Goal: Task Accomplishment & Management: Manage account settings

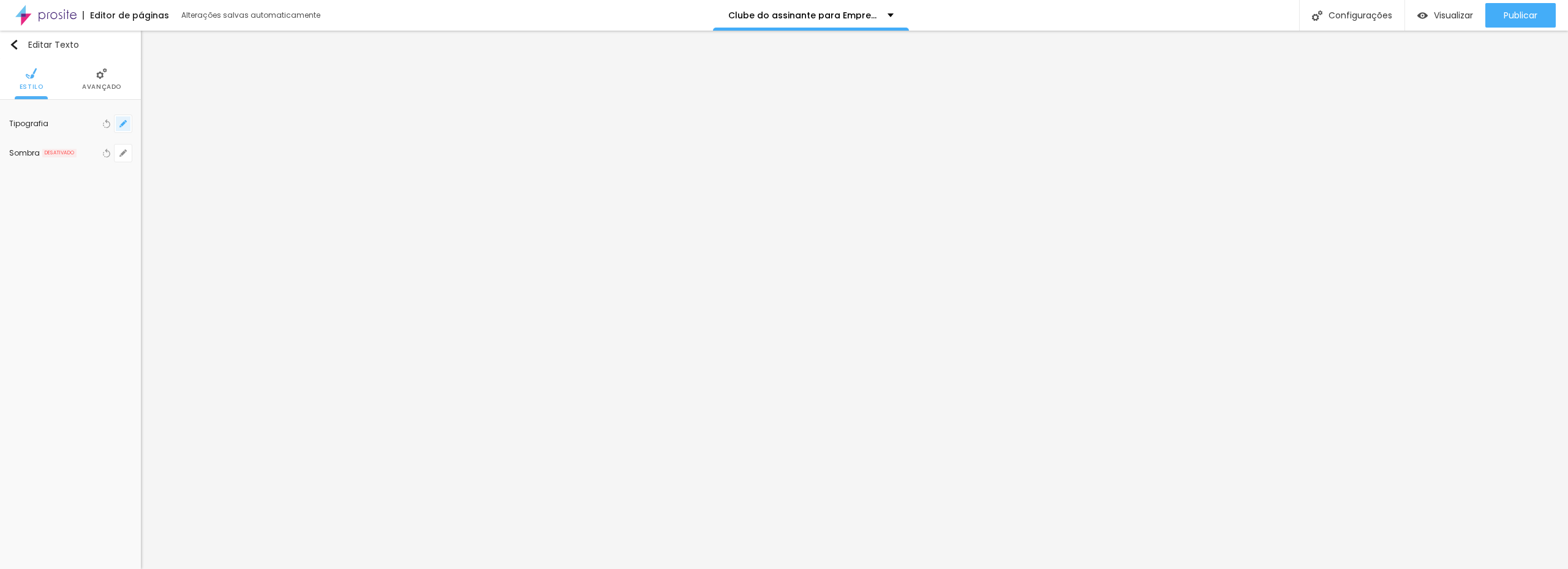
click at [123, 125] on icon "button" at bounding box center [123, 123] width 5 height 5
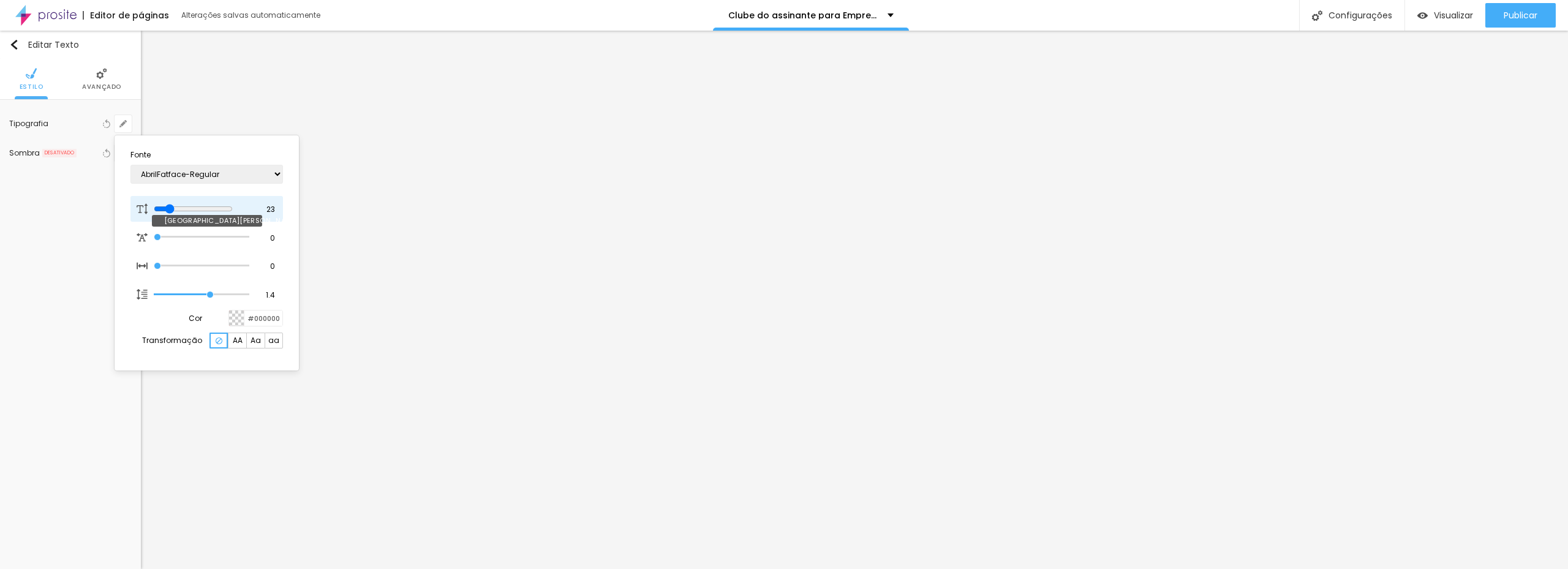
type input "28"
type input "34"
type input "35"
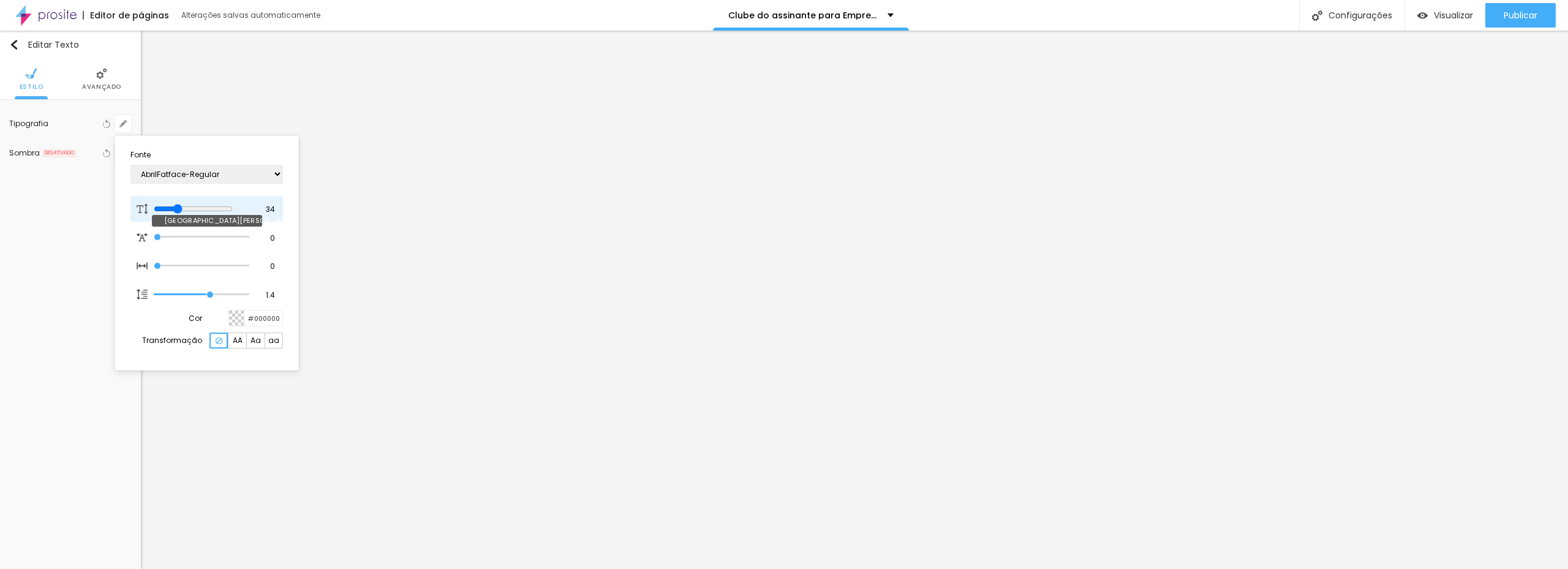
type input "35"
type input "33"
type input "27"
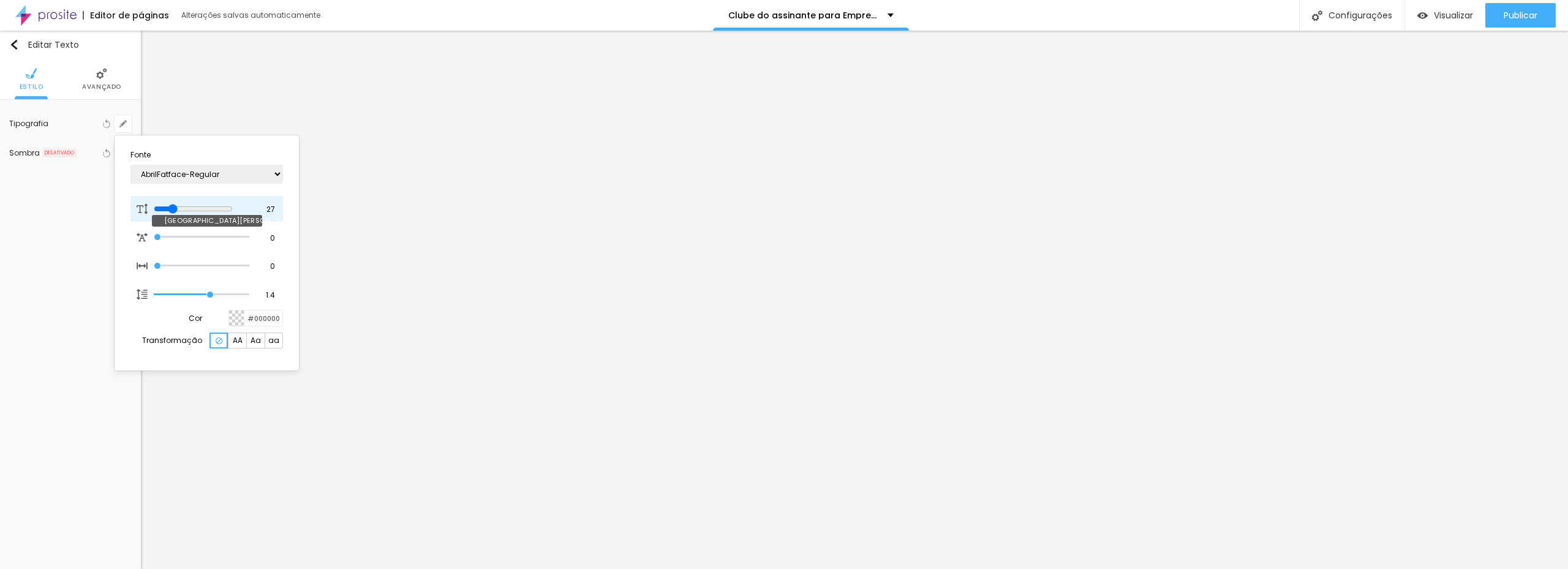
type input "26"
type input "25"
type input "24"
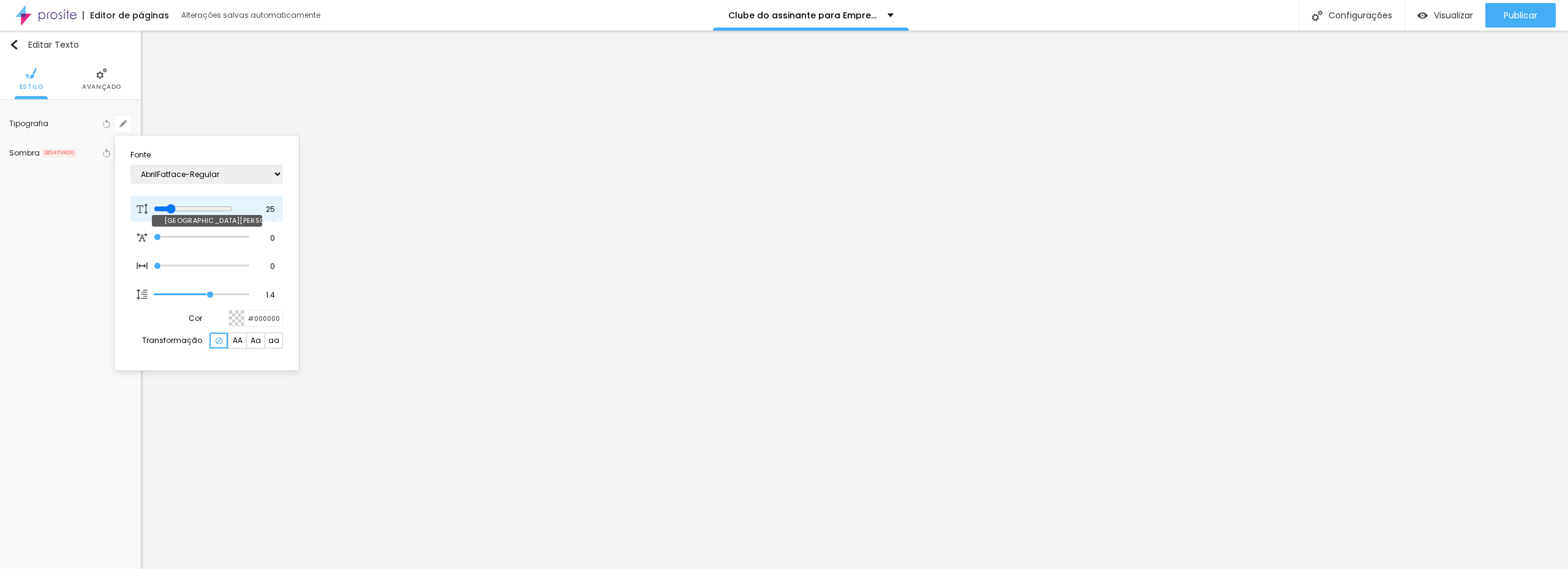
type input "24"
drag, startPoint x: 182, startPoint y: 210, endPoint x: 173, endPoint y: 209, distance: 9.1
type input "24"
click at [173, 209] on input "range" at bounding box center [193, 209] width 79 height 10
type input "1.5"
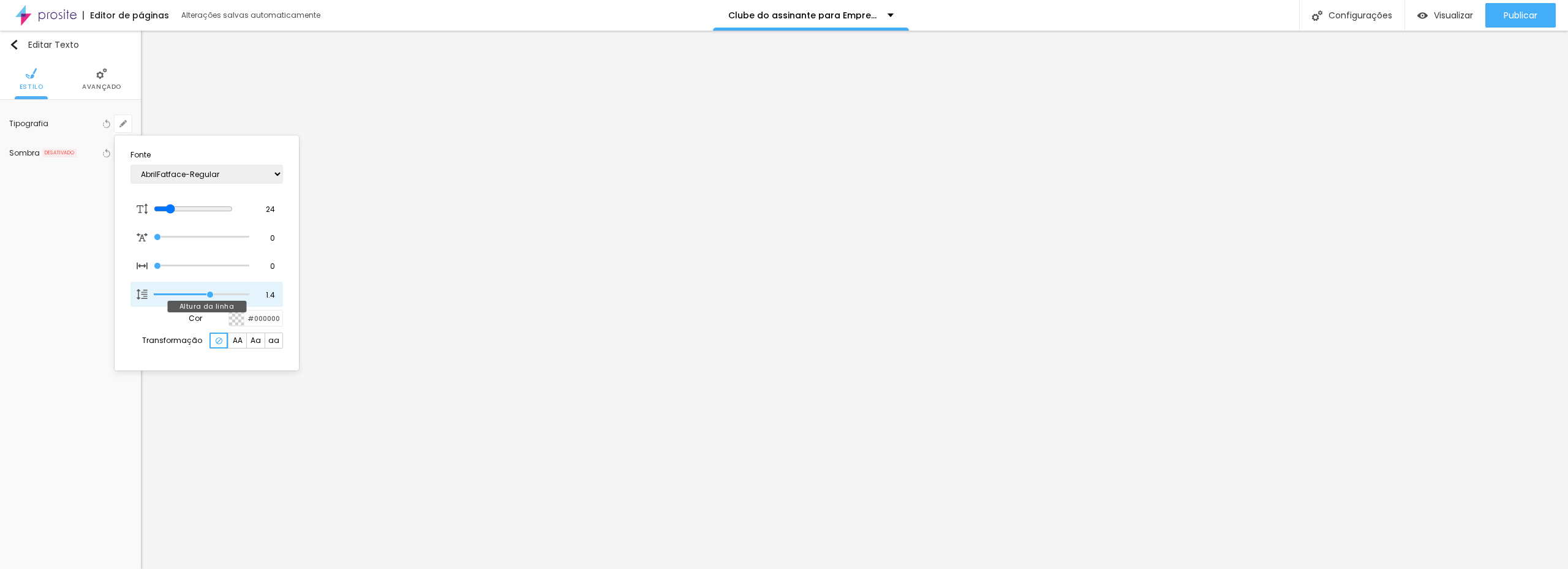
type input "1.5"
type input "1.6"
type input "1.7"
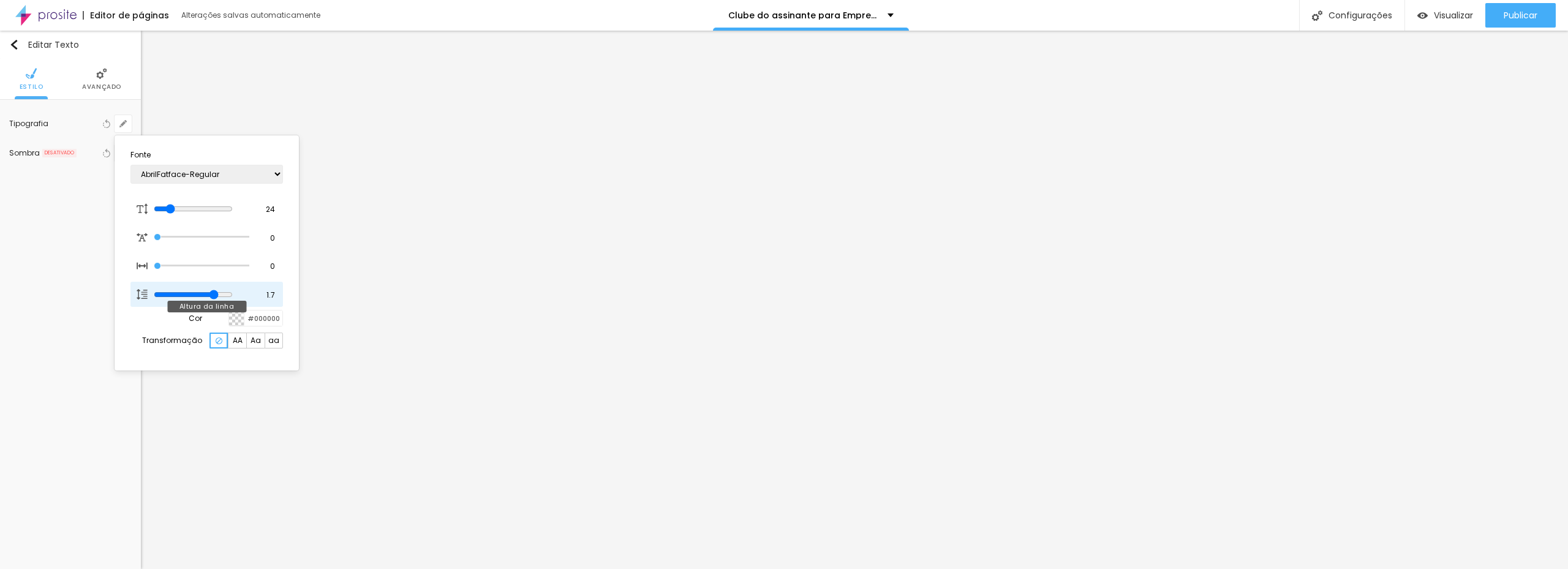
type input "1.6"
type input "1.5"
type input "1.4"
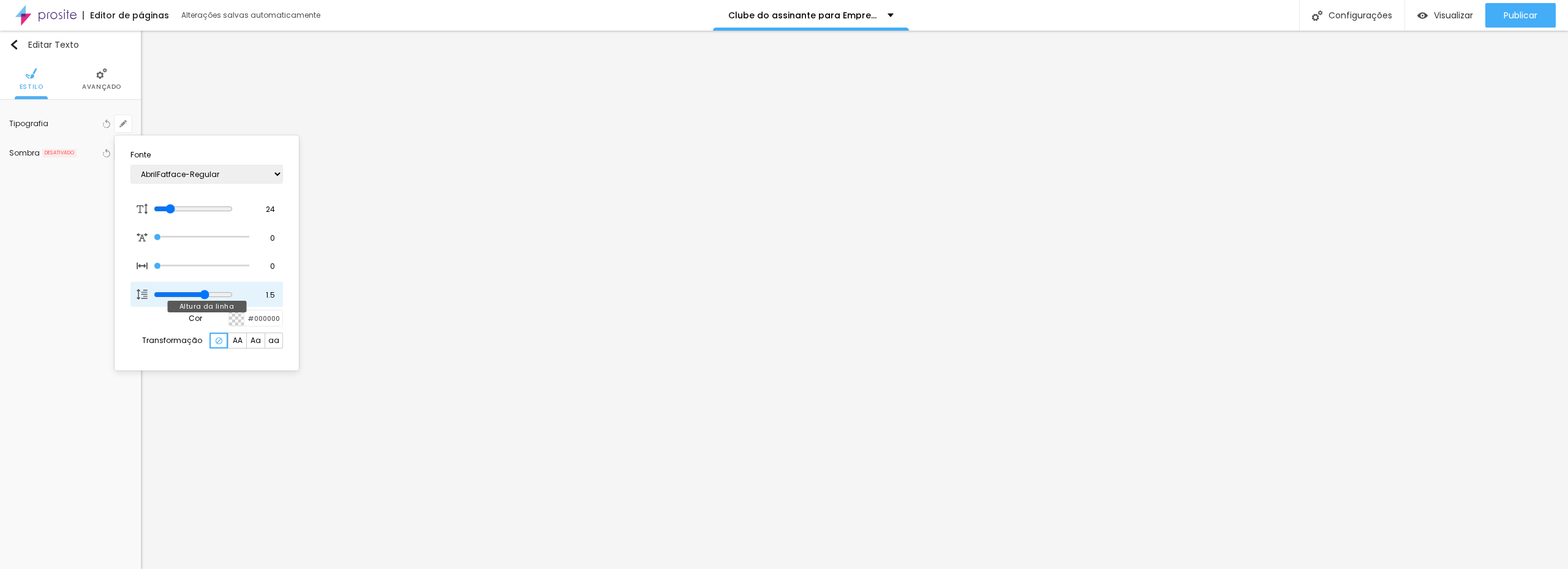
type input "1.4"
click at [212, 291] on input "range" at bounding box center [201, 294] width 95 height 6
click at [81, 192] on div at bounding box center [784, 284] width 1568 height 569
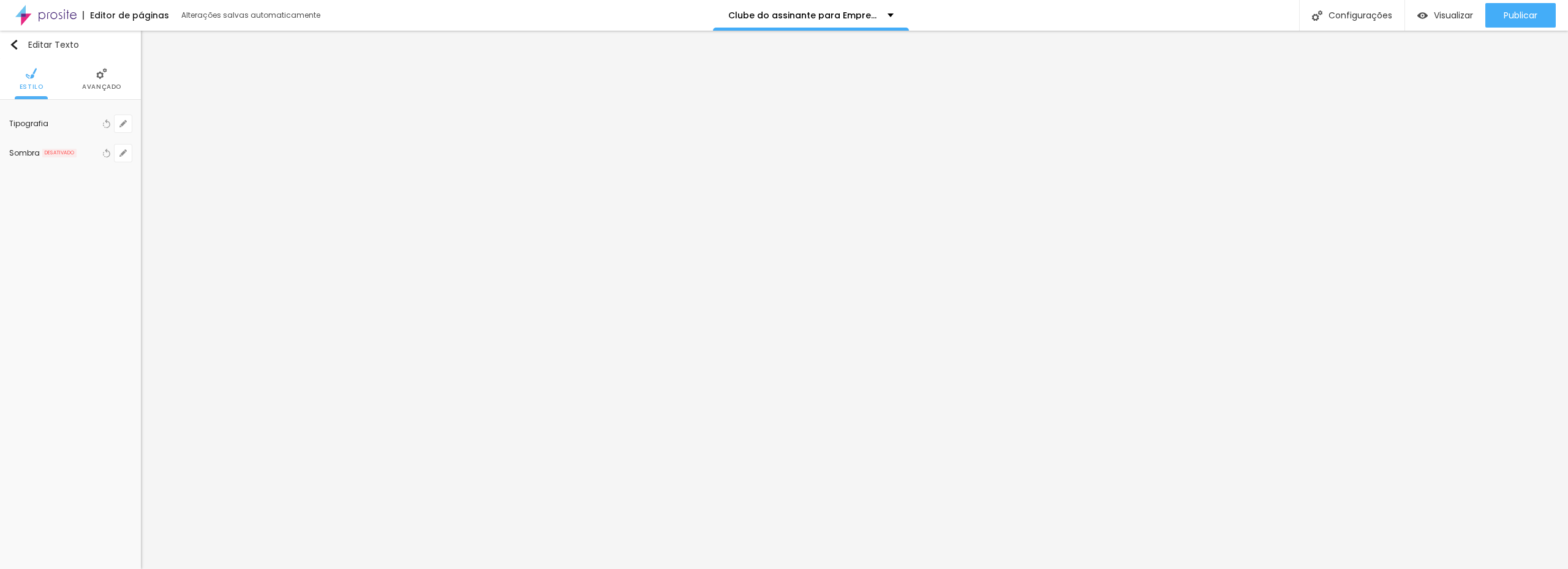
click at [92, 84] on span "Avançado" at bounding box center [101, 87] width 39 height 6
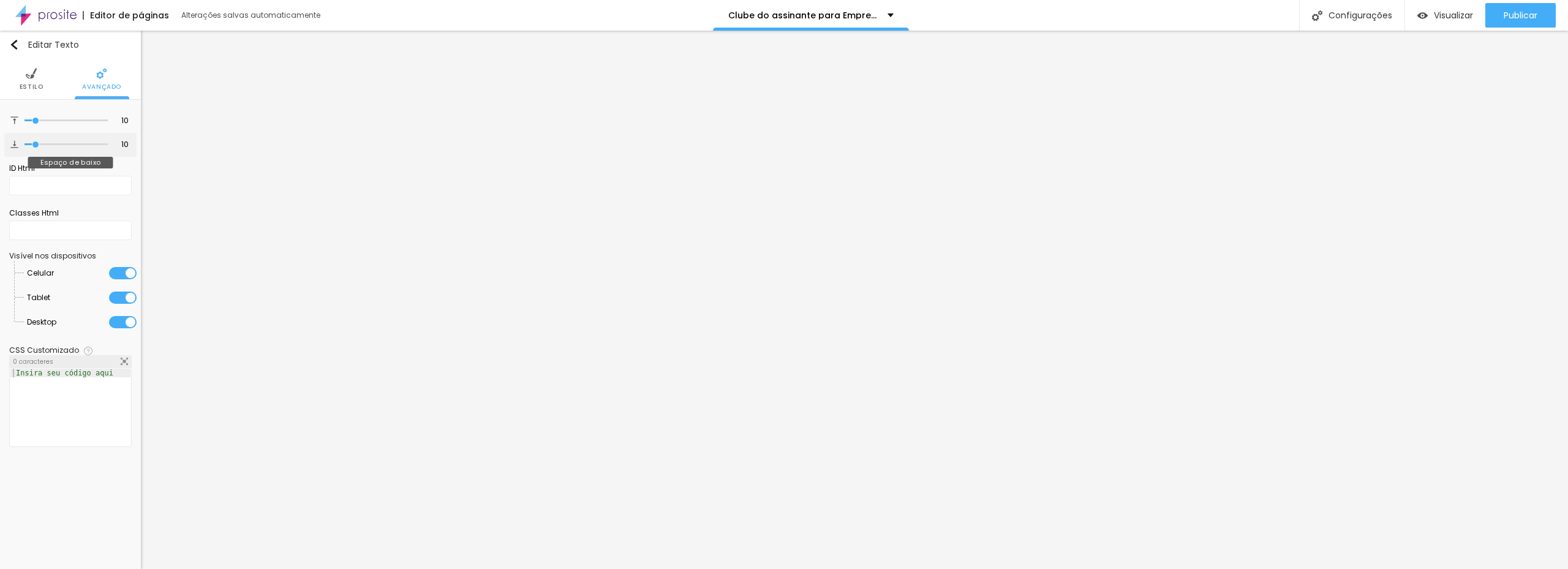
type input "16"
type input "42"
type input "43"
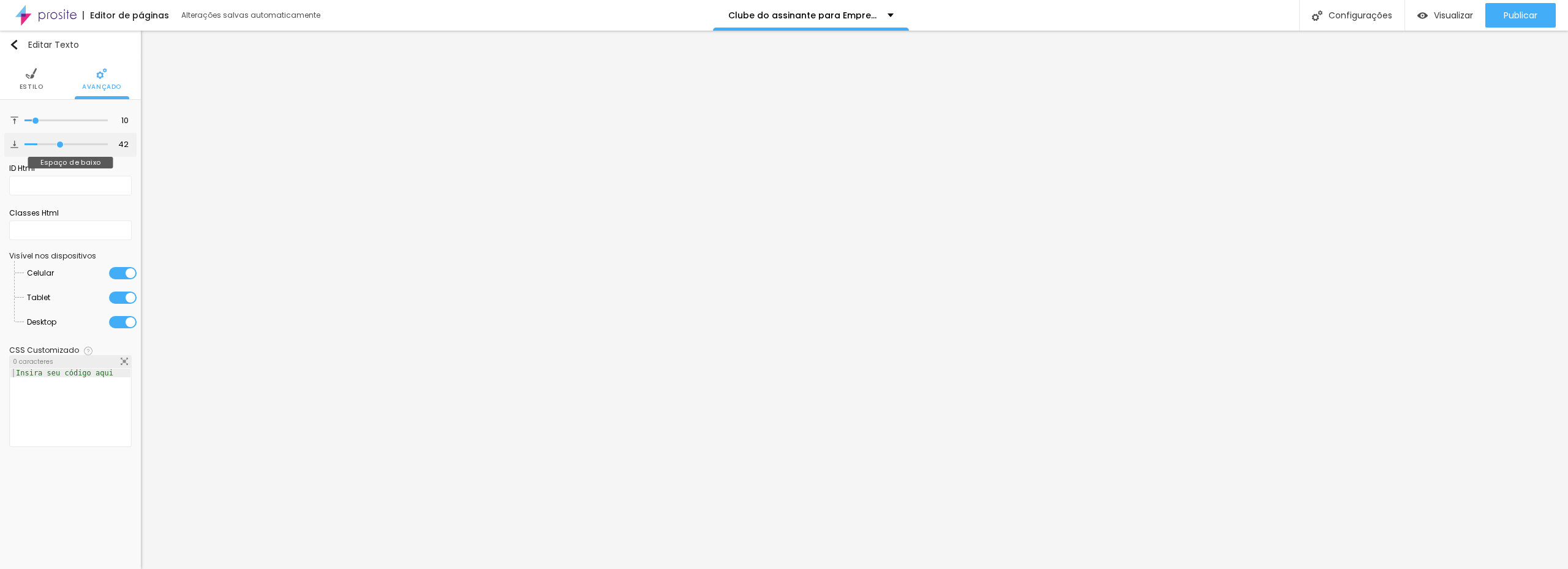
type input "43"
type input "44"
type input "38"
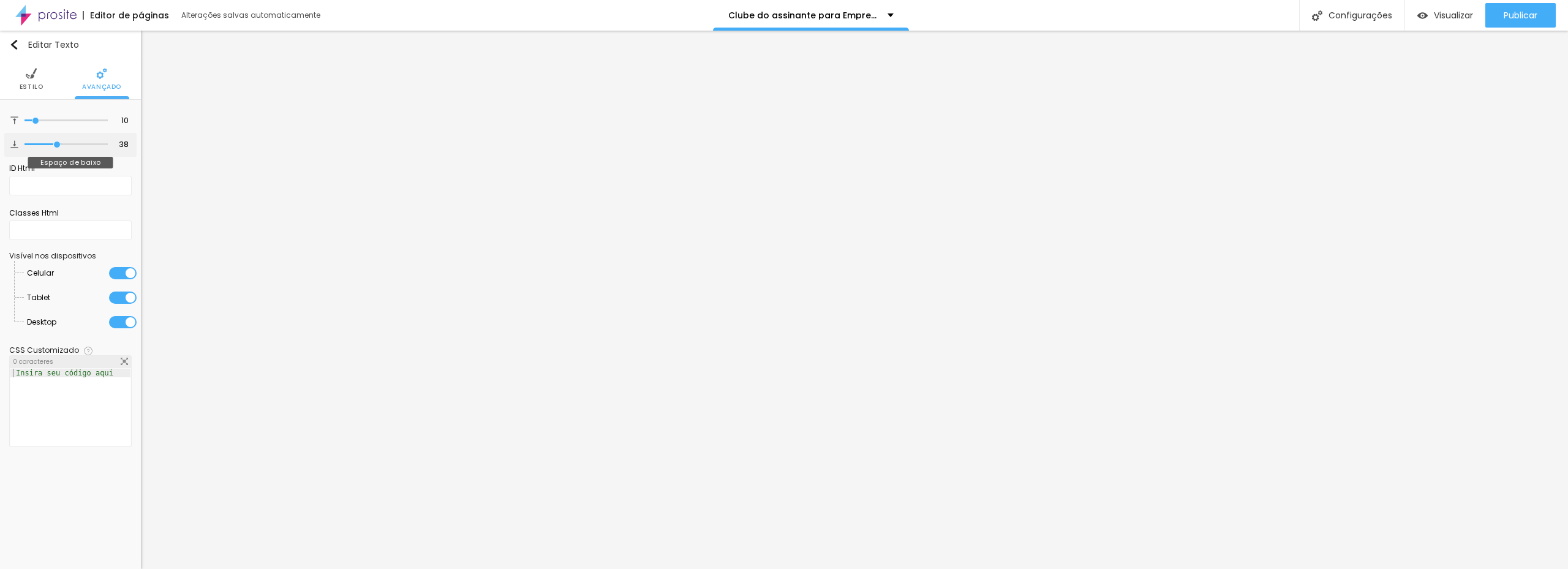
type input "9"
type input "7"
type input "6"
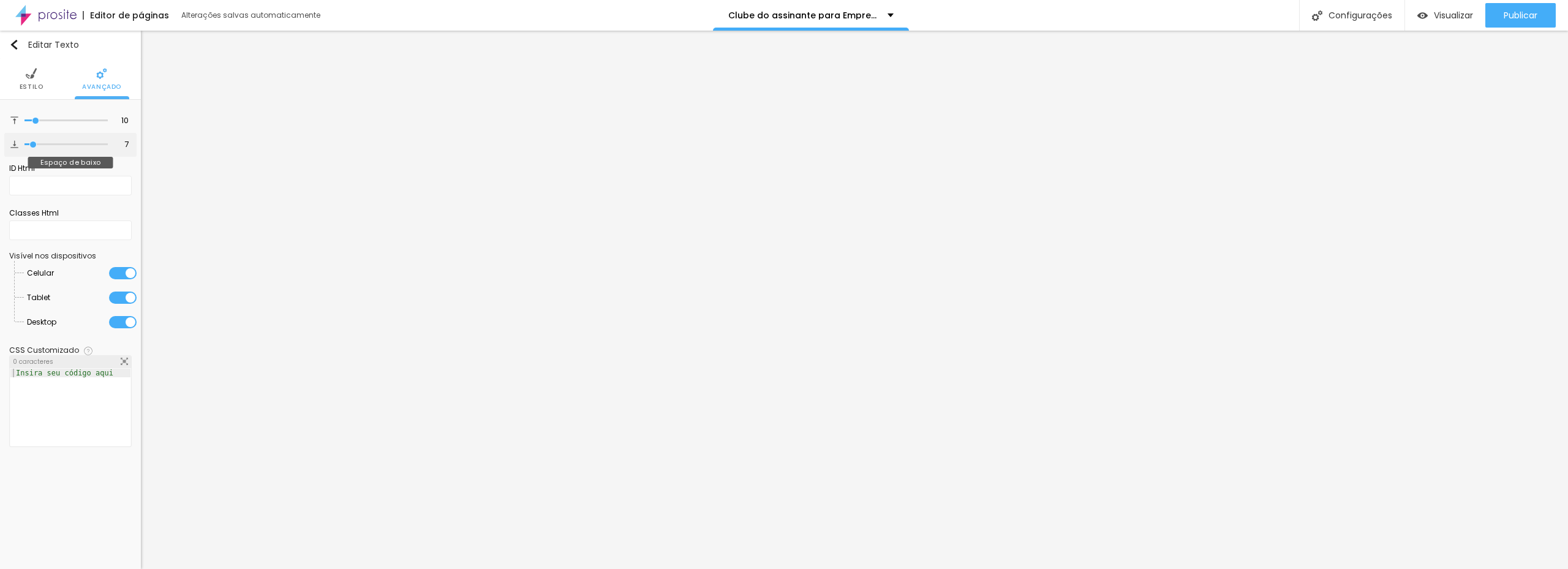
type input "6"
type input "5"
type input "2"
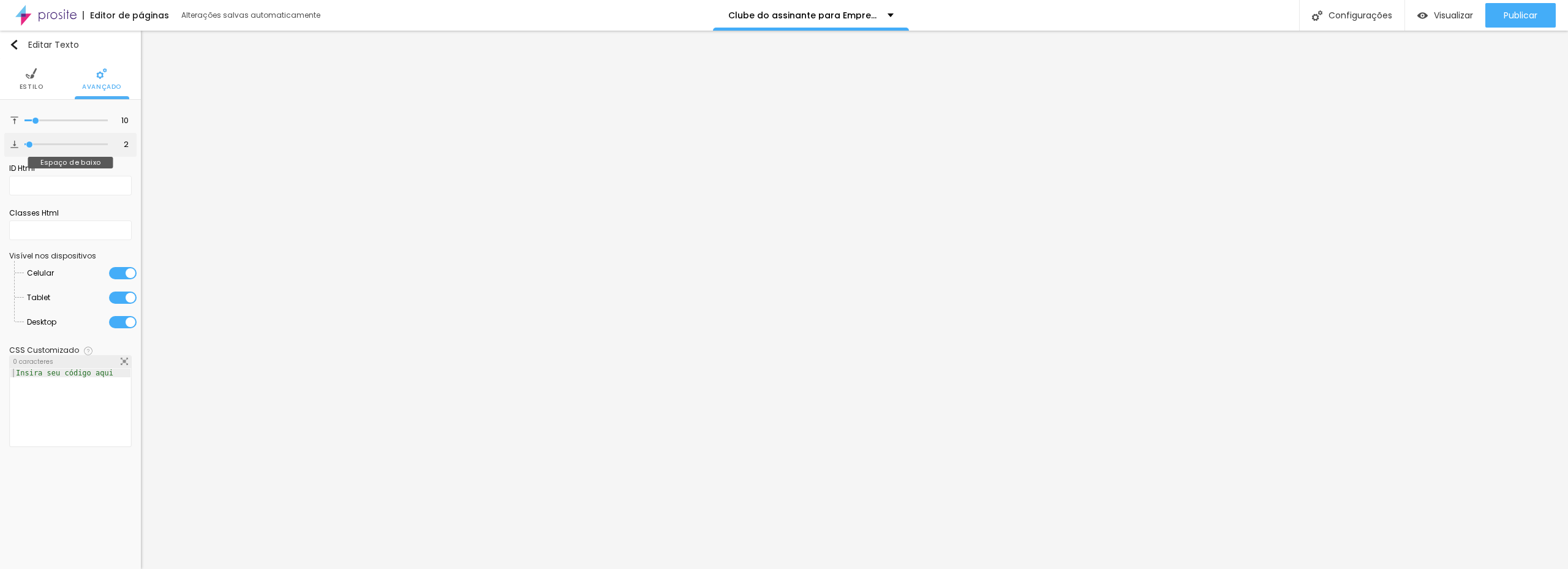
type input "1"
type input "0"
drag, startPoint x: 40, startPoint y: 142, endPoint x: 25, endPoint y: 138, distance: 15.5
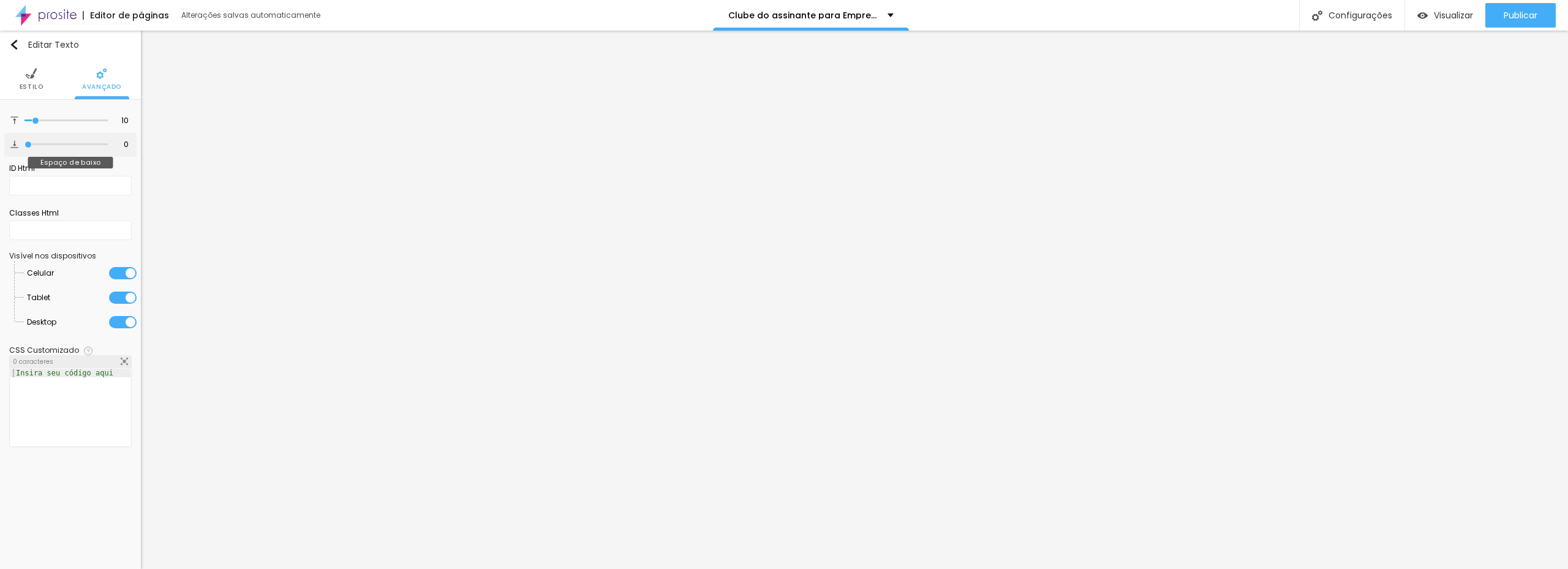
click at [26, 142] on input "range" at bounding box center [66, 144] width 83 height 6
type input "1"
type input "2"
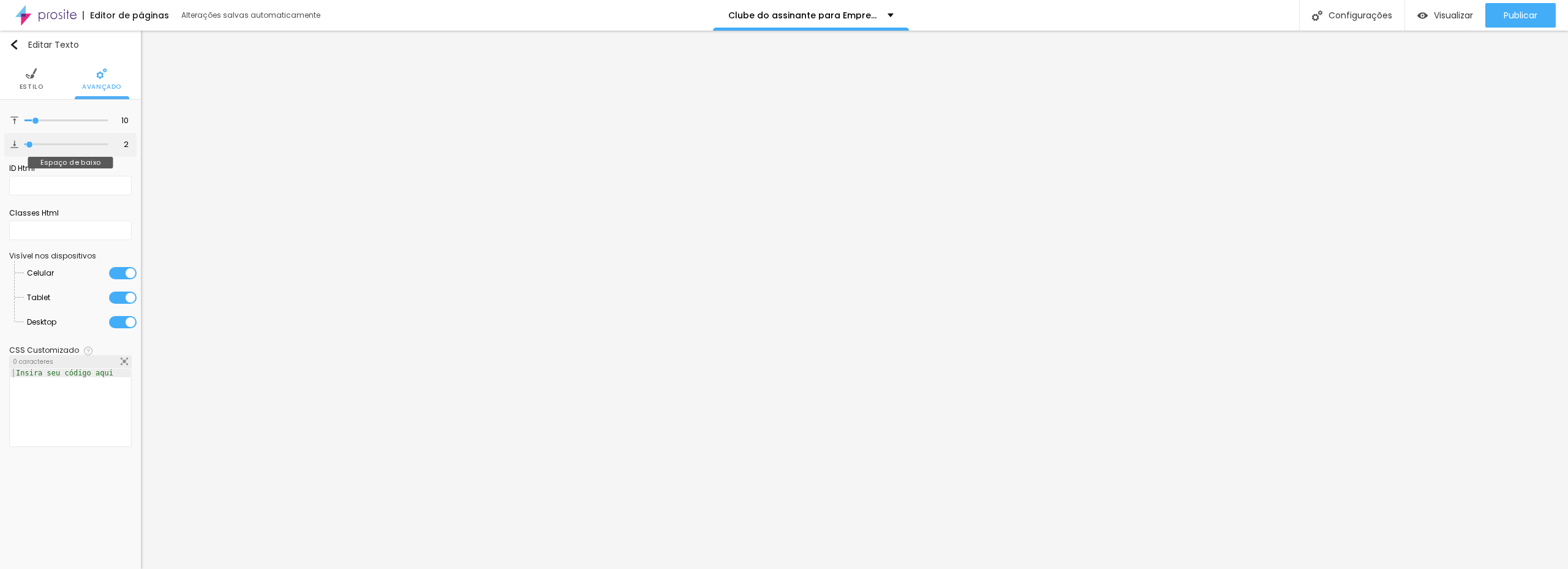
type input "3"
type input "4"
type input "5"
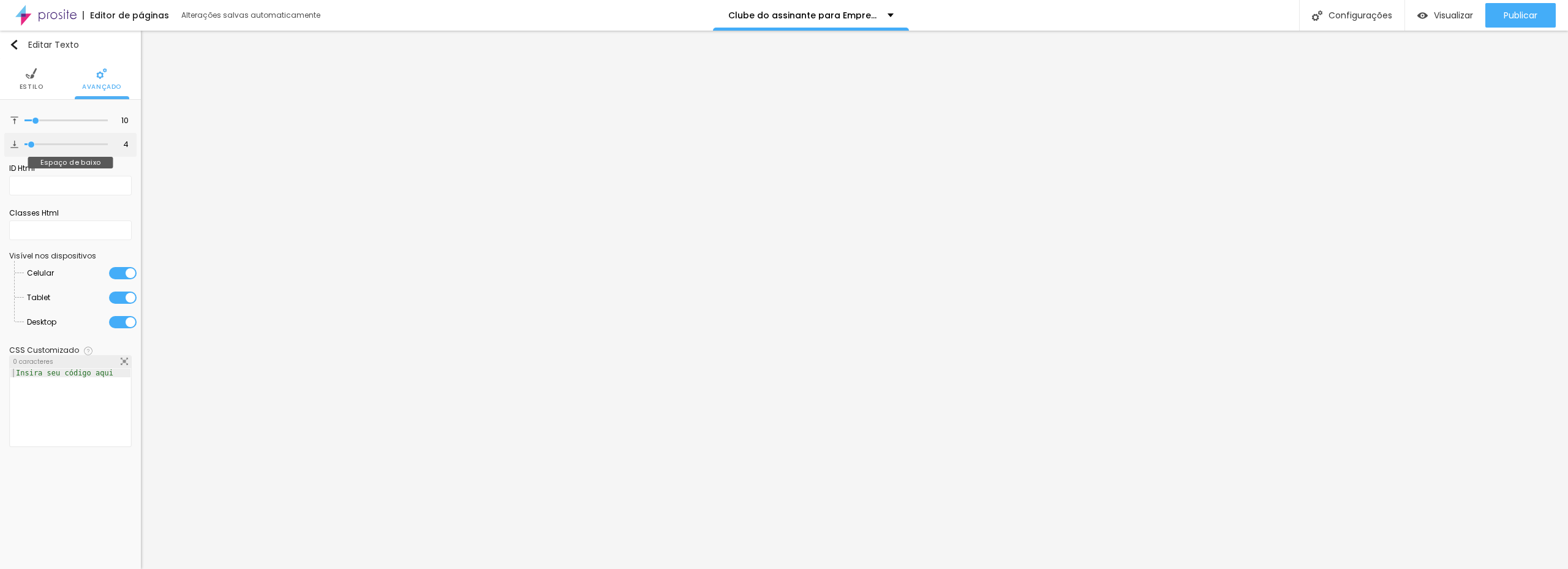
type input "5"
type input "6"
type input "7"
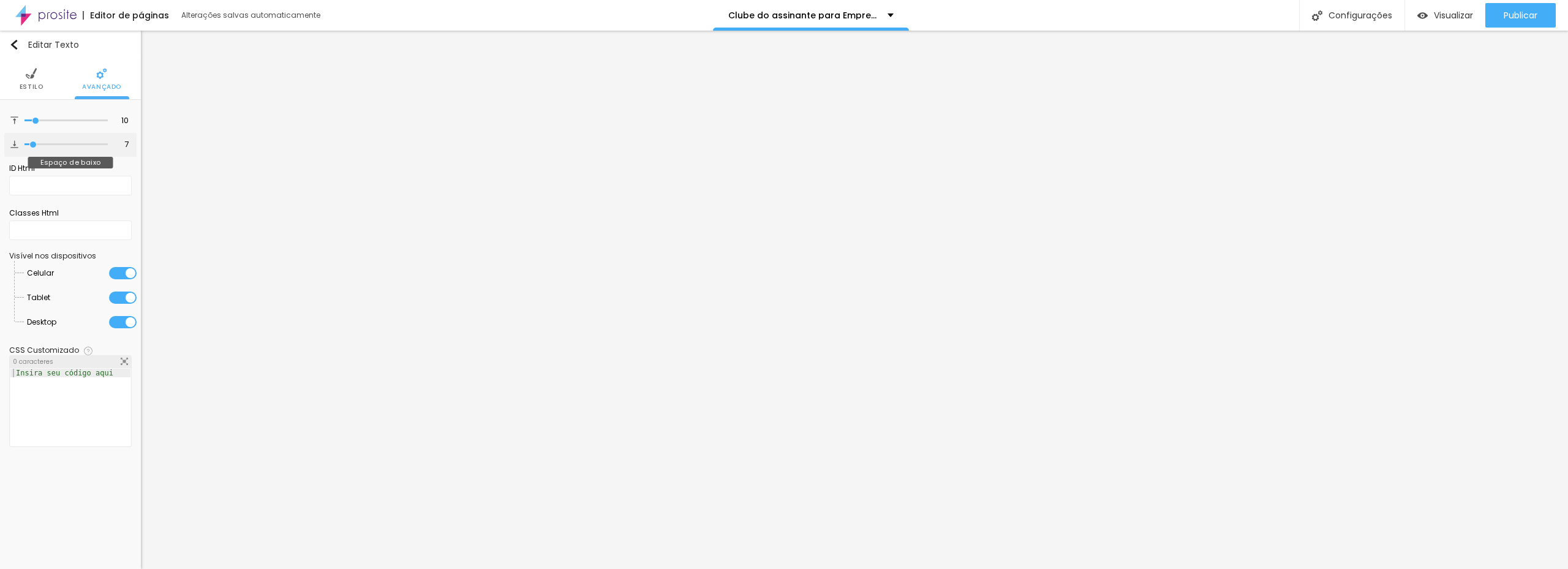
type input "8"
type input "9"
type input "10"
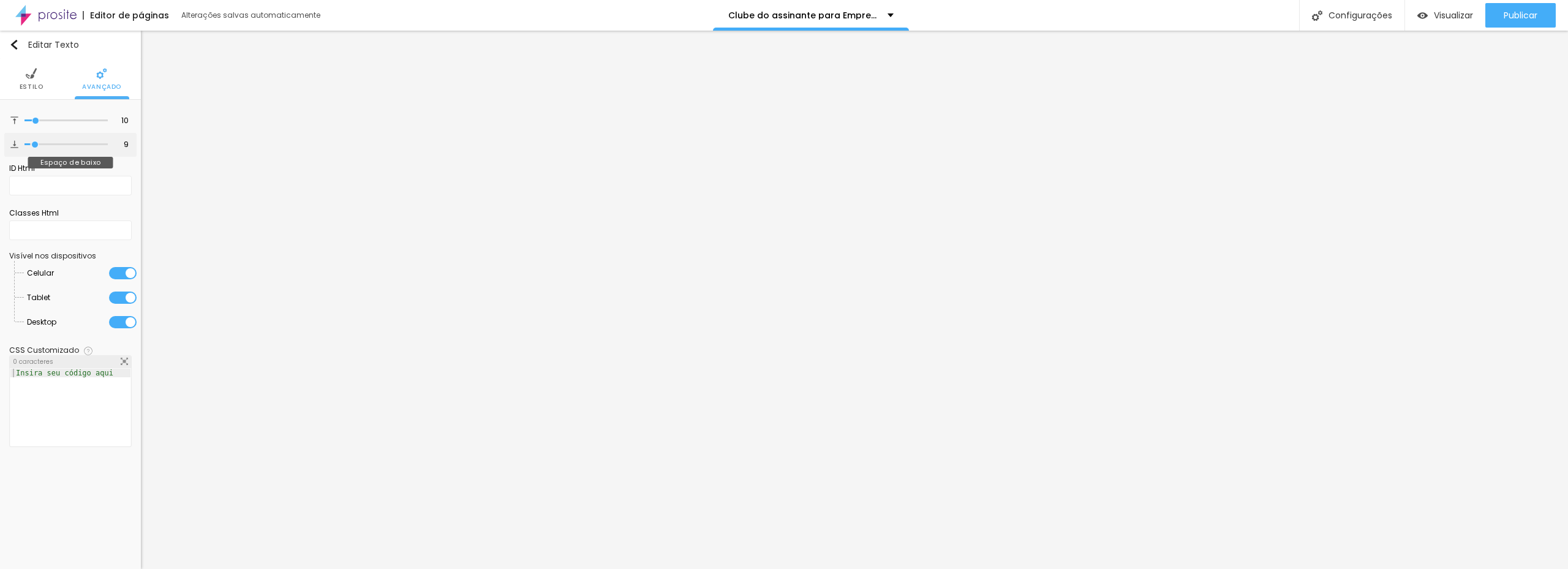
type input "10"
drag, startPoint x: 28, startPoint y: 144, endPoint x: 36, endPoint y: 144, distance: 8.0
type input "10"
click at [36, 144] on input "range" at bounding box center [66, 144] width 83 height 6
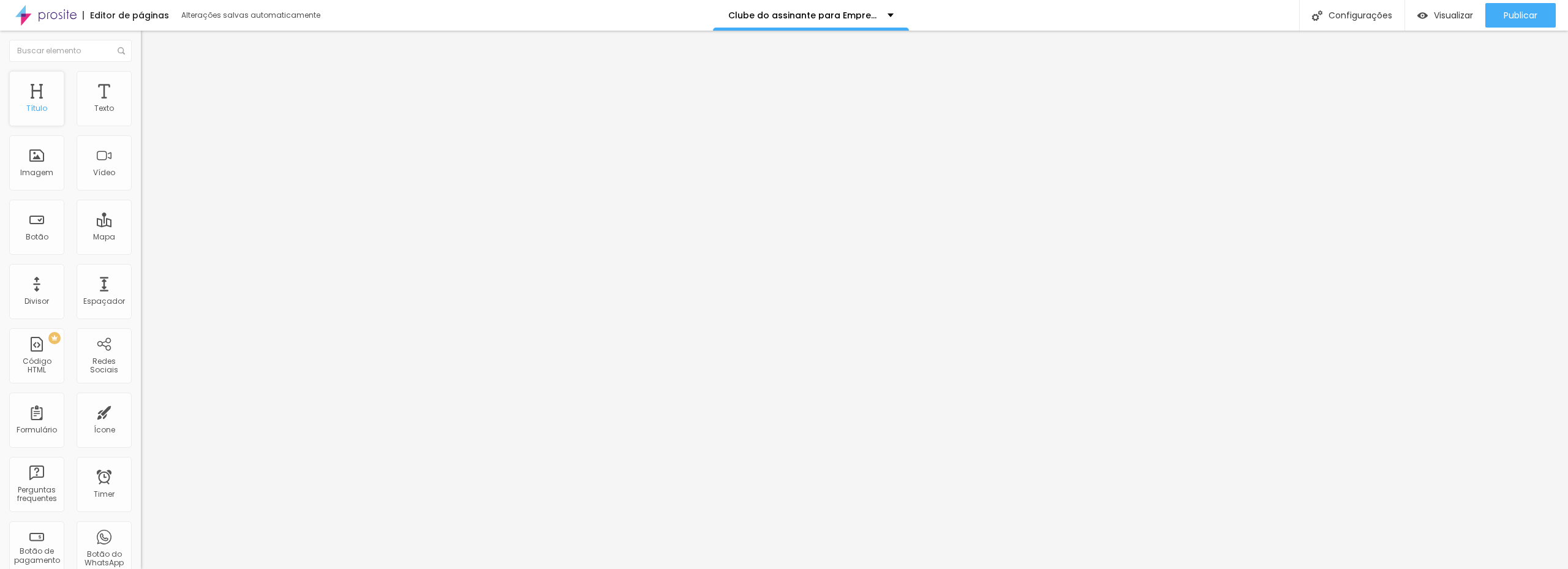
click at [44, 104] on div "Título" at bounding box center [36, 108] width 21 height 9
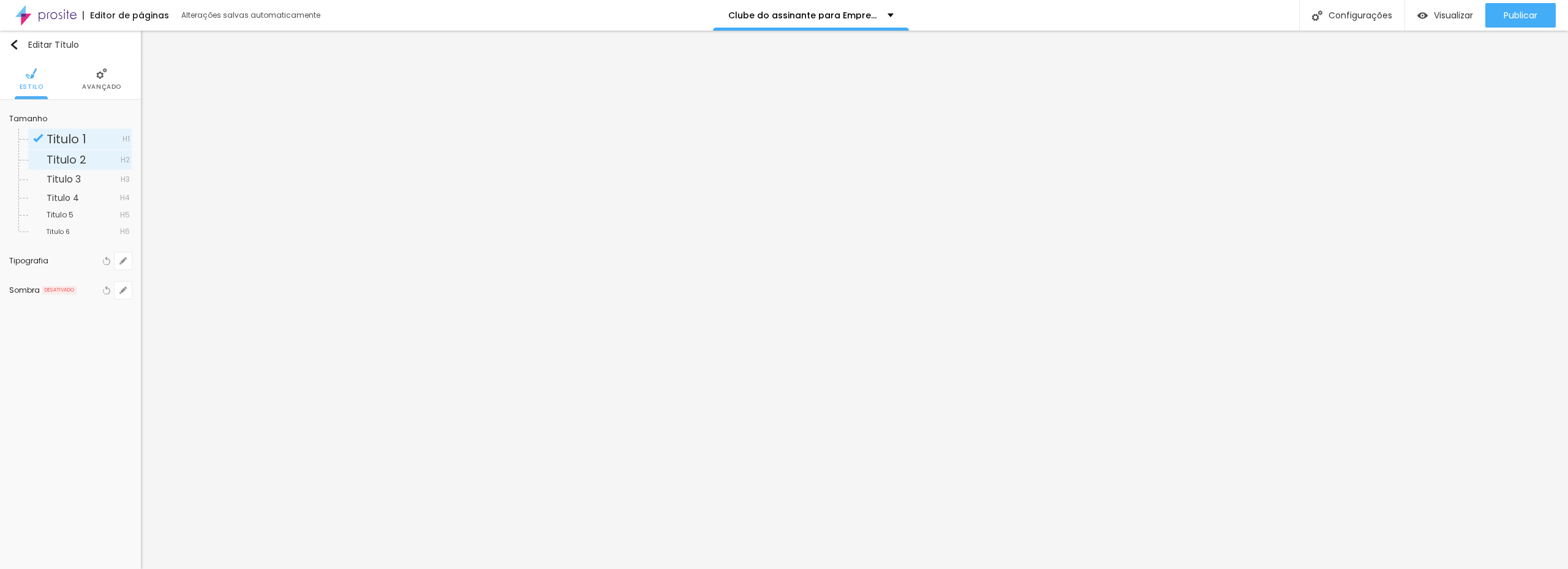
click at [62, 156] on span "Titulo 2" at bounding box center [66, 159] width 40 height 15
click at [120, 259] on icon "button" at bounding box center [123, 260] width 7 height 7
type input "1"
click at [258, 318] on select "AbrilFatface-Regular Actor-Regular Alegreya AlegreyaBlack Alice Allan-Bold Alla…" at bounding box center [206, 311] width 152 height 19
select select "YesevaOne-Regular"
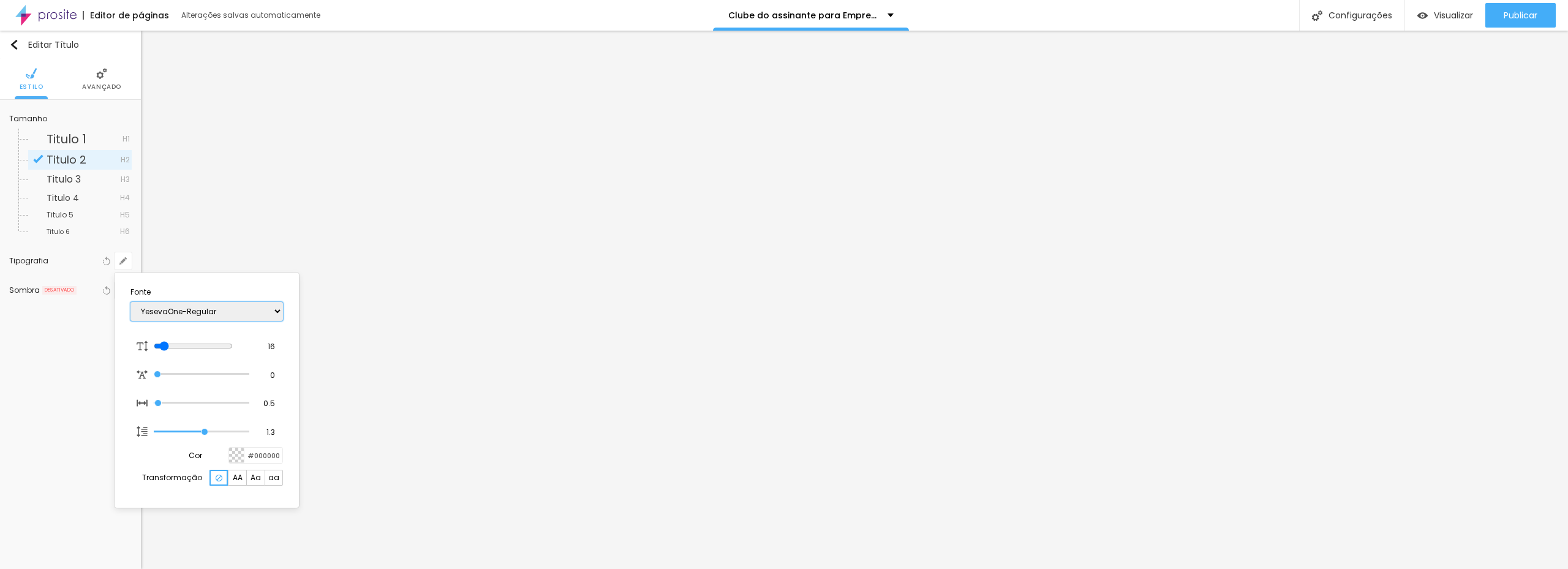
click at [130, 302] on select "AbrilFatface-Regular Actor-Regular Alegreya AlegreyaBlack Alice Allan-Bold Alla…" at bounding box center [206, 311] width 152 height 19
click at [276, 312] on select "AbrilFatface-Regular Actor-Regular Alegreya AlegreyaBlack Alice Allan-Bold Alla…" at bounding box center [206, 311] width 152 height 19
type input "1"
select select "RobotoBlack"
click at [130, 302] on select "AbrilFatface-Regular Actor-Regular Alegreya AlegreyaBlack Alice Allan-Bold Alla…" at bounding box center [206, 311] width 152 height 19
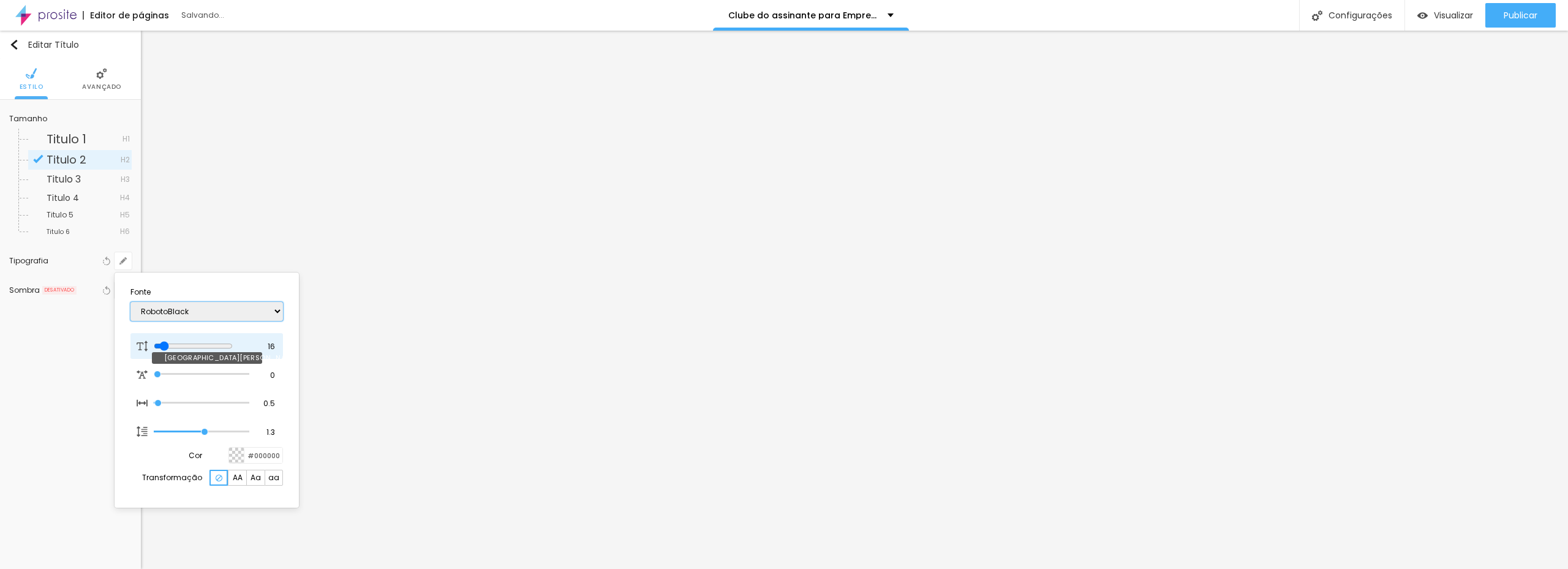
type input "1"
type input "12"
type input "1"
type input "26"
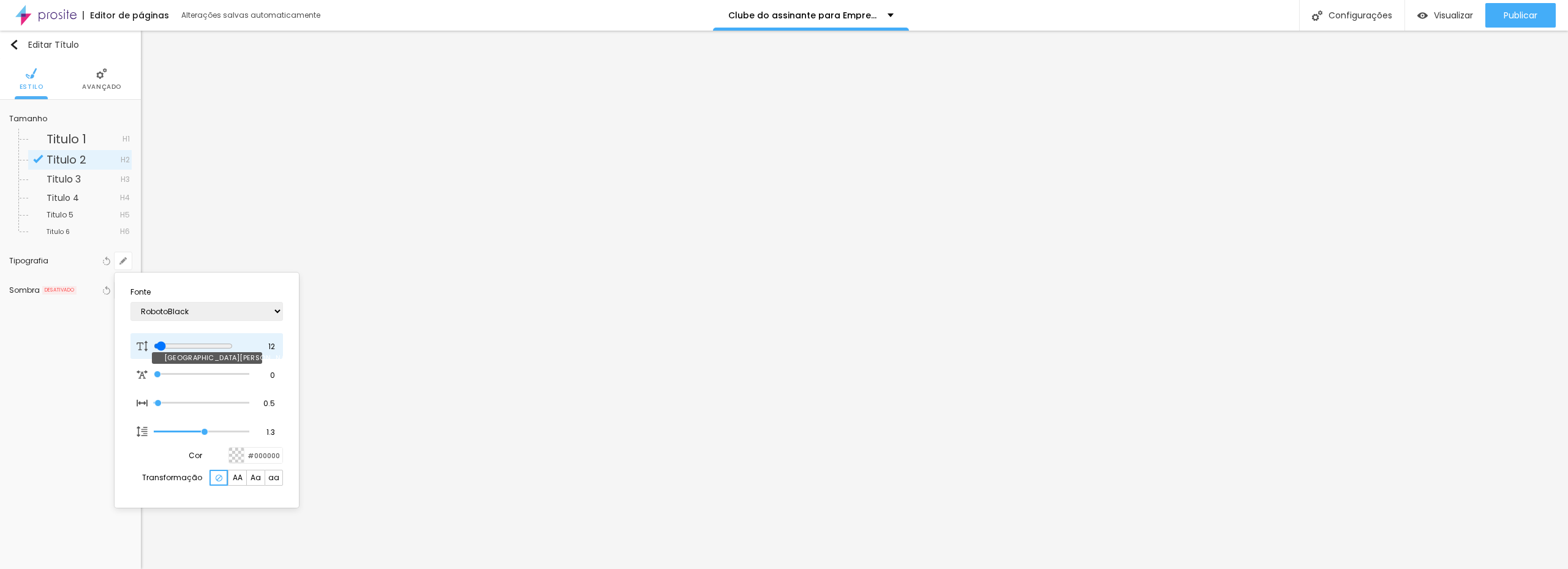
type input "26"
type input "1"
type input "29"
type input "1"
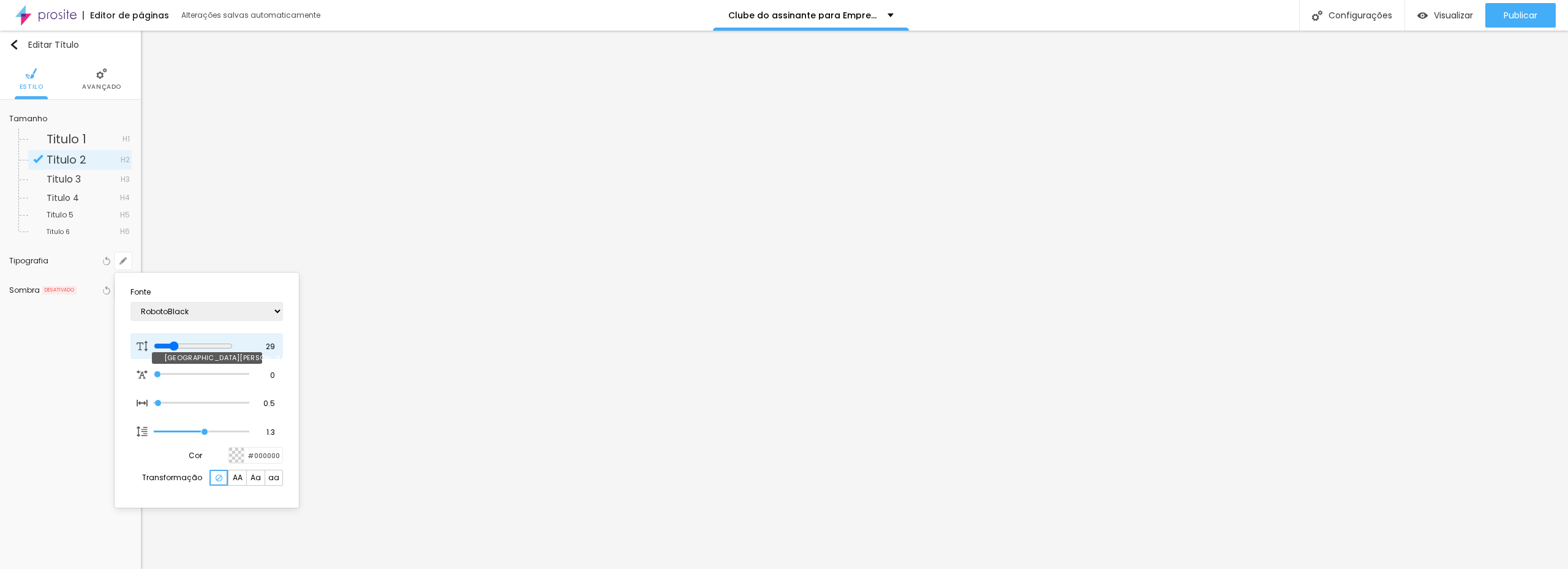
type input "31"
type input "1"
type input "33"
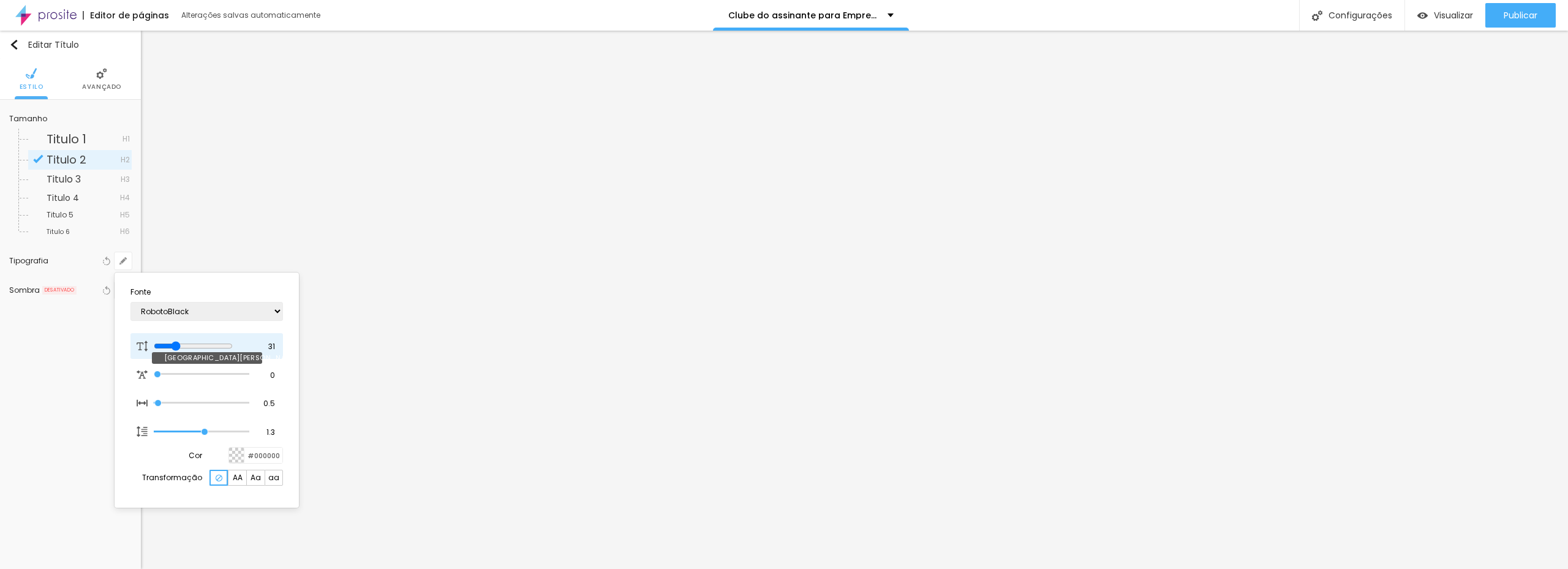
type input "1"
type input "34"
type input "1"
type input "35"
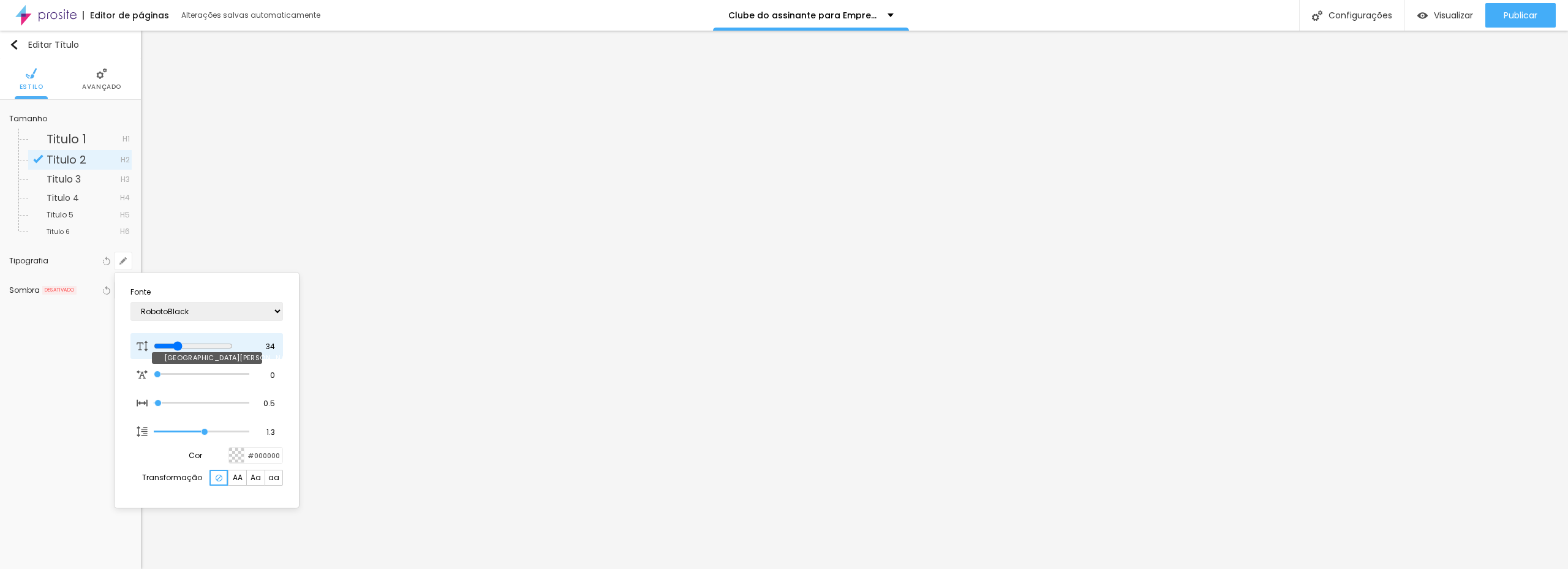
type input "35"
type input "1"
type input "37"
type input "1"
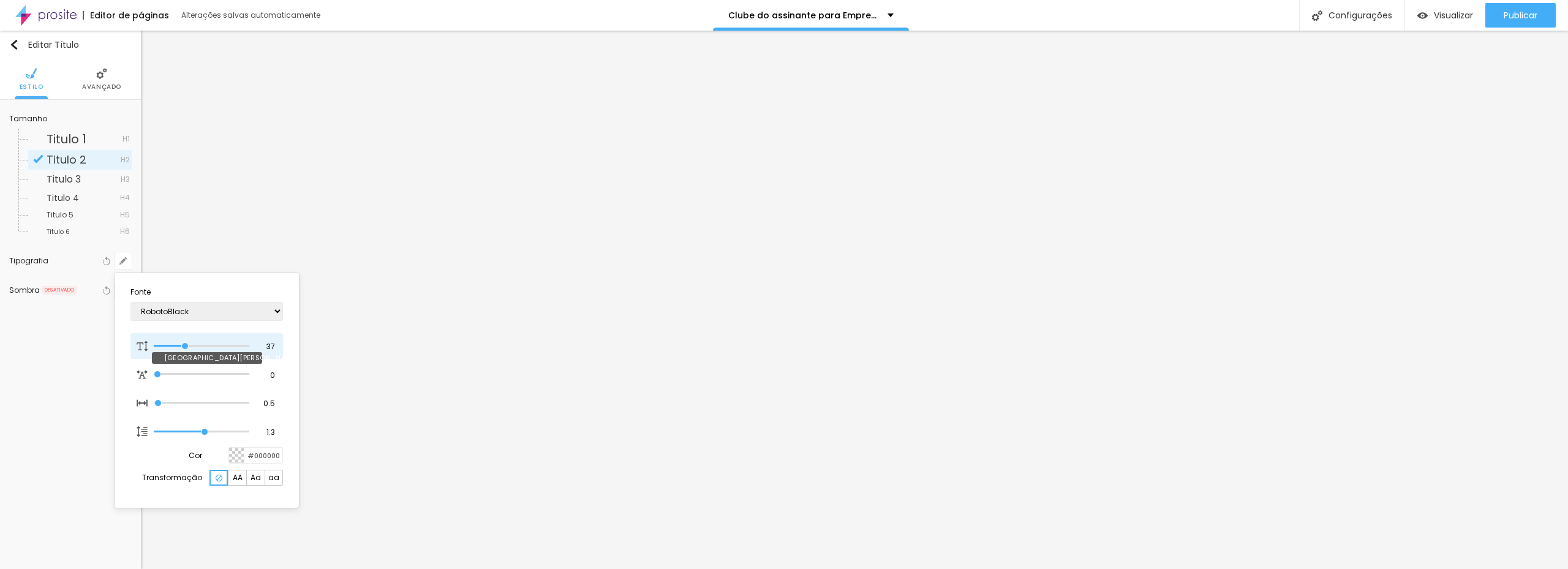
type input "38"
type input "1"
drag, startPoint x: 160, startPoint y: 348, endPoint x: 186, endPoint y: 349, distance: 26.0
type input "38"
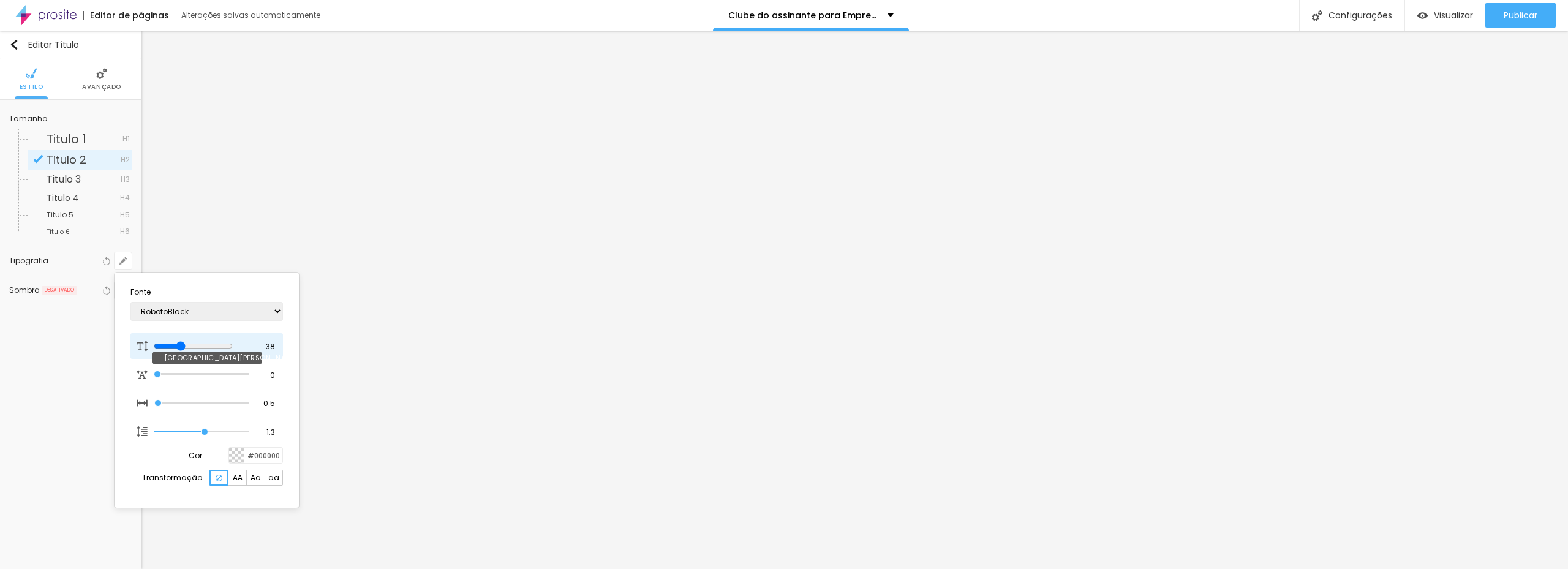
click at [186, 349] on input "range" at bounding box center [193, 346] width 79 height 10
type input "1"
click at [871, 207] on div at bounding box center [784, 284] width 1568 height 569
click at [119, 260] on button "button" at bounding box center [123, 261] width 17 height 17
click at [237, 475] on span "AA" at bounding box center [238, 477] width 10 height 7
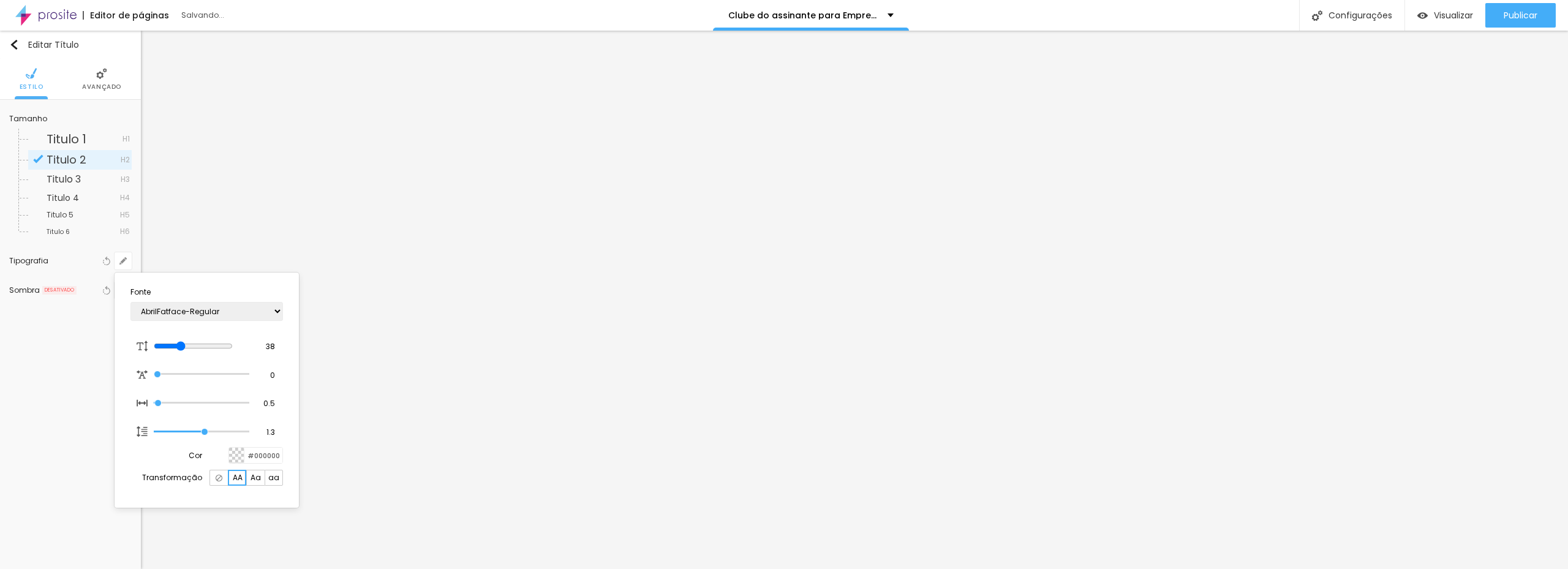
type input "1"
type input "35"
type input "1"
type input "34"
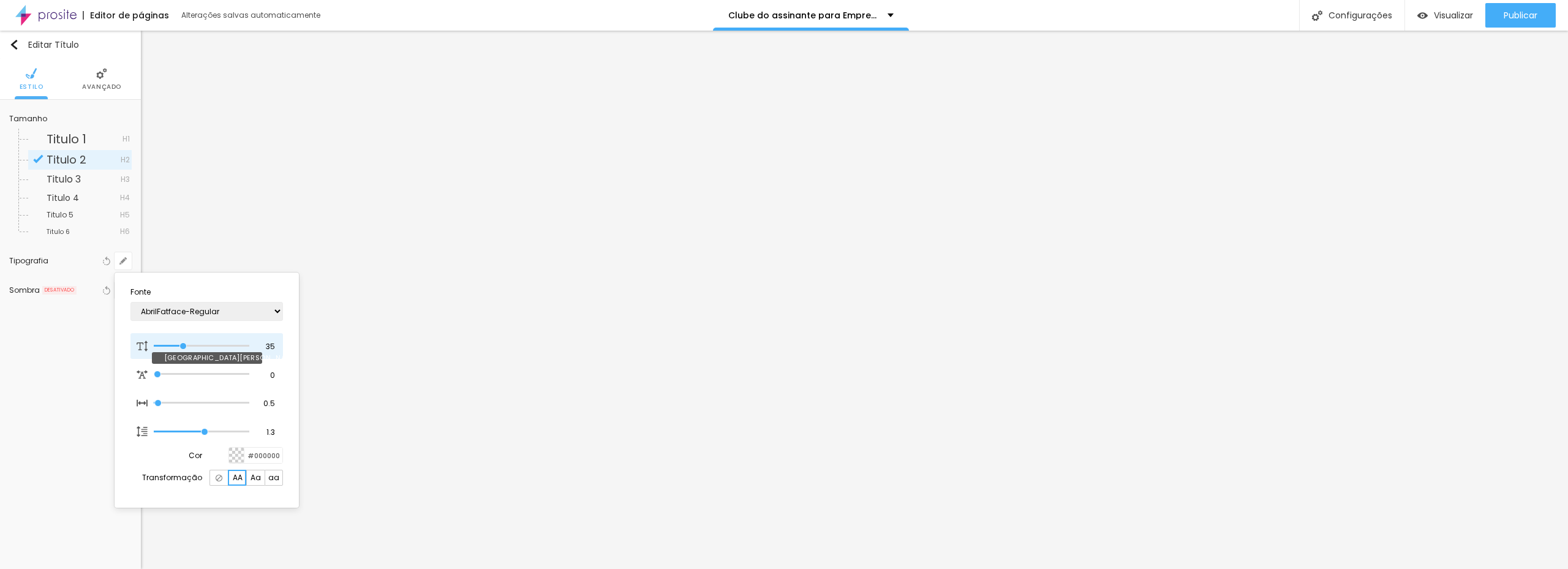
type input "34"
type input "1"
type input "32"
type input "1"
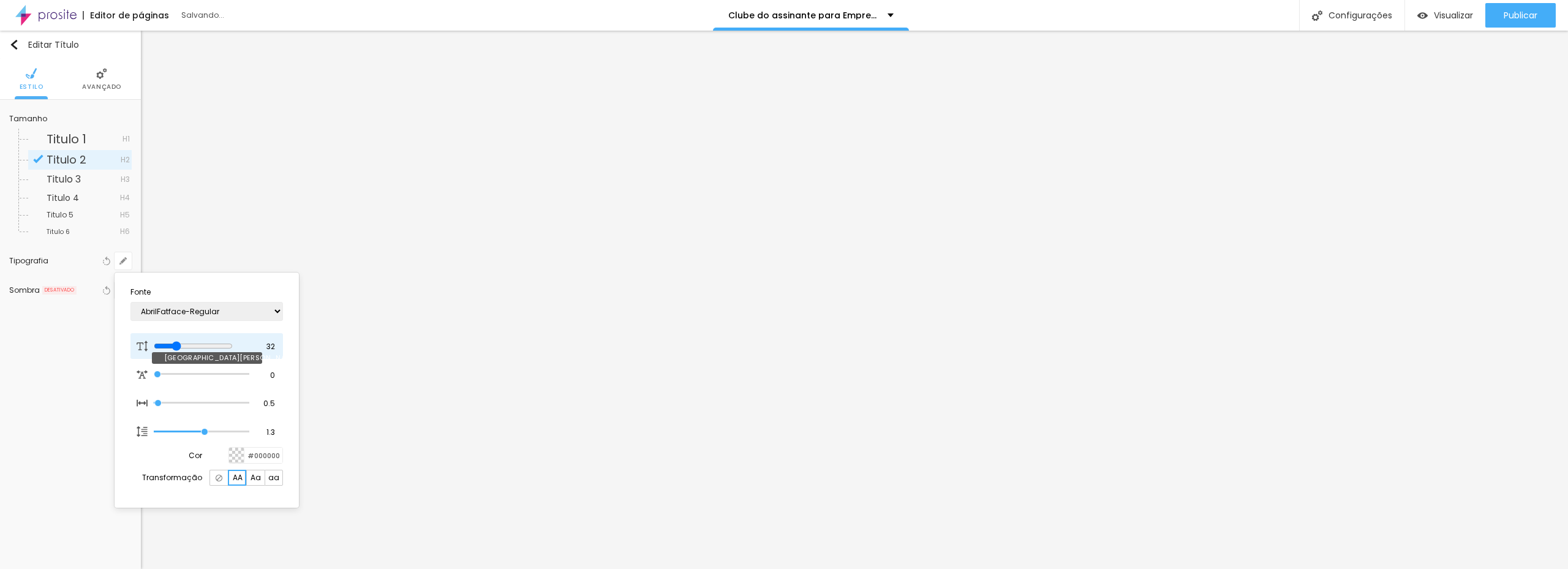
type input "33"
type input "1"
type input "34"
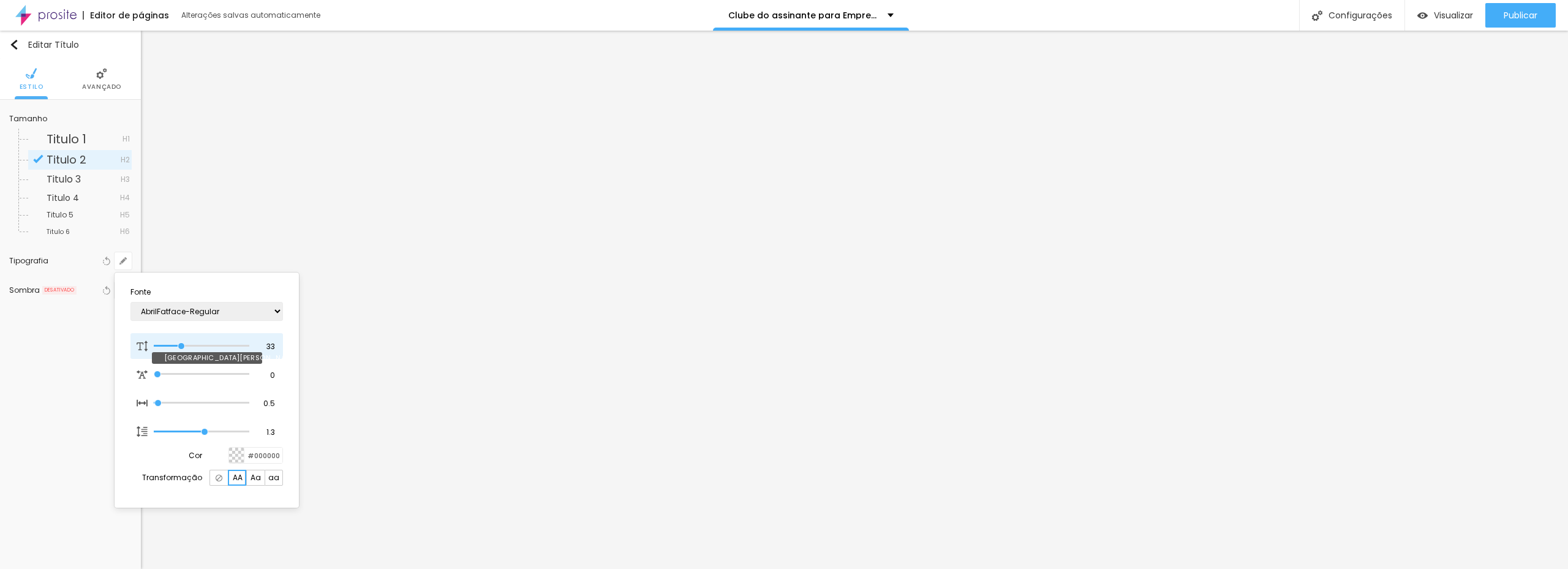
type input "1"
type input "35"
type input "1"
type input "36"
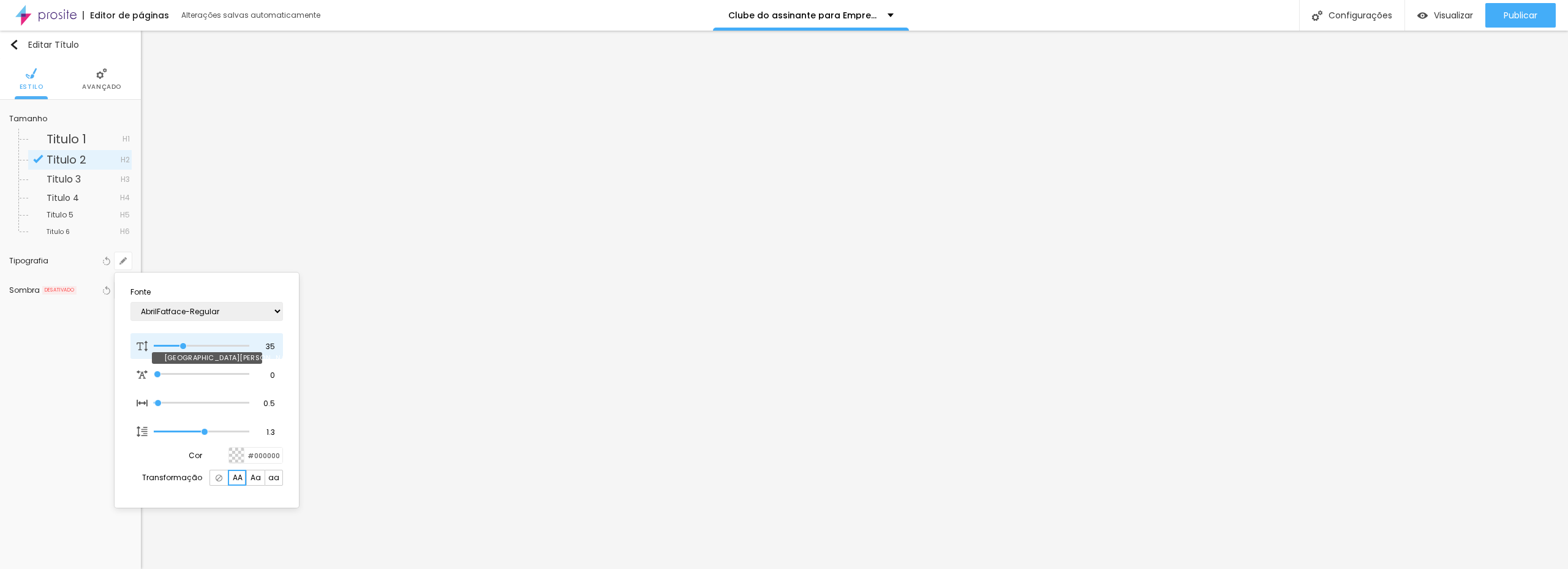
type input "36"
type input "1"
type input "37"
type input "1"
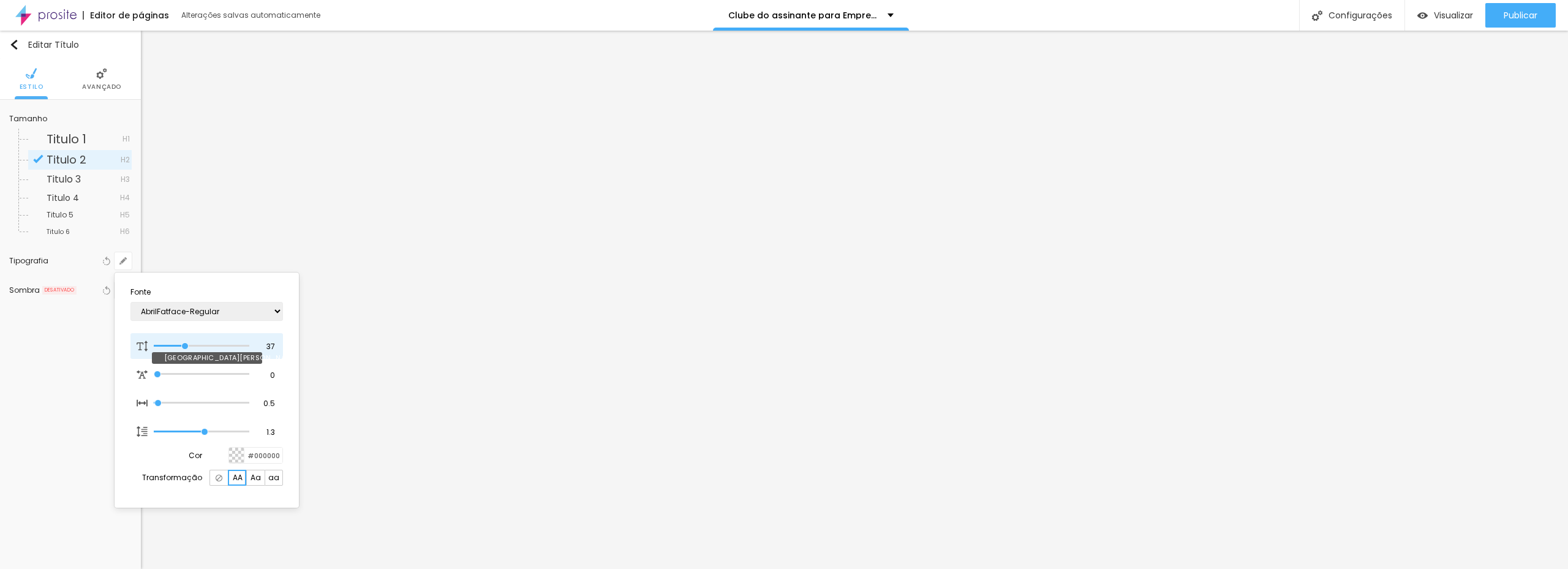
type input "37"
click at [186, 346] on input "range" at bounding box center [201, 346] width 95 height 6
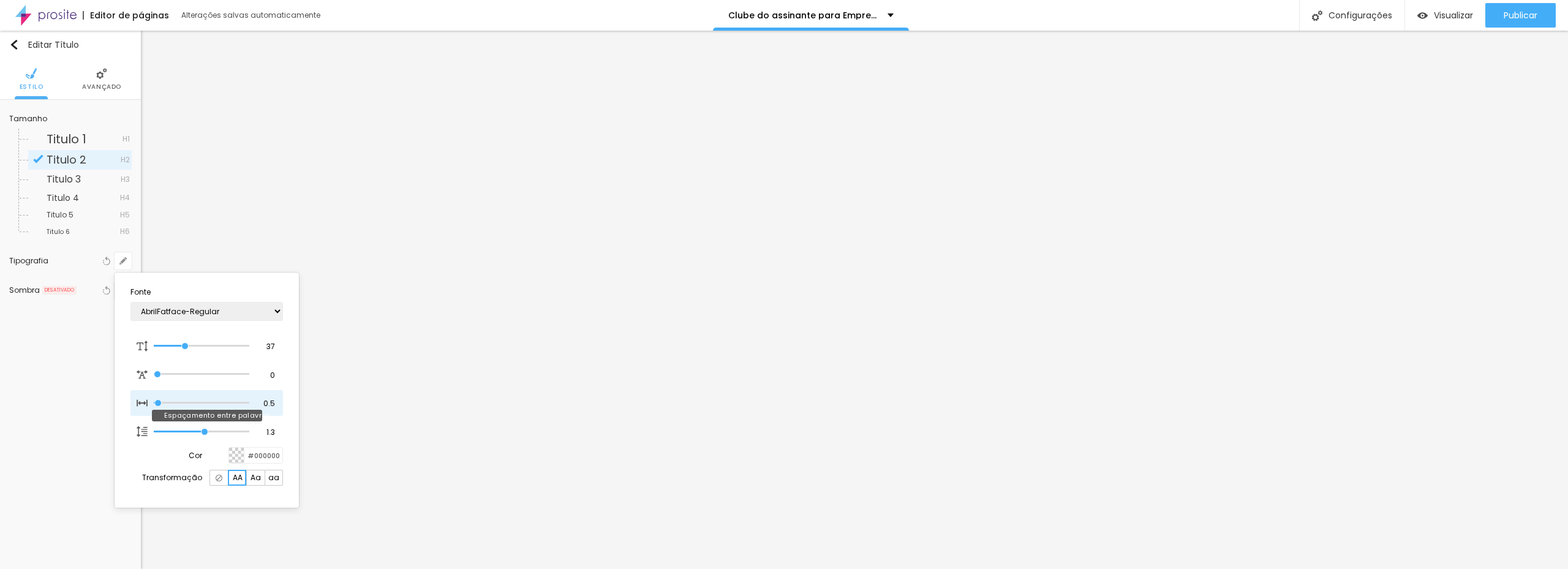
type input "11"
type input "17"
type input "18"
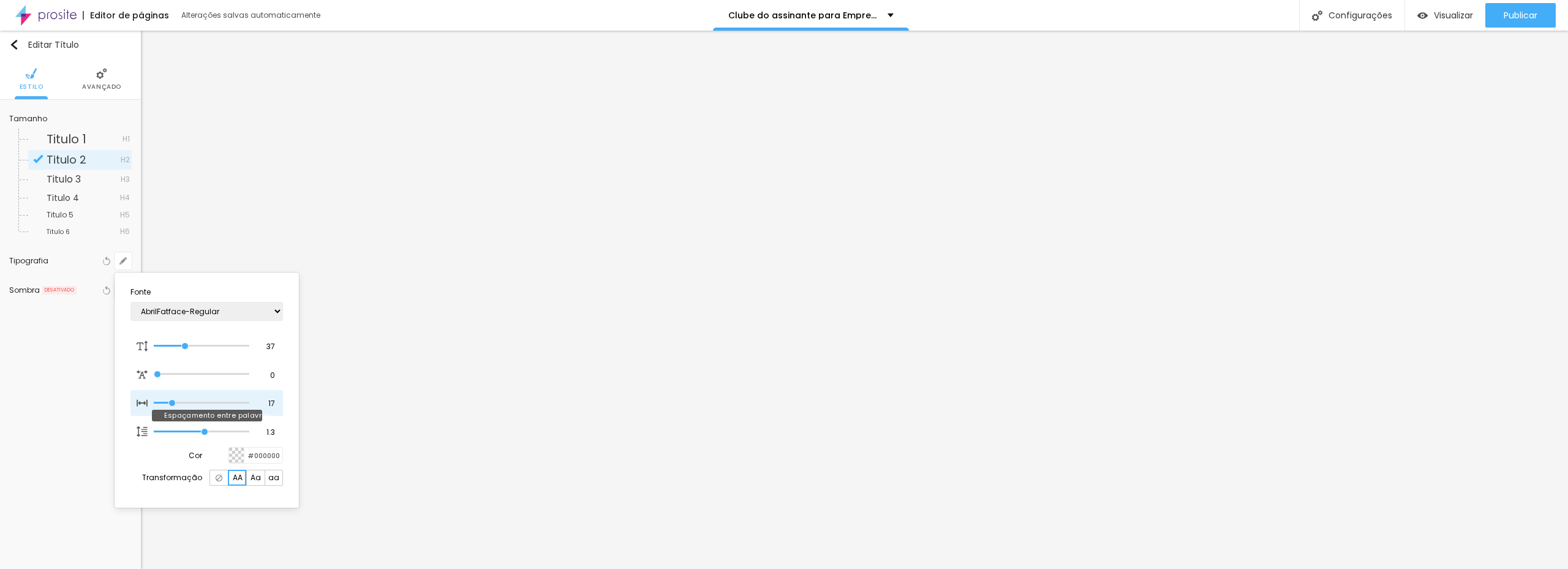
type input "18"
type input "13"
type input "7"
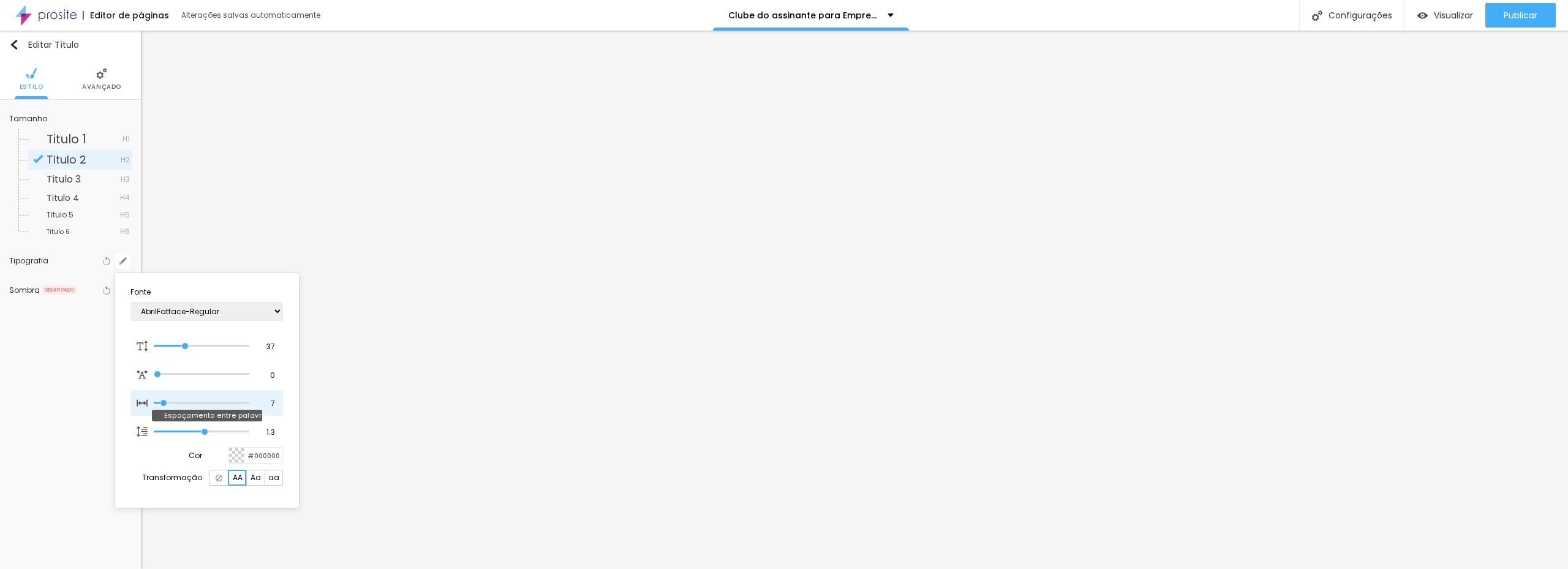
type input "1"
type input "0"
drag, startPoint x: 161, startPoint y: 402, endPoint x: 139, endPoint y: 401, distance: 22.0
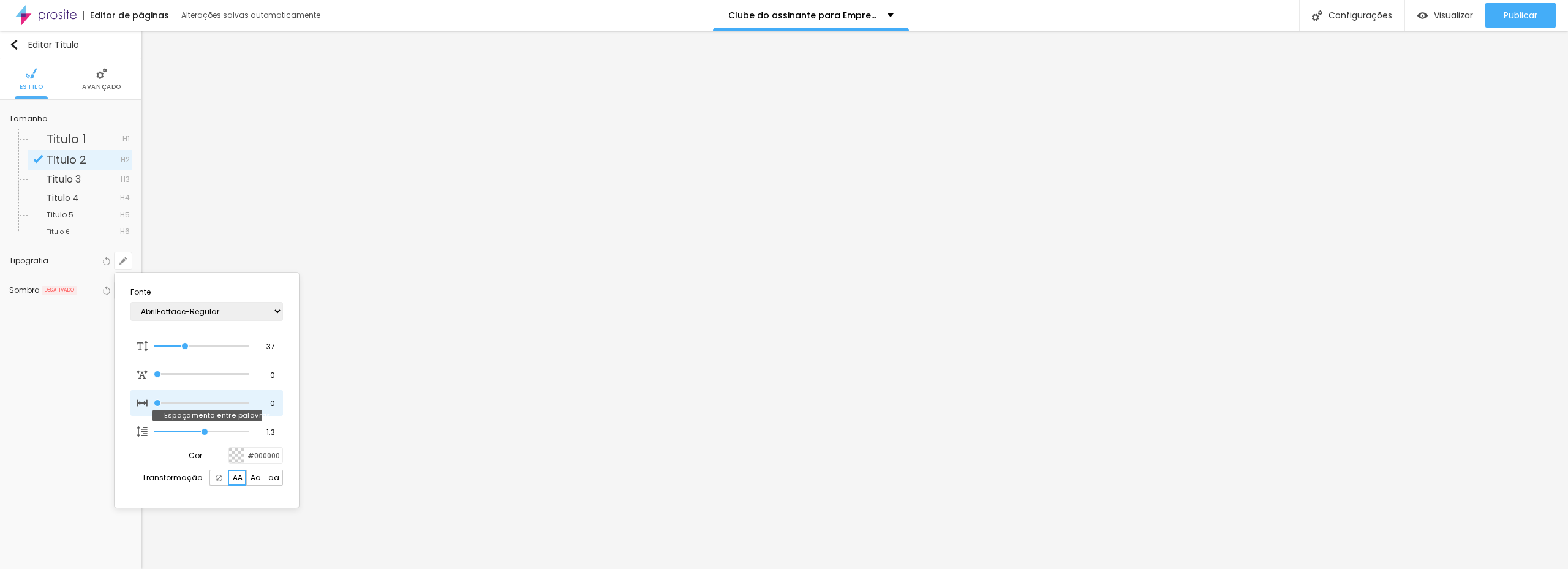
type input "0"
click at [154, 401] on input "range" at bounding box center [201, 403] width 95 height 6
type input "1.4"
type input "1.5"
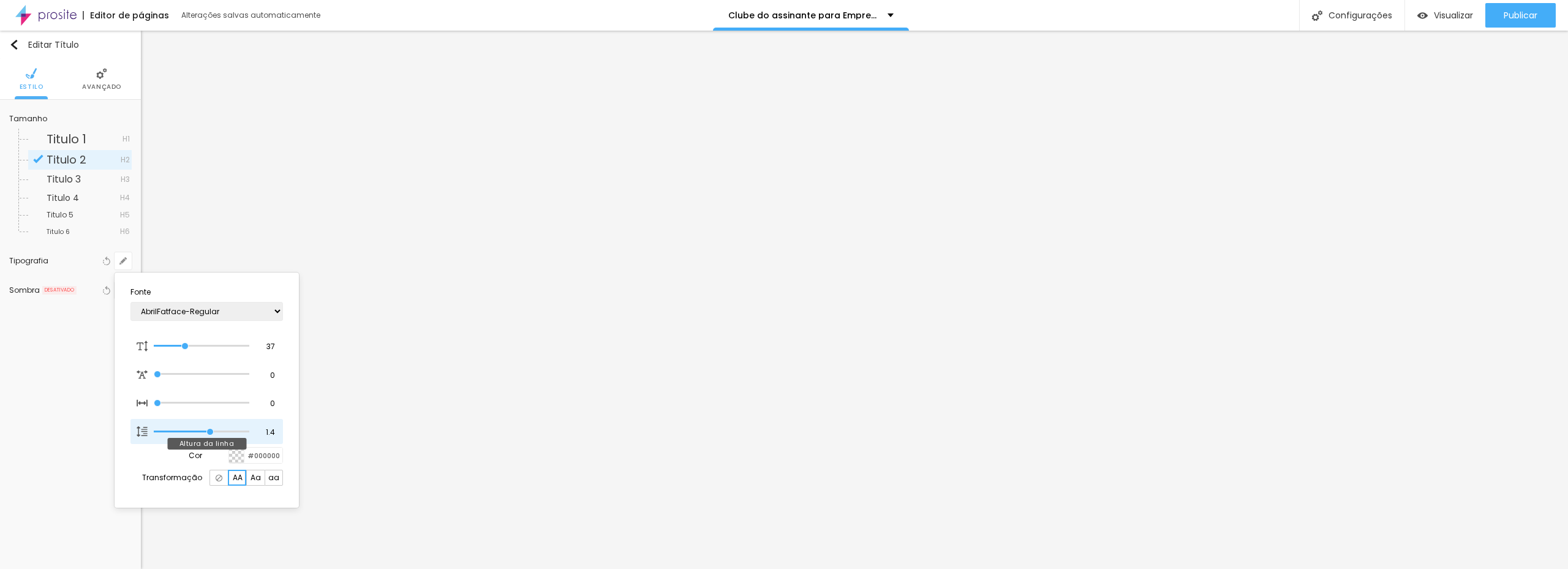
type input "1.5"
type input "1.6"
type input "1.7"
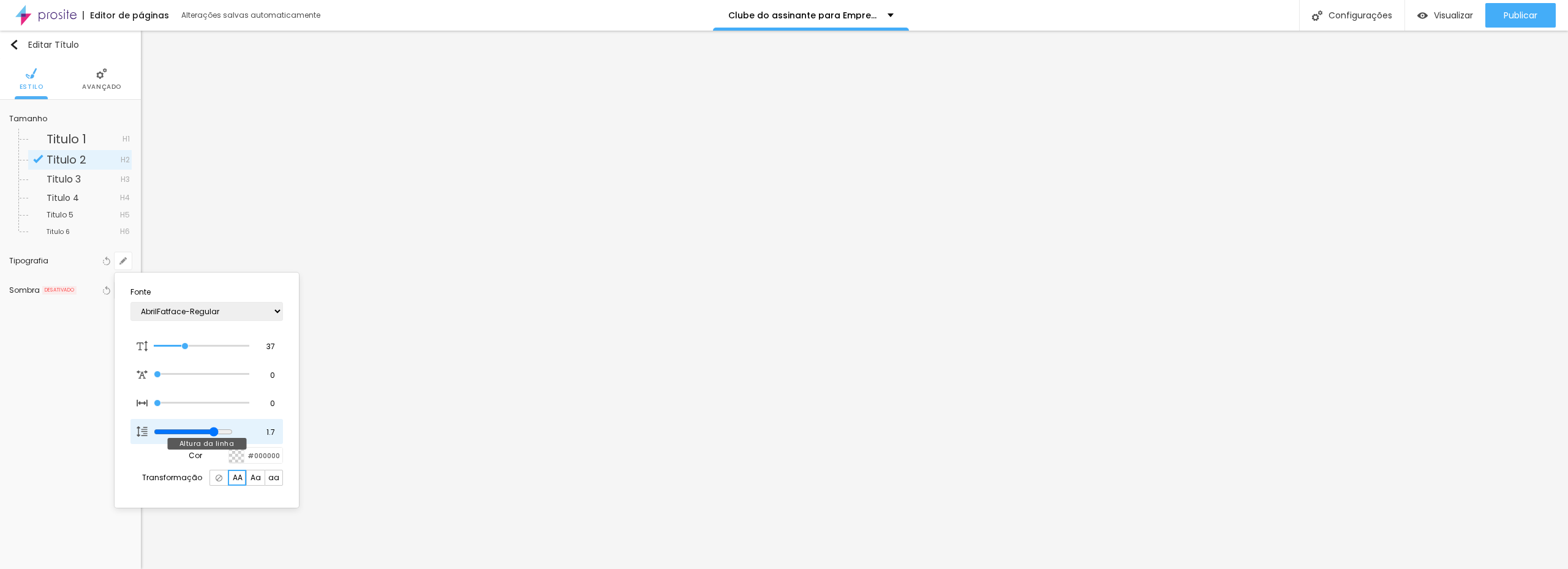
type input "1.8"
type input "1.9"
type input "1.8"
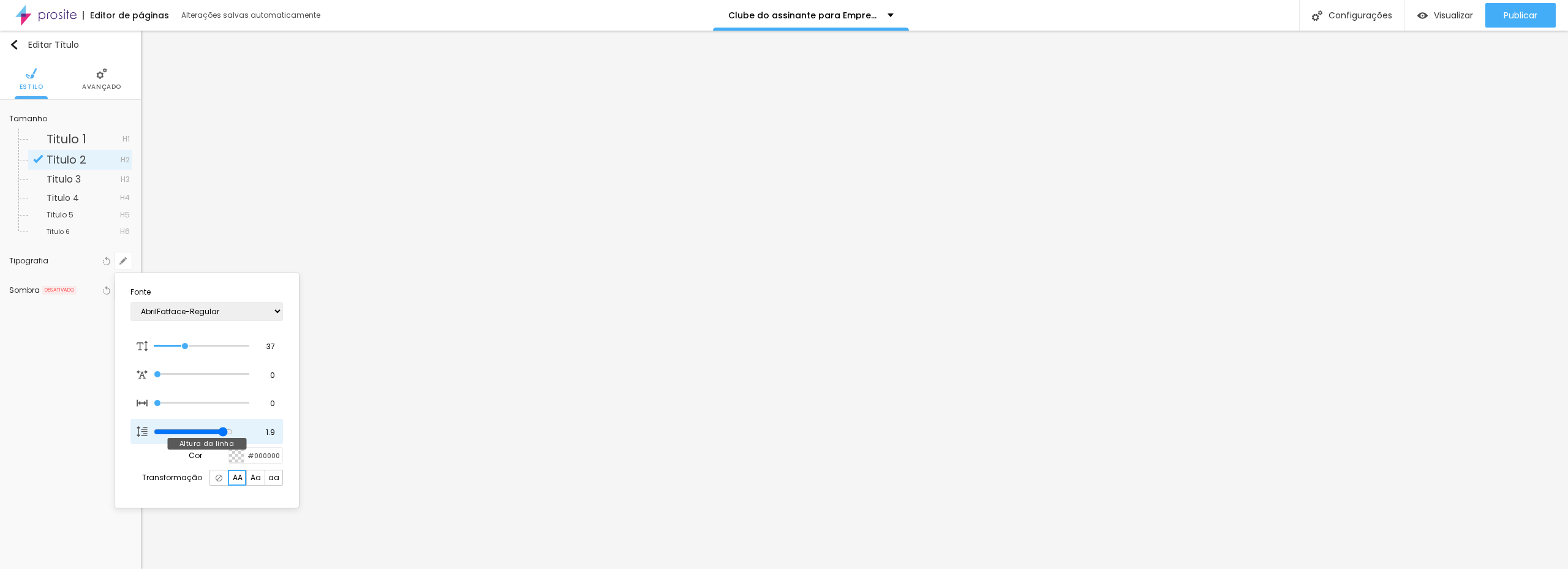
type input "1.8"
drag, startPoint x: 207, startPoint y: 433, endPoint x: 231, endPoint y: 435, distance: 24.1
type input "1.8"
click at [232, 435] on input "range" at bounding box center [193, 431] width 79 height 10
click at [185, 312] on select "AbrilFatface-Regular Actor-Regular Alegreya AlegreyaBlack Alice Allan-Bold Alla…" at bounding box center [206, 311] width 152 height 19
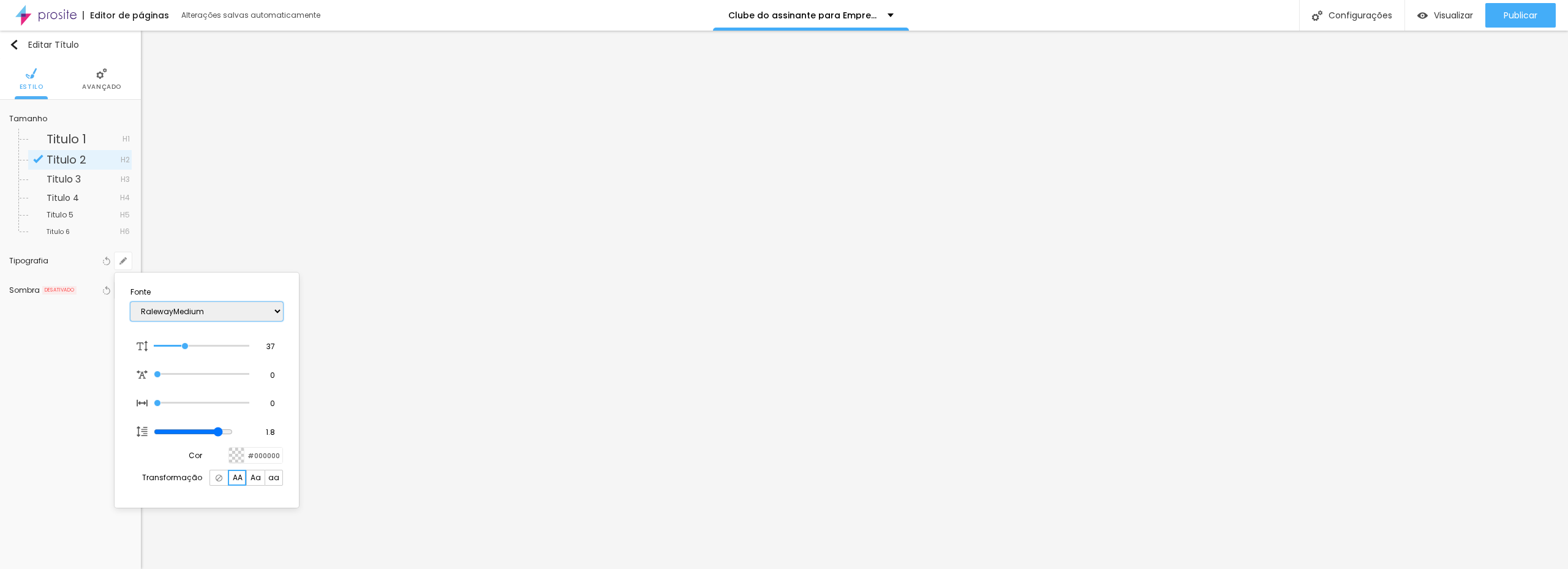
click at [130, 302] on select "AbrilFatface-Regular Actor-Regular Alegreya AlegreyaBlack Alice Allan-Bold Alla…" at bounding box center [206, 311] width 152 height 19
click at [201, 311] on select "AbrilFatface-Regular Actor-Regular Alegreya AlegreyaBlack Alice Allan-Bold Alla…" at bounding box center [206, 311] width 152 height 19
click at [193, 309] on select "AbrilFatface-Regular Actor-Regular Alegreya AlegreyaBlack Alice Allan-Bold Alla…" at bounding box center [206, 311] width 152 height 19
click at [203, 316] on select "AbrilFatface-Regular Actor-Regular Alegreya AlegreyaBlack Alice Allan-Bold Alla…" at bounding box center [206, 311] width 152 height 19
click at [130, 302] on select "AbrilFatface-Regular Actor-Regular Alegreya AlegreyaBlack Alice Allan-Bold Alla…" at bounding box center [206, 311] width 152 height 19
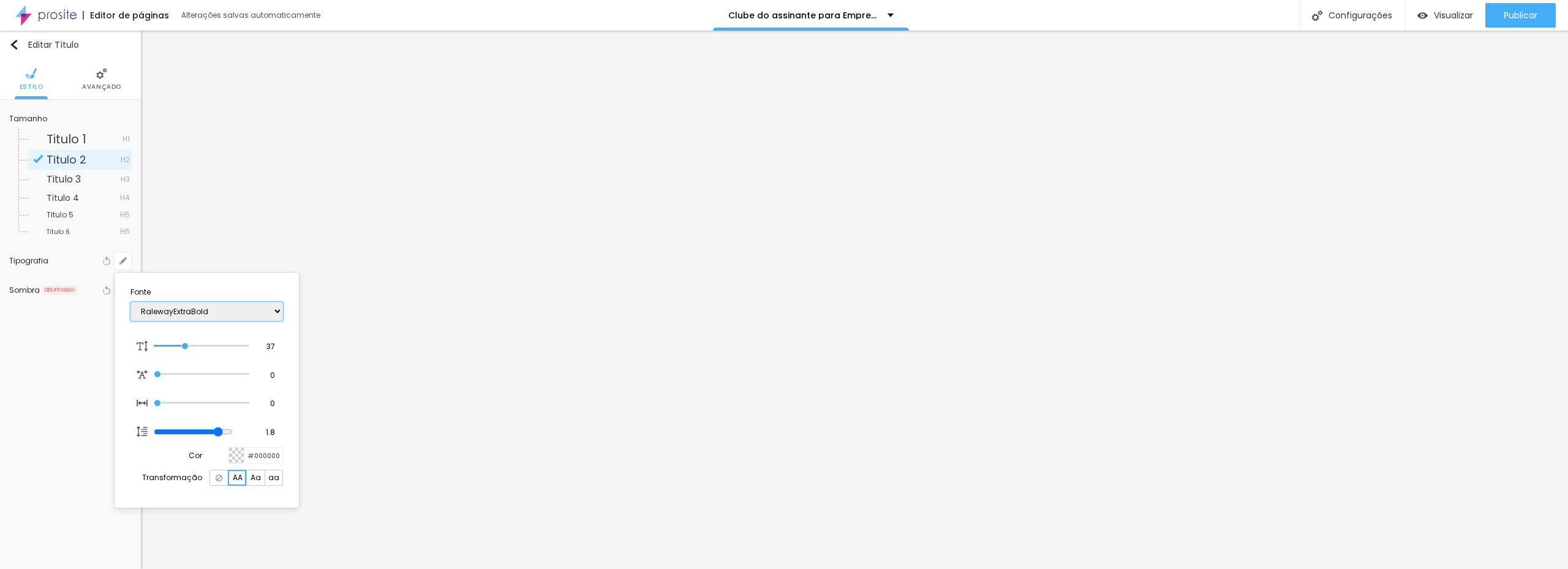
click at [213, 310] on select "AbrilFatface-Regular Actor-Regular Alegreya AlegreyaBlack Alice Allan-Bold Alla…" at bounding box center [206, 311] width 152 height 19
click at [130, 302] on select "AbrilFatface-Regular Actor-Regular Alegreya AlegreyaBlack Alice Allan-Bold Alla…" at bounding box center [206, 311] width 152 height 19
click at [260, 312] on select "AbrilFatface-Regular Actor-Regular Alegreya AlegreyaBlack Alice Allan-Bold Alla…" at bounding box center [206, 311] width 152 height 19
click at [130, 302] on select "AbrilFatface-Regular Actor-Regular Alegreya AlegreyaBlack Alice Allan-Bold Alla…" at bounding box center [206, 311] width 152 height 19
click at [225, 312] on select "AbrilFatface-Regular Actor-Regular Alegreya AlegreyaBlack Alice Allan-Bold Alla…" at bounding box center [206, 311] width 152 height 19
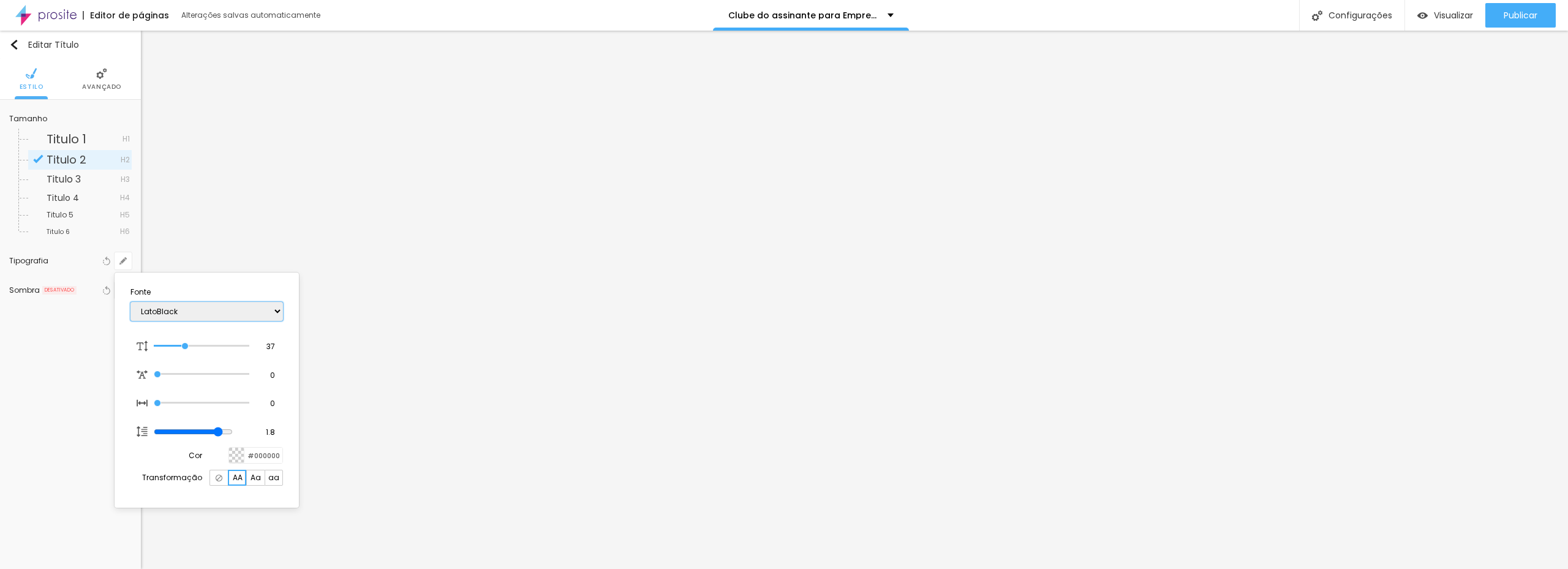
select select "Montserrat"
click at [130, 302] on select "AbrilFatface-Regular Actor-Regular Alegreya AlegreyaBlack Alice Allan-Bold Alla…" at bounding box center [206, 311] width 152 height 19
type input "33"
type input "20"
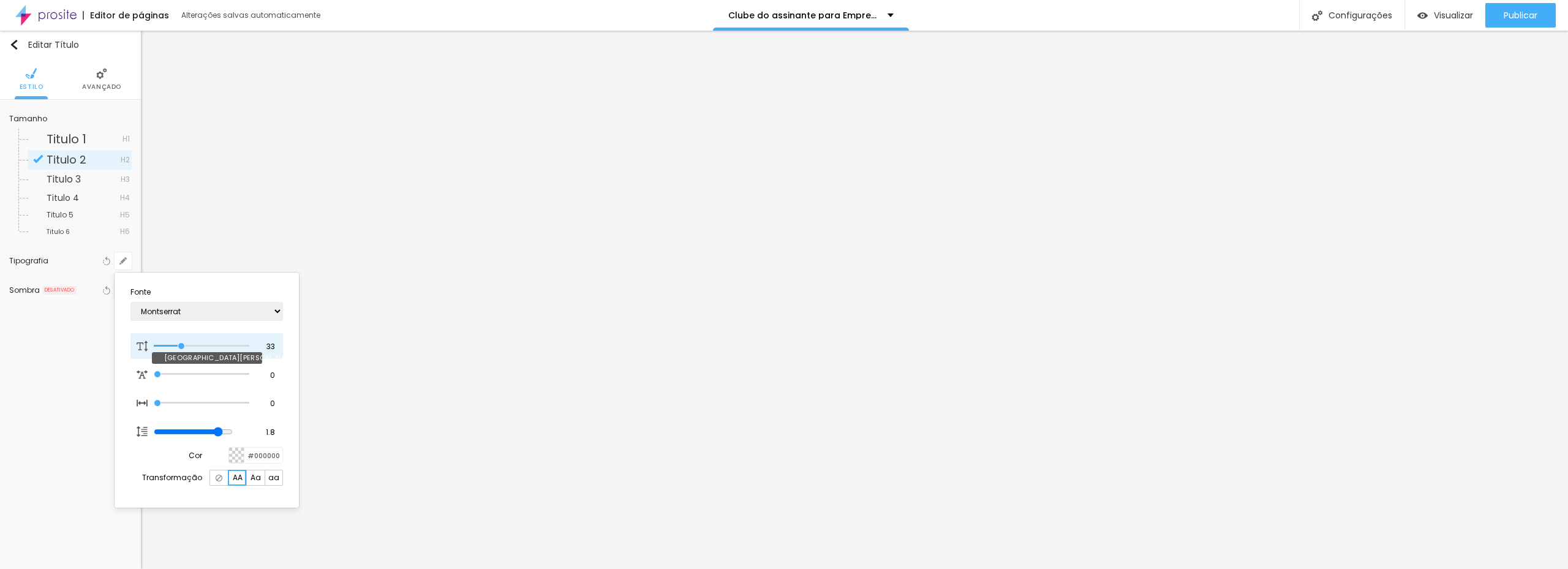
type input "20"
type input "19"
type input "24"
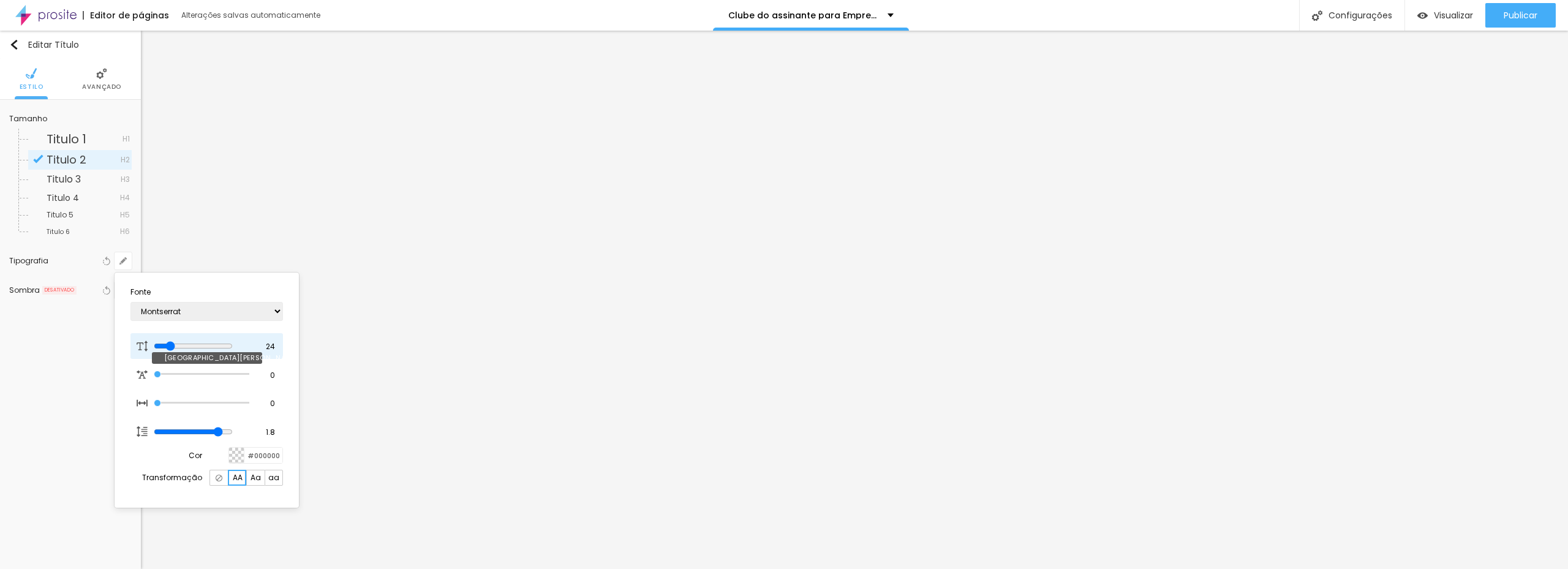
type input "26"
type input "27"
type input "29"
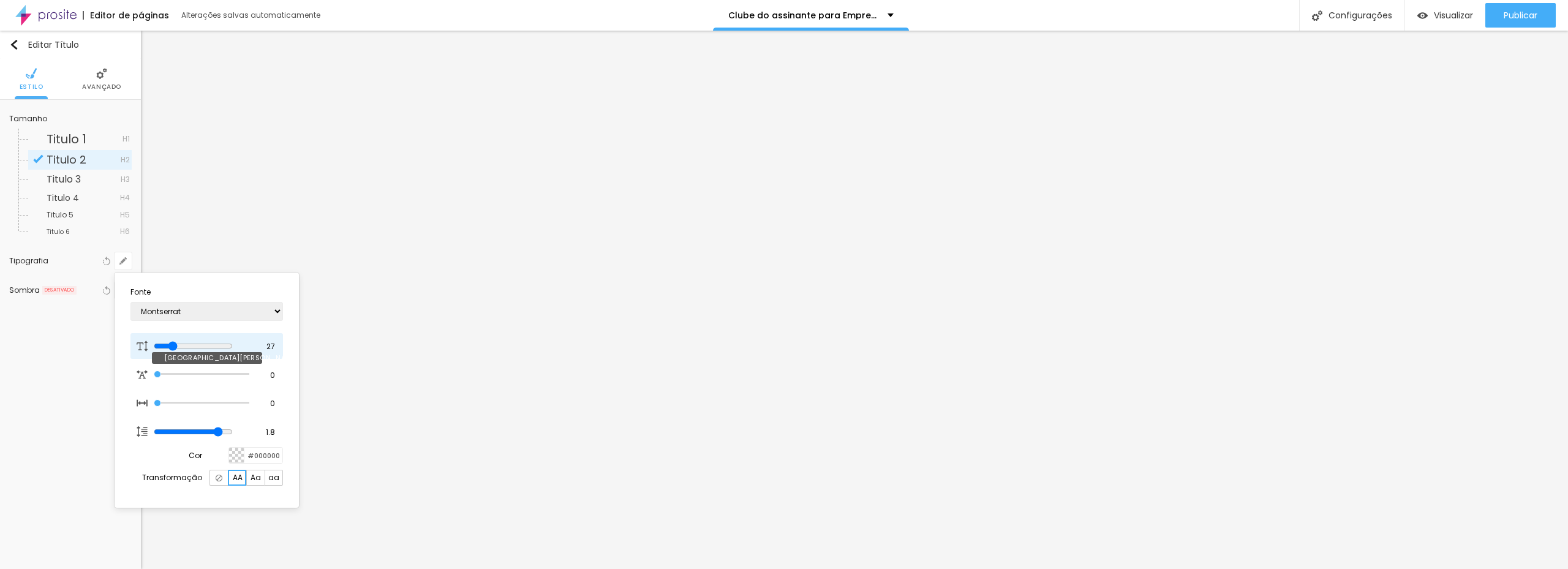
type input "29"
type input "33"
type input "35"
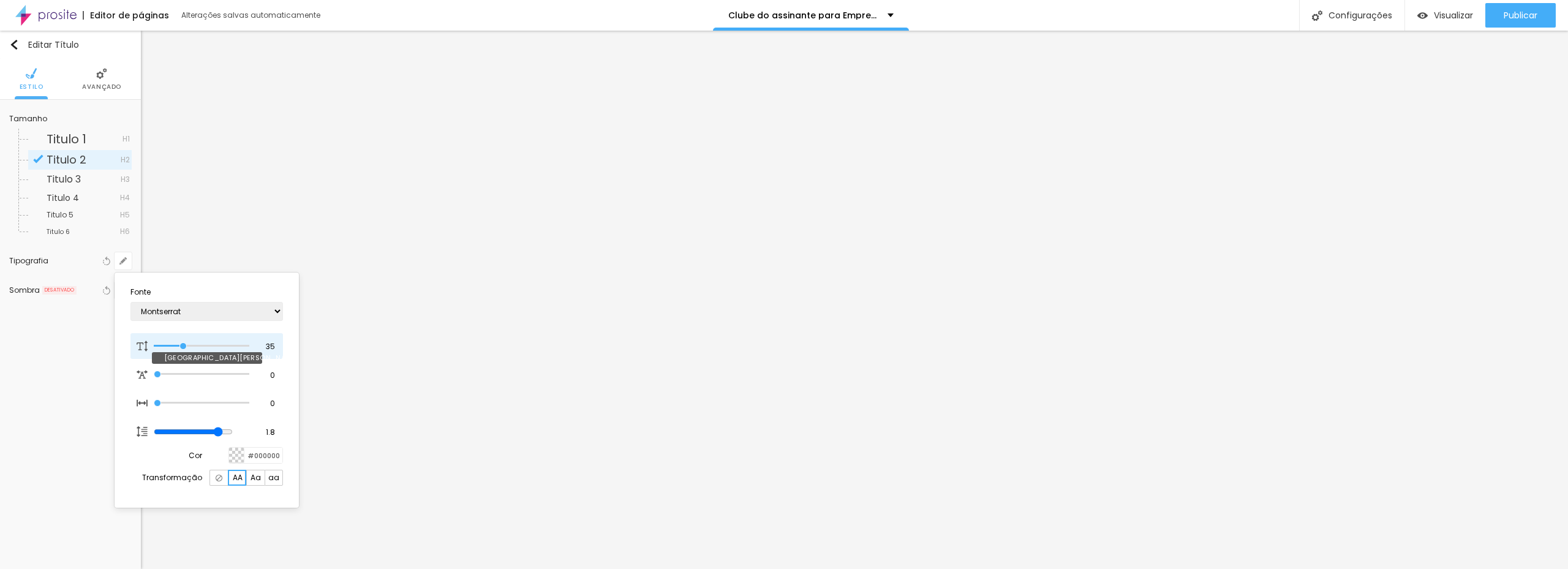
type input "38"
drag, startPoint x: 169, startPoint y: 346, endPoint x: 186, endPoint y: 346, distance: 17.0
type input "38"
click at [186, 346] on input "range" at bounding box center [193, 346] width 79 height 10
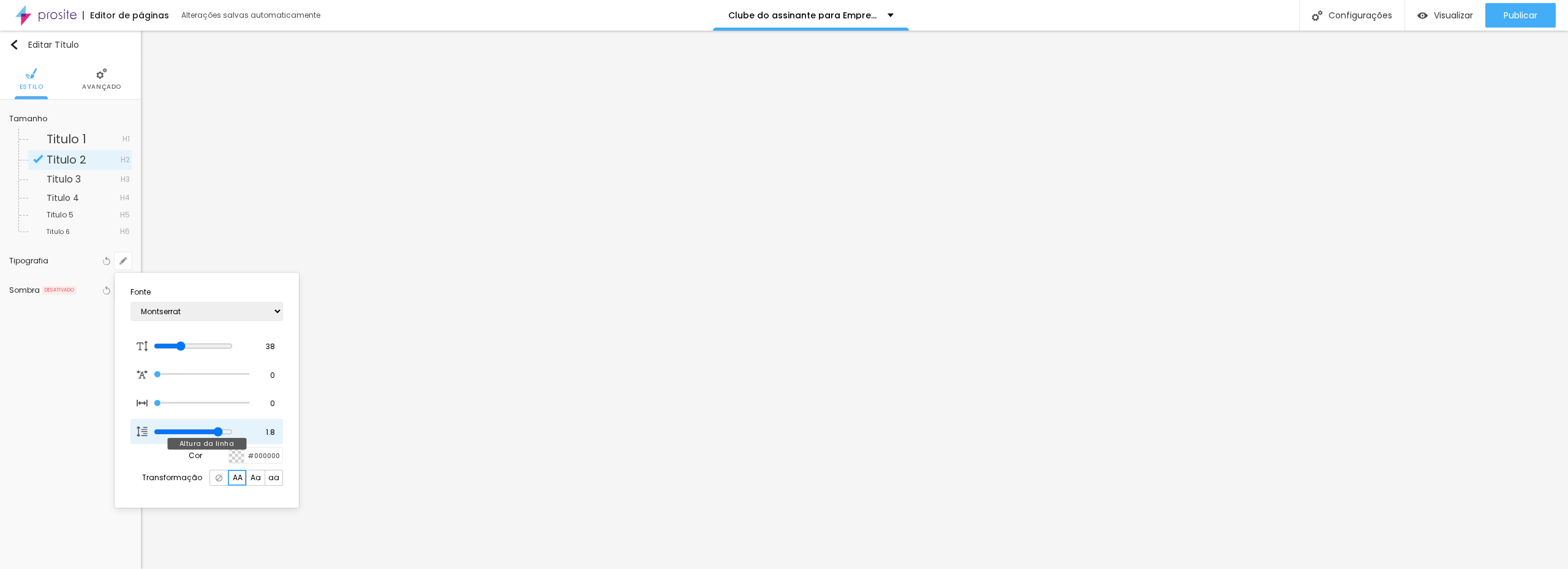
type input "1.8"
type input "1"
type input "0.7"
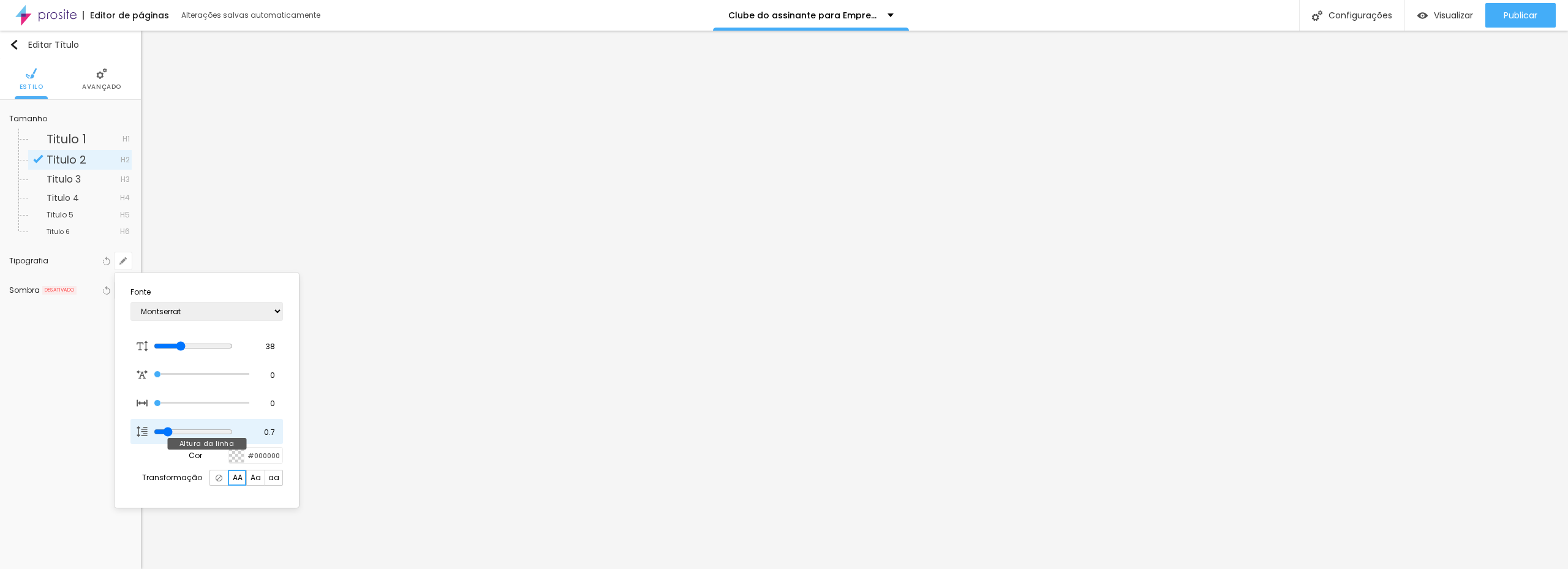
type input "0.5"
type input "0.6"
type input "1.1"
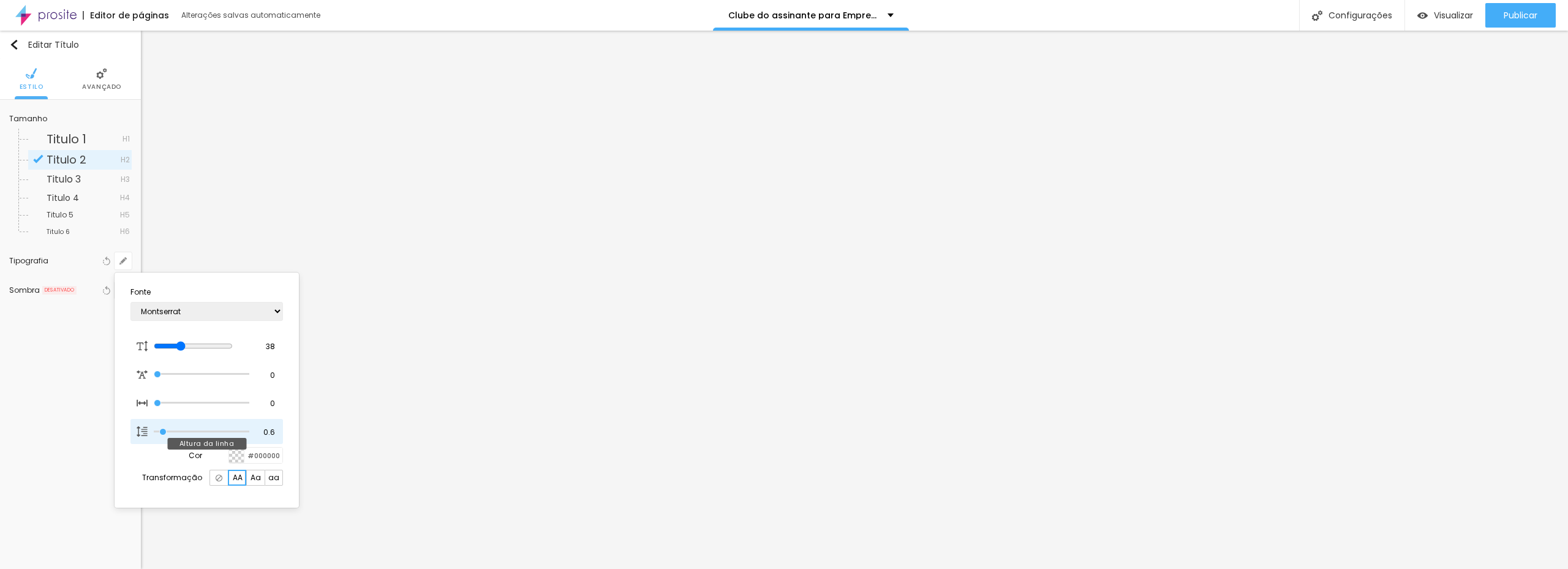
type input "1.1"
type input "1.3"
type input "1.4"
drag, startPoint x: 189, startPoint y: 431, endPoint x: 228, endPoint y: 425, distance: 39.5
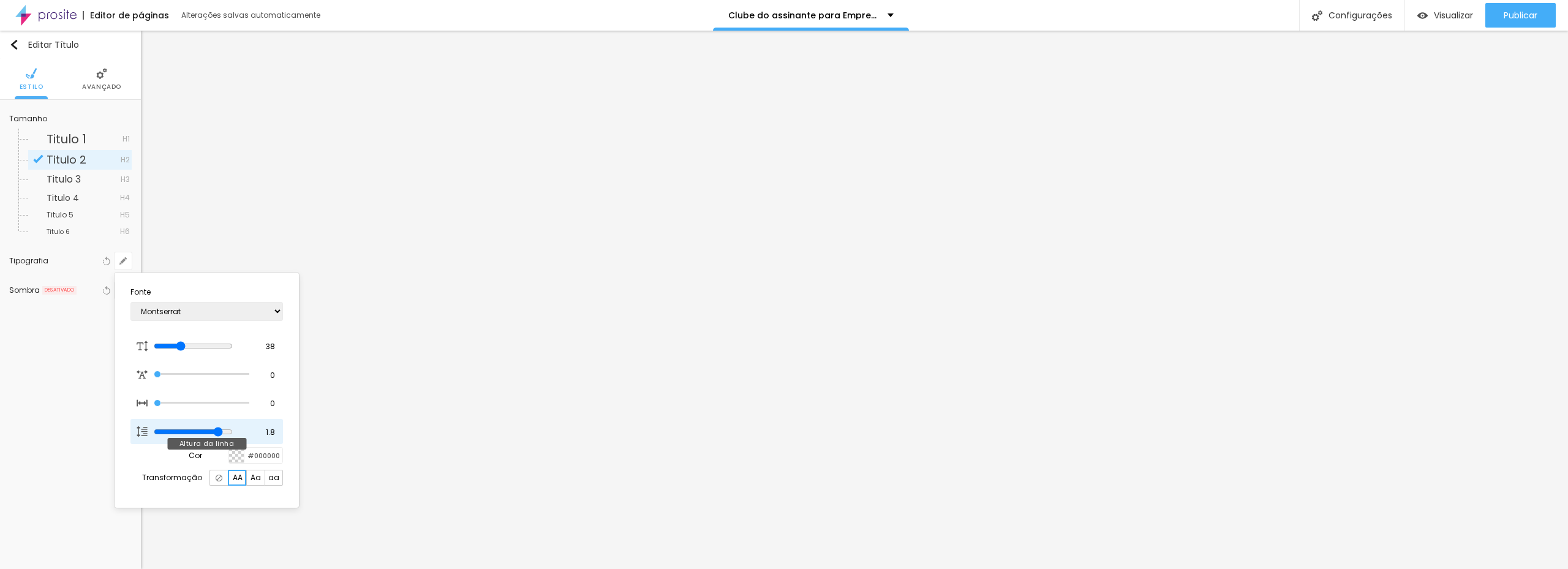
click at [233, 427] on input "range" at bounding box center [193, 431] width 79 height 10
click at [85, 337] on div at bounding box center [784, 284] width 1568 height 569
click at [100, 81] on li "Avançado" at bounding box center [101, 79] width 39 height 40
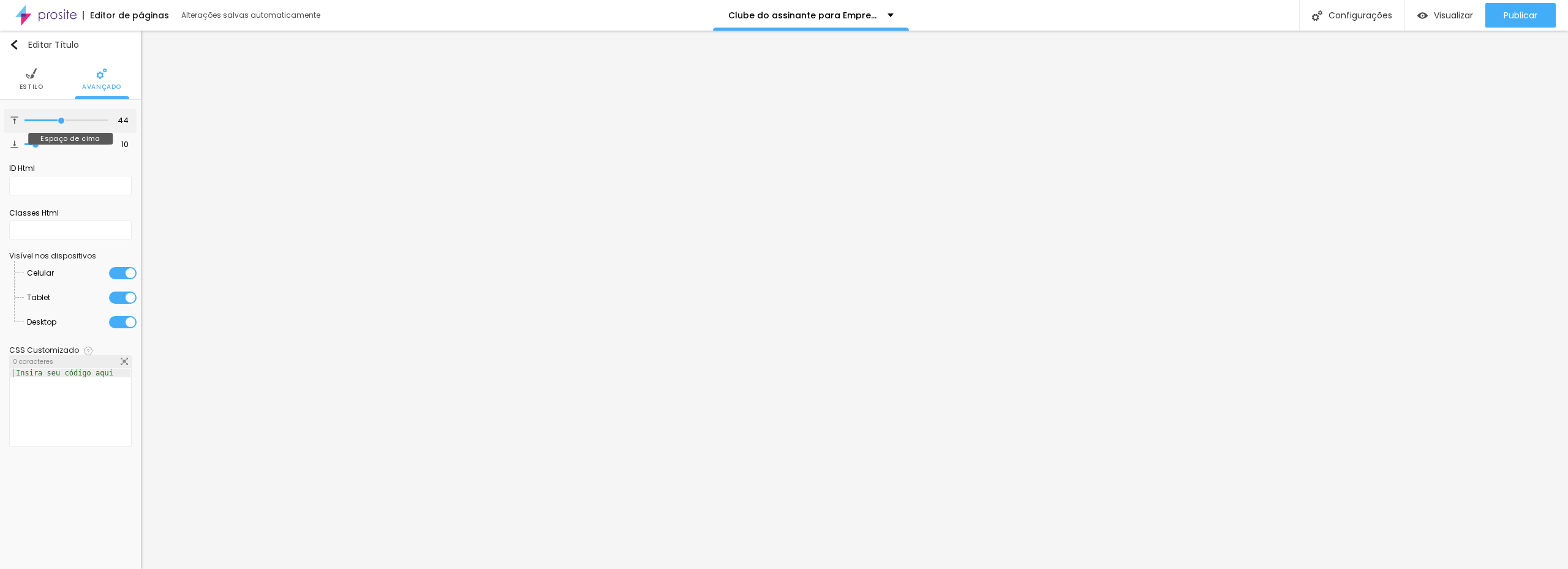
drag, startPoint x: 36, startPoint y: 119, endPoint x: 61, endPoint y: 123, distance: 25.3
click at [61, 123] on input "range" at bounding box center [66, 120] width 83 height 6
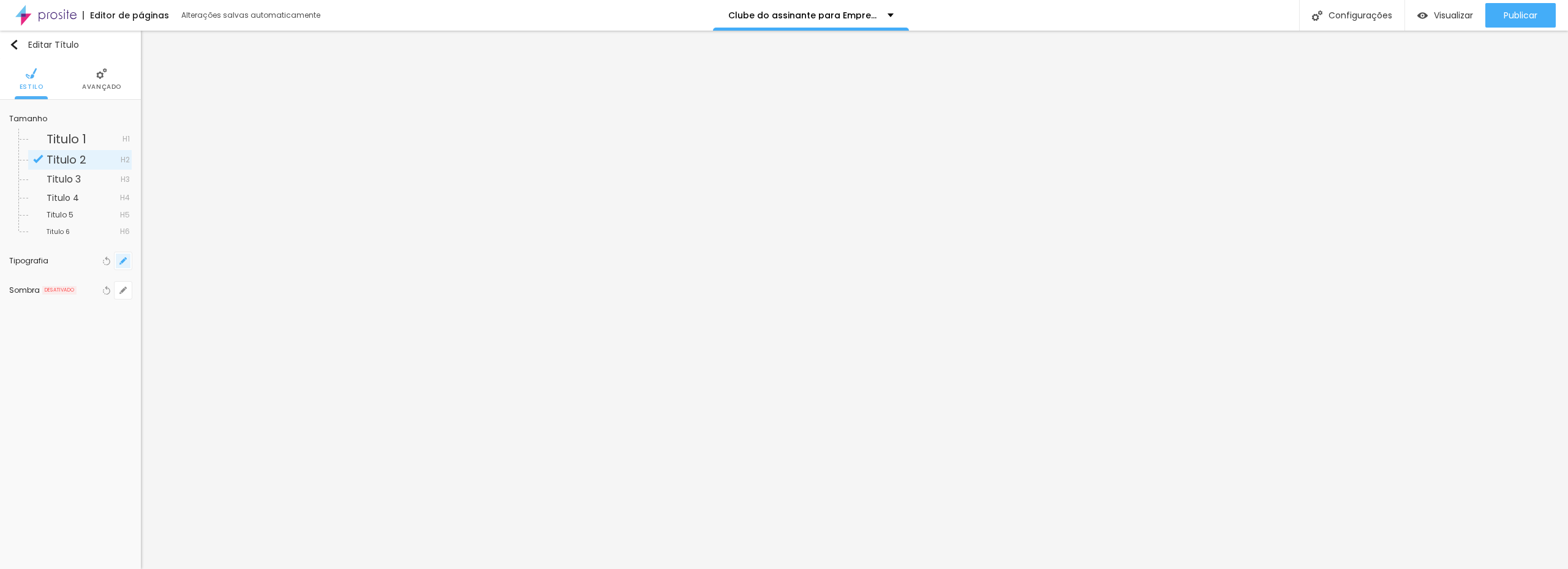
click at [120, 258] on icon "button" at bounding box center [123, 260] width 7 height 7
click at [184, 344] on input "range" at bounding box center [201, 346] width 95 height 6
click at [991, 291] on div at bounding box center [784, 284] width 1568 height 569
click at [122, 125] on icon "button" at bounding box center [123, 123] width 5 height 5
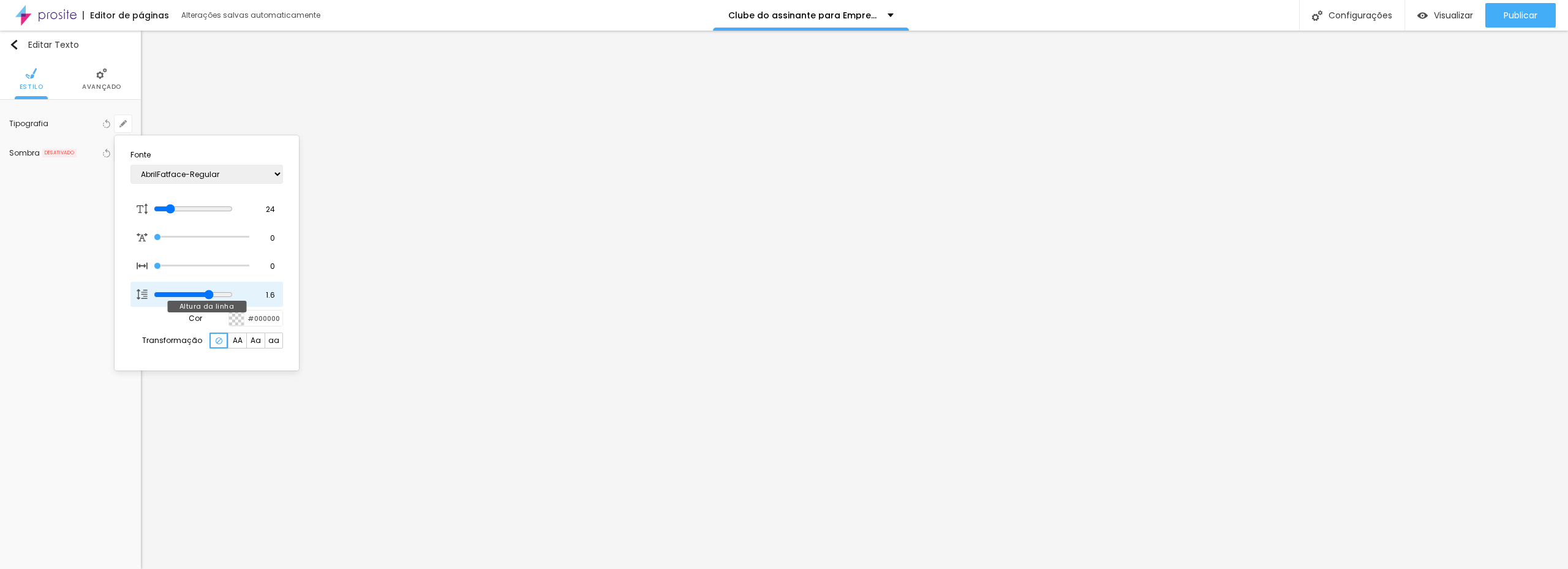
drag, startPoint x: 203, startPoint y: 296, endPoint x: 174, endPoint y: 248, distance: 56.1
click at [221, 291] on input "range" at bounding box center [193, 295] width 79 height 10
drag, startPoint x: 159, startPoint y: 239, endPoint x: 127, endPoint y: 234, distance: 32.4
click at [154, 234] on input "range" at bounding box center [201, 237] width 95 height 6
click at [172, 207] on input "range" at bounding box center [193, 209] width 79 height 10
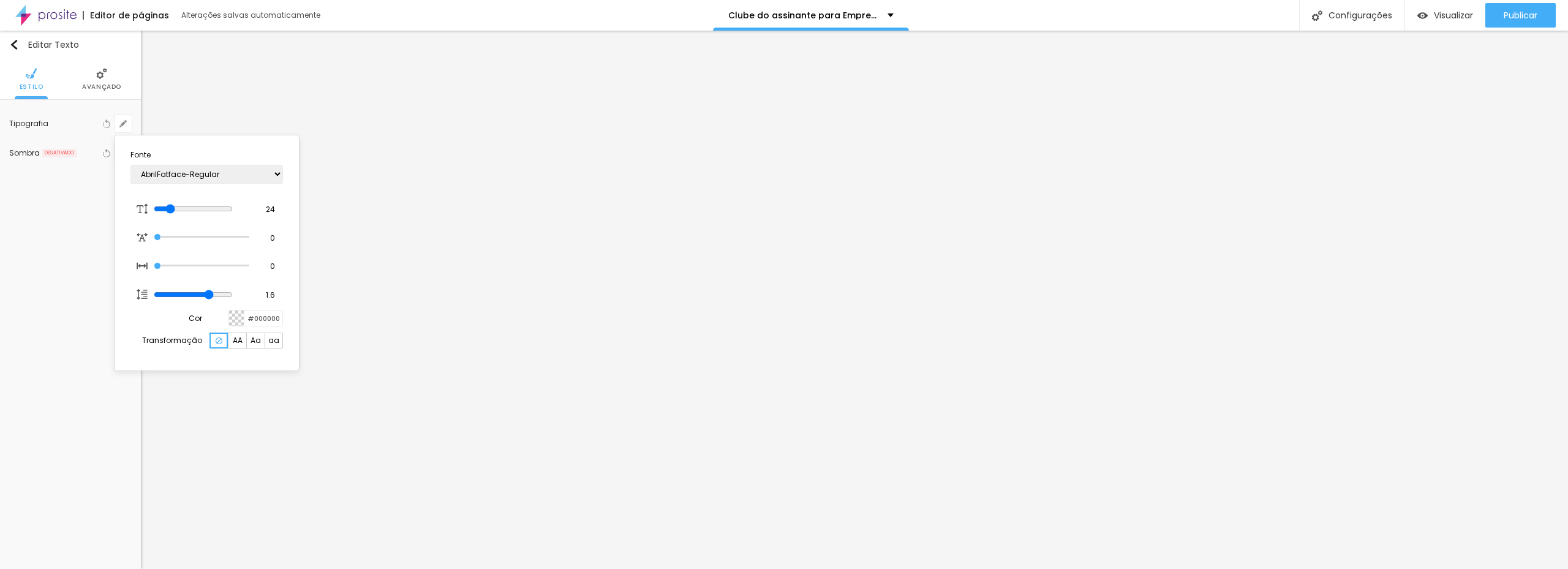
click at [880, 259] on div at bounding box center [784, 284] width 1568 height 569
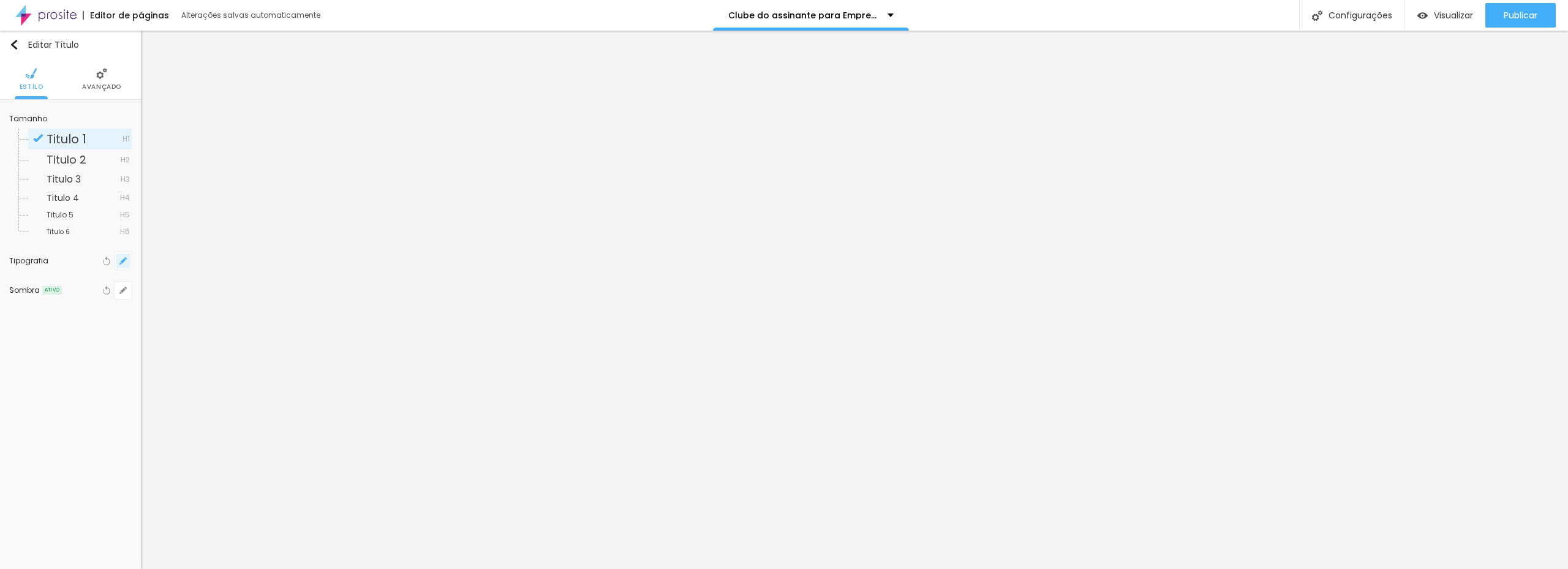
click at [116, 262] on button "button" at bounding box center [123, 261] width 17 height 17
click at [242, 481] on span "AA" at bounding box center [238, 477] width 10 height 7
click at [56, 158] on div at bounding box center [784, 284] width 1568 height 569
click at [58, 159] on span "Titulo 2" at bounding box center [66, 159] width 40 height 15
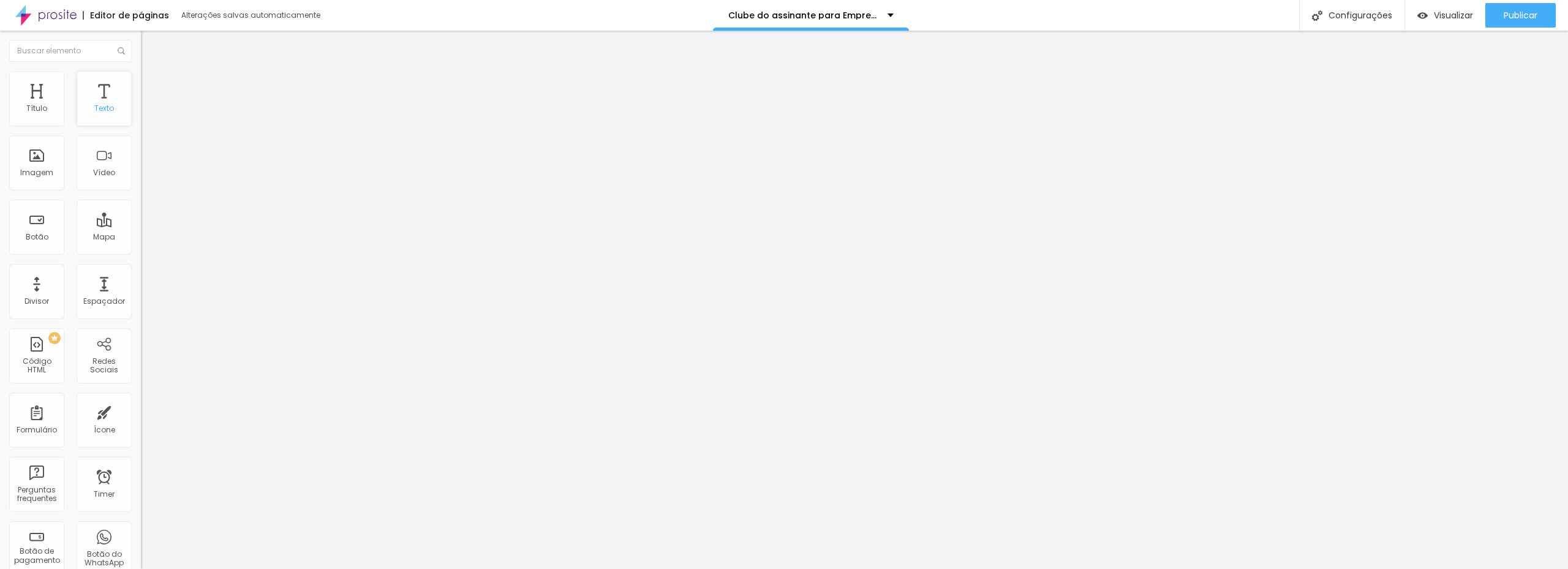
click at [95, 109] on div "Texto" at bounding box center [104, 108] width 19 height 9
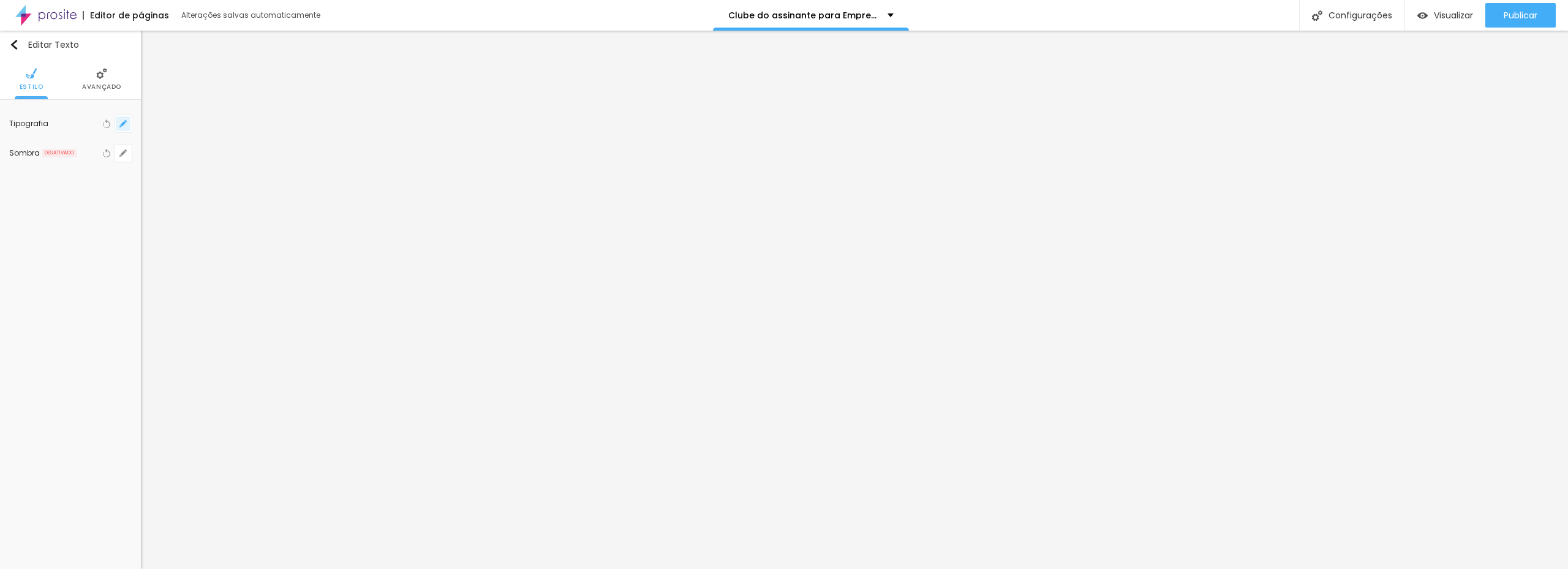
click at [121, 129] on button "button" at bounding box center [123, 124] width 17 height 17
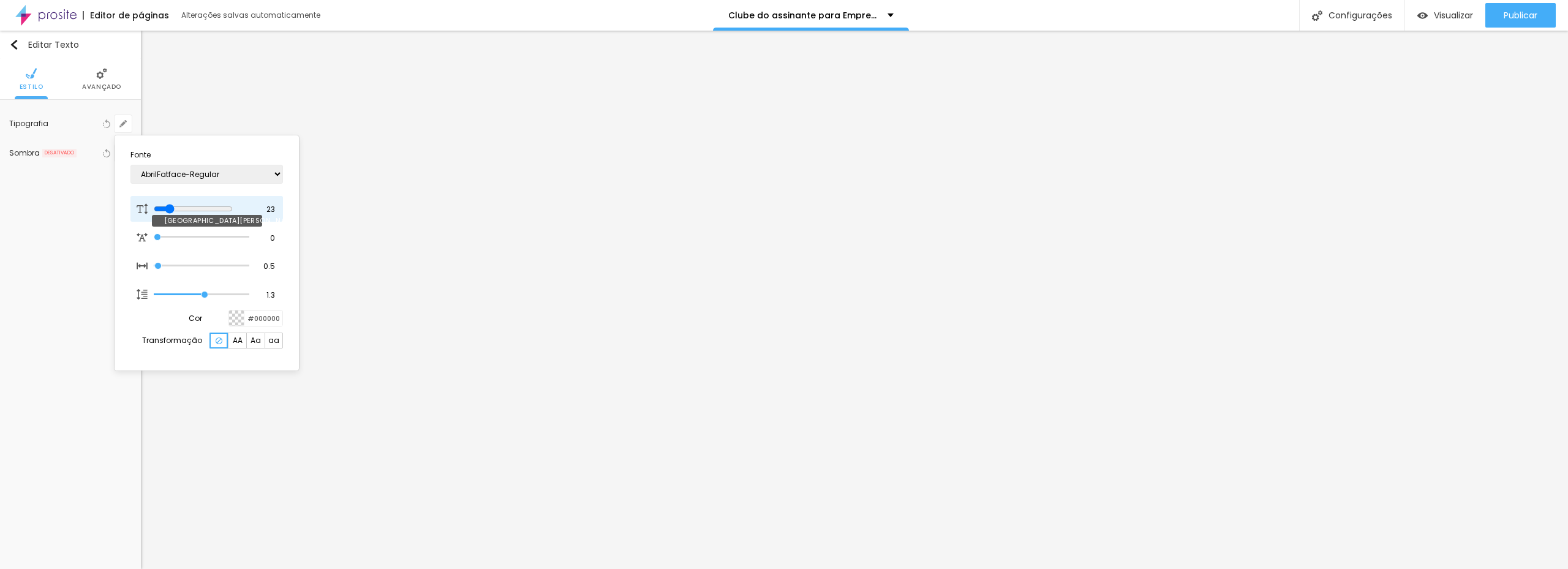
click at [172, 207] on input "range" at bounding box center [193, 209] width 79 height 10
drag, startPoint x: 205, startPoint y: 296, endPoint x: 230, endPoint y: 296, distance: 25.0
click at [230, 296] on input "range" at bounding box center [193, 295] width 79 height 10
click at [1065, 310] on div at bounding box center [784, 284] width 1568 height 569
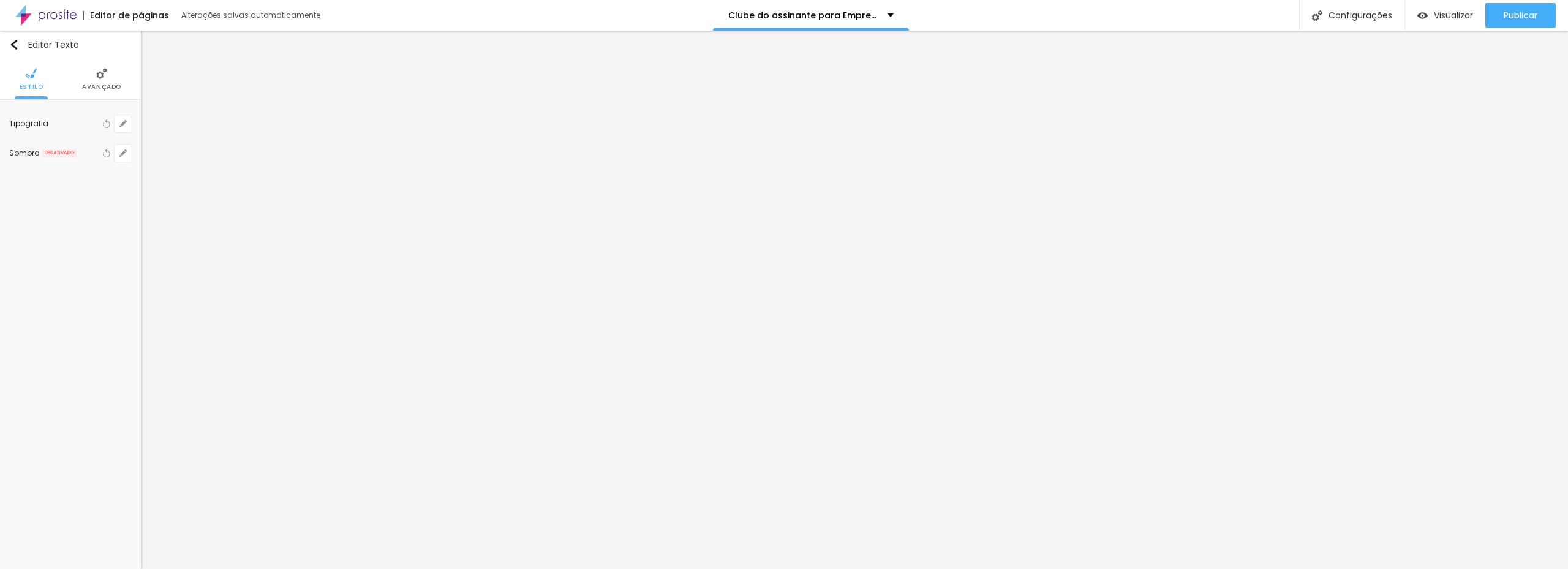
click at [88, 82] on li "Avançado" at bounding box center [101, 79] width 39 height 40
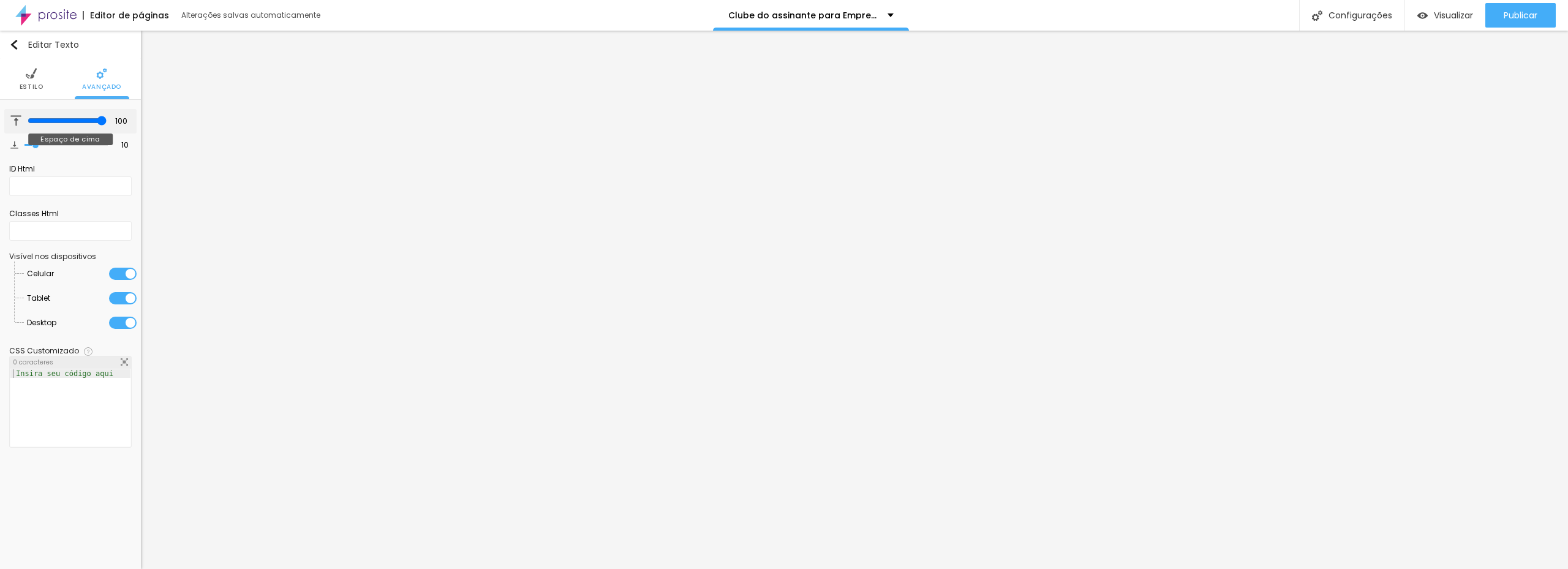
drag, startPoint x: 39, startPoint y: 120, endPoint x: 109, endPoint y: 123, distance: 70.1
click at [107, 123] on input "range" at bounding box center [67, 121] width 79 height 10
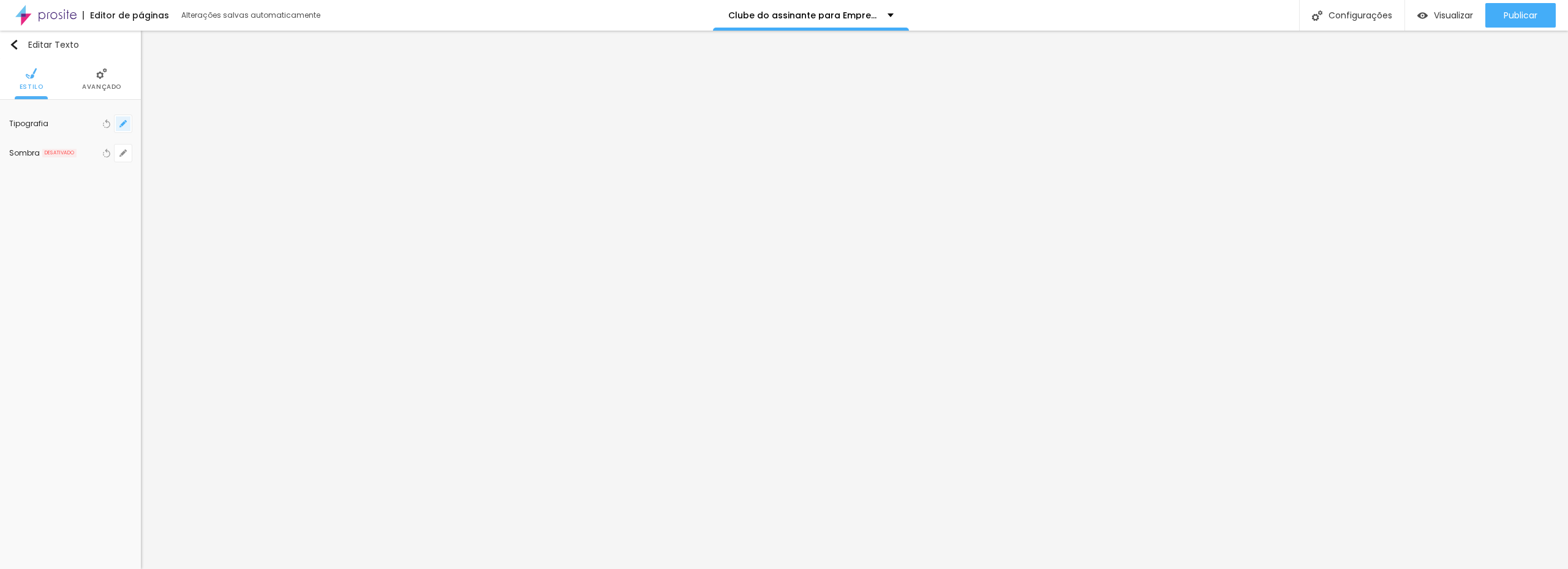
click at [123, 124] on icon "button" at bounding box center [123, 123] width 5 height 5
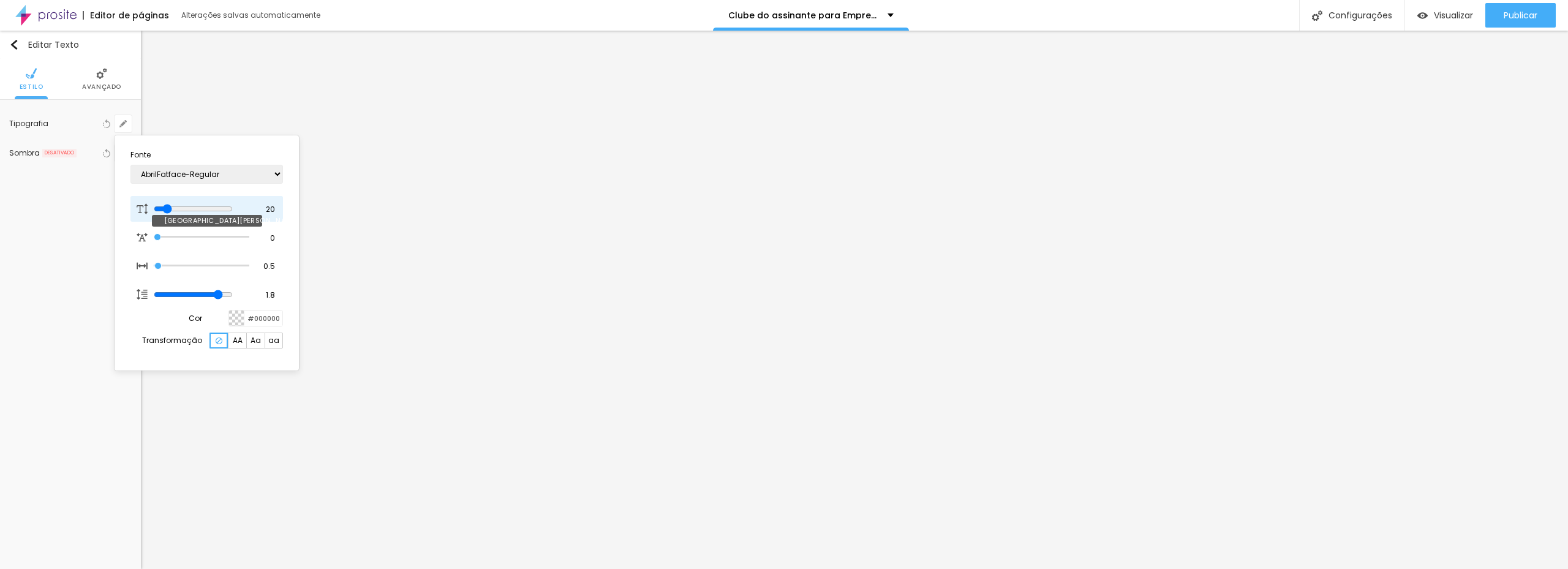
click at [169, 208] on input "range" at bounding box center [193, 209] width 79 height 10
click at [721, 354] on div at bounding box center [784, 284] width 1568 height 569
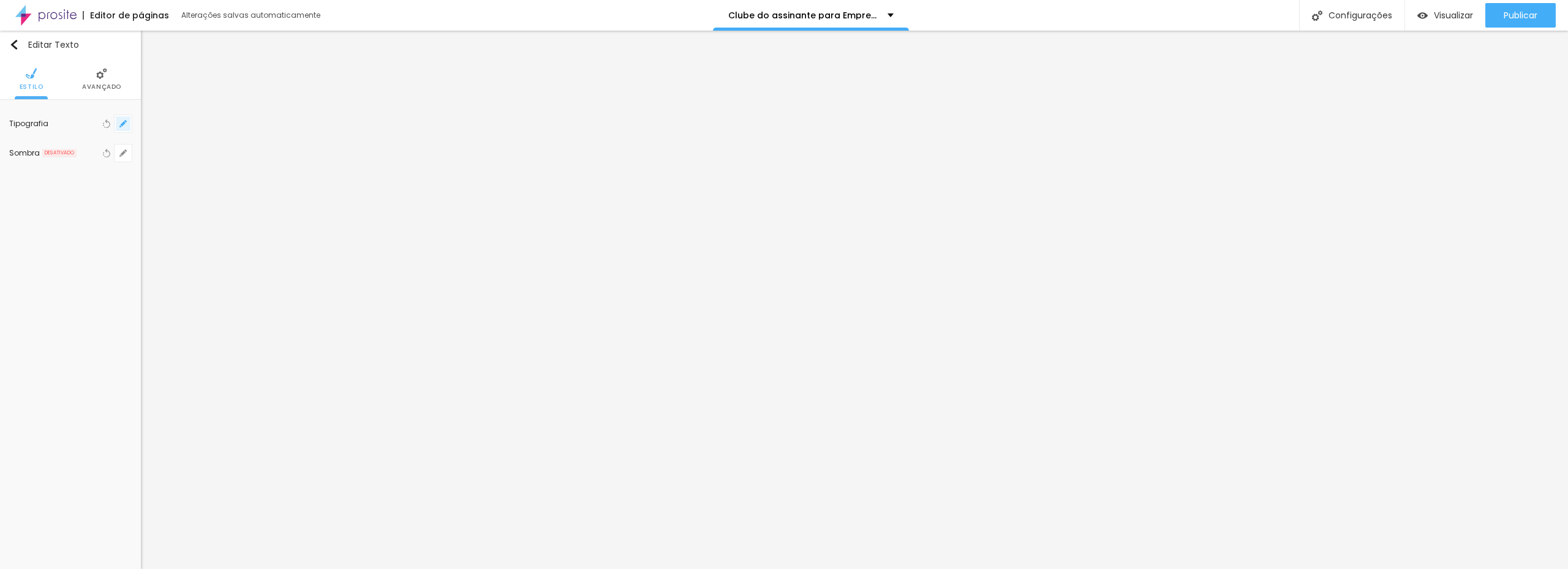
click at [117, 123] on button "button" at bounding box center [123, 124] width 17 height 17
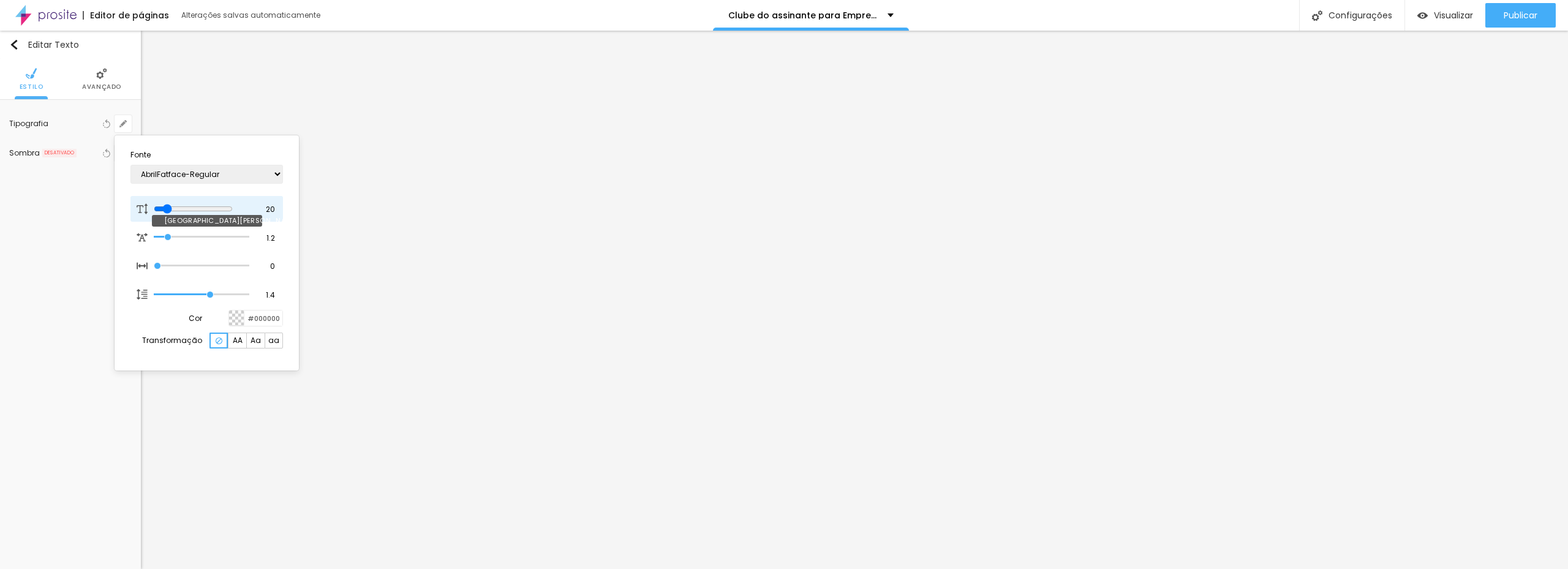
click at [169, 207] on input "range" at bounding box center [193, 209] width 79 height 10
click at [732, 354] on div at bounding box center [784, 284] width 1568 height 569
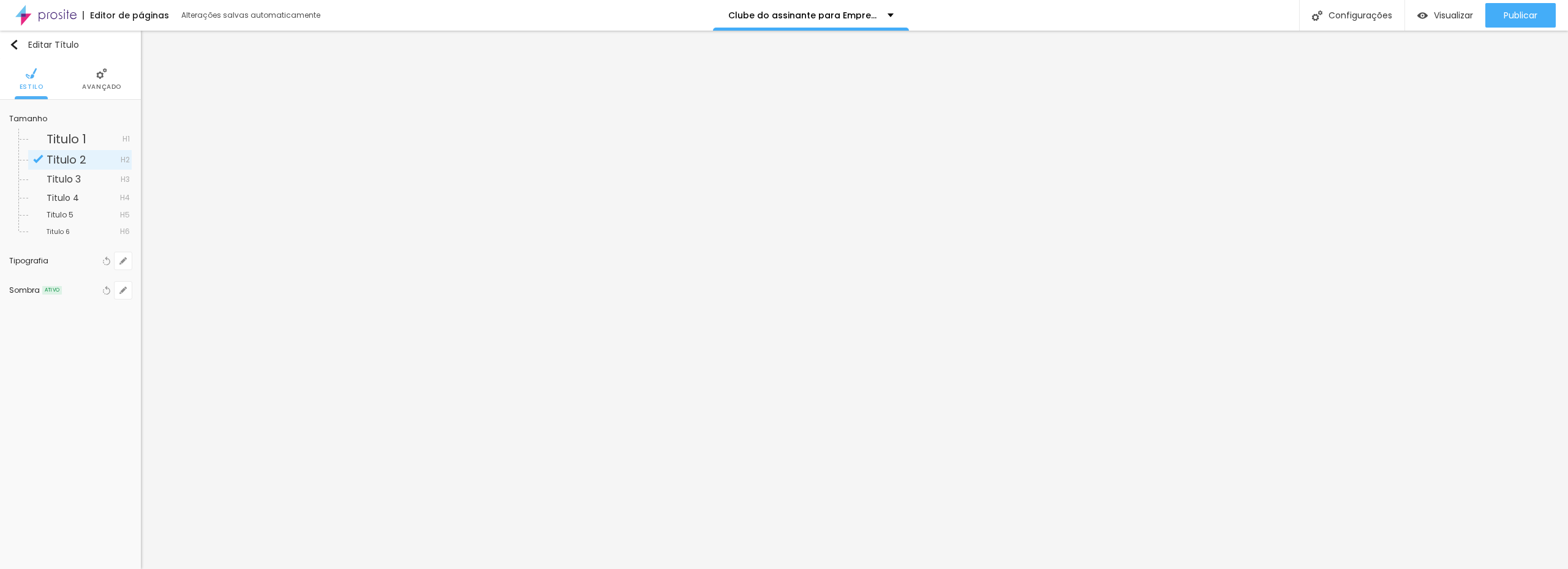
click at [98, 79] on img at bounding box center [101, 73] width 11 height 11
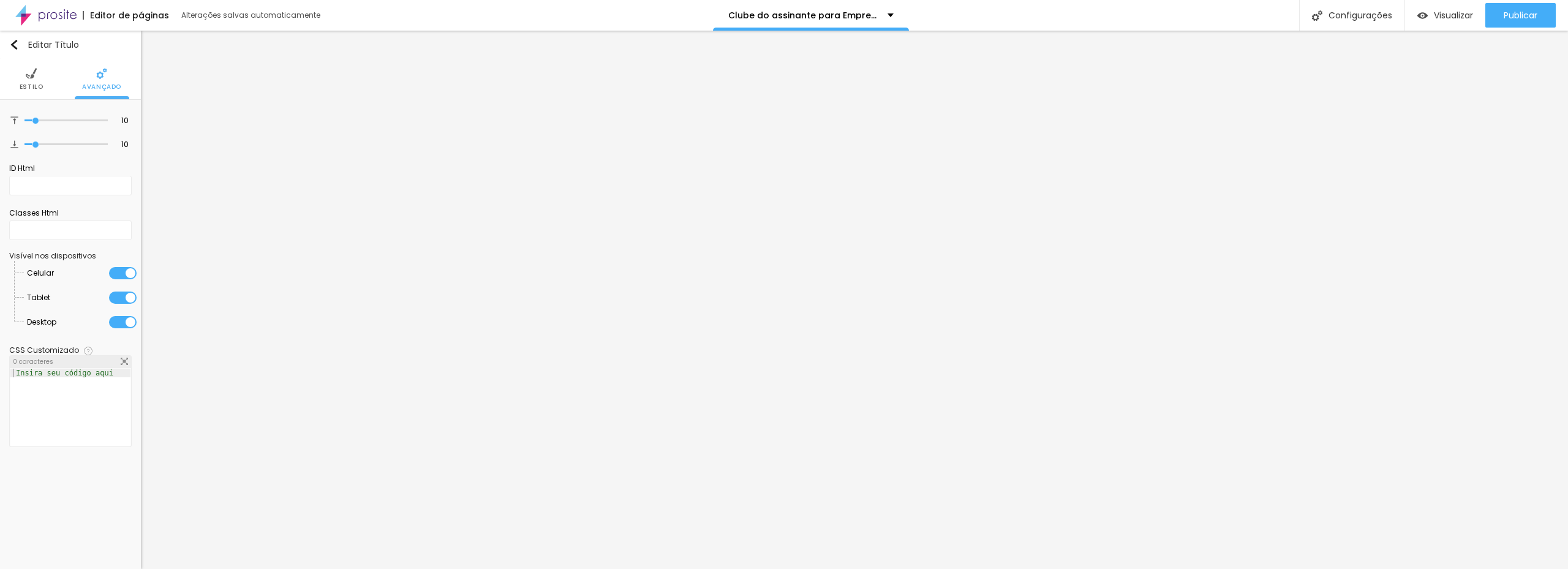
click at [39, 75] on li "Estilo" at bounding box center [32, 79] width 24 height 40
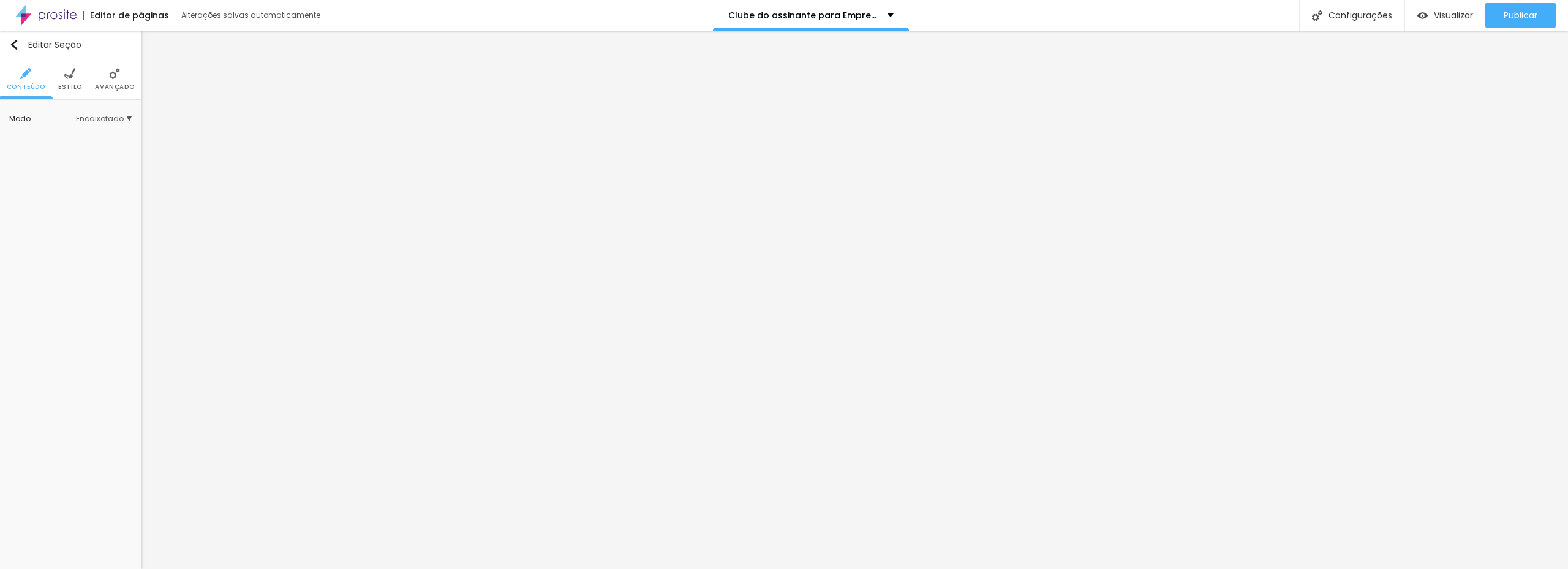
click at [91, 123] on span "Encaixotado" at bounding box center [103, 119] width 56 height 7
click at [64, 154] on span "Completo" at bounding box center [65, 153] width 38 height 11
click at [81, 134] on span "Encaixotado" at bounding box center [70, 136] width 48 height 11
click at [74, 84] on span "Estilo" at bounding box center [70, 87] width 24 height 6
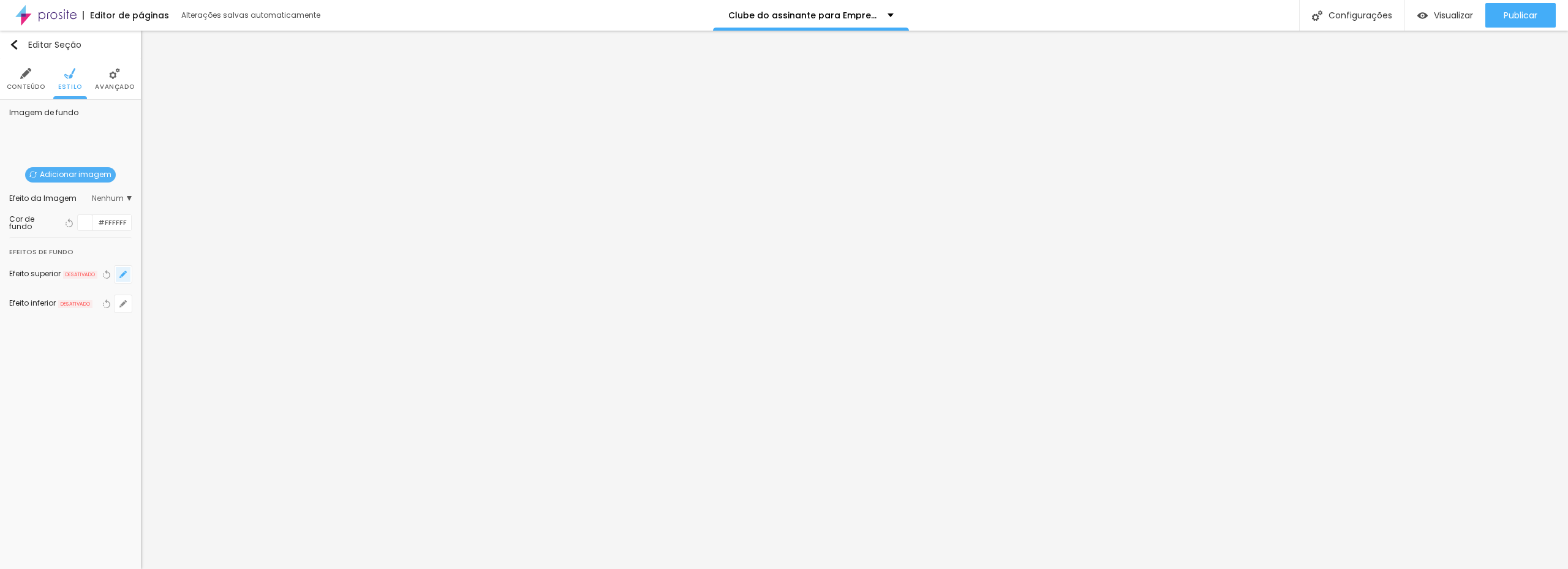
click at [121, 274] on icon "button" at bounding box center [123, 274] width 7 height 7
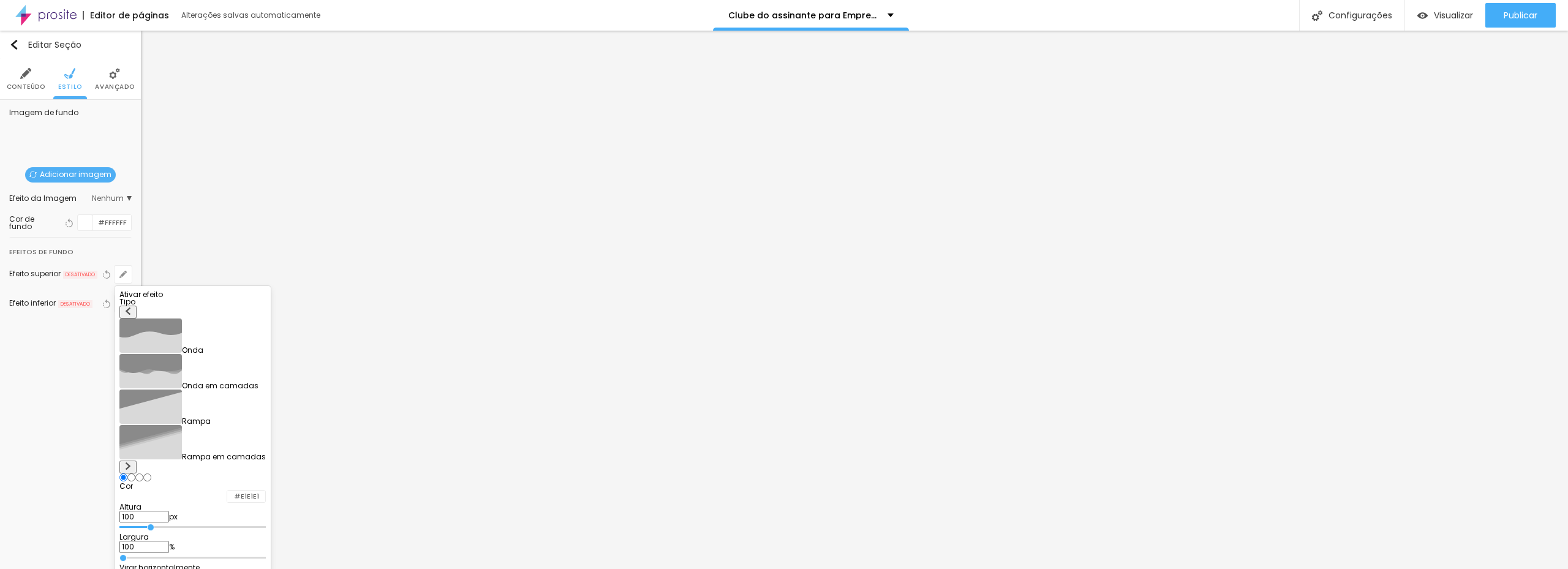
click at [264, 298] on div at bounding box center [193, 298] width 146 height 0
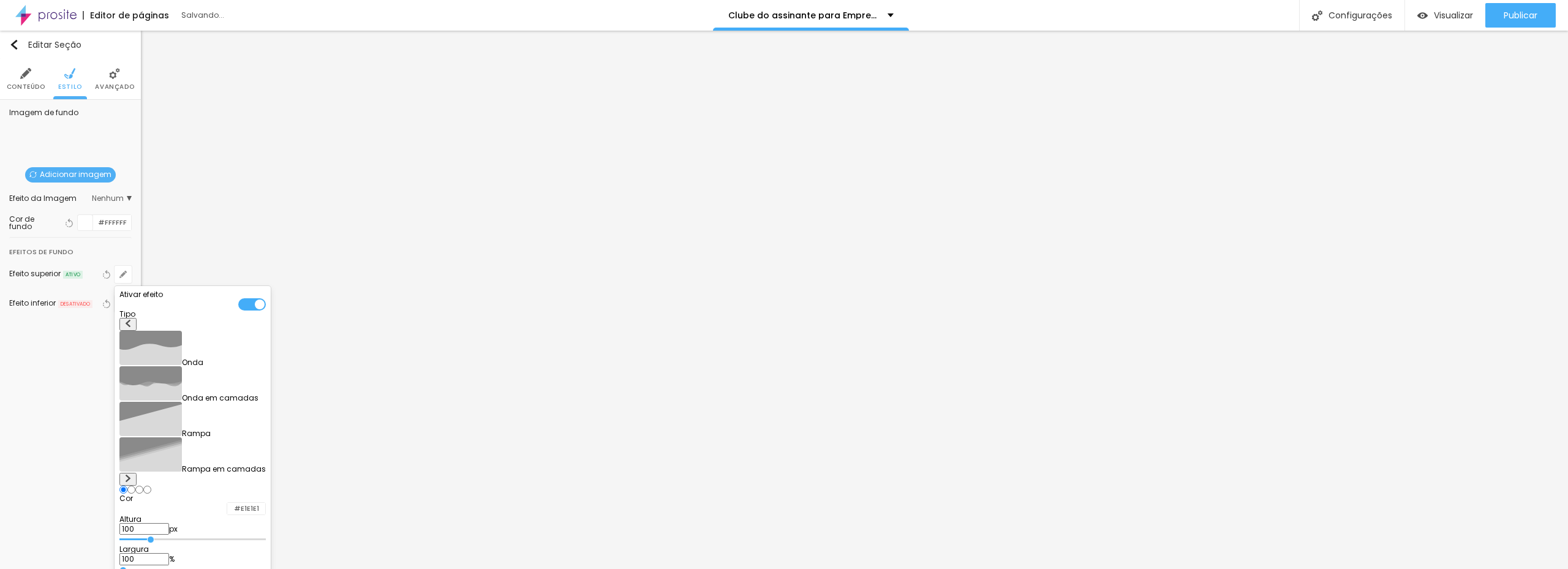
click at [197, 486] on div at bounding box center [193, 490] width 146 height 9
click at [136, 486] on input "radio" at bounding box center [132, 490] width 8 height 8
click at [144, 486] on input "radio" at bounding box center [140, 490] width 8 height 8
click at [151, 486] on input "radio" at bounding box center [148, 490] width 8 height 8
click at [193, 486] on div at bounding box center [193, 490] width 146 height 9
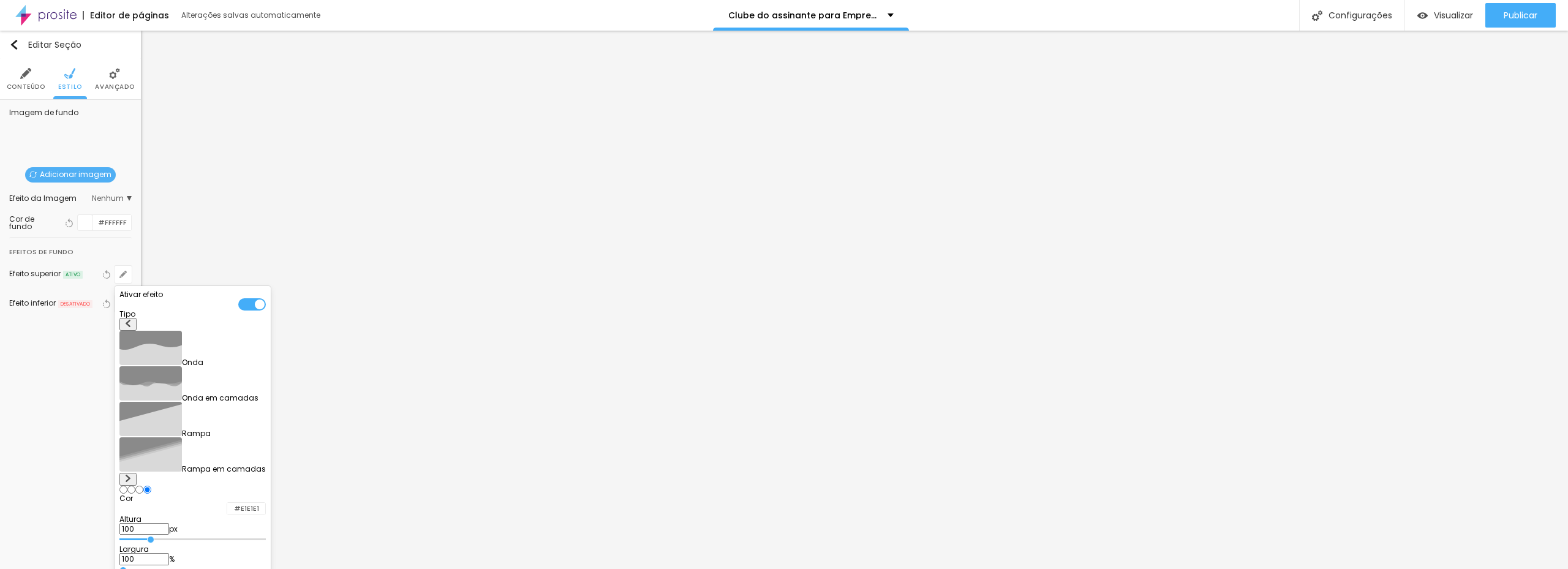
click at [200, 486] on div at bounding box center [193, 490] width 146 height 9
click at [199, 486] on div at bounding box center [193, 490] width 146 height 9
click at [193, 486] on div at bounding box center [193, 490] width 146 height 9
click at [197, 486] on div at bounding box center [193, 490] width 146 height 9
click at [136, 486] on input "radio" at bounding box center [132, 490] width 8 height 8
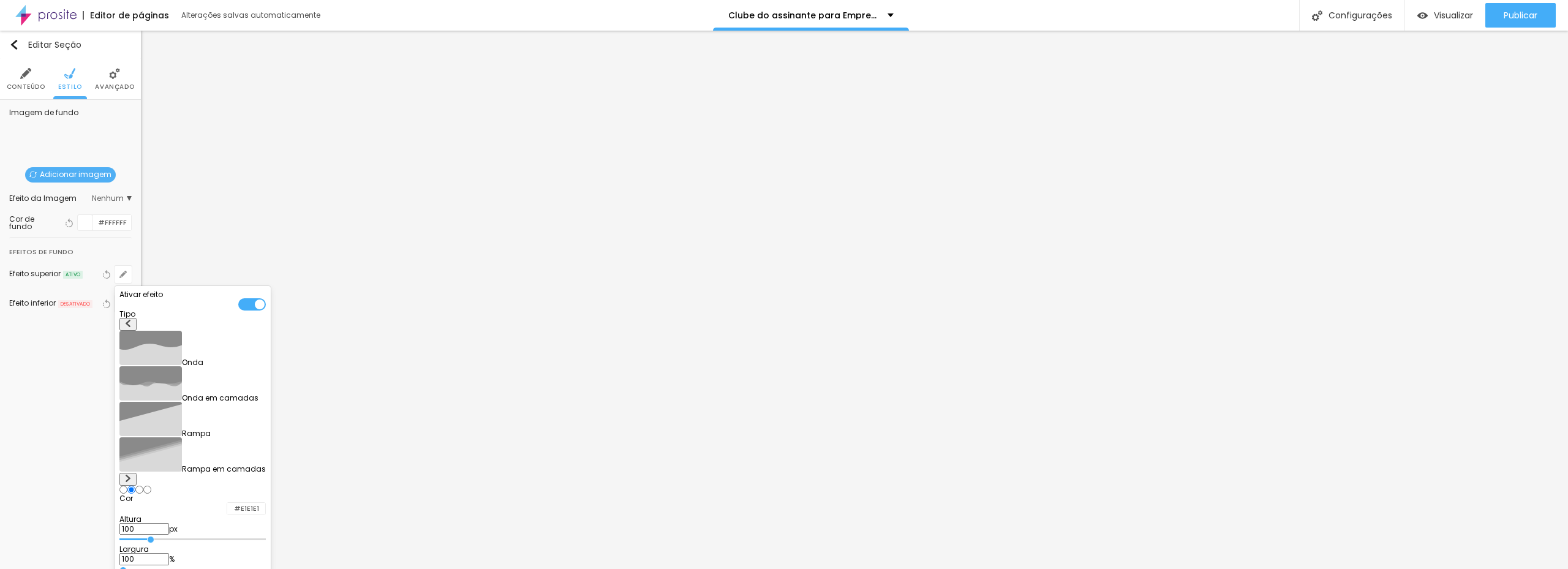
click at [127, 486] on input "radio" at bounding box center [123, 490] width 8 height 8
drag, startPoint x: 68, startPoint y: 389, endPoint x: 64, endPoint y: 382, distance: 8.1
click at [68, 389] on div at bounding box center [784, 284] width 1568 height 569
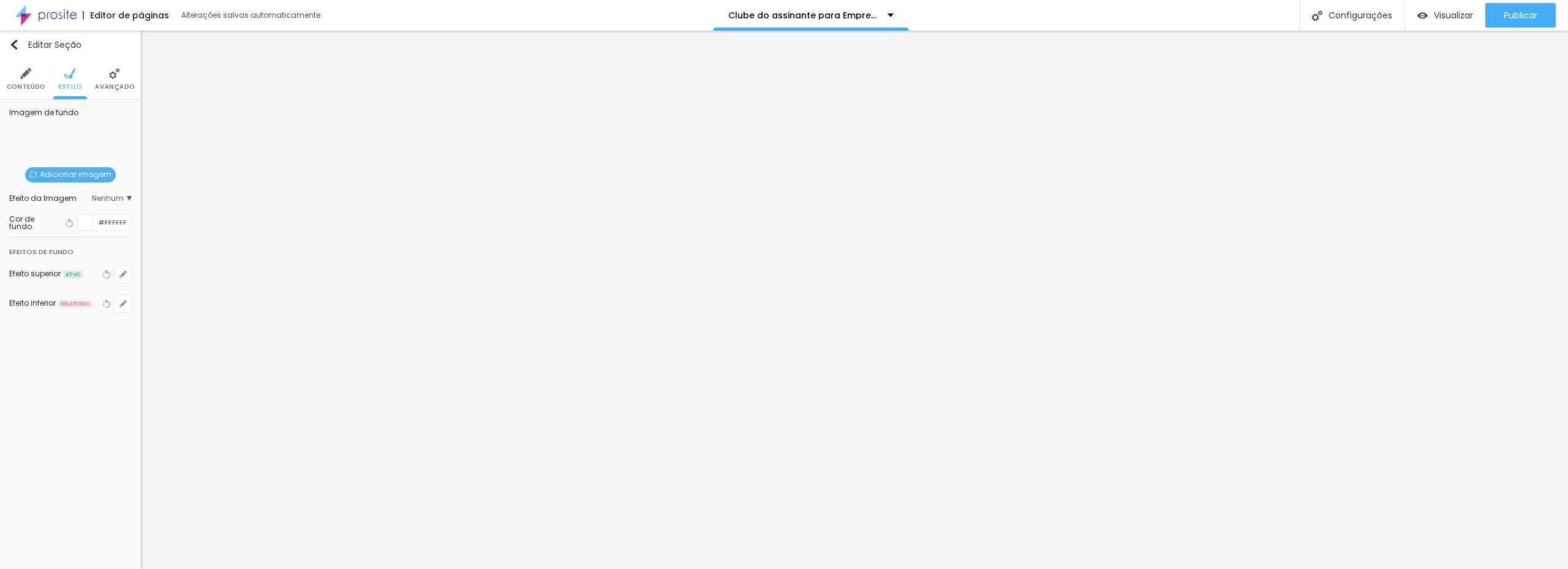
click at [111, 87] on span "Avançado" at bounding box center [114, 87] width 39 height 6
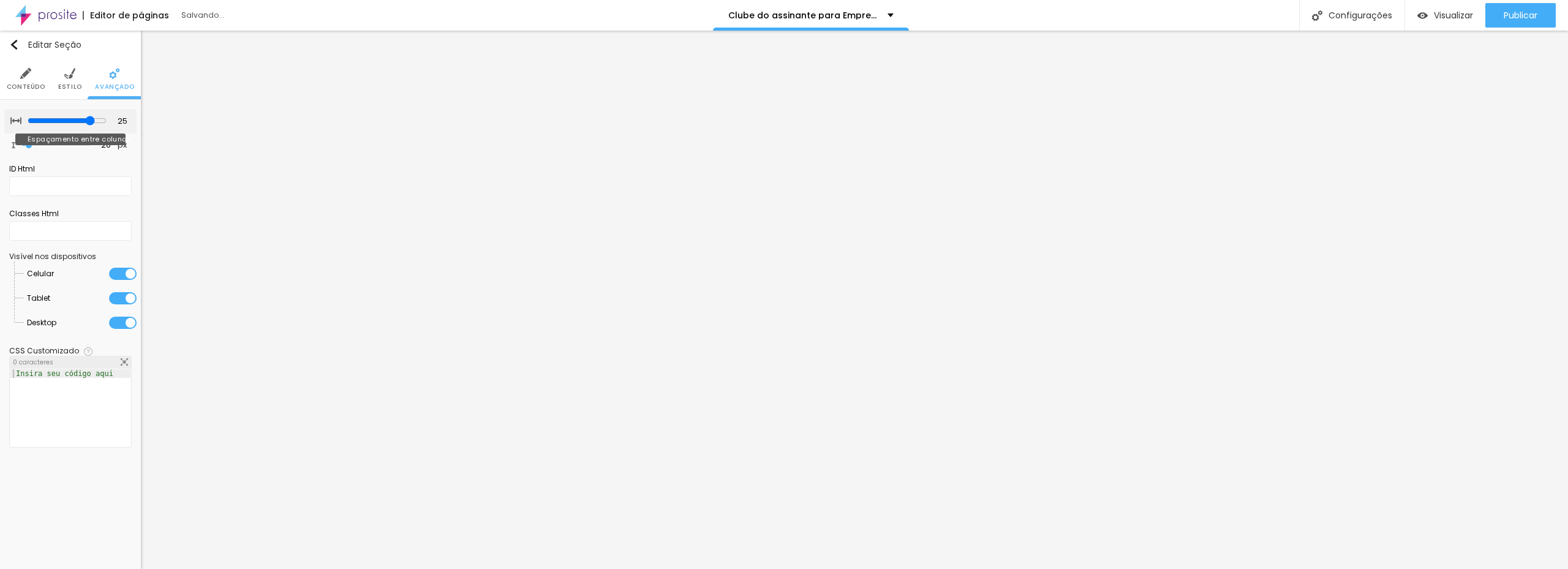
drag, startPoint x: 78, startPoint y: 121, endPoint x: 95, endPoint y: 121, distance: 17.0
click at [95, 121] on input "range" at bounding box center [67, 121] width 79 height 10
click at [90, 121] on input "range" at bounding box center [67, 121] width 79 height 10
drag, startPoint x: 52, startPoint y: 144, endPoint x: 36, endPoint y: 132, distance: 20.0
click at [40, 141] on input "range" at bounding box center [56, 145] width 79 height 10
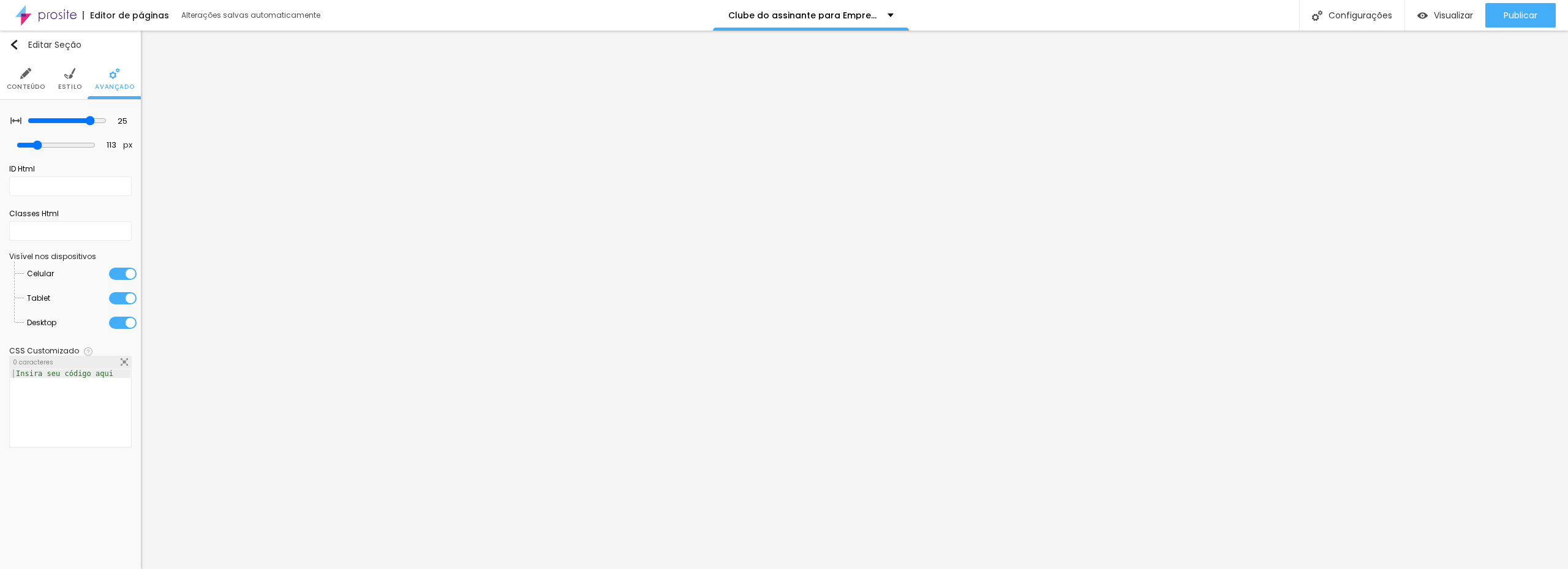
click at [19, 71] on li "Conteúdo" at bounding box center [26, 79] width 39 height 40
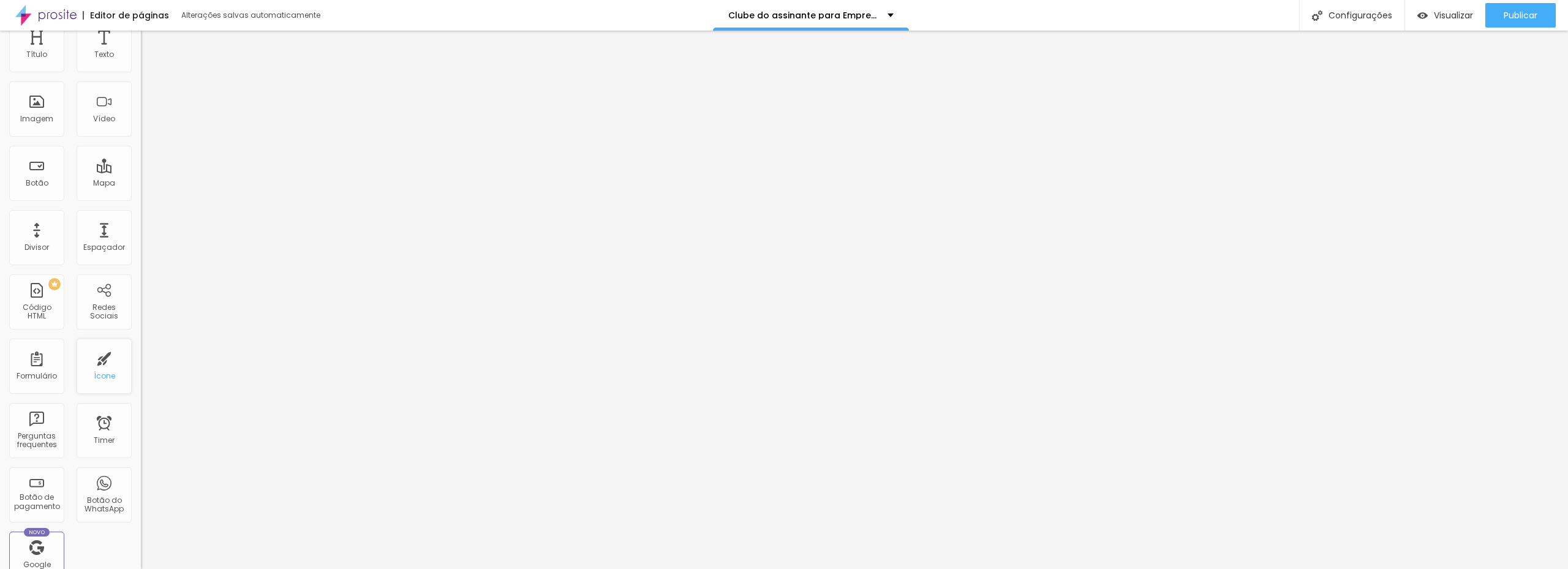
scroll to position [25, 0]
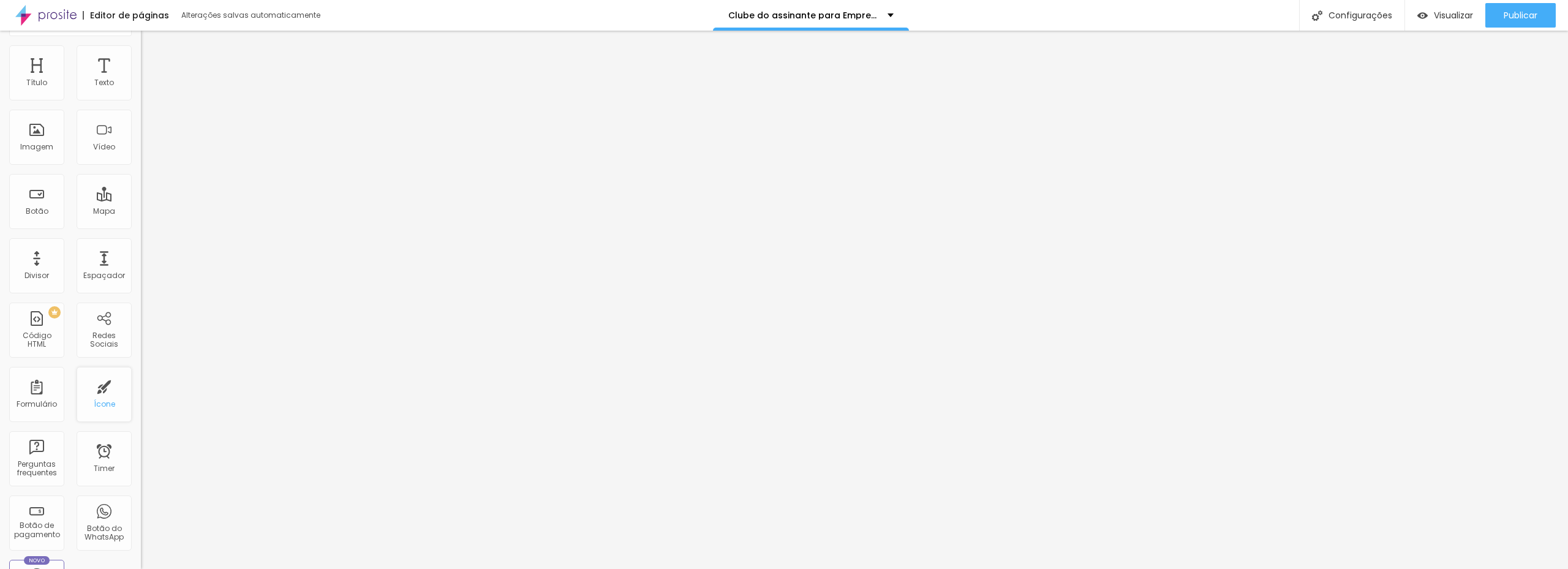
drag, startPoint x: 45, startPoint y: 291, endPoint x: 93, endPoint y: 376, distance: 97.6
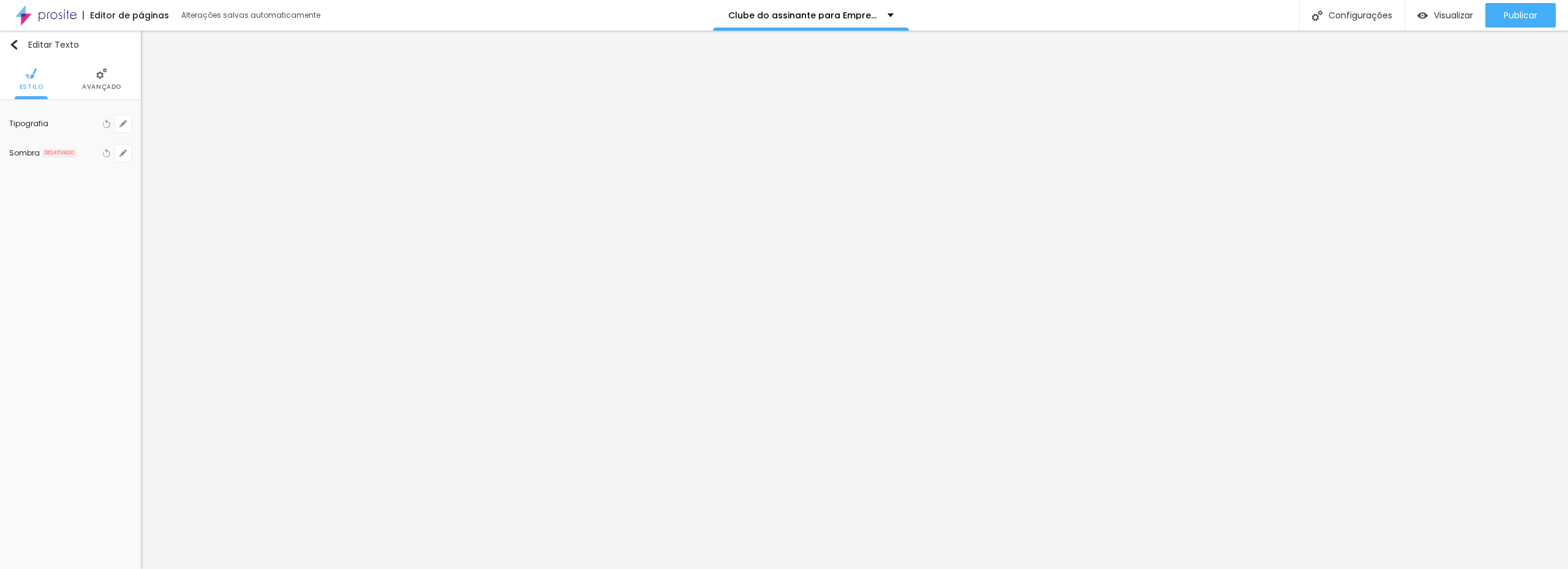
click at [95, 84] on span "Avançado" at bounding box center [101, 87] width 39 height 6
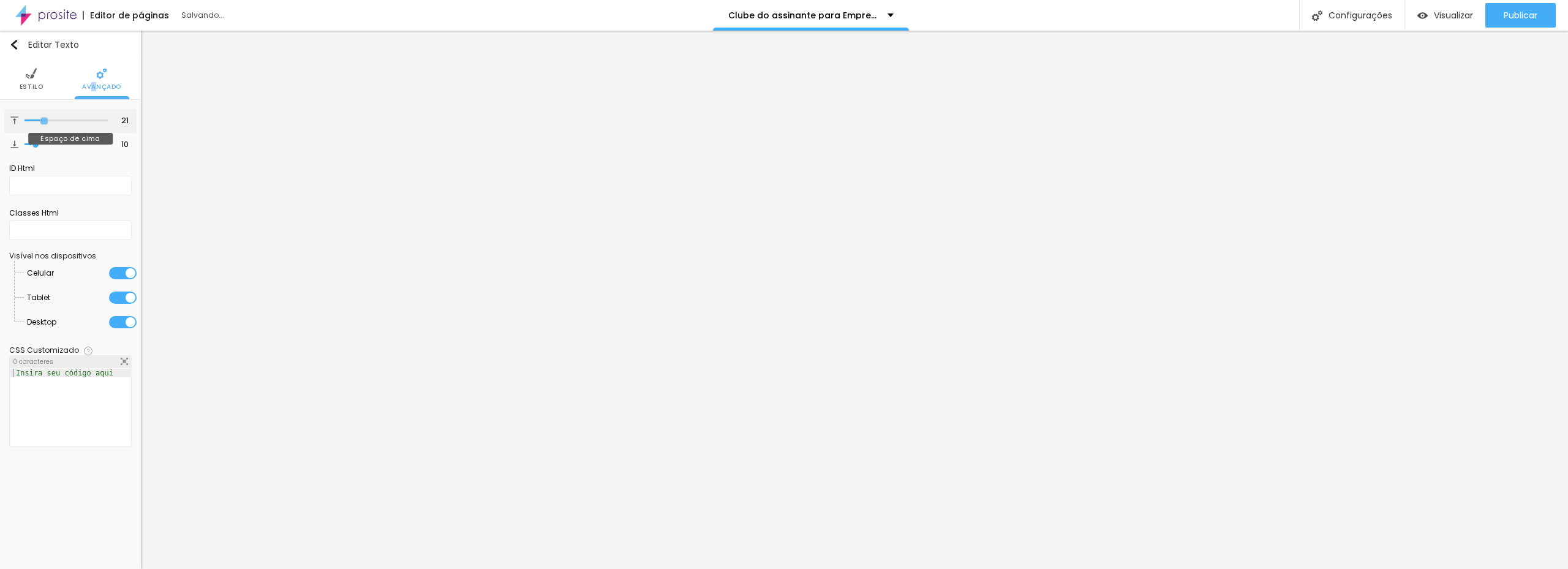
drag, startPoint x: 94, startPoint y: 121, endPoint x: 44, endPoint y: 121, distance: 50.0
click at [44, 121] on input "range" at bounding box center [66, 120] width 83 height 6
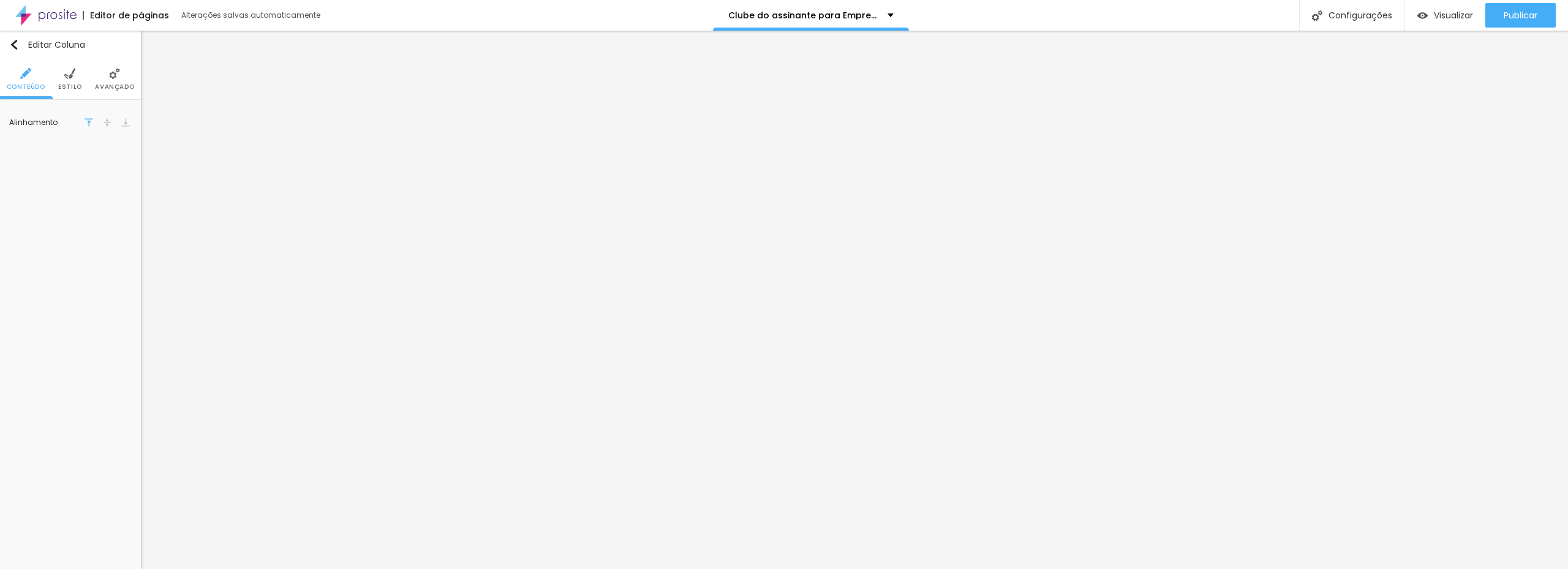
click at [67, 81] on li "Estilo" at bounding box center [70, 79] width 24 height 40
click at [122, 194] on icon "button" at bounding box center [123, 197] width 7 height 7
click at [152, 227] on input "range" at bounding box center [161, 230] width 84 height 6
drag, startPoint x: 137, startPoint y: 260, endPoint x: 122, endPoint y: 256, distance: 15.5
click at [122, 257] on input "range" at bounding box center [161, 260] width 84 height 6
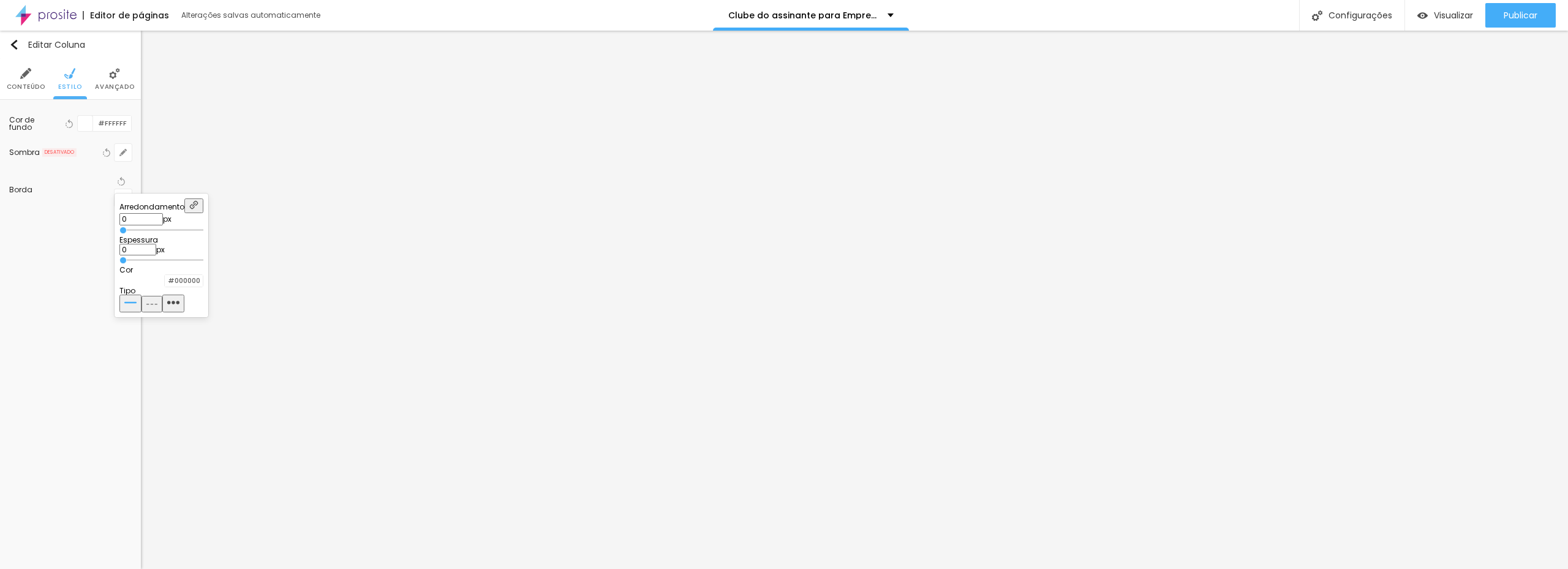
drag, startPoint x: 115, startPoint y: 222, endPoint x: 91, endPoint y: 223, distance: 24.0
click at [119, 227] on input "range" at bounding box center [161, 230] width 84 height 6
click at [70, 214] on div at bounding box center [784, 284] width 1568 height 569
drag, startPoint x: 76, startPoint y: 287, endPoint x: 76, endPoint y: 276, distance: 11.0
click at [76, 288] on div "Editar Coluna Conteúdo Estilo Avançado Cor de fundo Voltar ao padrão #FFFFFF So…" at bounding box center [70, 300] width 141 height 538
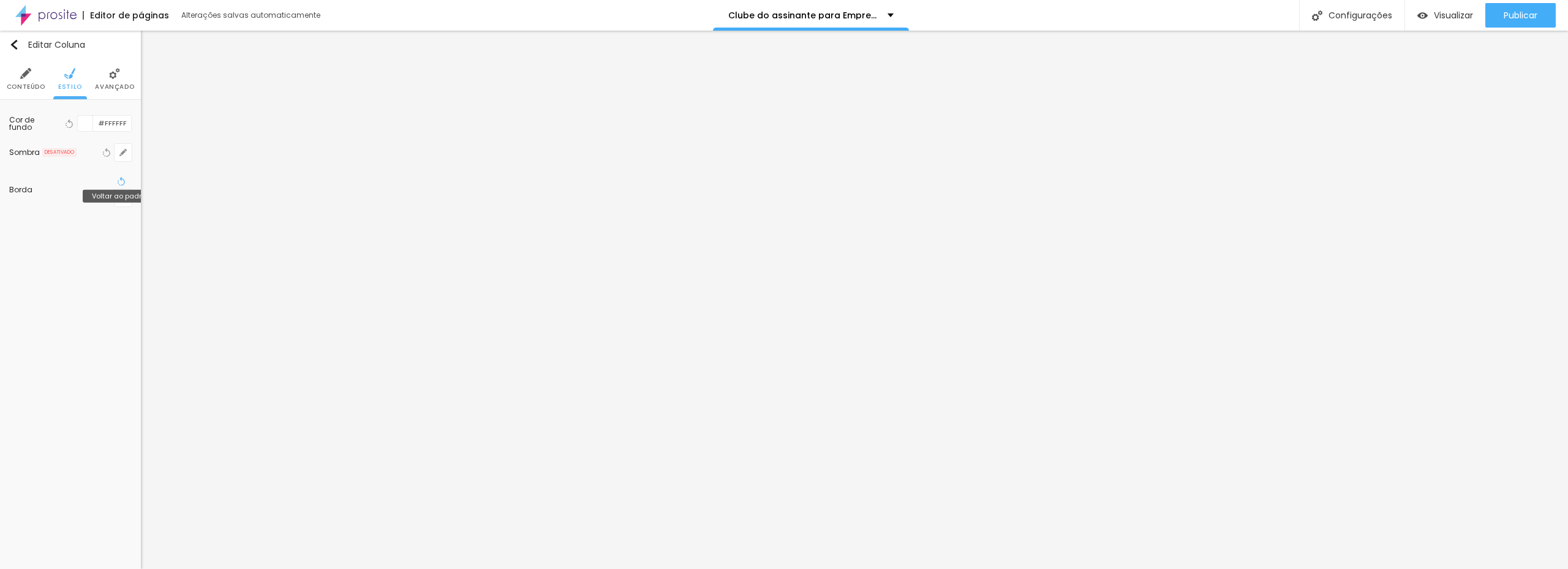
click at [117, 183] on icon "button" at bounding box center [121, 181] width 9 height 9
click at [121, 151] on icon "button" at bounding box center [123, 152] width 7 height 7
click at [207, 176] on div at bounding box center [163, 176] width 87 height 0
click at [207, 183] on div at bounding box center [193, 183] width 28 height 12
click at [54, 201] on div at bounding box center [784, 284] width 1568 height 569
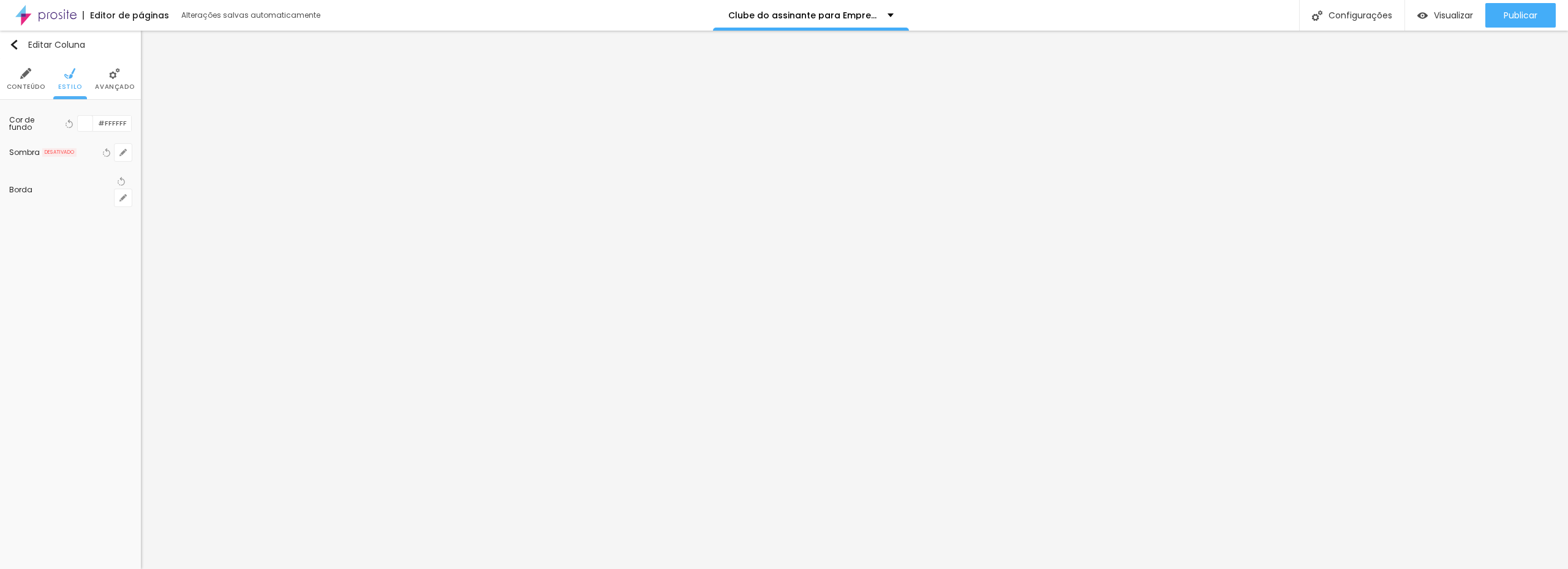
click at [111, 81] on li "Avançado" at bounding box center [114, 79] width 39 height 40
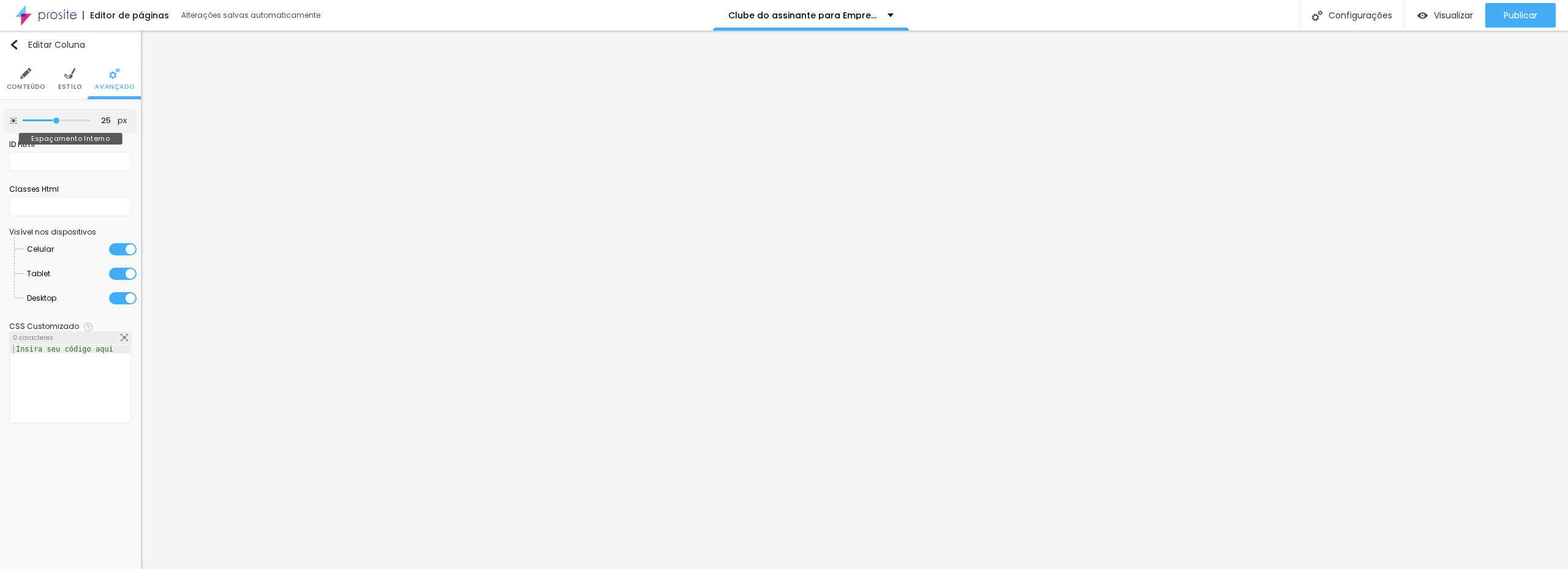
click at [55, 121] on input "range" at bounding box center [56, 120] width 67 height 6
click at [32, 81] on li "Conteúdo" at bounding box center [26, 79] width 39 height 40
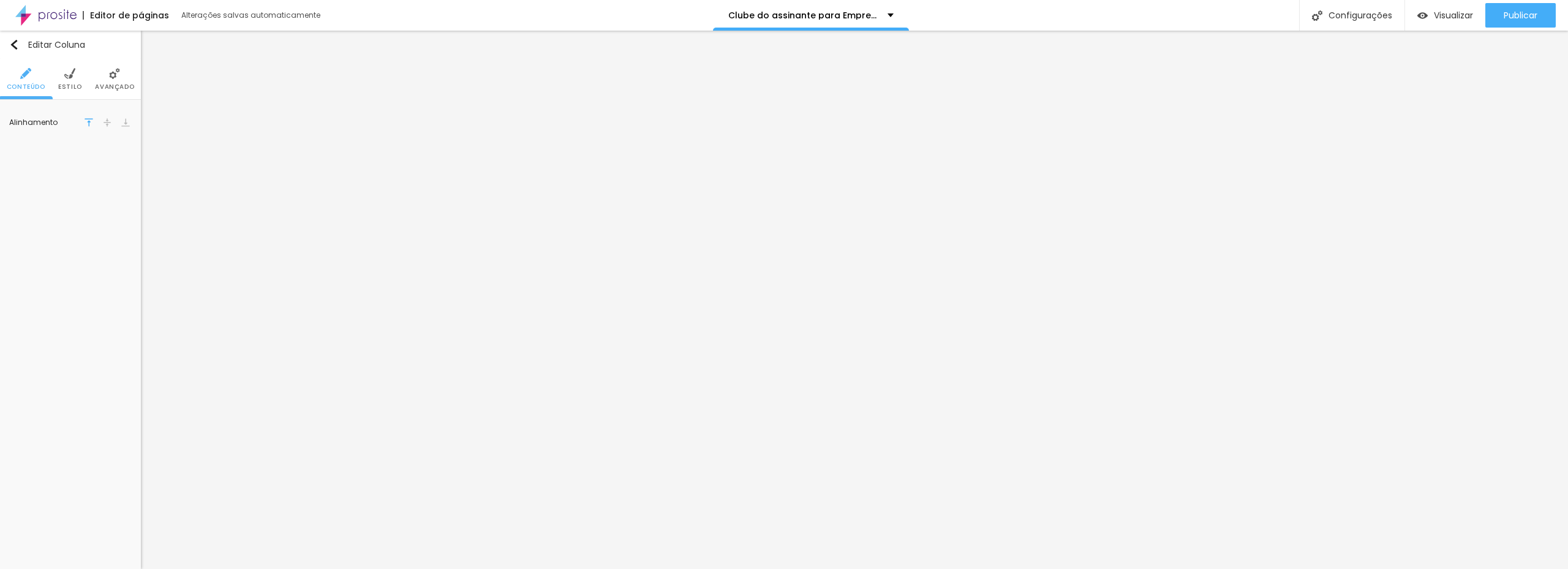
click at [107, 123] on img at bounding box center [107, 122] width 9 height 9
click at [125, 125] on img at bounding box center [125, 122] width 9 height 9
click at [103, 84] on span "Avançado" at bounding box center [101, 87] width 39 height 6
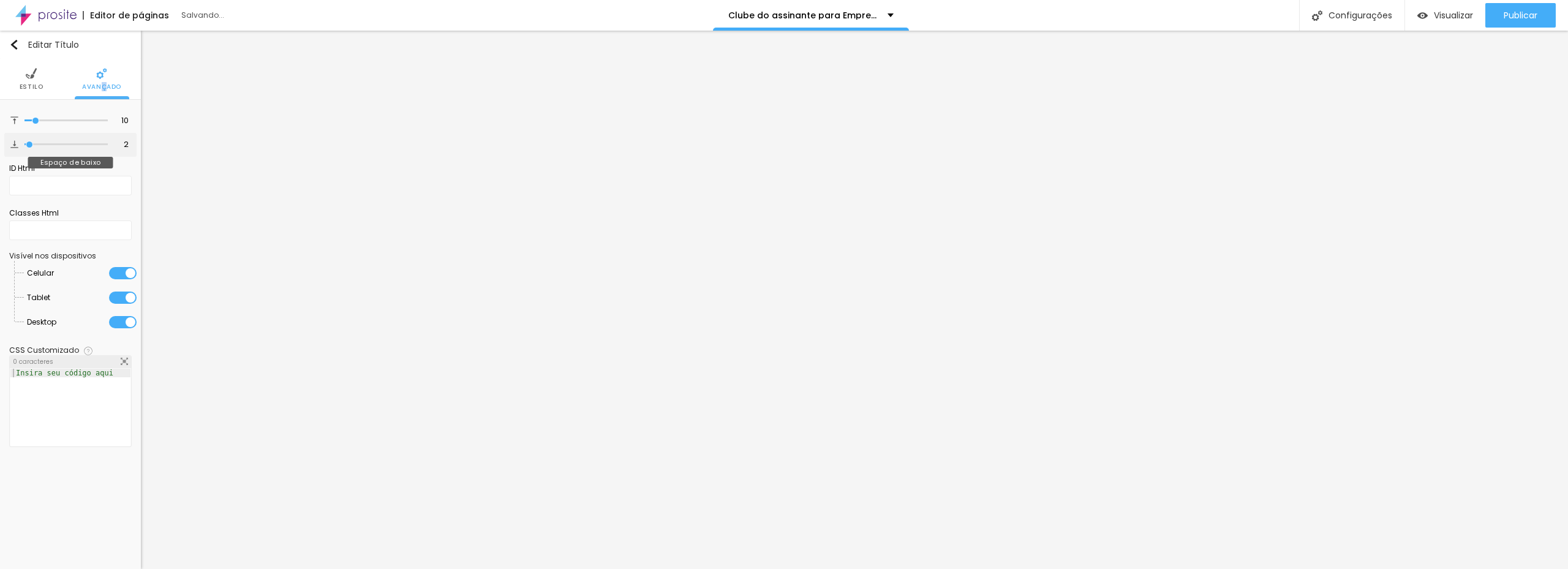
drag, startPoint x: 43, startPoint y: 145, endPoint x: 31, endPoint y: 143, distance: 12.2
click at [31, 143] on input "range" at bounding box center [66, 144] width 83 height 6
drag, startPoint x: 34, startPoint y: 123, endPoint x: 39, endPoint y: 131, distance: 9.4
click at [46, 123] on input "range" at bounding box center [66, 120] width 83 height 6
drag, startPoint x: 35, startPoint y: 144, endPoint x: 16, endPoint y: 155, distance: 22.0
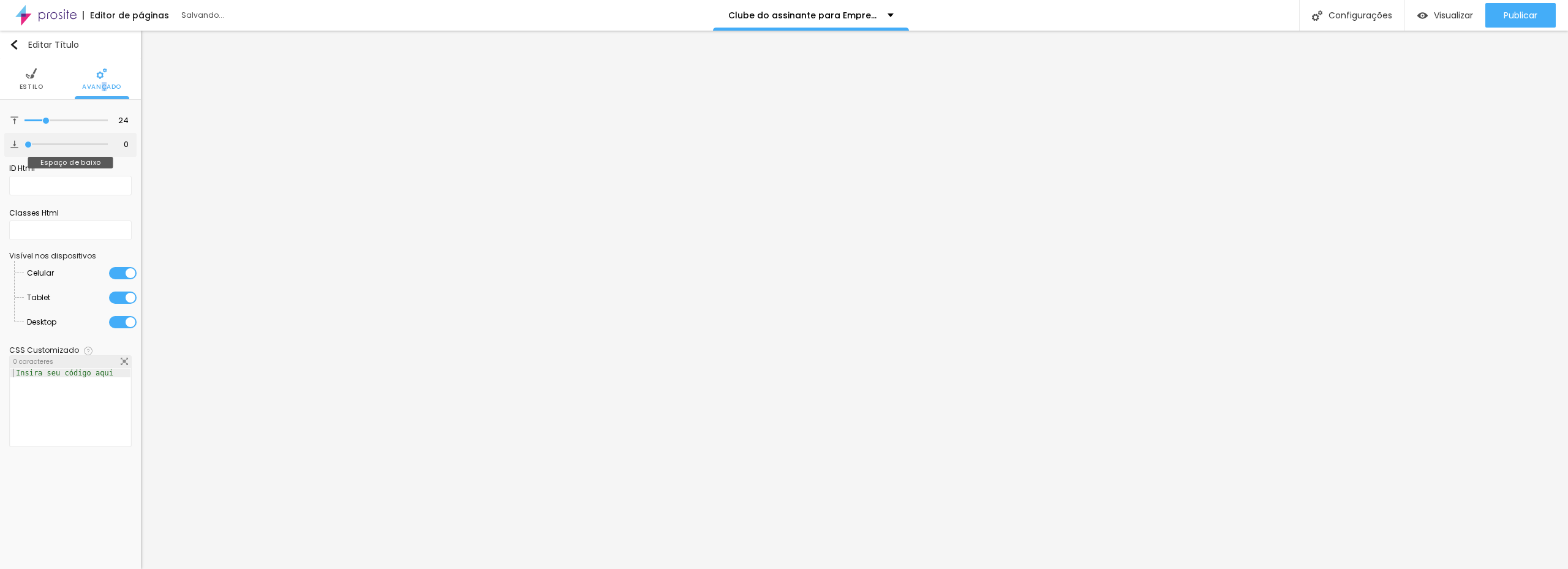
click at [25, 142] on input "range" at bounding box center [66, 144] width 83 height 6
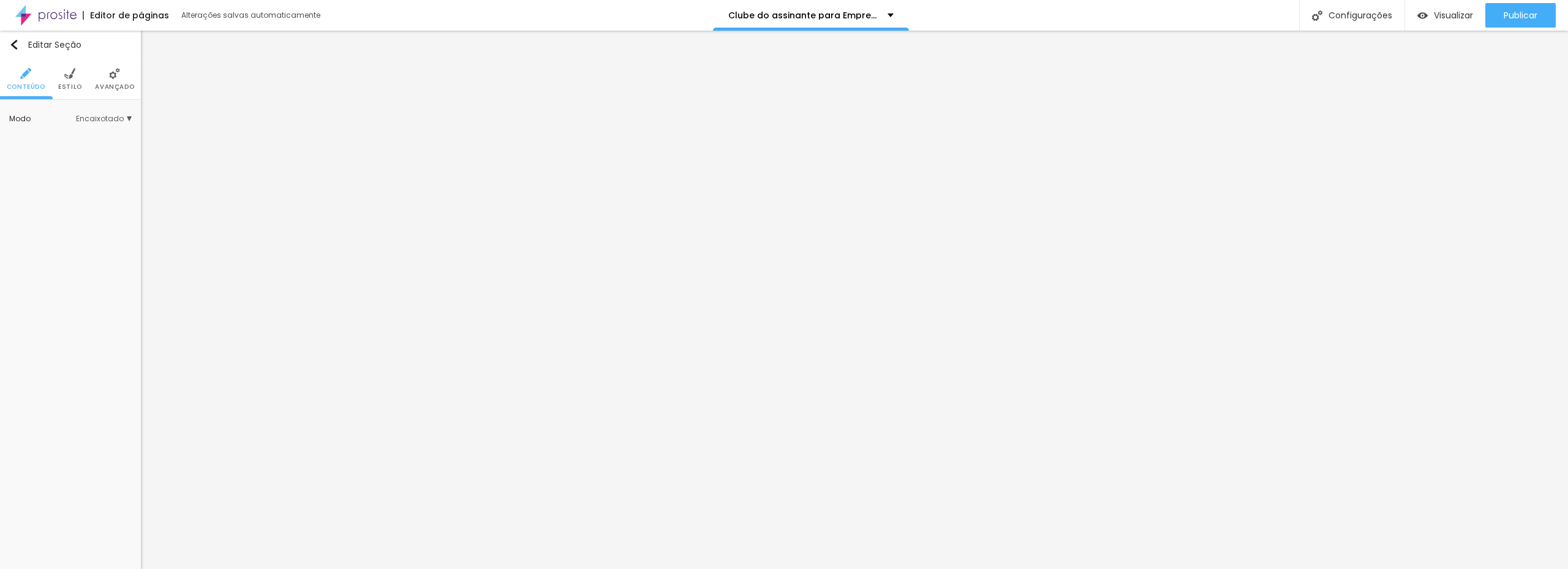
click at [119, 74] on img at bounding box center [114, 73] width 11 height 11
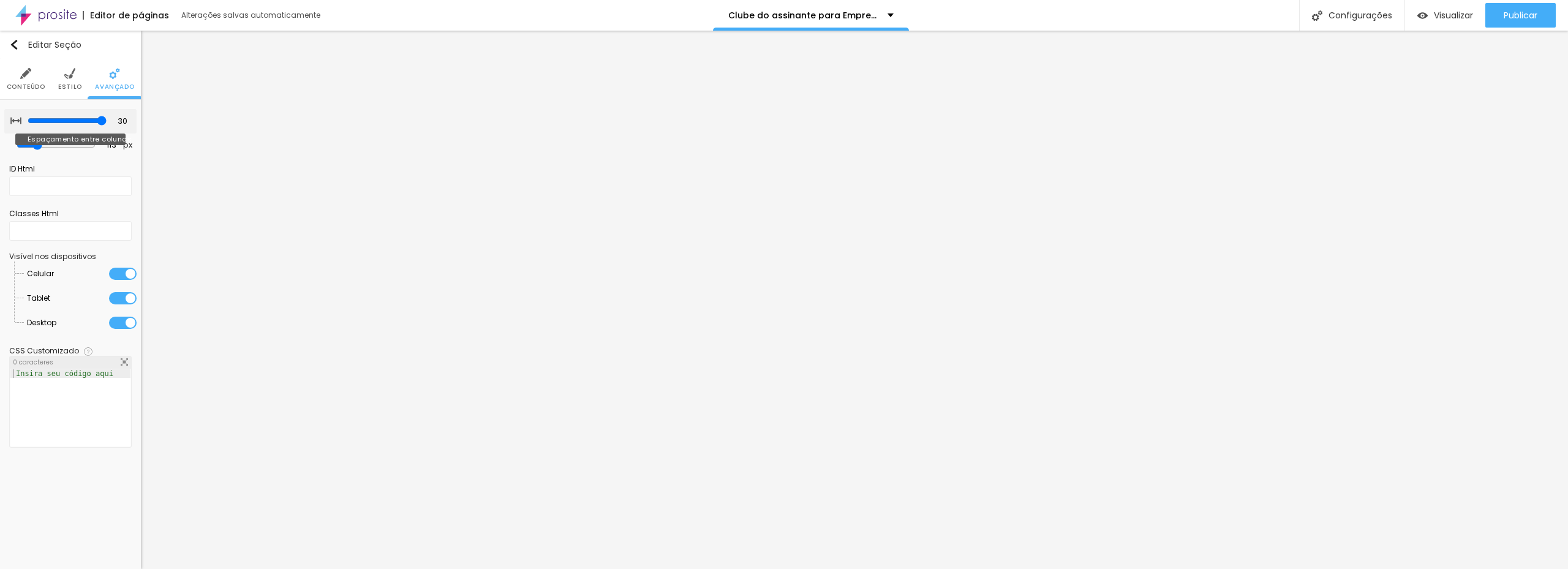
drag, startPoint x: 89, startPoint y: 120, endPoint x: 113, endPoint y: 116, distance: 24.3
click at [107, 116] on input "range" at bounding box center [67, 121] width 79 height 10
drag, startPoint x: 44, startPoint y: 142, endPoint x: 54, endPoint y: 138, distance: 10.8
click at [42, 142] on input "range" at bounding box center [56, 145] width 79 height 10
drag, startPoint x: 99, startPoint y: 118, endPoint x: 85, endPoint y: 119, distance: 14.0
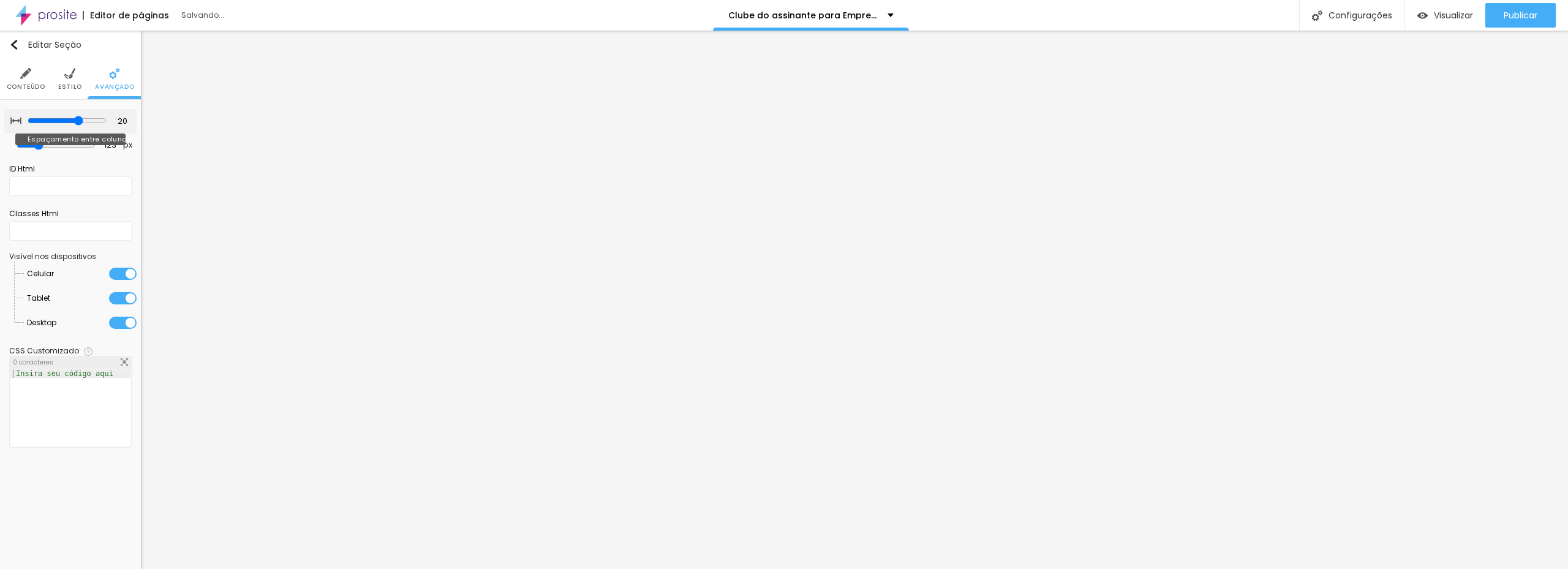
click at [85, 119] on input "range" at bounding box center [67, 121] width 79 height 10
drag, startPoint x: 43, startPoint y: 144, endPoint x: 32, endPoint y: 138, distance: 12.5
click at [32, 140] on input "range" at bounding box center [56, 144] width 79 height 10
click at [13, 43] on img "button" at bounding box center [14, 44] width 10 height 10
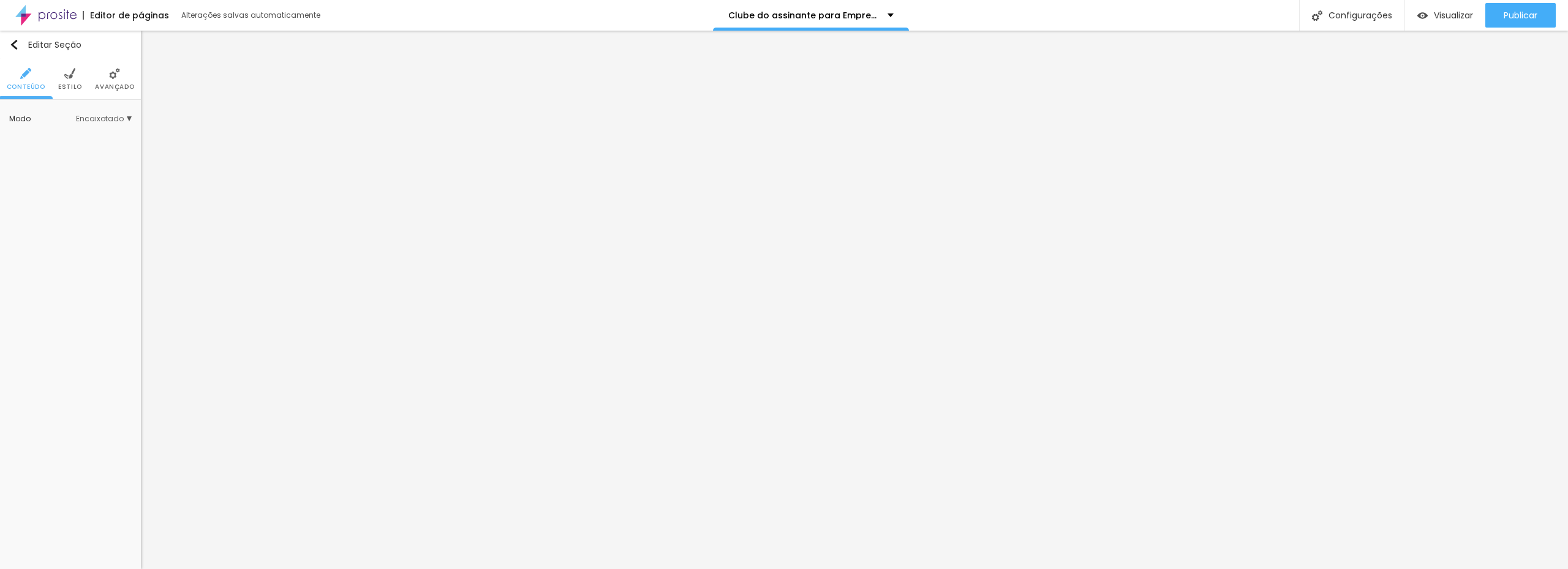
click at [74, 86] on span "Estilo" at bounding box center [70, 87] width 24 height 6
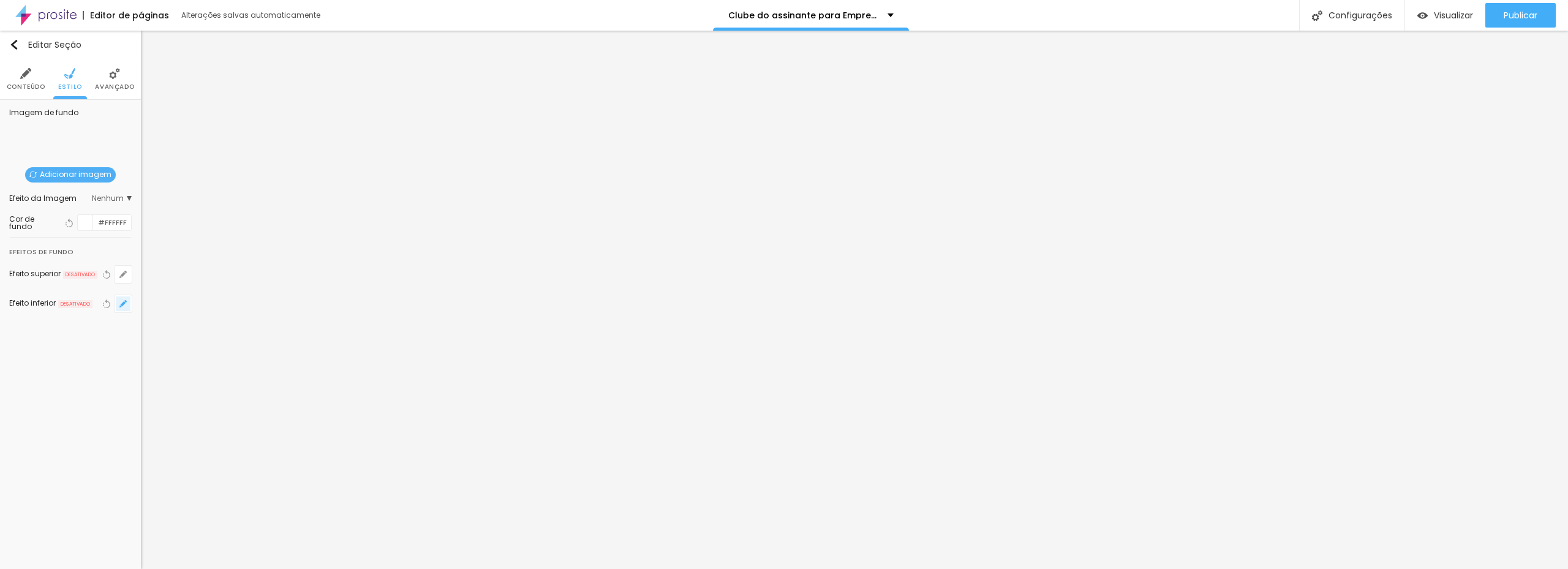
click at [124, 305] on icon "button" at bounding box center [123, 303] width 7 height 7
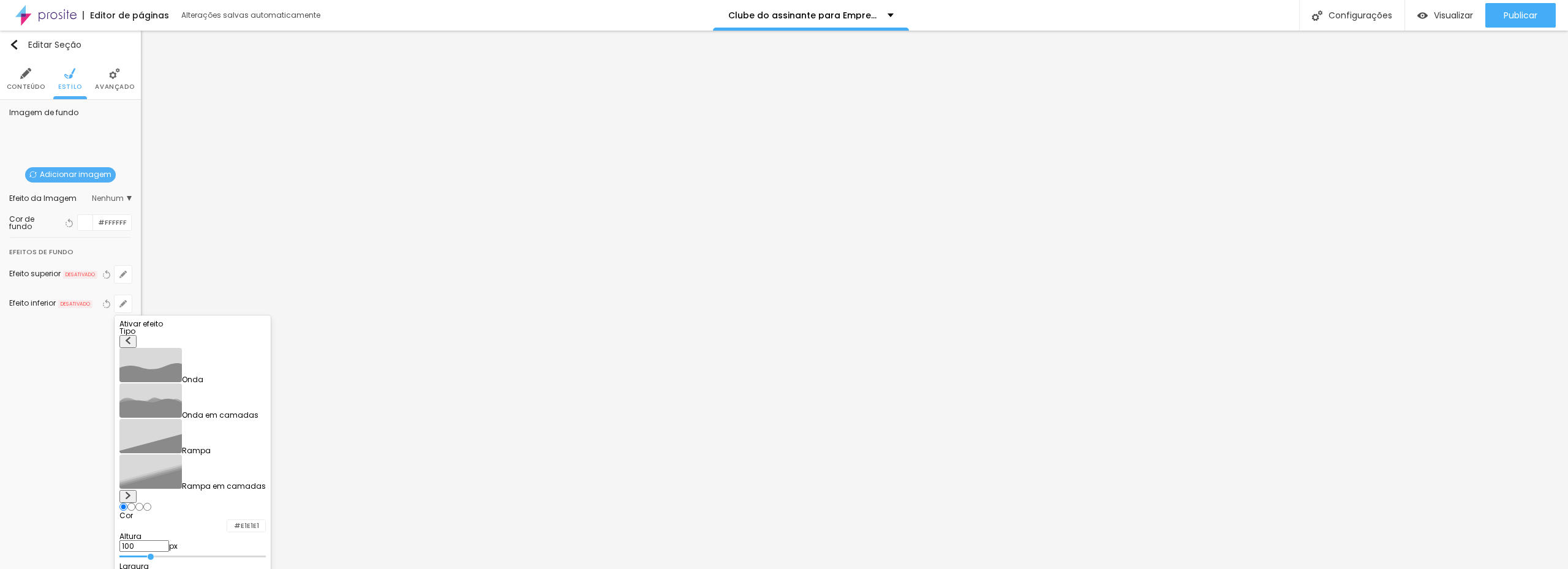
click at [144, 503] on input "radio" at bounding box center [140, 507] width 8 height 8
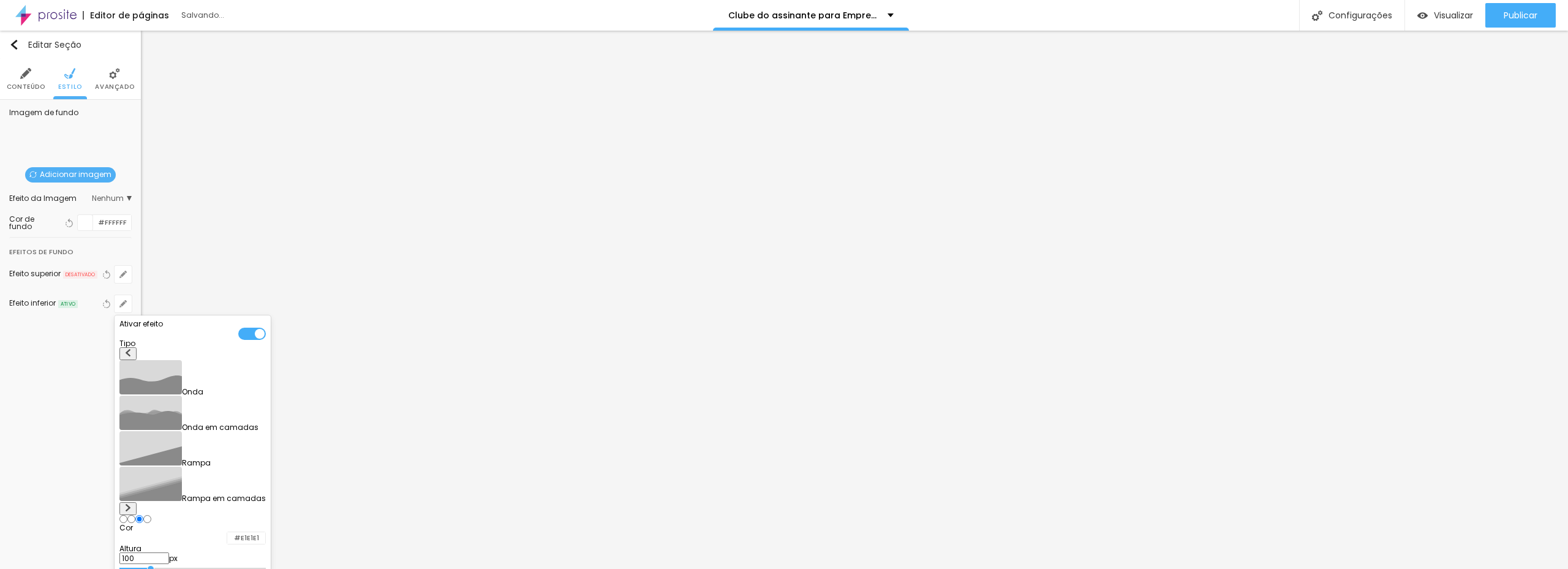
click at [151, 515] on input "radio" at bounding box center [148, 519] width 8 height 8
click at [127, 515] on input "radio" at bounding box center [123, 519] width 8 height 8
click at [195, 515] on div at bounding box center [193, 520] width 146 height 9
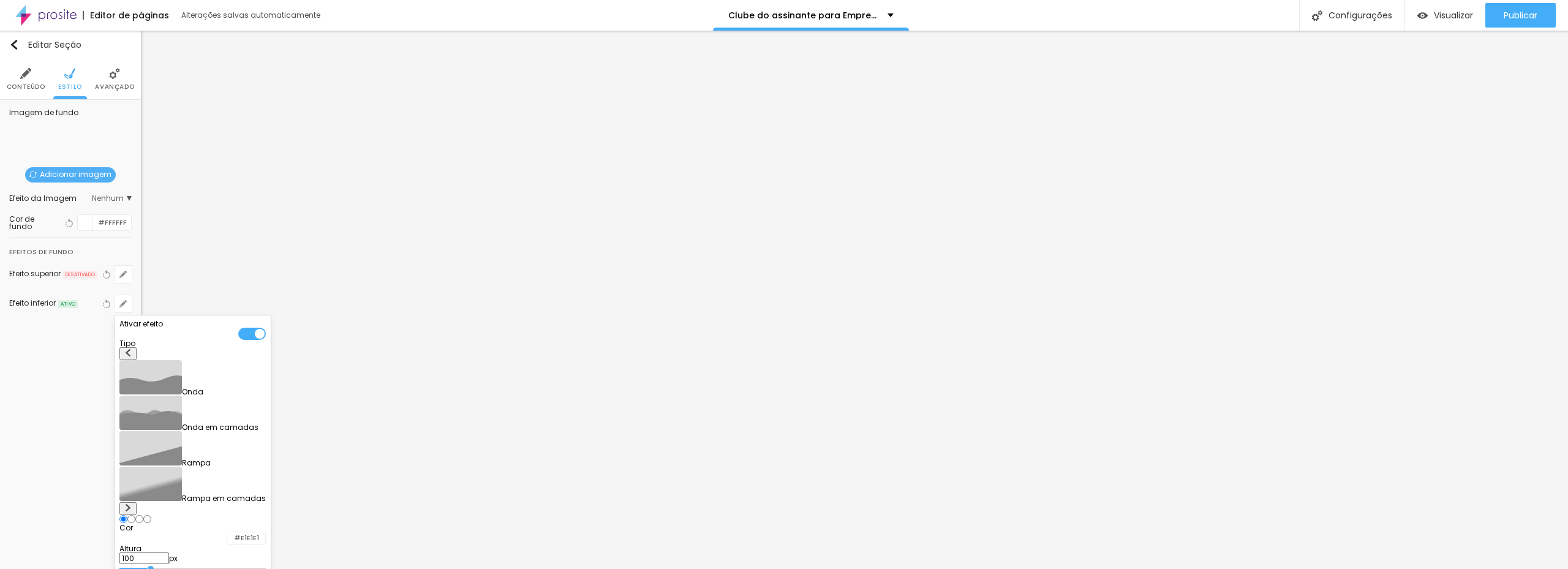
click at [195, 515] on div at bounding box center [193, 520] width 146 height 9
click at [197, 515] on div at bounding box center [193, 520] width 146 height 9
click at [136, 515] on input "radio" at bounding box center [132, 519] width 8 height 8
click at [144, 515] on input "radio" at bounding box center [140, 519] width 8 height 8
click at [151, 515] on input "radio" at bounding box center [148, 519] width 8 height 8
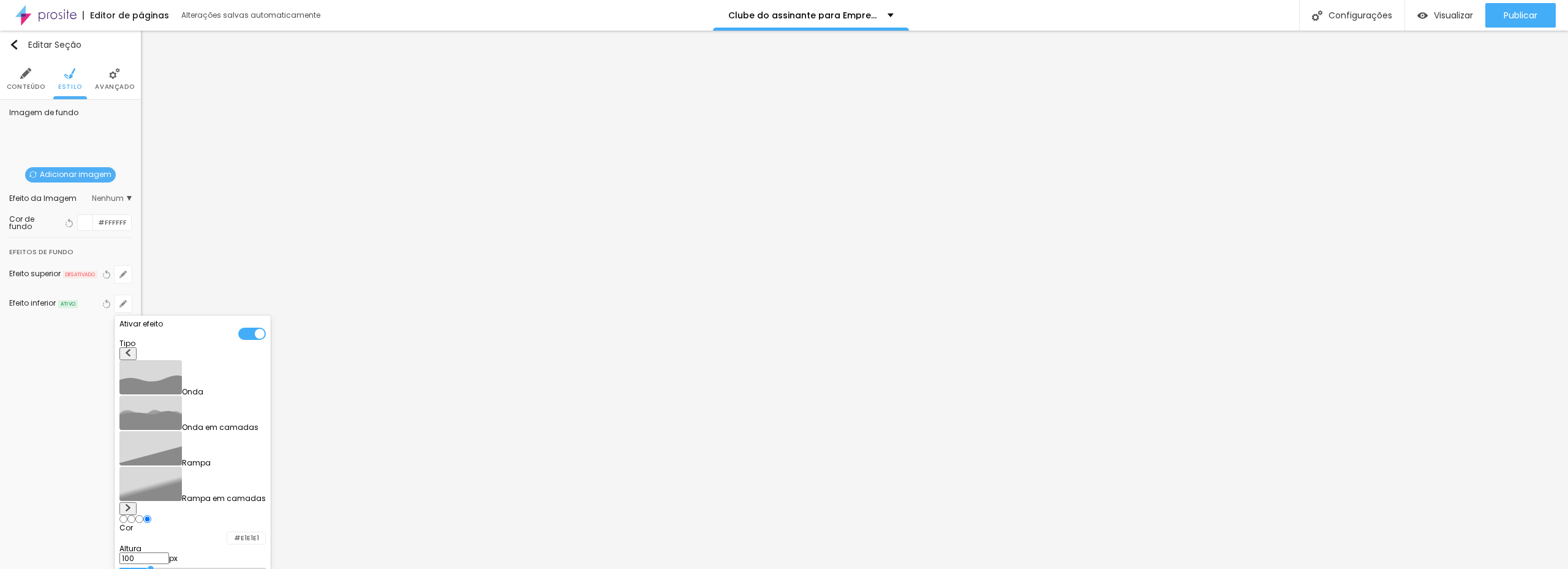
click at [74, 356] on div at bounding box center [784, 284] width 1568 height 569
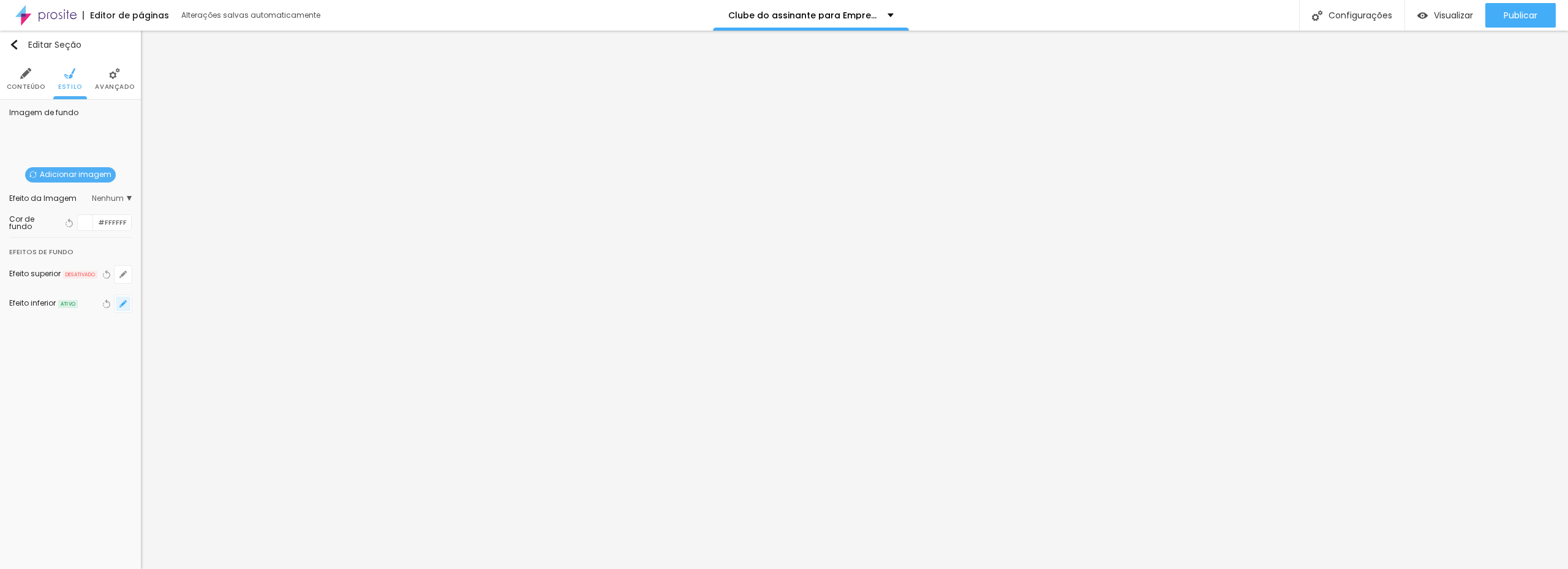
click at [121, 303] on icon "button" at bounding box center [123, 303] width 7 height 7
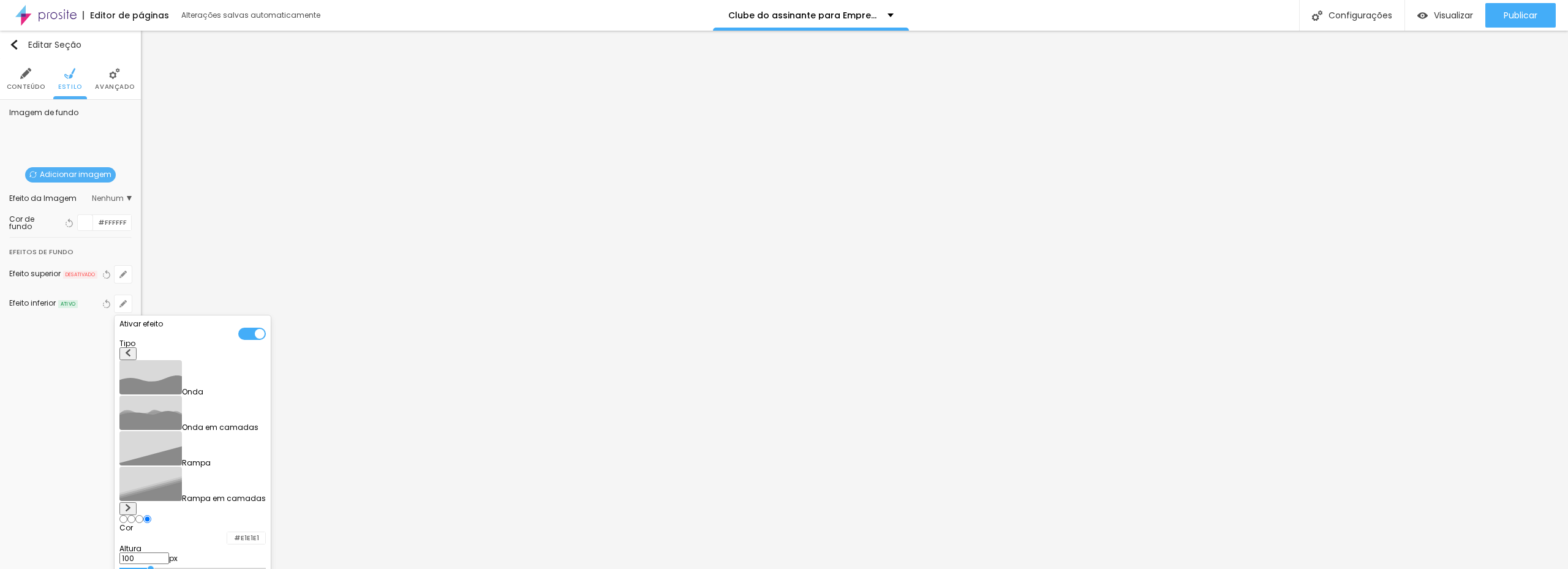
click at [227, 532] on div at bounding box center [227, 537] width 0 height 11
drag, startPoint x: 249, startPoint y: 474, endPoint x: 193, endPoint y: 467, distance: 56.4
drag, startPoint x: 176, startPoint y: 472, endPoint x: 157, endPoint y: 456, distance: 24.8
click at [154, 456] on div "Ativar efeito Tipo Onda Onda em camadas Rampa Rampa em camadas Cor #E9E9E9 Altu…" at bounding box center [193, 512] width 146 height 384
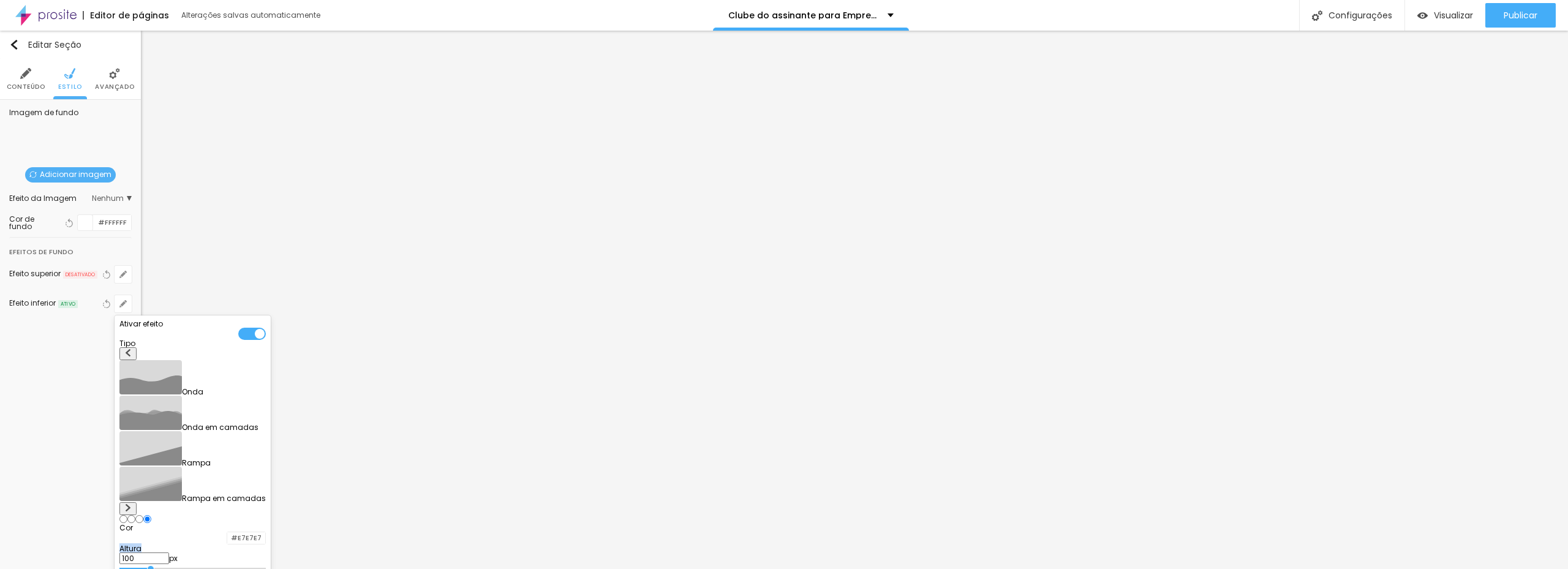
click at [52, 368] on div at bounding box center [784, 284] width 1568 height 569
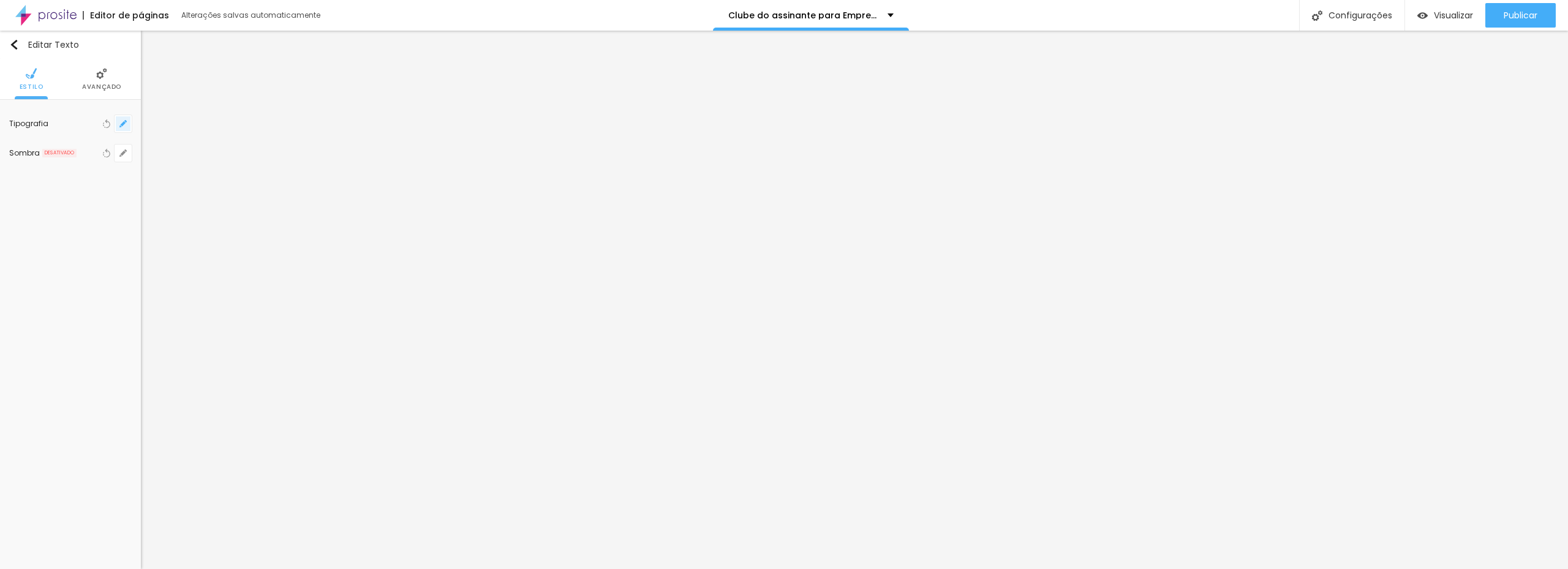
click at [118, 124] on button "button" at bounding box center [123, 124] width 17 height 17
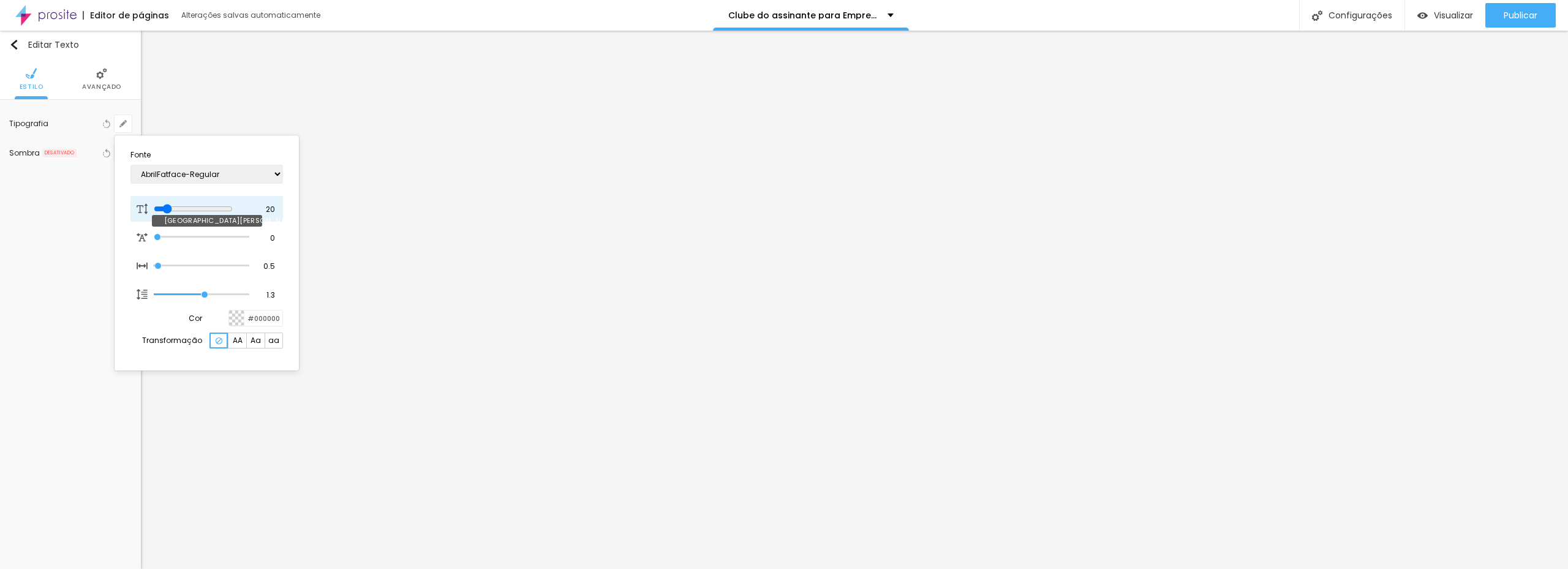
click at [170, 208] on input "range" at bounding box center [193, 209] width 79 height 10
drag, startPoint x: 205, startPoint y: 296, endPoint x: 212, endPoint y: 296, distance: 7.0
click at [212, 296] on input "range" at bounding box center [201, 294] width 95 height 6
click at [751, 308] on div at bounding box center [784, 284] width 1568 height 569
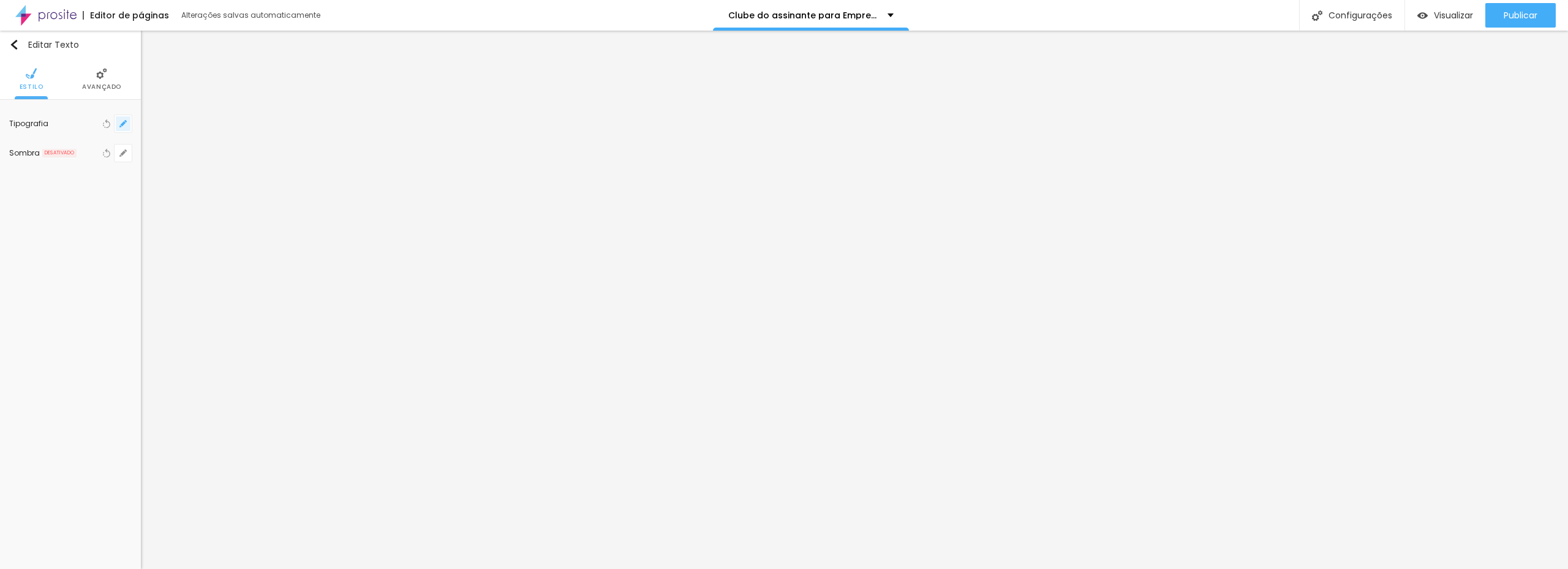
click at [119, 127] on button "button" at bounding box center [123, 124] width 17 height 17
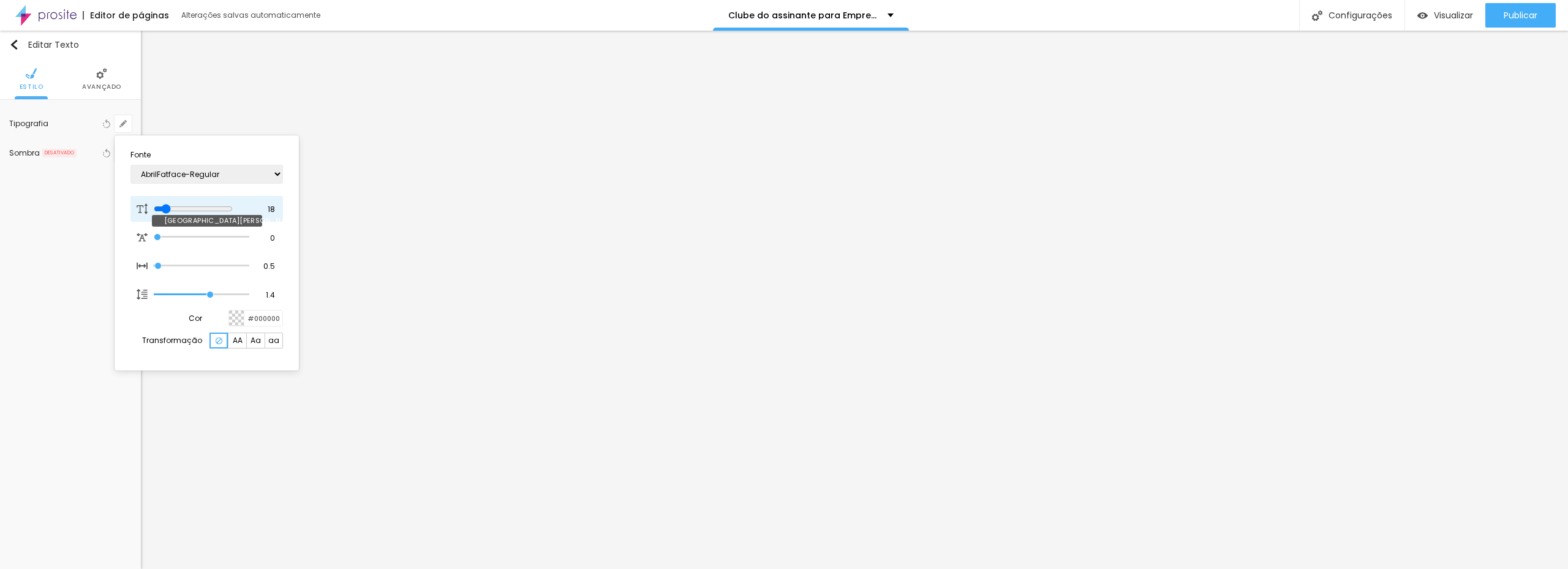
click at [168, 206] on input "range" at bounding box center [193, 209] width 79 height 10
click at [170, 207] on input "range" at bounding box center [193, 209] width 79 height 10
click at [925, 312] on div at bounding box center [784, 284] width 1568 height 569
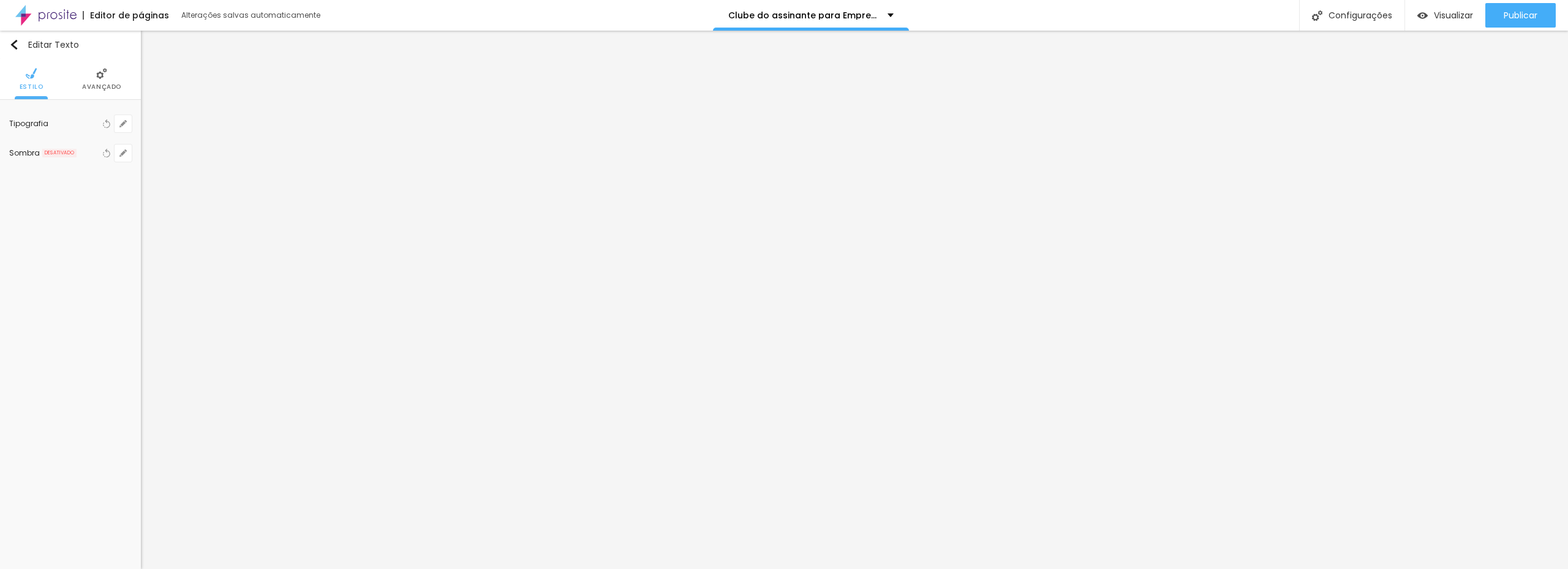
click at [98, 77] on img at bounding box center [101, 73] width 11 height 11
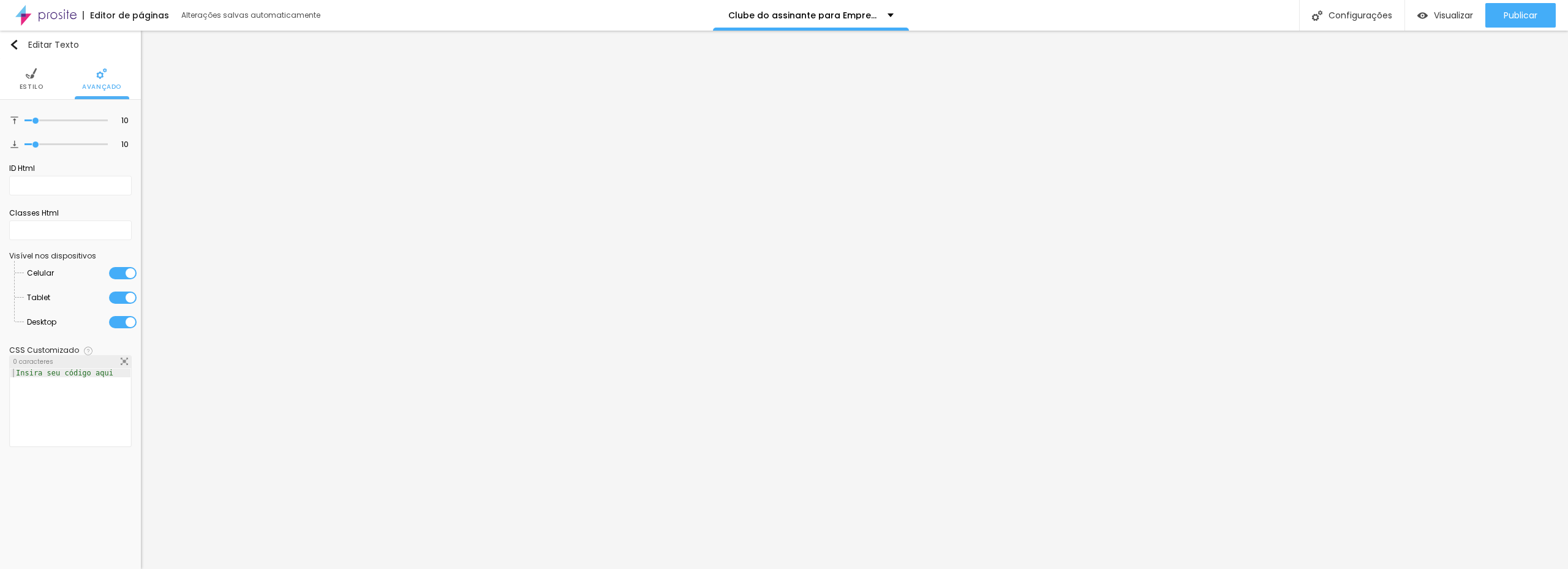
click at [27, 80] on li "Estilo" at bounding box center [32, 79] width 24 height 40
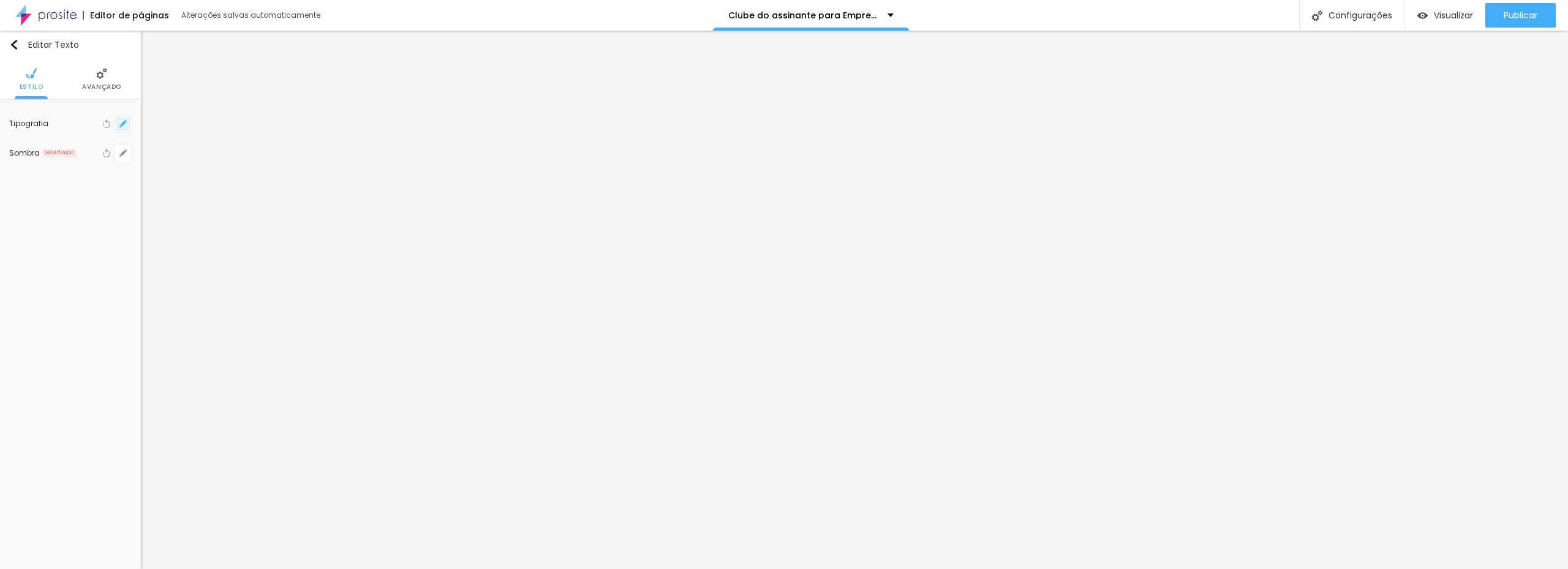
click at [116, 125] on button "button" at bounding box center [123, 124] width 17 height 17
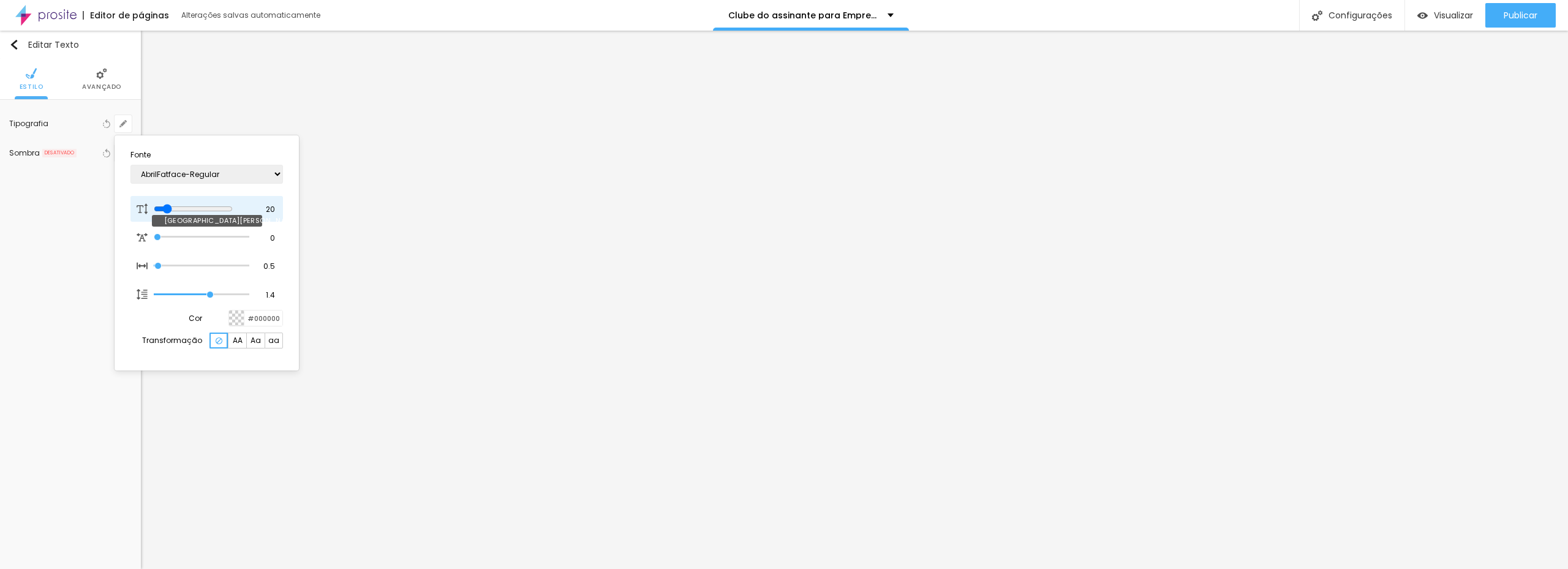
click at [169, 207] on input "range" at bounding box center [193, 209] width 79 height 10
click at [739, 335] on div at bounding box center [784, 284] width 1568 height 569
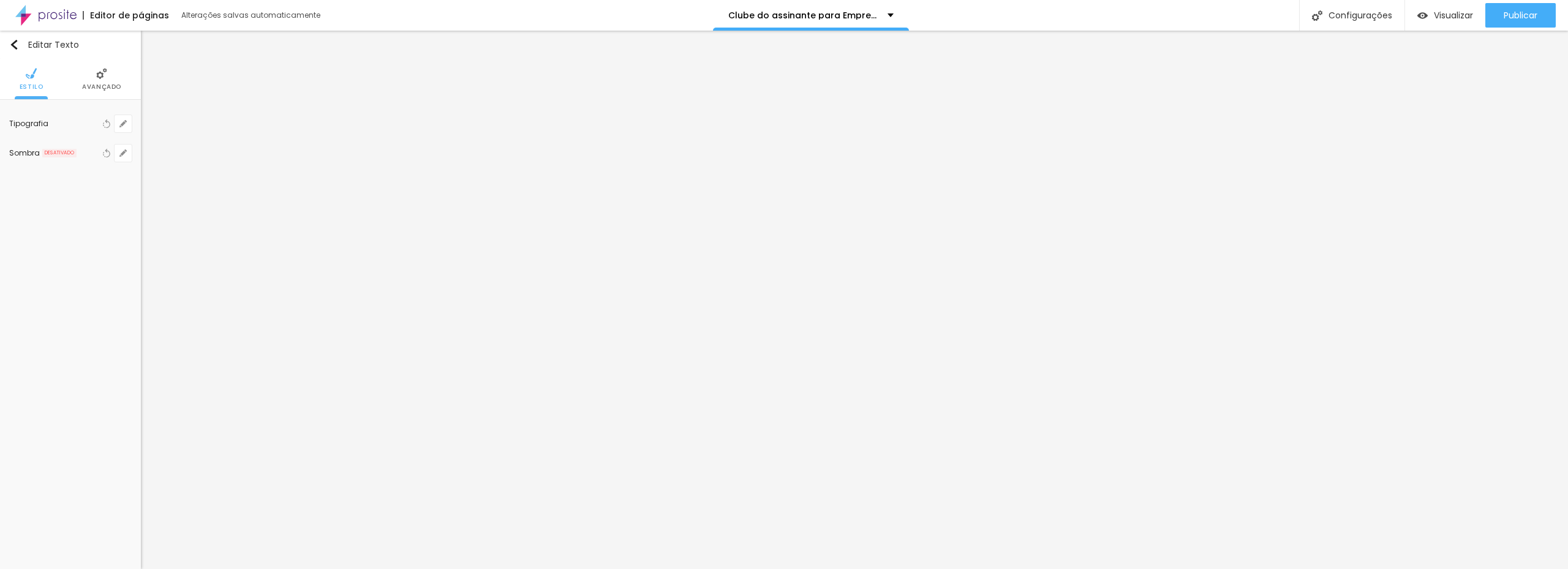
click at [97, 85] on span "Avançado" at bounding box center [101, 87] width 39 height 6
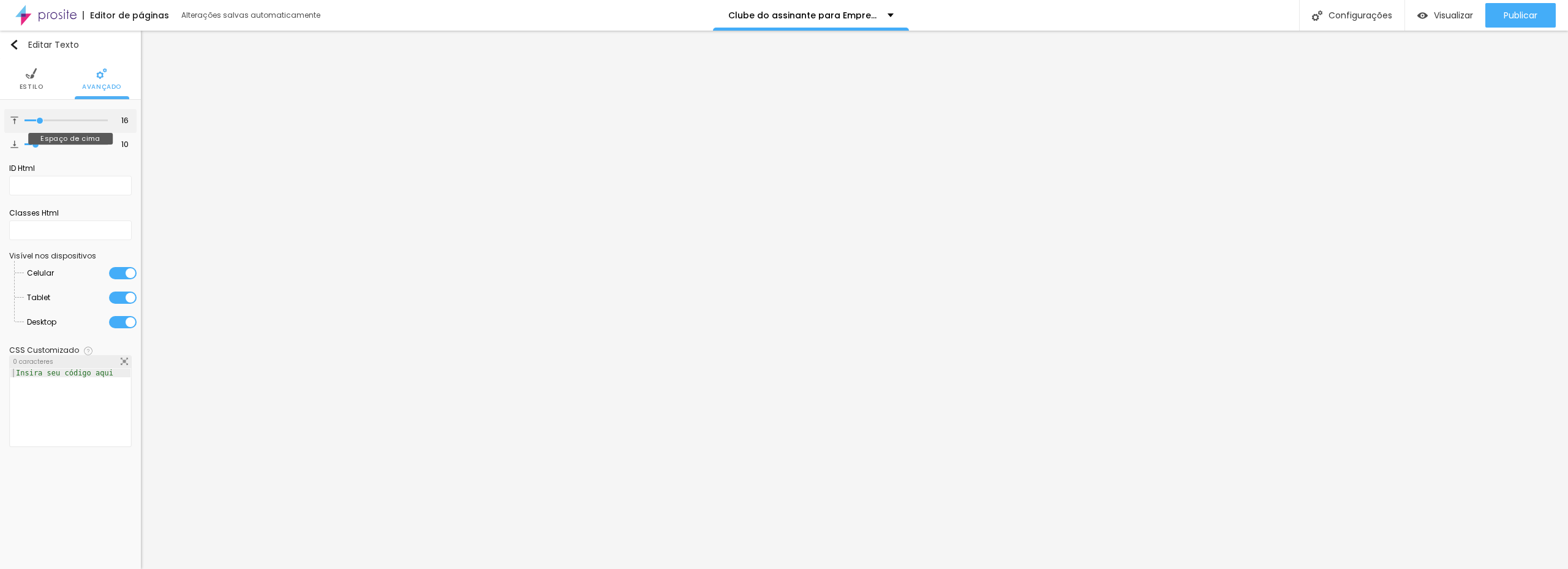
click at [41, 121] on input "range" at bounding box center [66, 120] width 83 height 6
click at [42, 142] on input "range" at bounding box center [66, 144] width 83 height 6
drag, startPoint x: 40, startPoint y: 80, endPoint x: 43, endPoint y: 91, distance: 11.4
click at [40, 81] on li "Estilo" at bounding box center [32, 79] width 24 height 40
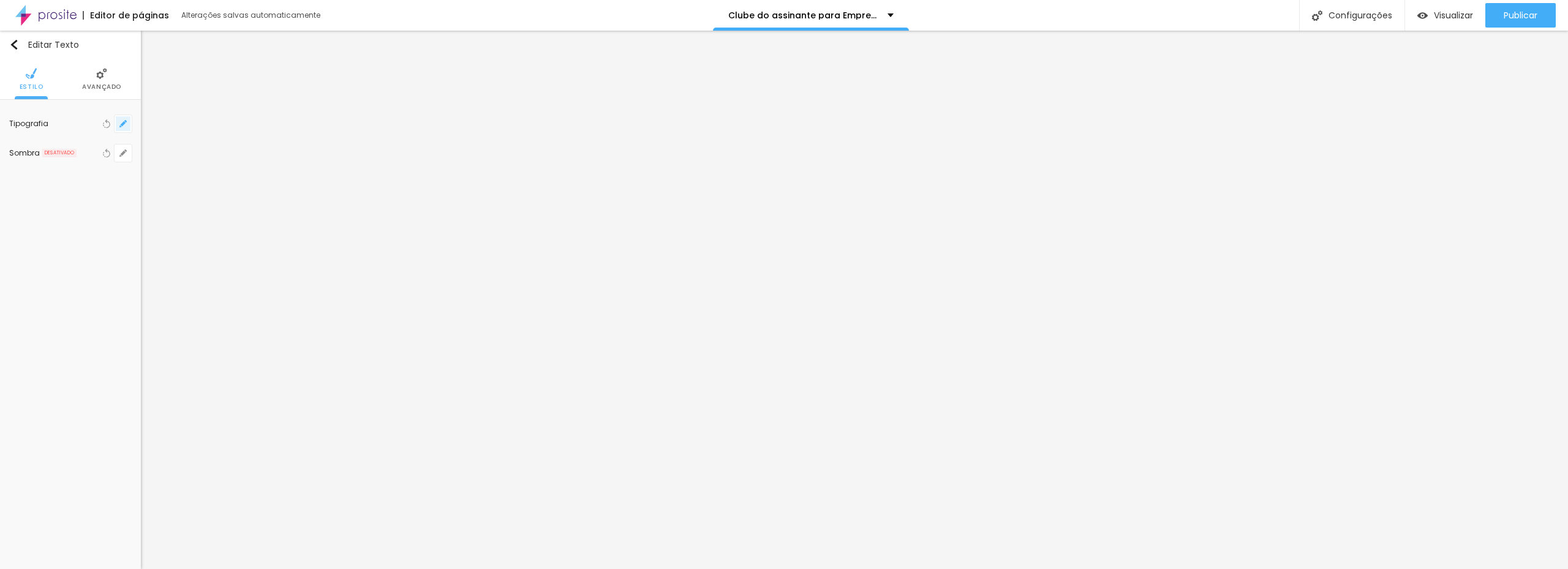
click at [122, 127] on icon "button" at bounding box center [123, 123] width 7 height 7
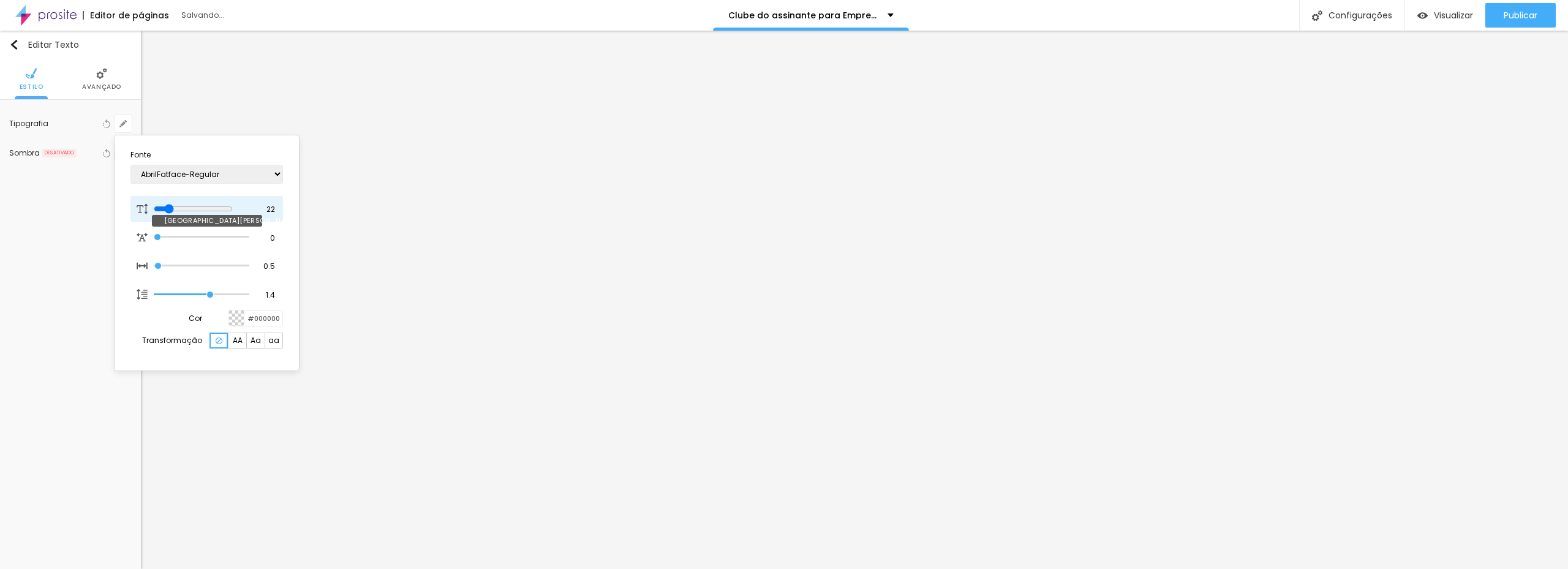
click at [171, 208] on input "range" at bounding box center [193, 209] width 79 height 10
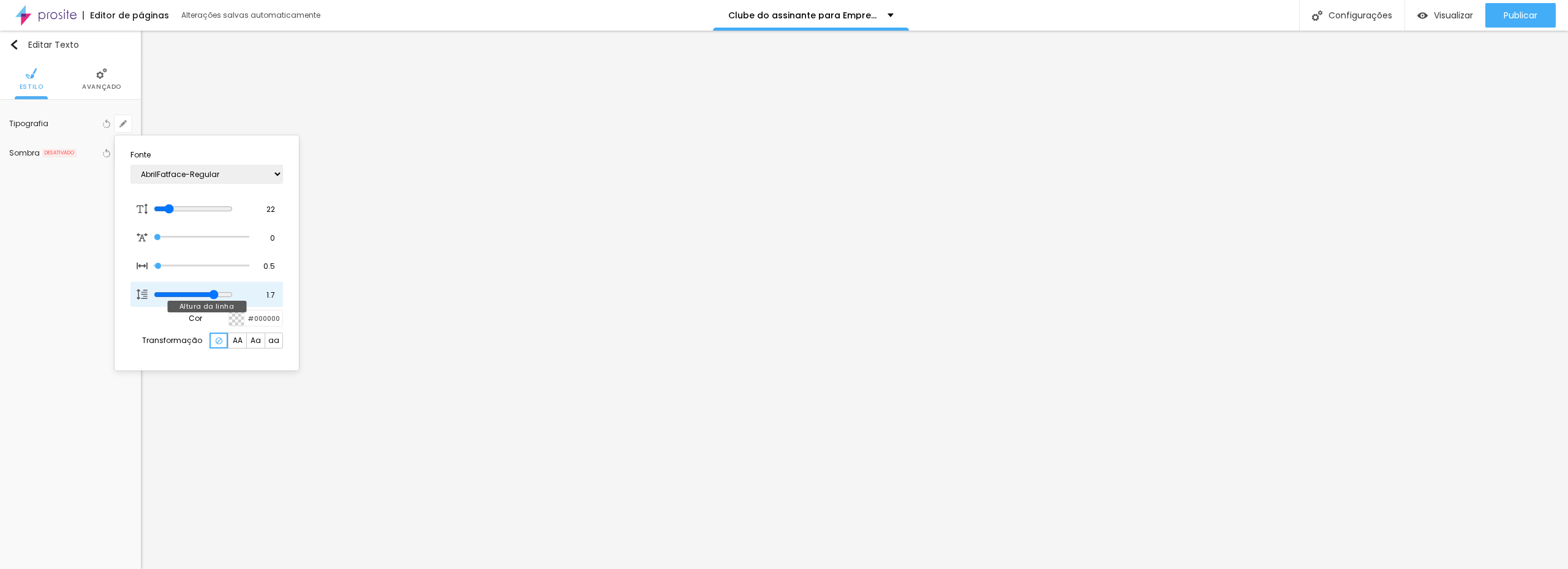
drag, startPoint x: 211, startPoint y: 291, endPoint x: 228, endPoint y: 282, distance: 19.2
click at [225, 290] on input "range" at bounding box center [193, 295] width 79 height 10
drag, startPoint x: 83, startPoint y: 246, endPoint x: 95, endPoint y: 244, distance: 12.2
click at [84, 246] on div at bounding box center [784, 284] width 1568 height 569
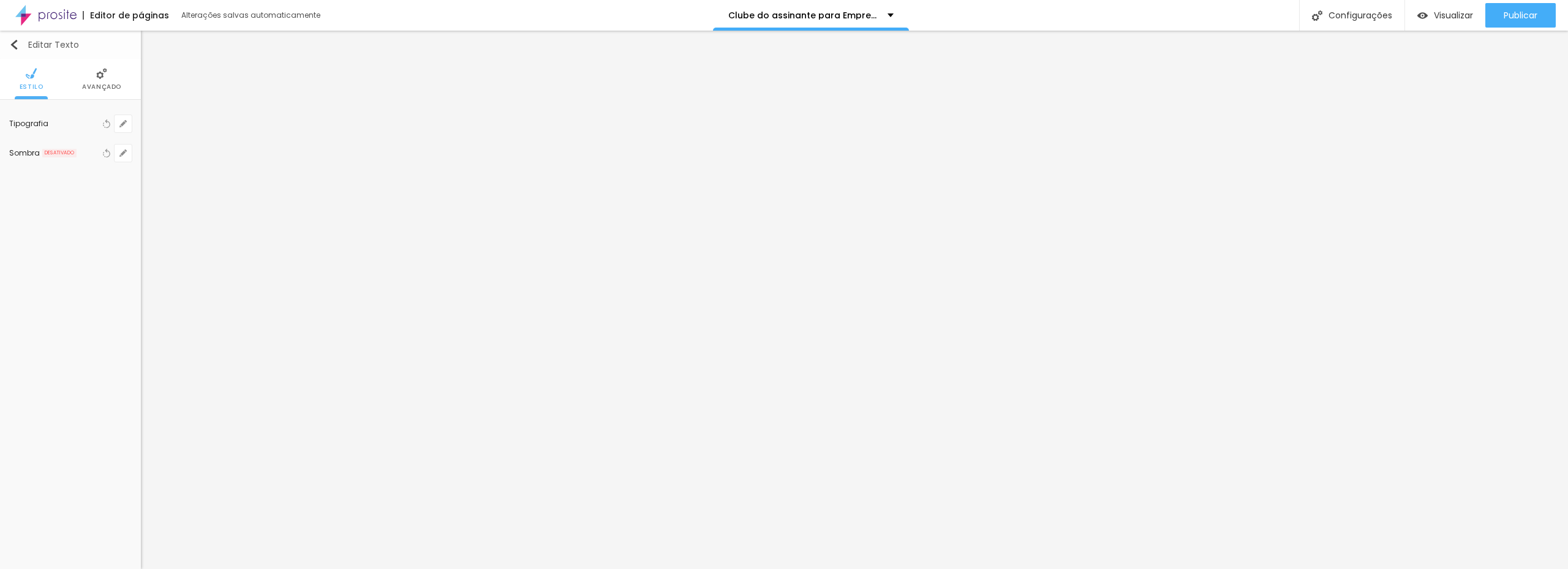
click at [7, 39] on button "Editar Texto" at bounding box center [70, 45] width 141 height 28
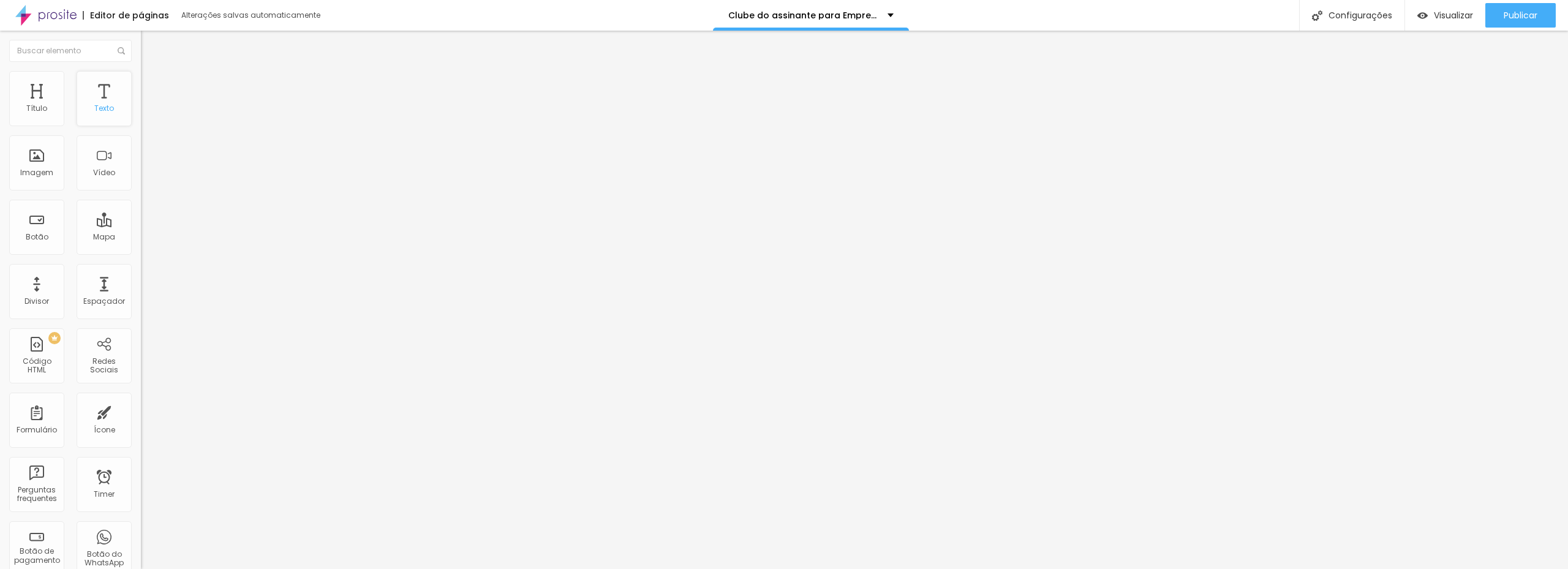
click at [95, 100] on div "Texto" at bounding box center [104, 99] width 55 height 55
click at [89, 101] on div "Texto" at bounding box center [104, 99] width 55 height 55
click at [41, 102] on div "Título" at bounding box center [37, 99] width 55 height 55
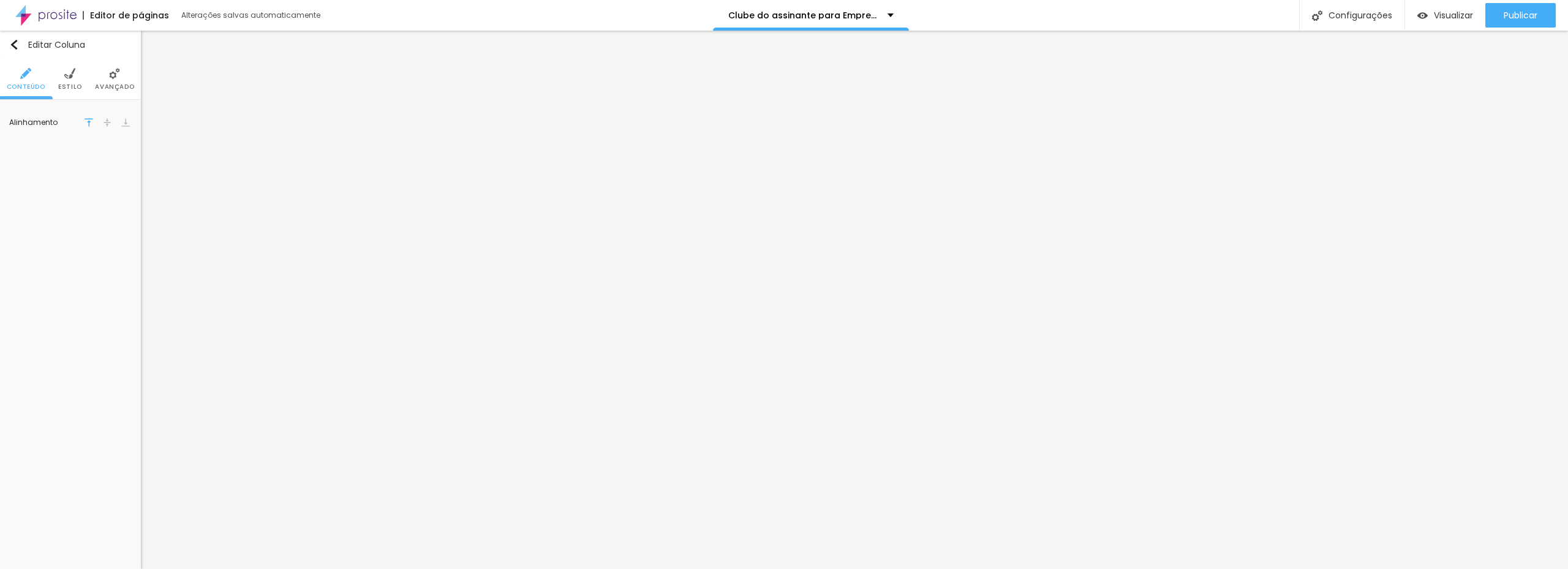
drag, startPoint x: 15, startPoint y: 36, endPoint x: 5, endPoint y: 44, distance: 12.8
click at [16, 38] on button "Editar Coluna" at bounding box center [70, 45] width 141 height 28
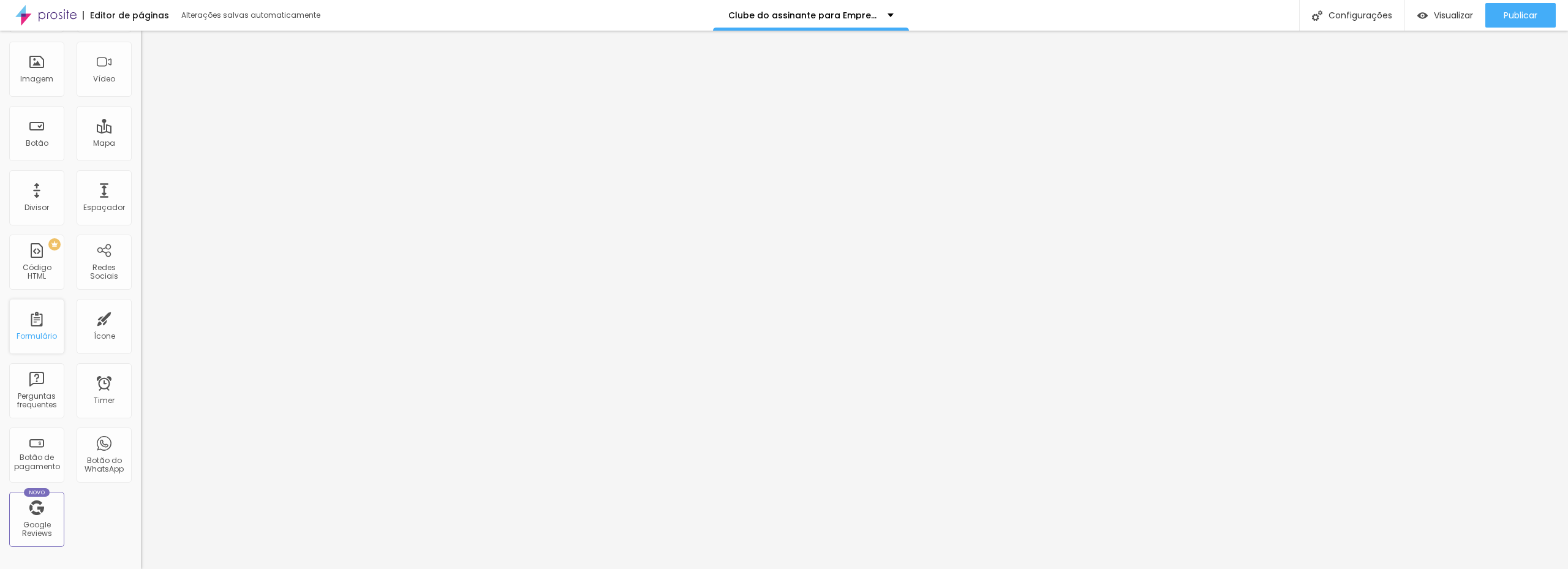
scroll to position [54, 0]
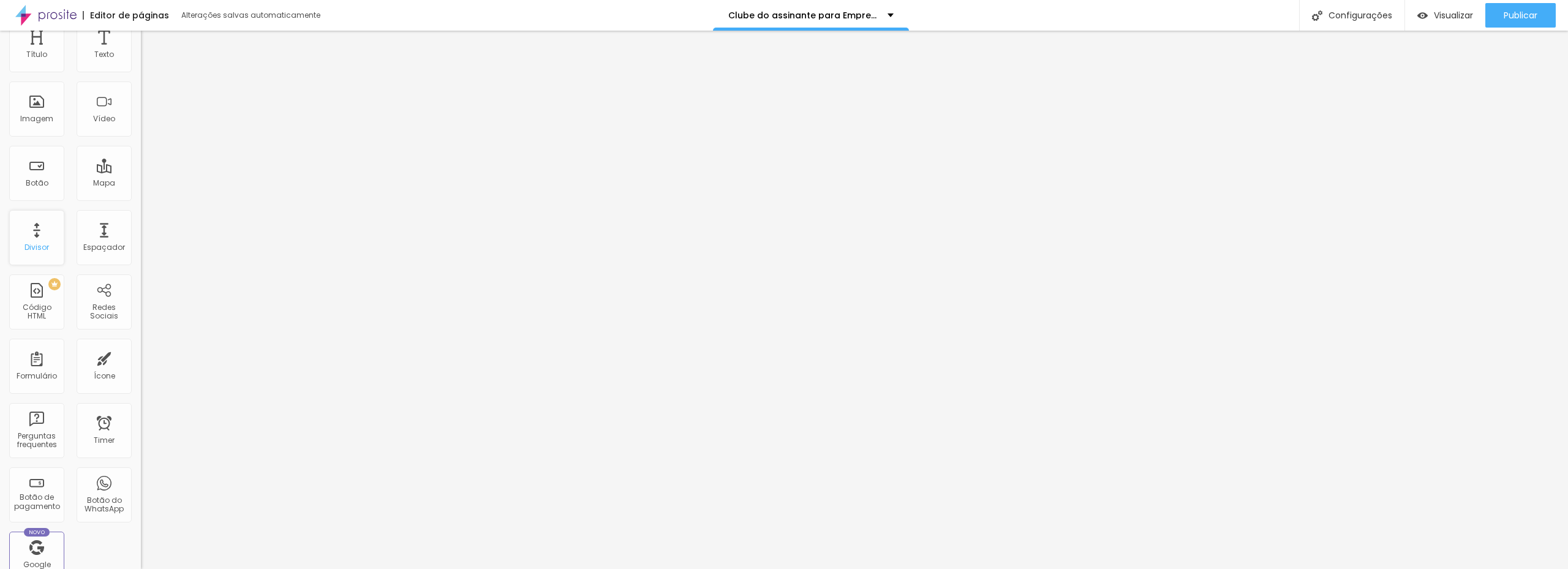
drag, startPoint x: 34, startPoint y: 304, endPoint x: 34, endPoint y: 315, distance: 11.0
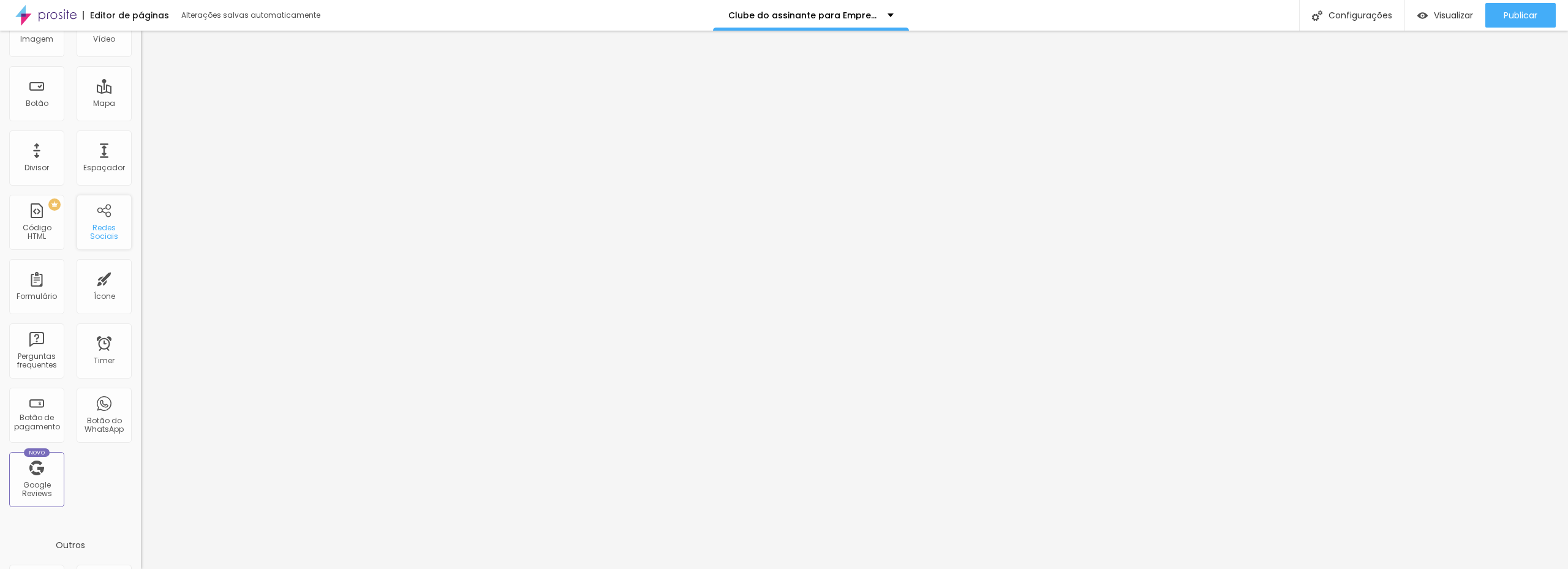
scroll to position [0, 0]
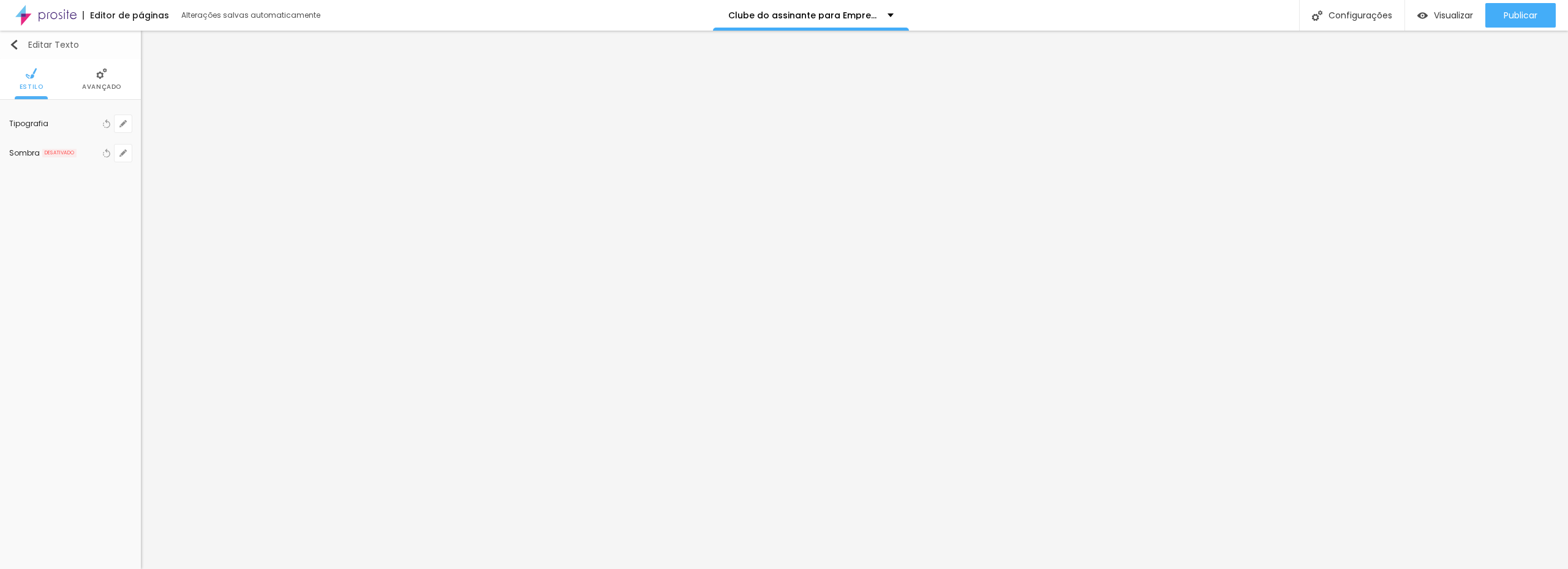
click at [5, 46] on button "Editar Texto" at bounding box center [70, 45] width 141 height 28
click at [65, 161] on span "Titulo 2" at bounding box center [66, 159] width 40 height 15
click at [121, 260] on icon "button" at bounding box center [123, 260] width 7 height 7
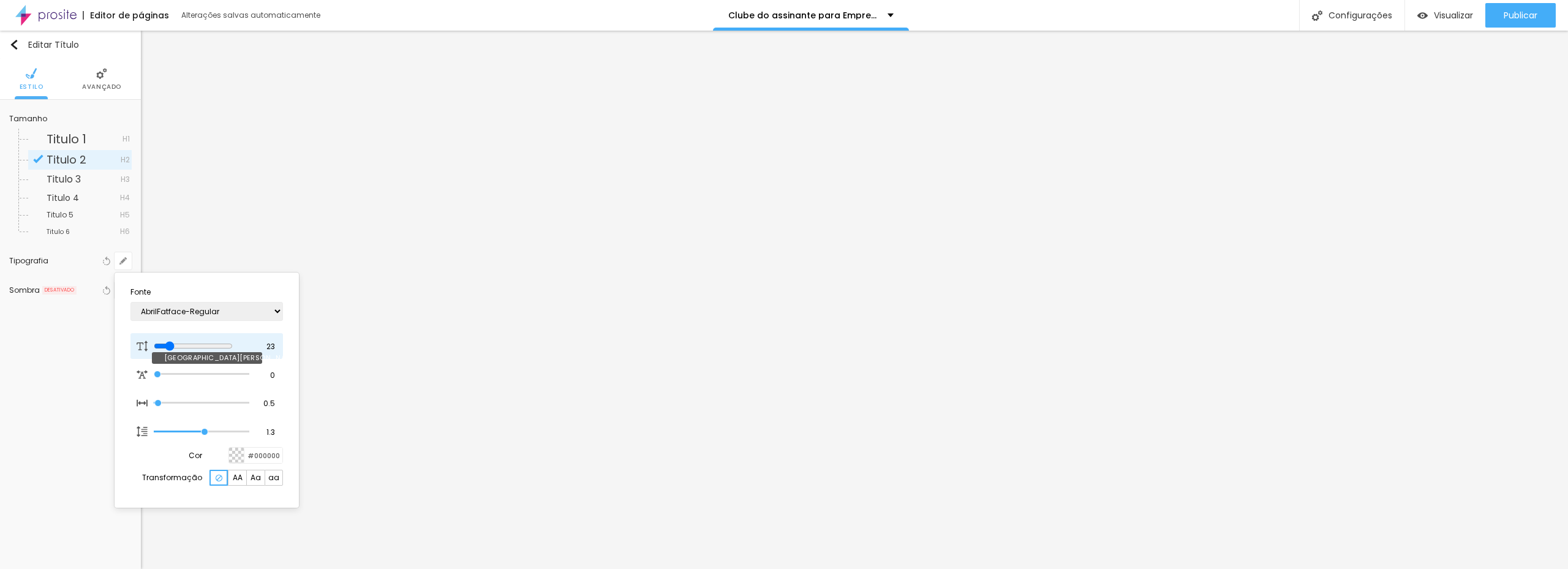
drag, startPoint x: 163, startPoint y: 348, endPoint x: 172, endPoint y: 348, distance: 9.0
click at [172, 348] on input "range" at bounding box center [193, 346] width 79 height 10
click at [993, 111] on div at bounding box center [784, 284] width 1568 height 569
click at [107, 81] on li "Avançado" at bounding box center [101, 79] width 39 height 40
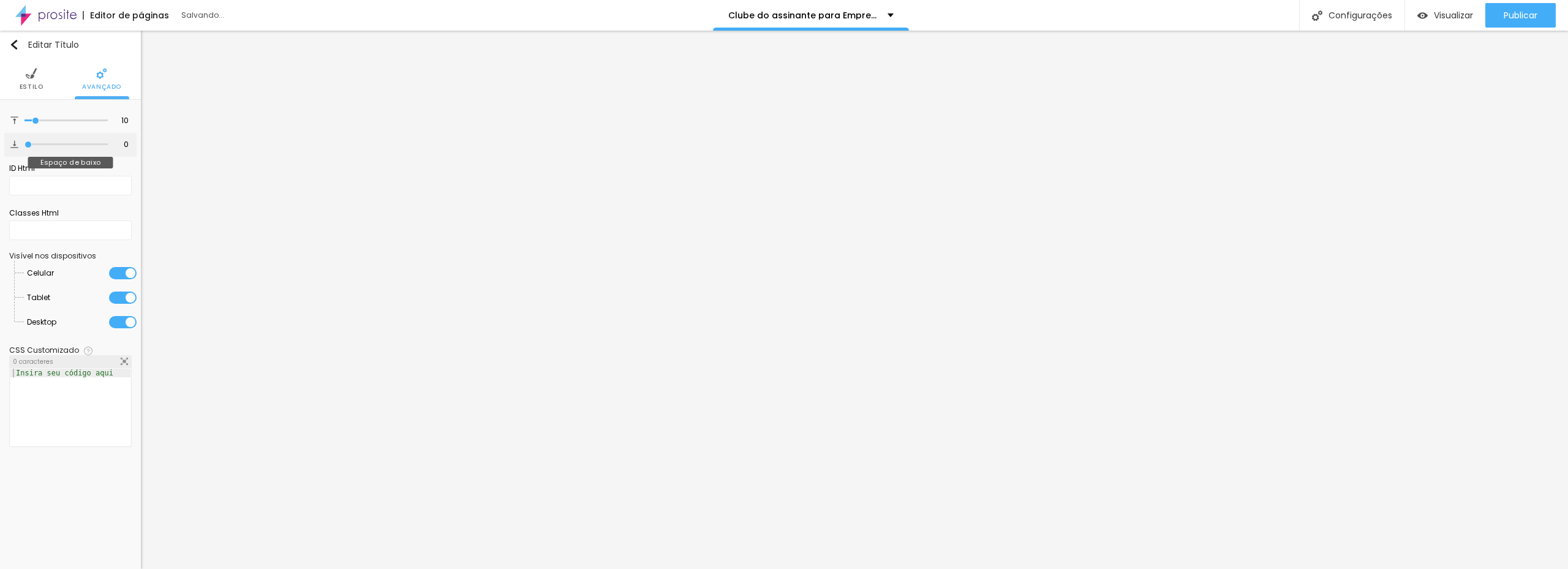
drag, startPoint x: 51, startPoint y: 146, endPoint x: 36, endPoint y: 144, distance: 15.1
click at [28, 142] on input "range" at bounding box center [66, 144] width 83 height 6
click at [22, 78] on li "Estilo" at bounding box center [32, 79] width 24 height 40
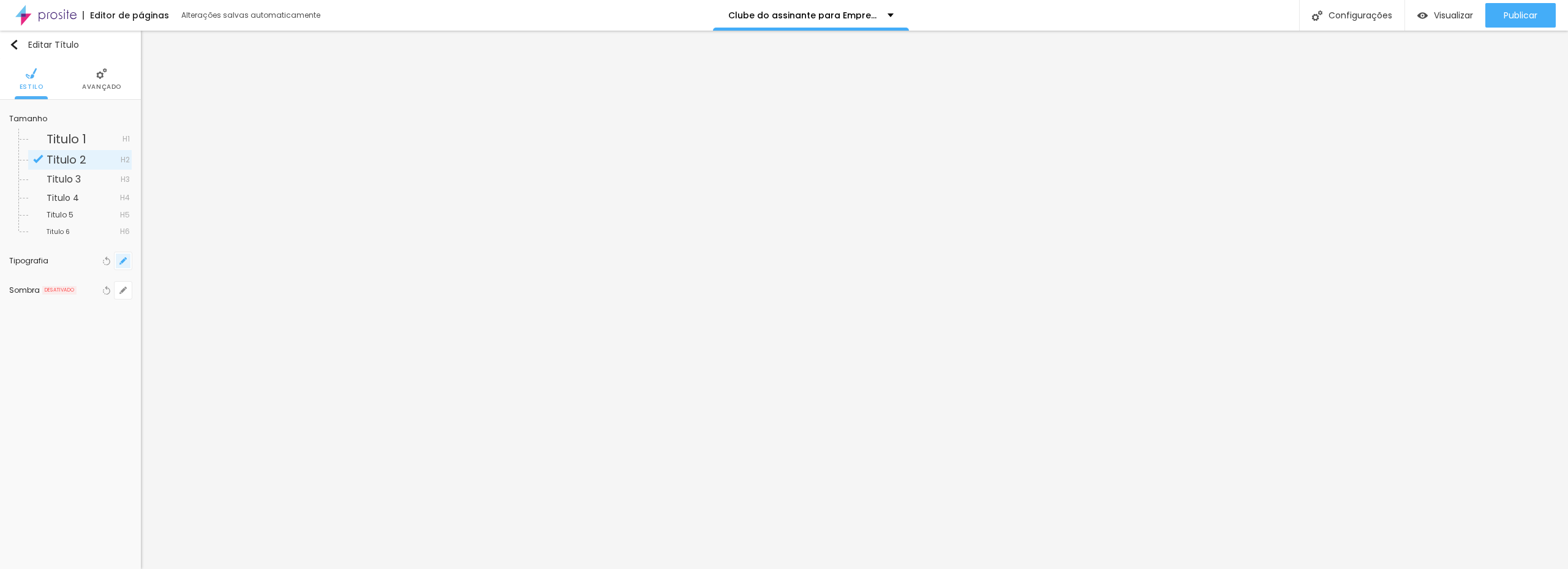
click at [127, 263] on button "button" at bounding box center [123, 261] width 17 height 17
drag, startPoint x: 206, startPoint y: 431, endPoint x: 223, endPoint y: 429, distance: 17.1
click at [223, 429] on input "range" at bounding box center [193, 431] width 79 height 10
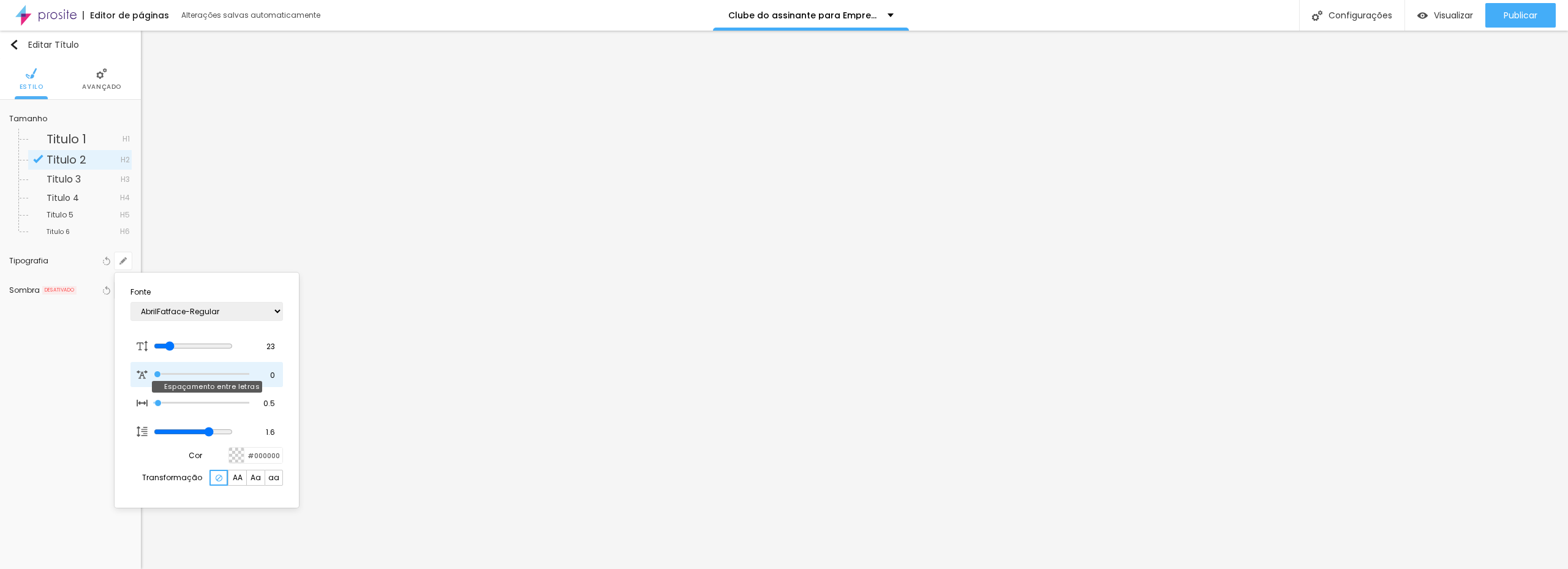
drag, startPoint x: 163, startPoint y: 375, endPoint x: 133, endPoint y: 375, distance: 30.0
click at [154, 375] on input "range" at bounding box center [201, 374] width 95 height 6
drag, startPoint x: 186, startPoint y: 405, endPoint x: 141, endPoint y: 399, distance: 45.4
click at [154, 400] on input "range" at bounding box center [201, 403] width 95 height 6
click at [62, 344] on div at bounding box center [784, 284] width 1568 height 569
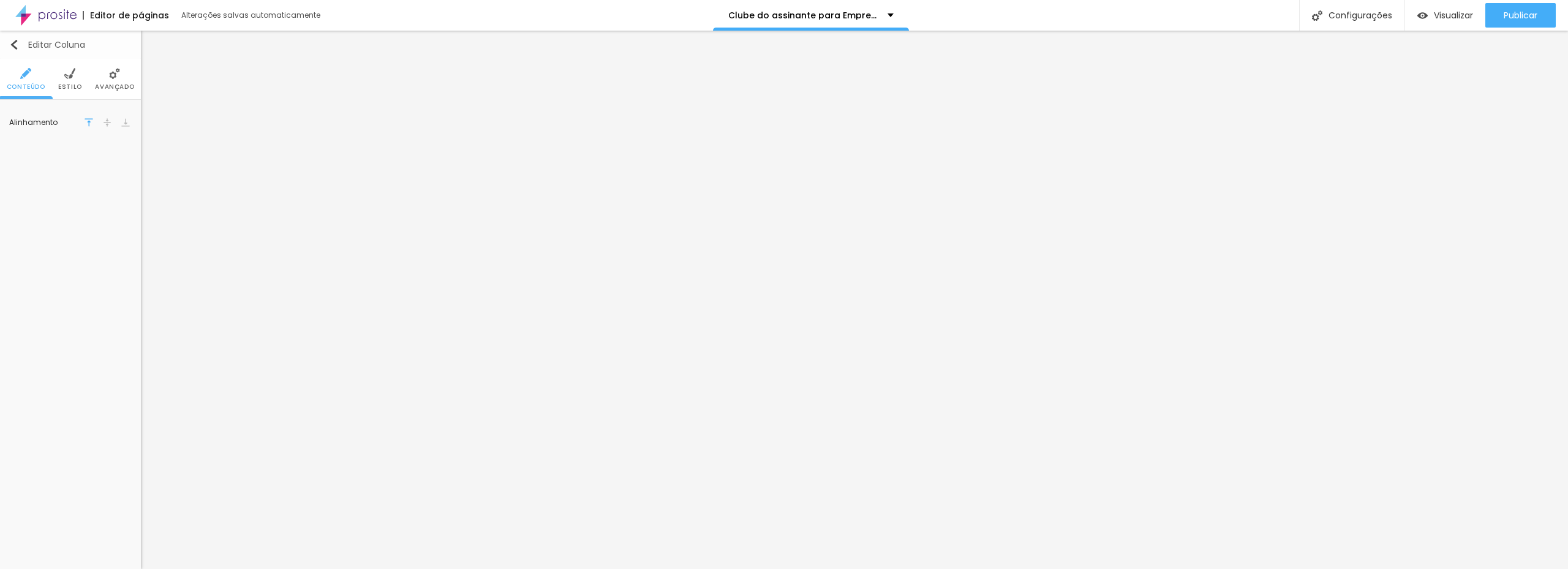
click at [23, 41] on div "Editar Coluna" at bounding box center [47, 44] width 76 height 10
click at [125, 129] on button "button" at bounding box center [123, 124] width 17 height 17
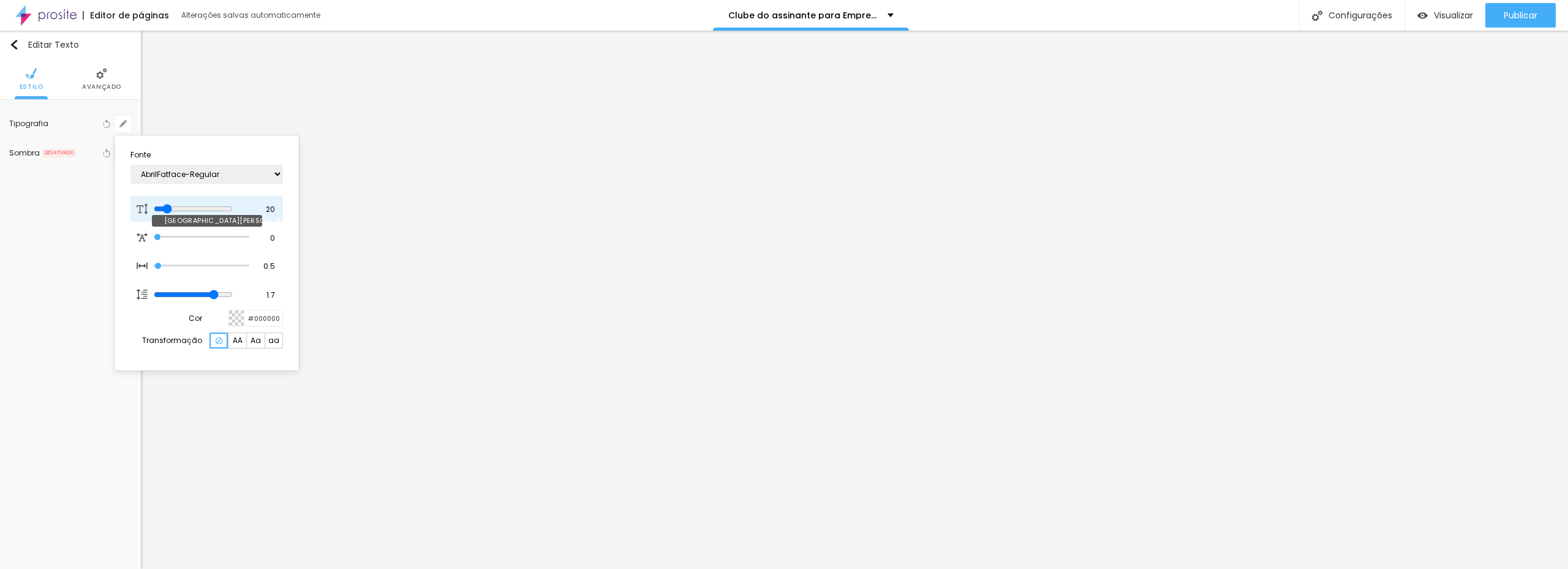
click at [170, 207] on input "range" at bounding box center [193, 209] width 79 height 10
click at [867, 248] on div at bounding box center [784, 284] width 1568 height 569
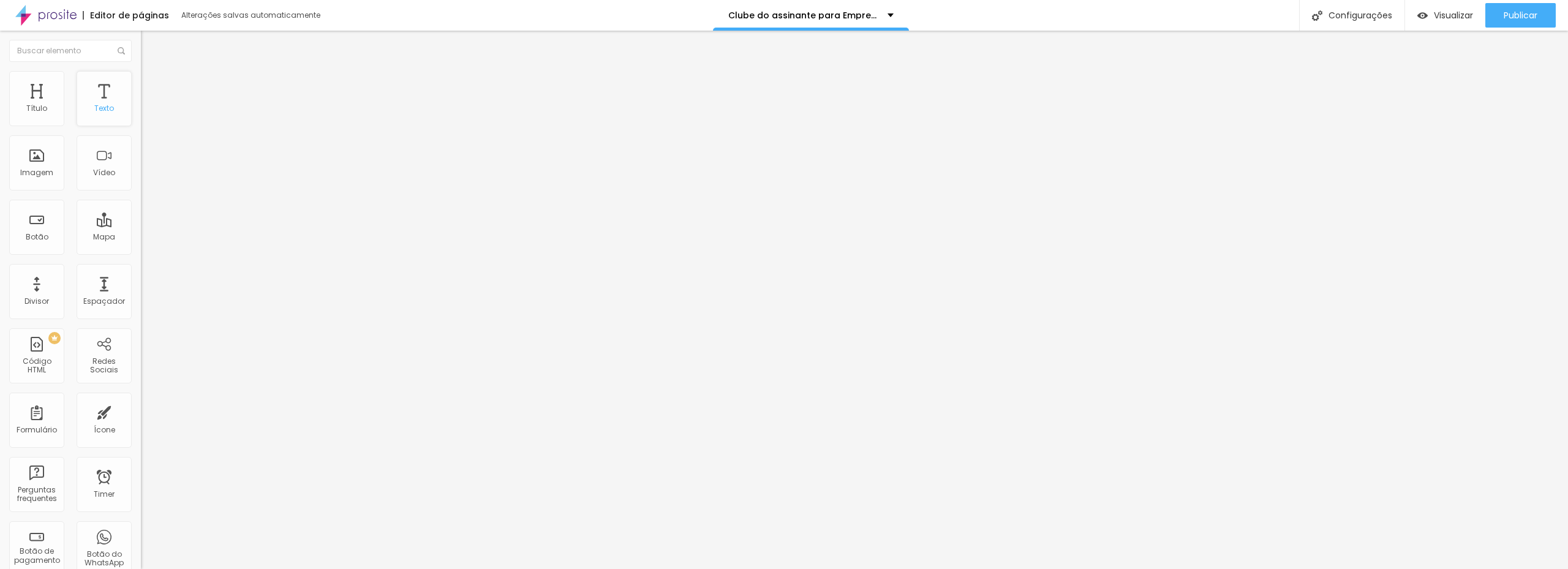
click at [97, 101] on div "Texto" at bounding box center [104, 99] width 55 height 55
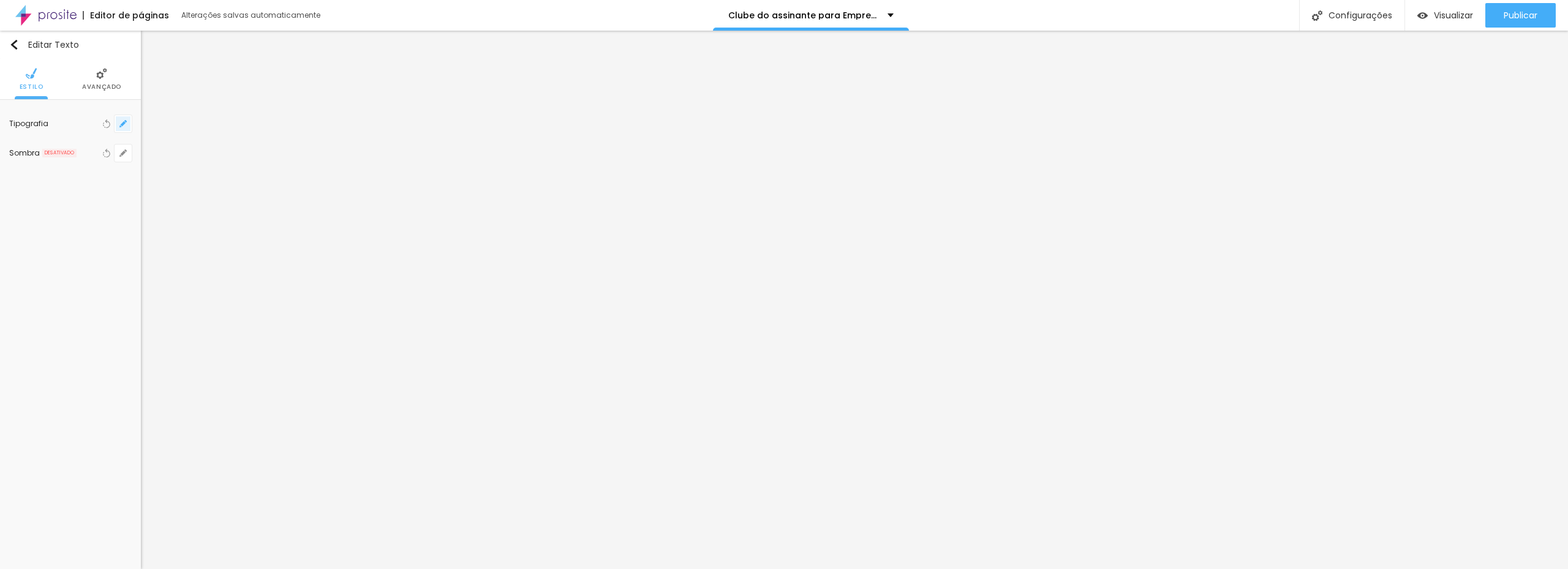
click at [122, 129] on button "button" at bounding box center [123, 124] width 17 height 17
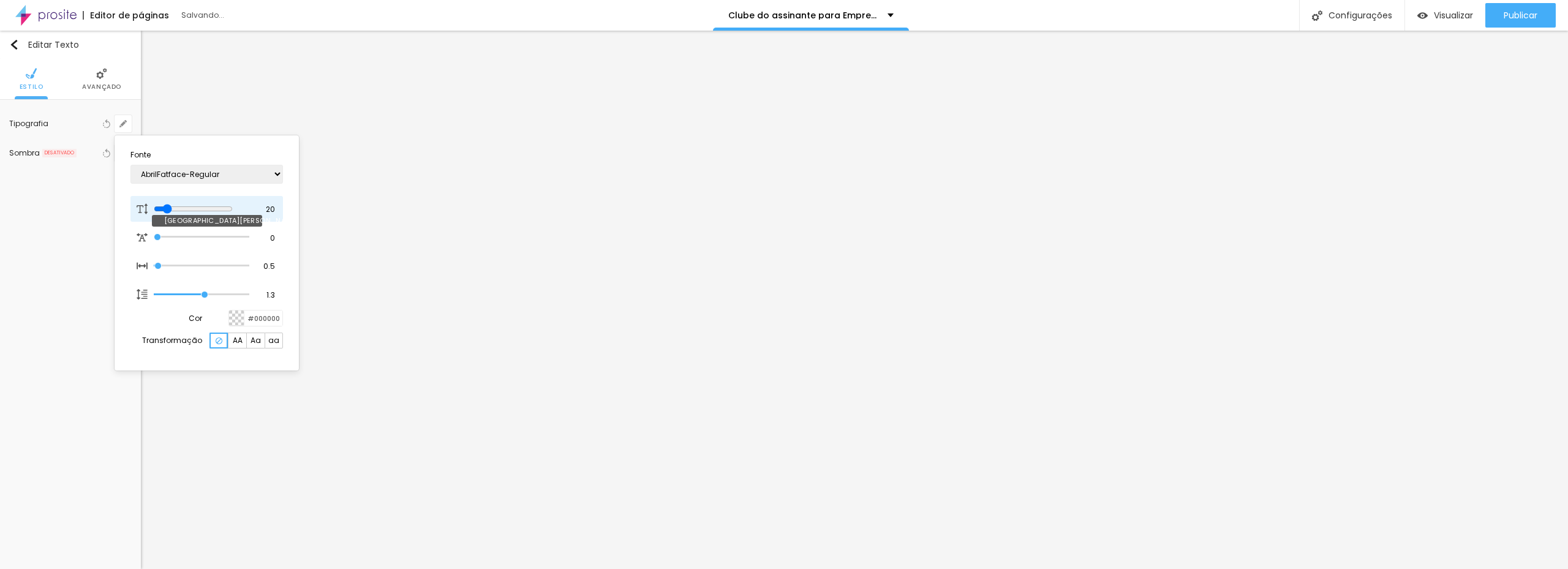
drag, startPoint x: 163, startPoint y: 207, endPoint x: 169, endPoint y: 205, distance: 6.3
click at [169, 205] on input "range" at bounding box center [193, 209] width 79 height 10
click at [693, 219] on div at bounding box center [784, 284] width 1568 height 569
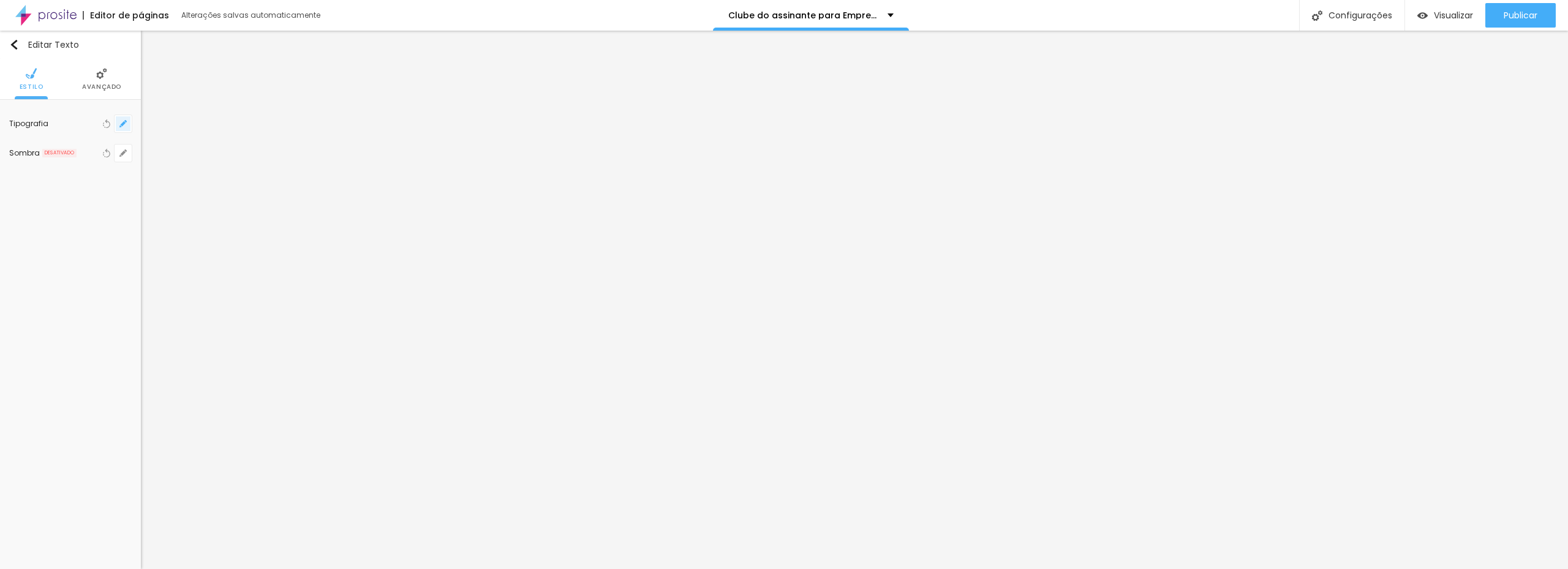
click at [121, 125] on icon "button" at bounding box center [123, 123] width 7 height 7
click at [109, 89] on div at bounding box center [784, 284] width 1568 height 569
click at [109, 72] on li "Avançado" at bounding box center [101, 79] width 39 height 40
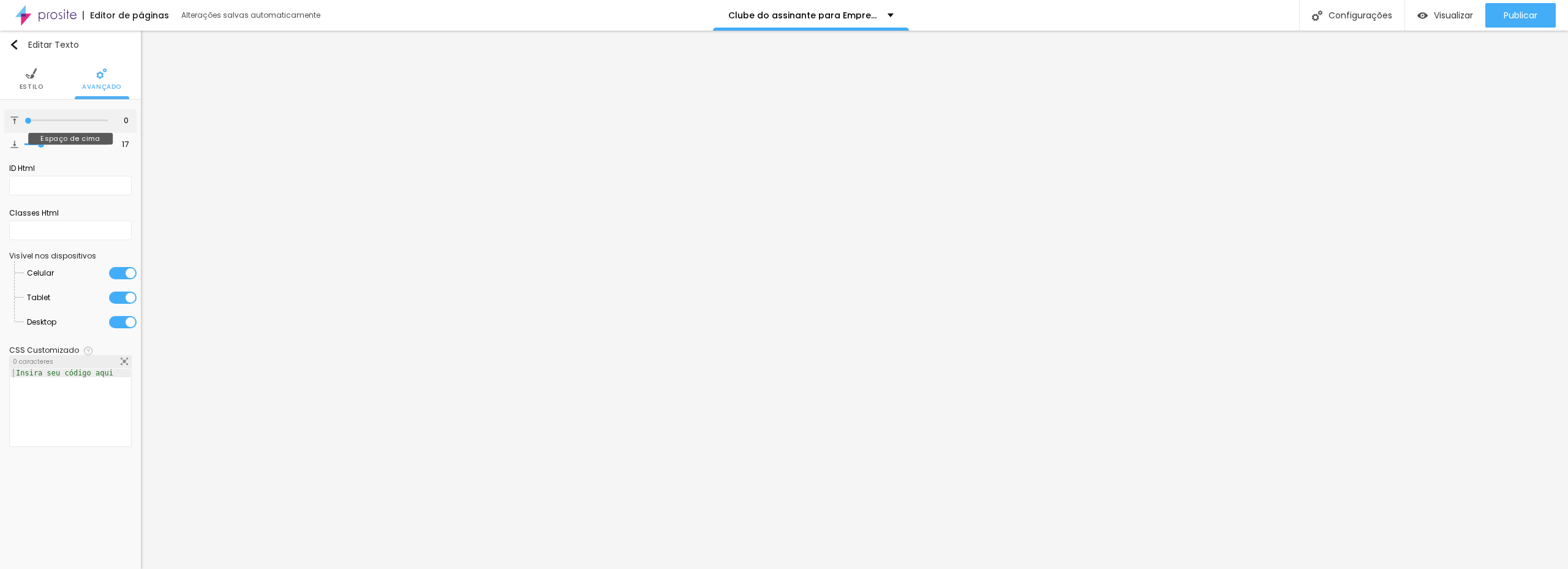
drag, startPoint x: 40, startPoint y: 123, endPoint x: 30, endPoint y: 128, distance: 11.2
click at [25, 123] on input "range" at bounding box center [66, 120] width 83 height 6
drag, startPoint x: 40, startPoint y: 142, endPoint x: 125, endPoint y: 165, distance: 88.1
click at [31, 142] on input "range" at bounding box center [66, 144] width 83 height 6
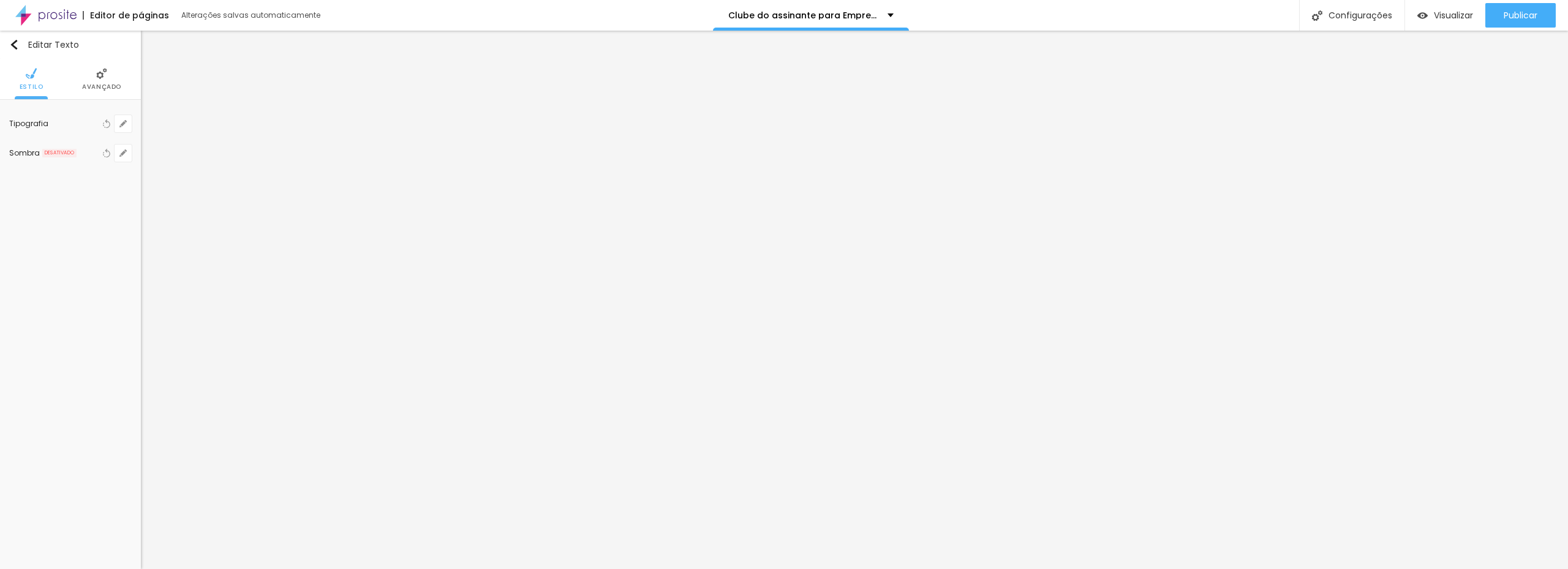
click at [99, 81] on li "Avançado" at bounding box center [101, 79] width 39 height 40
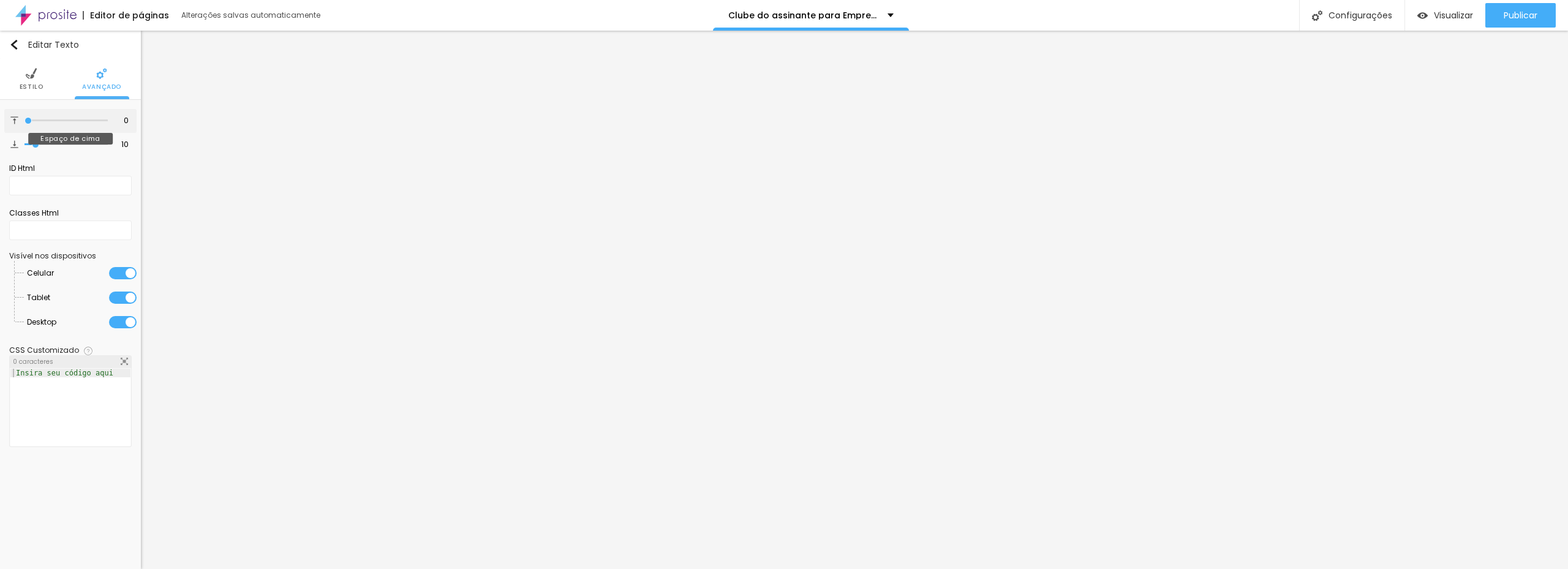
drag, startPoint x: 17, startPoint y: 121, endPoint x: -7, endPoint y: 121, distance: 24.0
click at [25, 121] on input "range" at bounding box center [66, 120] width 83 height 6
click at [32, 142] on input "range" at bounding box center [66, 144] width 83 height 6
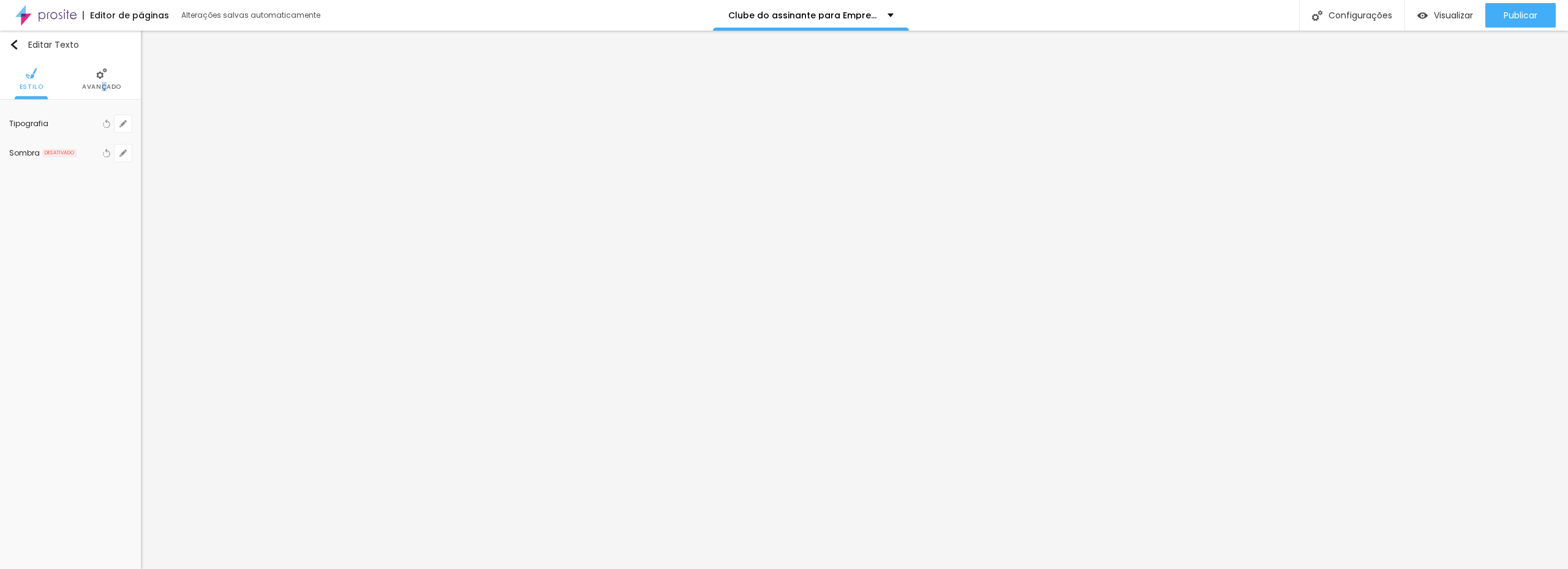
drag, startPoint x: 104, startPoint y: 82, endPoint x: 103, endPoint y: 93, distance: 11.0
click at [103, 84] on span "Avançado" at bounding box center [101, 87] width 39 height 6
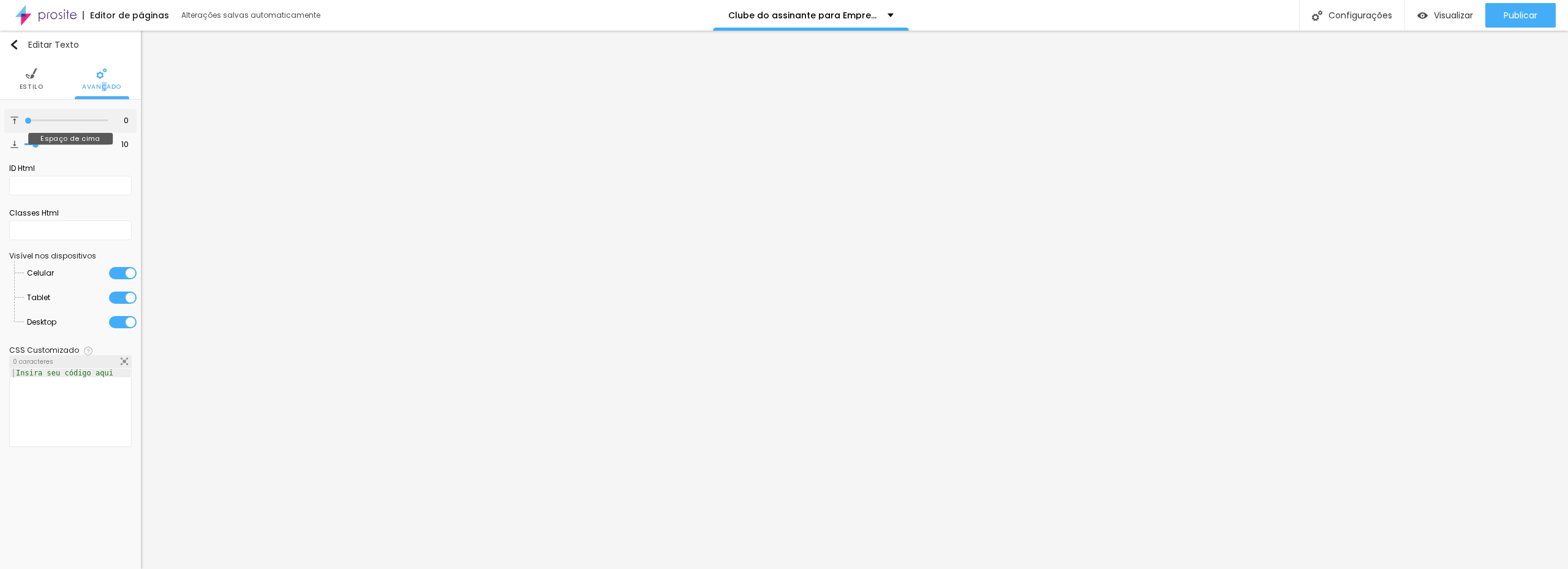
drag, startPoint x: 17, startPoint y: 117, endPoint x: -3, endPoint y: 119, distance: 20.1
click at [25, 119] on input "range" at bounding box center [66, 120] width 83 height 6
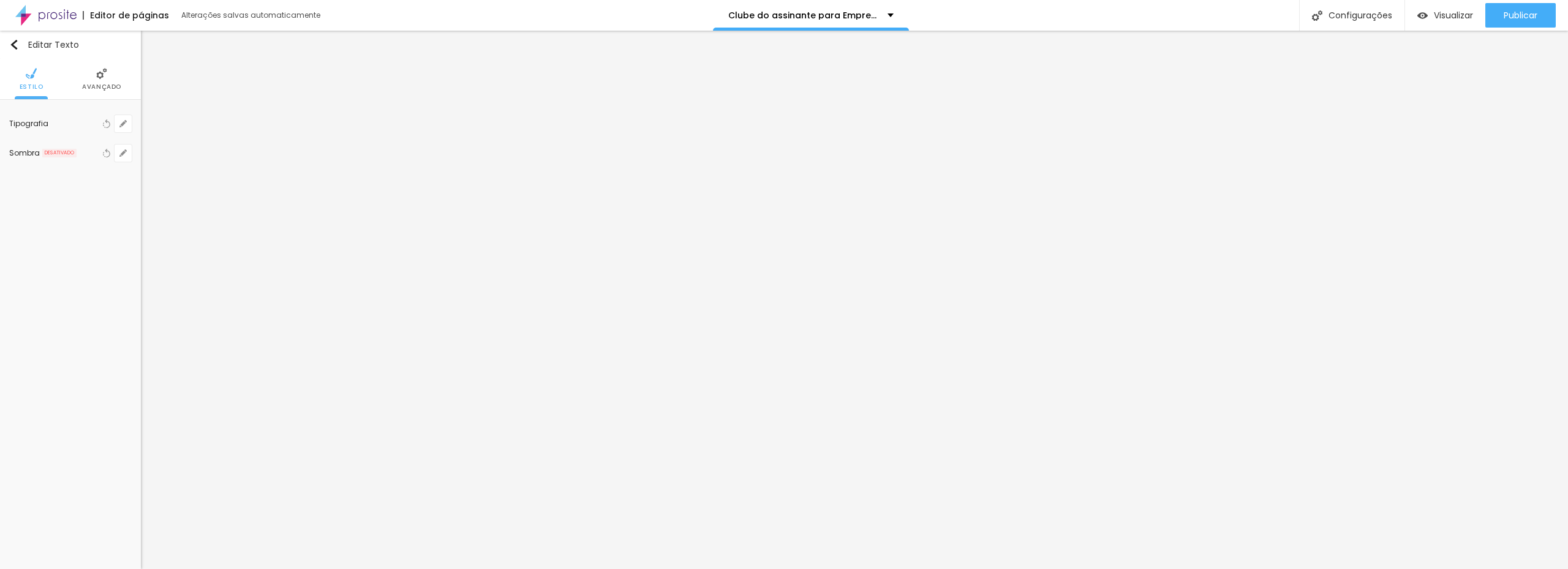
click at [101, 77] on img at bounding box center [101, 73] width 11 height 11
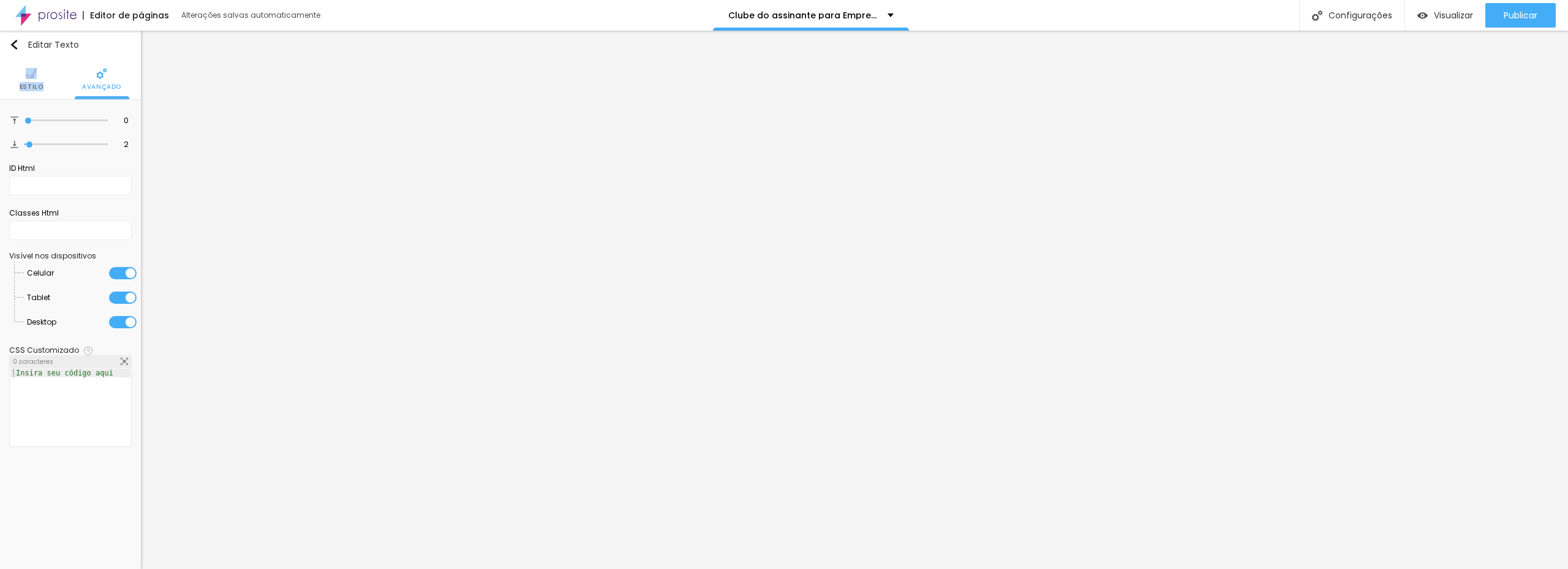
click at [46, 75] on ul "Estilo Avançado" at bounding box center [70, 79] width 141 height 41
click at [30, 76] on img at bounding box center [31, 73] width 11 height 11
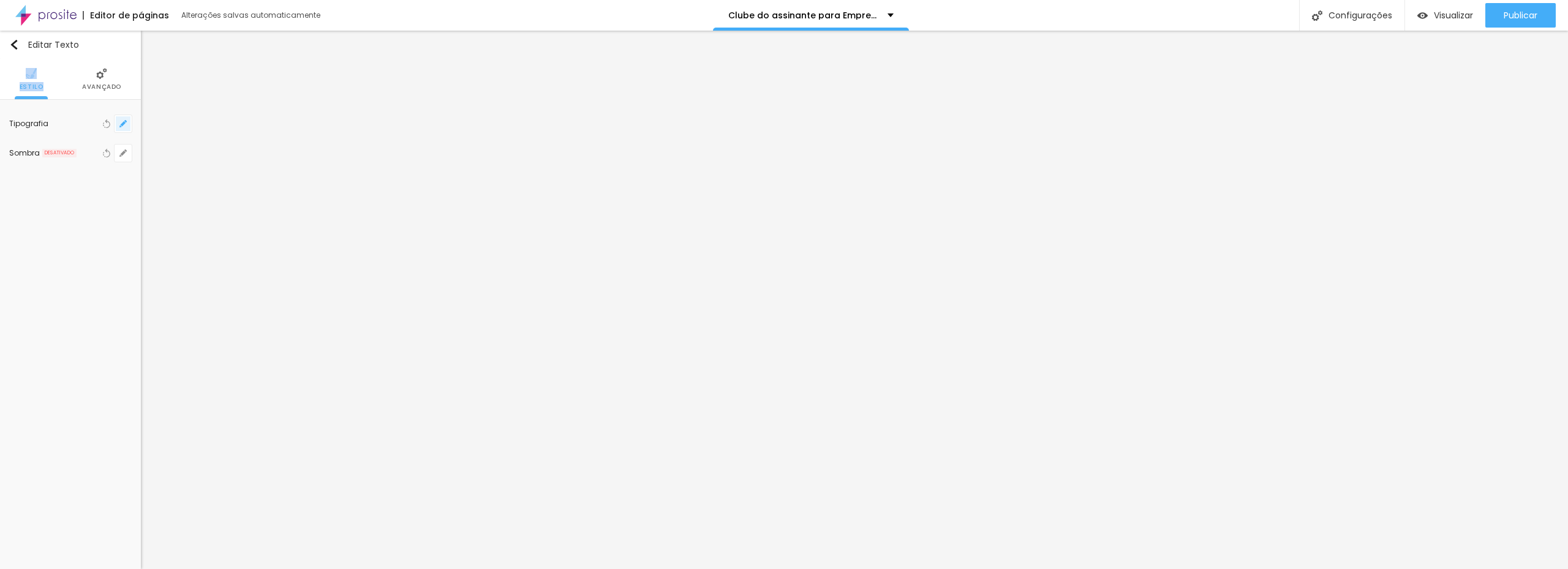
click at [115, 132] on button "button" at bounding box center [123, 124] width 17 height 17
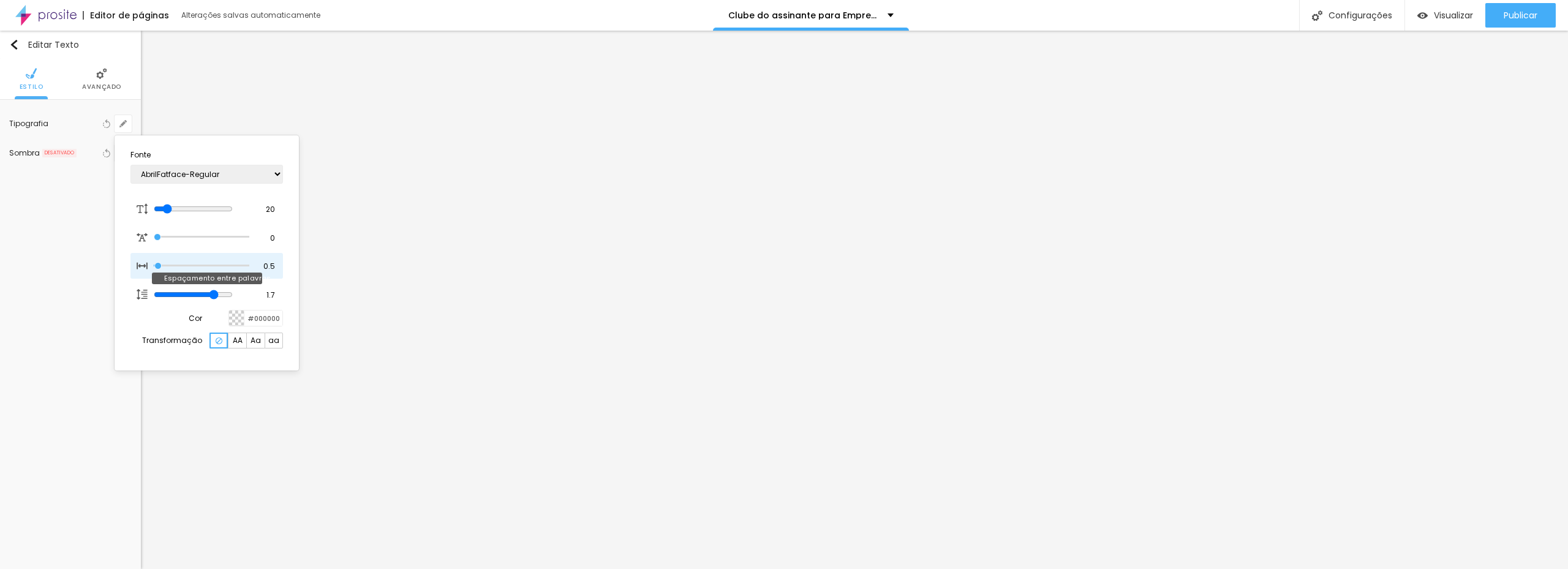
drag, startPoint x: 180, startPoint y: 268, endPoint x: 209, endPoint y: 266, distance: 29.1
click at [209, 266] on div at bounding box center [201, 266] width 95 height 12
drag, startPoint x: 205, startPoint y: 268, endPoint x: 136, endPoint y: 259, distance: 69.6
click at [154, 263] on input "range" at bounding box center [201, 266] width 95 height 6
drag, startPoint x: 160, startPoint y: 240, endPoint x: 119, endPoint y: 232, distance: 41.8
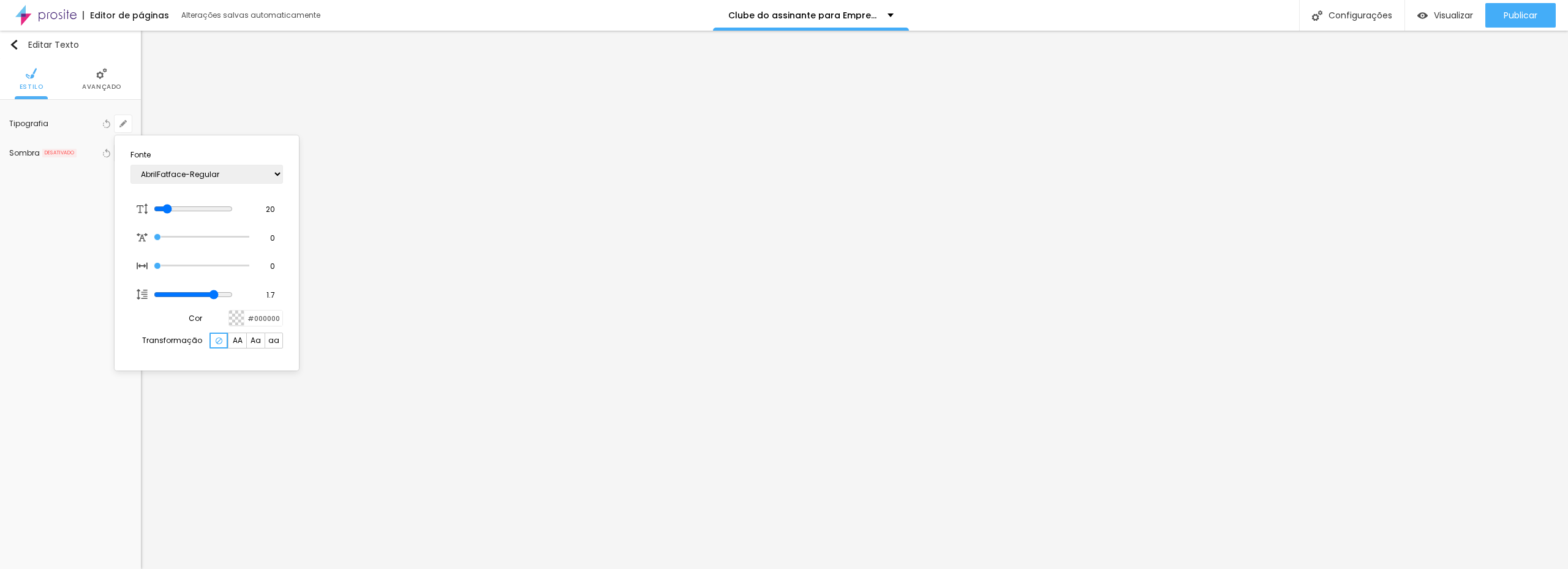
click at [154, 234] on input "range" at bounding box center [201, 237] width 95 height 6
click at [169, 207] on input "range" at bounding box center [193, 209] width 79 height 10
click at [72, 233] on div at bounding box center [784, 284] width 1568 height 569
click at [15, 46] on img "button" at bounding box center [14, 44] width 10 height 10
click at [93, 78] on li "Avançado" at bounding box center [101, 79] width 39 height 40
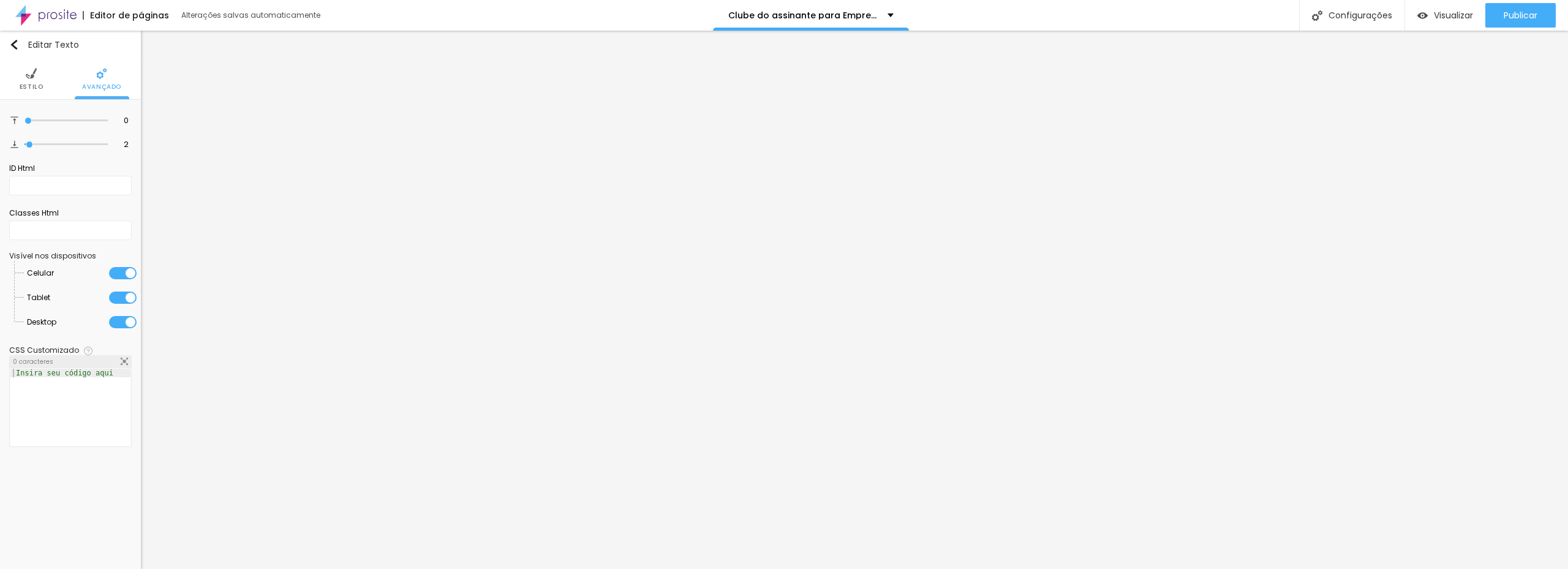
click at [36, 84] on span "Estilo" at bounding box center [32, 87] width 24 height 6
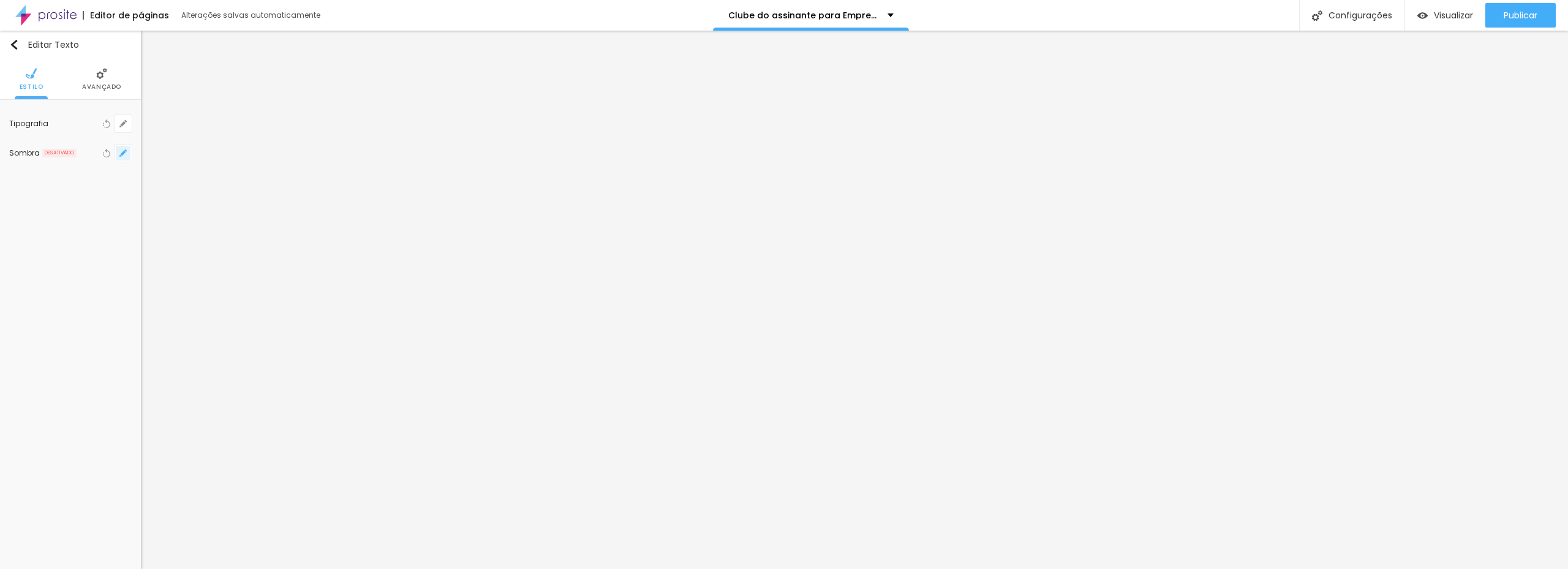
click at [125, 155] on icon "button" at bounding box center [123, 153] width 7 height 7
click at [121, 130] on div at bounding box center [784, 284] width 1568 height 569
click at [121, 125] on icon "button" at bounding box center [123, 123] width 5 height 5
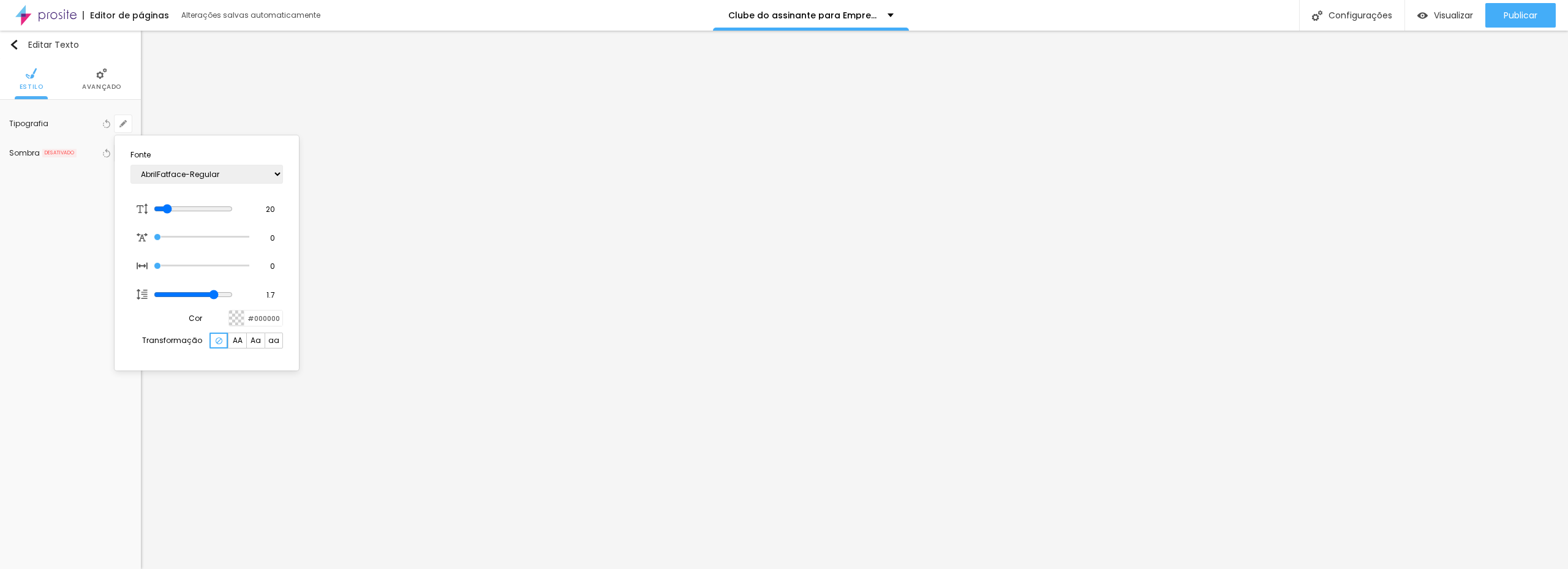
click at [631, 269] on div at bounding box center [784, 284] width 1568 height 569
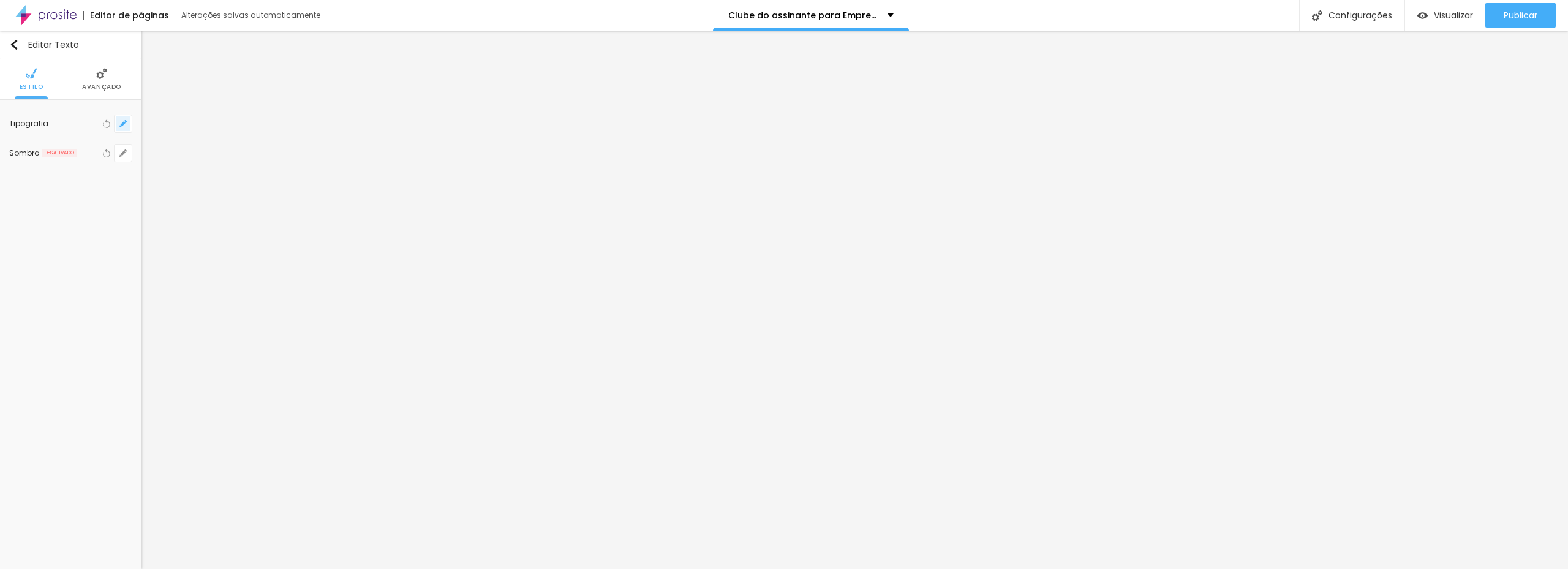
click at [117, 128] on button "button" at bounding box center [123, 124] width 17 height 17
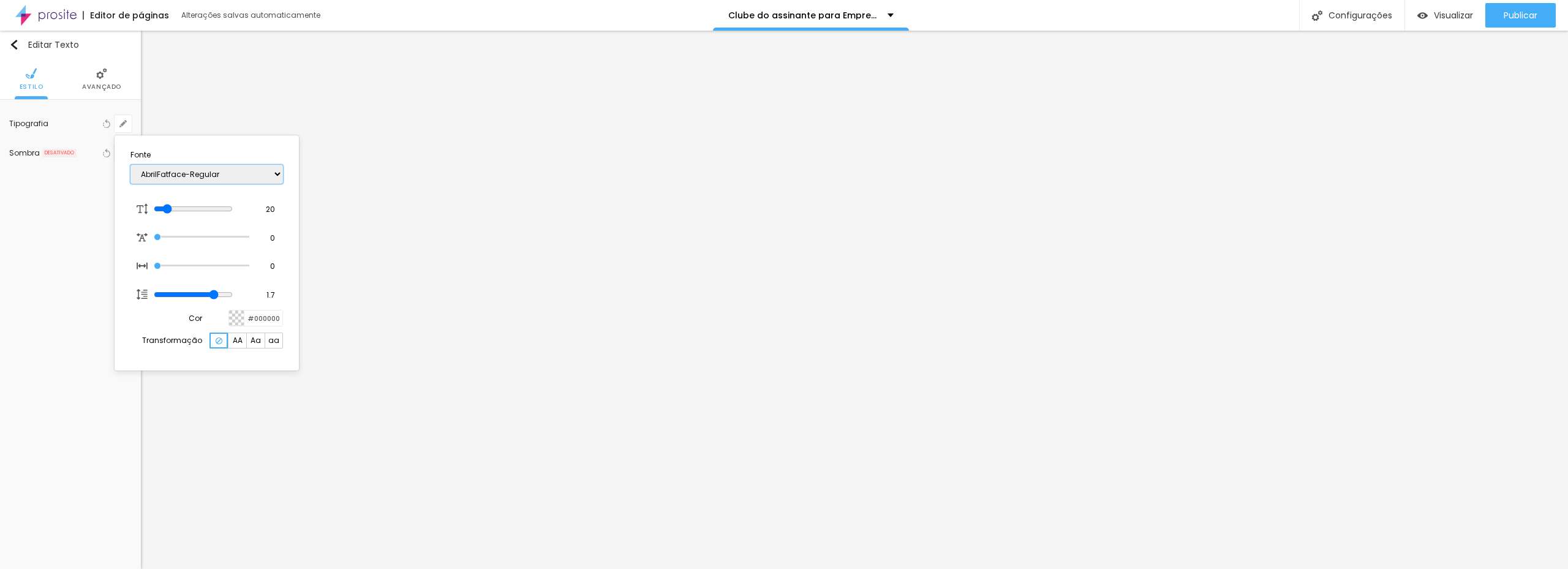
click at [256, 172] on select "AbrilFatface-Regular Actor-Regular Alegreya AlegreyaBlack Alice Allan-Bold Alla…" at bounding box center [206, 174] width 152 height 19
click at [130, 165] on select "AbrilFatface-Regular Actor-Regular Alegreya AlegreyaBlack Alice Allan-Bold Alla…" at bounding box center [206, 174] width 152 height 19
click at [263, 180] on select "AbrilFatface-Regular Actor-Regular Alegreya AlegreyaBlack Alice Allan-Bold Alla…" at bounding box center [206, 174] width 152 height 19
click at [130, 165] on select "AbrilFatface-Regular Actor-Regular Alegreya AlegreyaBlack Alice Allan-Bold Alla…" at bounding box center [206, 174] width 152 height 19
click at [729, 266] on div at bounding box center [784, 284] width 1568 height 569
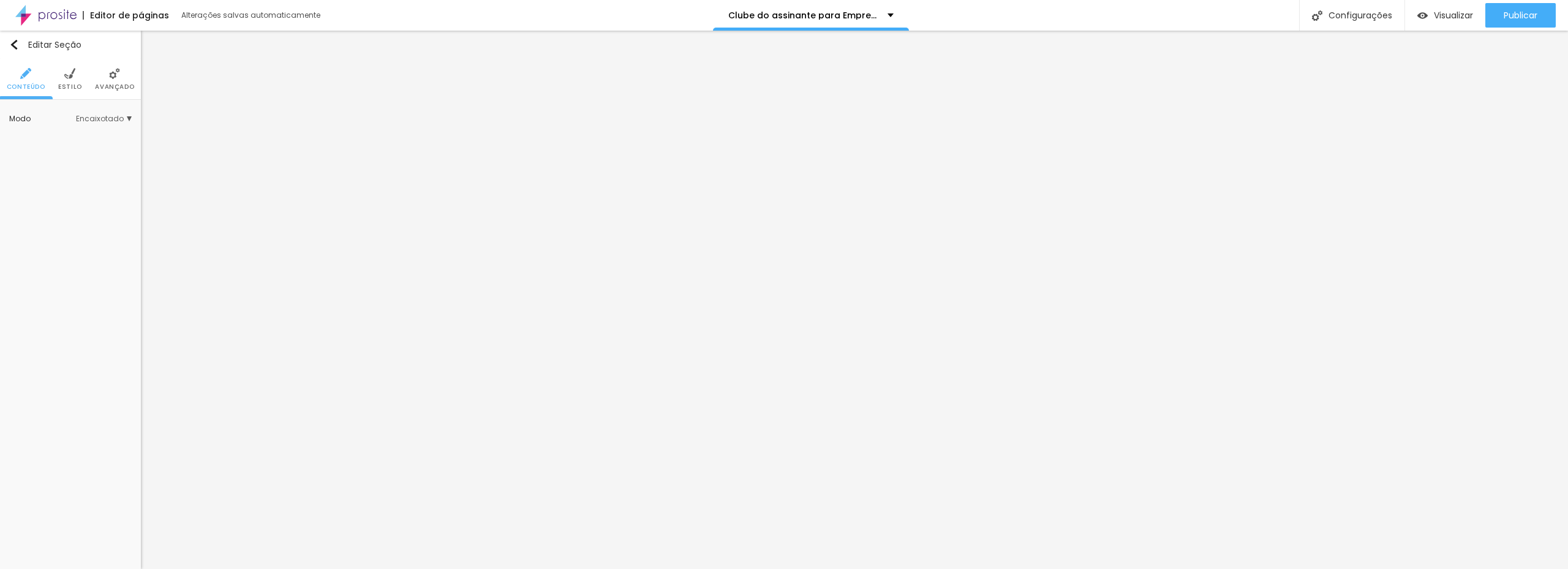
click at [107, 119] on span "Encaixotado" at bounding box center [103, 119] width 56 height 7
click at [79, 150] on span "Completo" at bounding box center [65, 153] width 38 height 11
click at [101, 120] on span "Completo" at bounding box center [109, 119] width 46 height 7
click at [103, 121] on span "Completo" at bounding box center [109, 119] width 46 height 7
click at [81, 138] on span "Encaixotado" at bounding box center [70, 136] width 48 height 11
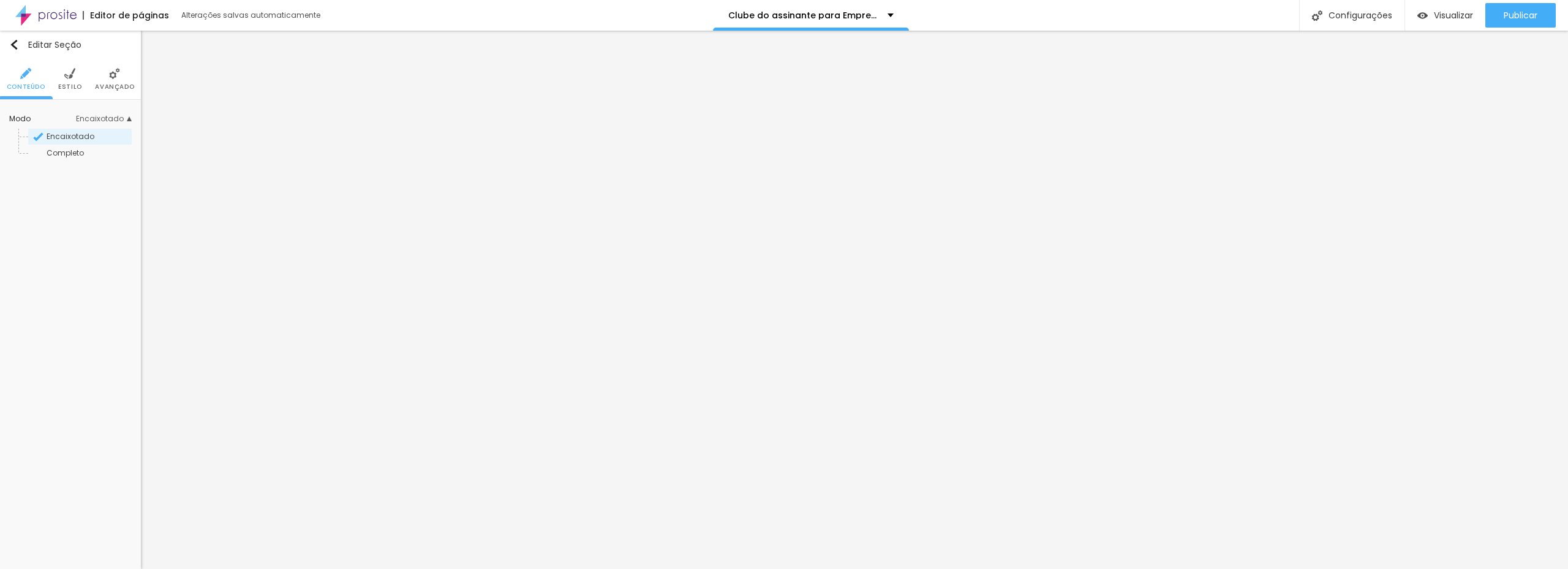
click at [76, 76] on li "Estilo" at bounding box center [70, 79] width 24 height 40
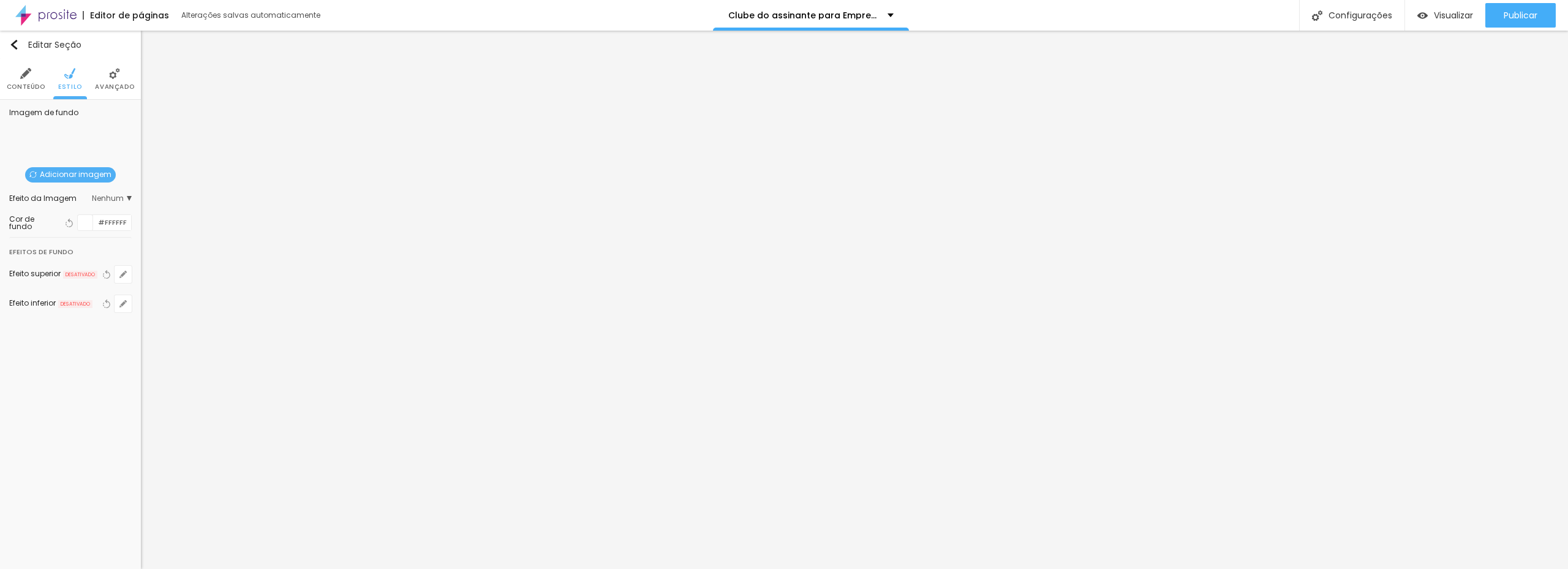
click at [97, 79] on li "Avançado" at bounding box center [114, 79] width 39 height 40
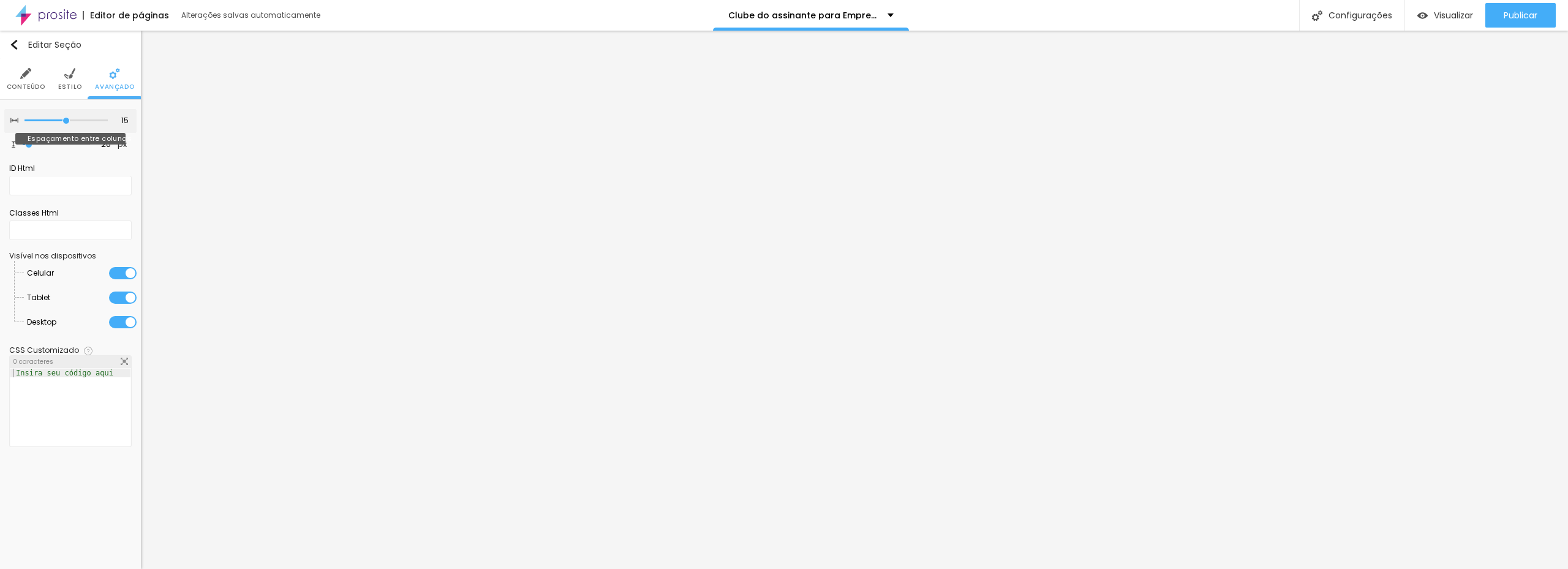
drag, startPoint x: 81, startPoint y: 122, endPoint x: 65, endPoint y: 123, distance: 16.0
click at [65, 123] on input "range" at bounding box center [66, 120] width 83 height 6
click at [30, 140] on input "range" at bounding box center [56, 144] width 79 height 10
drag, startPoint x: 62, startPoint y: 123, endPoint x: 72, endPoint y: 119, distance: 10.8
click at [68, 123] on input "range" at bounding box center [66, 120] width 83 height 6
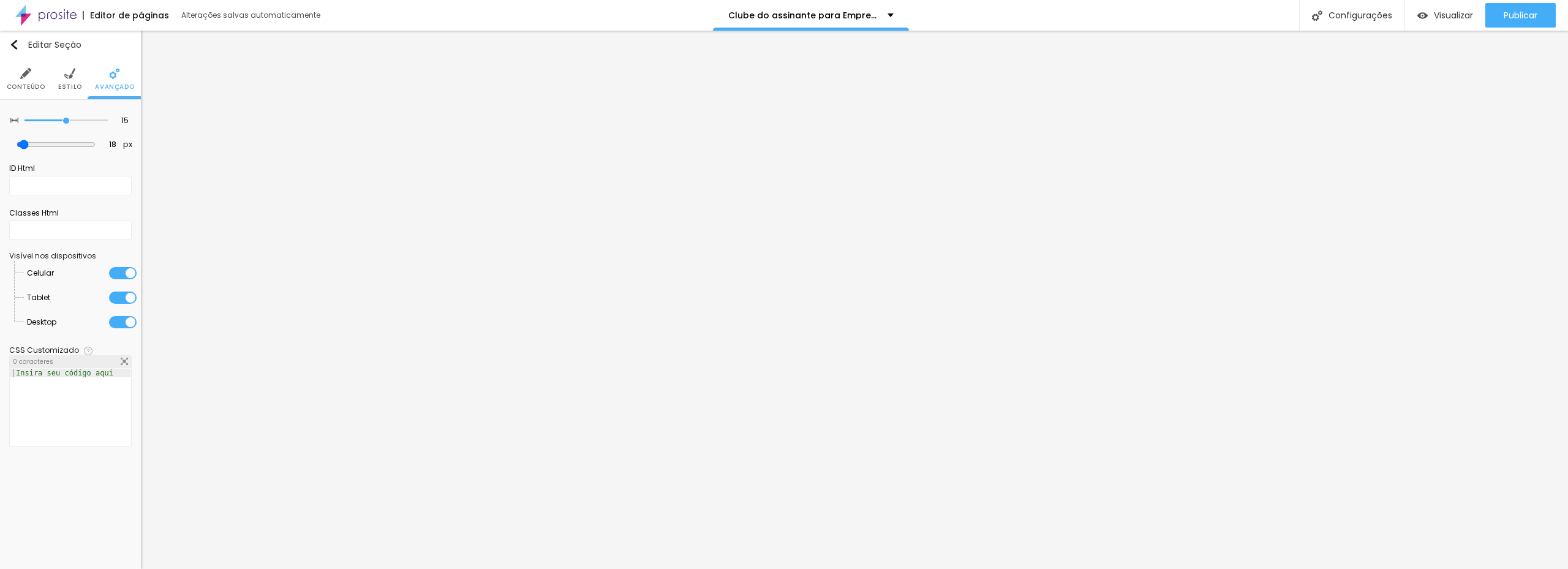
click at [70, 84] on span "Estilo" at bounding box center [70, 87] width 24 height 6
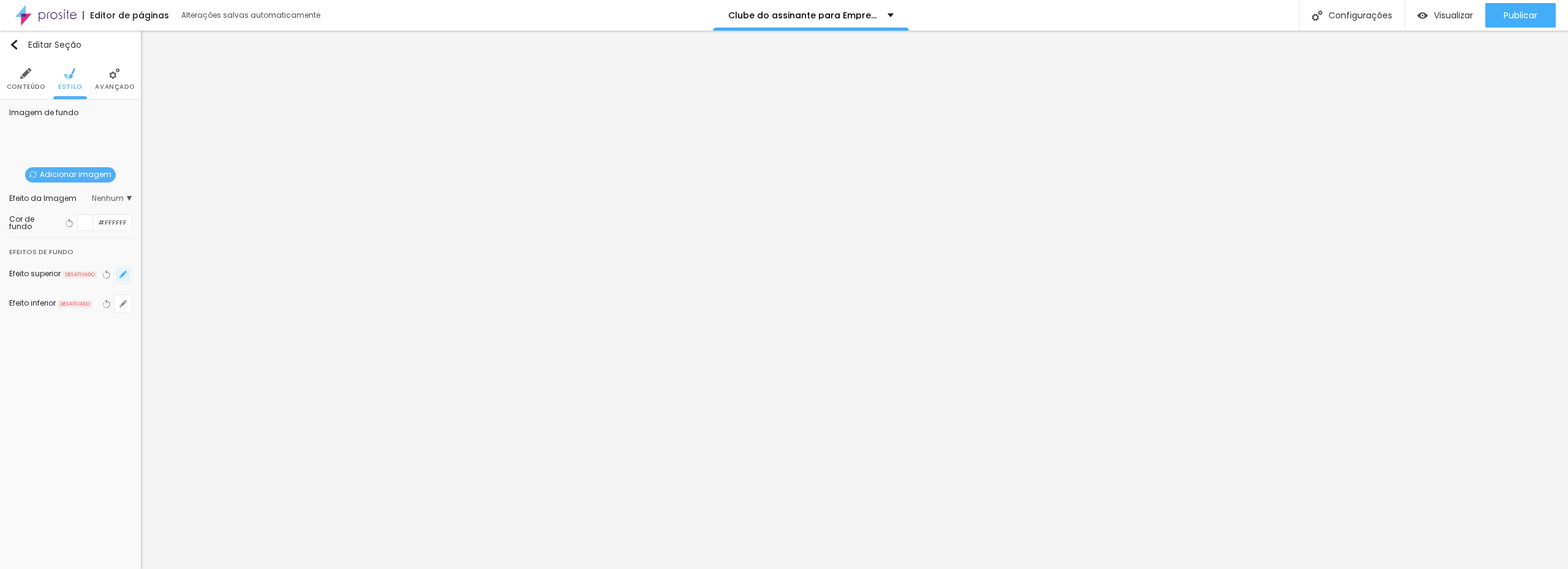
click at [124, 274] on icon "button" at bounding box center [123, 274] width 5 height 5
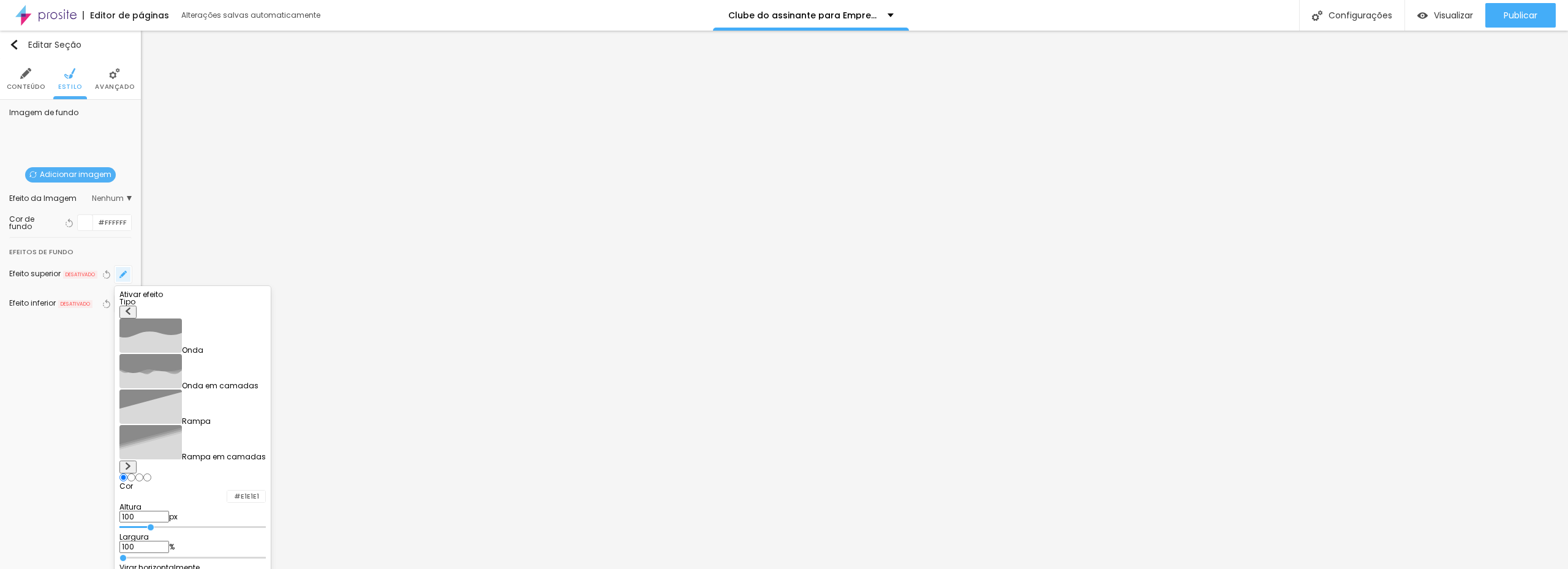
click at [124, 275] on div at bounding box center [784, 284] width 1568 height 569
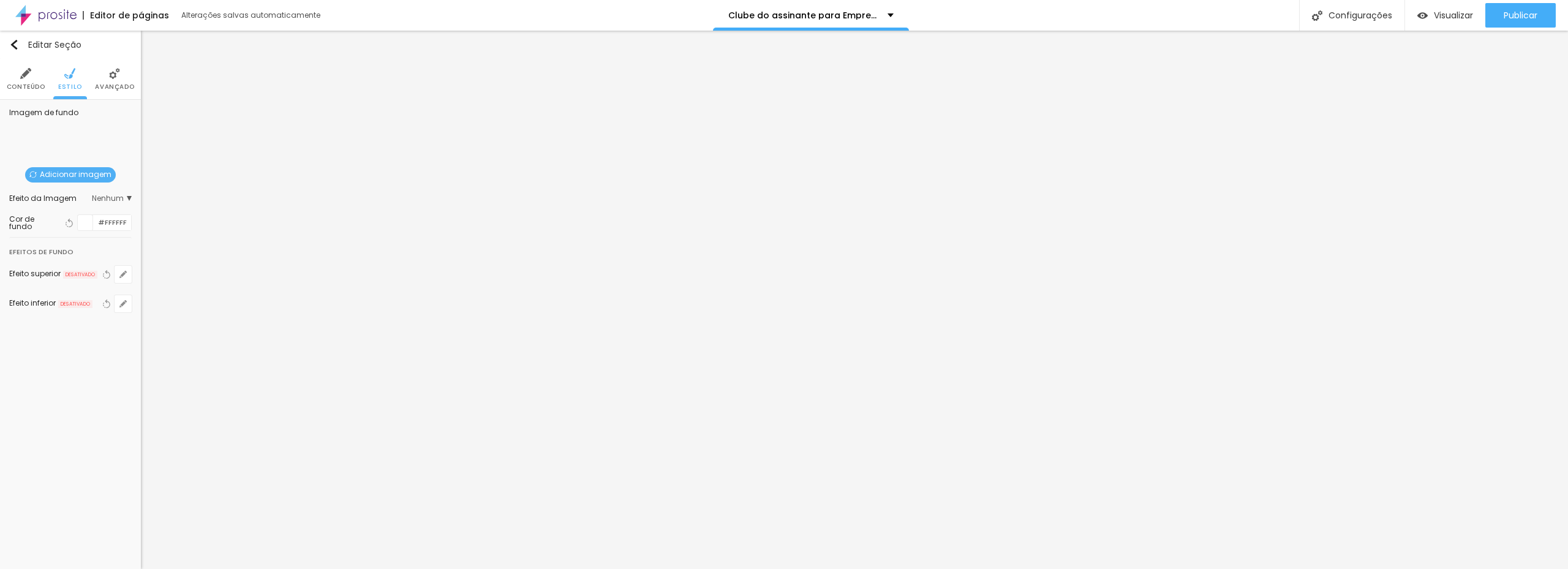
click at [25, 81] on li "Conteúdo" at bounding box center [26, 79] width 39 height 40
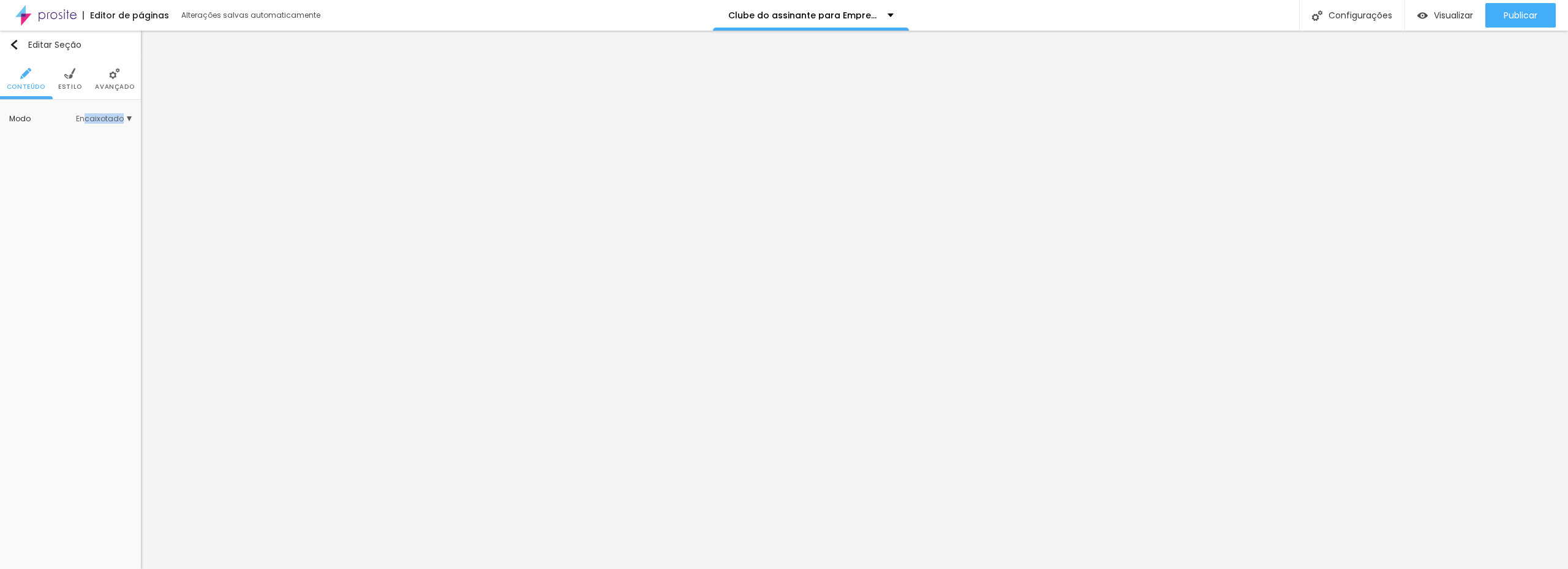
click at [87, 123] on div "Modo Encaixotado Encaixotado Completo" at bounding box center [70, 118] width 123 height 19
click at [89, 123] on div "Modo Encaixotado Encaixotado Completo" at bounding box center [70, 118] width 123 height 19
click at [91, 119] on span "Encaixotado" at bounding box center [103, 119] width 56 height 7
click at [66, 149] on span "Completo" at bounding box center [65, 153] width 38 height 11
click at [109, 77] on img at bounding box center [114, 73] width 11 height 11
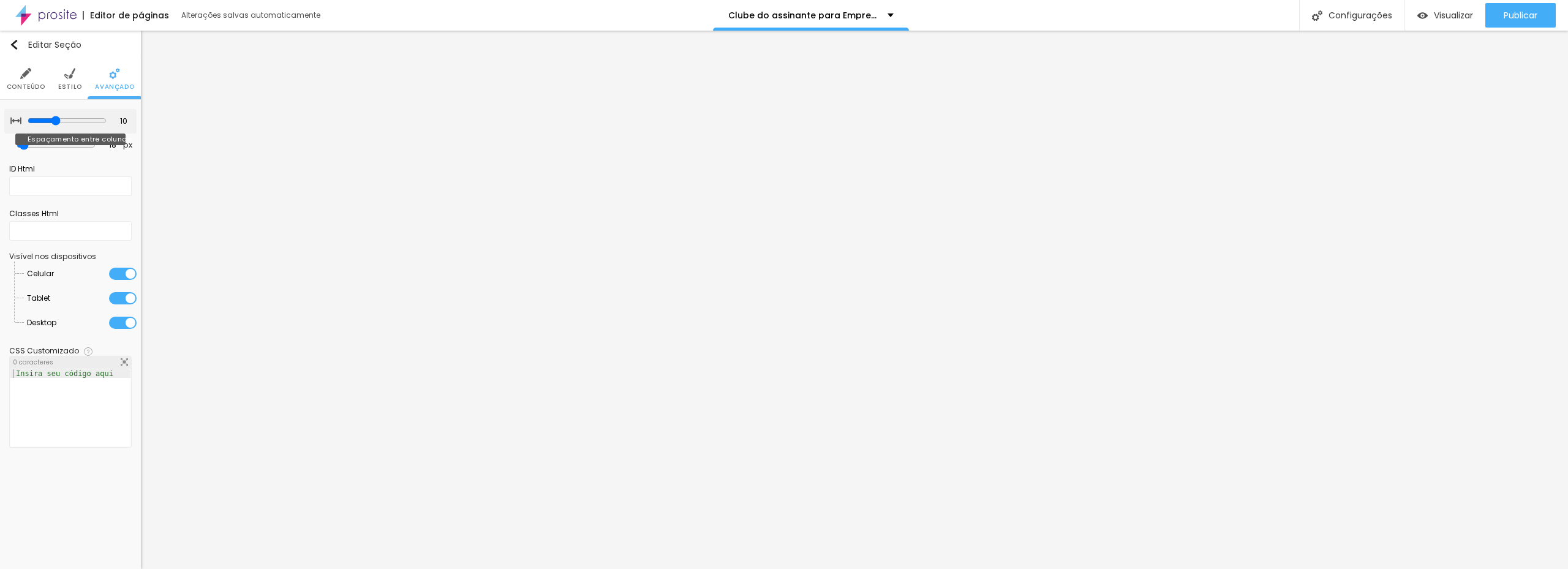
drag, startPoint x: 64, startPoint y: 122, endPoint x: 59, endPoint y: 128, distance: 7.8
click at [58, 121] on input "range" at bounding box center [67, 121] width 79 height 10
drag, startPoint x: 59, startPoint y: 144, endPoint x: 26, endPoint y: 140, distance: 33.2
click at [26, 142] on input "range" at bounding box center [56, 145] width 67 height 6
click at [65, 84] on span "Estilo" at bounding box center [70, 87] width 24 height 6
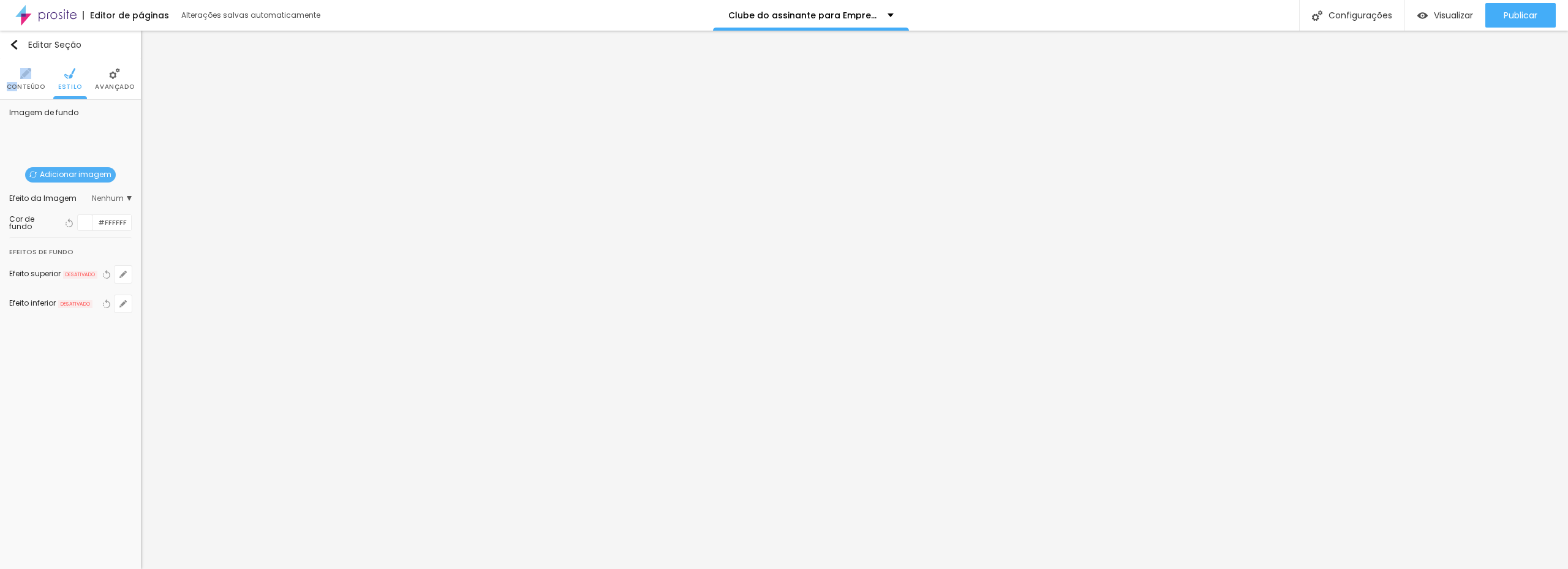
click at [18, 81] on li "Conteúdo" at bounding box center [26, 79] width 39 height 40
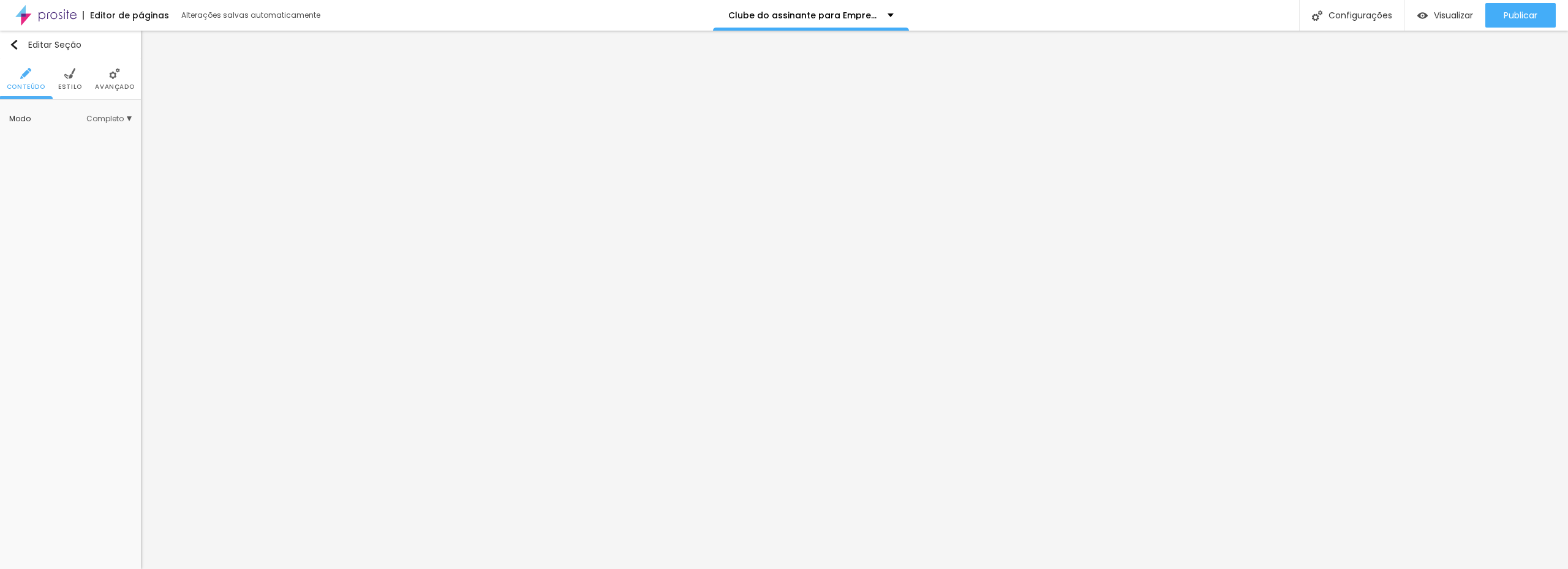
click at [112, 123] on span "Completo" at bounding box center [109, 119] width 46 height 7
click at [105, 112] on div "Modo Completo Encaixotado Completo" at bounding box center [70, 119] width 141 height 38
click at [99, 123] on div "Modo Completo Encaixotado Completo" at bounding box center [70, 118] width 123 height 19
click at [108, 117] on span "Completo" at bounding box center [109, 119] width 46 height 7
click at [74, 136] on span "Encaixotado" at bounding box center [70, 136] width 48 height 11
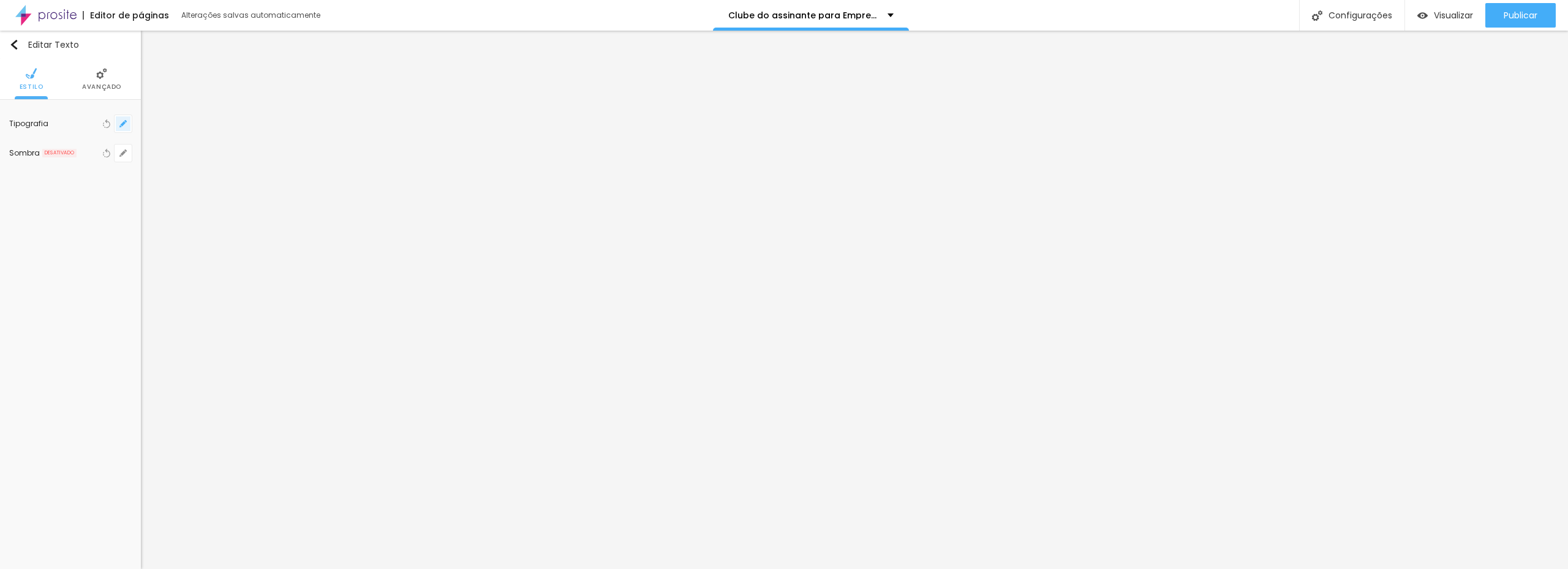
click at [125, 125] on icon "button" at bounding box center [123, 123] width 7 height 7
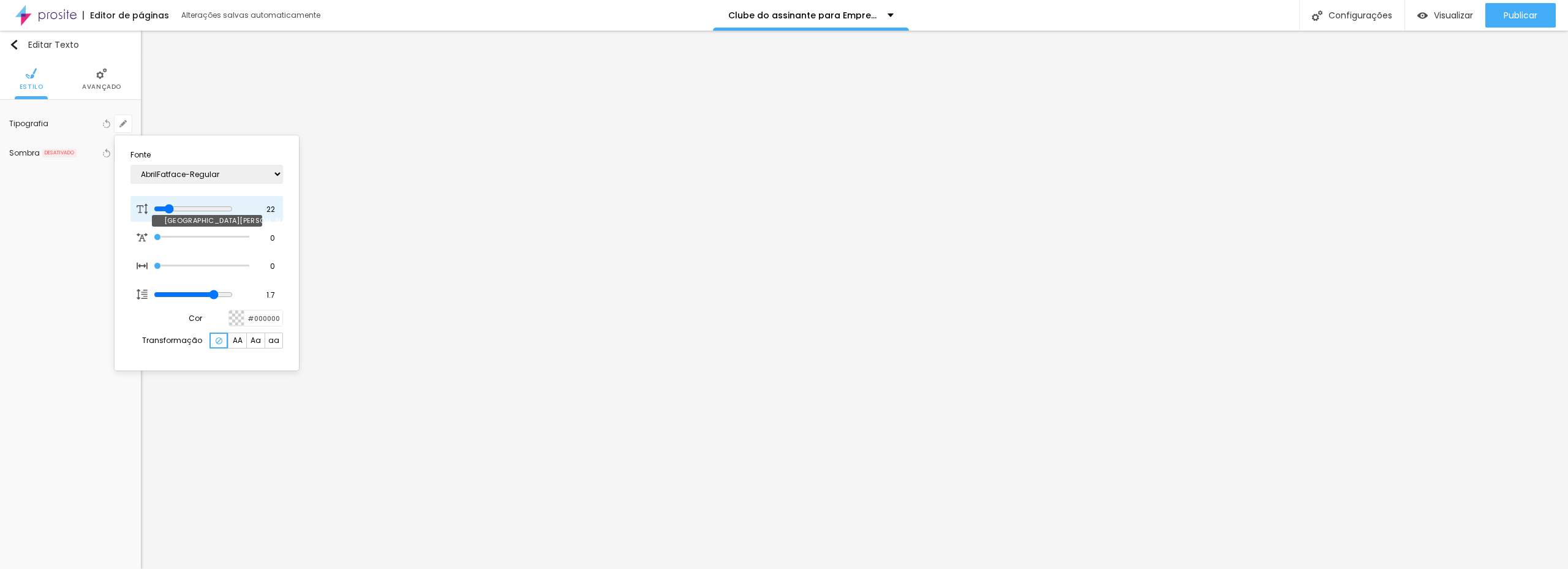
click at [172, 209] on input "range" at bounding box center [193, 209] width 79 height 10
click at [709, 289] on div at bounding box center [784, 284] width 1568 height 569
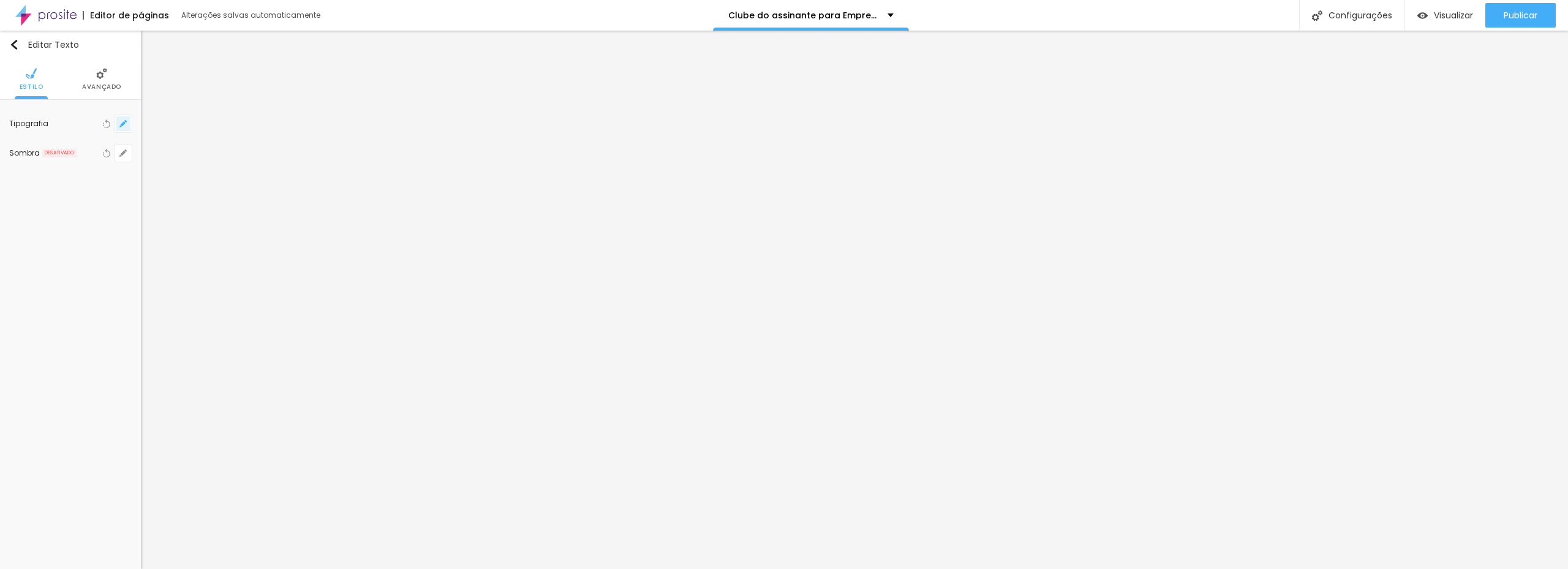
click at [123, 125] on icon "button" at bounding box center [123, 123] width 7 height 7
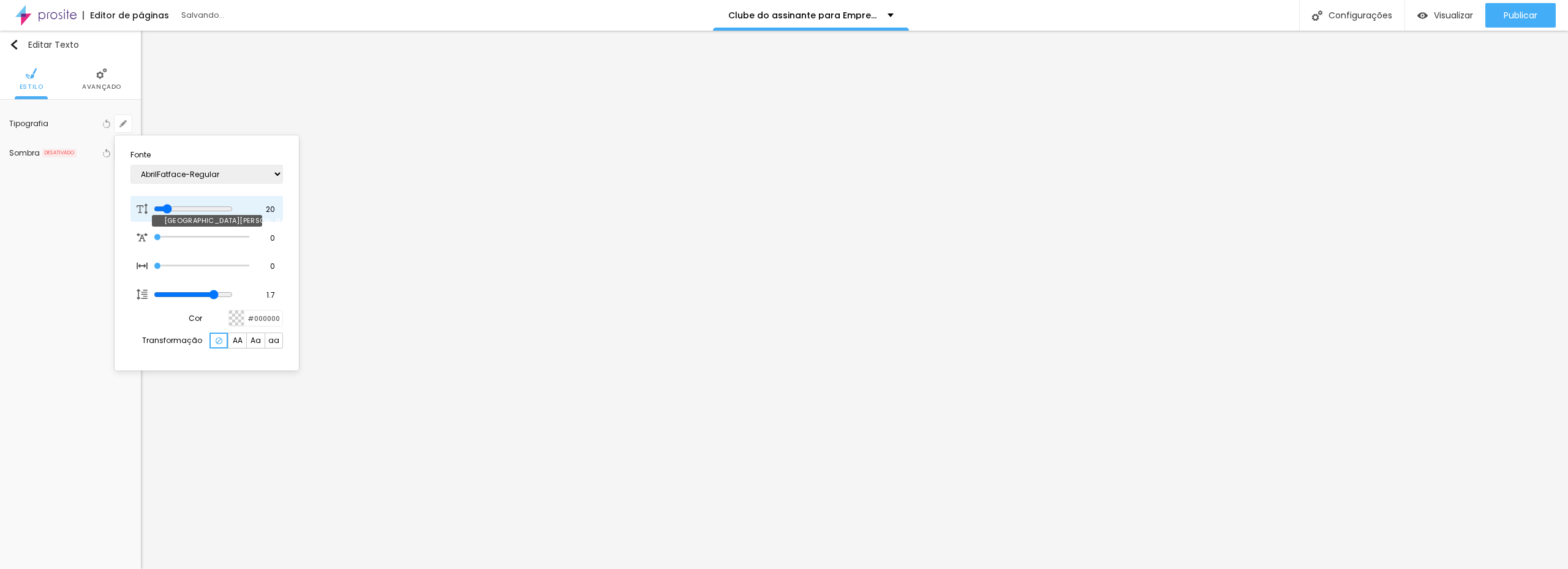
drag, startPoint x: 165, startPoint y: 208, endPoint x: 170, endPoint y: 203, distance: 7.1
click at [170, 204] on input "range" at bounding box center [193, 209] width 79 height 10
click at [684, 303] on div at bounding box center [784, 284] width 1568 height 569
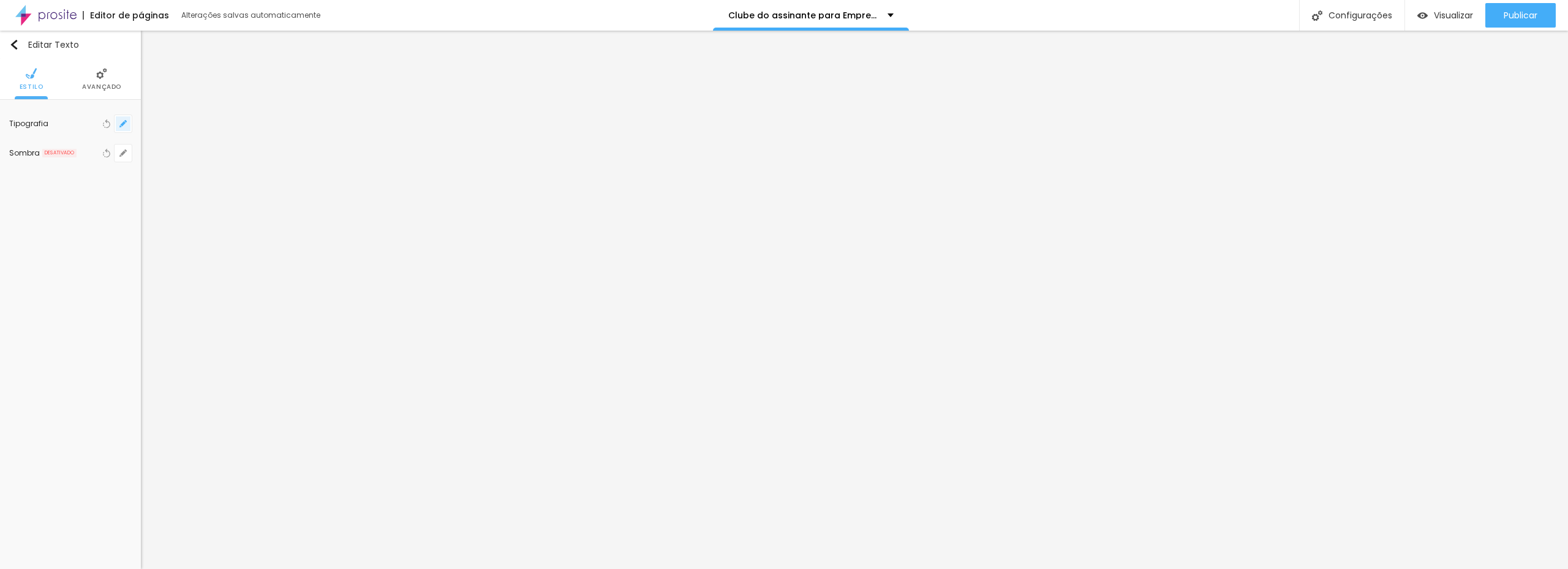
click at [117, 126] on button "button" at bounding box center [123, 124] width 17 height 17
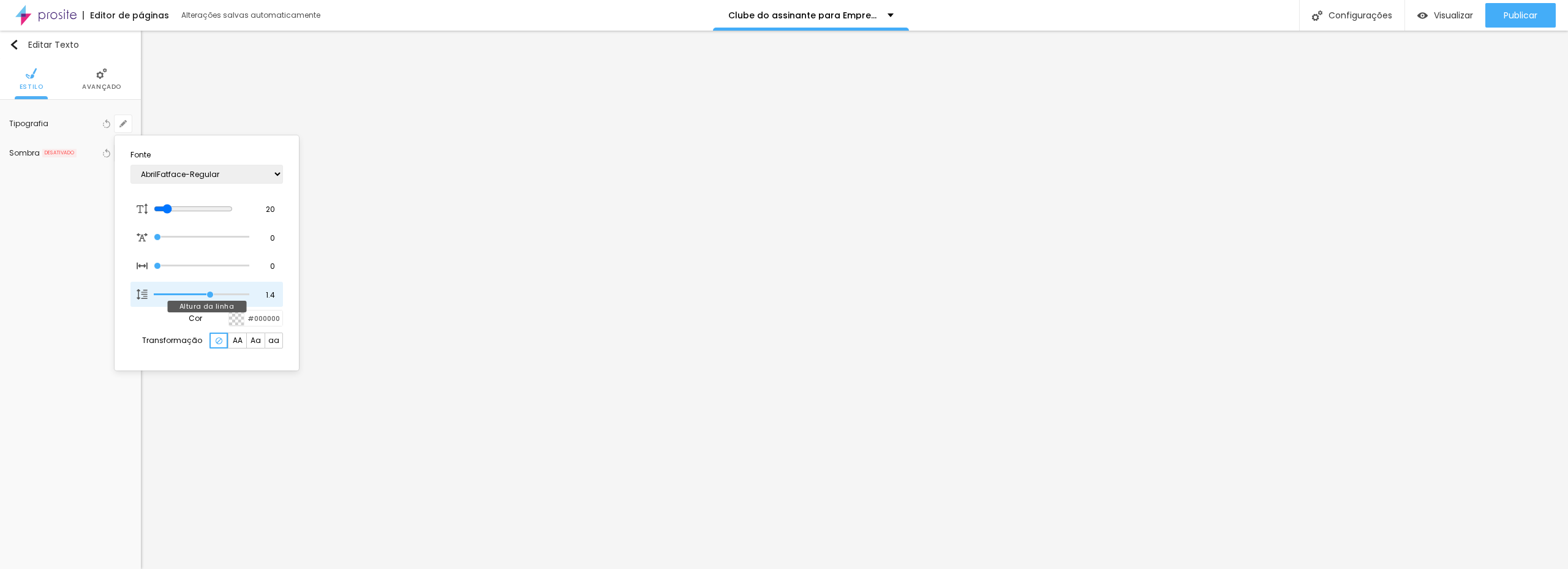
drag, startPoint x: 226, startPoint y: 293, endPoint x: 209, endPoint y: 286, distance: 18.4
click at [209, 291] on input "range" at bounding box center [201, 294] width 95 height 6
drag, startPoint x: 162, startPoint y: 237, endPoint x: 151, endPoint y: 238, distance: 11.0
click at [154, 238] on input "range" at bounding box center [201, 237] width 95 height 6
click at [170, 210] on input "range" at bounding box center [193, 209] width 79 height 10
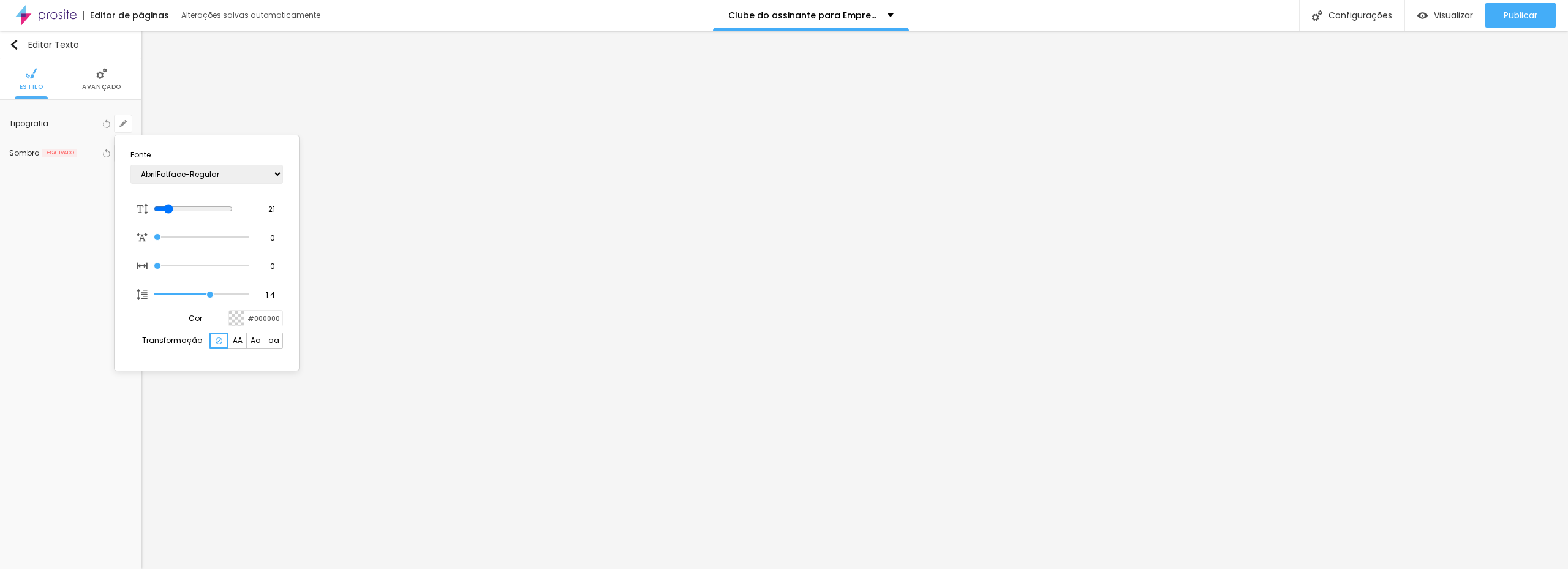
click at [682, 281] on div at bounding box center [784, 284] width 1568 height 569
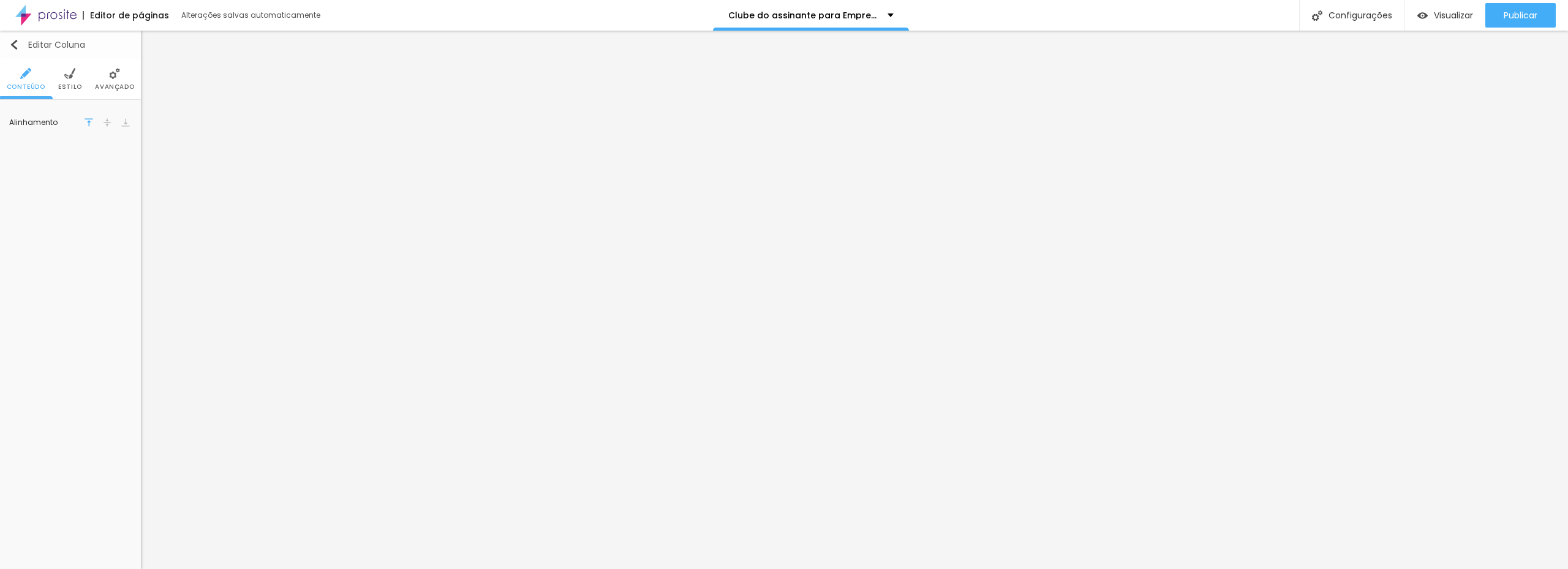
click at [9, 48] on img "button" at bounding box center [14, 44] width 10 height 10
click at [119, 123] on button "button" at bounding box center [123, 124] width 17 height 17
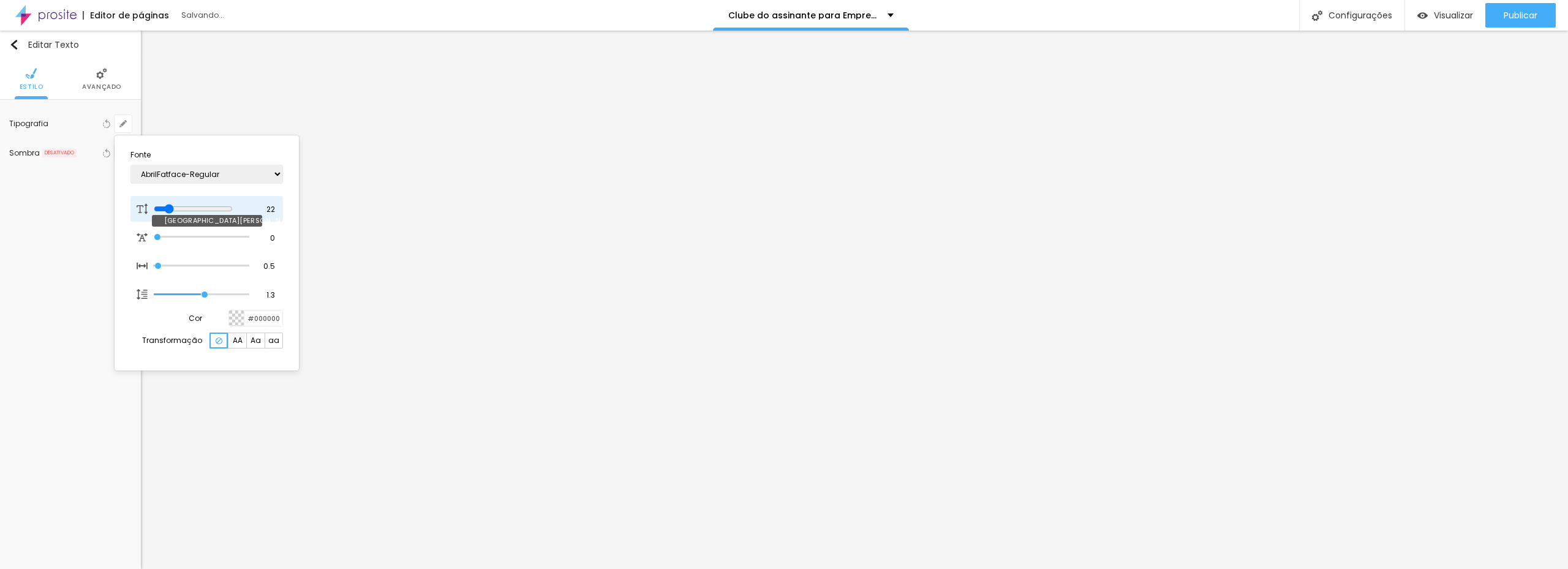
drag, startPoint x: 165, startPoint y: 211, endPoint x: 171, endPoint y: 211, distance: 6.0
click at [171, 211] on input "range" at bounding box center [193, 209] width 79 height 10
click at [910, 213] on div at bounding box center [784, 284] width 1568 height 569
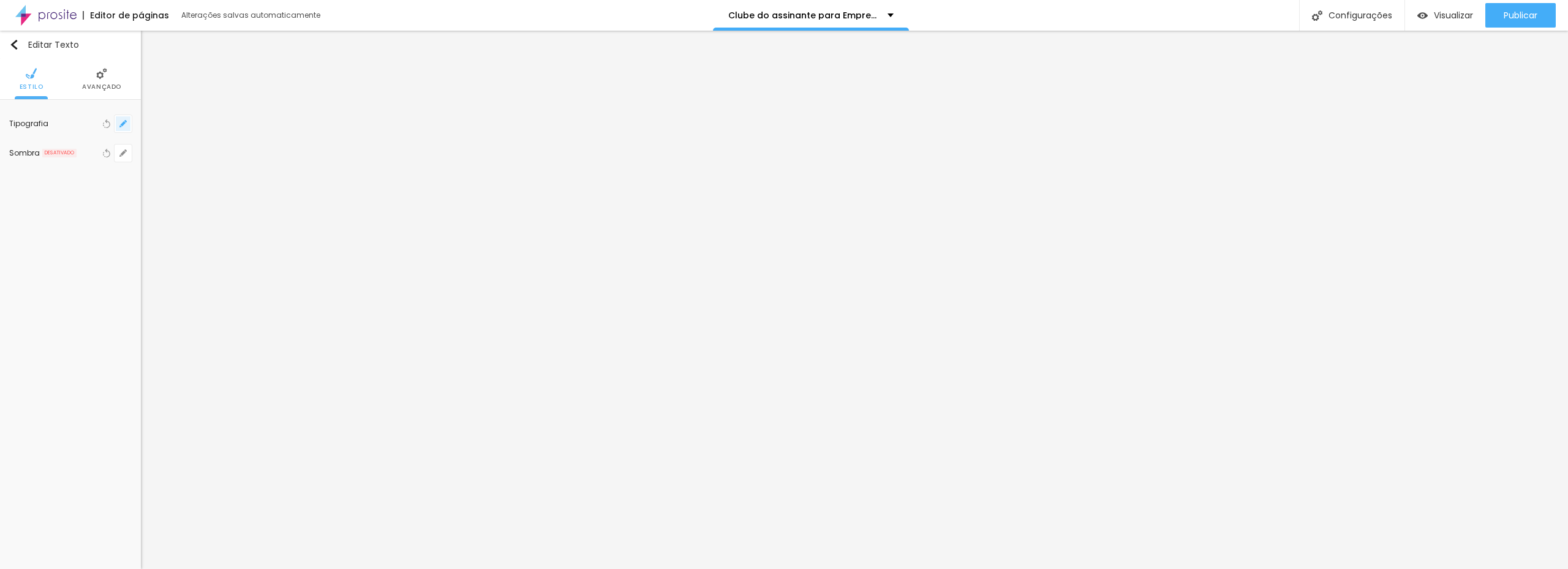
click at [123, 125] on icon "button" at bounding box center [123, 123] width 7 height 7
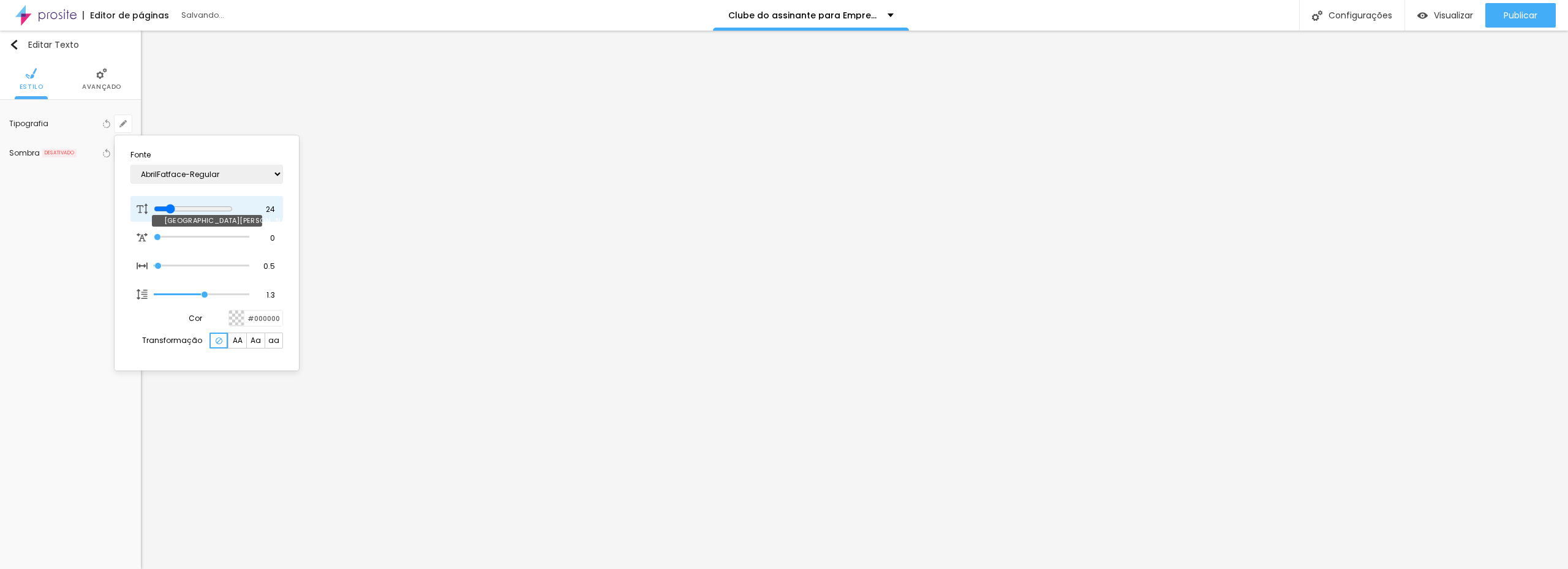
click at [172, 209] on input "range" at bounding box center [193, 209] width 79 height 10
click at [224, 178] on select "AbrilFatface-Regular Actor-Regular Alegreya AlegreyaBlack Alice Allan-Bold Alla…" at bounding box center [206, 174] width 152 height 19
click at [130, 165] on select "AbrilFatface-Regular Actor-Regular Alegreya AlegreyaBlack Alice Allan-Bold Alla…" at bounding box center [206, 174] width 152 height 19
click at [246, 170] on select "AbrilFatface-Regular Actor-Regular Alegreya AlegreyaBlack Alice Allan-Bold Alla…" at bounding box center [206, 174] width 152 height 19
click at [130, 165] on select "AbrilFatface-Regular Actor-Regular Alegreya AlegreyaBlack Alice Allan-Bold Alla…" at bounding box center [206, 174] width 152 height 19
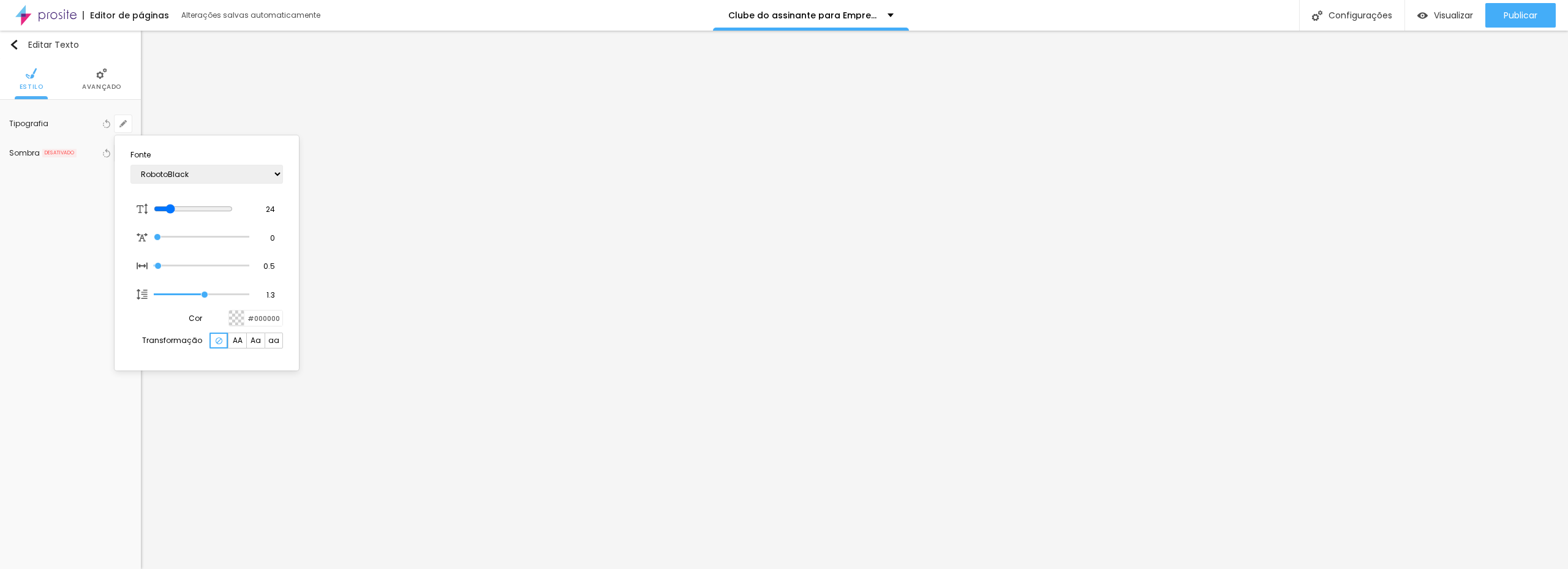
click at [806, 189] on div at bounding box center [784, 284] width 1568 height 569
click at [119, 128] on button "button" at bounding box center [123, 124] width 17 height 17
drag, startPoint x: 227, startPoint y: 180, endPoint x: 237, endPoint y: 181, distance: 10.0
click at [227, 180] on select "AbrilFatface-Regular Actor-Regular Alegreya AlegreyaBlack Alice Allan-Bold Alla…" at bounding box center [206, 174] width 152 height 19
click at [130, 165] on select "AbrilFatface-Regular Actor-Regular Alegreya AlegreyaBlack Alice Allan-Bold Alla…" at bounding box center [206, 174] width 152 height 19
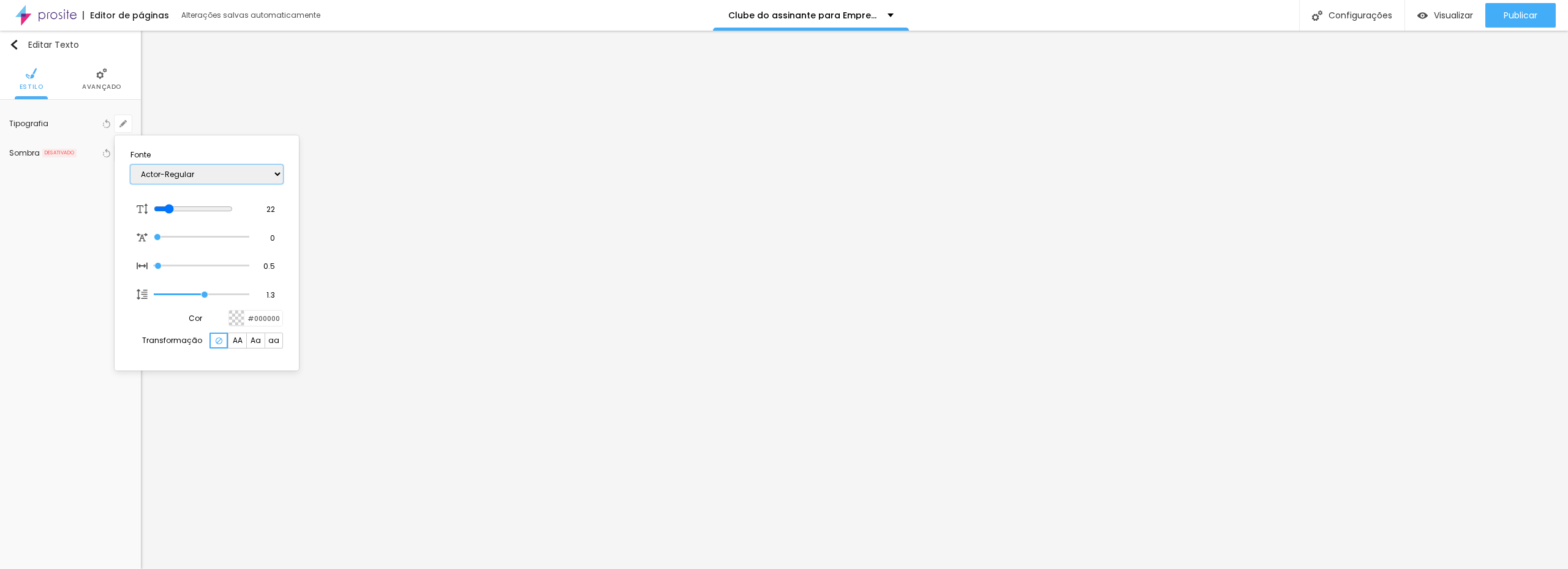
click at [256, 177] on select "AbrilFatface-Regular Actor-Regular Alegreya AlegreyaBlack Alice Allan-Bold Alla…" at bounding box center [206, 174] width 152 height 19
click at [130, 165] on select "AbrilFatface-Regular Actor-Regular Alegreya AlegreyaBlack Alice Allan-Bold Alla…" at bounding box center [206, 174] width 152 height 19
click at [554, 185] on div at bounding box center [784, 284] width 1568 height 569
click at [122, 123] on icon "button" at bounding box center [123, 123] width 7 height 7
click at [722, 225] on div at bounding box center [784, 284] width 1568 height 569
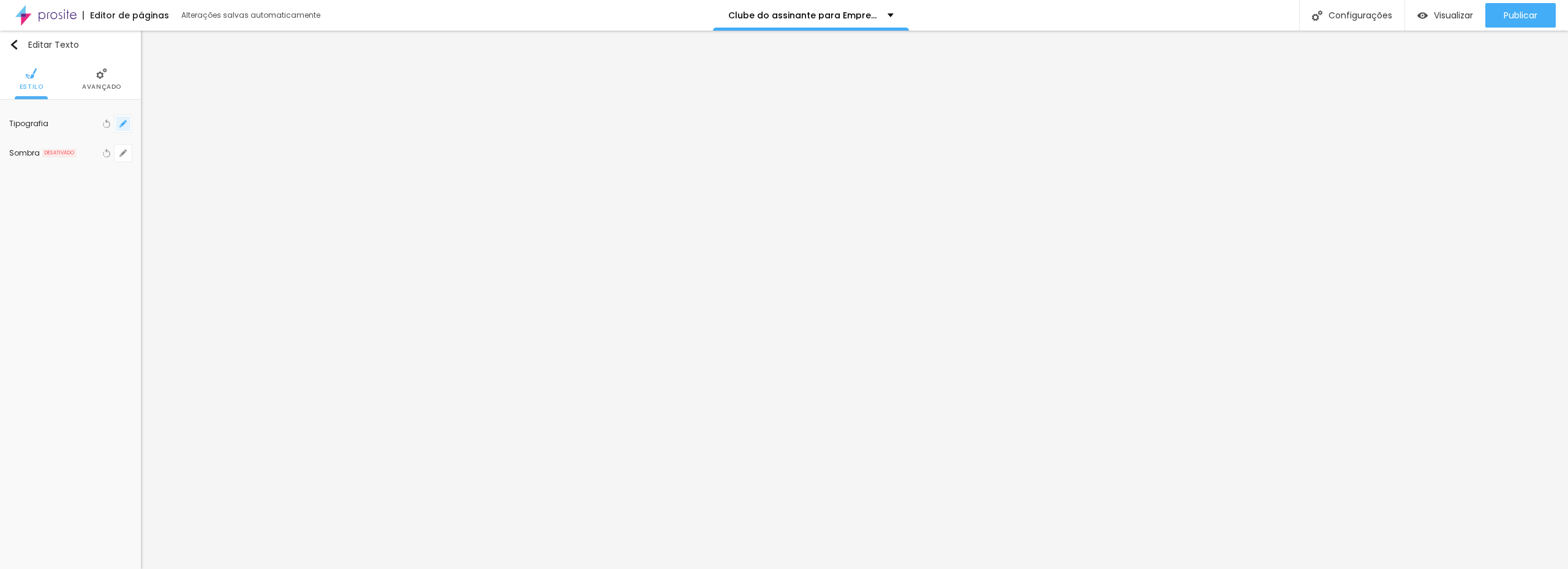
click at [115, 125] on div "Voltar ao padrão" at bounding box center [115, 124] width 32 height 17
click at [121, 125] on icon "button" at bounding box center [123, 123] width 7 height 7
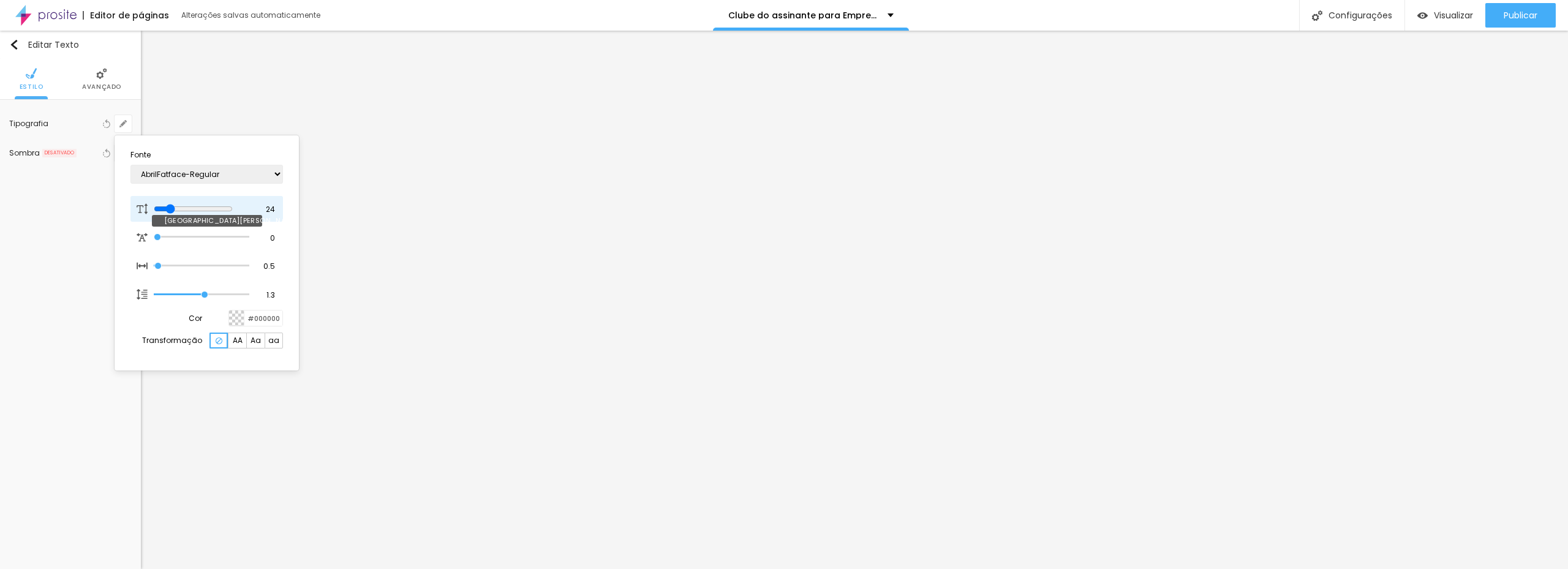
drag, startPoint x: 167, startPoint y: 211, endPoint x: 173, endPoint y: 209, distance: 6.3
click at [173, 209] on input "range" at bounding box center [193, 209] width 79 height 10
click at [1143, 212] on div at bounding box center [784, 284] width 1568 height 569
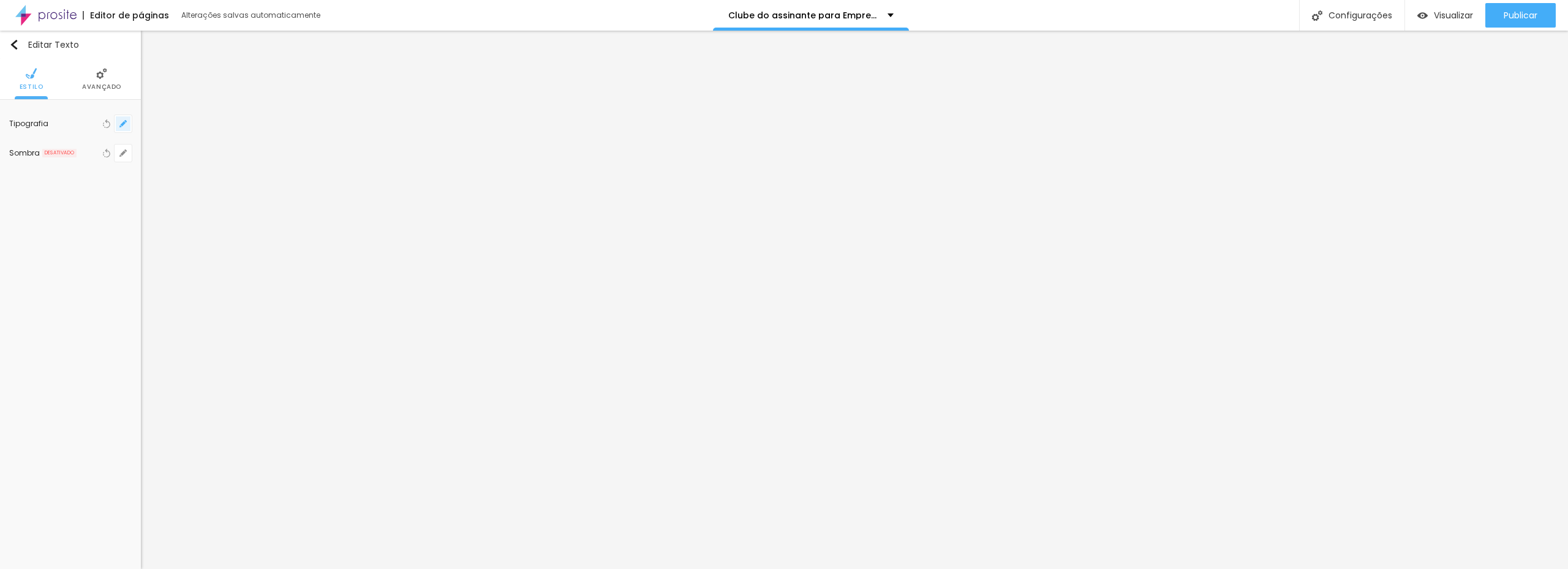
click at [125, 124] on icon "button" at bounding box center [123, 123] width 7 height 7
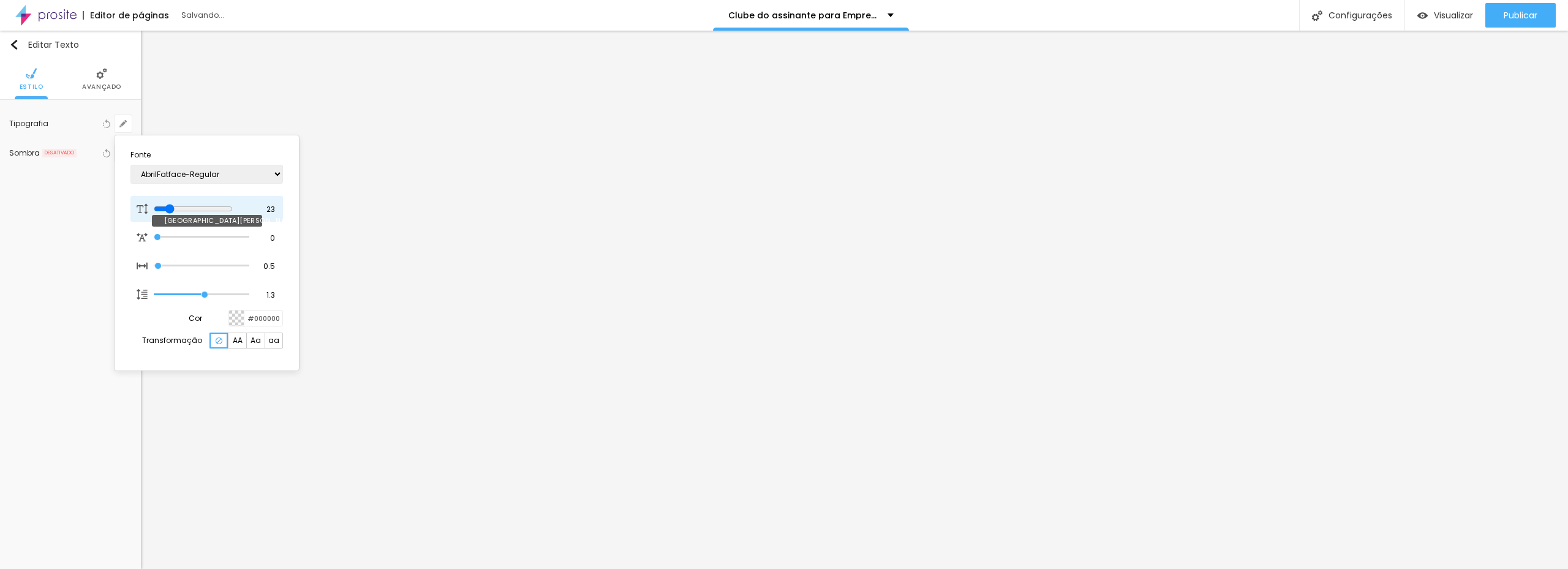
drag, startPoint x: 163, startPoint y: 207, endPoint x: 172, endPoint y: 207, distance: 9.0
click at [172, 207] on input "range" at bounding box center [193, 209] width 79 height 10
click at [266, 174] on select "AbrilFatface-Regular Actor-Regular Alegreya AlegreyaBlack Alice Allan-Bold Alla…" at bounding box center [206, 174] width 152 height 19
click at [130, 165] on select "AbrilFatface-Regular Actor-Regular Alegreya AlegreyaBlack Alice Allan-Bold Alla…" at bounding box center [206, 174] width 152 height 19
click at [1251, 211] on div at bounding box center [784, 284] width 1568 height 569
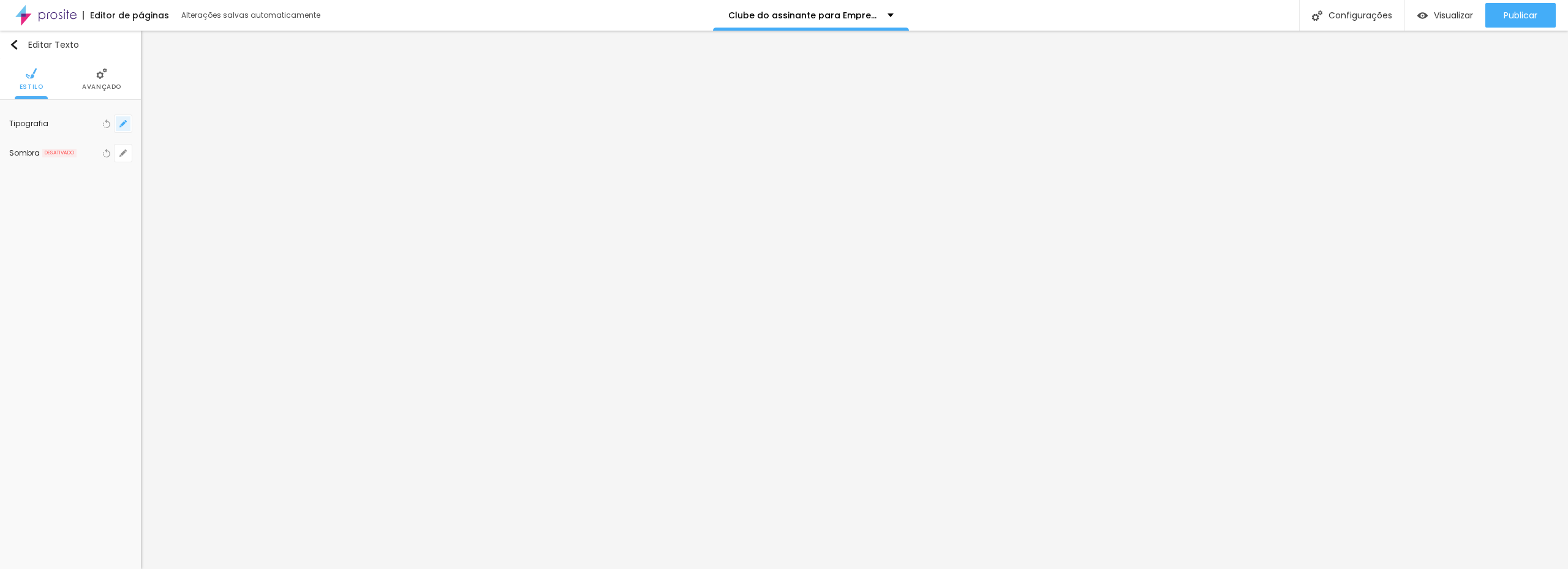
click at [123, 130] on button "button" at bounding box center [123, 124] width 17 height 17
drag, startPoint x: 213, startPoint y: 174, endPoint x: 219, endPoint y: 176, distance: 6.3
click at [213, 174] on select "AbrilFatface-Regular Actor-Regular Alegreya AlegreyaBlack Alice Allan-Bold Alla…" at bounding box center [206, 174] width 152 height 19
click at [130, 165] on select "AbrilFatface-Regular Actor-Regular Alegreya AlegreyaBlack Alice Allan-Bold Alla…" at bounding box center [206, 174] width 152 height 19
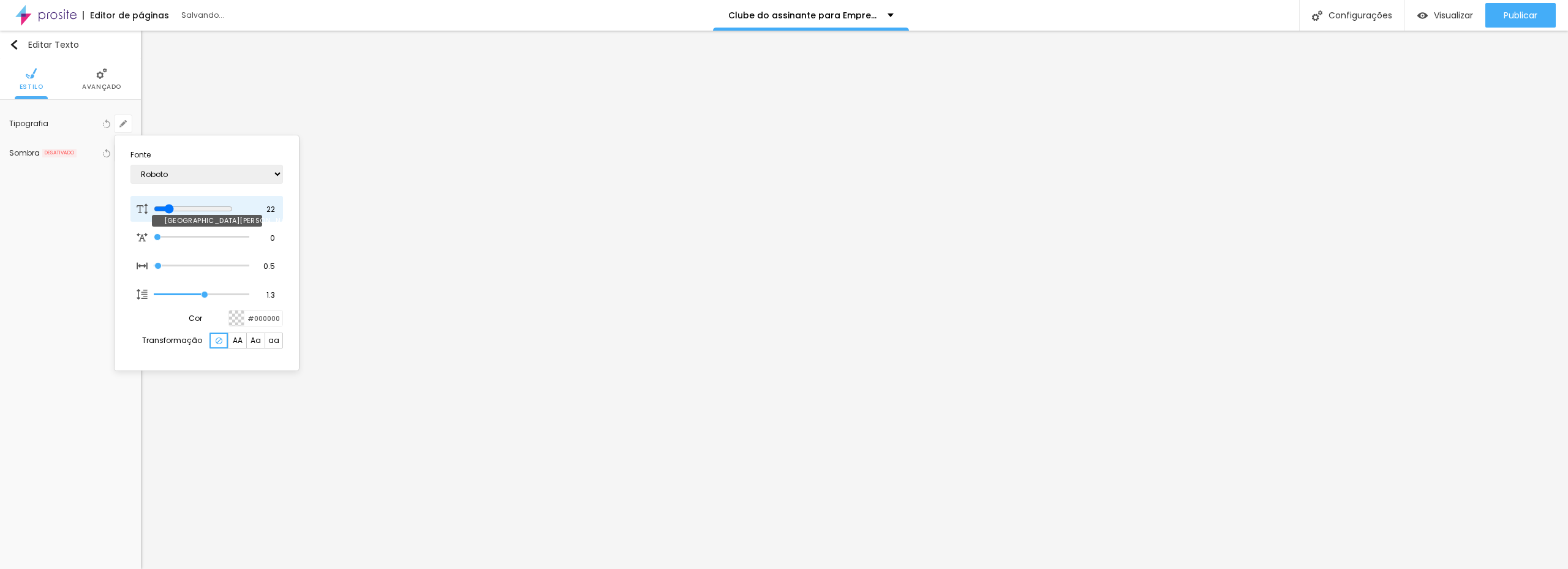
drag, startPoint x: 164, startPoint y: 209, endPoint x: 170, endPoint y: 213, distance: 7.2
click at [171, 211] on input "range" at bounding box center [193, 209] width 79 height 10
click at [170, 209] on input "range" at bounding box center [193, 209] width 79 height 10
click at [853, 333] on div at bounding box center [784, 284] width 1568 height 569
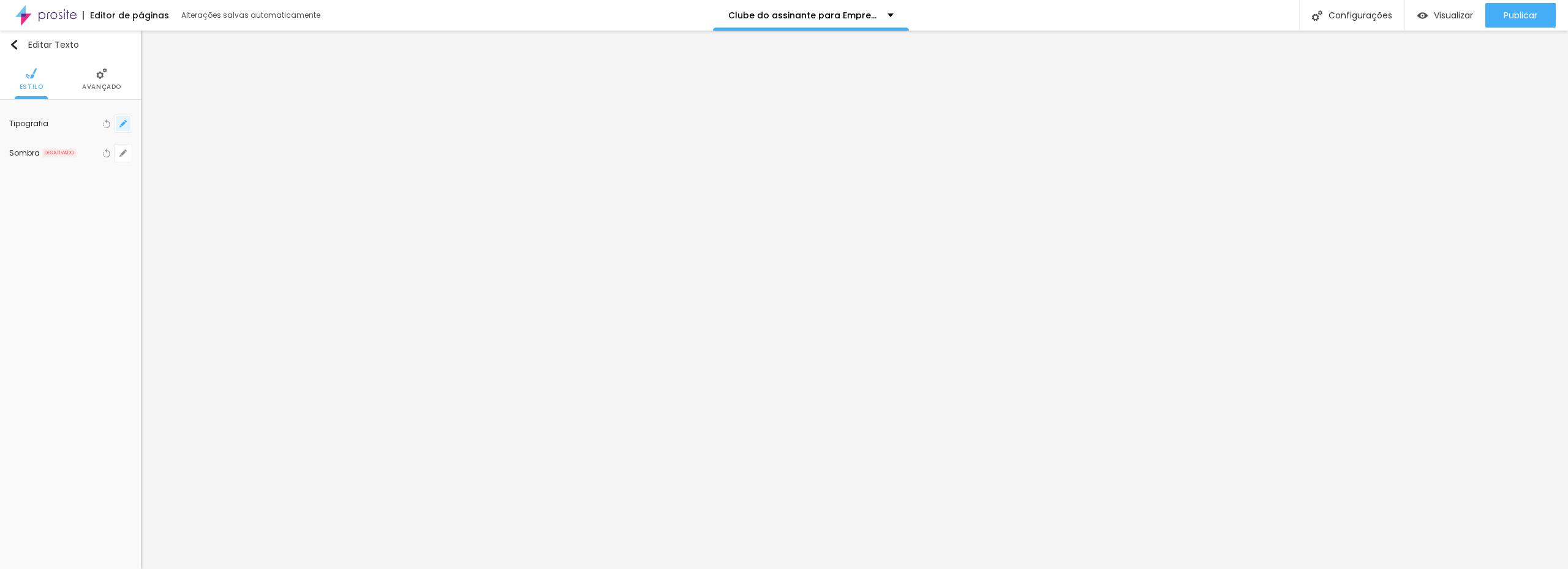
click at [124, 127] on icon "button" at bounding box center [123, 123] width 7 height 7
click at [223, 193] on section "Fonte AbrilFatface-Regular Actor-Regular Alegreya AlegreyaBlack Alice Allan-Bol…" at bounding box center [207, 253] width 174 height 225
drag, startPoint x: 228, startPoint y: 180, endPoint x: 271, endPoint y: 183, distance: 43.1
click at [228, 180] on select "AbrilFatface-Regular Actor-Regular Alegreya AlegreyaBlack Alice Allan-Bold Alla…" at bounding box center [206, 174] width 152 height 19
click at [130, 165] on select "AbrilFatface-Regular Actor-Regular Alegreya AlegreyaBlack Alice Allan-Bold Alla…" at bounding box center [206, 174] width 152 height 19
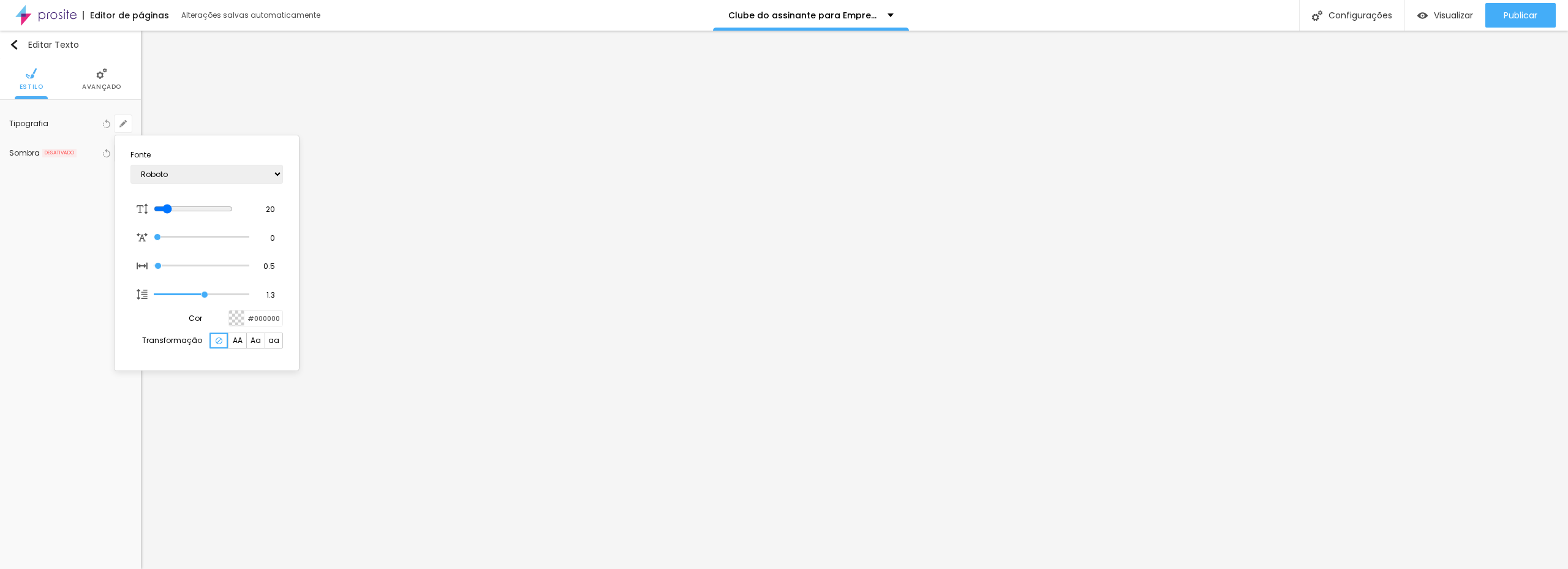
click at [646, 319] on div at bounding box center [784, 284] width 1568 height 569
click at [127, 126] on button "button" at bounding box center [123, 124] width 17 height 17
click at [169, 207] on input "range" at bounding box center [193, 209] width 79 height 10
click at [907, 339] on div at bounding box center [784, 284] width 1568 height 569
click at [120, 123] on icon "button" at bounding box center [123, 123] width 7 height 7
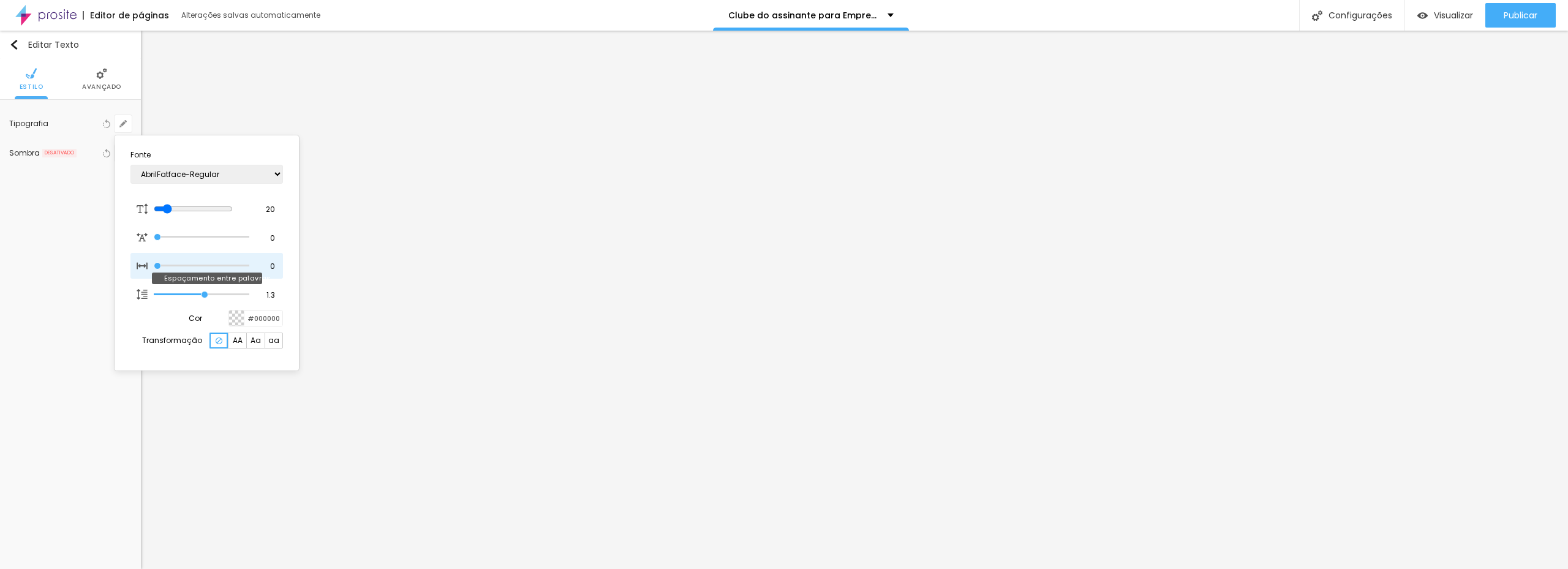
drag, startPoint x: 154, startPoint y: 268, endPoint x: 125, endPoint y: 264, distance: 29.3
click at [154, 266] on input "range" at bounding box center [201, 266] width 95 height 6
drag, startPoint x: 154, startPoint y: 239, endPoint x: 128, endPoint y: 238, distance: 26.0
click at [154, 236] on input "range" at bounding box center [201, 237] width 95 height 6
click at [671, 303] on div at bounding box center [784, 284] width 1568 height 569
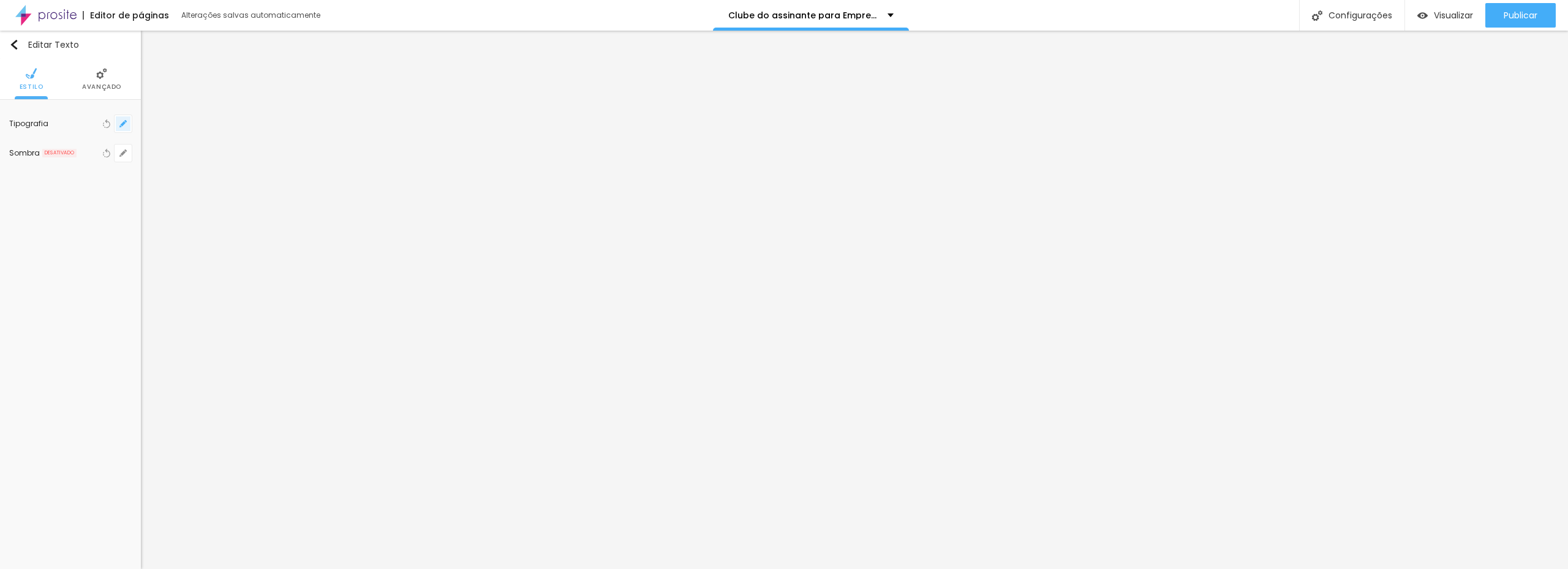
click at [127, 126] on button "button" at bounding box center [123, 124] width 17 height 17
drag, startPoint x: 158, startPoint y: 260, endPoint x: 66, endPoint y: 258, distance: 92.0
click at [66, 260] on body "Editor de páginas Alterações salvas automaticamente Clube do assinante para Emp…" at bounding box center [784, 284] width 1568 height 569
drag, startPoint x: 148, startPoint y: 264, endPoint x: 123, endPoint y: 261, distance: 25.2
click at [154, 263] on input "range" at bounding box center [201, 266] width 95 height 6
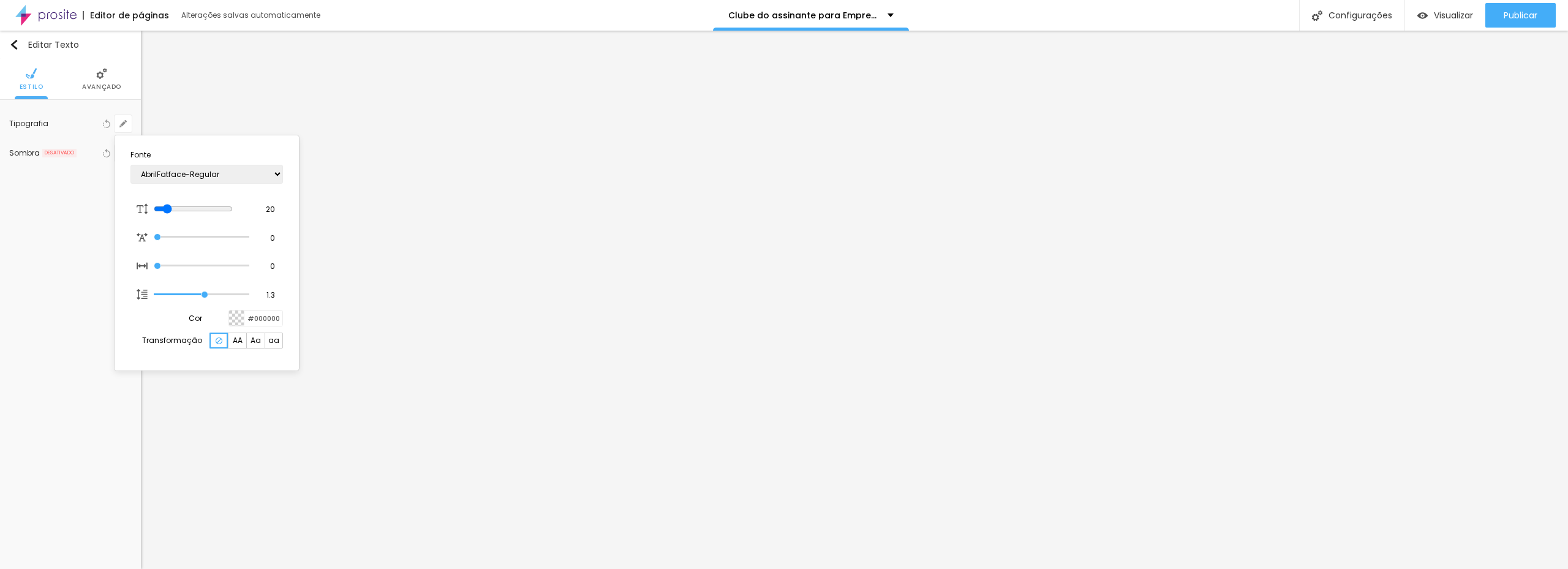
click at [1137, 329] on div at bounding box center [784, 284] width 1568 height 569
click at [116, 132] on button "button" at bounding box center [123, 124] width 17 height 17
click at [215, 294] on input "range" at bounding box center [201, 294] width 95 height 6
click at [905, 312] on div at bounding box center [784, 284] width 1568 height 569
click at [121, 127] on icon "button" at bounding box center [123, 123] width 7 height 7
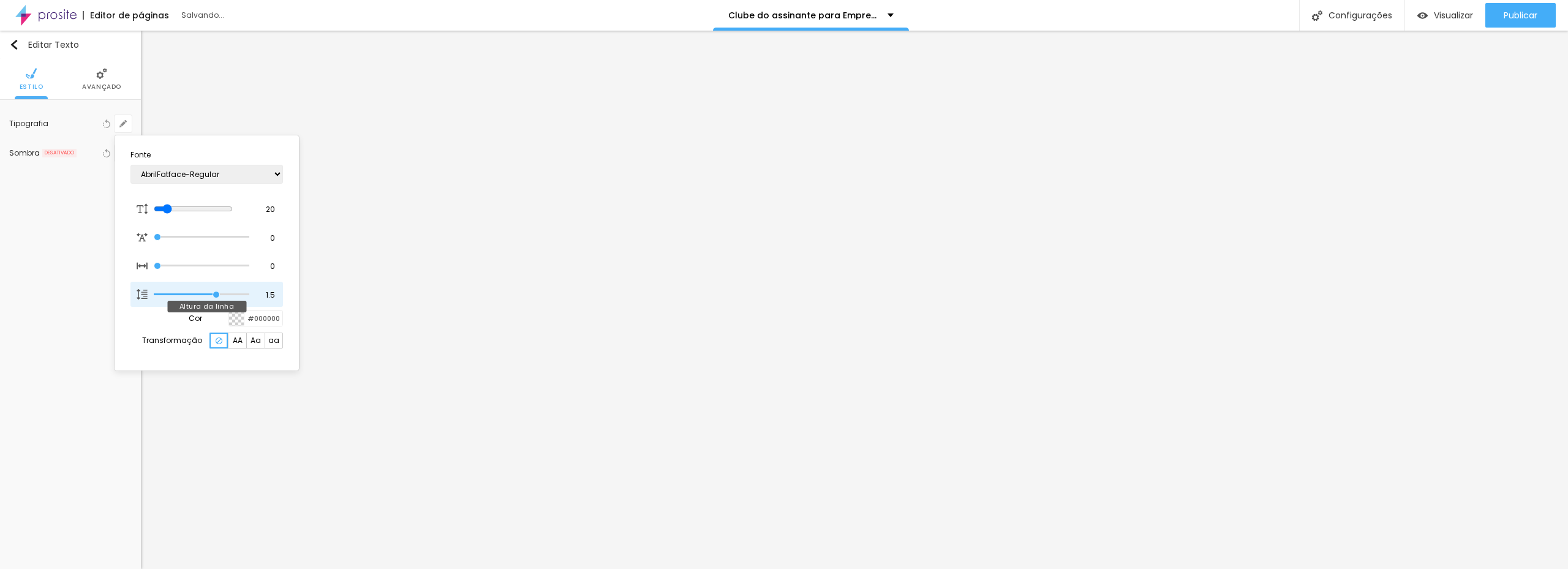
drag, startPoint x: 205, startPoint y: 296, endPoint x: 213, endPoint y: 298, distance: 8.2
click at [213, 298] on input "range" at bounding box center [201, 294] width 95 height 6
click at [1149, 313] on div at bounding box center [784, 284] width 1568 height 569
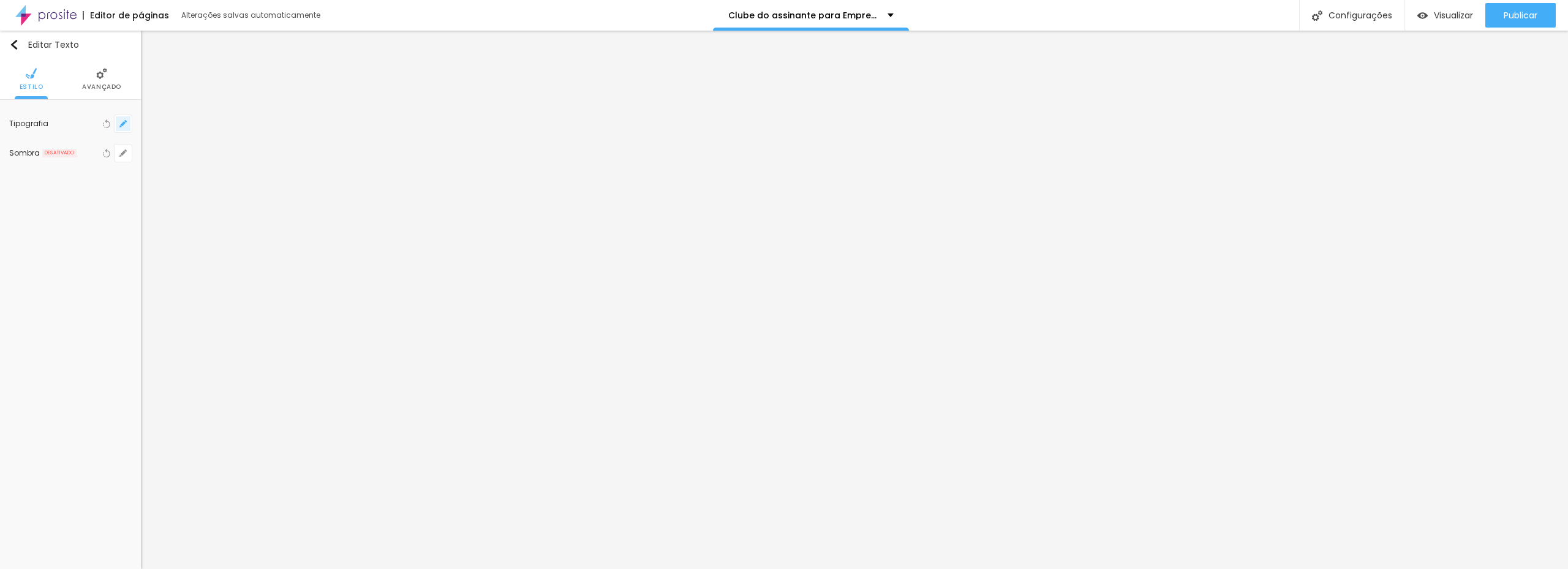
click at [123, 127] on icon "button" at bounding box center [123, 123] width 7 height 7
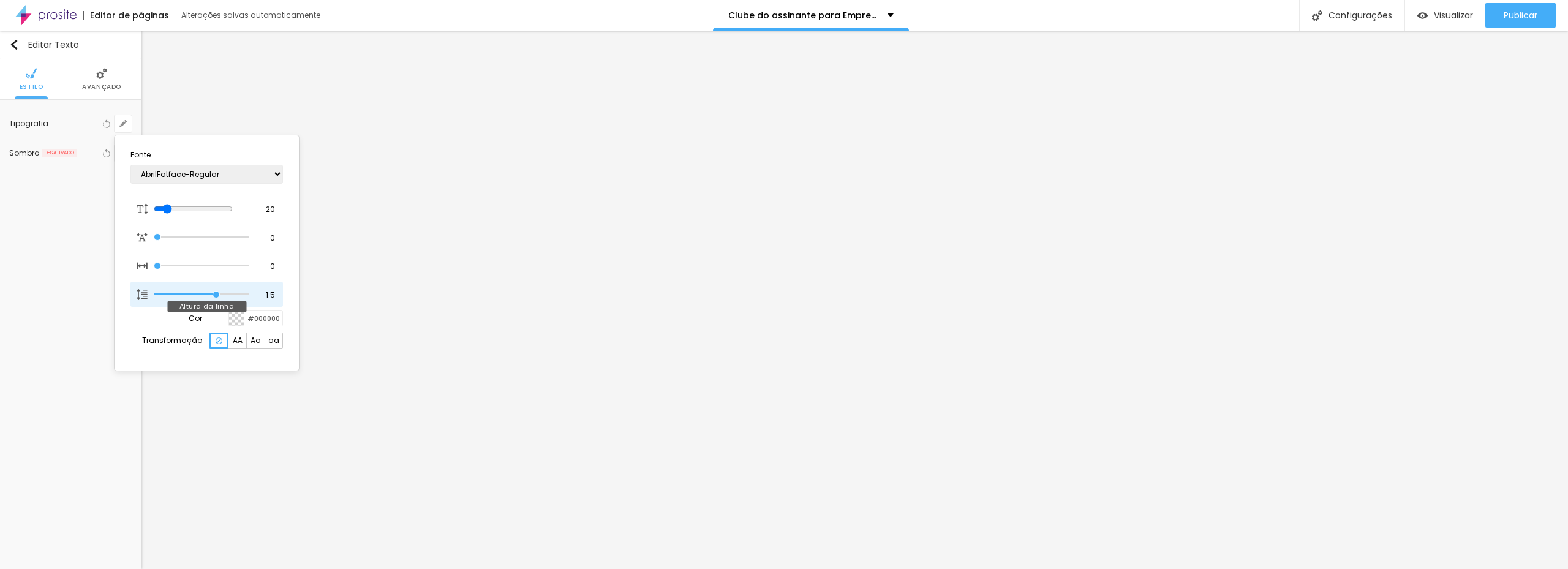
click at [214, 295] on input "range" at bounding box center [201, 294] width 95 height 6
click at [490, 312] on div at bounding box center [784, 284] width 1568 height 569
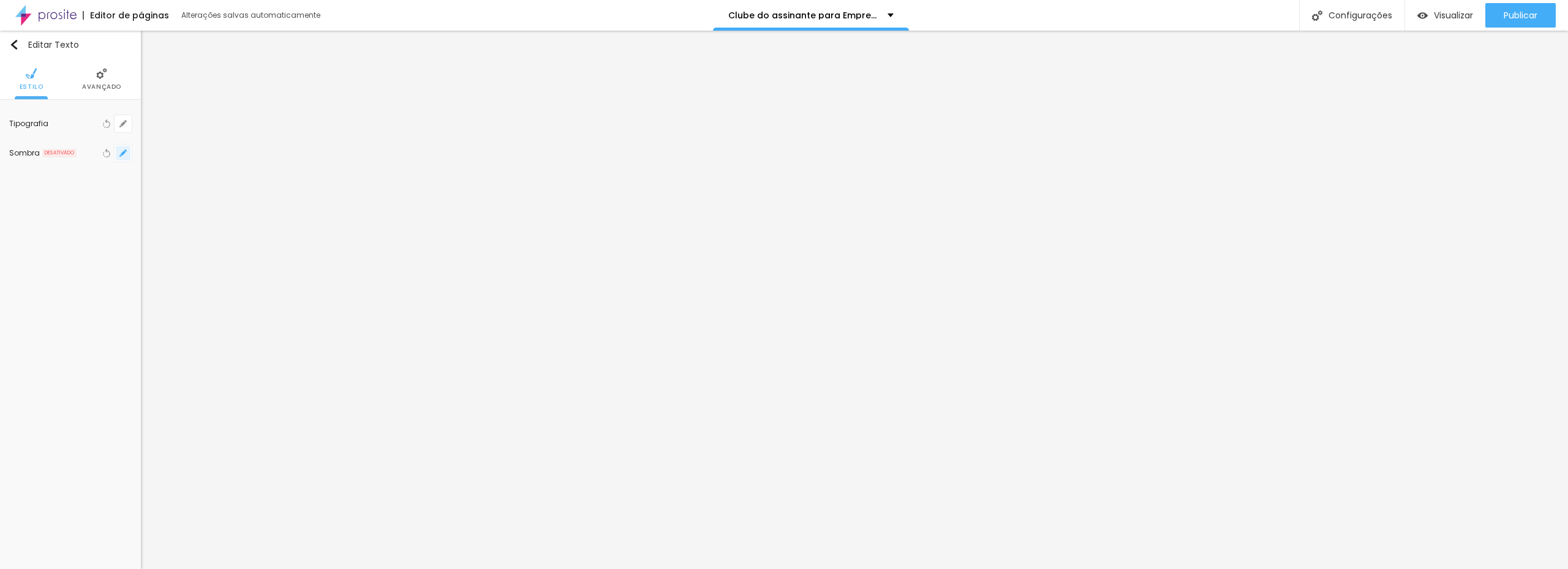
click at [123, 147] on button "button" at bounding box center [123, 153] width 17 height 17
click at [207, 177] on div at bounding box center [163, 177] width 87 height 0
click at [207, 186] on div at bounding box center [193, 183] width 28 height 12
click at [103, 87] on div at bounding box center [784, 284] width 1568 height 569
click at [102, 84] on span "Avançado" at bounding box center [101, 87] width 39 height 6
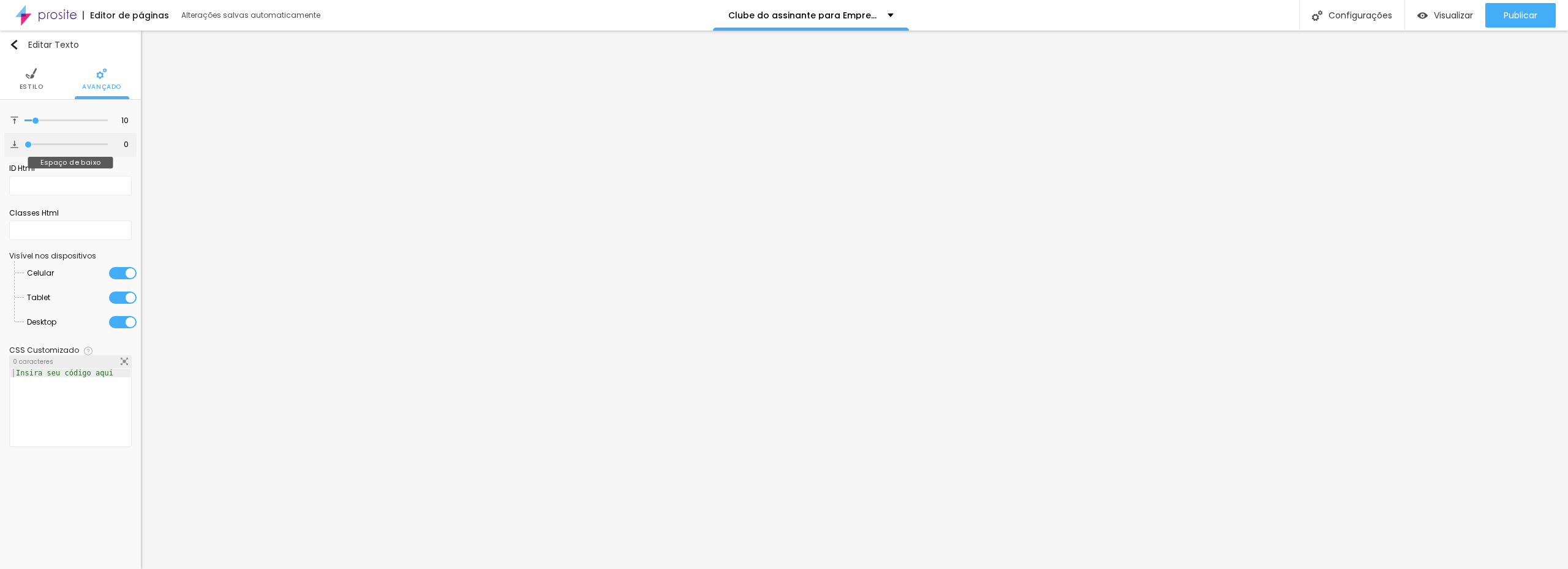
drag, startPoint x: 28, startPoint y: 144, endPoint x: 17, endPoint y: 142, distance: 11.2
click at [25, 142] on input "range" at bounding box center [66, 144] width 83 height 6
drag, startPoint x: 30, startPoint y: 144, endPoint x: 36, endPoint y: 144, distance: 6.0
click at [36, 144] on input "range" at bounding box center [66, 144] width 83 height 6
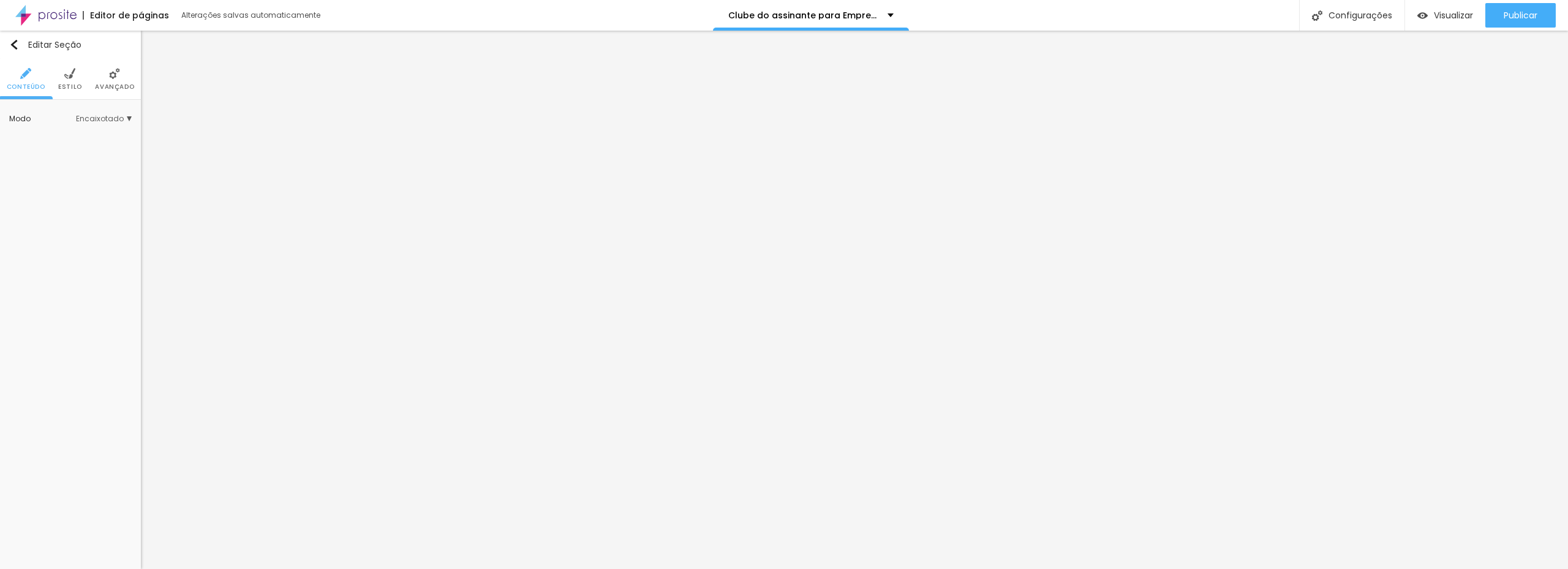
click at [77, 78] on li "Estilo" at bounding box center [70, 79] width 24 height 40
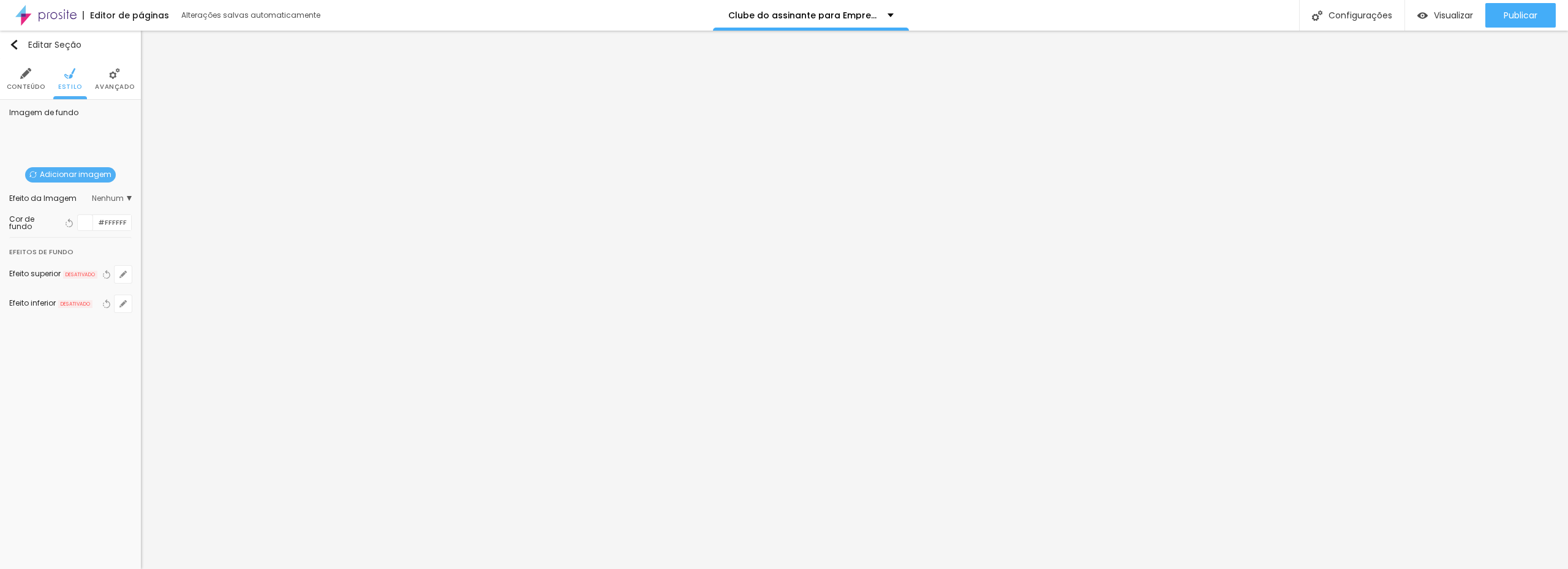
click at [109, 78] on img at bounding box center [114, 73] width 11 height 11
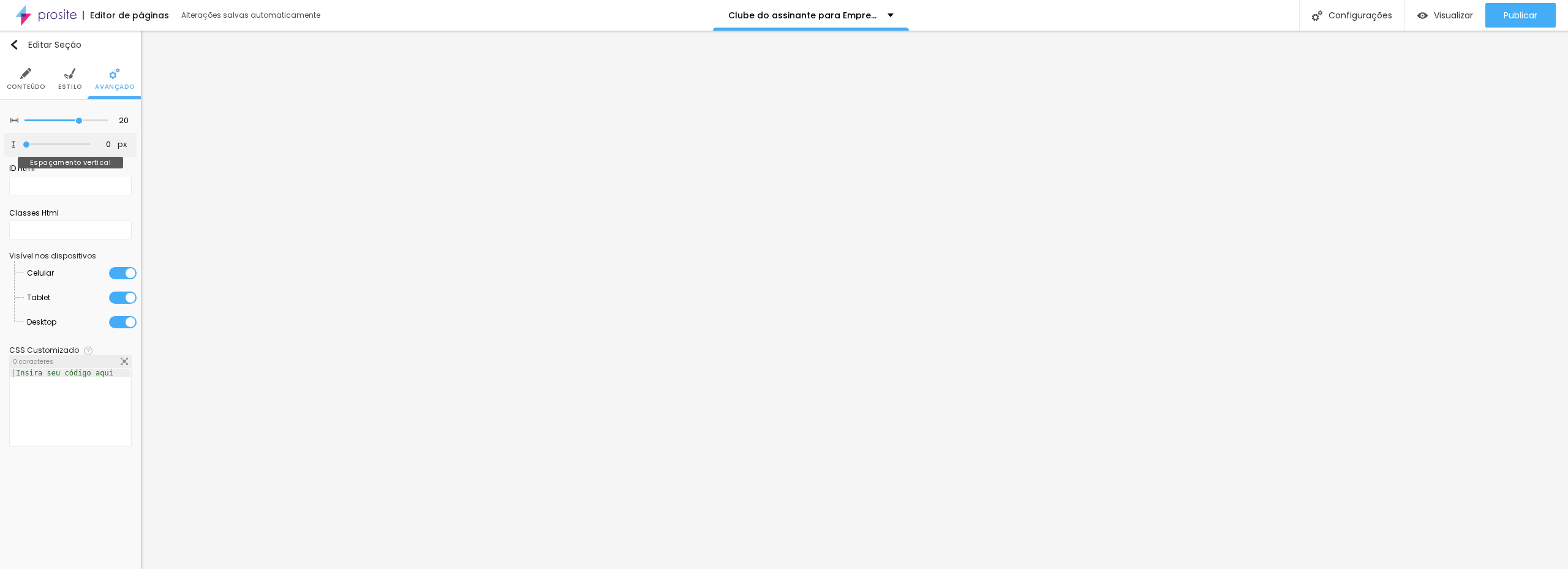
drag, startPoint x: 29, startPoint y: 141, endPoint x: 19, endPoint y: 140, distance: 10.0
click at [23, 142] on input "range" at bounding box center [56, 144] width 67 height 6
click at [71, 121] on input "range" at bounding box center [66, 120] width 83 height 6
click at [74, 123] on input "range" at bounding box center [66, 120] width 83 height 6
drag, startPoint x: 29, startPoint y: 144, endPoint x: 2, endPoint y: 145, distance: 27.0
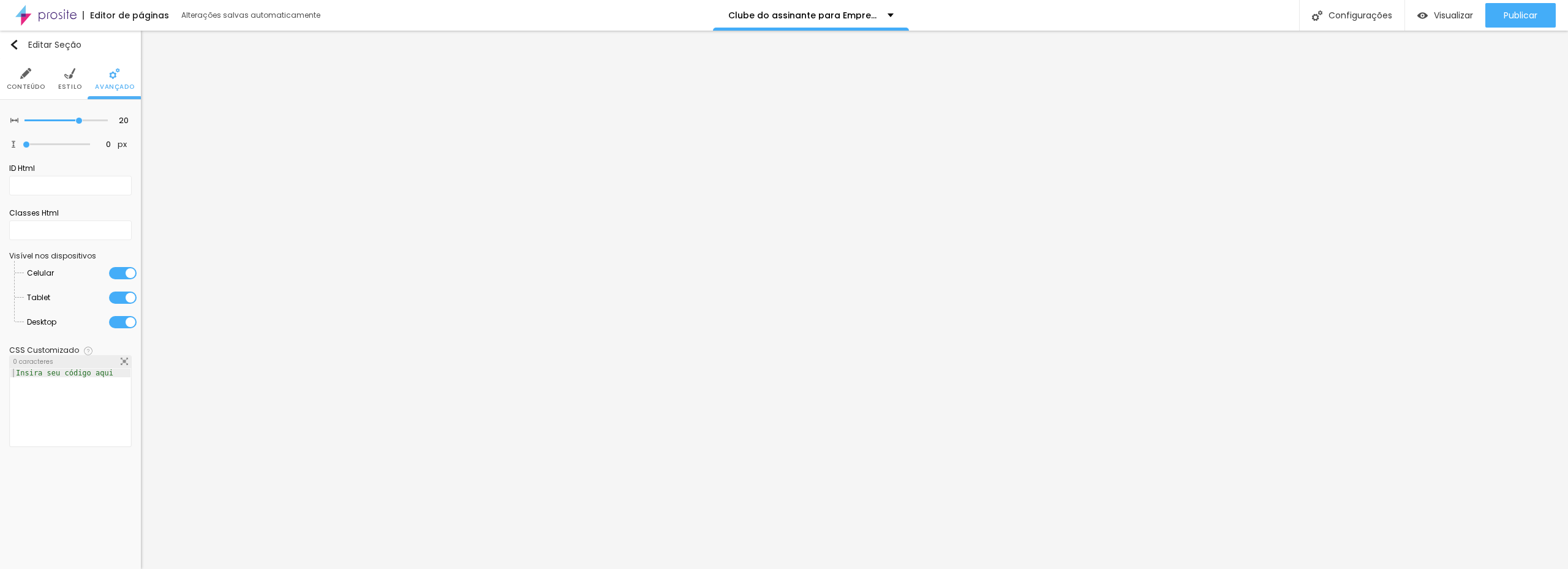
click at [23, 142] on input "range" at bounding box center [56, 144] width 67 height 6
click at [68, 79] on img at bounding box center [70, 73] width 11 height 11
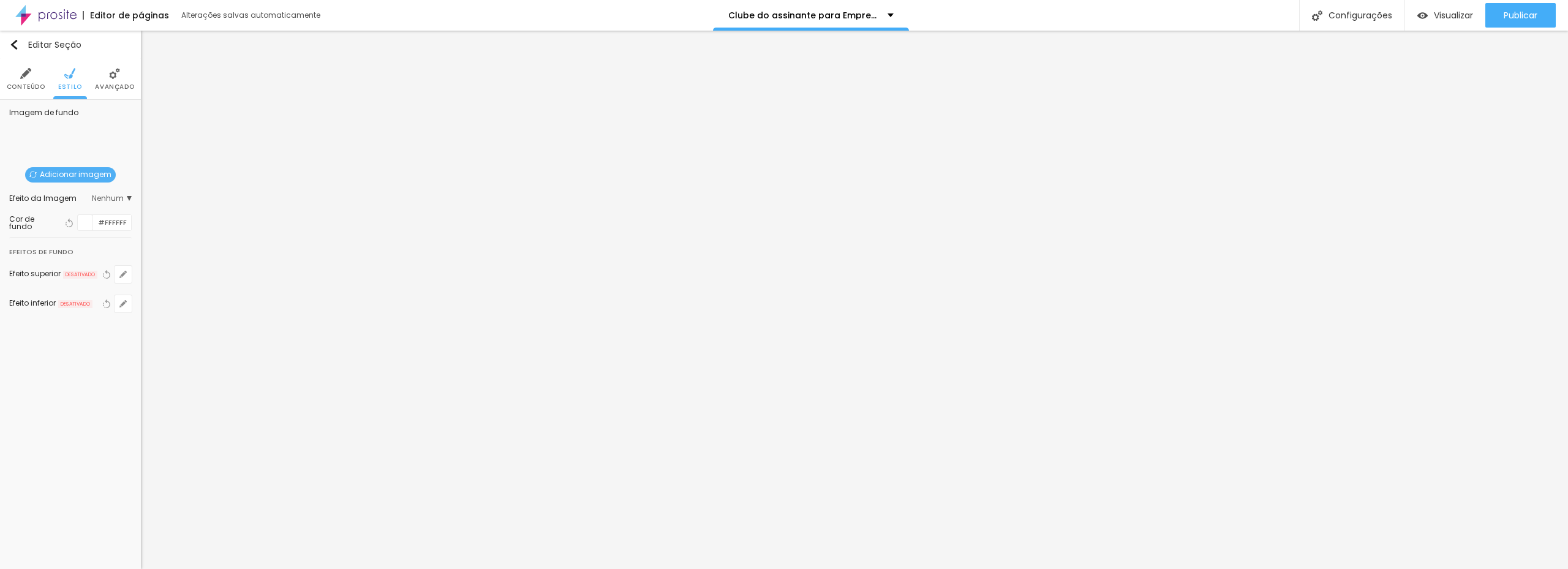
click at [37, 79] on li "Conteúdo" at bounding box center [26, 79] width 39 height 40
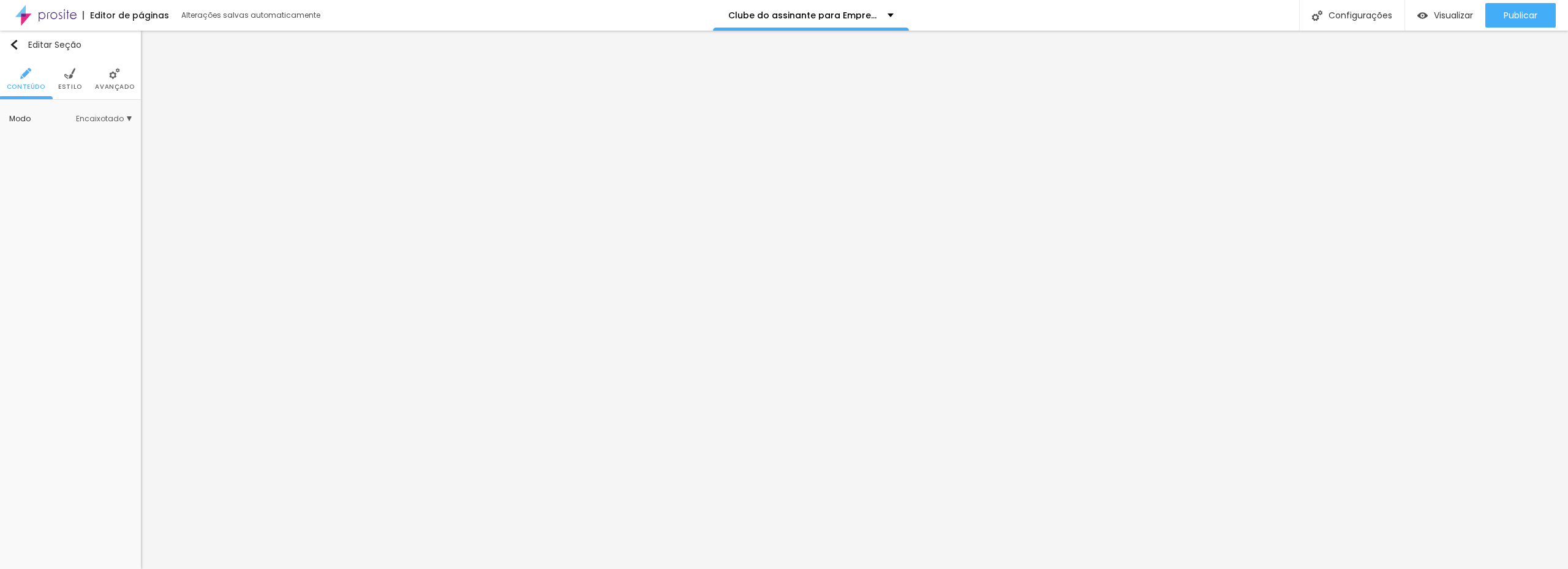
click at [68, 81] on li "Estilo" at bounding box center [70, 79] width 24 height 40
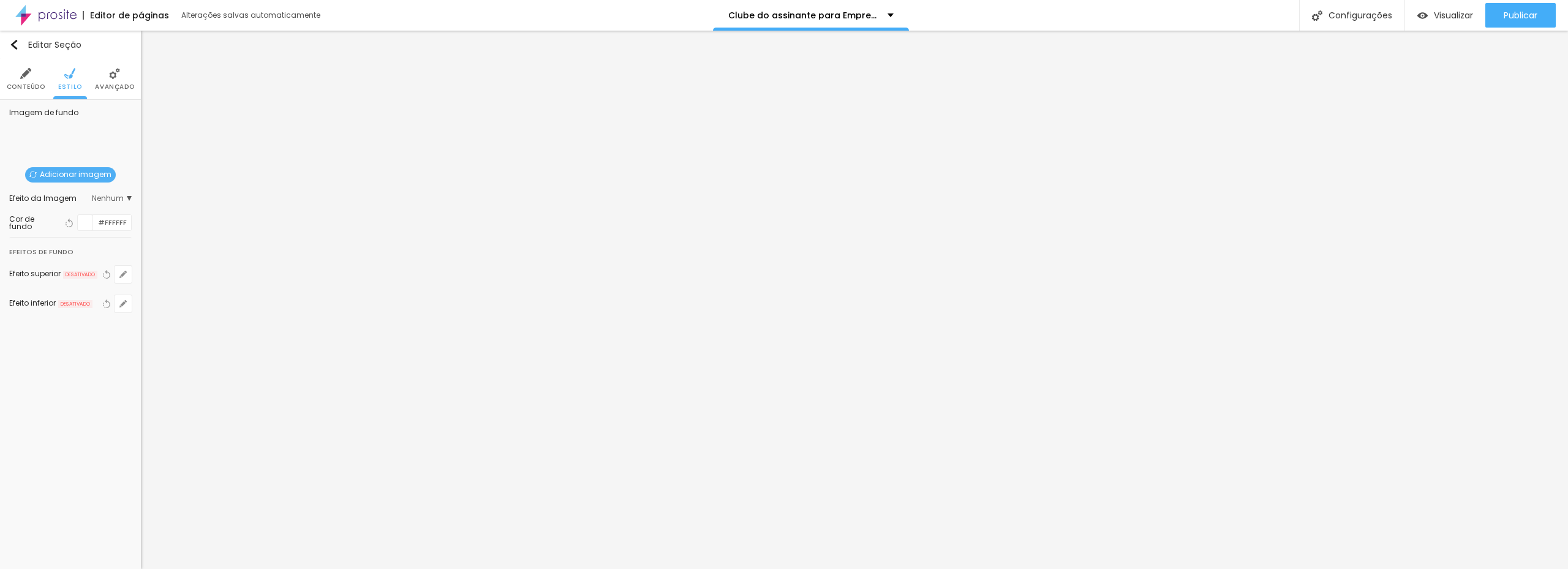
click at [83, 225] on div at bounding box center [85, 222] width 15 height 15
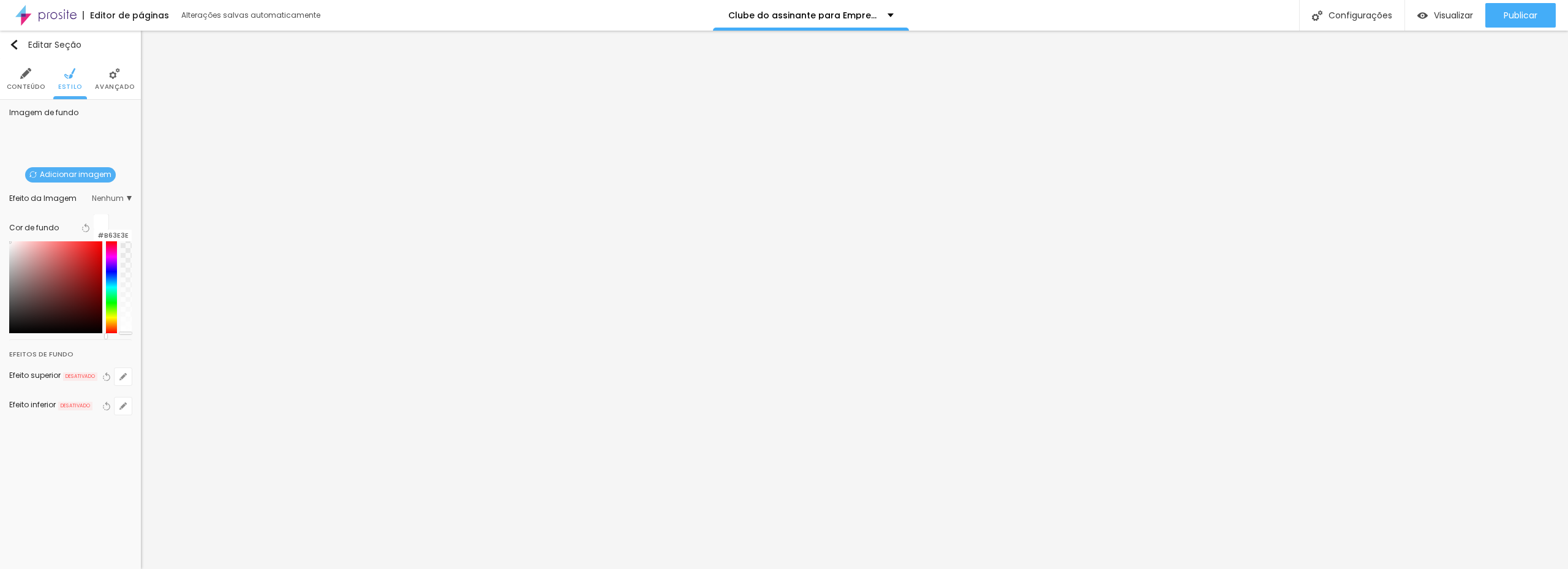
click at [71, 264] on div at bounding box center [56, 287] width 93 height 92
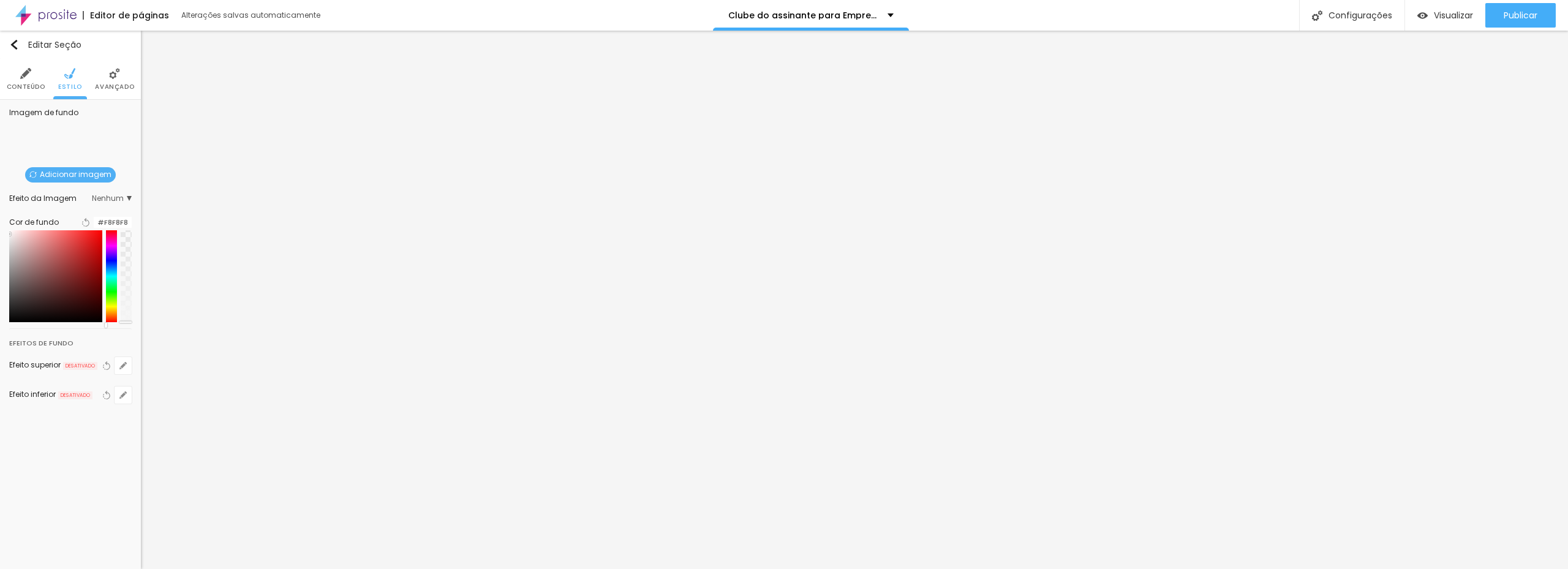
drag, startPoint x: 78, startPoint y: 262, endPoint x: 3, endPoint y: 242, distance: 77.6
click at [5, 242] on div "Imagem de fundo Adicionar imagem Efeito da Imagem Nenhum Nenhum Parallax Cor de…" at bounding box center [70, 264] width 141 height 327
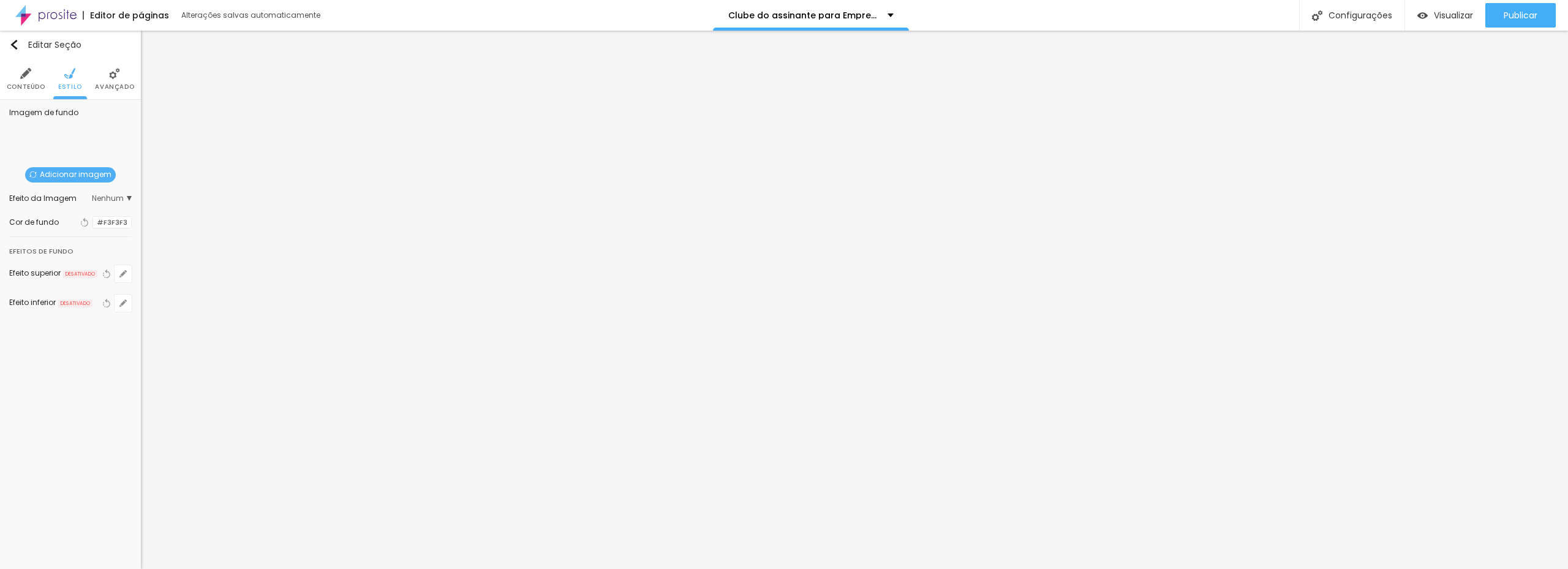
click at [93, 361] on div "Editar Seção Conteúdo Estilo Avançado Imagem de fundo Adicionar imagem Efeito d…" at bounding box center [70, 300] width 141 height 538
click at [113, 262] on button "Voltar ao padrão" at bounding box center [107, 261] width 13 height 17
click at [121, 261] on icon "button" at bounding box center [123, 260] width 7 height 7
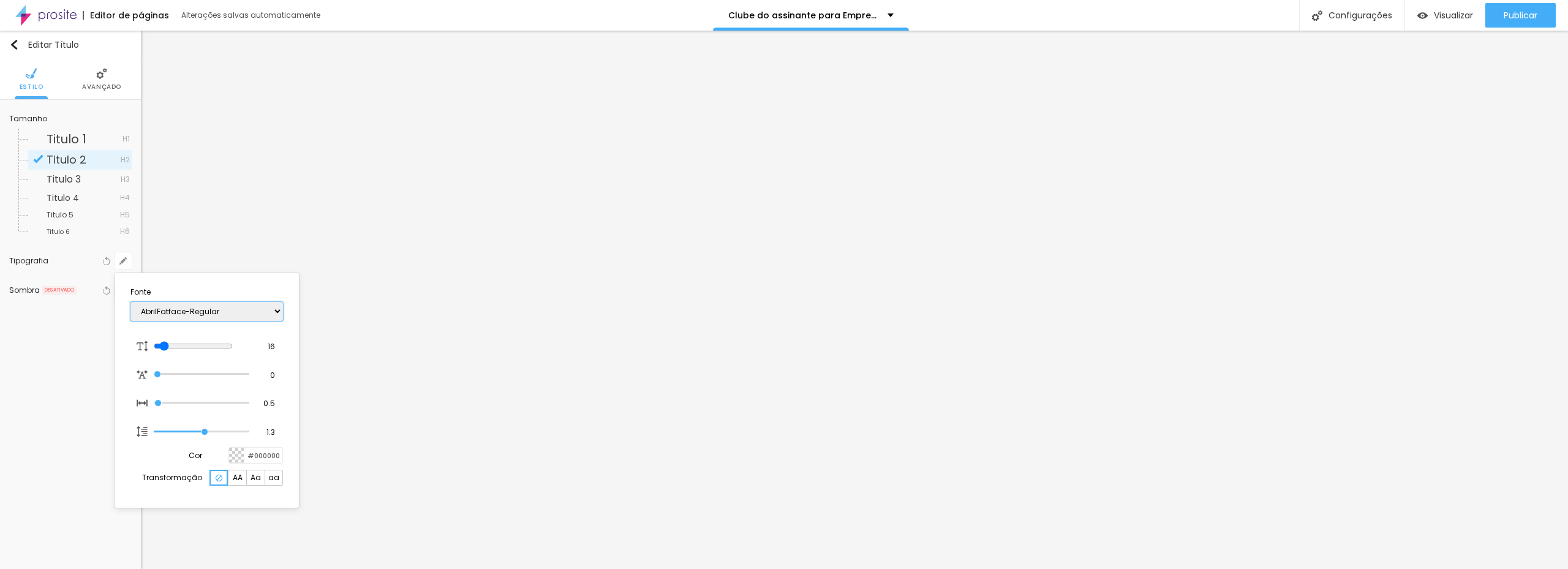
click at [182, 311] on select "AbrilFatface-Regular Actor-Regular Alegreya AlegreyaBlack Alice Allan-Bold Alla…" at bounding box center [206, 311] width 152 height 19
click at [130, 302] on select "AbrilFatface-Regular Actor-Regular Alegreya AlegreyaBlack Alice Allan-Bold Alla…" at bounding box center [206, 311] width 152 height 19
click at [171, 343] on input "range" at bounding box center [193, 346] width 79 height 10
click at [781, 215] on div at bounding box center [784, 284] width 1568 height 569
click at [117, 261] on button "button" at bounding box center [123, 261] width 17 height 17
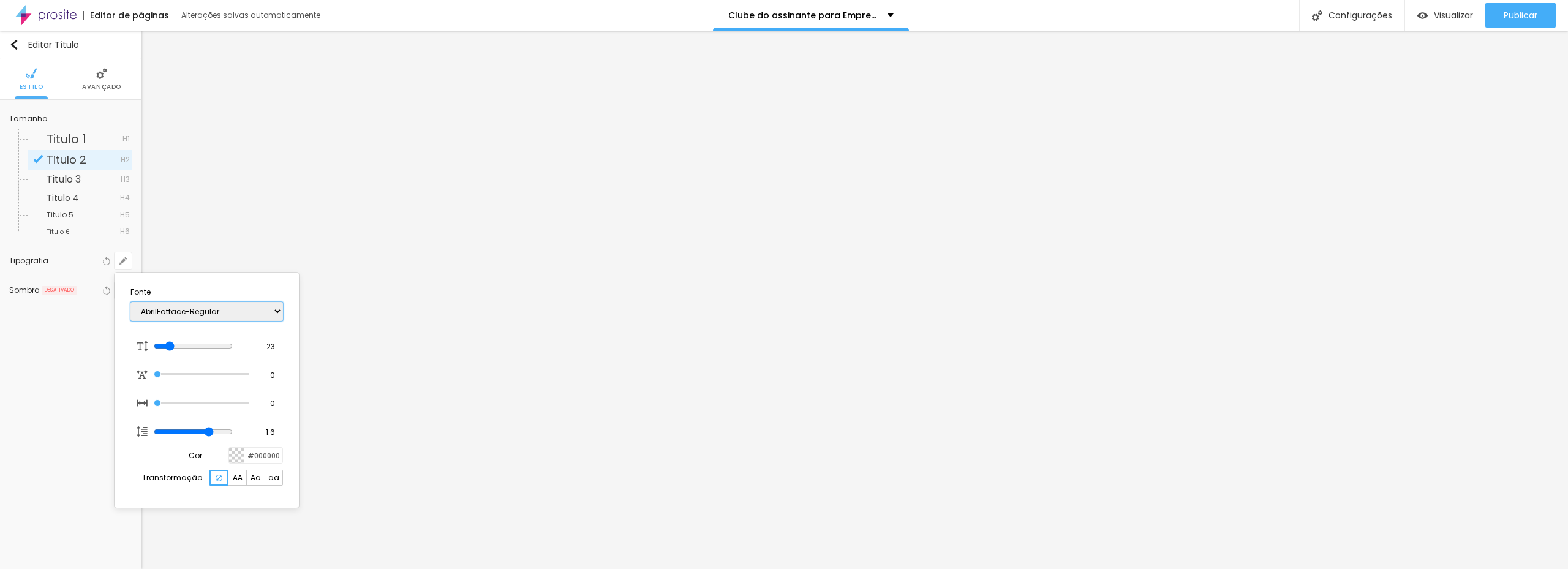
click at [207, 312] on select "AbrilFatface-Regular Actor-Regular Alegreya AlegreyaBlack Alice Allan-Bold Alla…" at bounding box center [206, 311] width 152 height 19
click at [130, 302] on select "AbrilFatface-Regular Actor-Regular Alegreya AlegreyaBlack Alice Allan-Bold Alla…" at bounding box center [206, 311] width 152 height 19
click at [210, 314] on select "AbrilFatface-Regular Actor-Regular Alegreya AlegreyaBlack Alice Allan-Bold Alla…" at bounding box center [206, 311] width 152 height 19
click at [130, 302] on select "AbrilFatface-Regular Actor-Regular Alegreya AlegreyaBlack Alice Allan-Bold Alla…" at bounding box center [206, 311] width 152 height 19
click at [660, 365] on div at bounding box center [784, 284] width 1568 height 569
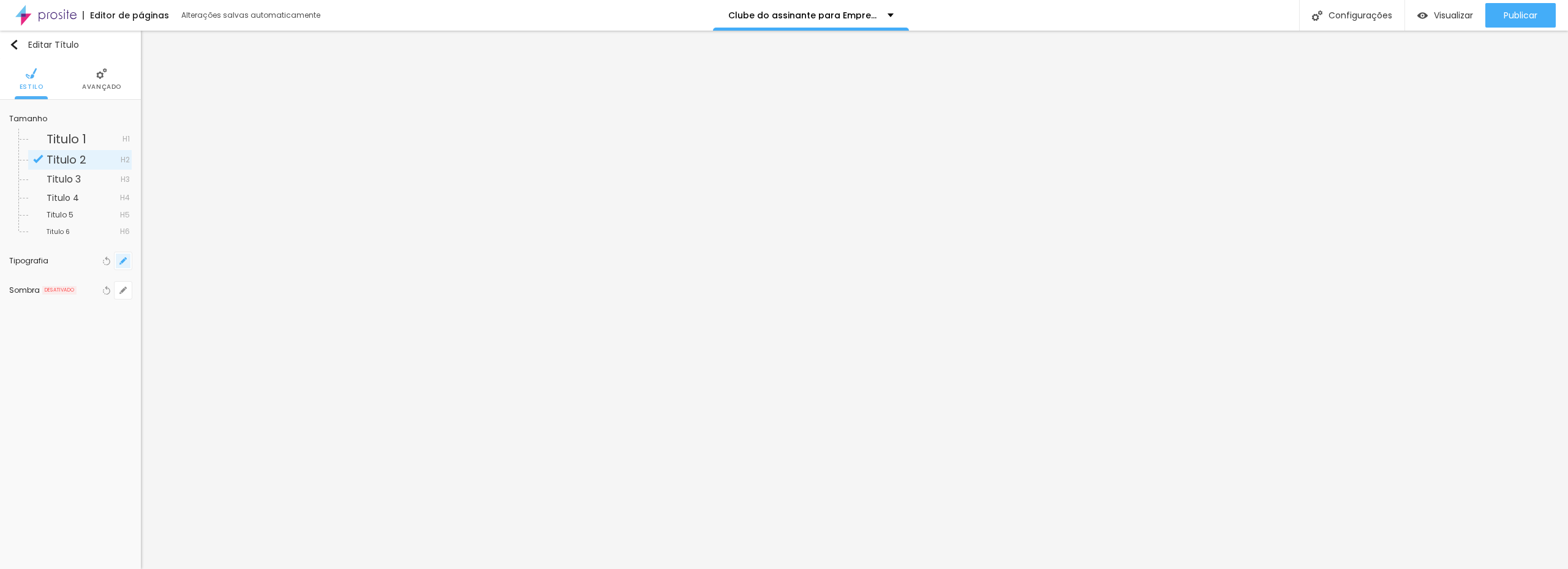
click at [121, 261] on icon "button" at bounding box center [123, 260] width 7 height 7
click at [845, 506] on div at bounding box center [784, 284] width 1568 height 569
click at [116, 262] on button "button" at bounding box center [123, 261] width 17 height 17
click at [272, 312] on select "AbrilFatface-Regular Actor-Regular Alegreya AlegreyaBlack Alice Allan-Bold Alla…" at bounding box center [206, 311] width 152 height 19
click at [130, 302] on select "AbrilFatface-Regular Actor-Regular Alegreya AlegreyaBlack Alice Allan-Bold Alla…" at bounding box center [206, 311] width 152 height 19
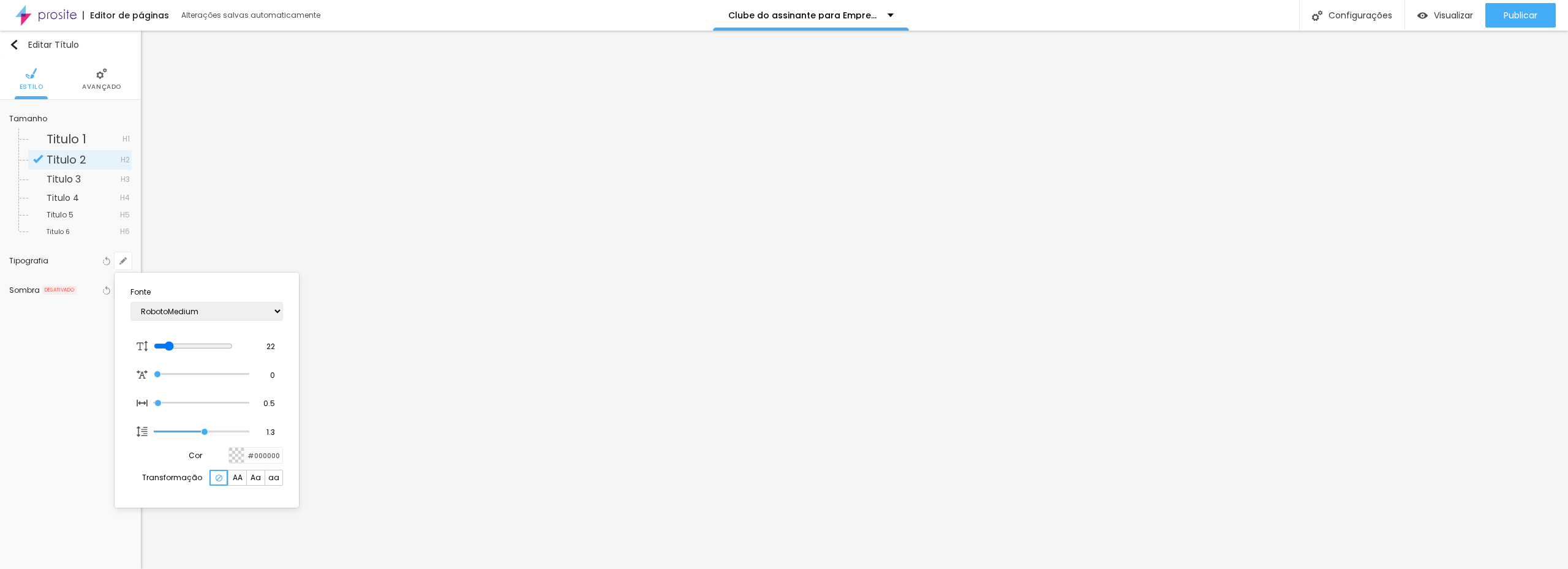
click at [766, 509] on div at bounding box center [784, 284] width 1568 height 569
click at [119, 263] on icon "button" at bounding box center [123, 260] width 7 height 7
click at [796, 91] on div at bounding box center [784, 284] width 1568 height 569
click at [125, 260] on icon "button" at bounding box center [123, 260] width 7 height 7
click at [841, 382] on div at bounding box center [784, 284] width 1568 height 569
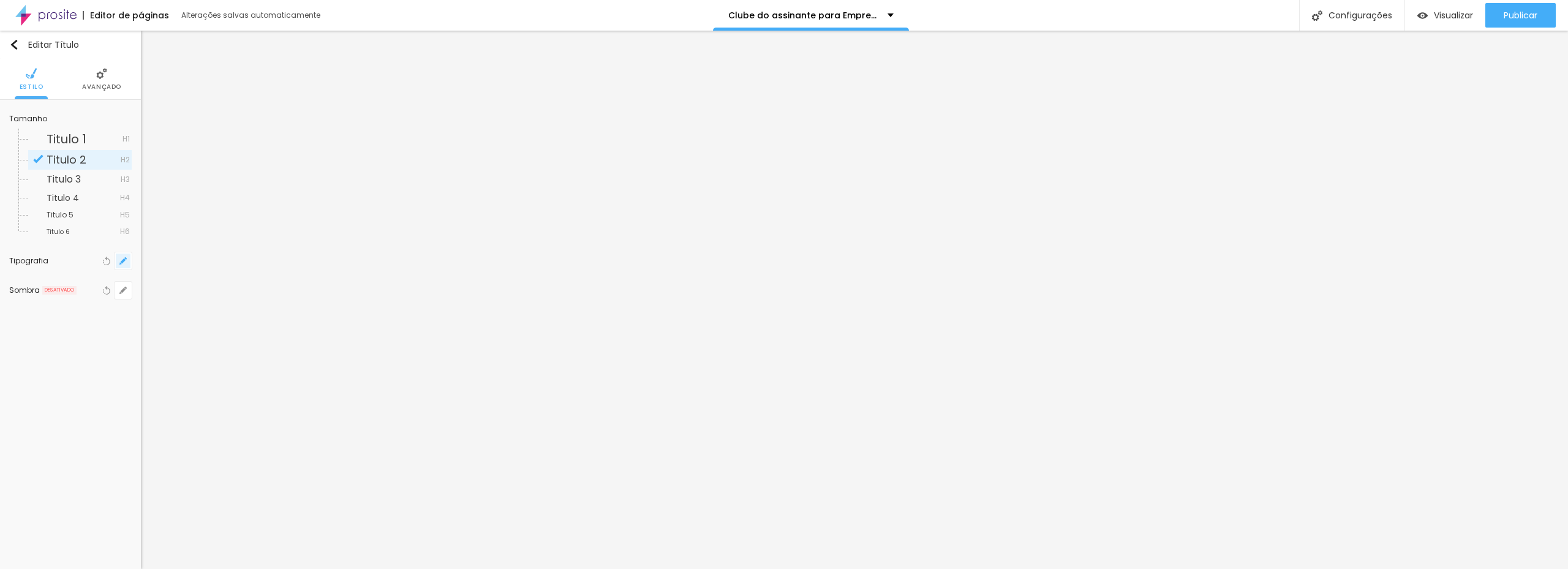
click at [123, 260] on icon "button" at bounding box center [123, 260] width 5 height 5
click at [171, 348] on input "range" at bounding box center [193, 346] width 79 height 10
click at [173, 346] on input "range" at bounding box center [193, 346] width 79 height 10
click at [172, 346] on input "range" at bounding box center [193, 346] width 79 height 10
click at [233, 315] on select "AbrilFatface-Regular Actor-Regular Alegreya AlegreyaBlack Alice Allan-Bold Alla…" at bounding box center [206, 311] width 152 height 19
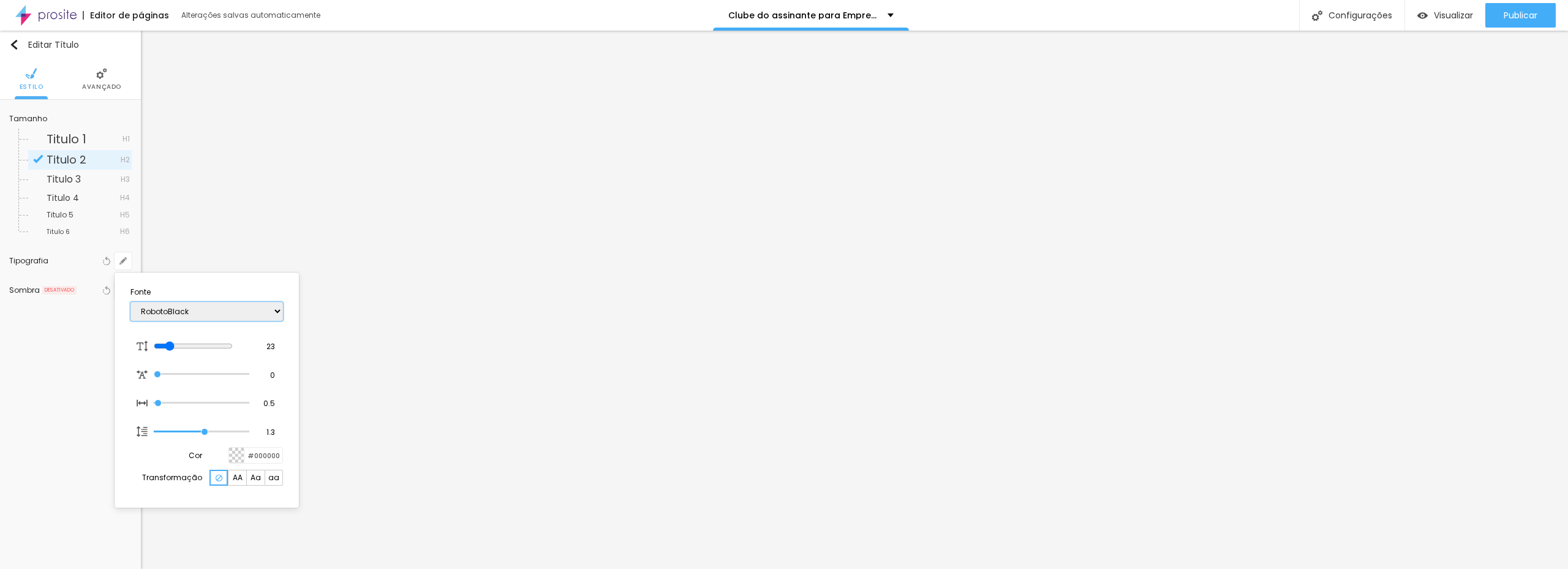
click at [130, 302] on select "AbrilFatface-Regular Actor-Regular Alegreya AlegreyaBlack Alice Allan-Bold Alla…" at bounding box center [206, 311] width 152 height 19
click at [529, 312] on div at bounding box center [784, 284] width 1568 height 569
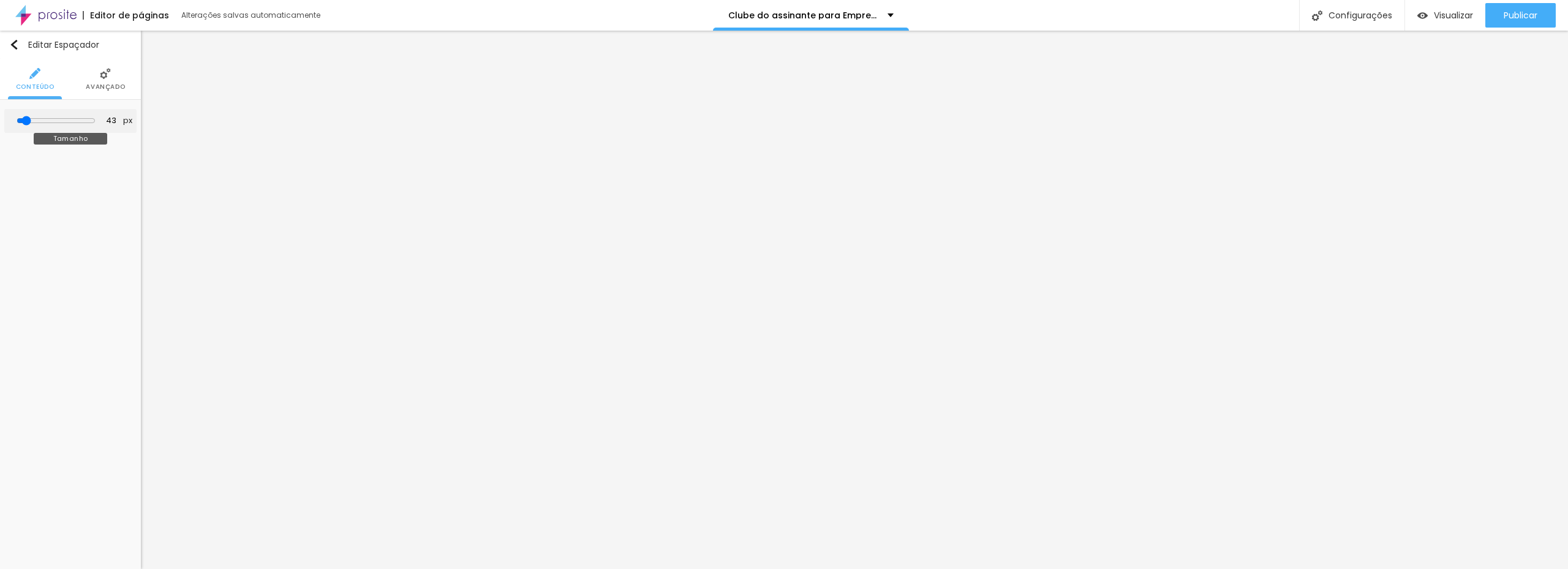
click at [32, 122] on input "range" at bounding box center [56, 121] width 79 height 10
click at [125, 131] on button "button" at bounding box center [123, 124] width 17 height 17
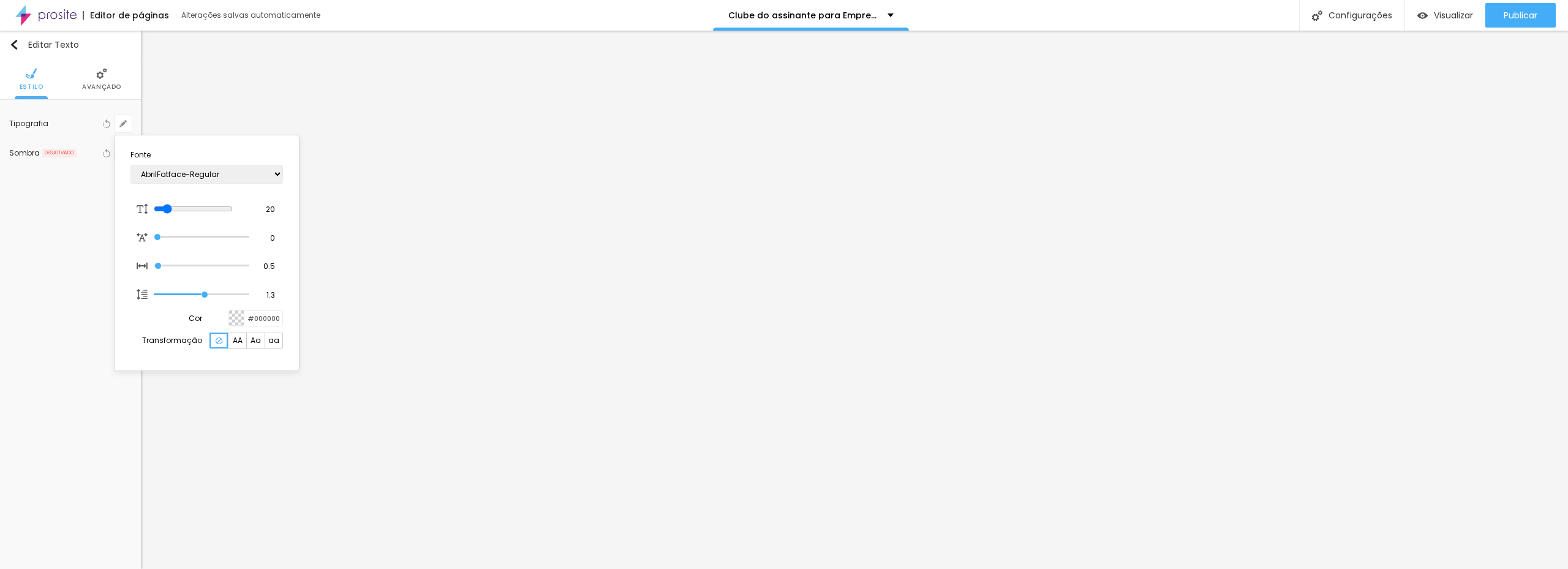
drag, startPoint x: 166, startPoint y: 208, endPoint x: 173, endPoint y: 222, distance: 15.7
click at [170, 208] on input "range" at bounding box center [193, 209] width 79 height 10
click at [171, 207] on input "range" at bounding box center [193, 209] width 79 height 10
click at [169, 206] on input "range" at bounding box center [193, 209] width 79 height 10
click at [217, 176] on select "AbrilFatface-Regular Actor-Regular Alegreya AlegreyaBlack Alice Allan-Bold Alla…" at bounding box center [206, 174] width 152 height 19
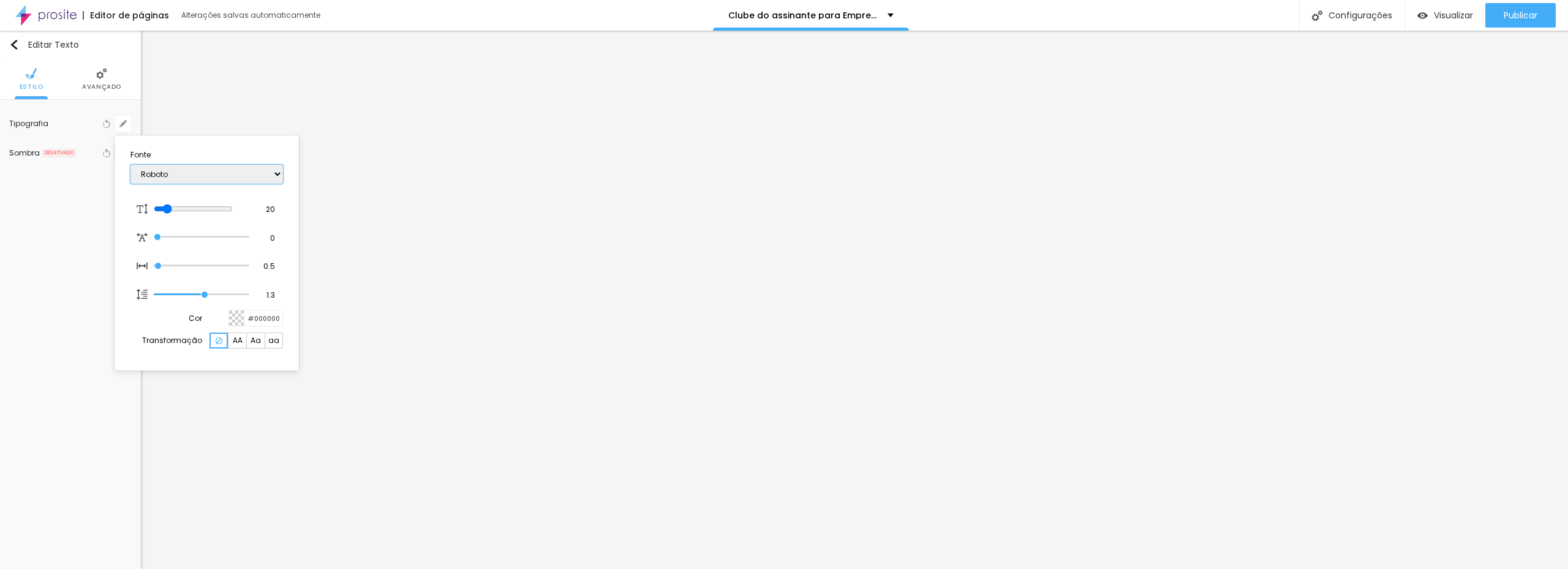
click at [130, 165] on select "AbrilFatface-Regular Actor-Regular Alegreya AlegreyaBlack Alice Allan-Bold Alla…" at bounding box center [206, 174] width 152 height 19
click at [206, 298] on input "range" at bounding box center [201, 294] width 95 height 6
drag, startPoint x: 205, startPoint y: 294, endPoint x: 213, endPoint y: 293, distance: 8.1
click at [213, 293] on input "range" at bounding box center [201, 294] width 95 height 6
drag, startPoint x: 157, startPoint y: 262, endPoint x: 123, endPoint y: 262, distance: 34.0
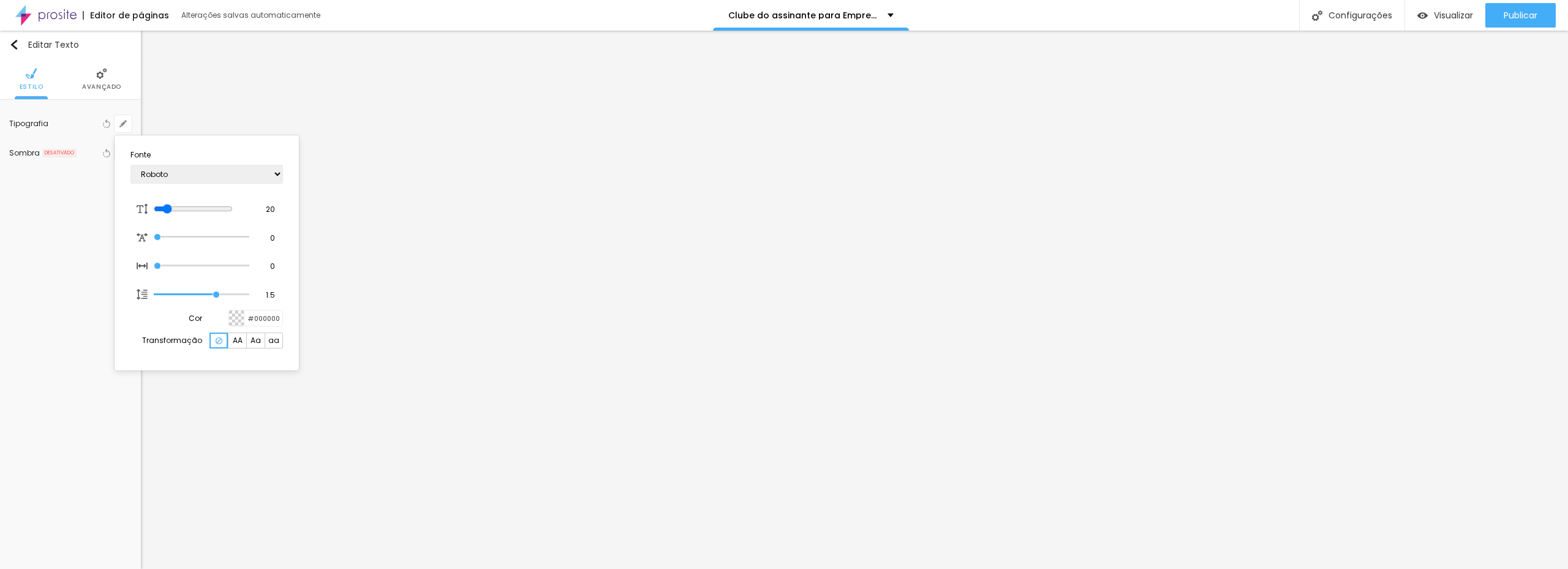
click at [154, 263] on input "range" at bounding box center [201, 266] width 95 height 6
click at [725, 132] on div at bounding box center [784, 284] width 1568 height 569
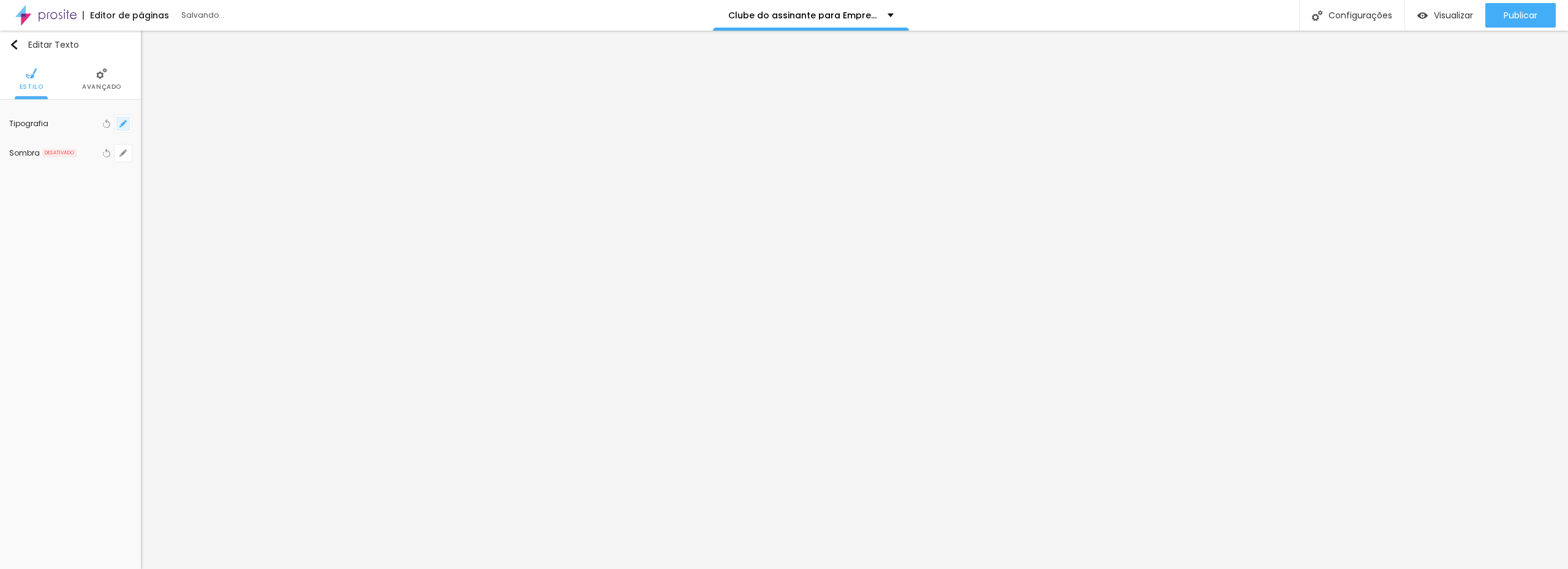
click at [124, 129] on button "button" at bounding box center [123, 124] width 17 height 17
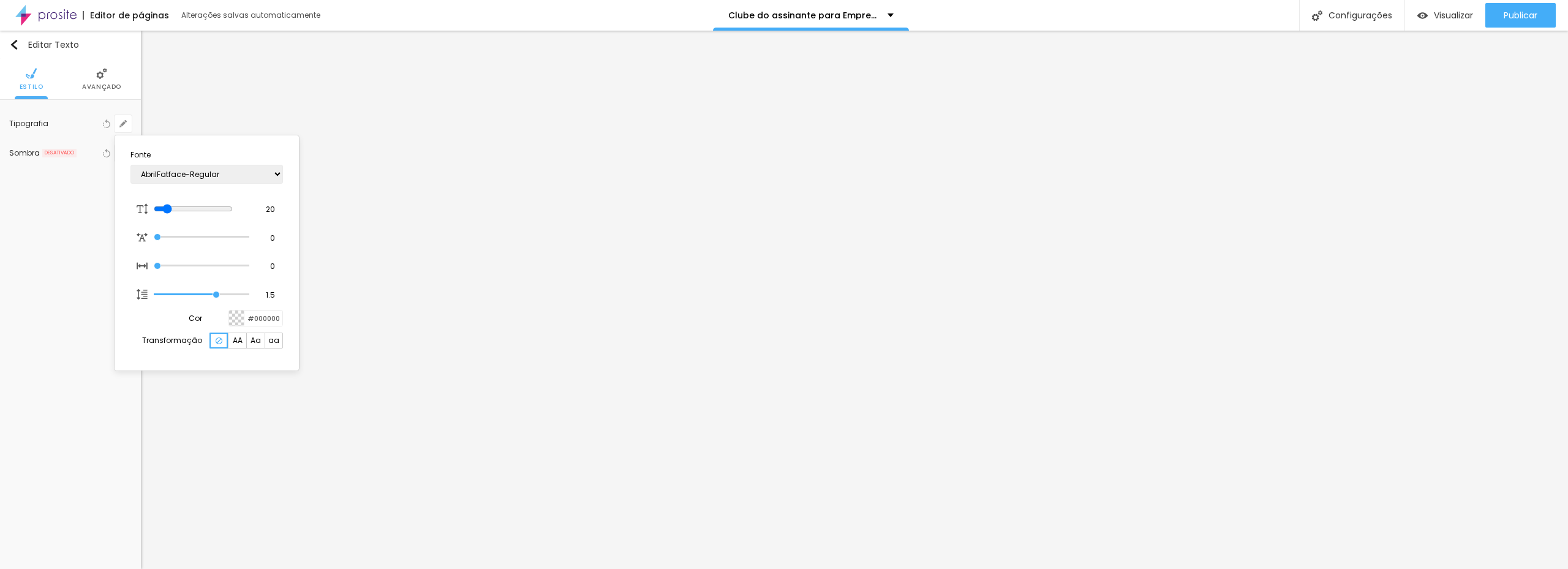
click at [91, 81] on div at bounding box center [784, 284] width 1568 height 569
click at [94, 83] on li "Avançado" at bounding box center [101, 79] width 39 height 40
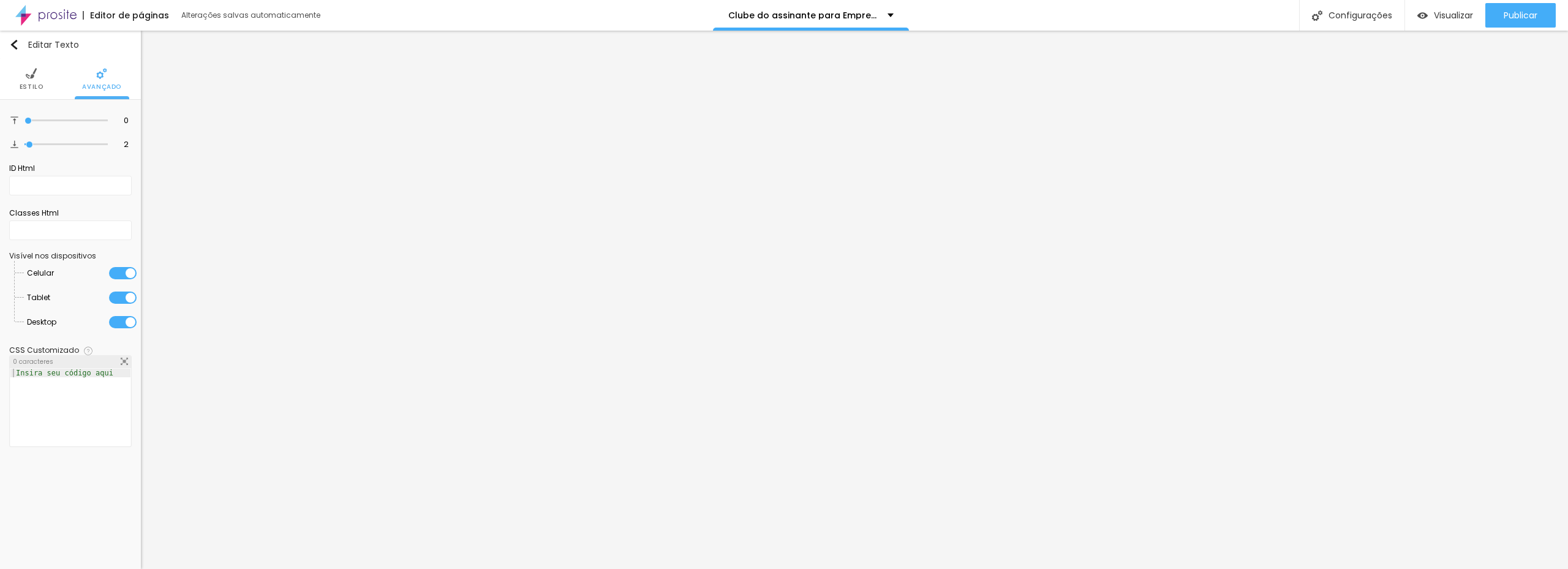
click at [34, 81] on li "Estilo" at bounding box center [32, 79] width 24 height 40
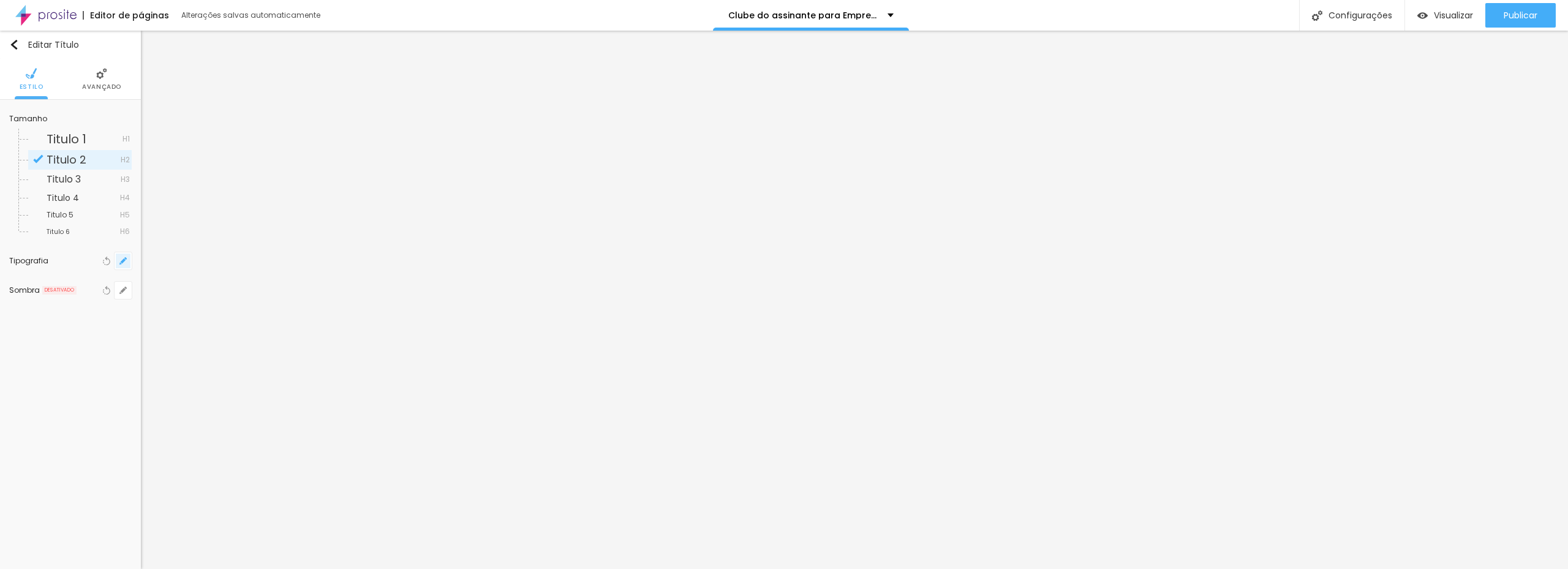
click at [129, 262] on button "button" at bounding box center [123, 261] width 17 height 17
click at [236, 476] on span "AA" at bounding box center [238, 477] width 10 height 7
click at [815, 433] on div at bounding box center [784, 284] width 1568 height 569
click at [123, 130] on button "button" at bounding box center [123, 124] width 17 height 17
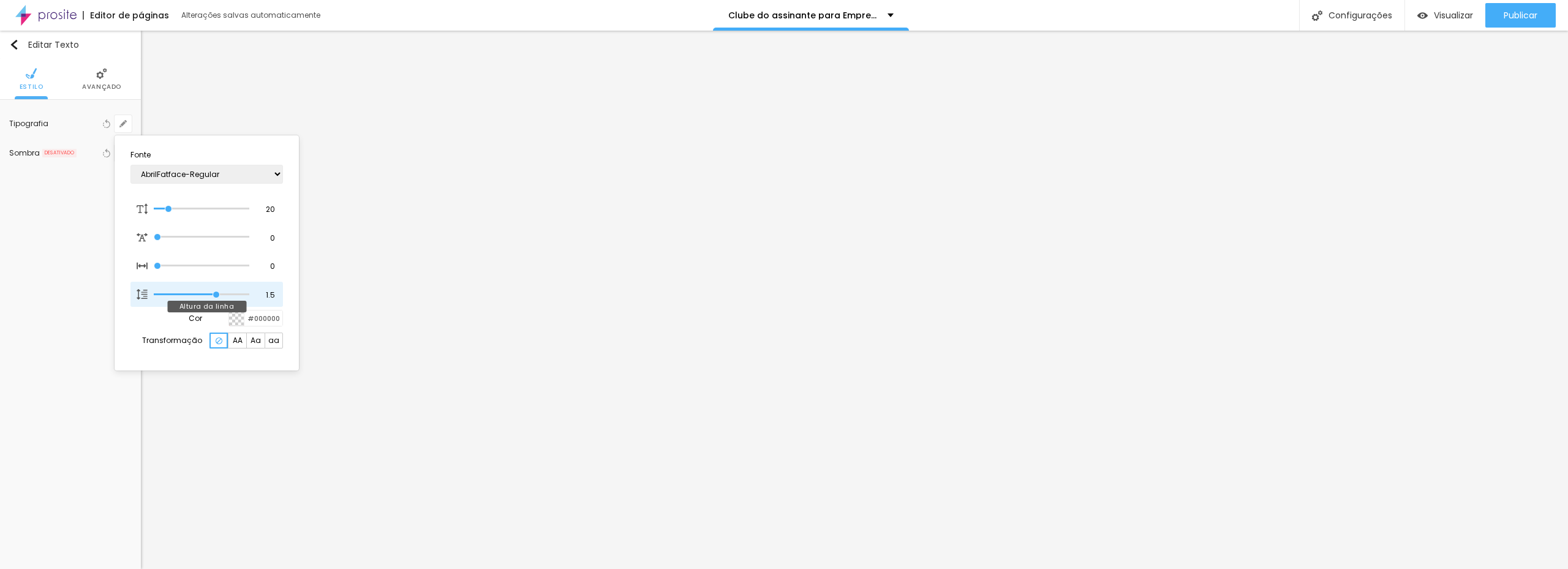
drag, startPoint x: 208, startPoint y: 299, endPoint x: 186, endPoint y: 299, distance: 22.0
click at [186, 299] on div at bounding box center [201, 295] width 95 height 12
type input "1.2"
type input "1"
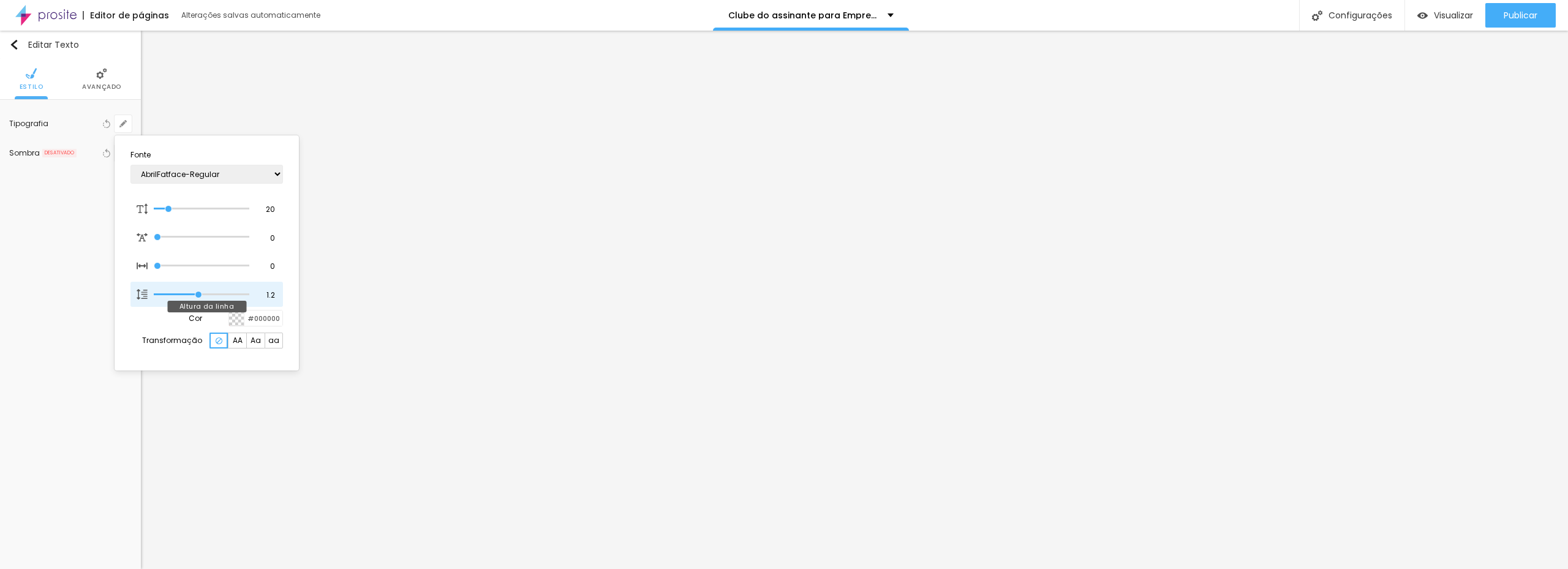
type input "1"
type input "0.9"
type input "1"
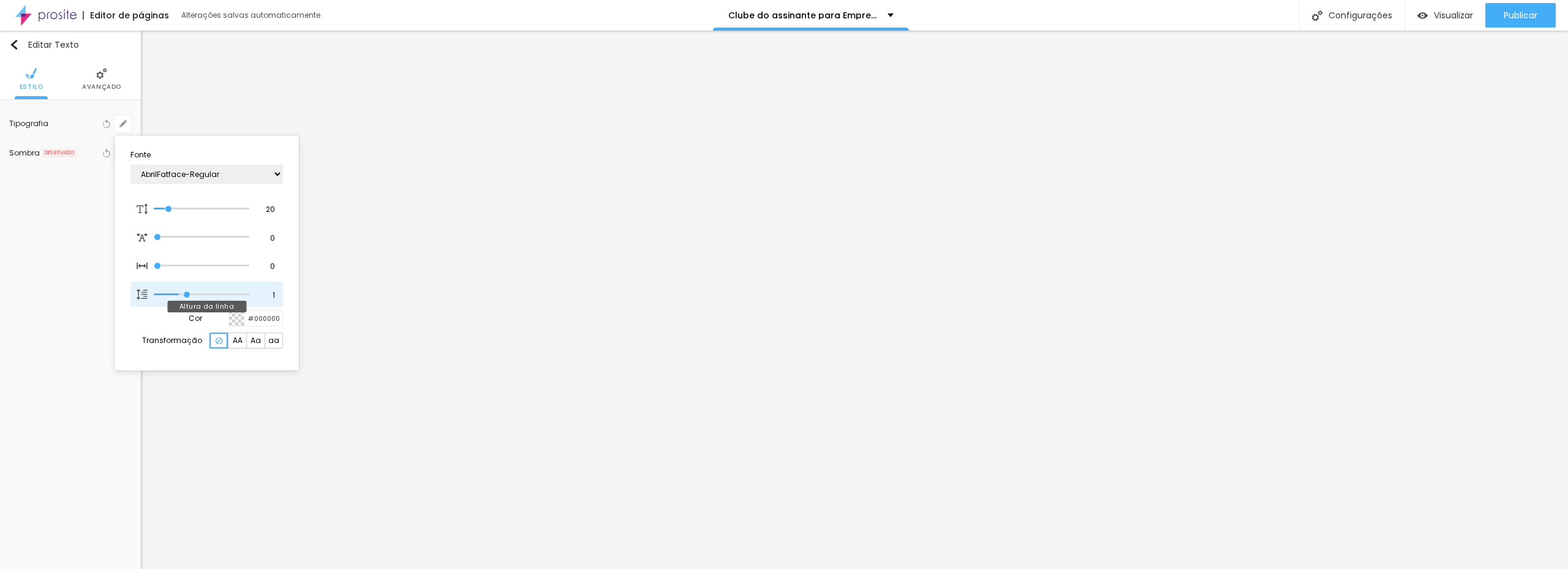
type input "1.5"
type input "1.4"
type input "1.3"
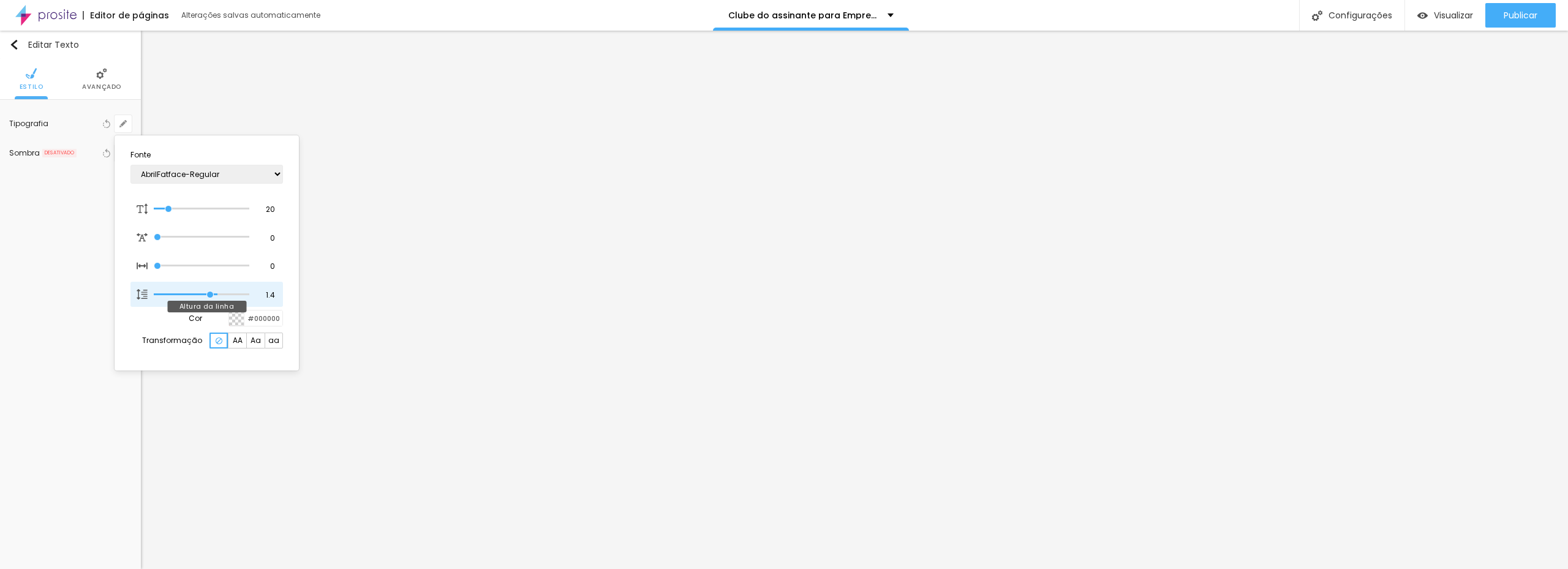
type input "1.3"
type input "1.2"
click at [197, 292] on input "range" at bounding box center [201, 294] width 95 height 6
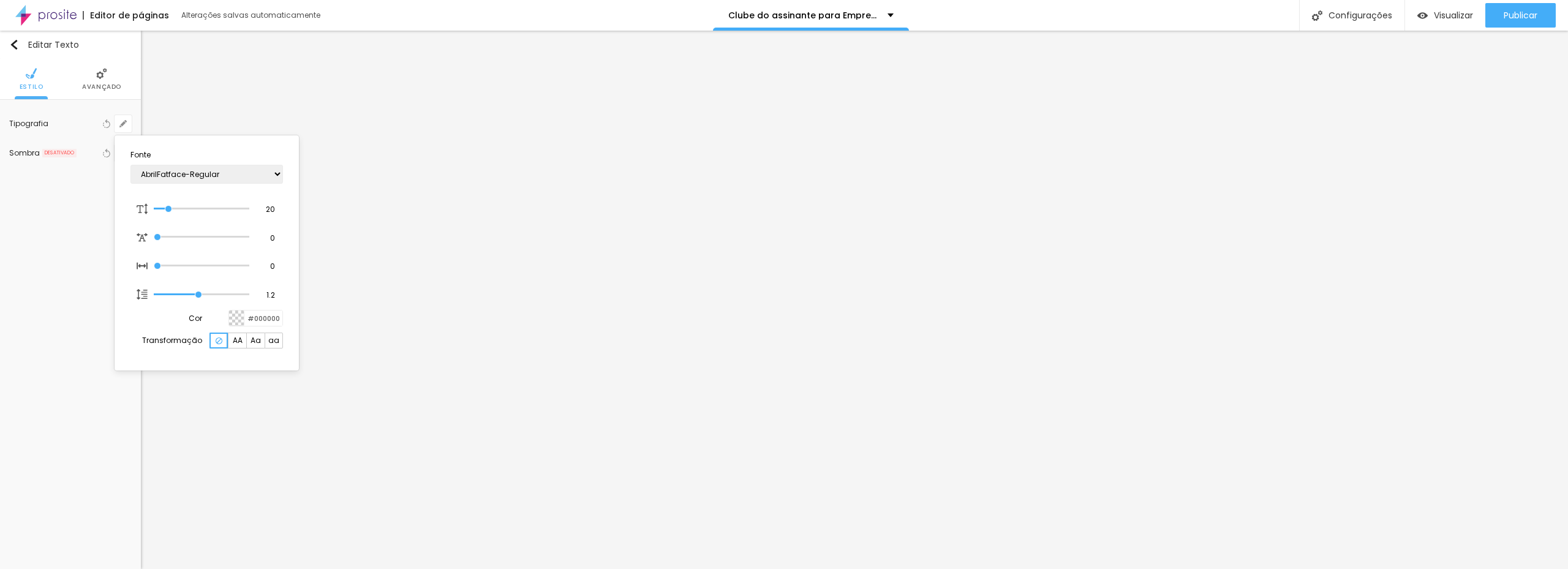
click at [842, 311] on div at bounding box center [784, 284] width 1568 height 569
click at [123, 121] on icon "button" at bounding box center [123, 123] width 7 height 7
type input "1.3"
type input "1.4"
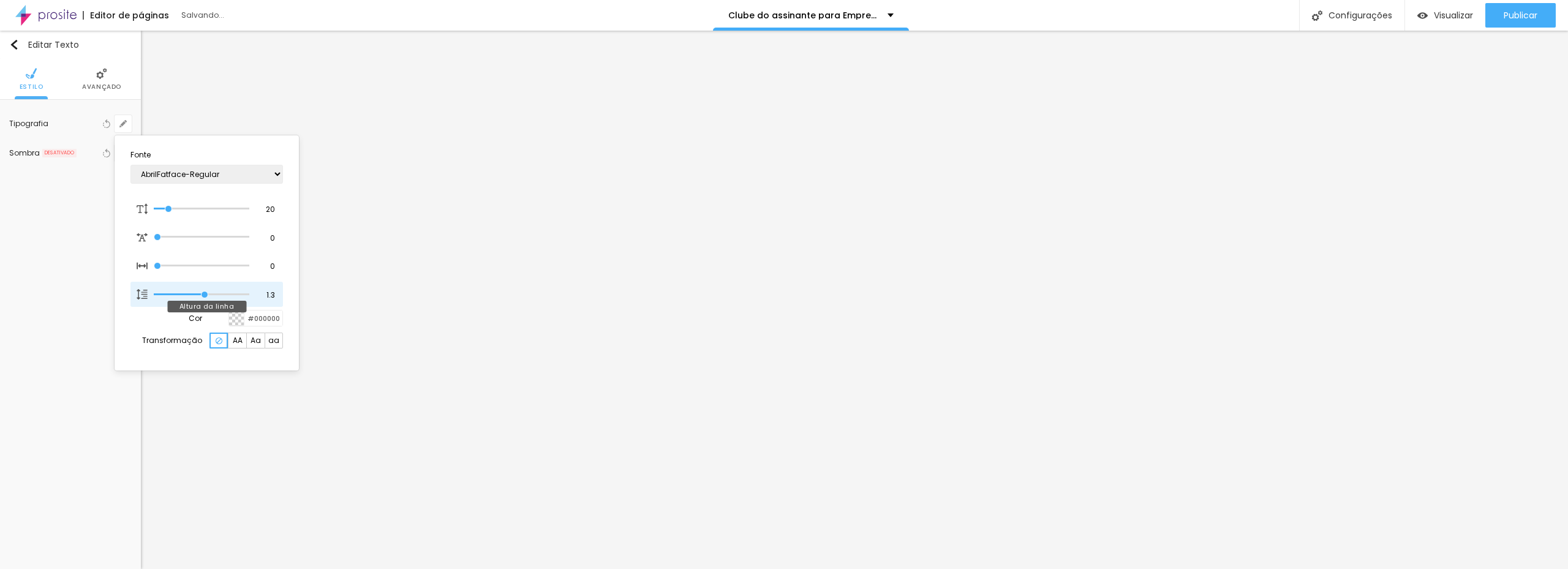
type input "1.4"
drag, startPoint x: 200, startPoint y: 293, endPoint x: 209, endPoint y: 294, distance: 9.1
click at [209, 294] on input "range" at bounding box center [201, 294] width 95 height 6
click at [277, 297] on div "1.4 Altura da linha" at bounding box center [206, 295] width 152 height 25
click at [271, 296] on div "1.4 Altura da linha" at bounding box center [206, 295] width 152 height 25
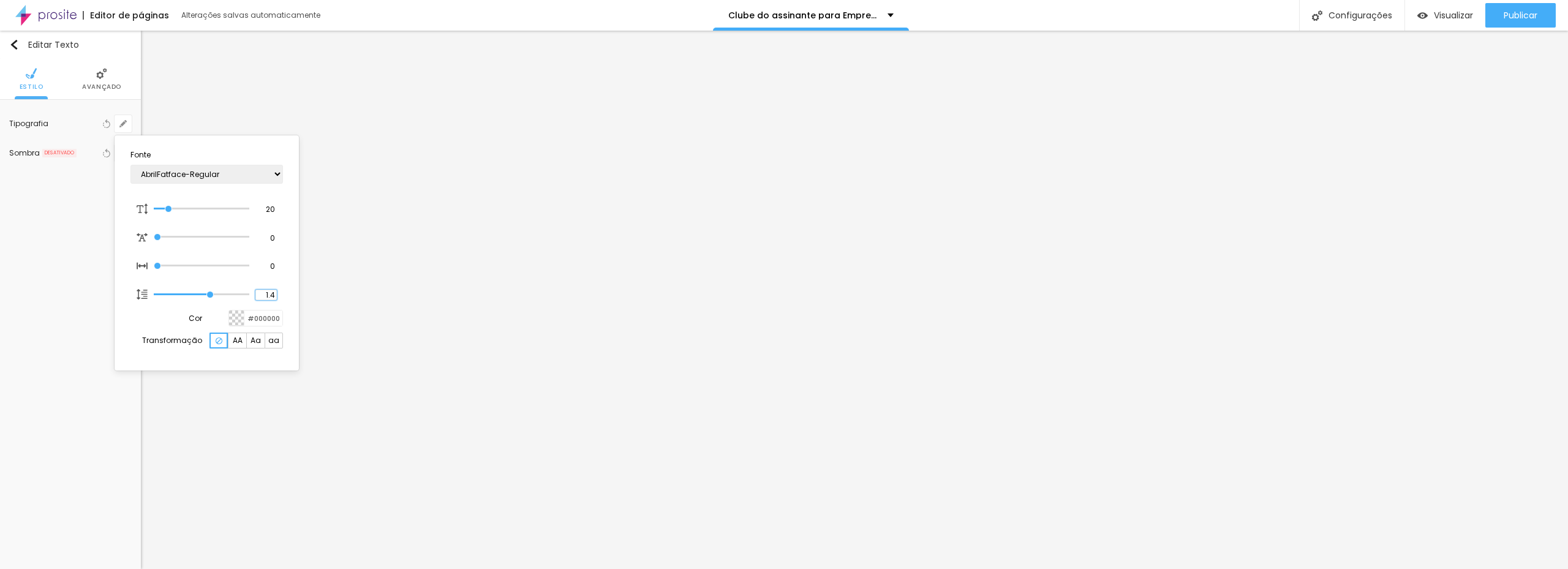
drag, startPoint x: 273, startPoint y: 295, endPoint x: 290, endPoint y: 297, distance: 17.1
click at [290, 297] on section "Fonte AbrilFatface-Regular Actor-Regular Alegreya AlegreyaBlack Alice Allan-Bol…" at bounding box center [207, 253] width 174 height 225
type input "1.5"
click at [780, 364] on div at bounding box center [784, 284] width 1568 height 569
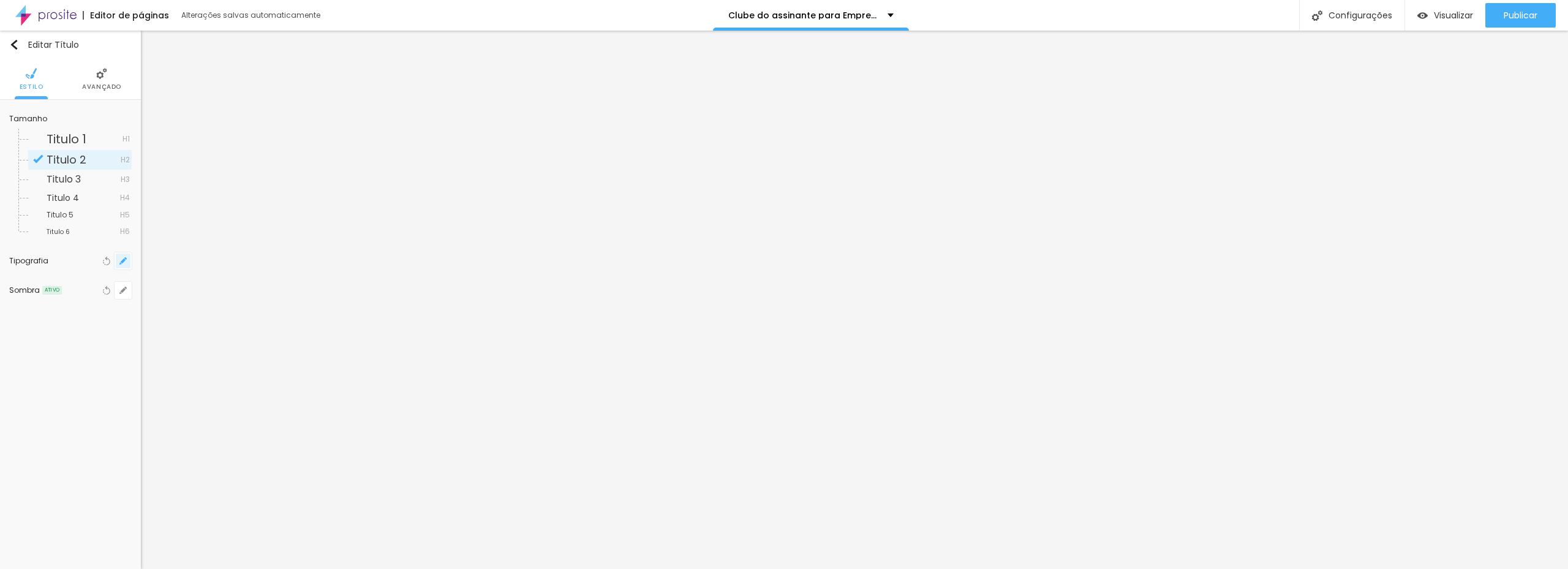
click at [121, 260] on icon "button" at bounding box center [123, 260] width 7 height 7
type input "34"
type input "31"
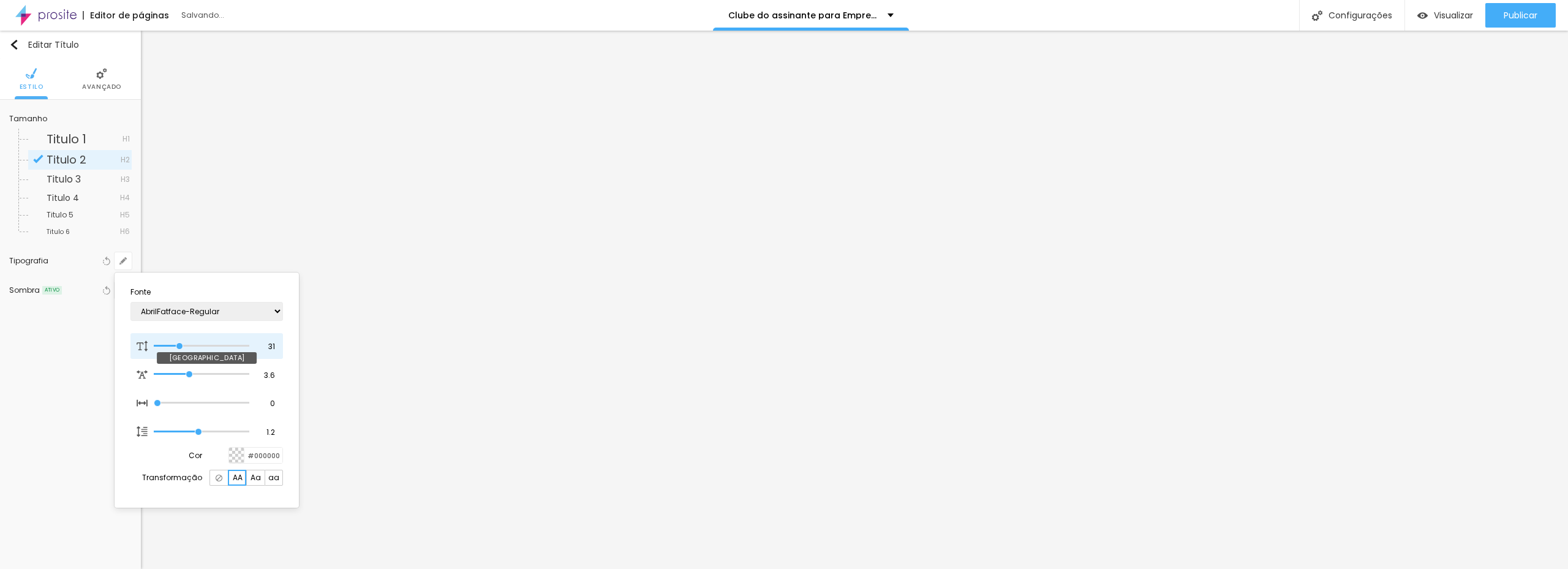
type input "33"
type input "35"
type input "37"
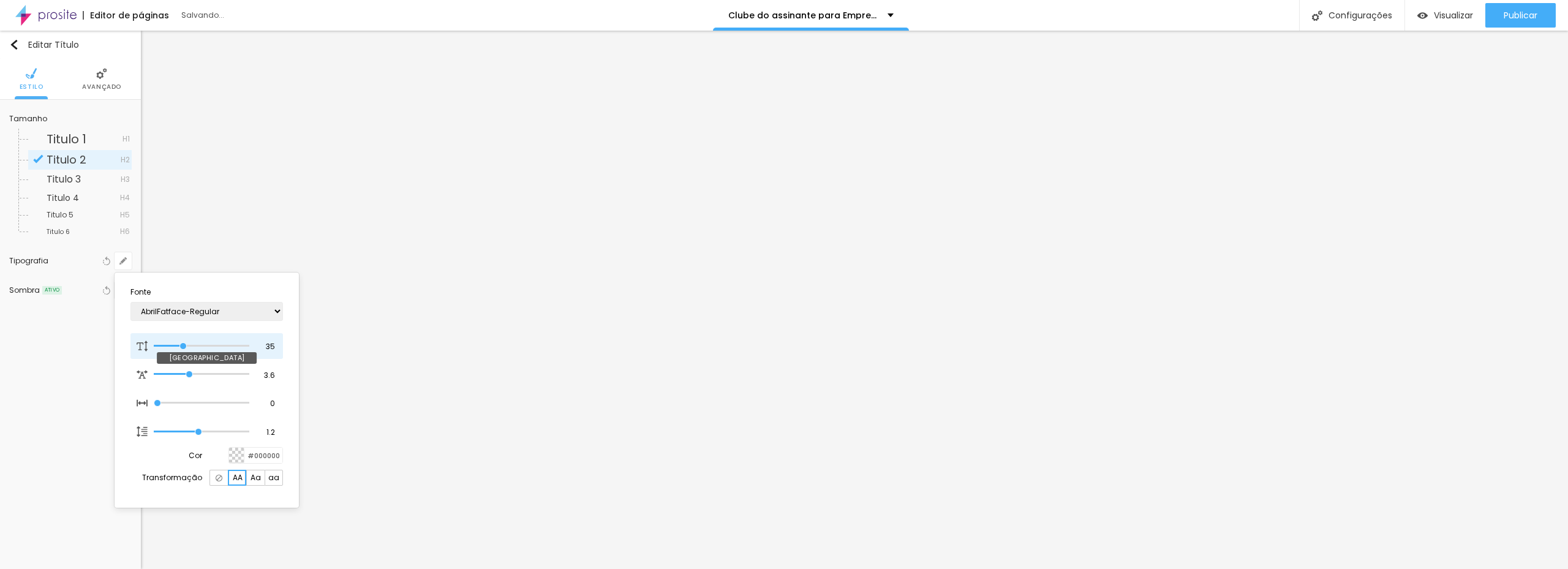
type input "37"
type input "38"
type input "39"
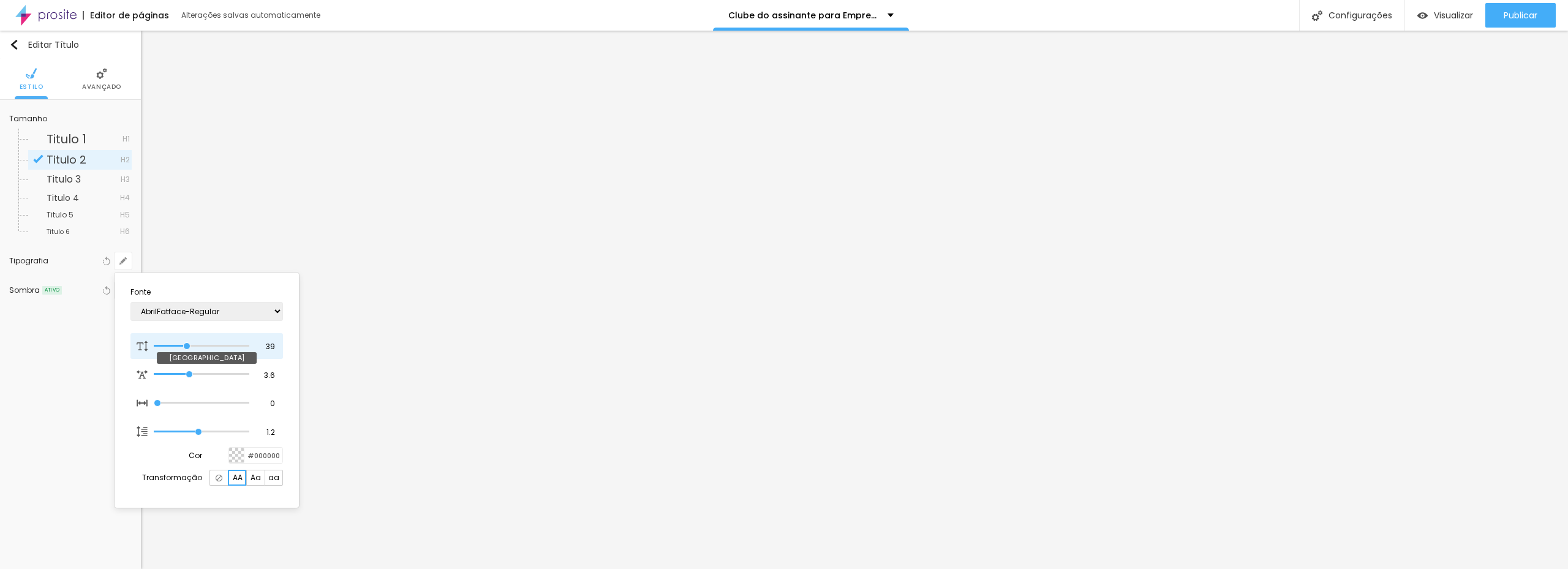
type input "40"
type input "41"
type input "43"
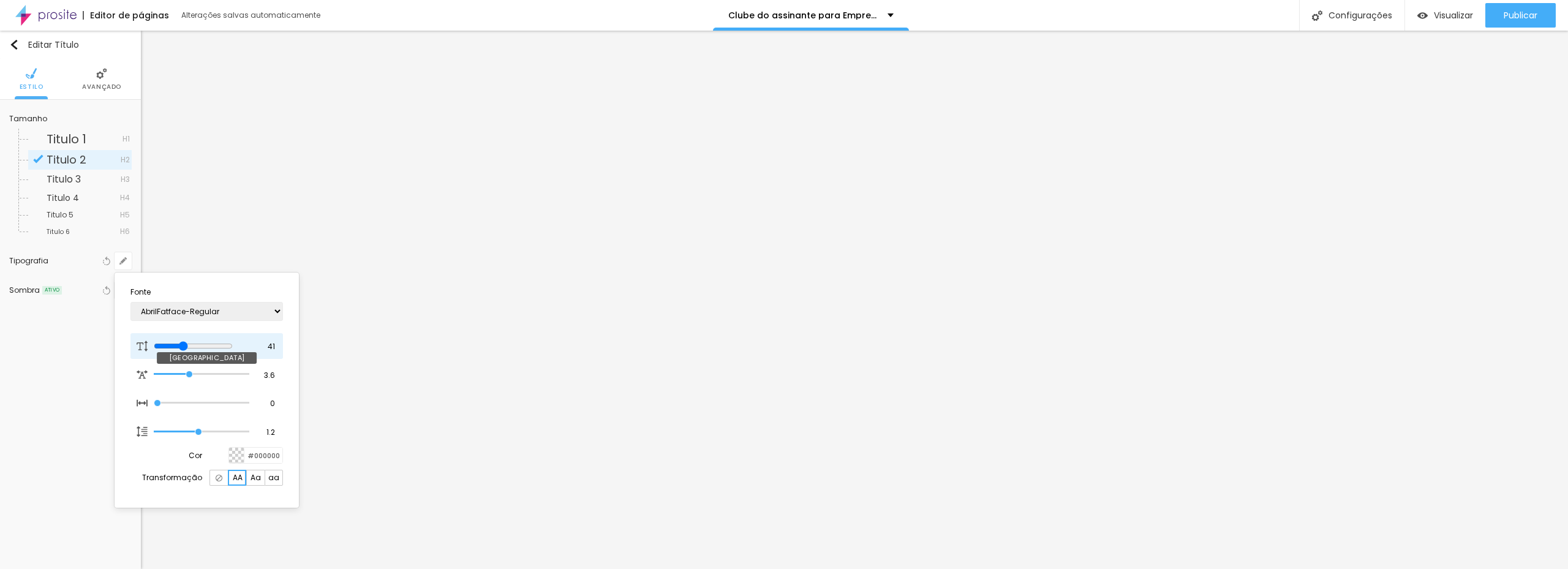
type input "43"
type input "44"
type input "45"
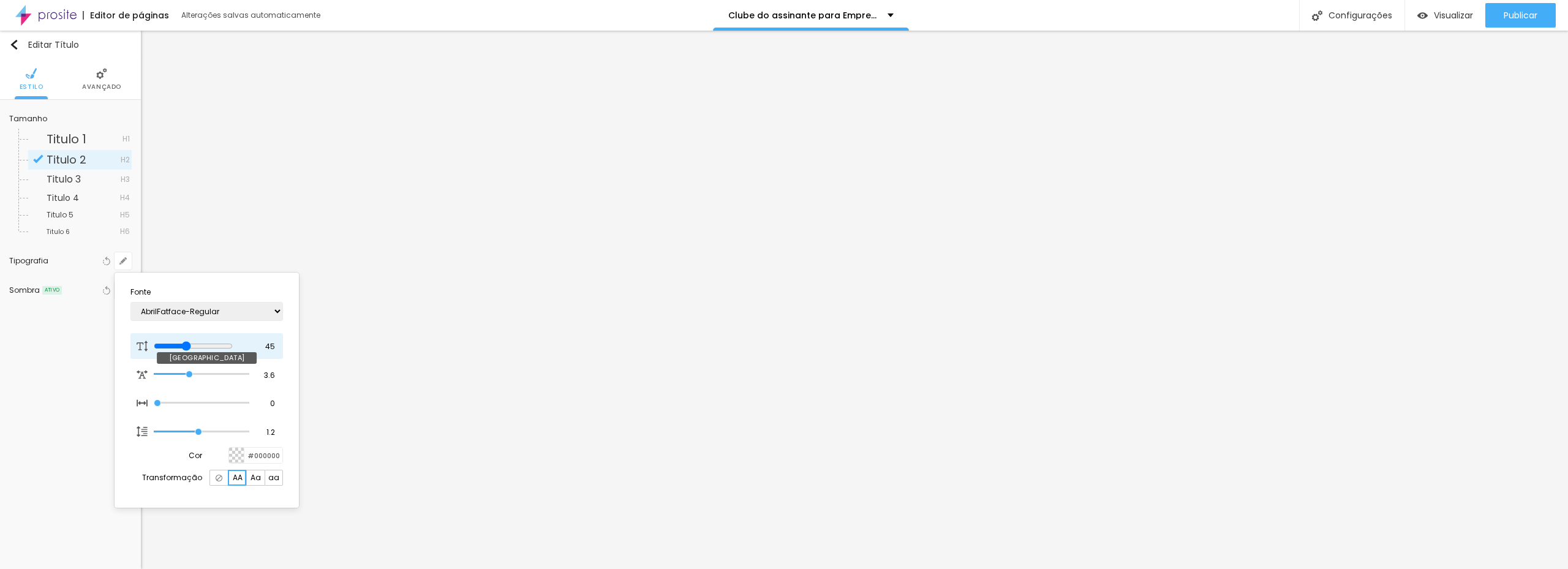
type input "46"
type input "45"
type input "44"
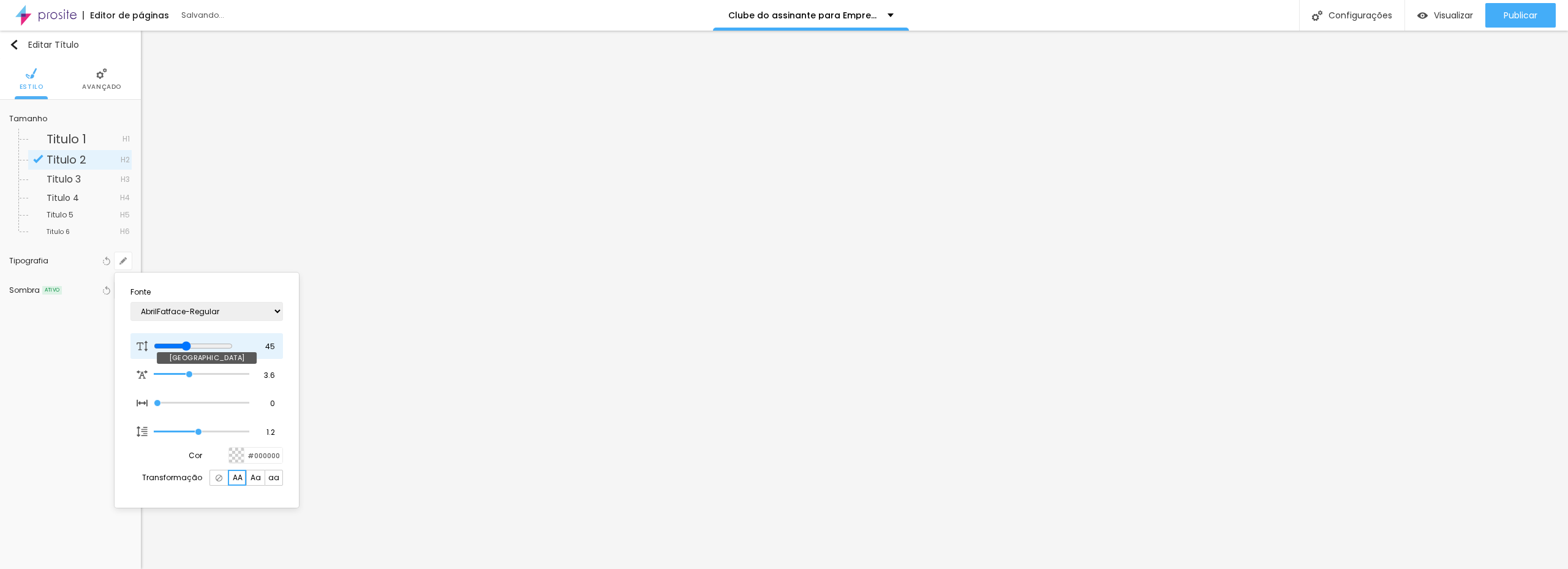
type input "44"
type input "43"
type input "41"
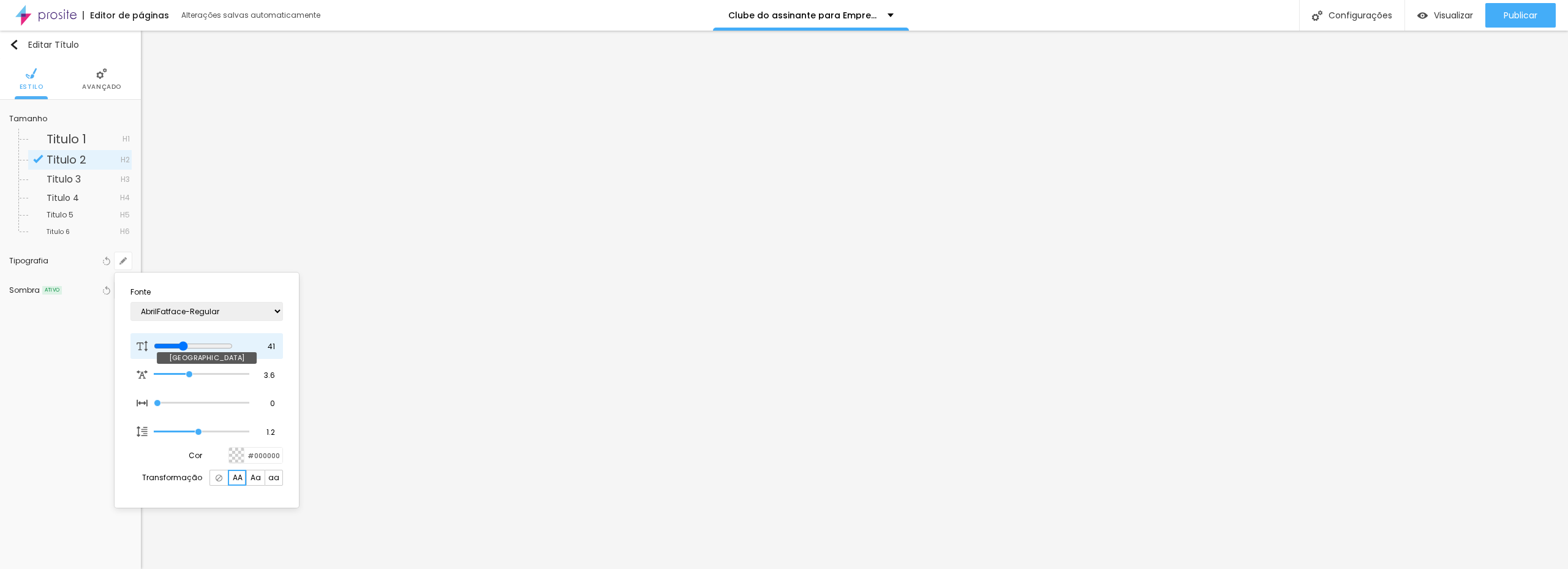
type input "41"
click at [189, 348] on input "range" at bounding box center [193, 346] width 79 height 10
click at [943, 290] on div at bounding box center [784, 284] width 1568 height 569
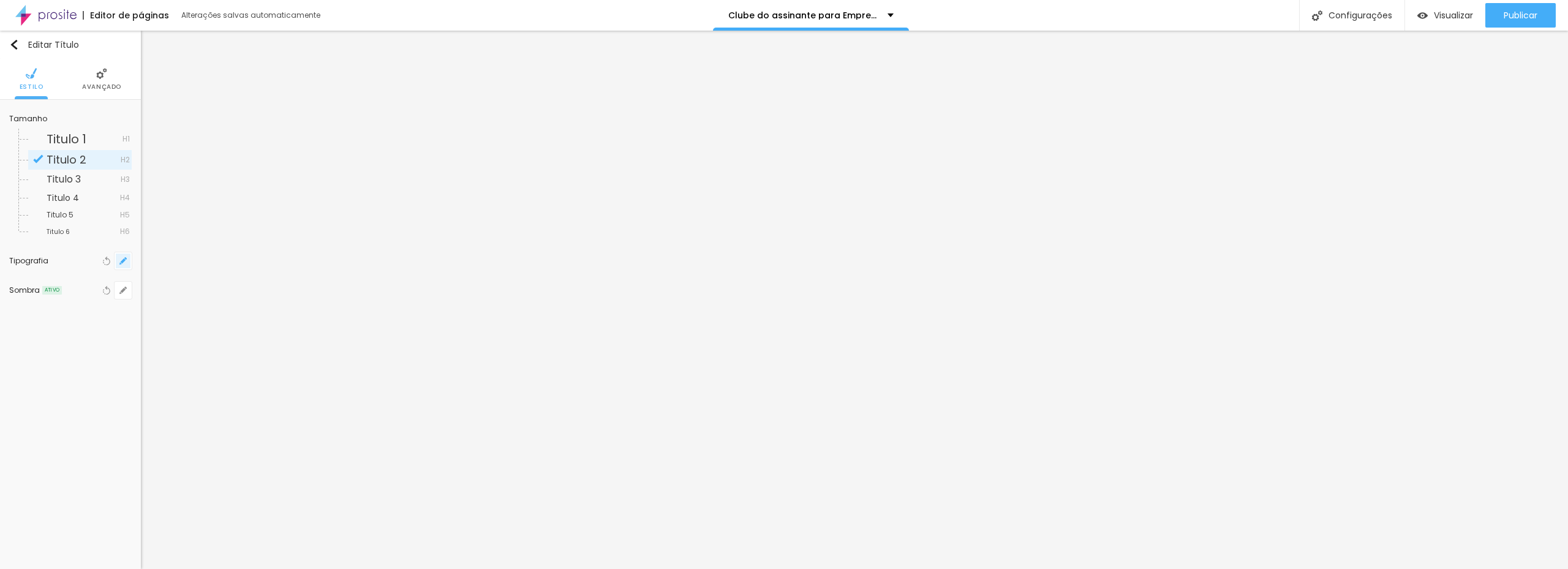
click at [123, 260] on icon "button" at bounding box center [123, 260] width 5 height 5
click at [219, 474] on img at bounding box center [219, 478] width 7 height 7
click at [238, 478] on span "AA" at bounding box center [238, 477] width 10 height 7
click at [253, 478] on span "Aa" at bounding box center [256, 477] width 11 height 7
click at [275, 478] on span "aa" at bounding box center [274, 477] width 11 height 7
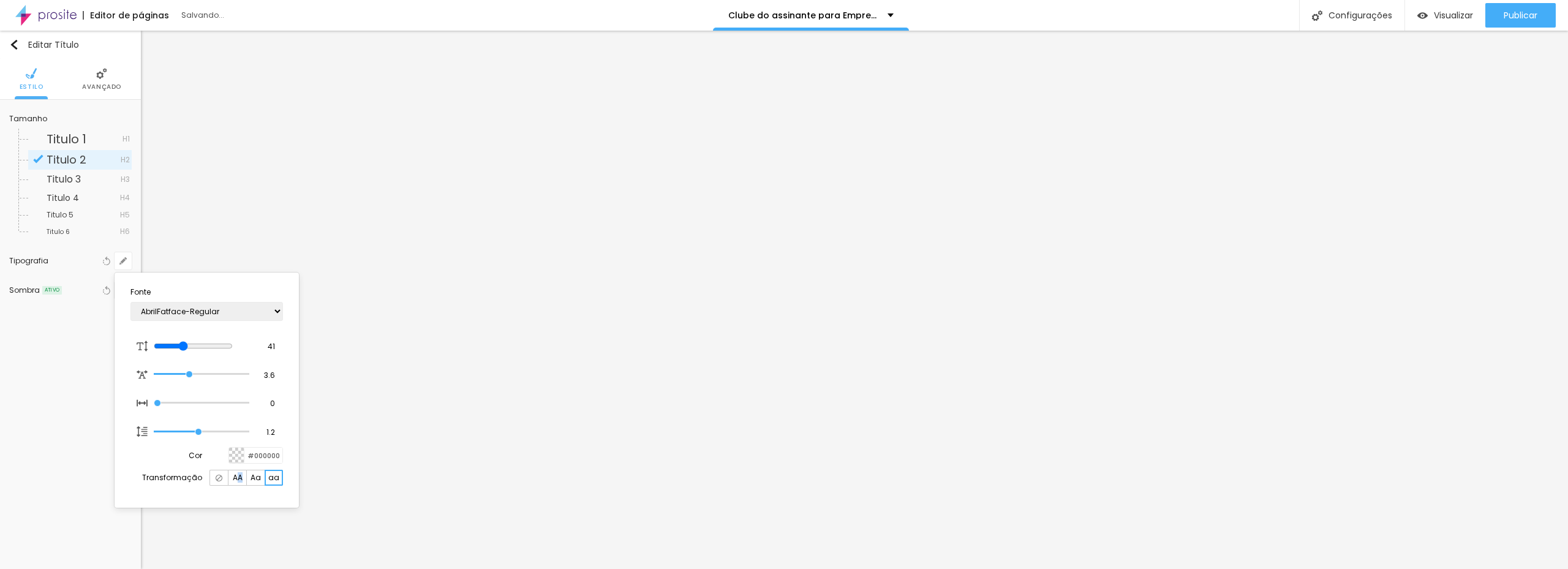
click at [240, 478] on span "AA" at bounding box center [238, 477] width 10 height 7
click at [1127, 297] on div at bounding box center [784, 284] width 1568 height 569
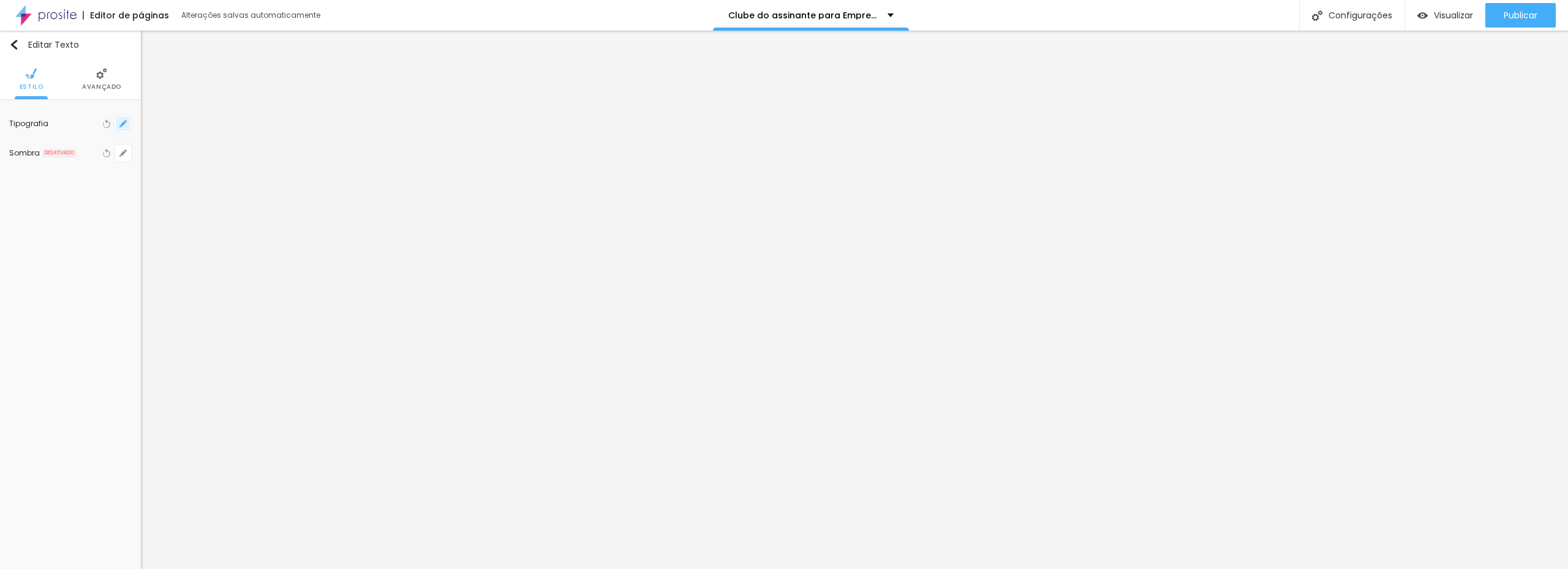
click at [122, 125] on icon "button" at bounding box center [123, 123] width 5 height 5
click at [122, 123] on div at bounding box center [784, 284] width 1568 height 569
click at [120, 127] on icon "button" at bounding box center [121, 126] width 3 height 3
click at [237, 340] on span "AA" at bounding box center [238, 340] width 10 height 7
click at [216, 340] on img at bounding box center [219, 341] width 7 height 7
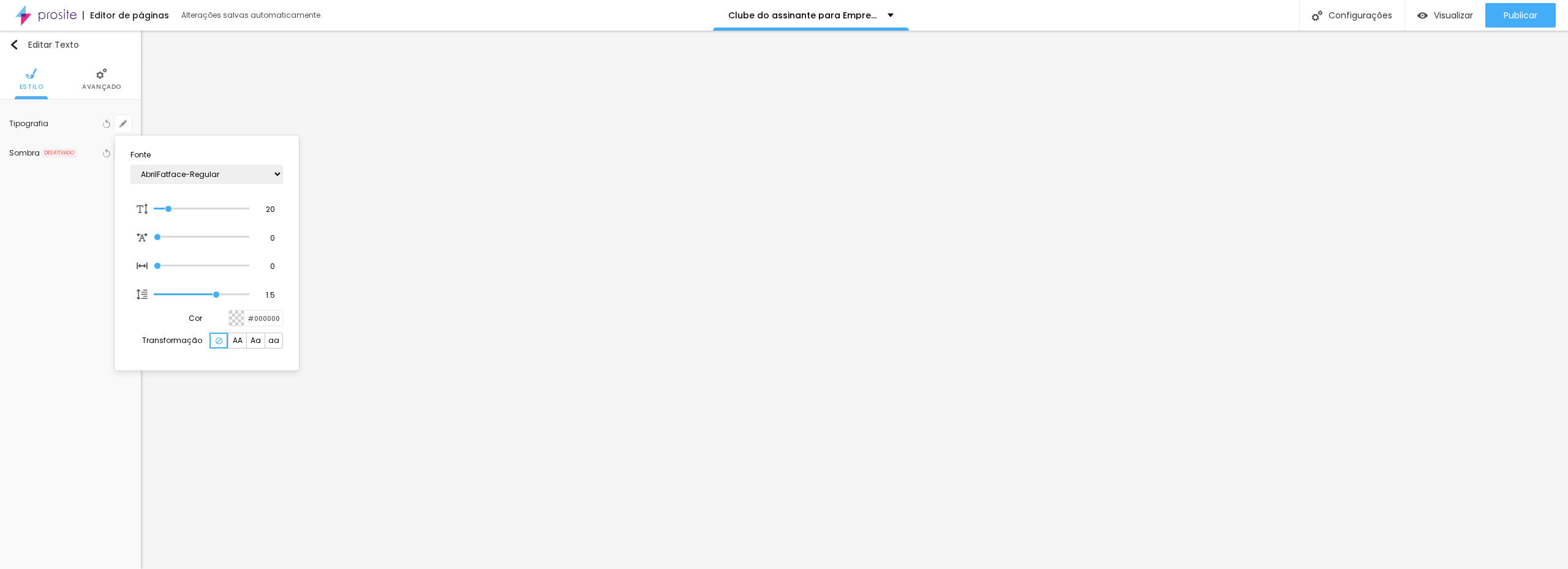
click at [792, 354] on div at bounding box center [784, 284] width 1568 height 569
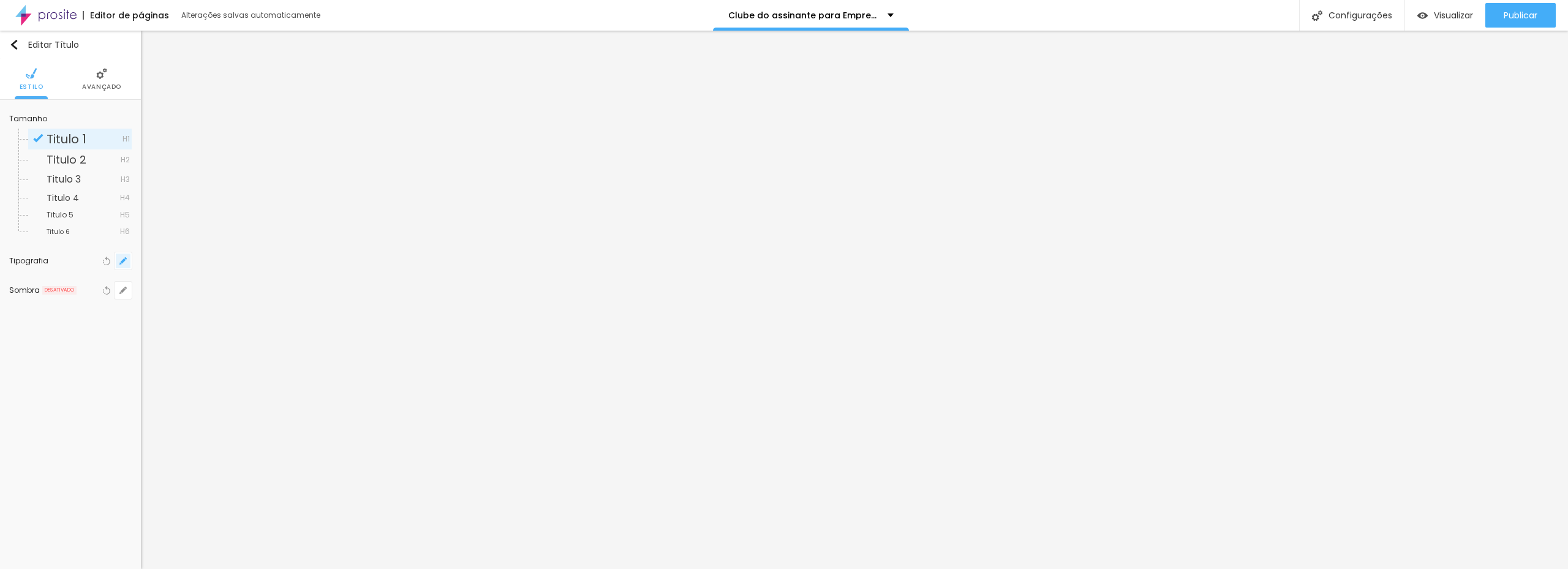
click at [121, 262] on icon "button" at bounding box center [123, 260] width 5 height 5
type input "1"
click at [85, 160] on div at bounding box center [784, 284] width 1568 height 569
click at [85, 160] on span "Titulo 2" at bounding box center [66, 159] width 40 height 15
click at [121, 263] on icon "button" at bounding box center [123, 260] width 5 height 5
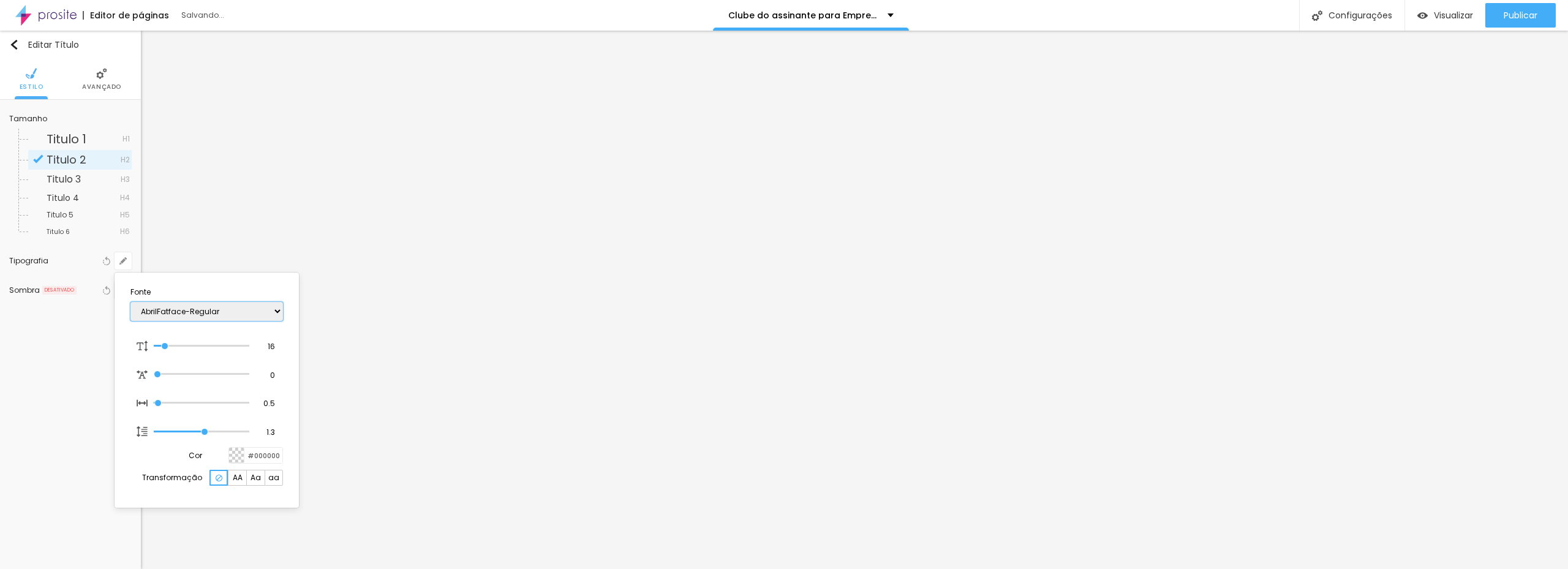
click at [193, 312] on select "AbrilFatface-Regular Actor-Regular Alegreya AlegreyaBlack Alice Allan-Bold Alla…" at bounding box center [206, 311] width 152 height 19
type input "1"
click at [1183, 262] on div at bounding box center [784, 284] width 1568 height 569
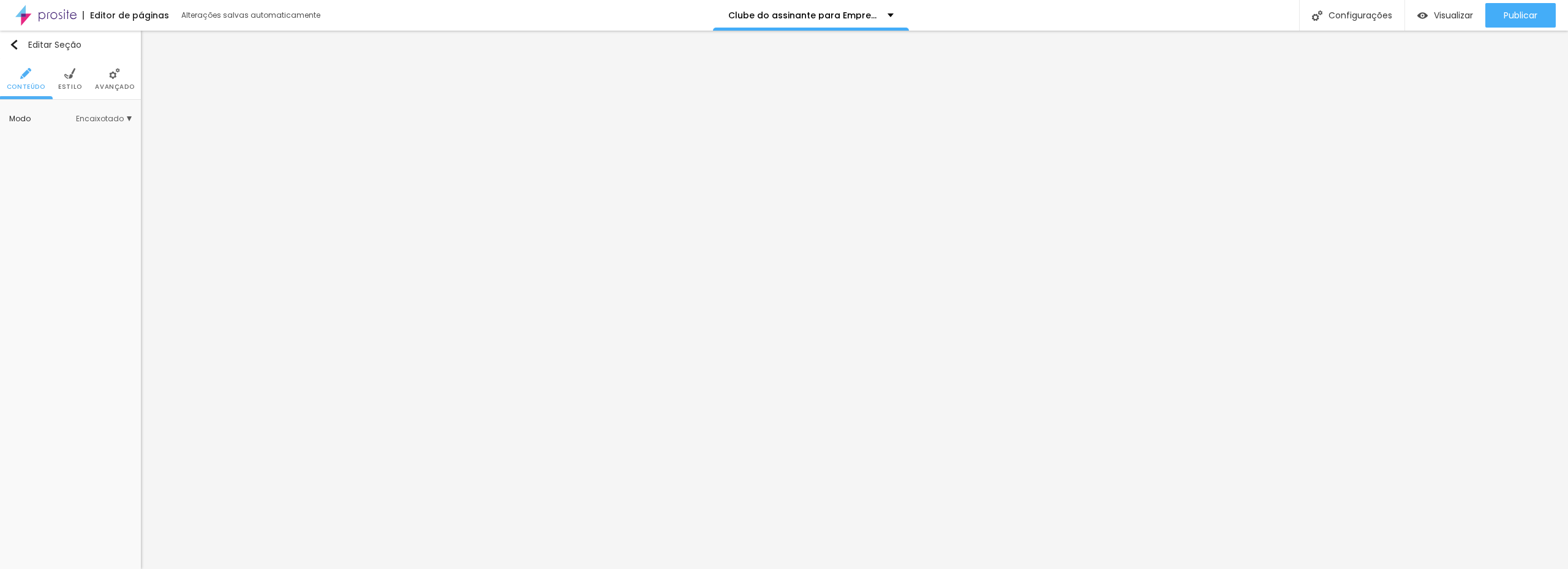
click at [66, 81] on li "Estilo" at bounding box center [70, 79] width 24 height 40
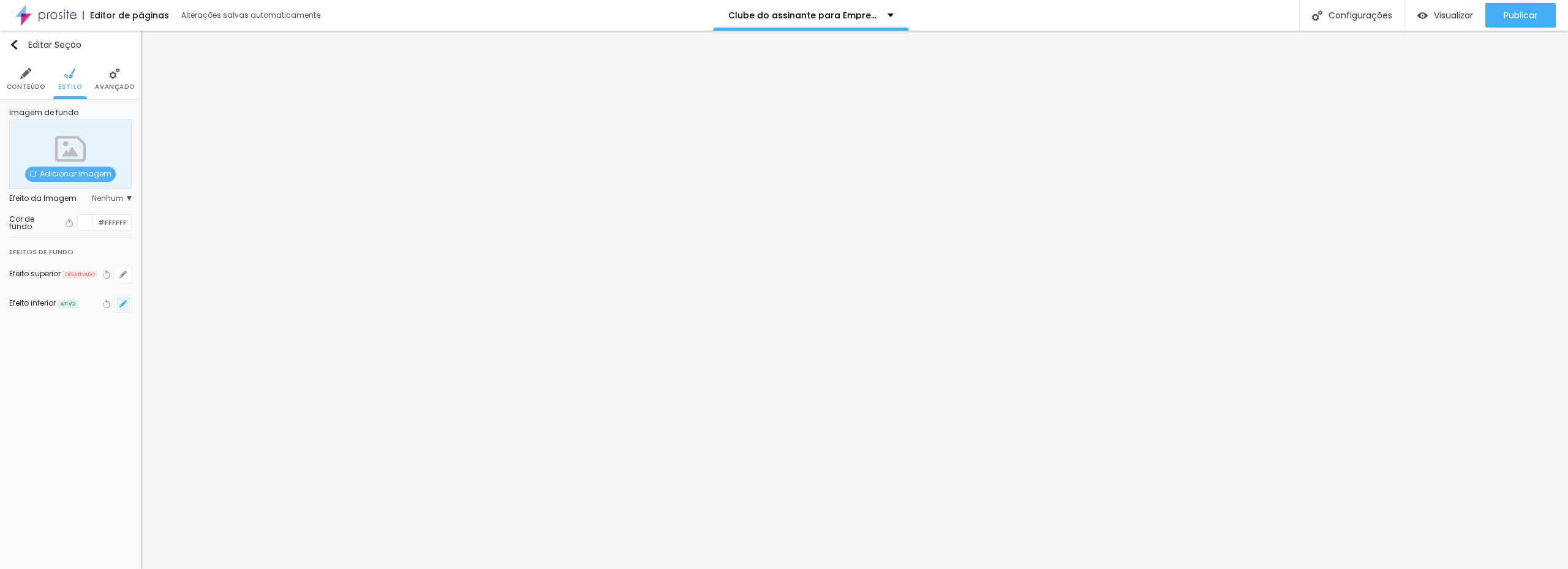
click at [120, 299] on button "button" at bounding box center [123, 304] width 17 height 17
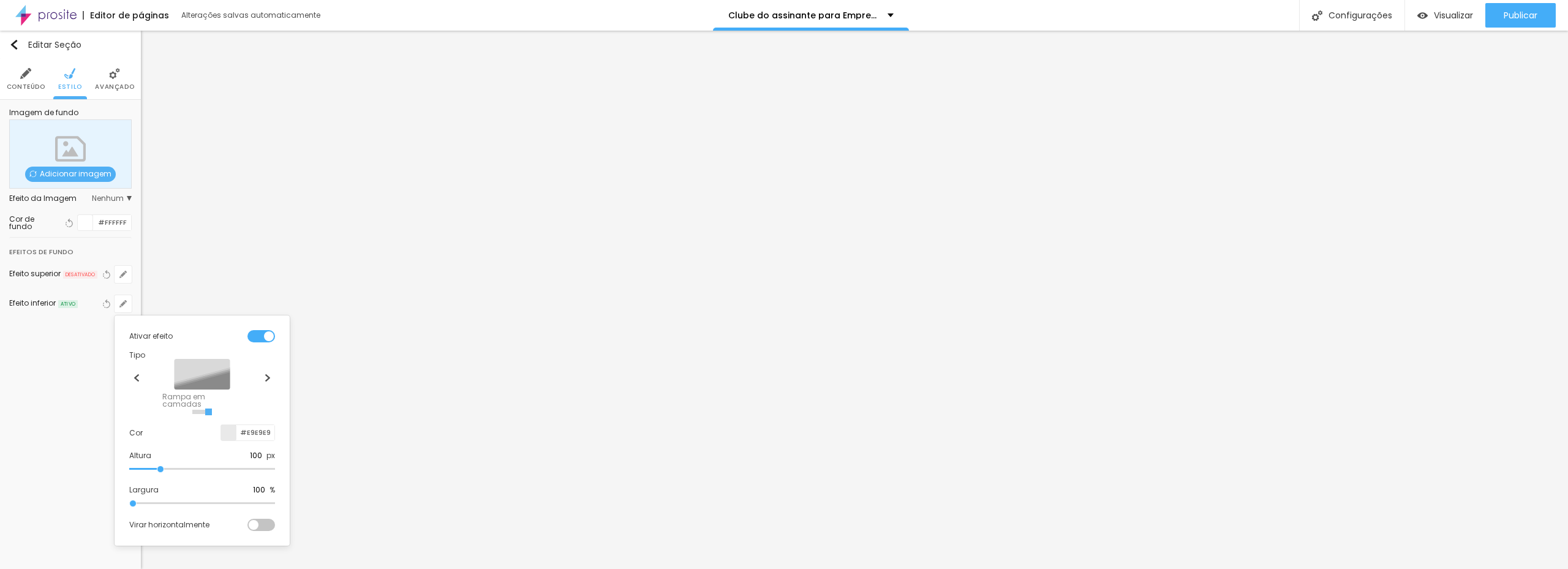
click at [193, 412] on input "radio" at bounding box center [195, 412] width 4 height 4
radio input "true"
radio input "false"
click at [18, 41] on div at bounding box center [784, 284] width 1568 height 569
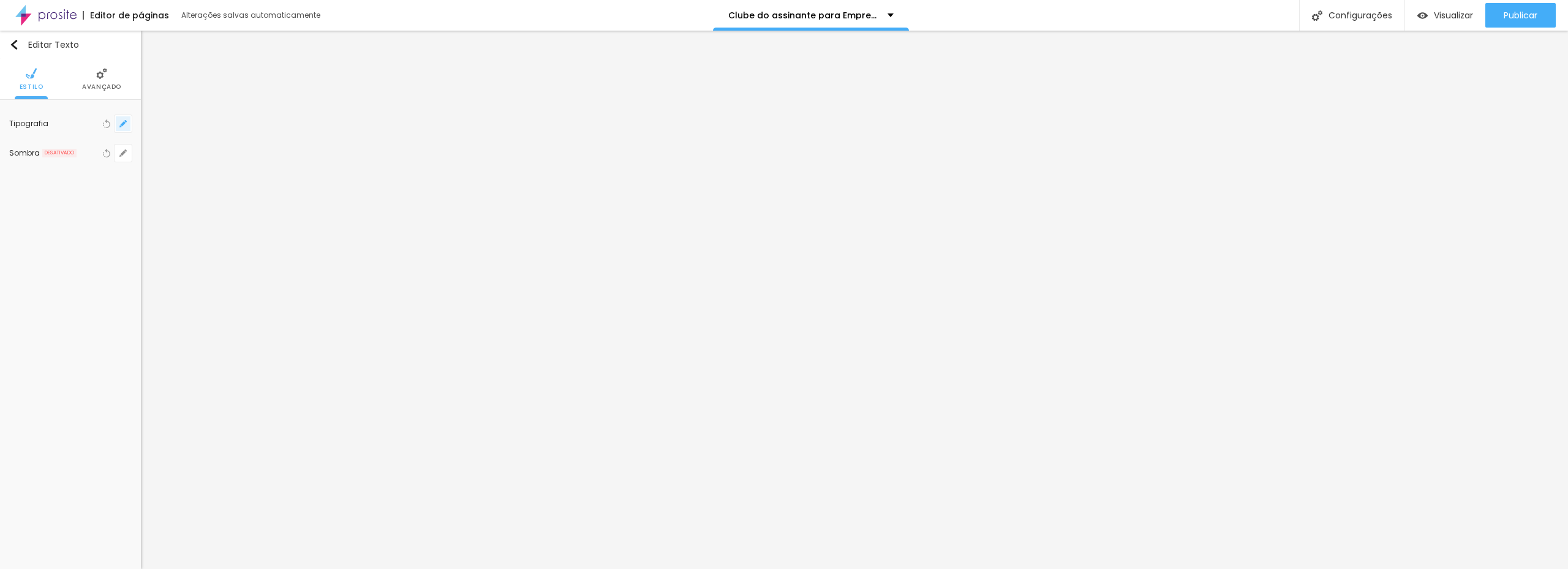
click at [125, 127] on icon "button" at bounding box center [123, 123] width 7 height 7
click at [209, 179] on select "Carregando..." at bounding box center [206, 174] width 152 height 19
click at [261, 172] on select "Carregando..." at bounding box center [206, 174] width 152 height 19
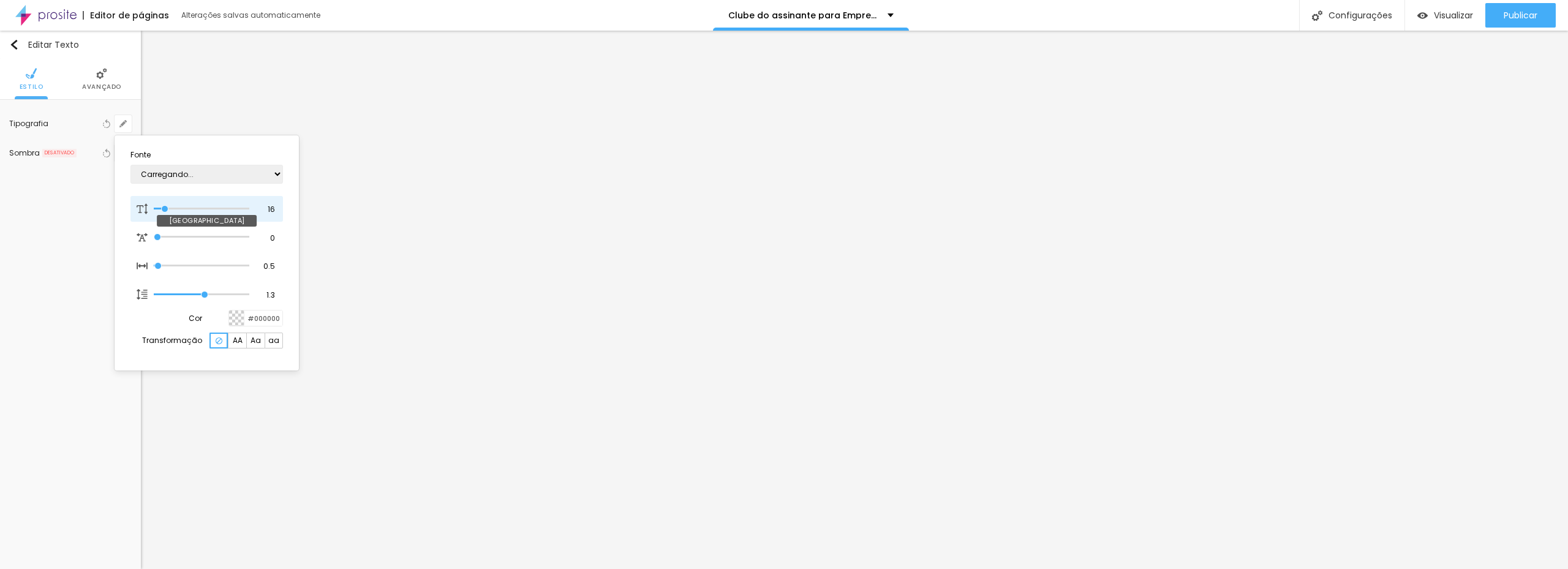
type input "14"
type input "1"
type input "15"
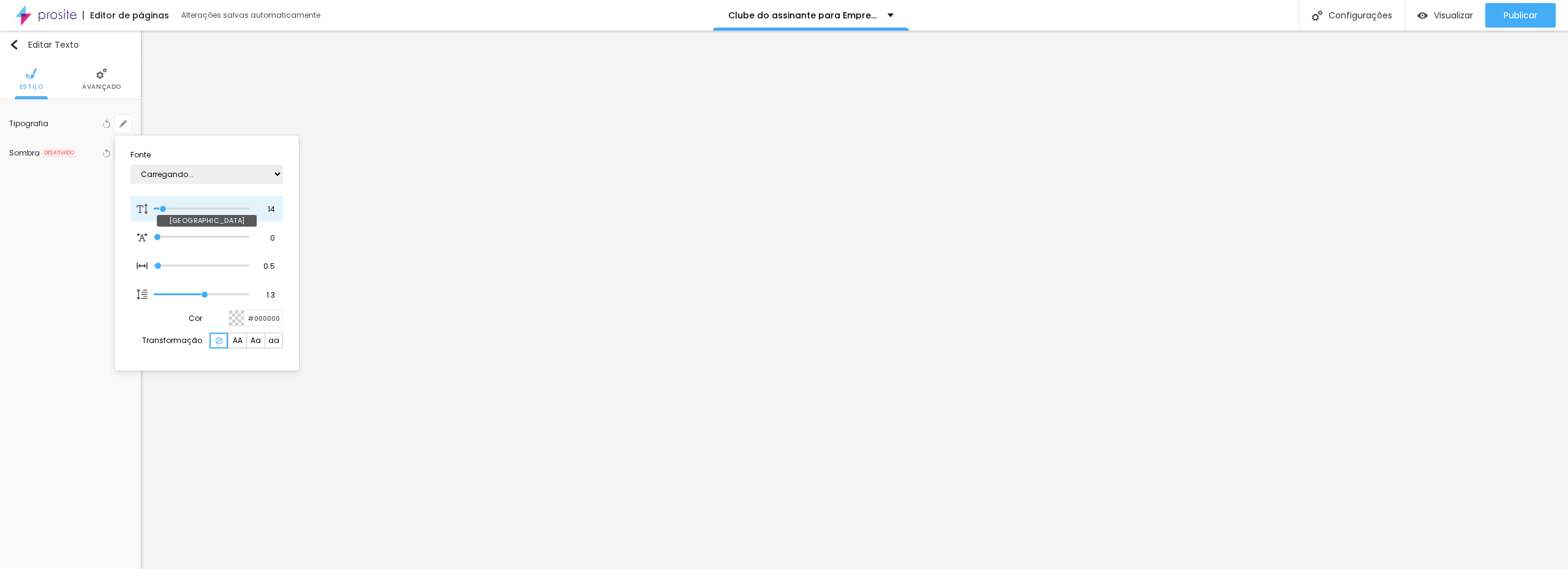
type input "1"
type input "16"
type input "1"
type input "17"
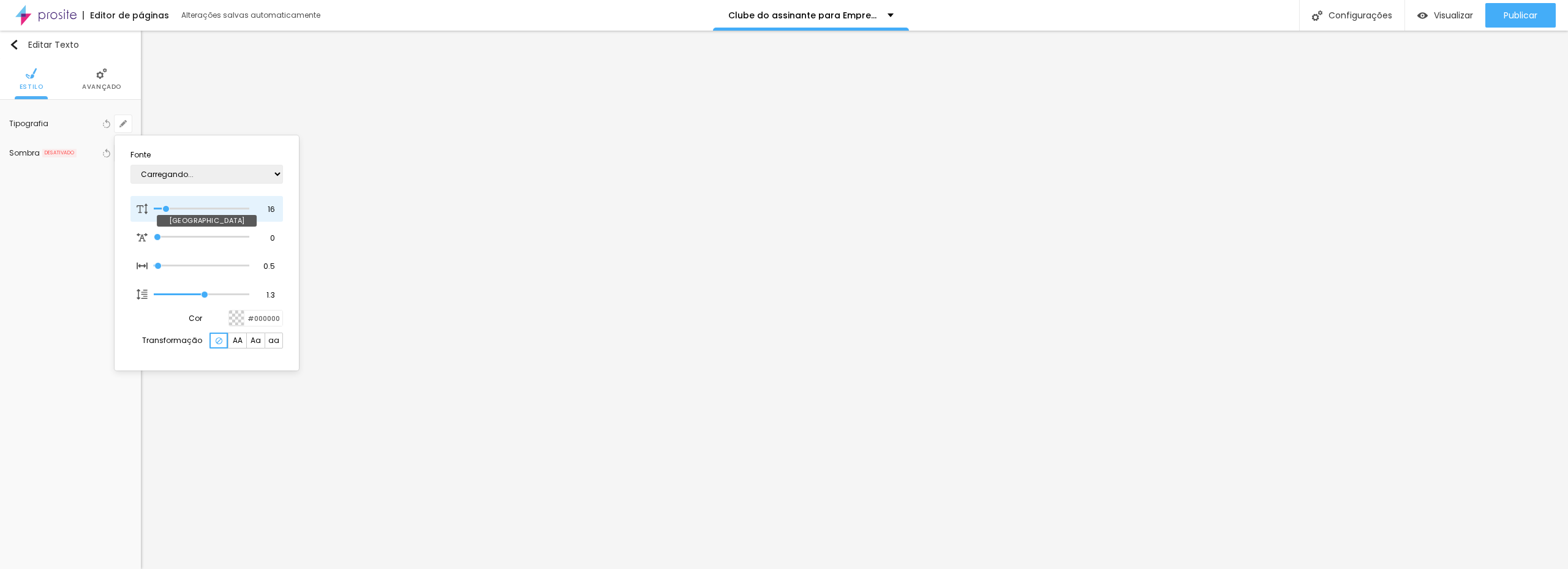
type input "17"
type input "1"
type input "18"
type input "1"
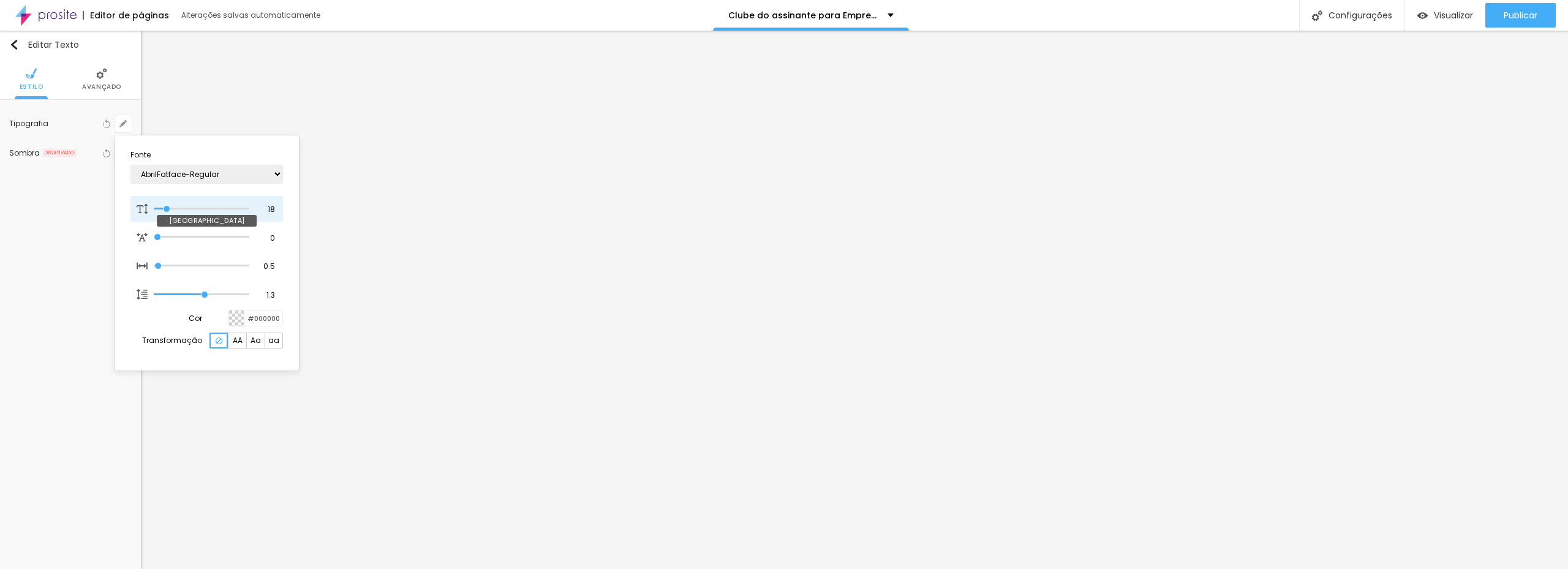
type input "19"
type input "1"
type input "19"
click at [168, 207] on input "range" at bounding box center [201, 209] width 95 height 6
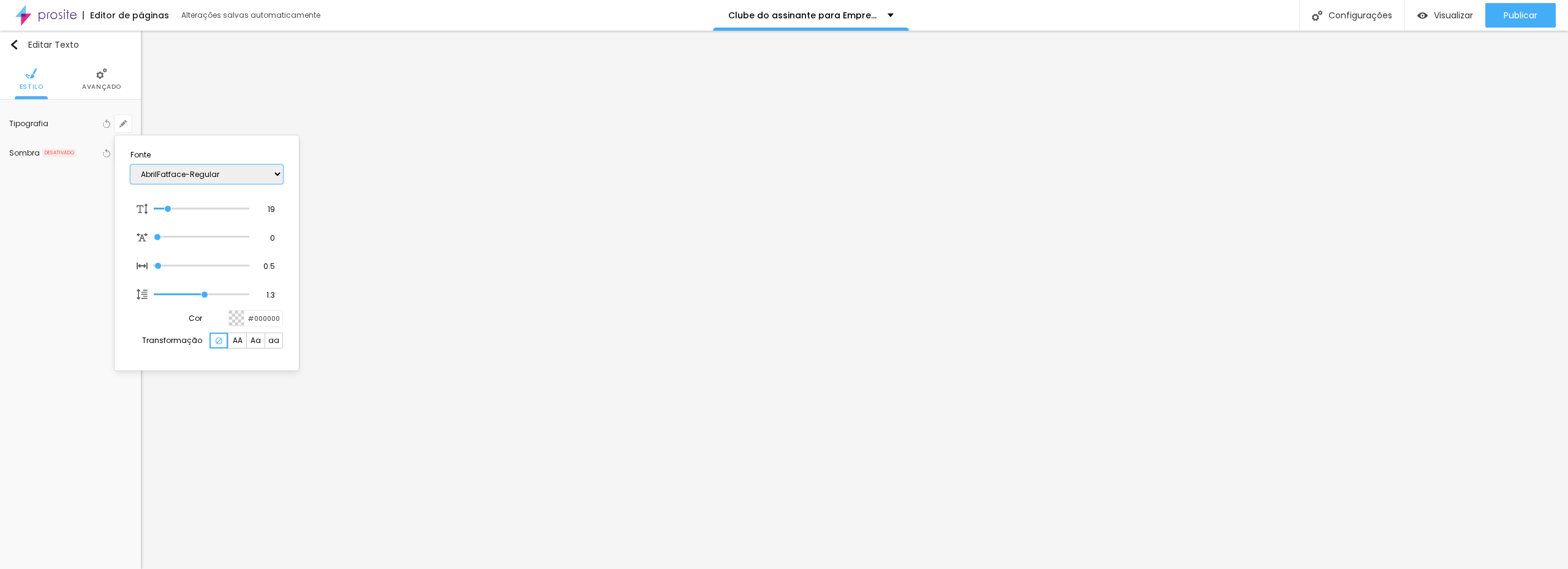
click at [233, 173] on select "AbrilFatface-Regular Actor-Regular Alegreya AlegreyaBlack Alice Allan-Bold Alla…" at bounding box center [206, 174] width 152 height 19
type input "1"
select select "Roboto"
click at [130, 165] on select "AbrilFatface-Regular Actor-Regular Alegreya AlegreyaBlack Alice Allan-Bold Alla…" at bounding box center [206, 174] width 152 height 19
type input "1"
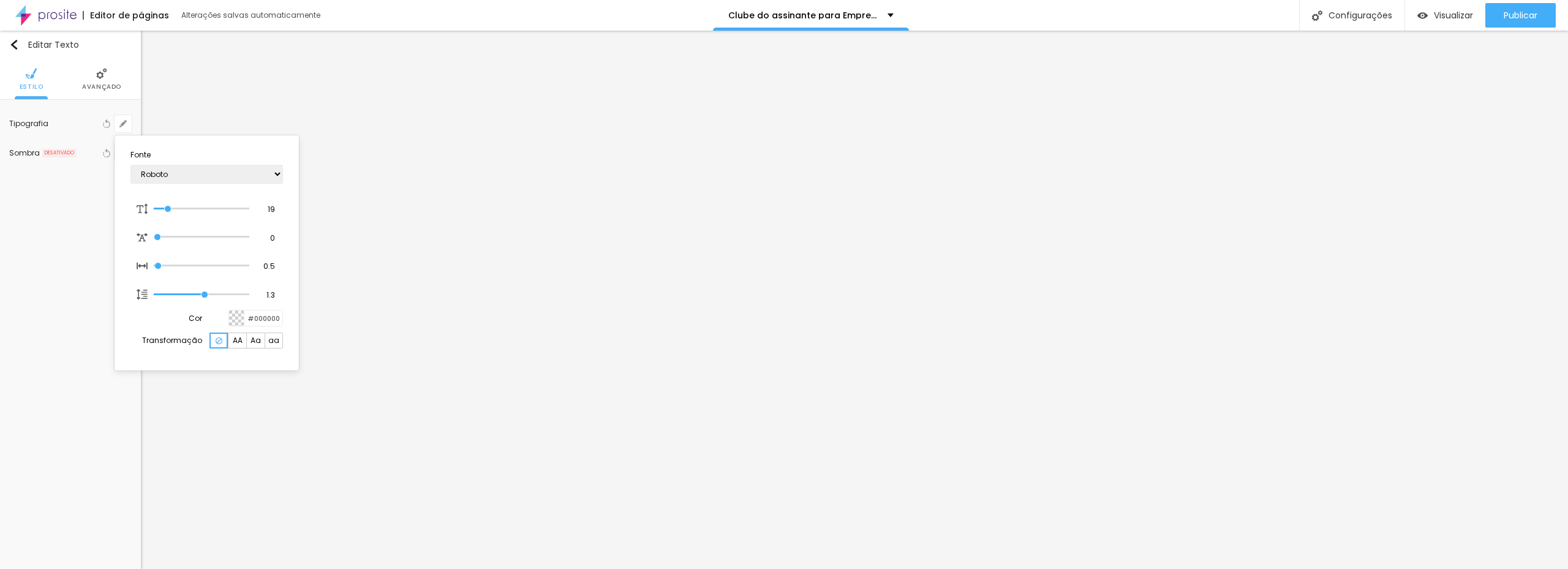
click at [708, 72] on div at bounding box center [784, 284] width 1568 height 569
click at [119, 127] on button "button" at bounding box center [123, 124] width 17 height 17
click at [741, 368] on div at bounding box center [784, 284] width 1568 height 569
click at [70, 79] on img at bounding box center [70, 73] width 11 height 11
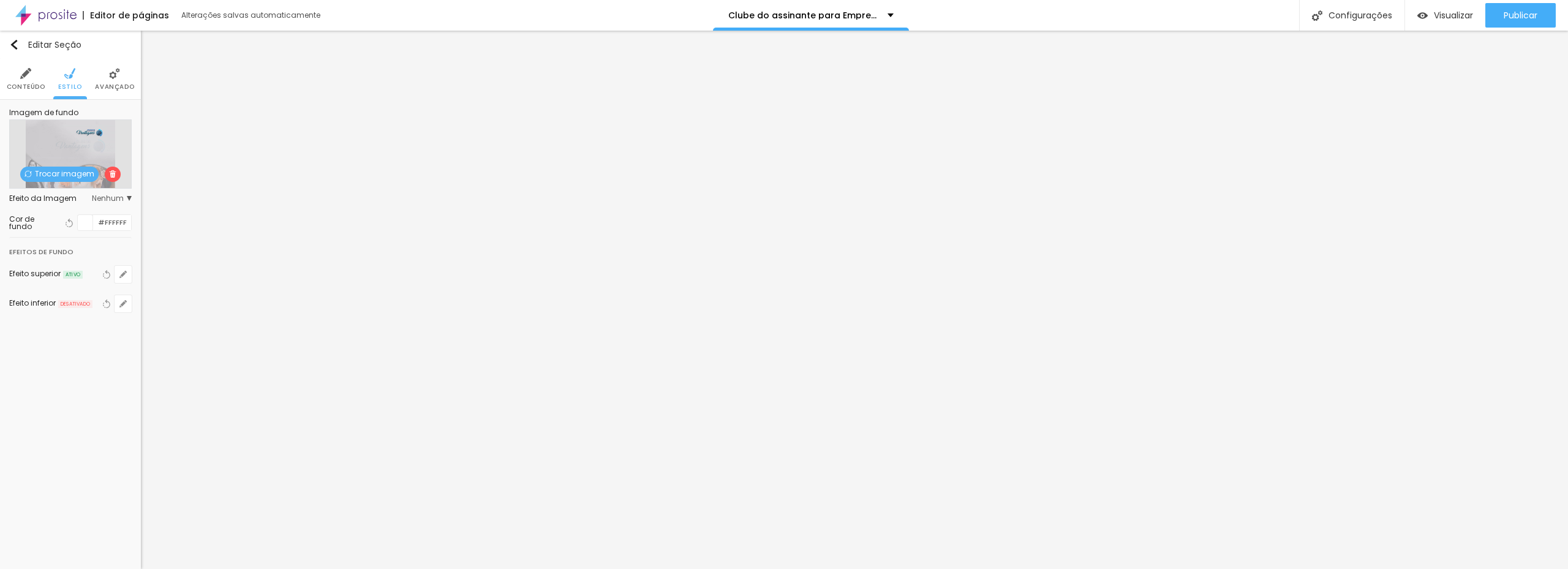
click at [63, 156] on div "Trocar imagem" at bounding box center [70, 154] width 123 height 69
click at [60, 172] on span "Trocar imagem" at bounding box center [59, 174] width 79 height 15
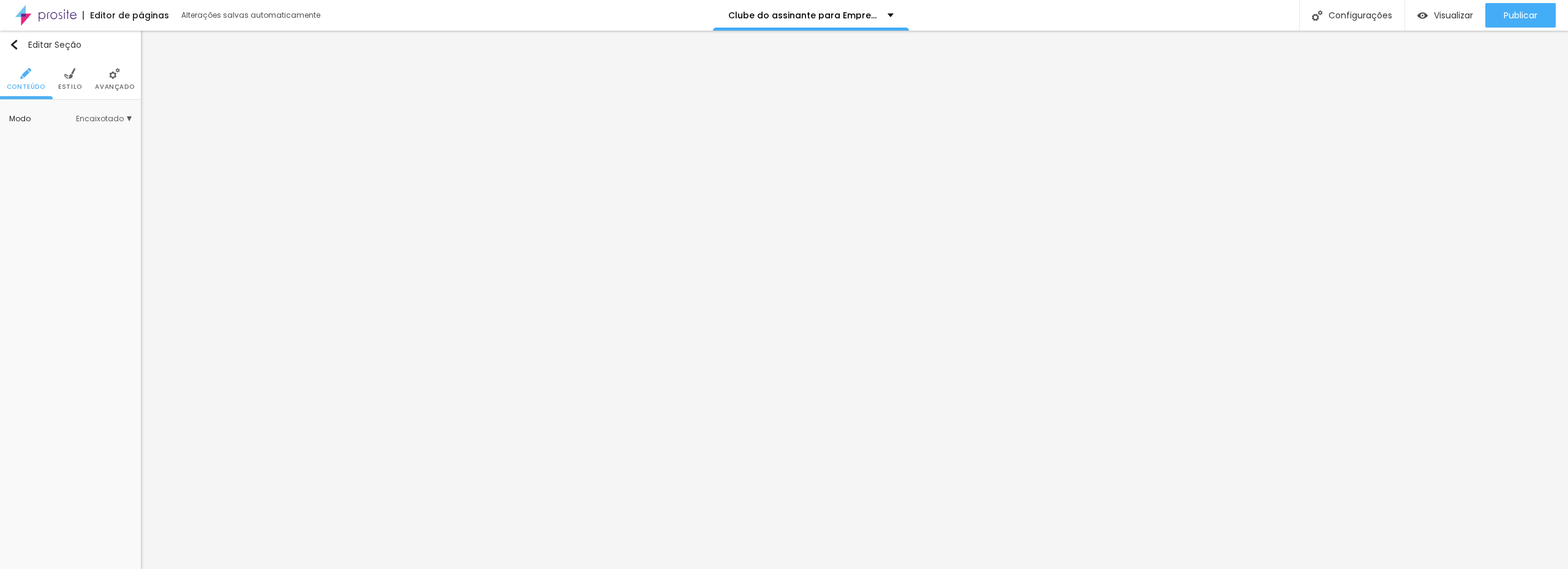
click at [68, 84] on span "Estilo" at bounding box center [70, 87] width 24 height 6
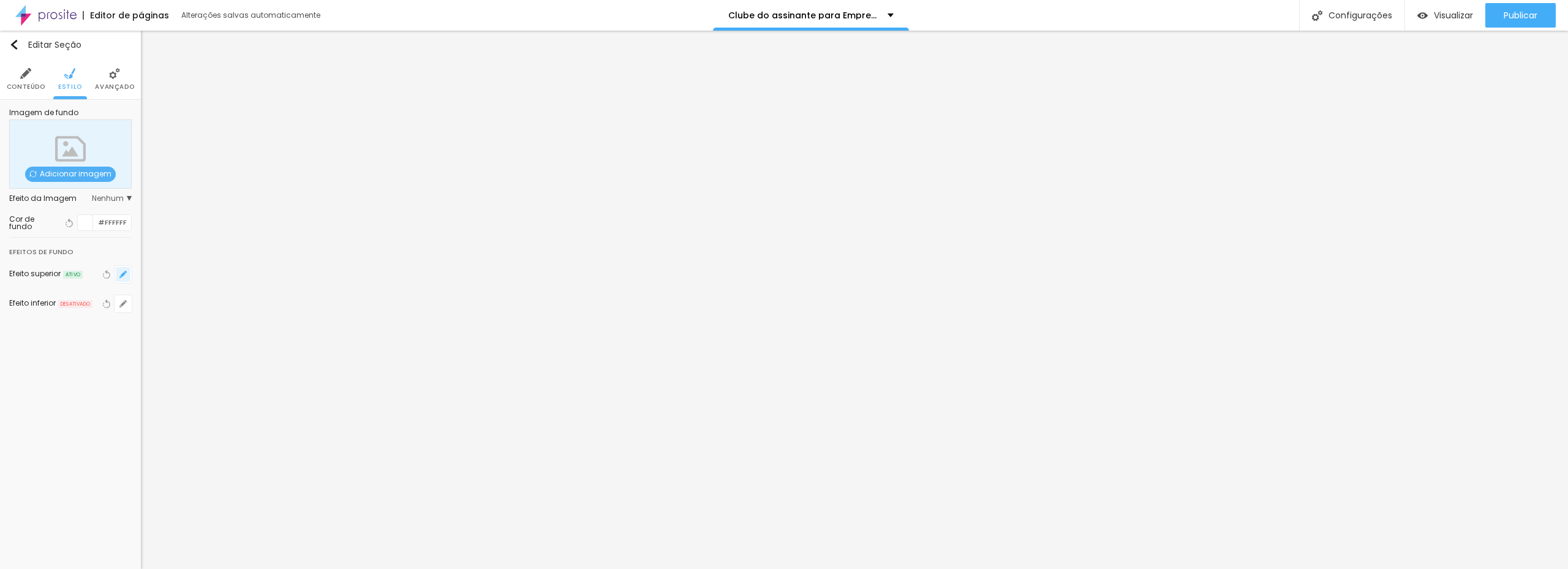
click at [117, 276] on button "button" at bounding box center [123, 274] width 17 height 17
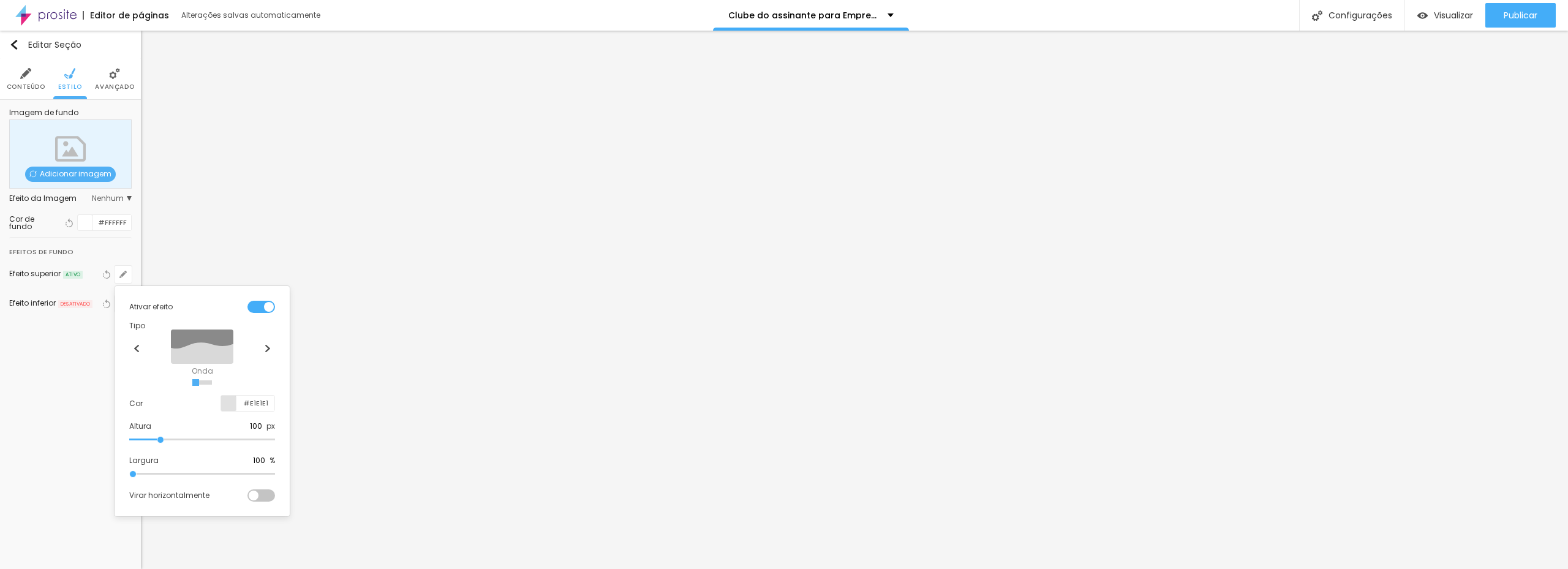
click at [84, 221] on div at bounding box center [784, 284] width 1568 height 569
click at [84, 219] on div at bounding box center [85, 222] width 15 height 15
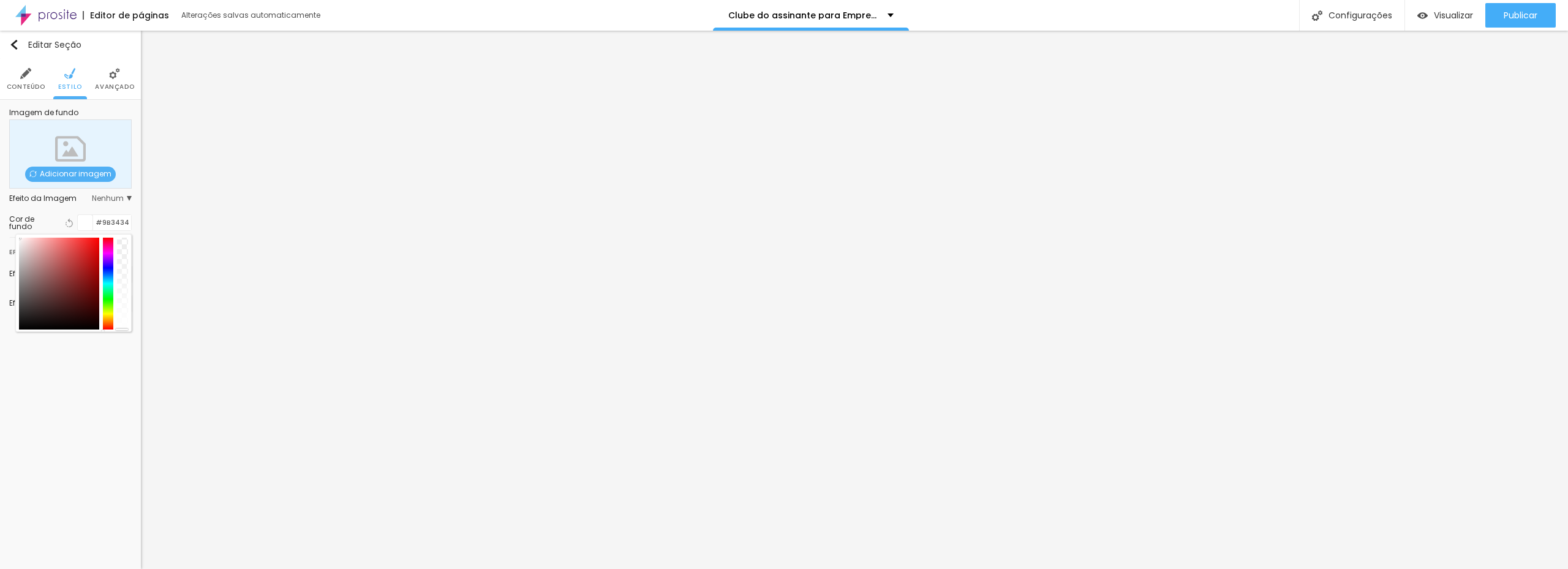
click at [74, 272] on div at bounding box center [59, 283] width 81 height 92
drag, startPoint x: 76, startPoint y: 268, endPoint x: 21, endPoint y: 230, distance: 66.9
click at [7, 207] on div "Imagem de fundo Adicionar imagem Efeito da Imagem Nenhum Nenhum Parallax Cor de…" at bounding box center [70, 217] width 141 height 236
type input "#FFFFFF"
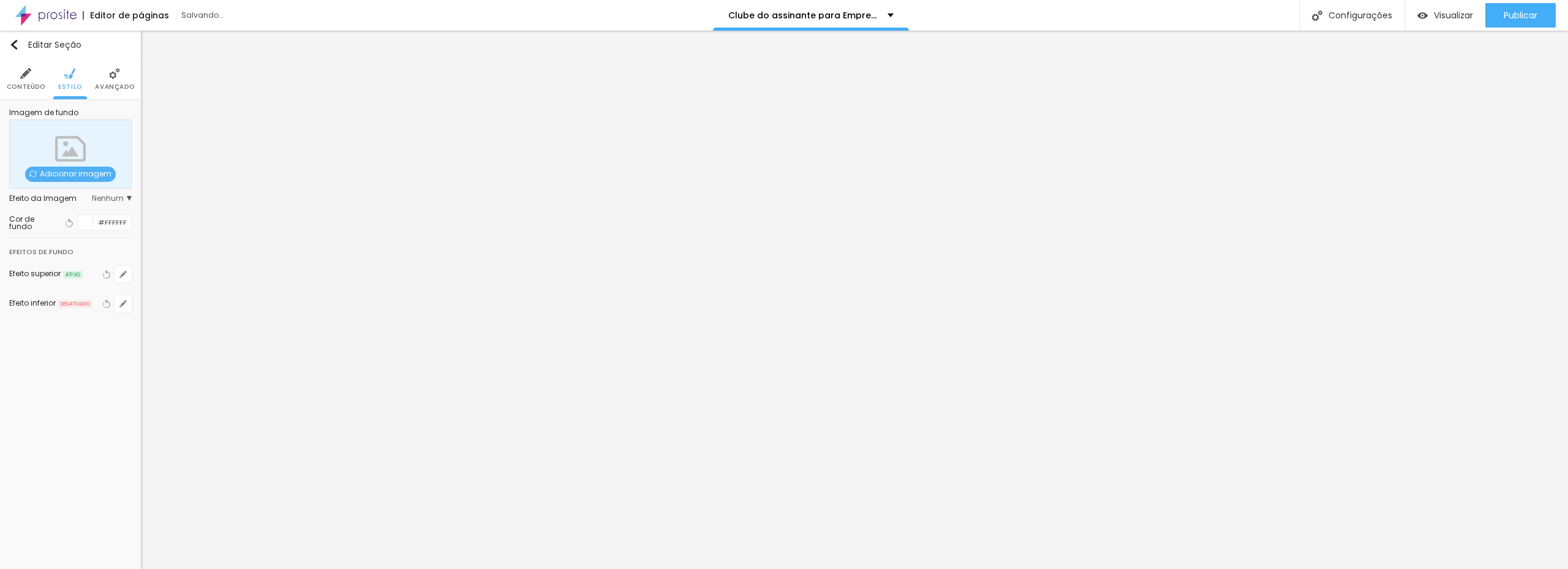
click at [84, 384] on div "Editar Seção Conteúdo Estilo Avançado Imagem de fundo Adicionar imagem Efeito d…" at bounding box center [70, 300] width 141 height 538
click at [120, 274] on icon "button" at bounding box center [123, 274] width 7 height 7
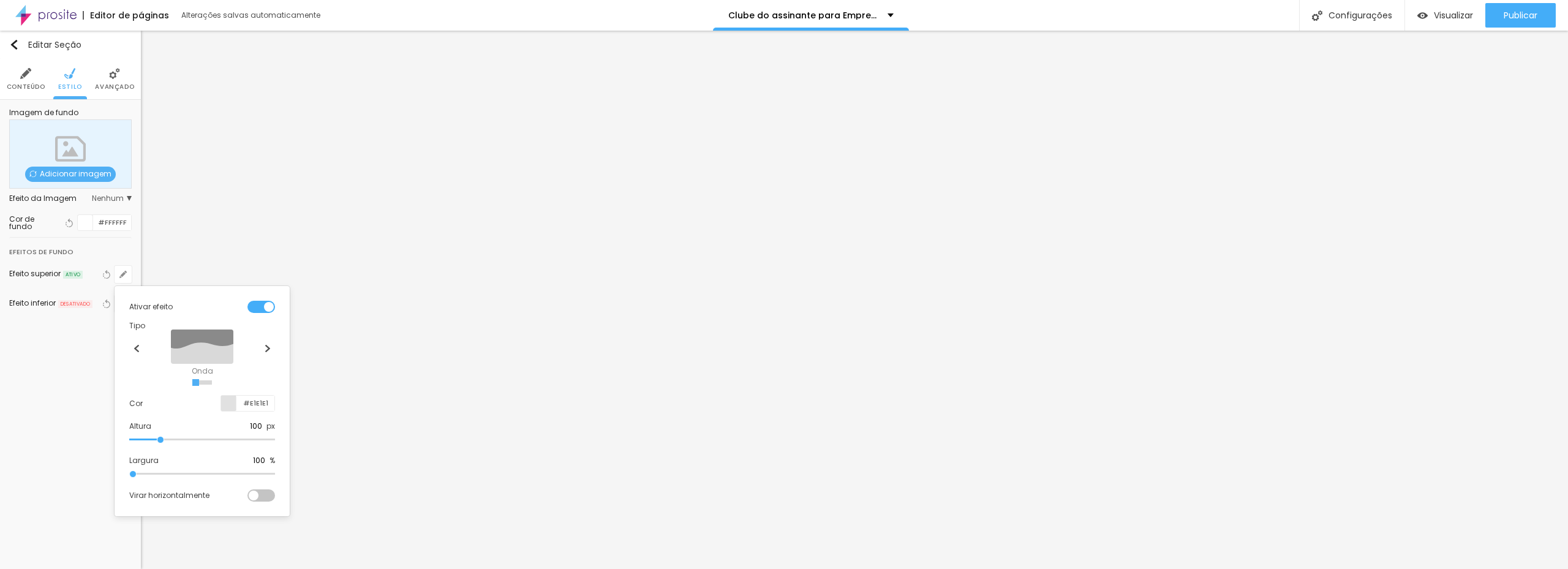
click at [224, 403] on div at bounding box center [228, 403] width 15 height 15
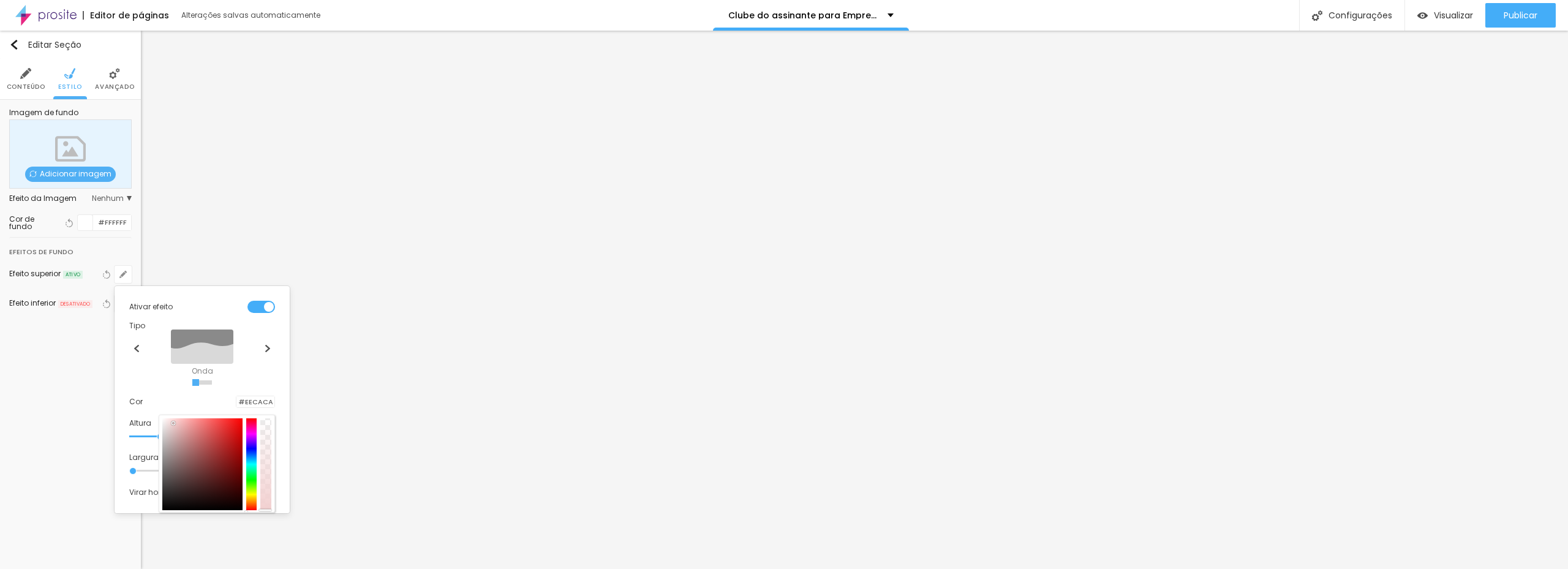
drag, startPoint x: 178, startPoint y: 428, endPoint x: 173, endPoint y: 423, distance: 7.1
click at [173, 423] on div at bounding box center [203, 464] width 81 height 92
click at [250, 464] on div at bounding box center [217, 464] width 109 height 92
drag, startPoint x: 255, startPoint y: 462, endPoint x: 214, endPoint y: 450, distance: 42.7
click at [252, 461] on div at bounding box center [252, 464] width 11 height 92
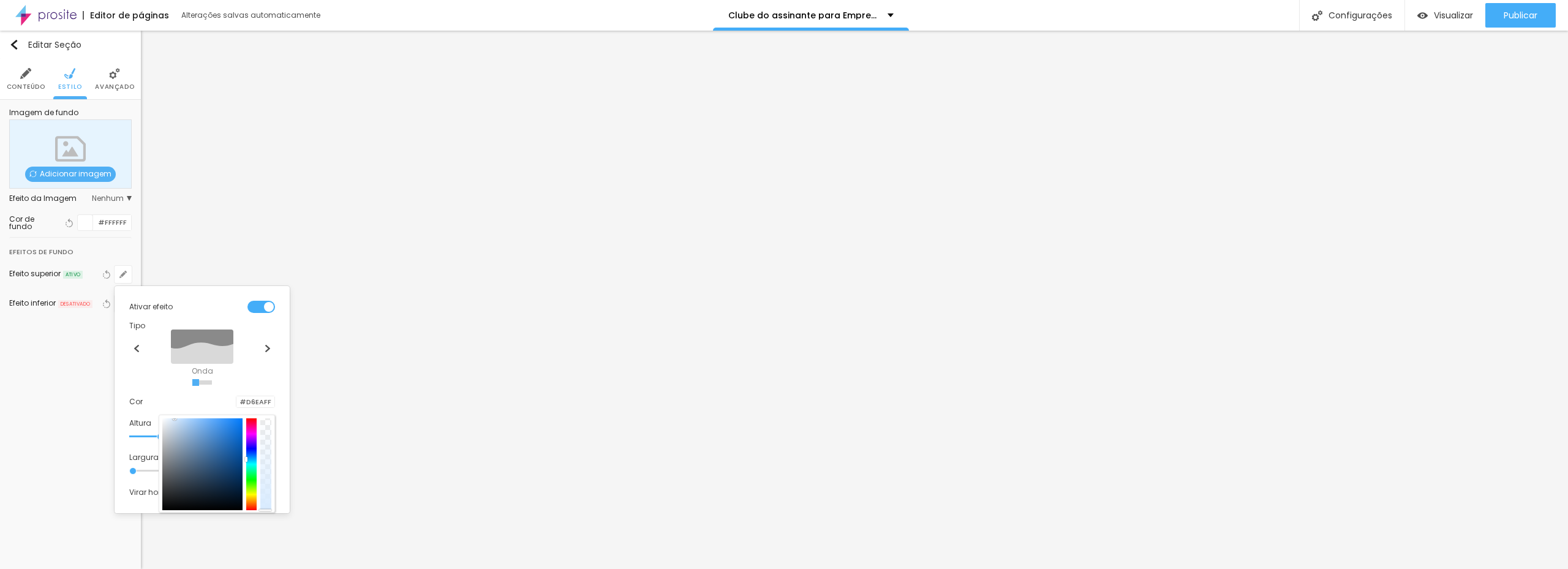
drag, startPoint x: 175, startPoint y: 424, endPoint x: 193, endPoint y: 438, distance: 22.8
click at [174, 417] on div at bounding box center [216, 464] width 116 height 98
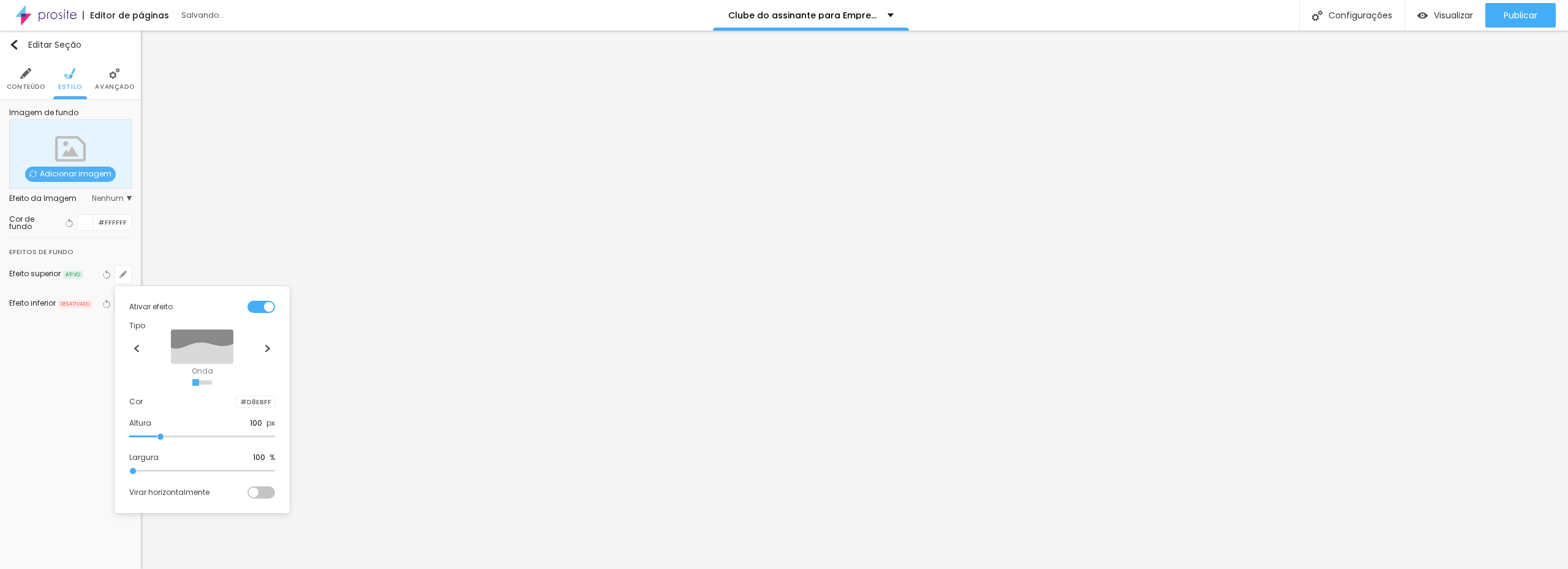
click at [236, 408] on div at bounding box center [236, 402] width 0 height 11
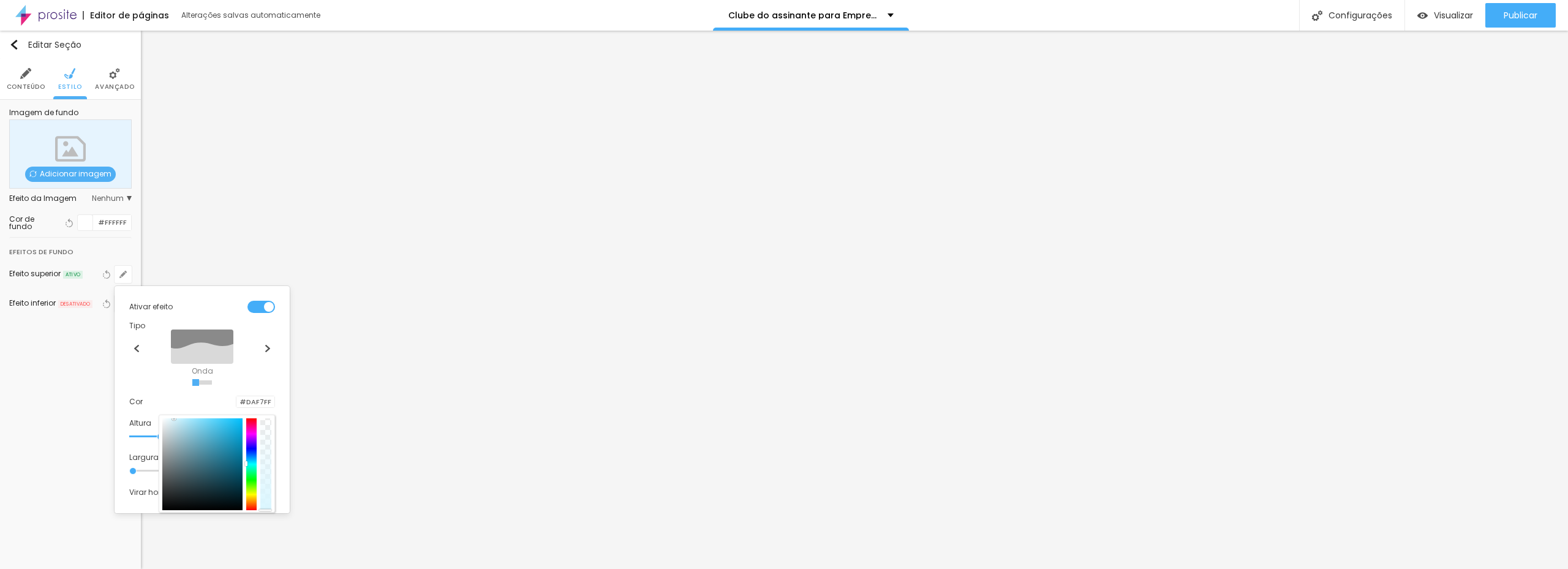
click at [251, 460] on div at bounding box center [252, 464] width 11 height 92
drag, startPoint x: 166, startPoint y: 454, endPoint x: 188, endPoint y: 435, distance: 29.1
click at [188, 435] on div at bounding box center [203, 464] width 81 height 92
drag, startPoint x: 249, startPoint y: 470, endPoint x: 221, endPoint y: 446, distance: 36.9
click at [244, 447] on div at bounding box center [217, 464] width 109 height 92
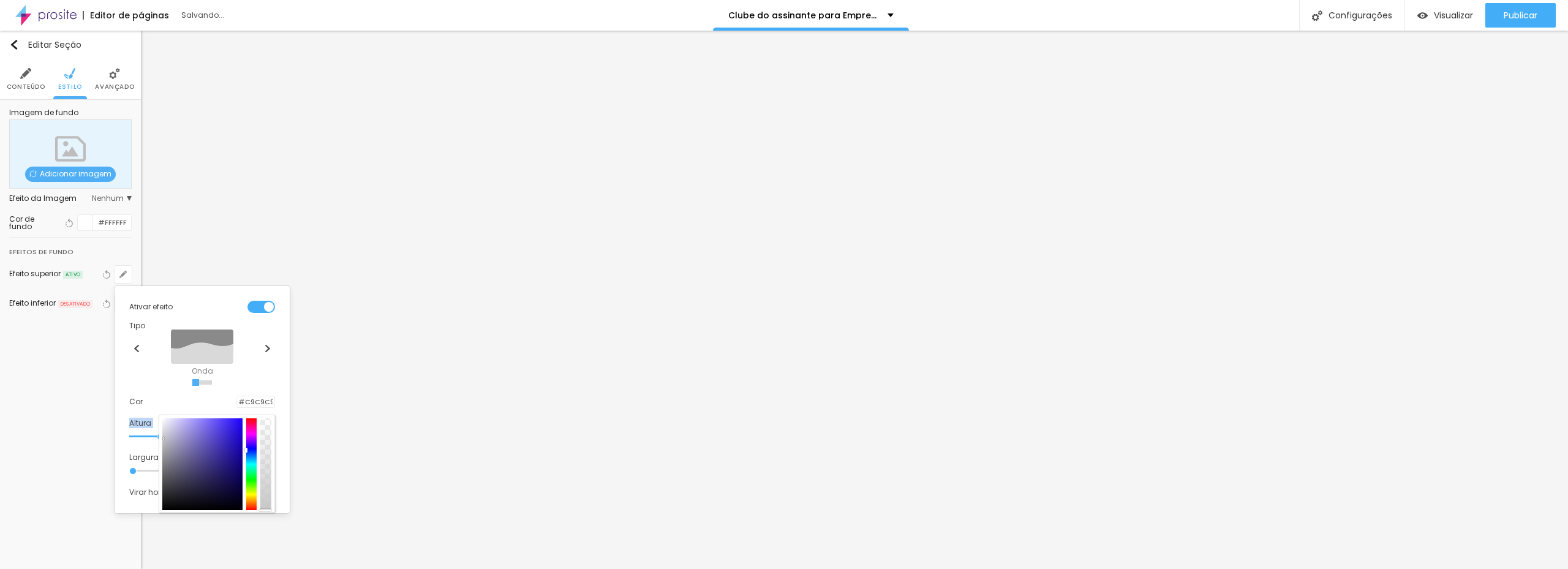
drag, startPoint x: 144, startPoint y: 417, endPoint x: 134, endPoint y: 438, distance: 23.3
click at [134, 438] on div "Ativar efeito Tipo Onda Onda em camadas Rampa Rampa em camadas Cor #C9C9C9 Altu…" at bounding box center [202, 400] width 165 height 217
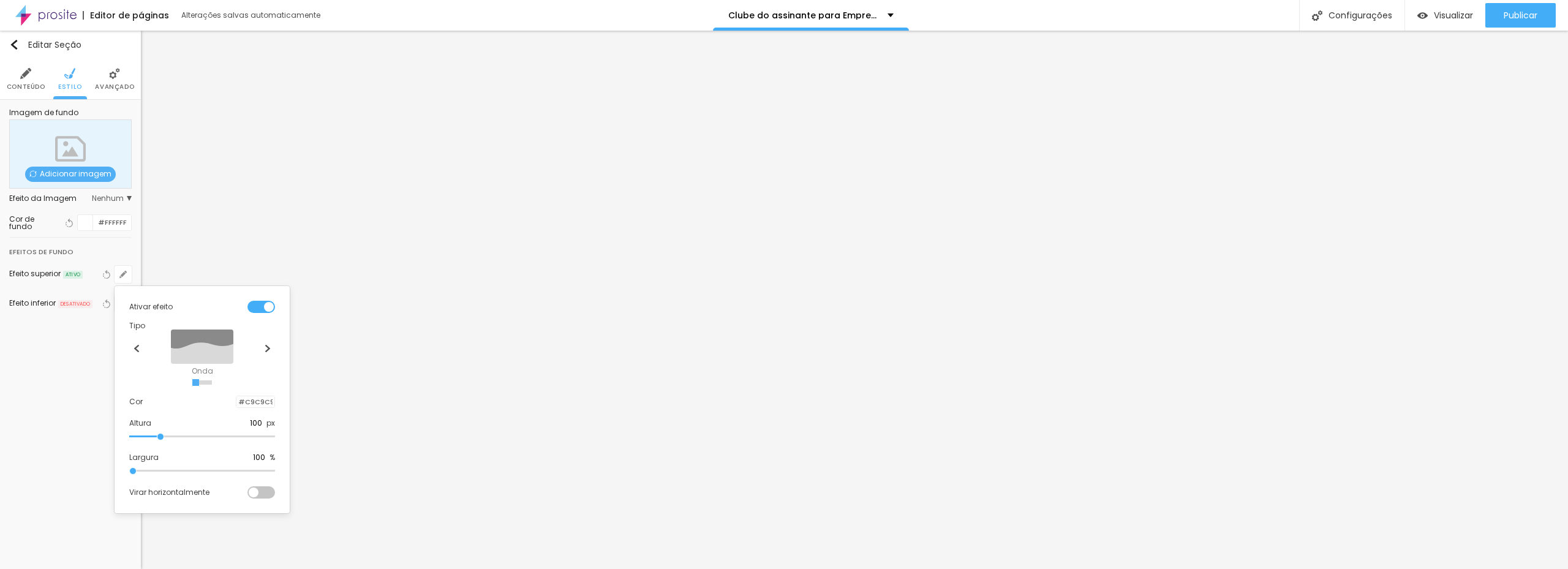
click at [236, 406] on div at bounding box center [236, 402] width 0 height 11
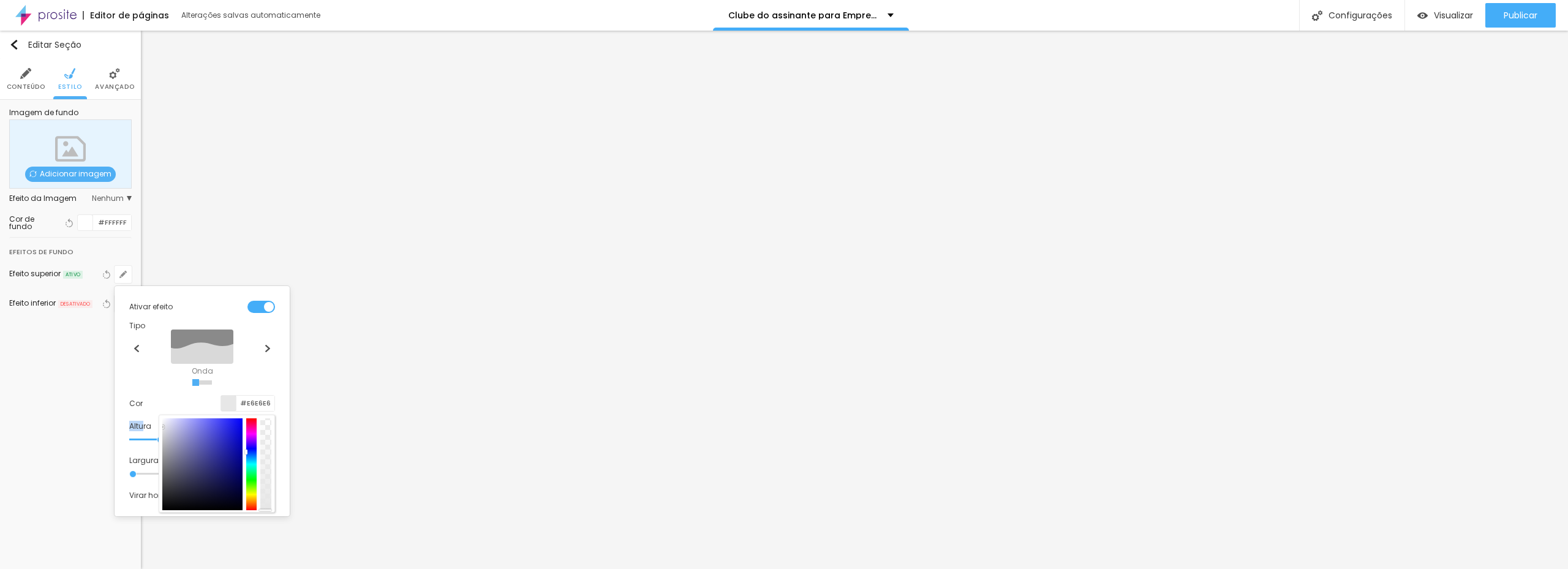
type input "#E7E7E7"
drag, startPoint x: 160, startPoint y: 431, endPoint x: 143, endPoint y: 426, distance: 17.7
click at [143, 426] on div "Ativar efeito Tipo Onda Onda em camadas Rampa Rampa em camadas Cor #E7E7E7 Altu…" at bounding box center [202, 401] width 165 height 221
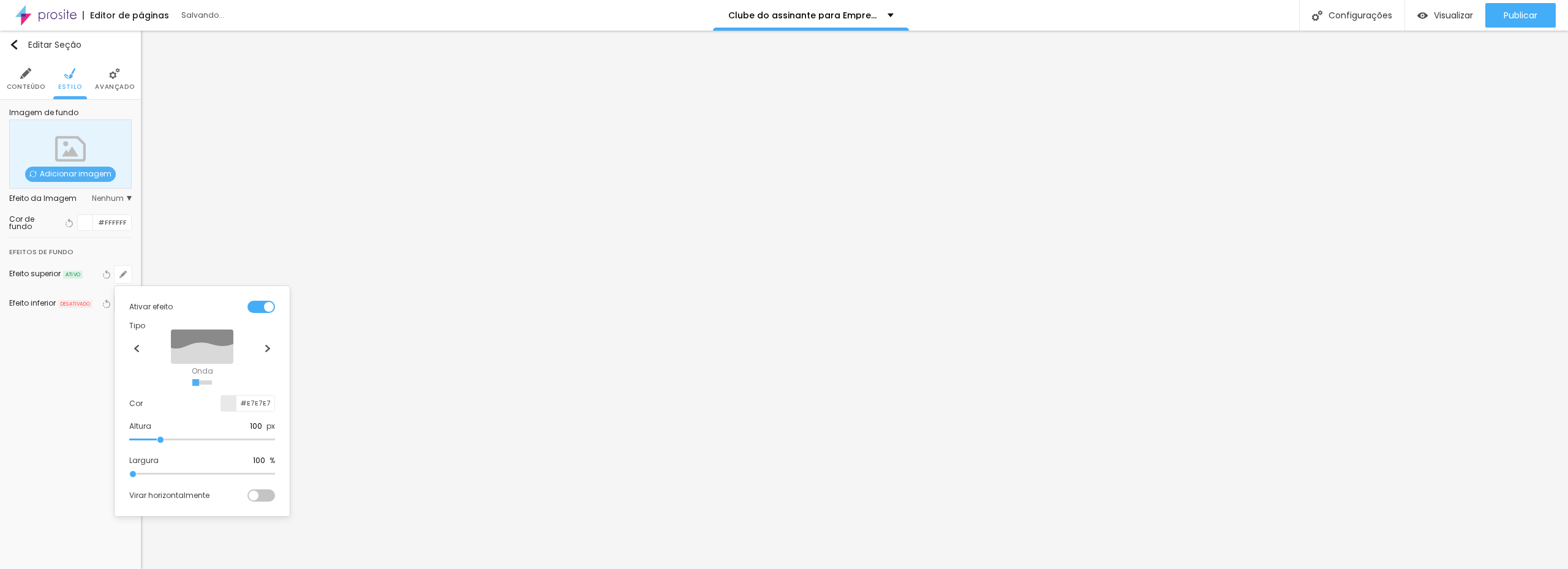
click at [38, 410] on div at bounding box center [784, 284] width 1568 height 569
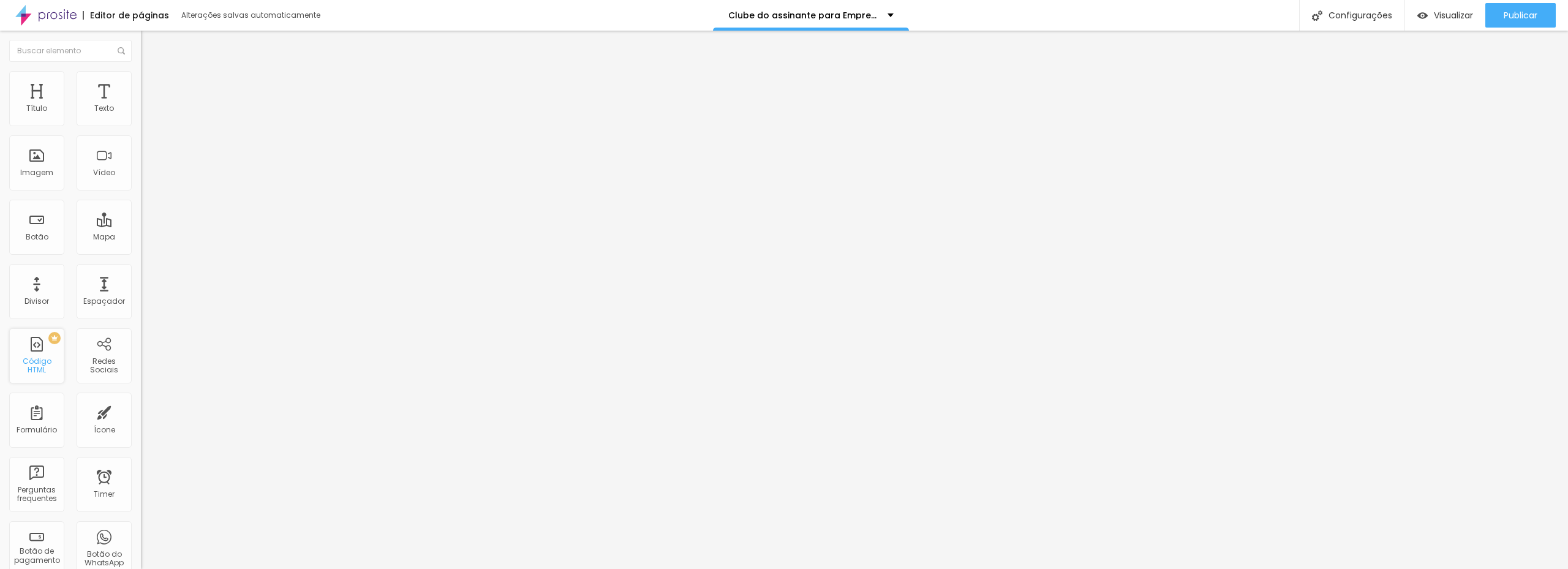
drag, startPoint x: 46, startPoint y: 169, endPoint x: 59, endPoint y: 377, distance: 208.4
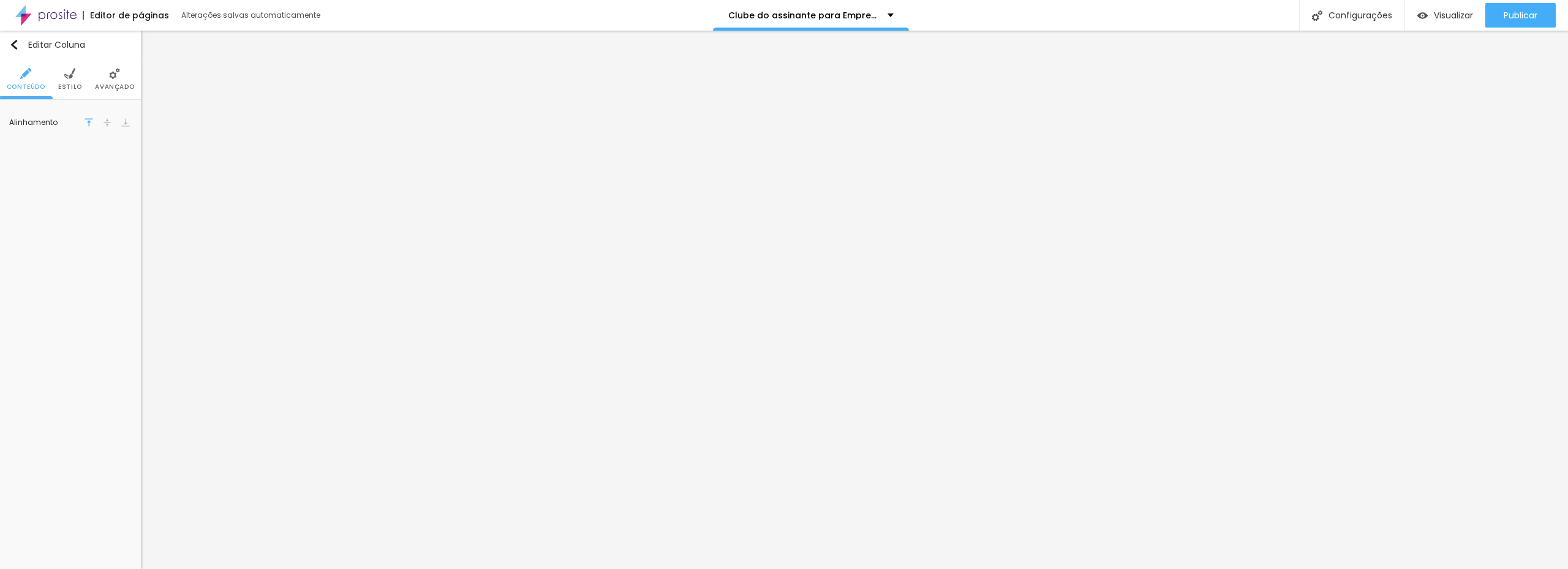
click at [70, 77] on img at bounding box center [70, 73] width 11 height 11
click at [111, 76] on img at bounding box center [114, 73] width 11 height 11
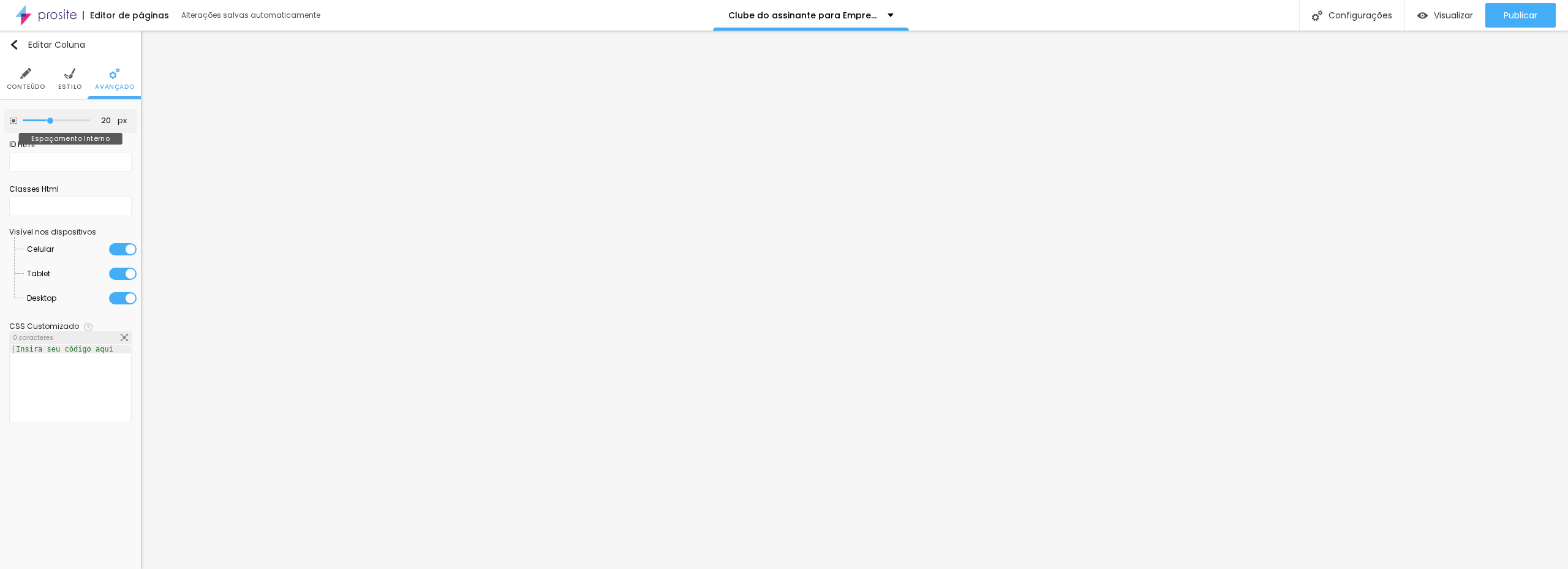
type input "25"
type input "30"
type input "40"
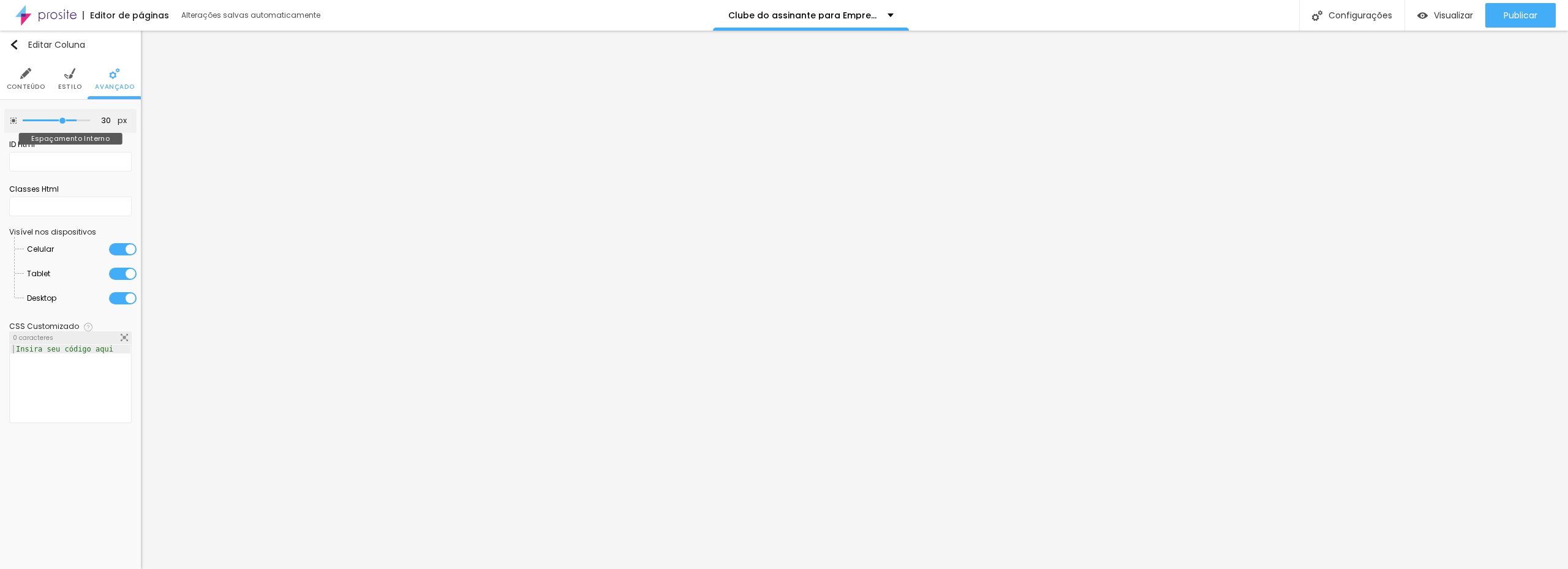
type input "40"
type input "35"
type input "30"
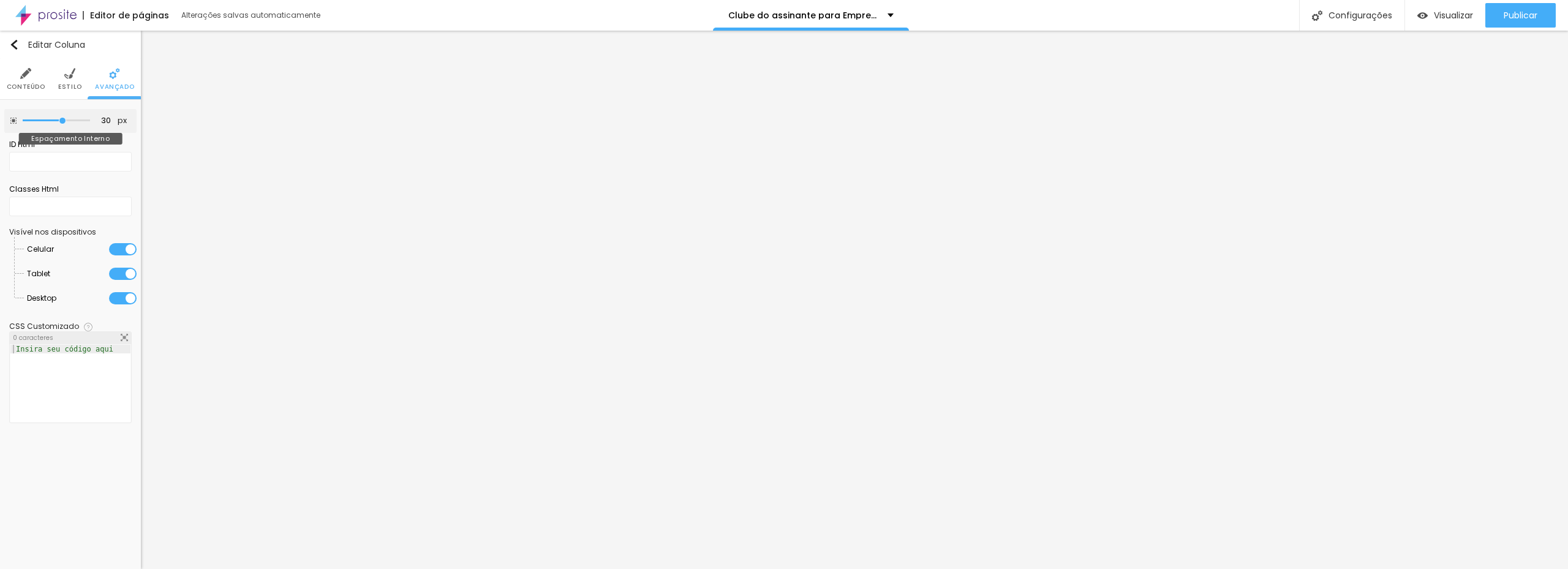
drag, startPoint x: 56, startPoint y: 121, endPoint x: 64, endPoint y: 121, distance: 8.0
type input "30"
click at [64, 121] on input "range" at bounding box center [56, 120] width 67 height 6
click at [12, 85] on span "Conteúdo" at bounding box center [26, 87] width 39 height 6
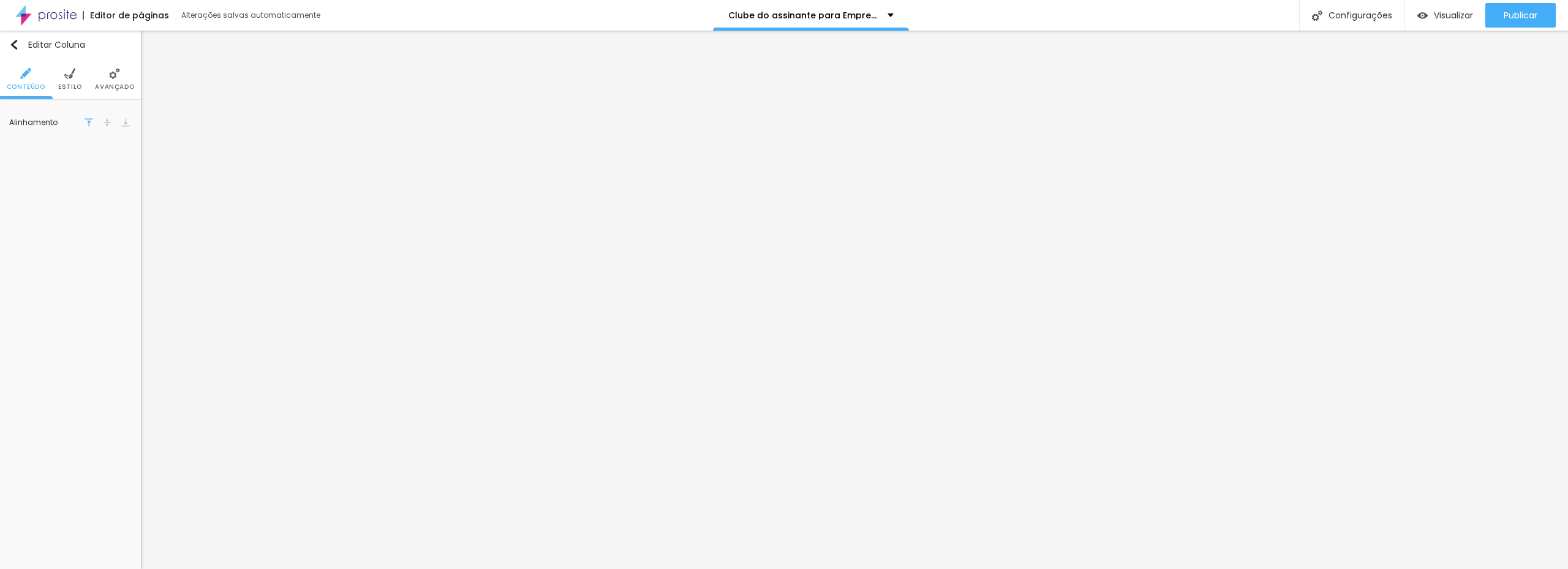
click at [103, 124] on img at bounding box center [107, 122] width 9 height 9
click at [88, 123] on img at bounding box center [89, 122] width 9 height 9
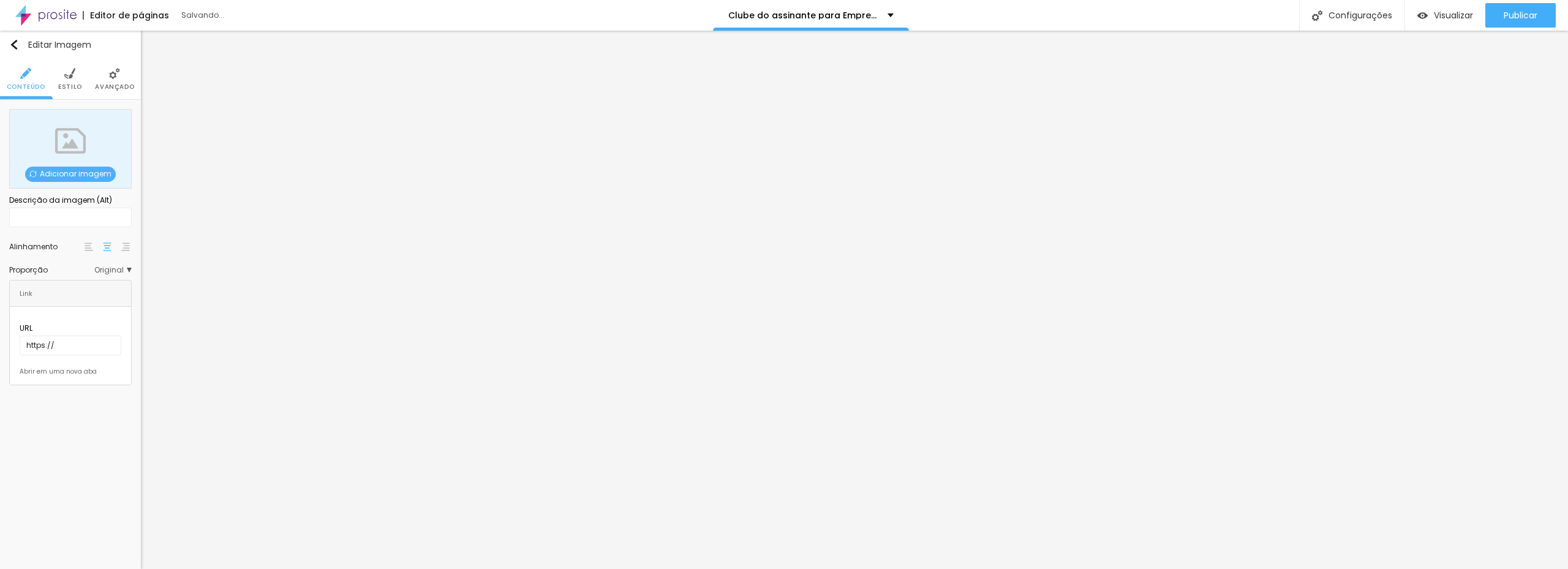
click at [68, 75] on img at bounding box center [70, 73] width 11 height 11
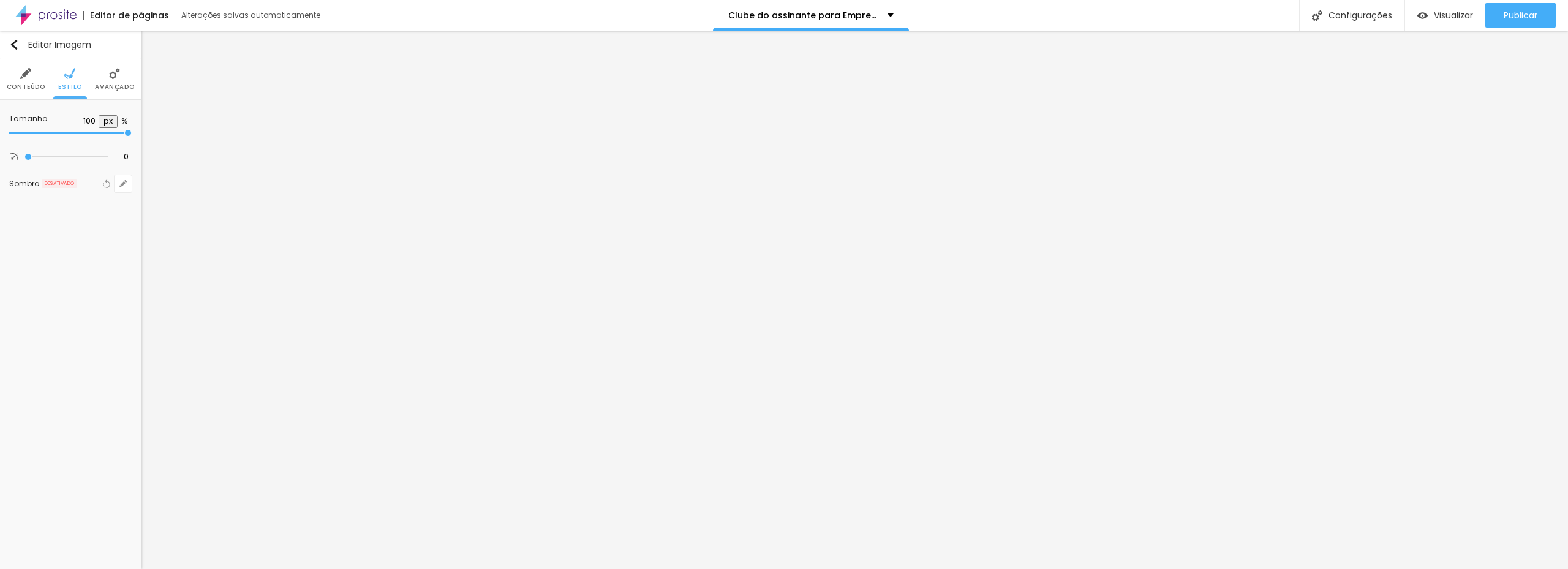
click at [117, 75] on img at bounding box center [114, 73] width 11 height 11
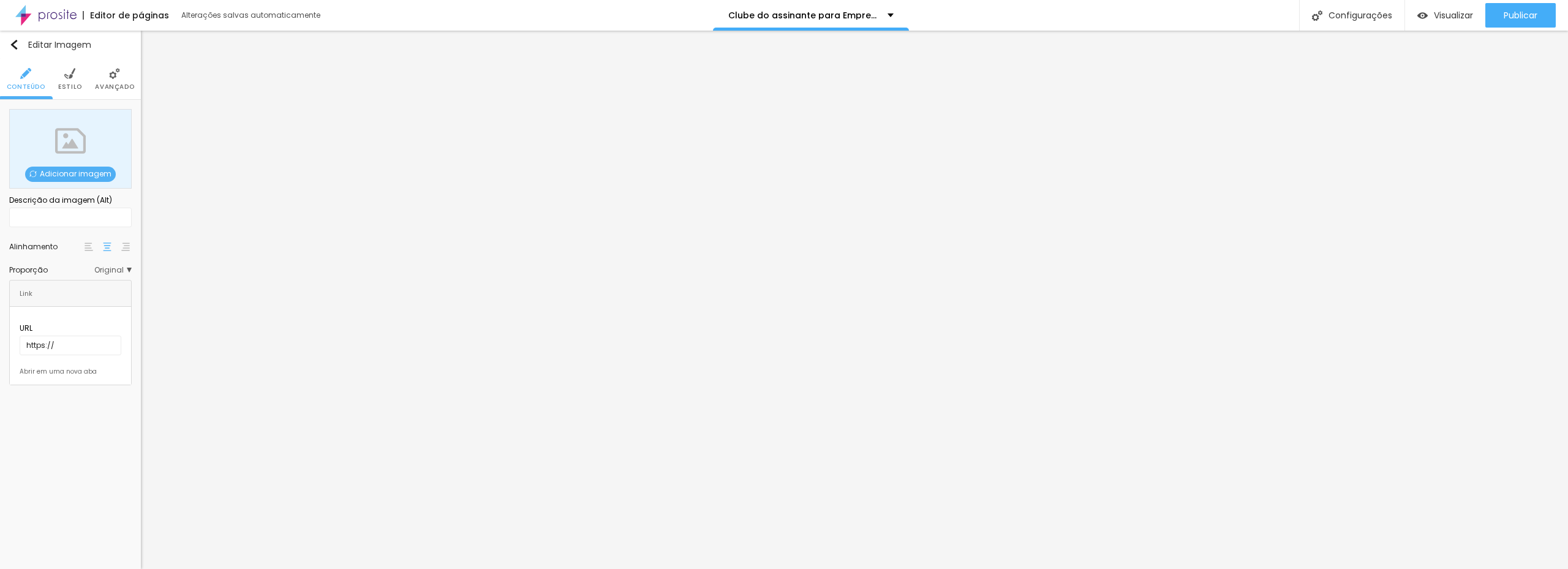
click at [72, 78] on img at bounding box center [70, 73] width 11 height 11
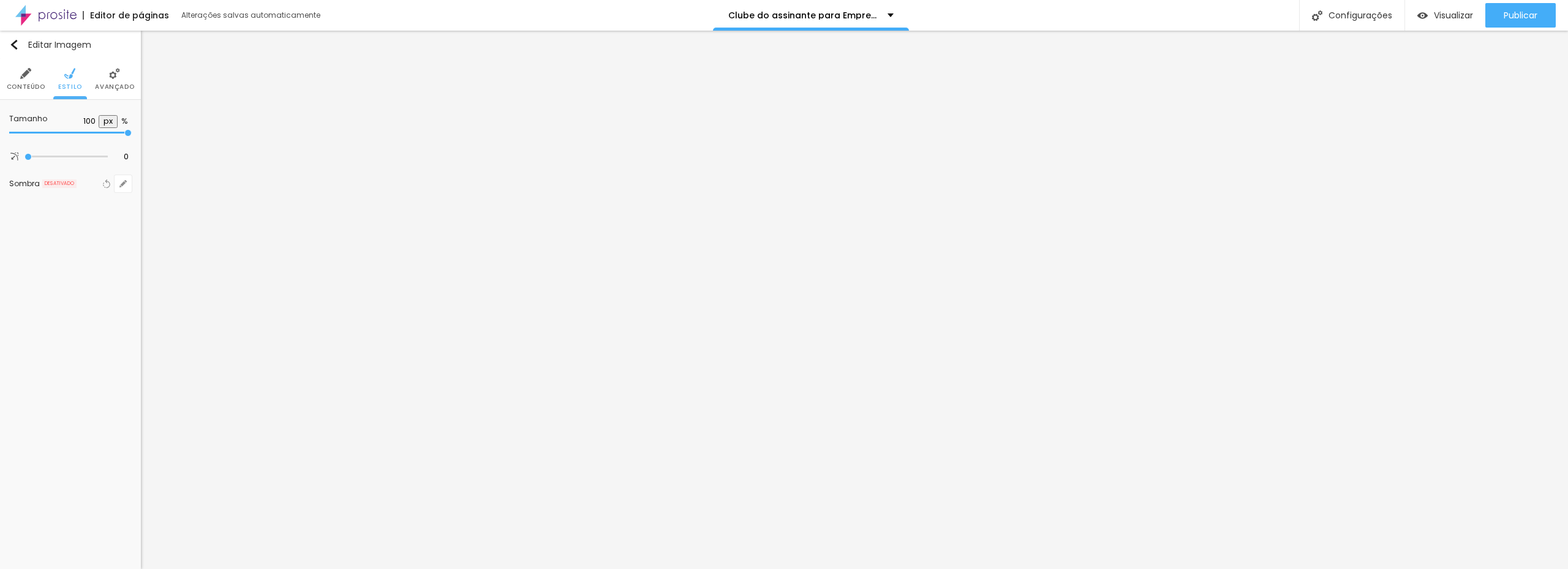
click at [113, 74] on img at bounding box center [114, 73] width 11 height 11
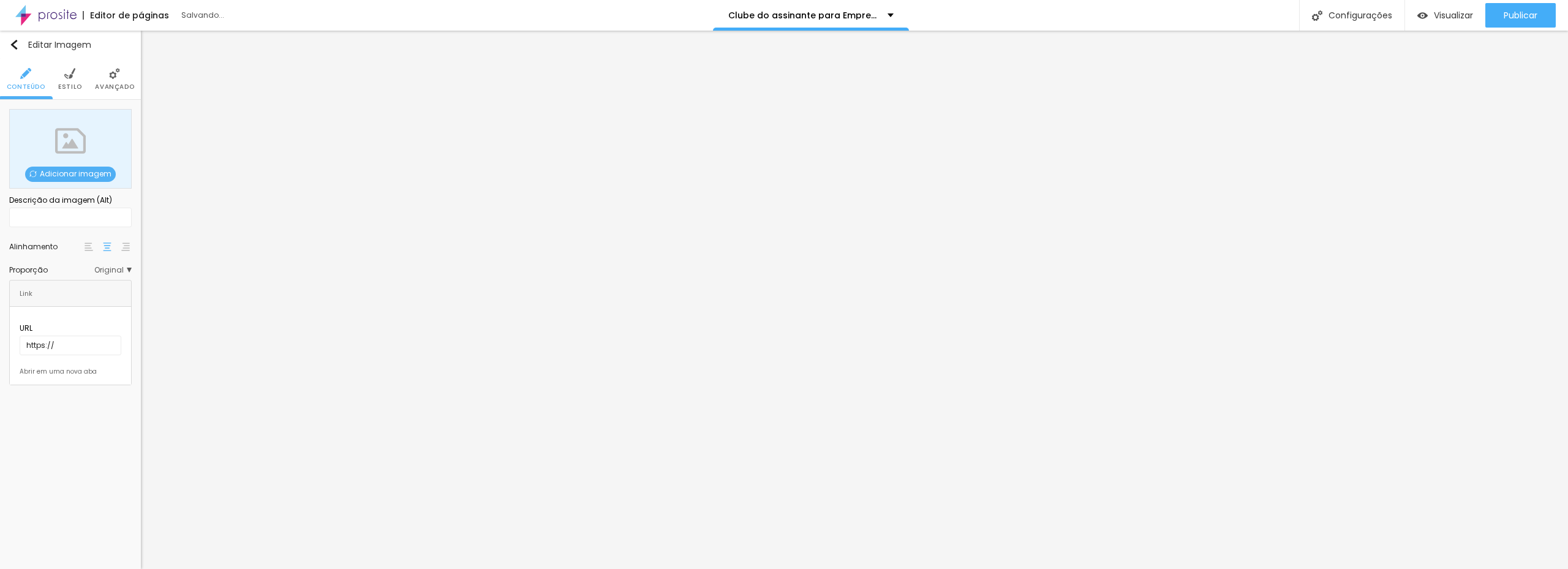
click at [82, 169] on span "Adicionar imagem" at bounding box center [70, 174] width 91 height 15
click at [89, 171] on span "Adicionar imagem" at bounding box center [70, 174] width 91 height 15
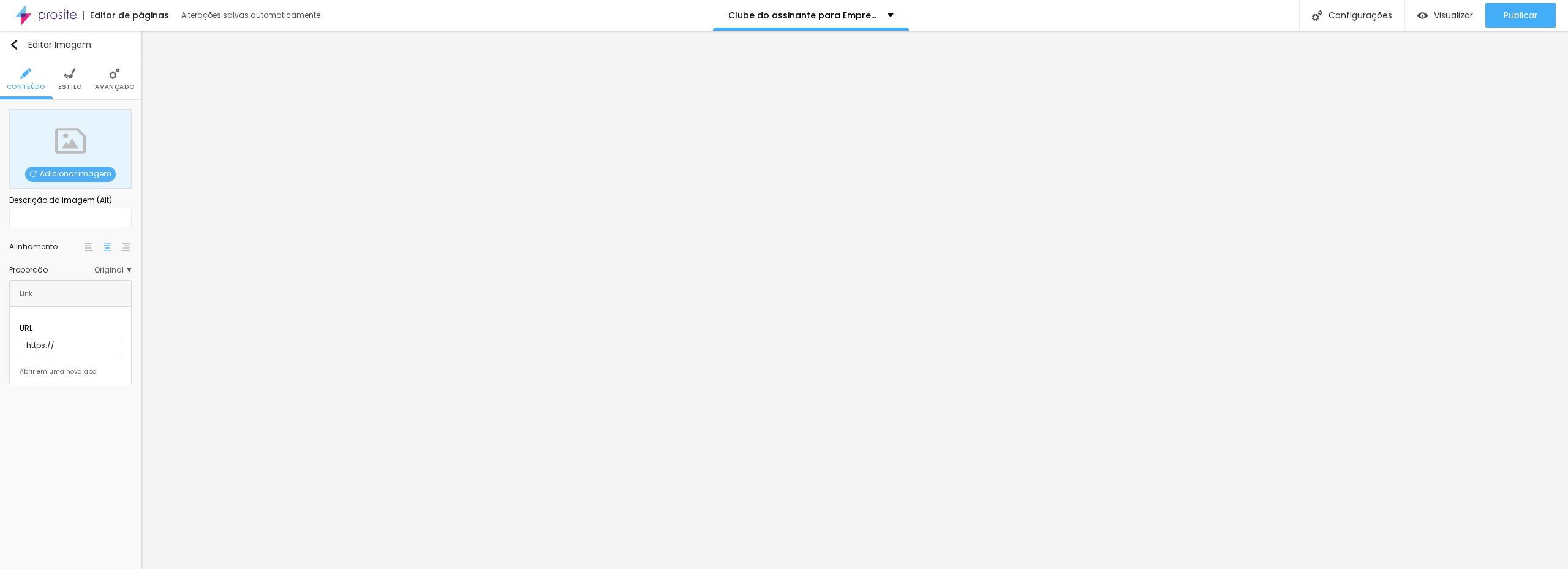
click at [108, 269] on span "Original" at bounding box center [113, 270] width 38 height 7
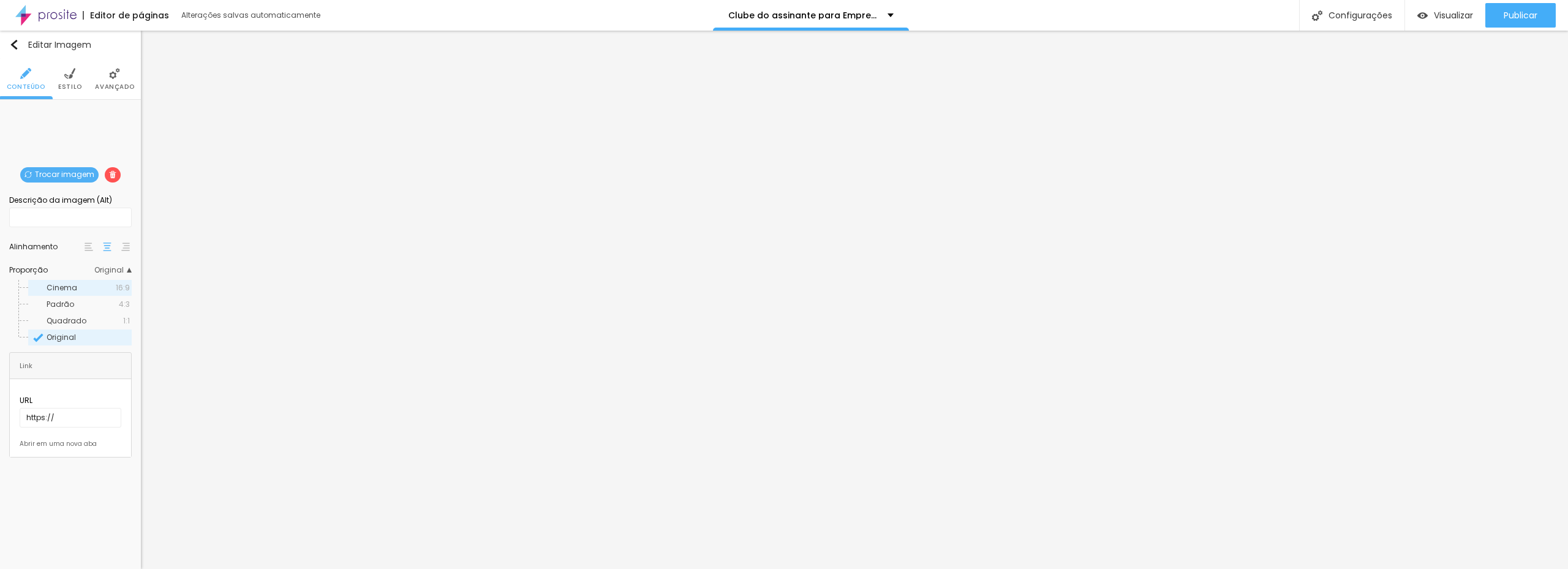
click at [81, 291] on div "Cinema 16:9" at bounding box center [80, 288] width 103 height 16
click at [62, 305] on span "Padrão" at bounding box center [60, 304] width 28 height 11
click at [66, 324] on span "Quadrado" at bounding box center [66, 321] width 40 height 11
click at [66, 340] on span "Original" at bounding box center [61, 338] width 30 height 11
click at [78, 74] on li "Estilo" at bounding box center [70, 79] width 24 height 40
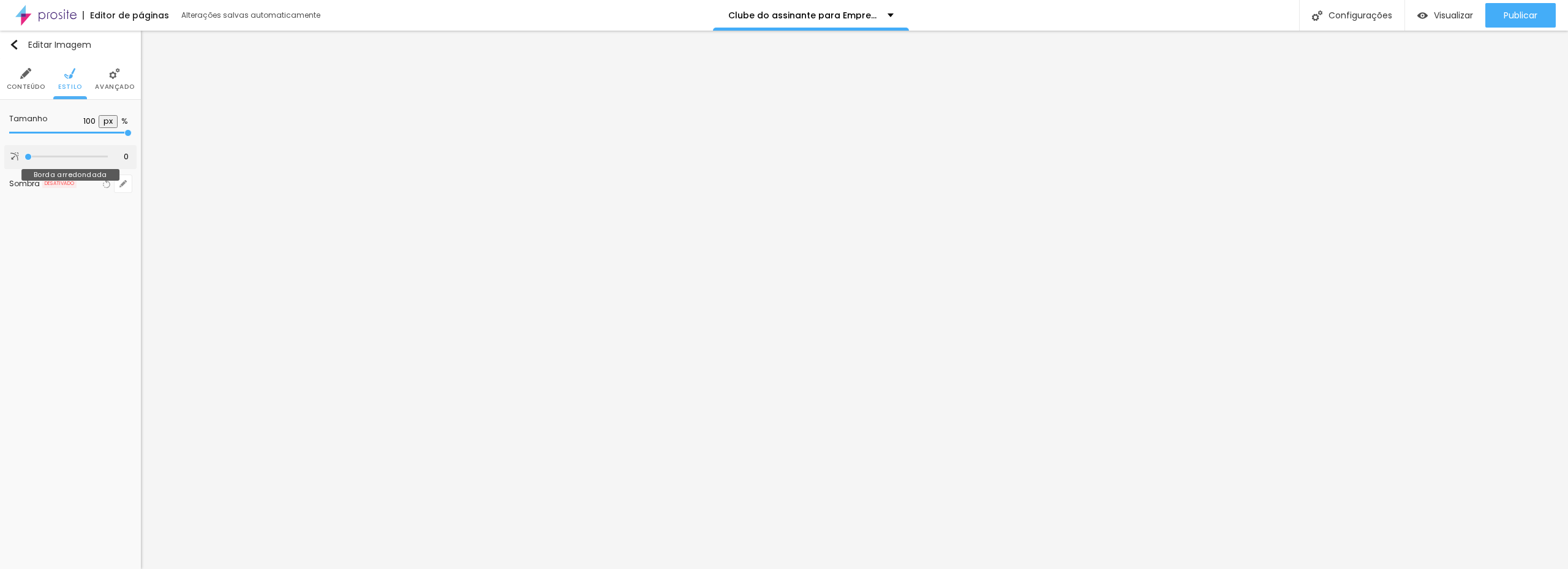
type input "13"
type input "16"
type input "18"
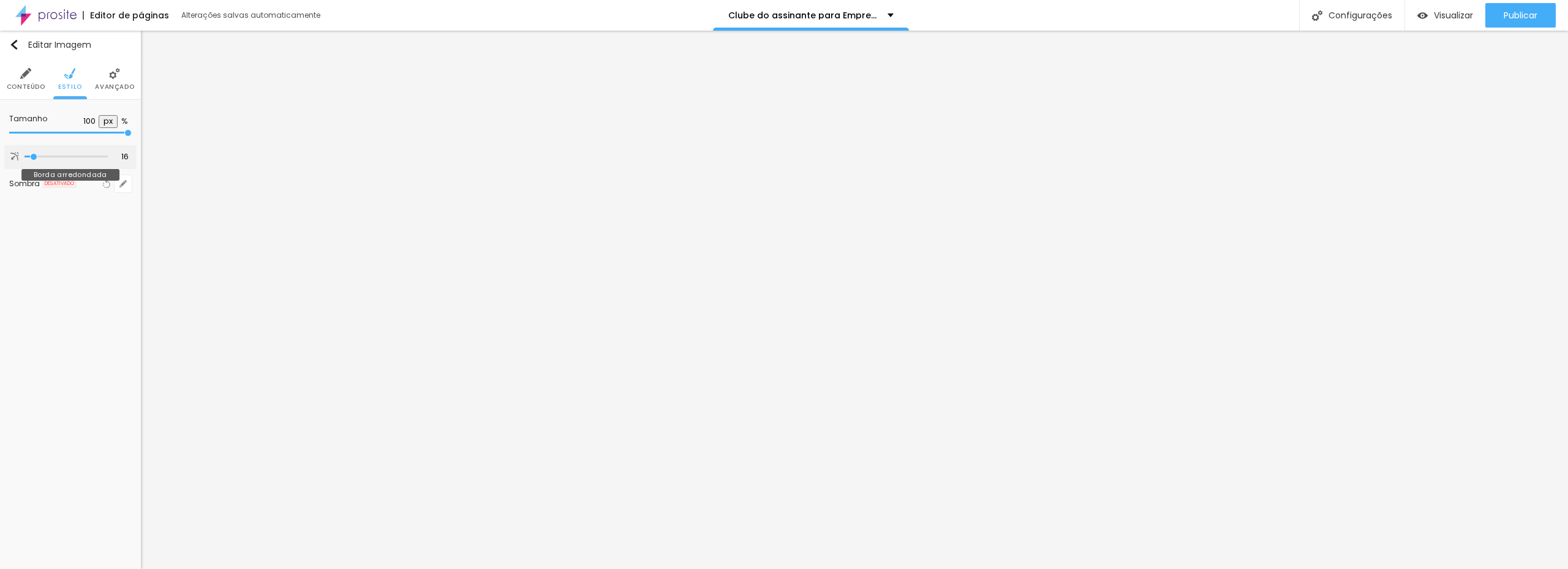
type input "18"
type input "15"
click at [34, 156] on input "range" at bounding box center [66, 156] width 83 height 6
type input "15"
type input "90"
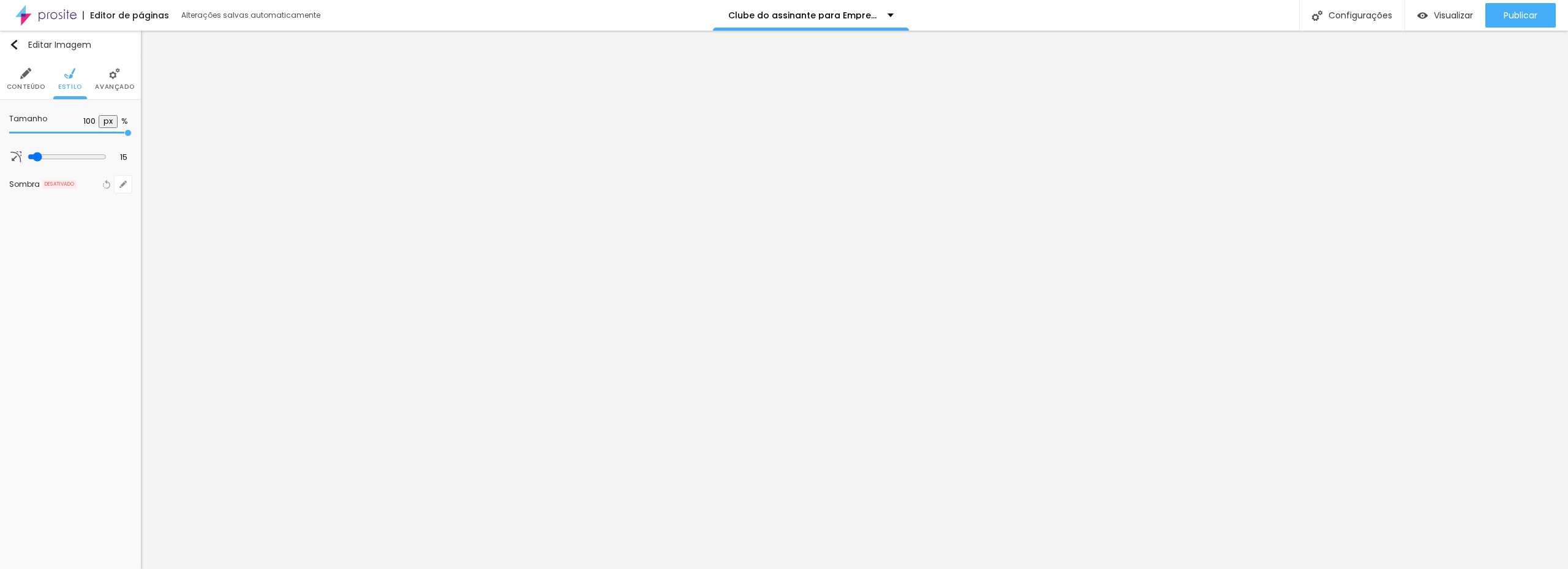
type input "90"
type input "85"
type input "60"
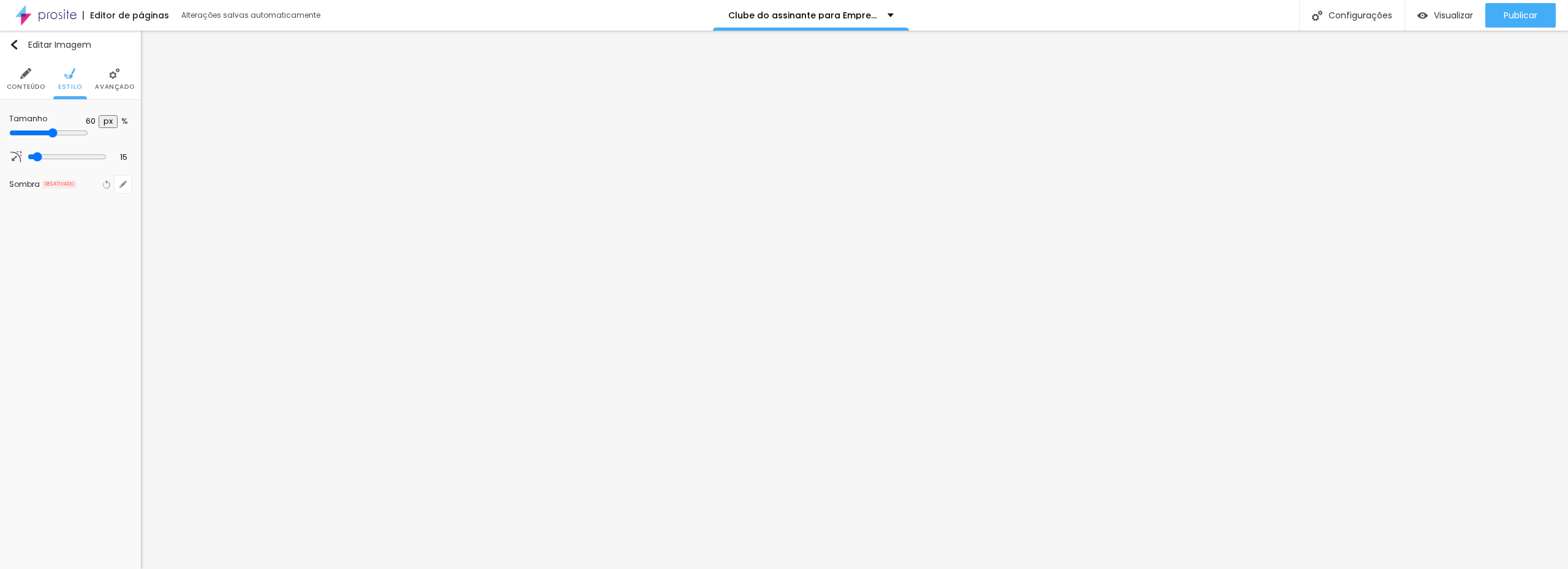
type input "45"
type input "40"
type input "45"
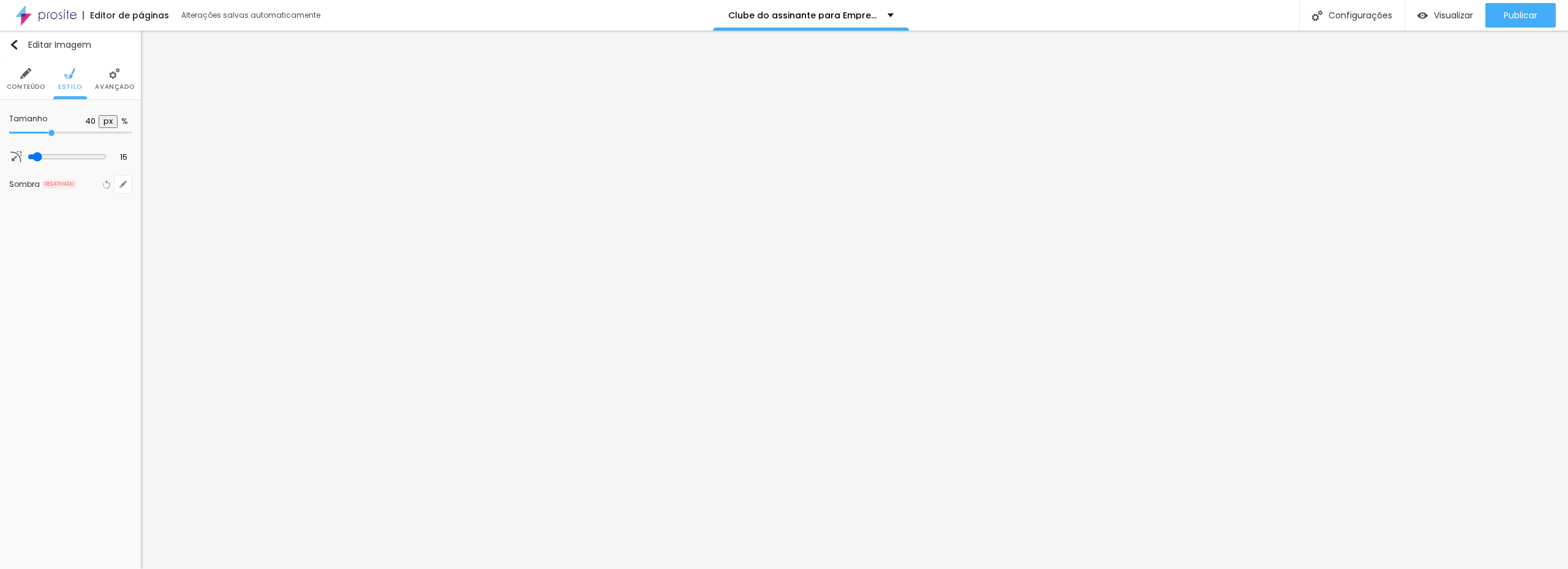
type input "45"
type input "50"
type input "55"
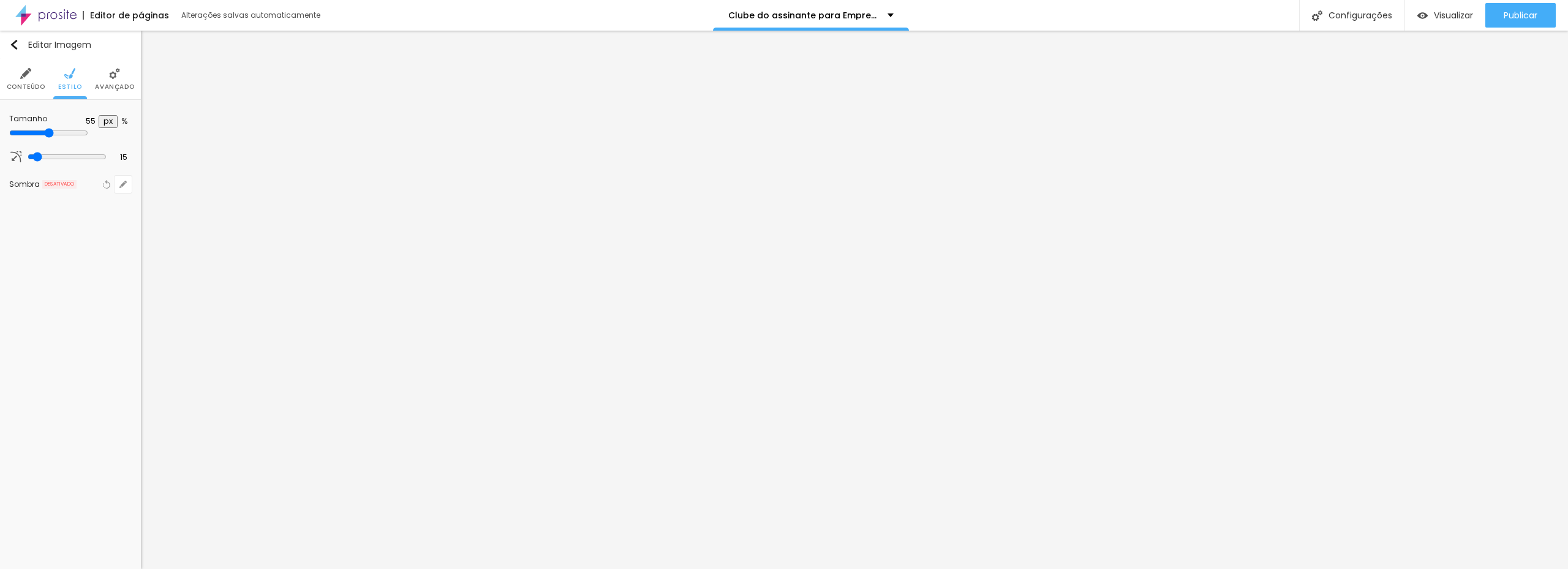
type input "50"
drag, startPoint x: 74, startPoint y: 131, endPoint x: 61, endPoint y: 131, distance: 13.0
type input "50"
click at [61, 131] on input "range" at bounding box center [49, 133] width 79 height 10
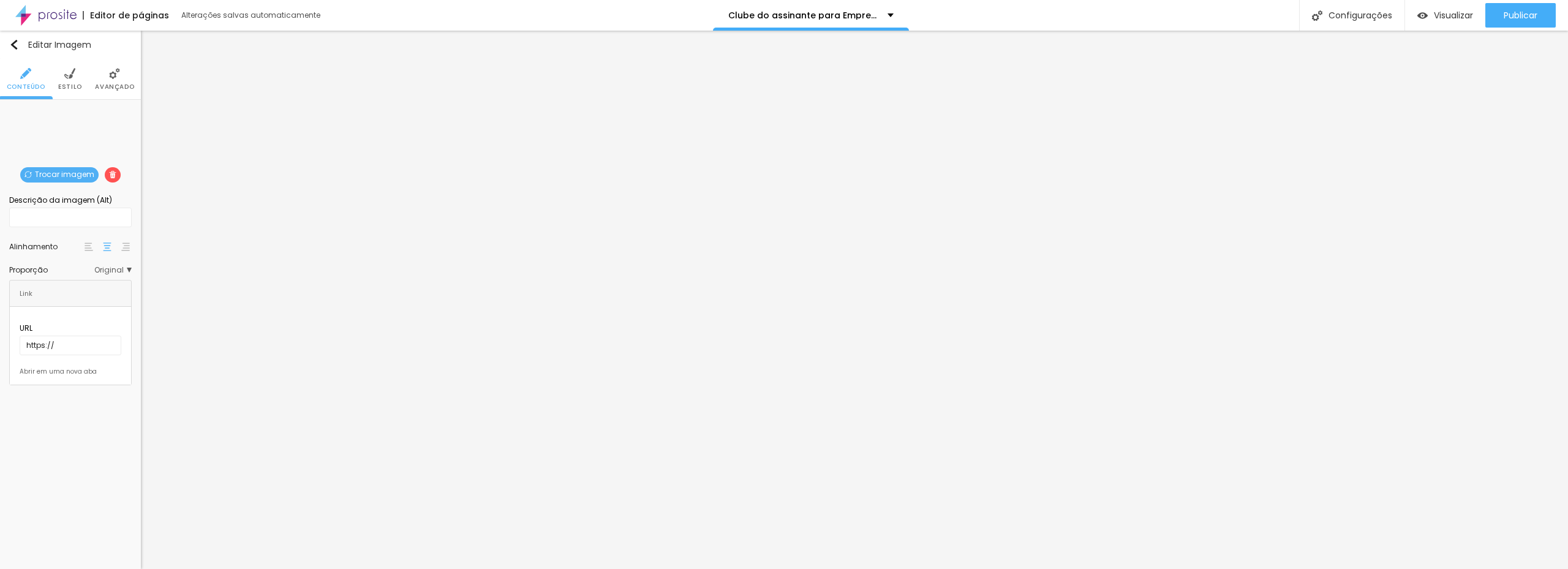
click at [68, 84] on span "Estilo" at bounding box center [70, 87] width 24 height 6
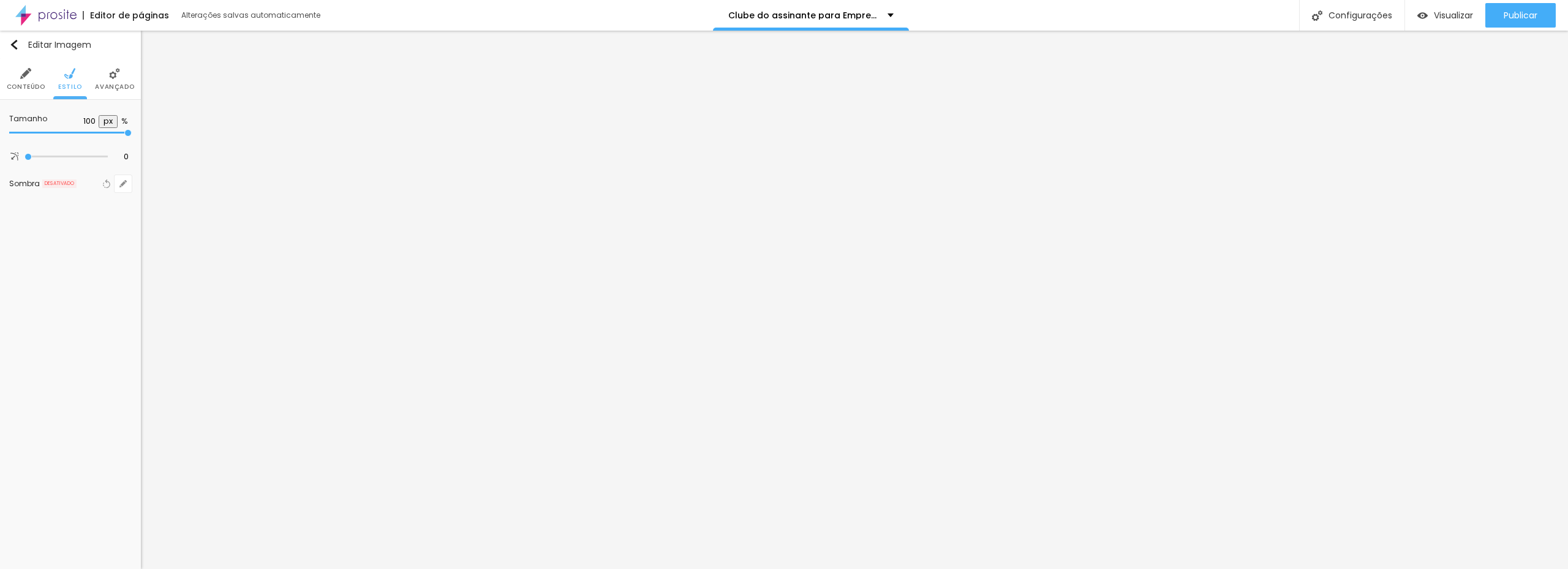
type input "95"
type input "65"
type input "60"
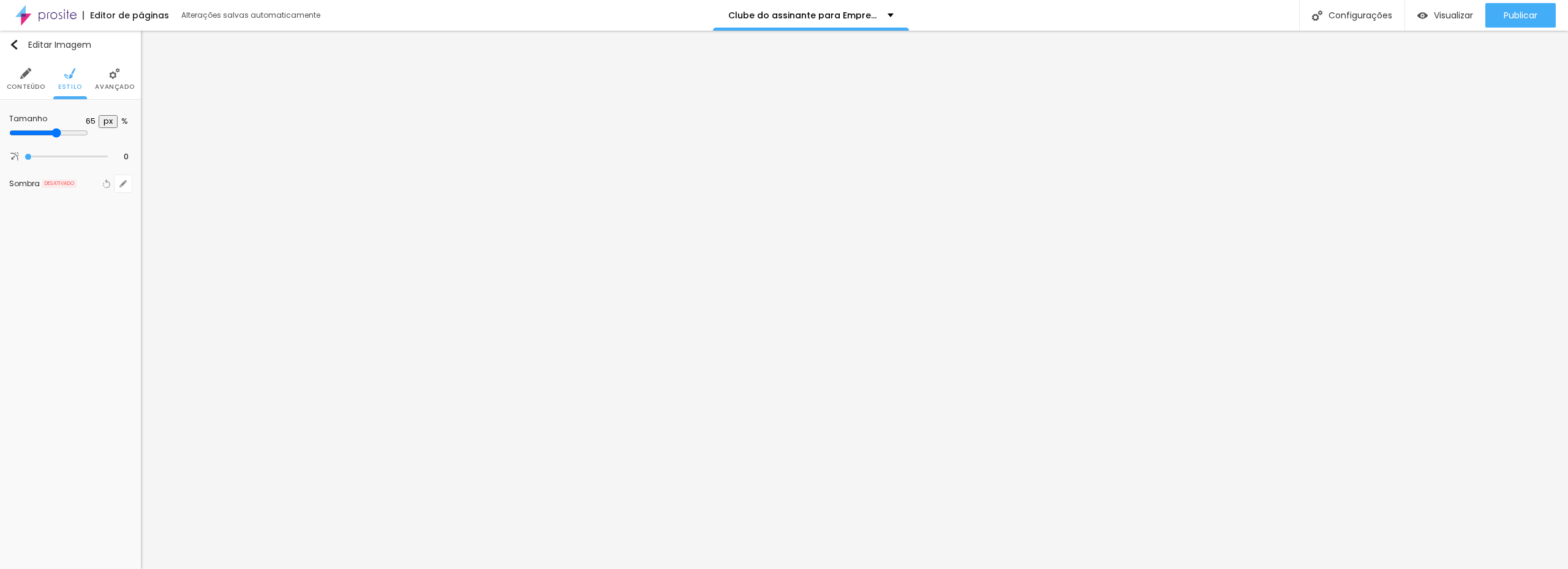
type input "60"
type input "55"
type input "50"
drag, startPoint x: 125, startPoint y: 129, endPoint x: 66, endPoint y: 129, distance: 59.0
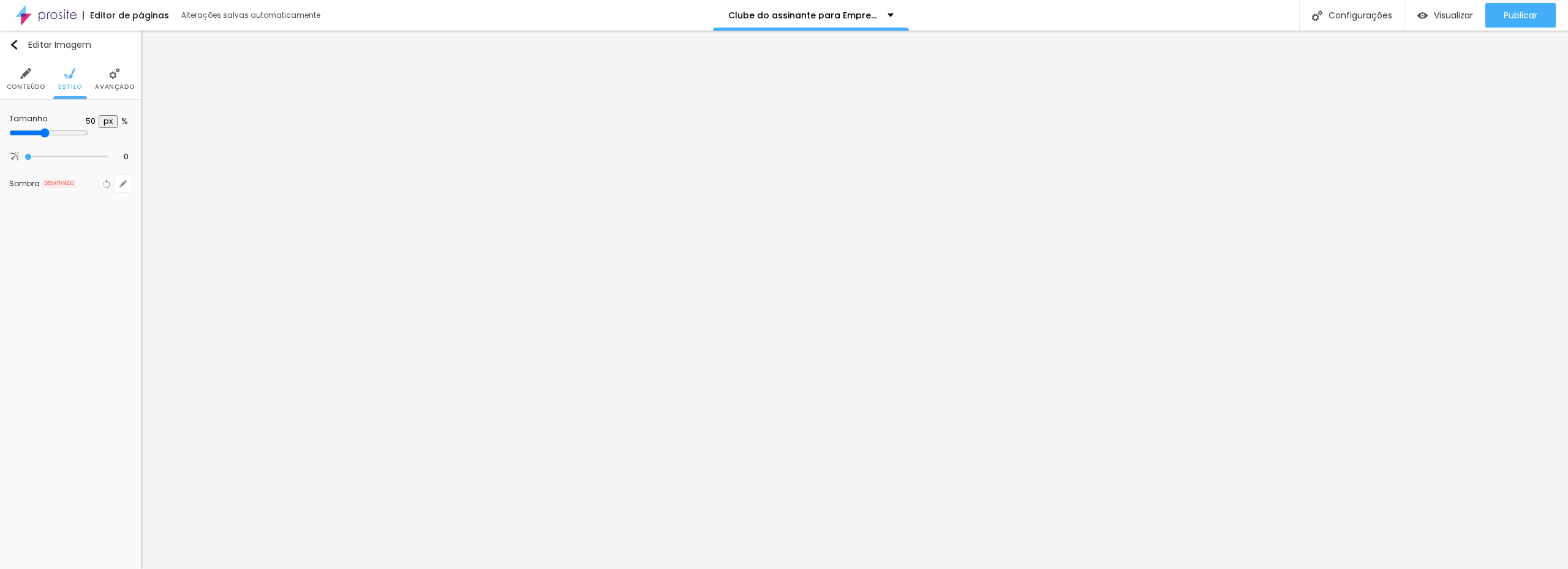
type input "50"
click at [66, 129] on input "range" at bounding box center [49, 133] width 79 height 10
type input "2"
type input "7"
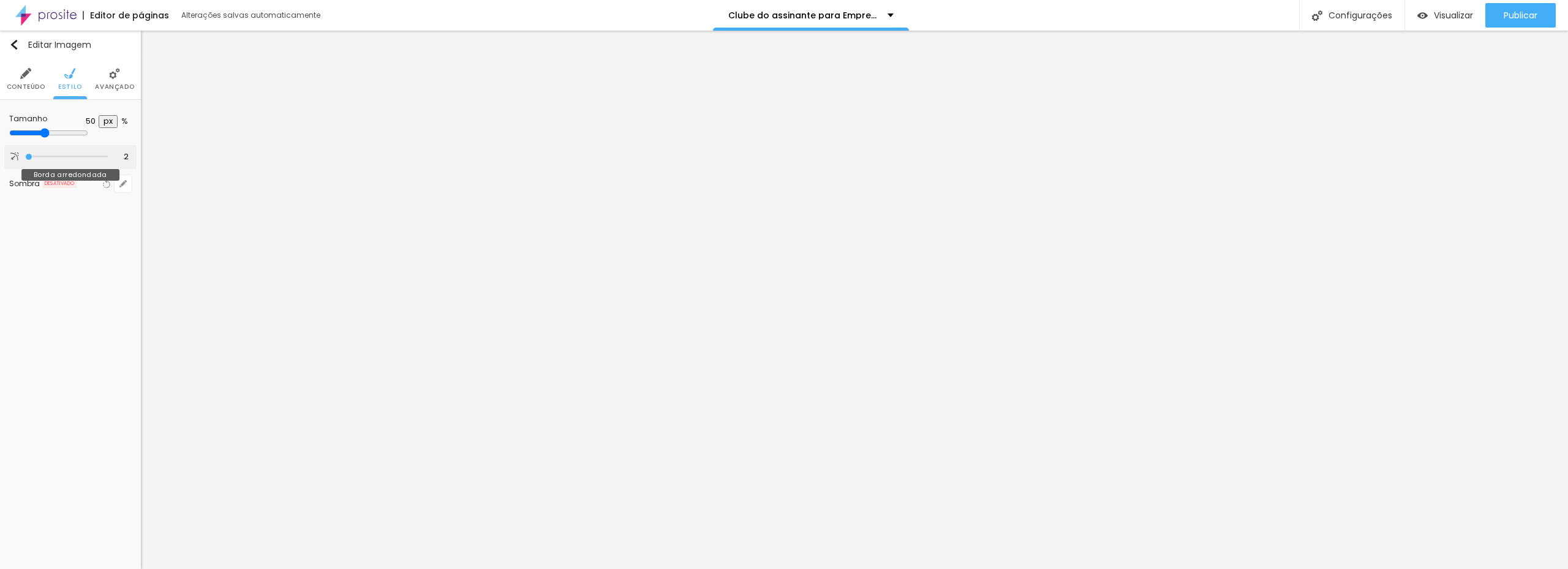
type input "7"
type input "10"
type input "11"
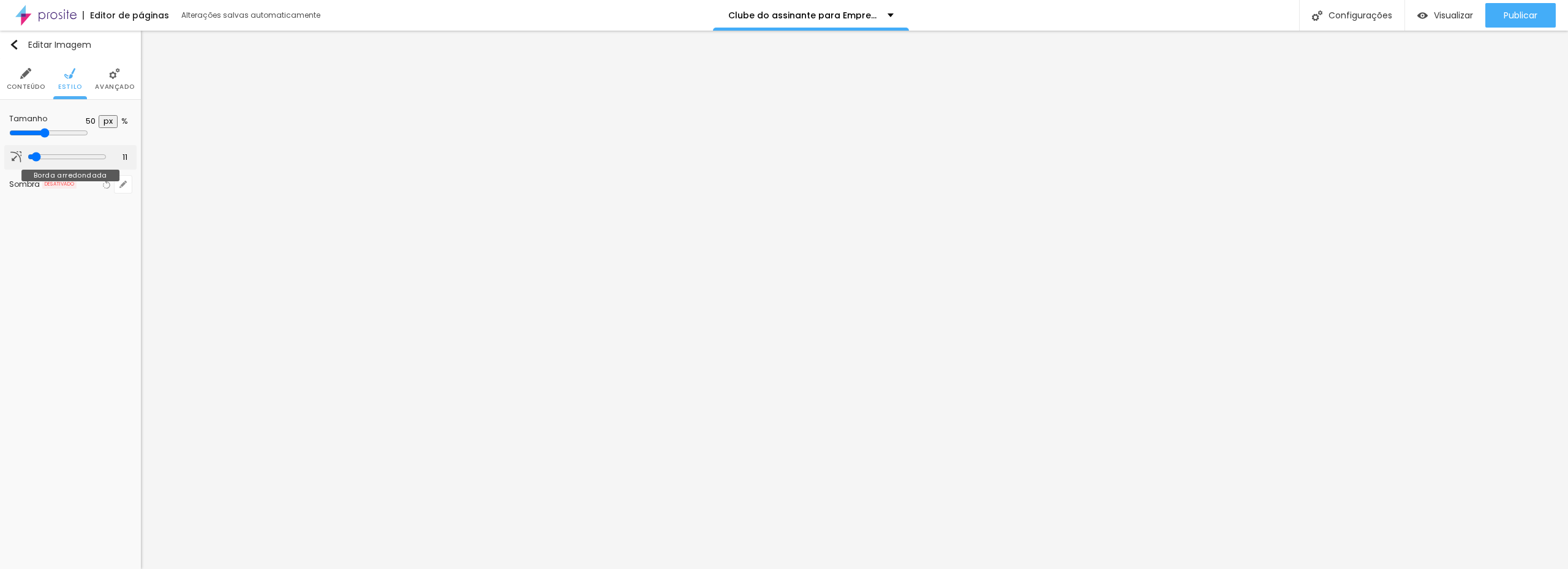
type input "8"
type input "11"
type input "13"
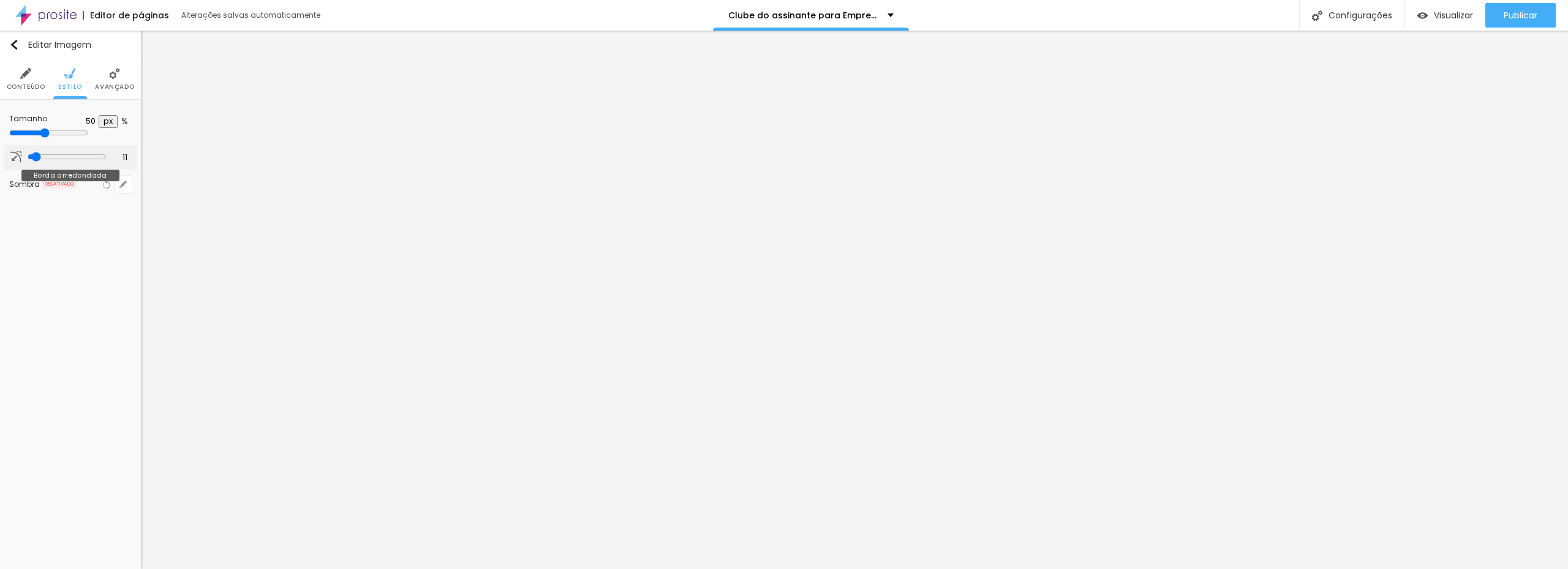
type input "13"
type input "20"
type input "21"
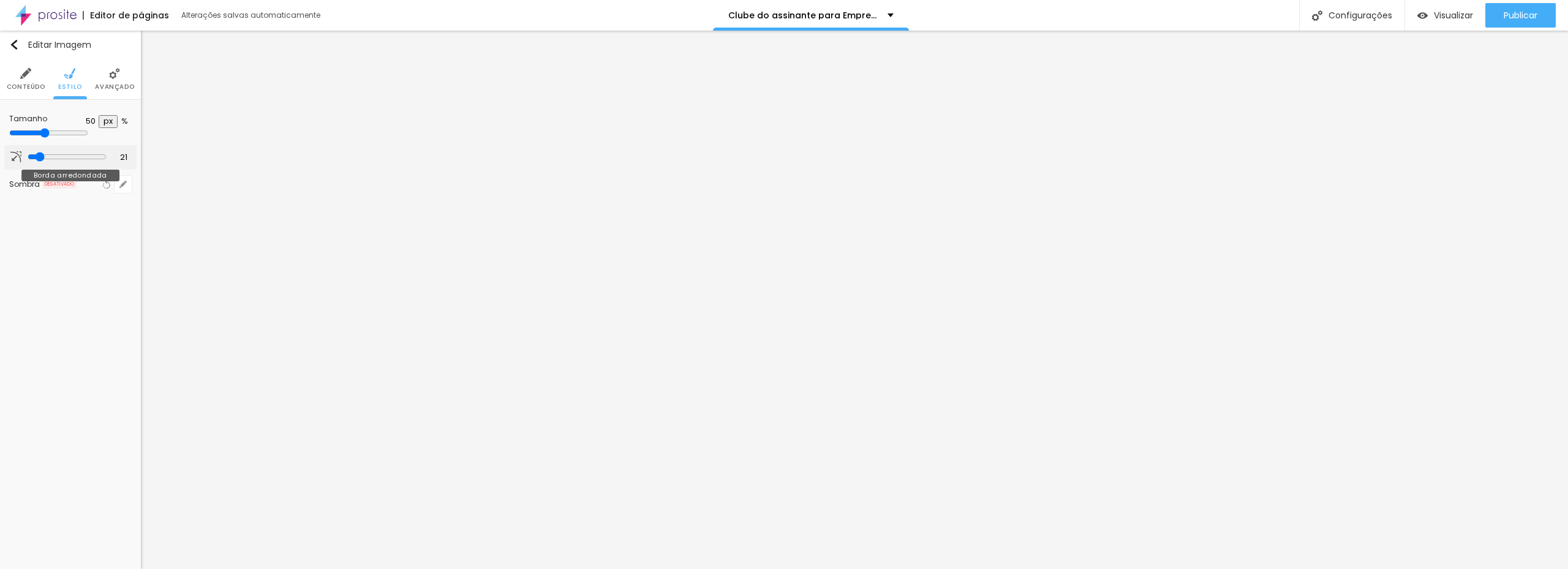
drag, startPoint x: 30, startPoint y: 152, endPoint x: 37, endPoint y: 151, distance: 7.1
type input "21"
click at [37, 152] on input "range" at bounding box center [67, 156] width 79 height 10
click at [108, 89] on span "Avançado" at bounding box center [114, 87] width 39 height 6
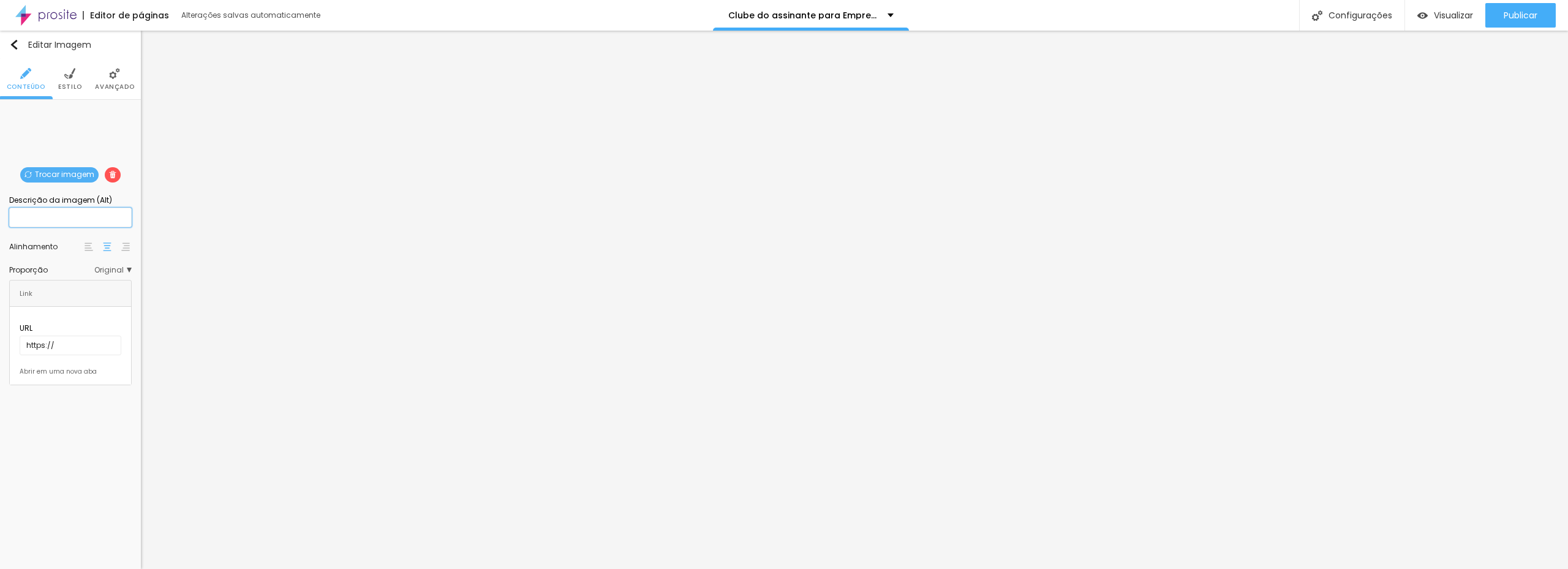
click at [94, 221] on input "text" at bounding box center [70, 217] width 123 height 19
type input "Dra. Bianca"
click at [58, 335] on input "https://" at bounding box center [70, 345] width 102 height 19
drag, startPoint x: 74, startPoint y: 333, endPoint x: -31, endPoint y: 331, distance: 105.0
click at [0, 331] on html "Editor de páginas Alterações salvas automaticamente Clube do assinante para Emp…" at bounding box center [784, 284] width 1568 height 569
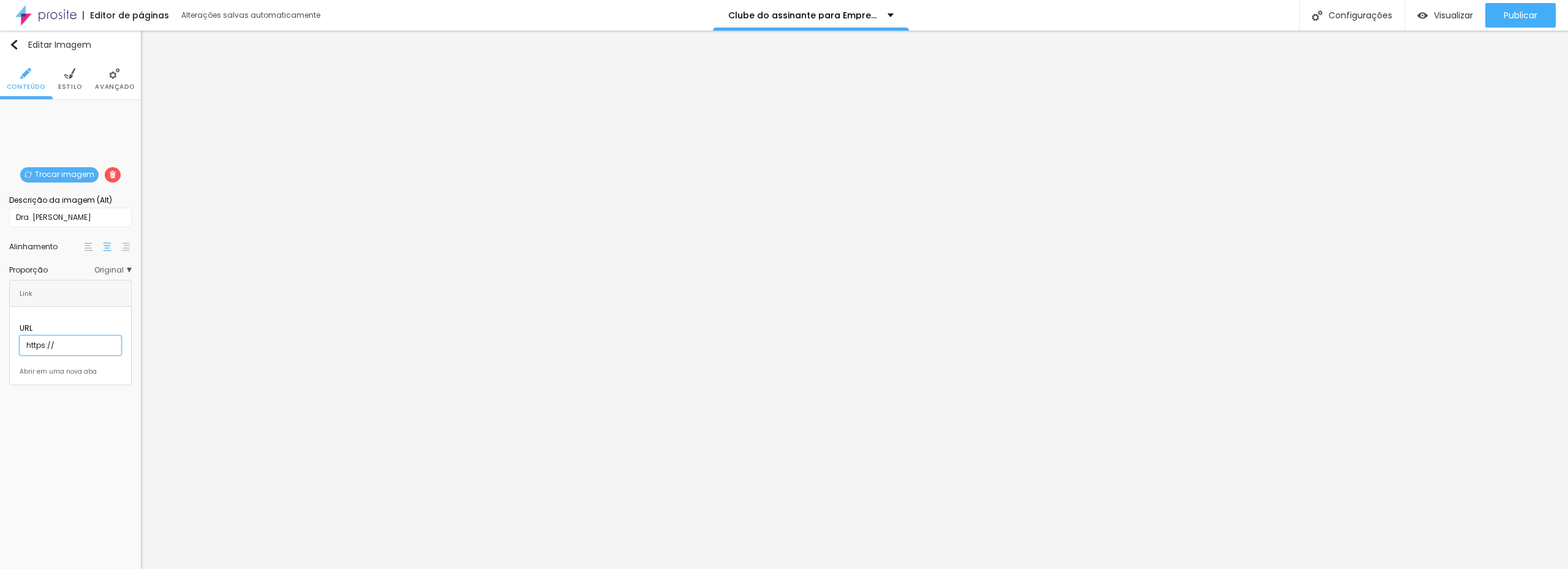
paste input "www.rodrigomourafotografia.com.br/post/voce-ja-parou-para-pensar-no-poder-que-s…"
type input "https://www.rodrigomourafotografia.com.br/post/voce-ja-parou-para-pensar-no-pod…"
click at [73, 378] on div "Trocar imagem Descrição da imagem (Alt) Dra. Bianca Alinhamento Proporção Origi…" at bounding box center [70, 247] width 141 height 295
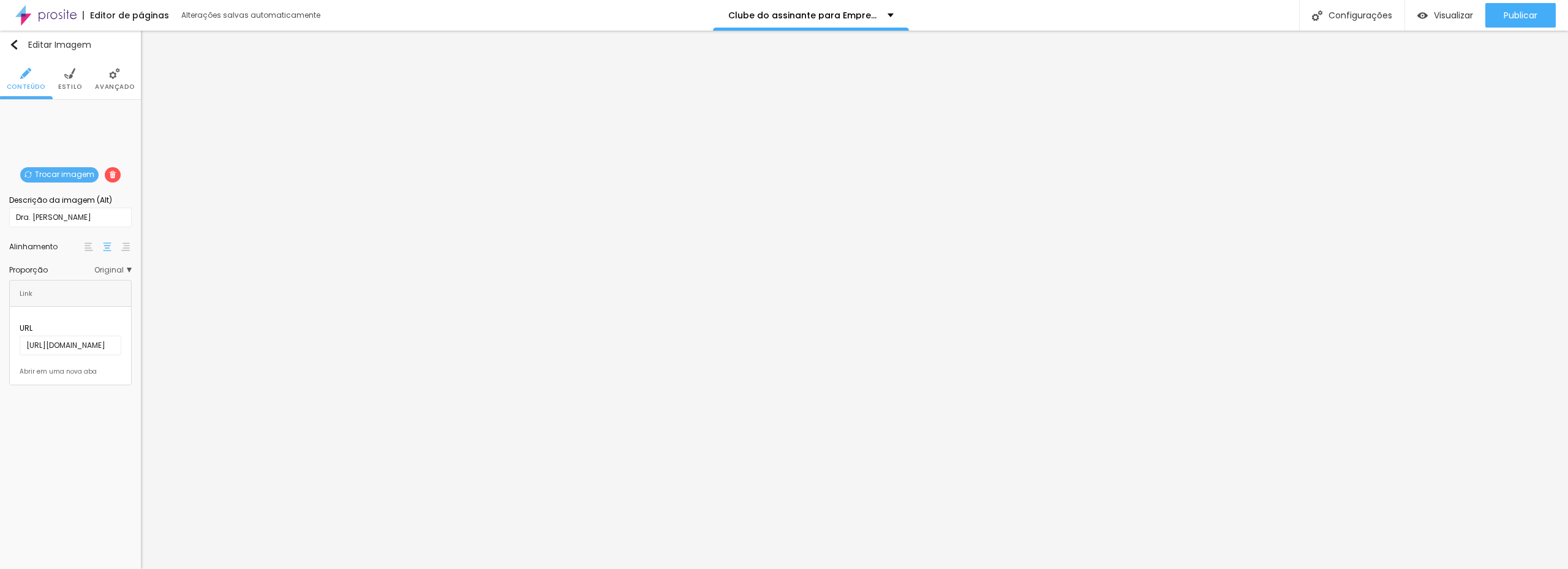
click at [76, 71] on li "Estilo" at bounding box center [70, 79] width 24 height 40
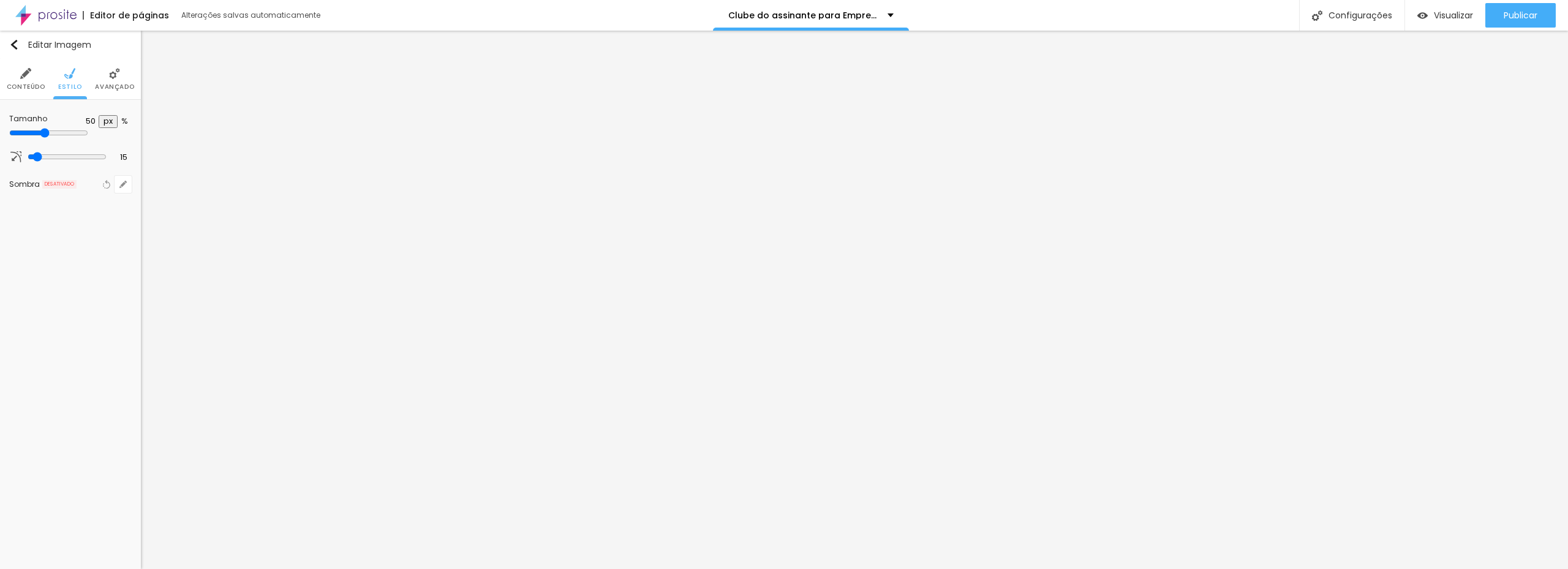
click at [112, 73] on img at bounding box center [114, 73] width 11 height 11
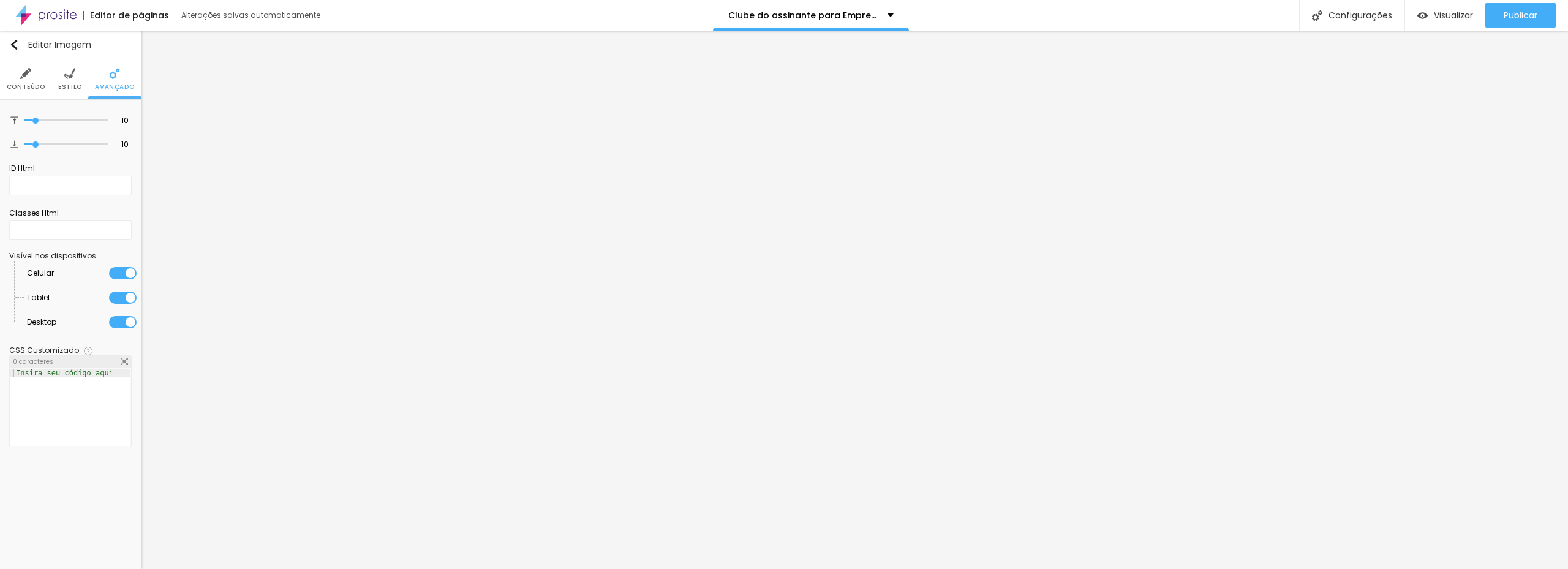
click at [25, 77] on img at bounding box center [25, 73] width 11 height 11
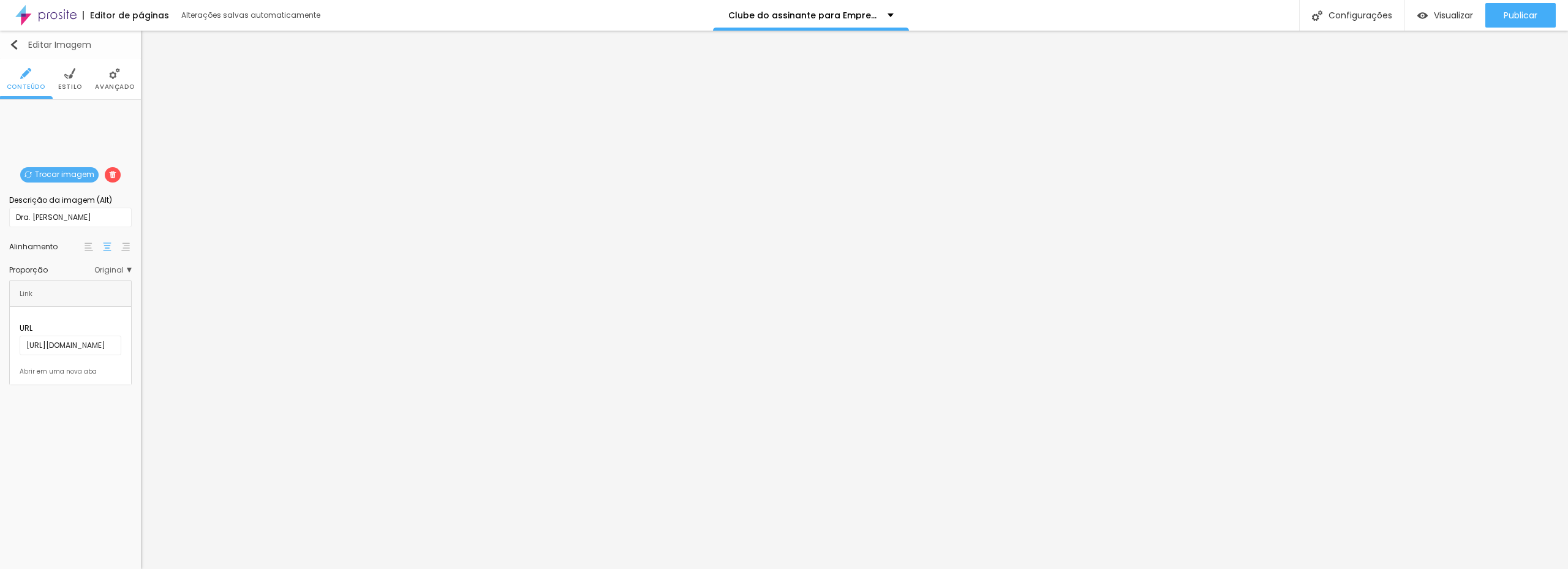
click at [11, 40] on img "button" at bounding box center [14, 44] width 10 height 10
drag, startPoint x: 33, startPoint y: 327, endPoint x: -15, endPoint y: 333, distance: 48.4
click at [0, 333] on html "Editor de páginas Alterações salvas automaticamente Clube do assinante para Emp…" at bounding box center [784, 284] width 1568 height 569
paste input "www.rodrigomourafotografia.com.br/post/o-momento-ideal-quando-devo-fazer-uma-se…"
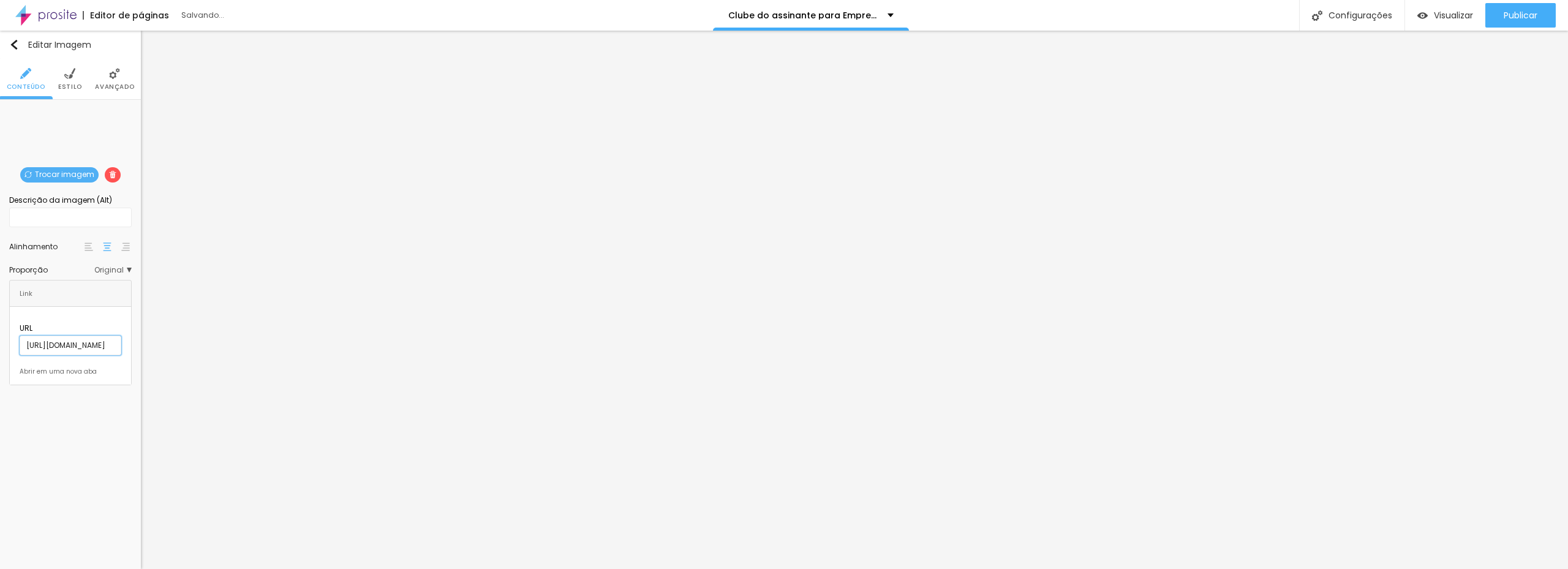
type input "https://www.rodrigomourafotografia.com.br/post/o-momento-ideal-quando-devo-faze…"
click at [65, 214] on input "text" at bounding box center [70, 217] width 123 height 19
drag, startPoint x: 88, startPoint y: 215, endPoint x: -15, endPoint y: 234, distance: 104.7
click at [0, 234] on html "Editor de páginas Alterações salvas automaticamente Clube do assinante para Emp…" at bounding box center [784, 284] width 1568 height 569
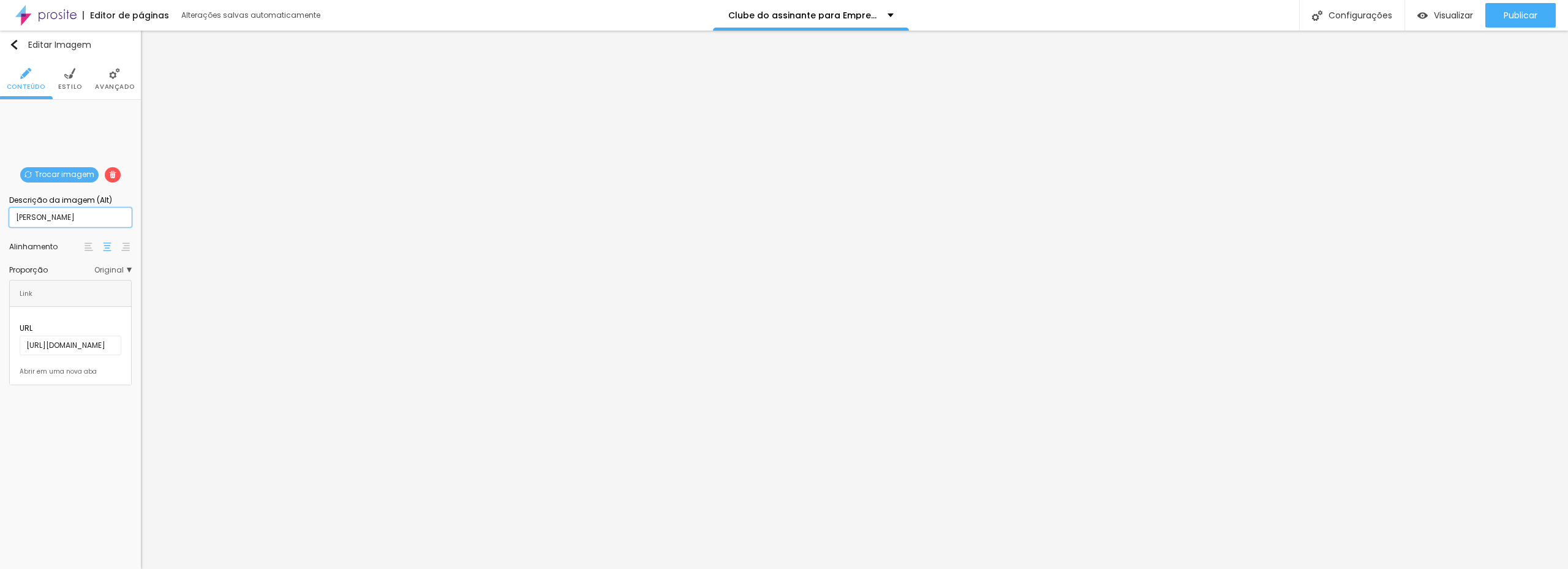
scroll to position [1, 0]
type input "Yasmim Rocha"
click at [11, 42] on img "button" at bounding box center [14, 44] width 10 height 10
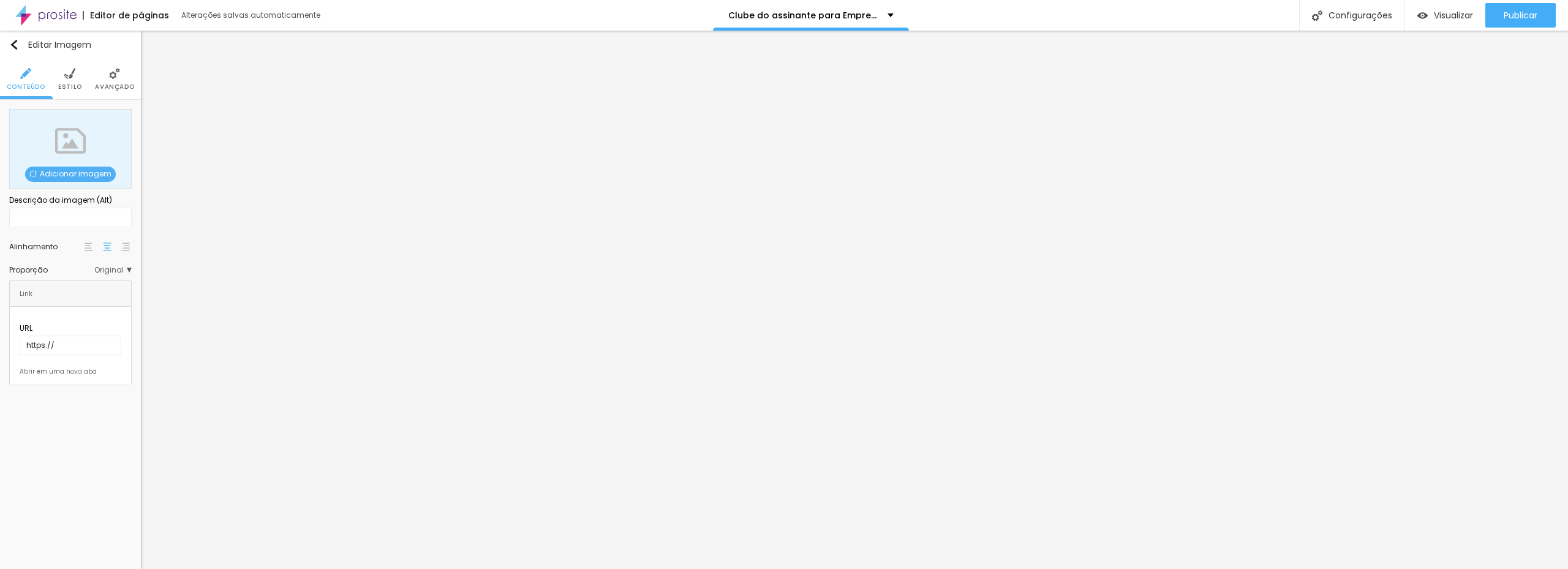
click at [66, 172] on span "Adicionar imagem" at bounding box center [70, 174] width 91 height 15
click at [87, 173] on span "Adicionar imagem" at bounding box center [70, 174] width 91 height 15
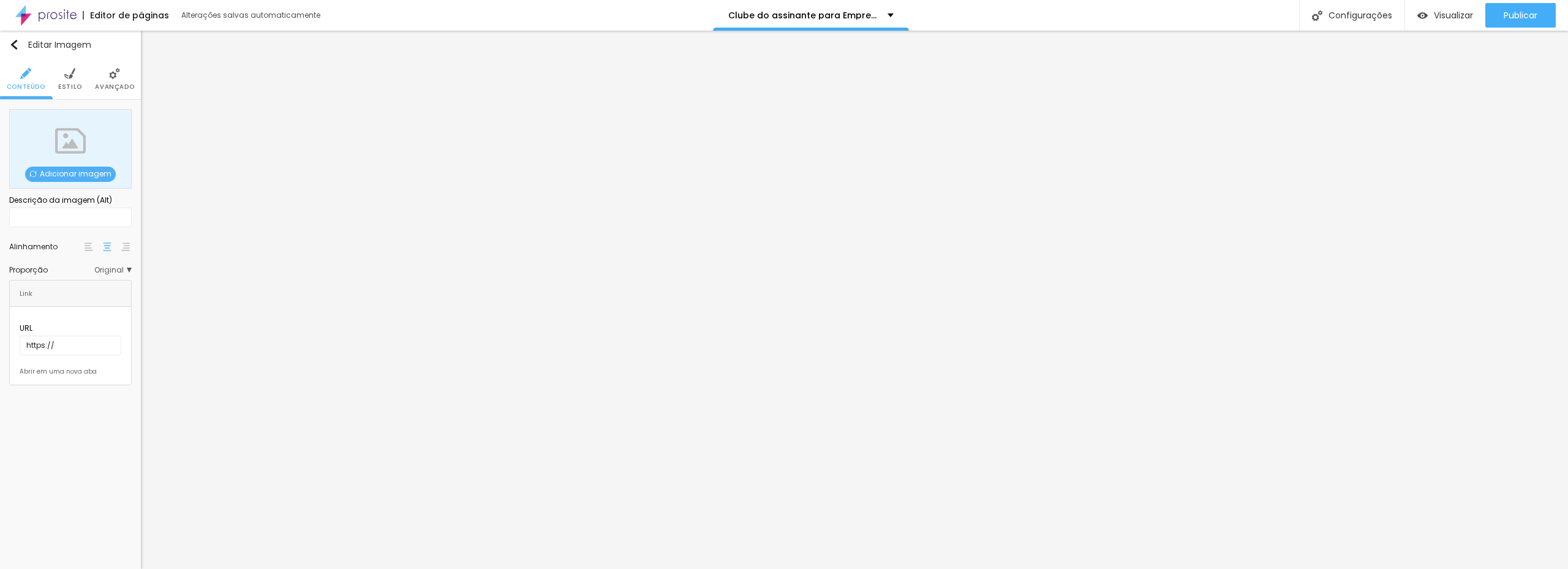
click at [76, 175] on span "Adicionar imagem" at bounding box center [70, 174] width 91 height 15
click at [81, 166] on div "Adicionar imagem" at bounding box center [70, 148] width 123 height 80
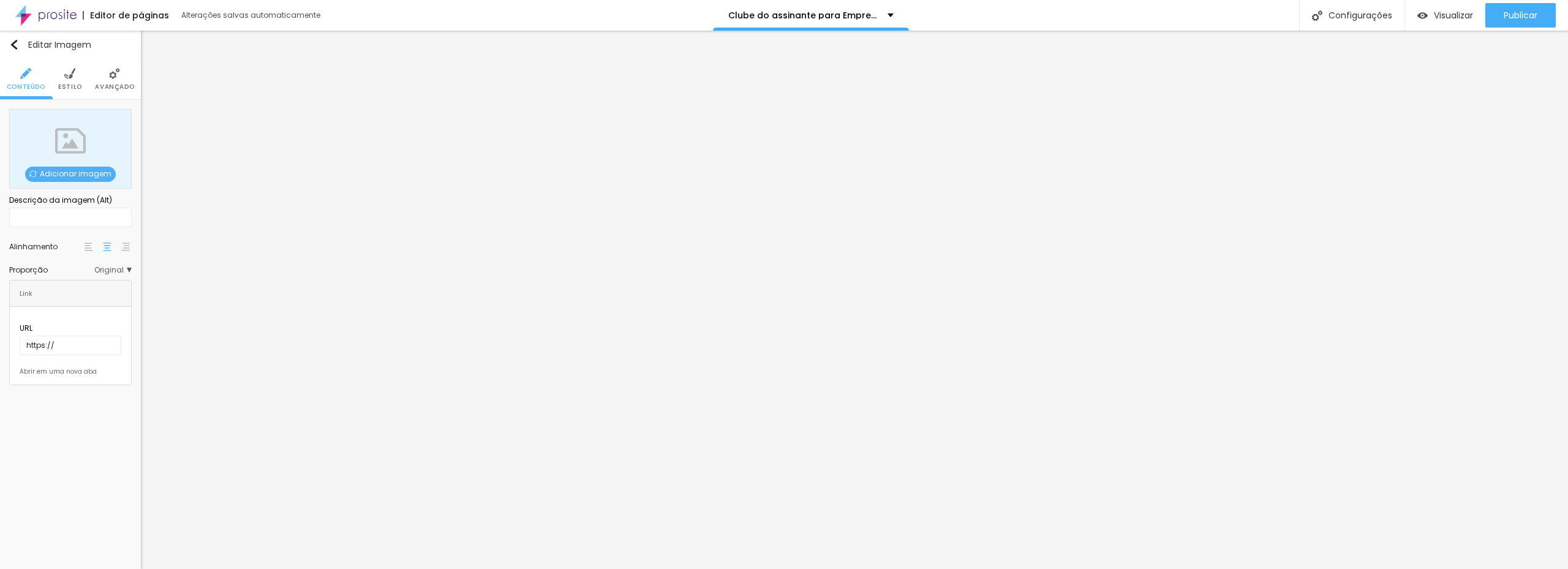
click at [86, 171] on span "Adicionar imagem" at bounding box center [70, 174] width 91 height 15
click at [71, 185] on div "Adicionar imagem" at bounding box center [70, 148] width 123 height 80
click at [79, 170] on span "Adicionar imagem" at bounding box center [70, 174] width 91 height 15
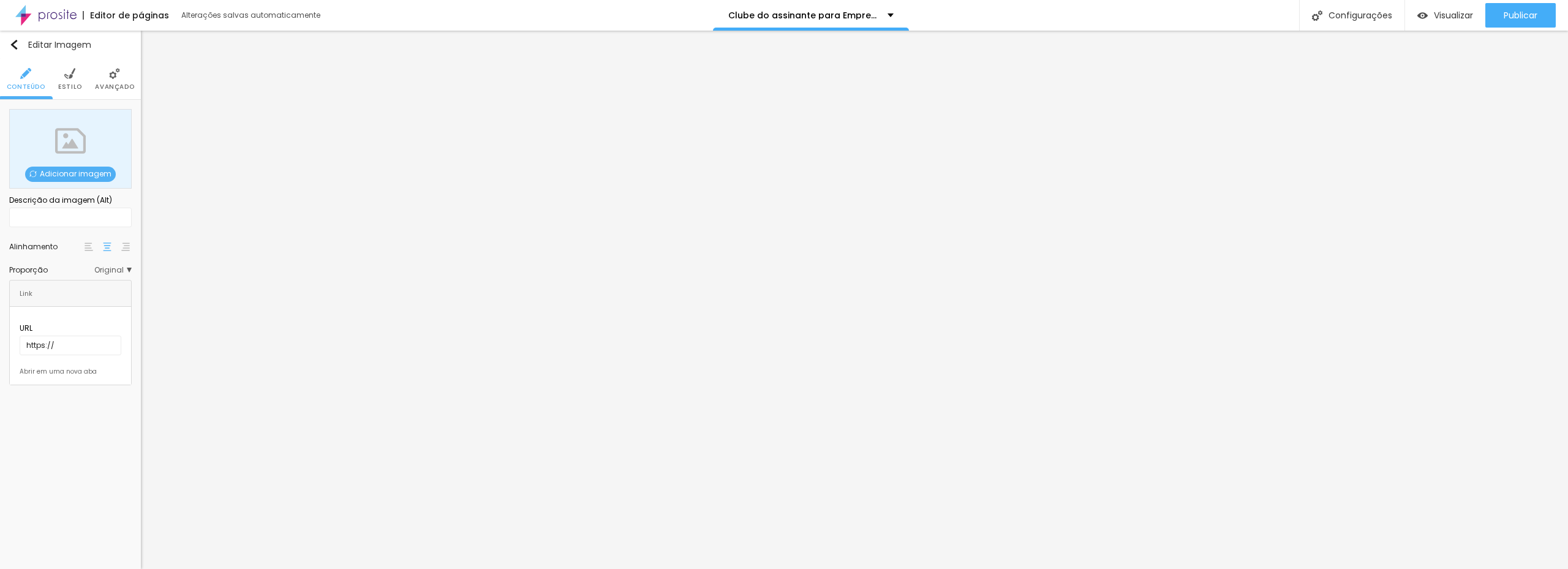
click at [87, 216] on input "text" at bounding box center [70, 217] width 123 height 19
type input "Mariana Ferreira"
click at [72, 214] on input "text" at bounding box center [70, 217] width 123 height 19
type input "Danyara Rios"
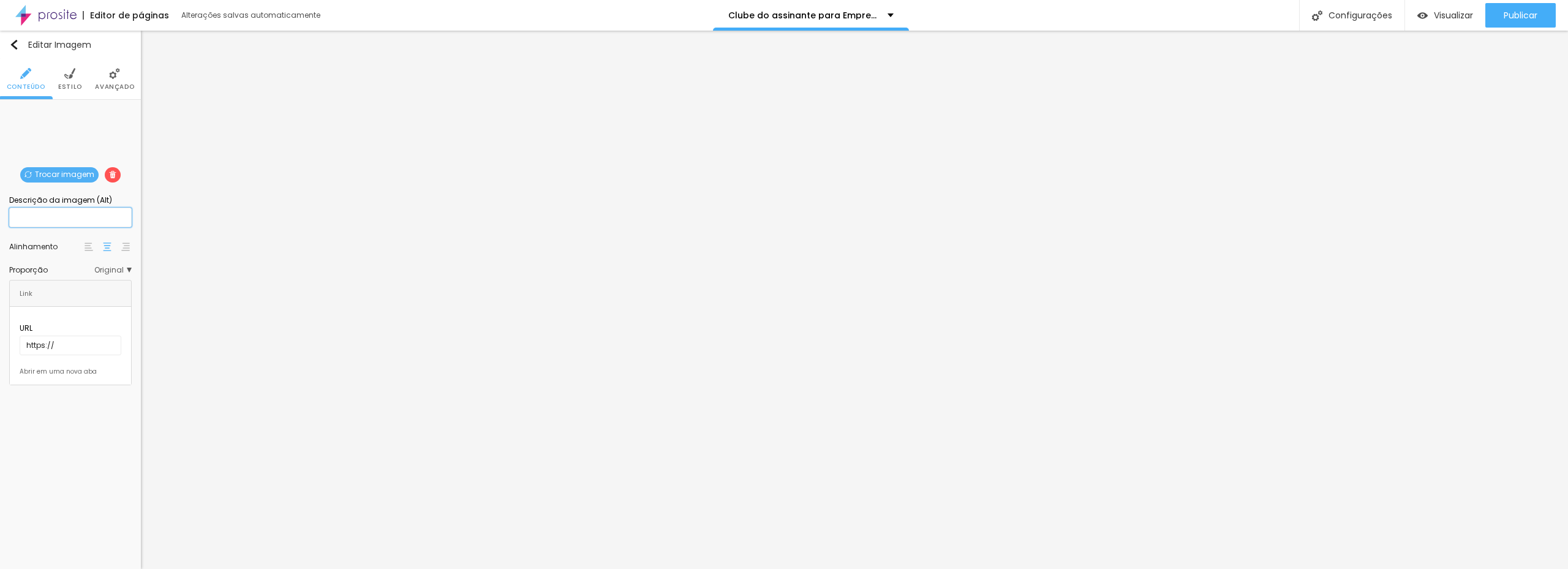
click at [46, 215] on input "text" at bounding box center [70, 217] width 123 height 19
type input "Dr. Matheus Fischer"
click at [58, 213] on input "text" at bounding box center [70, 217] width 123 height 19
type input "Yasmim Rocha"
drag, startPoint x: 15, startPoint y: 46, endPoint x: 7, endPoint y: 45, distance: 8.1
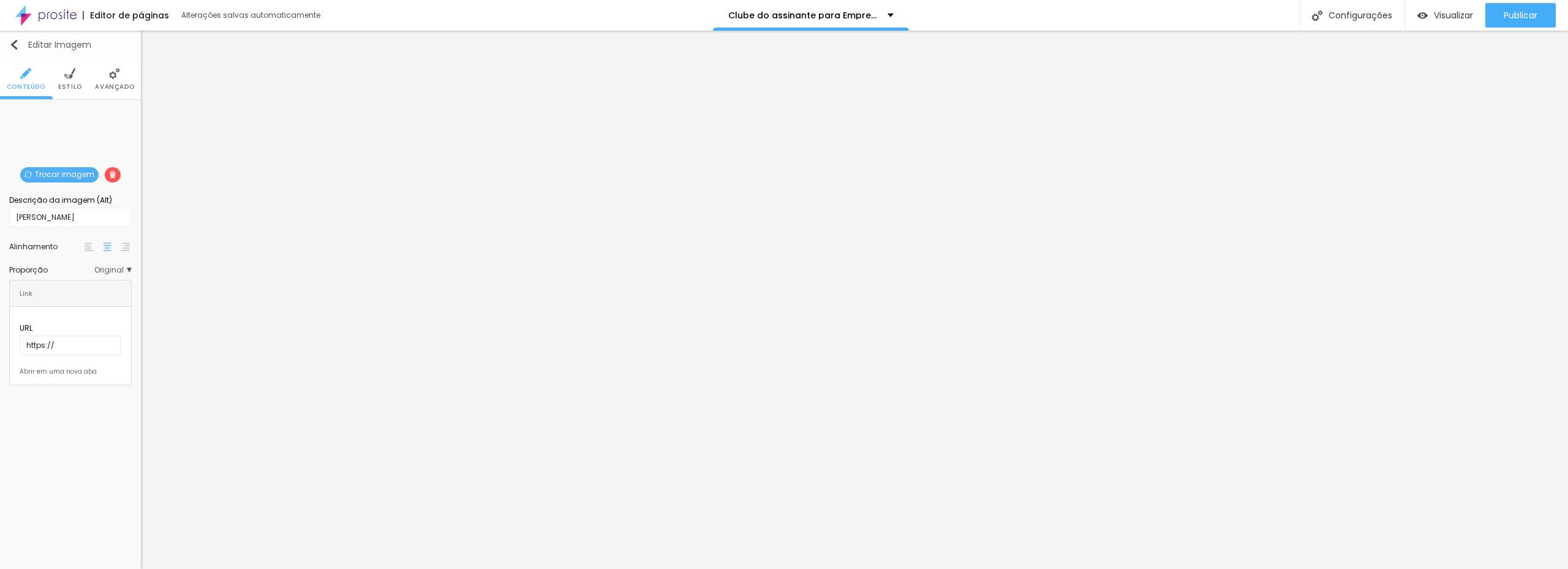
click at [15, 45] on img "button" at bounding box center [14, 44] width 10 height 10
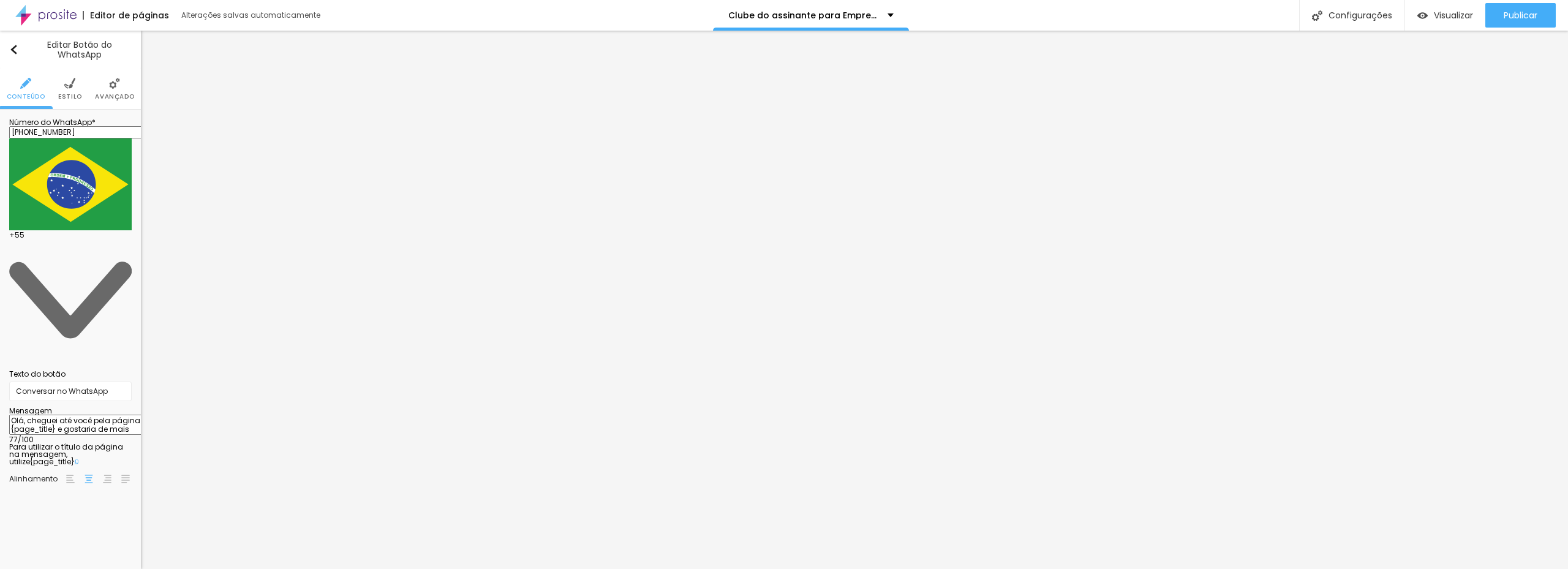
click at [70, 86] on img at bounding box center [70, 83] width 11 height 11
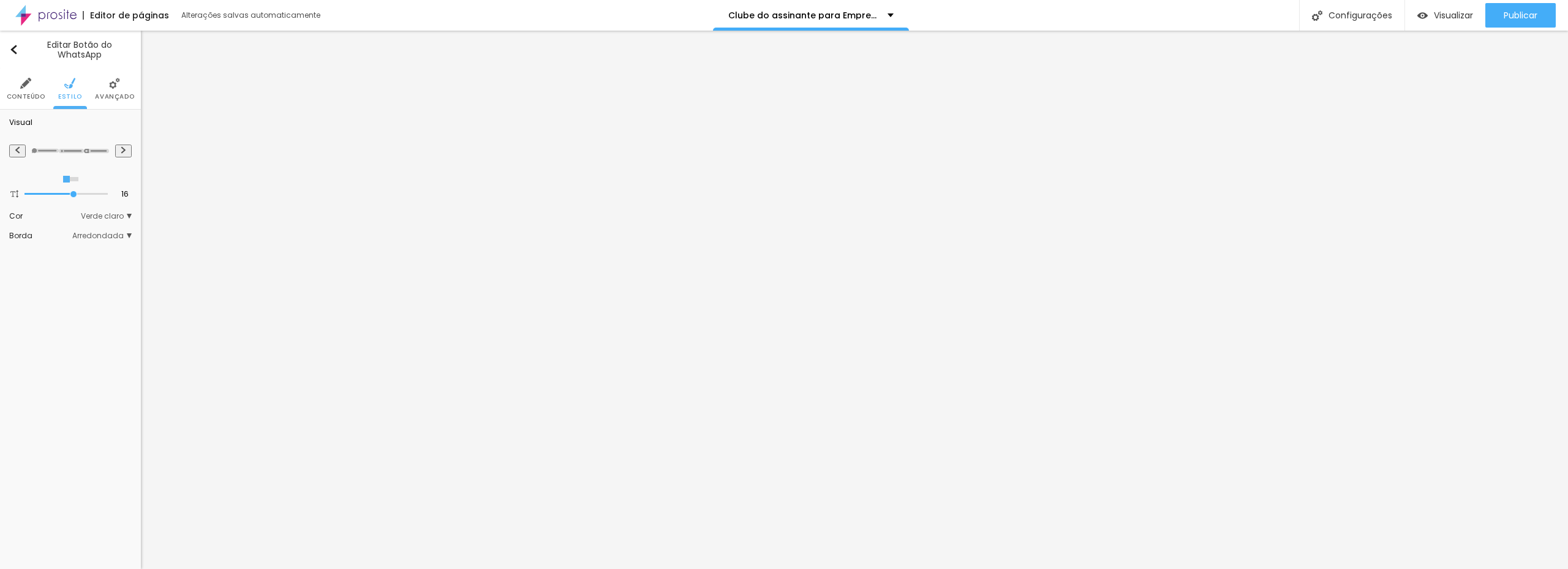
click at [59, 151] on img at bounding box center [45, 150] width 27 height 5
click at [121, 152] on button at bounding box center [123, 150] width 17 height 13
radio input "false"
click at [121, 151] on img at bounding box center [123, 150] width 7 height 7
radio input "false"
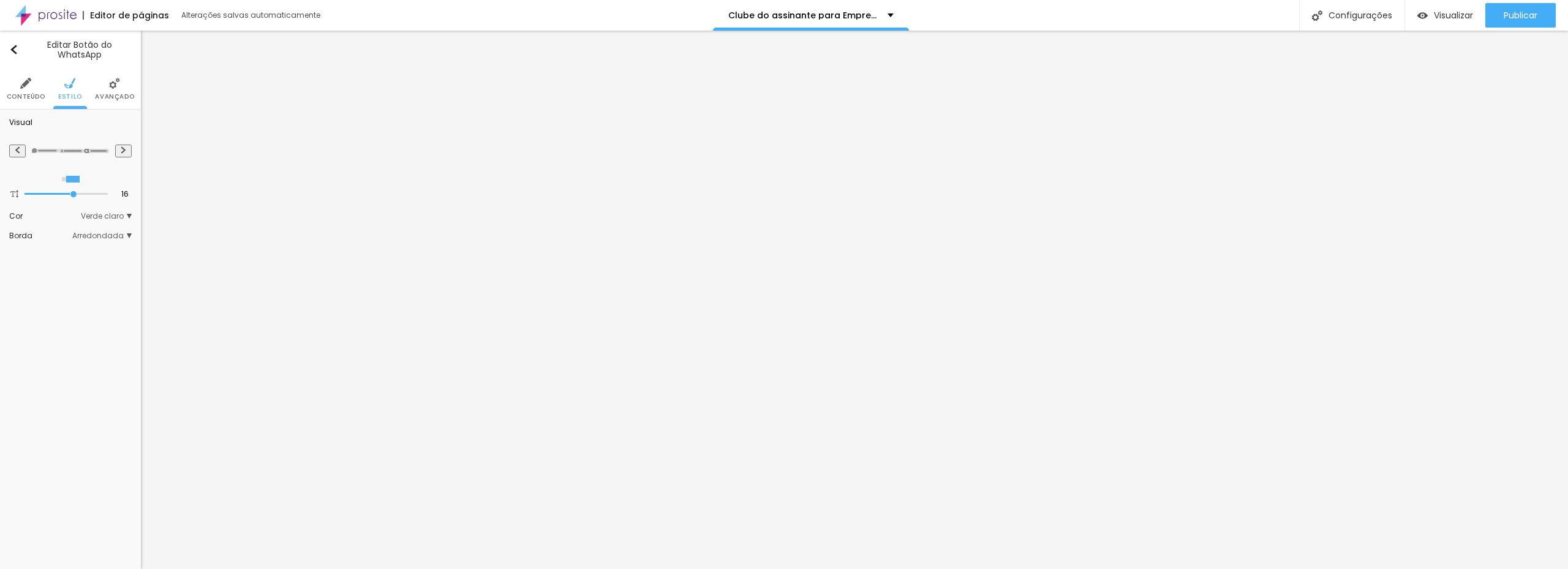
radio input "true"
click at [121, 151] on img at bounding box center [123, 150] width 7 height 7
radio input "true"
radio input "false"
click at [120, 151] on button at bounding box center [123, 150] width 17 height 13
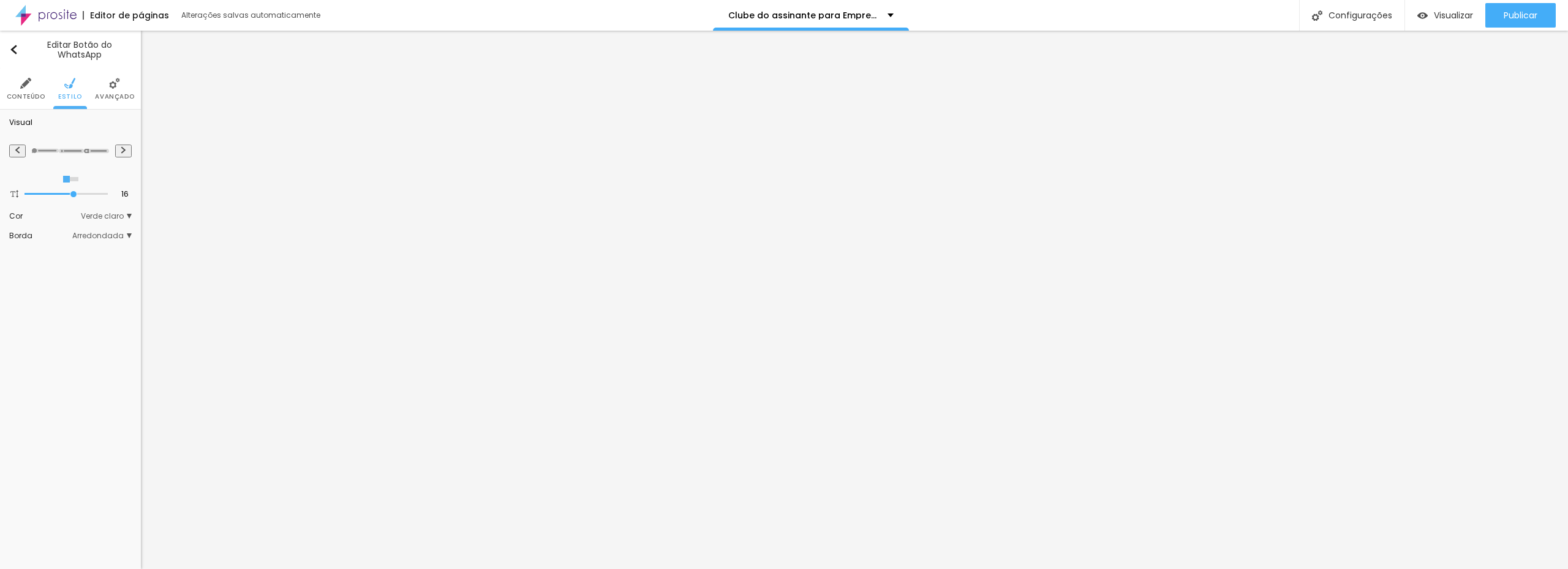
radio input "false"
click at [120, 151] on button at bounding box center [123, 150] width 17 height 13
radio input "false"
radio input "true"
click at [120, 150] on button at bounding box center [123, 150] width 17 height 13
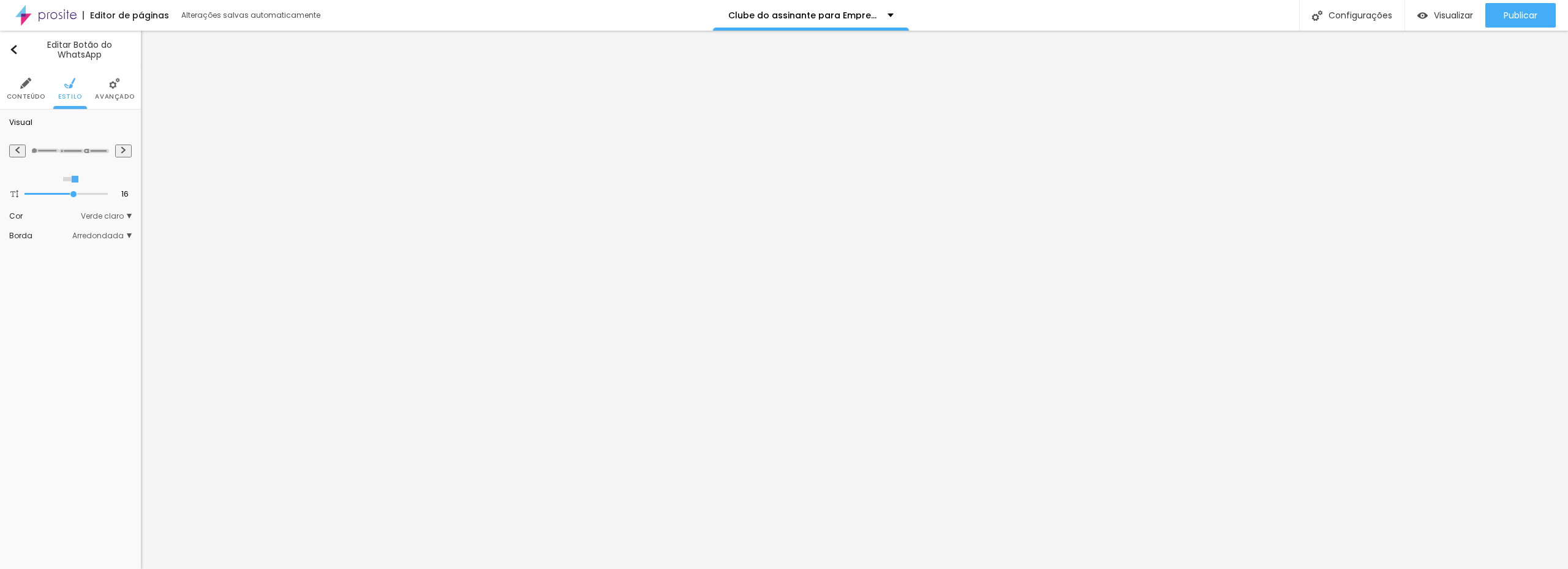
radio input "true"
radio input "false"
type input "17"
type input "18"
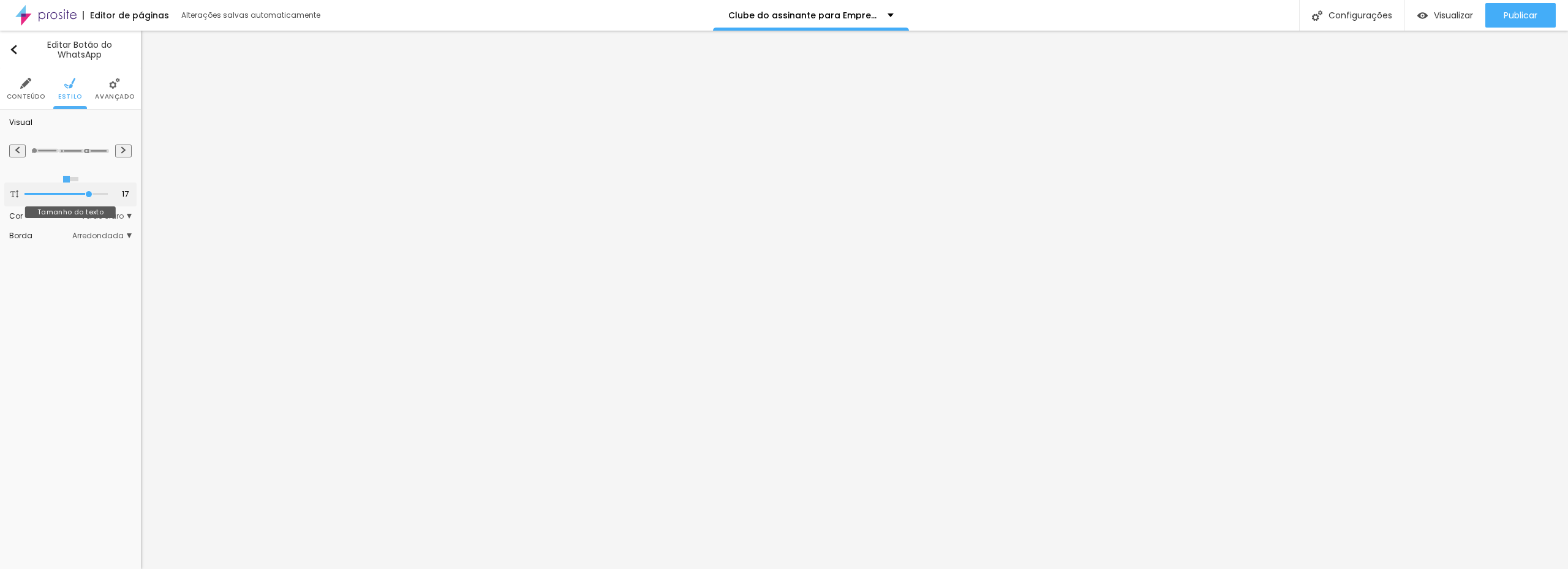
type input "18"
drag, startPoint x: 76, startPoint y: 193, endPoint x: 146, endPoint y: 191, distance: 70.0
type input "18"
click at [108, 191] on input "range" at bounding box center [66, 194] width 83 height 6
click at [111, 216] on span "Verde claro" at bounding box center [106, 216] width 51 height 7
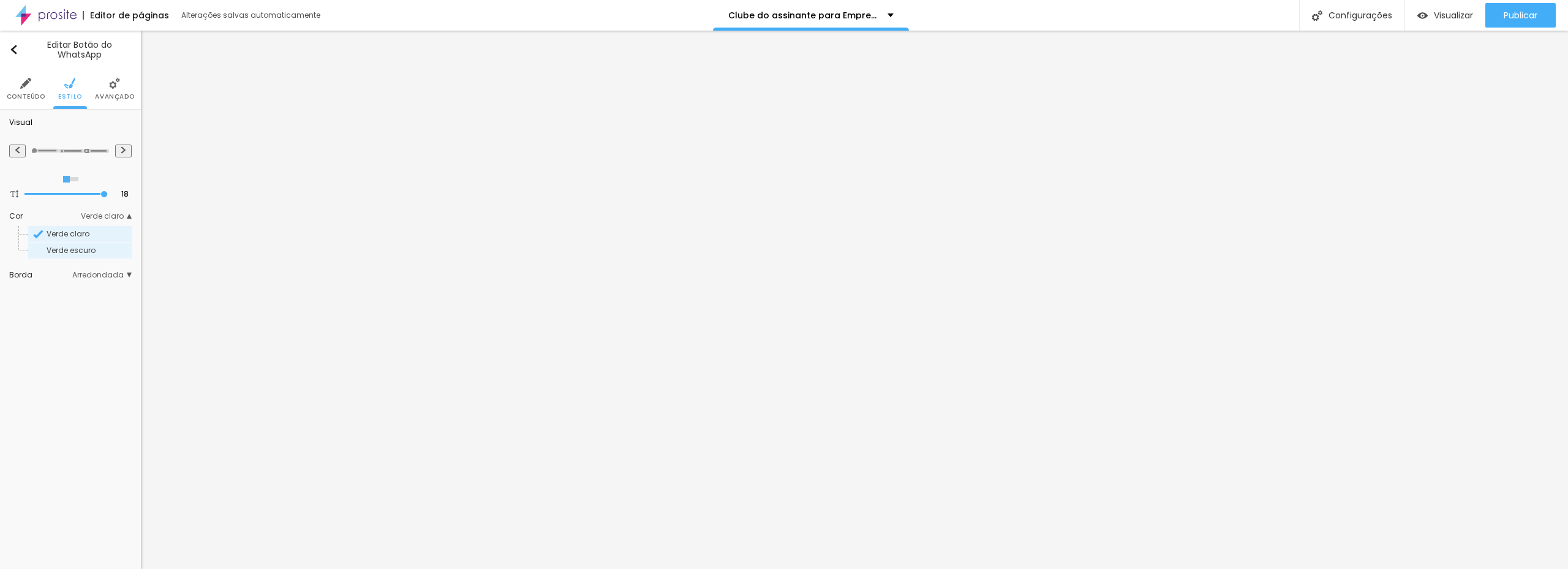
click at [89, 250] on span "Verde escuro" at bounding box center [70, 250] width 49 height 11
click at [83, 236] on span "Verde claro" at bounding box center [68, 234] width 43 height 11
click at [81, 252] on span "Verde escuro" at bounding box center [70, 250] width 49 height 11
click at [79, 242] on div "Verde claro" at bounding box center [80, 234] width 103 height 16
click at [94, 274] on span "Arredondada" at bounding box center [102, 274] width 60 height 7
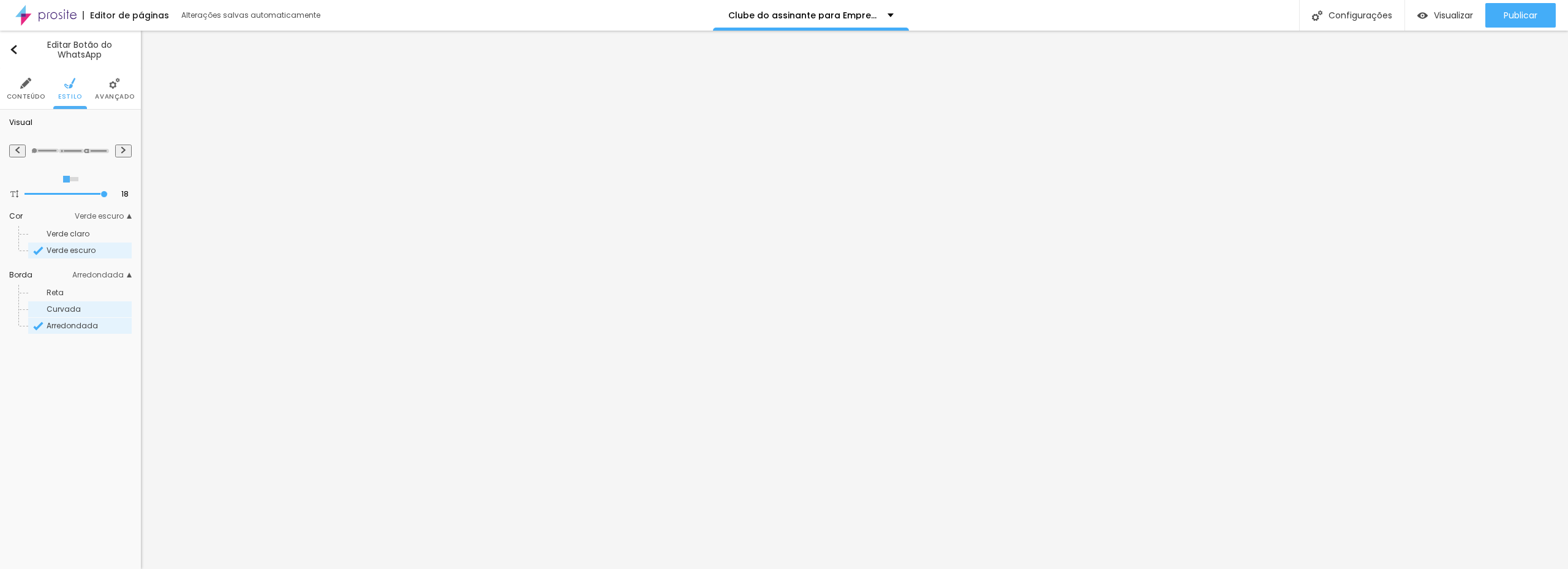
click at [69, 307] on span "Curvada" at bounding box center [63, 309] width 34 height 11
click at [60, 293] on span "Reta" at bounding box center [55, 293] width 17 height 11
click at [90, 387] on div "Editar Botão do WhatsApp Conteúdo Estilo Avançado Visual 18 Tamanho do texto Co…" at bounding box center [70, 300] width 141 height 538
click at [102, 99] on span "Avançado" at bounding box center [114, 97] width 39 height 6
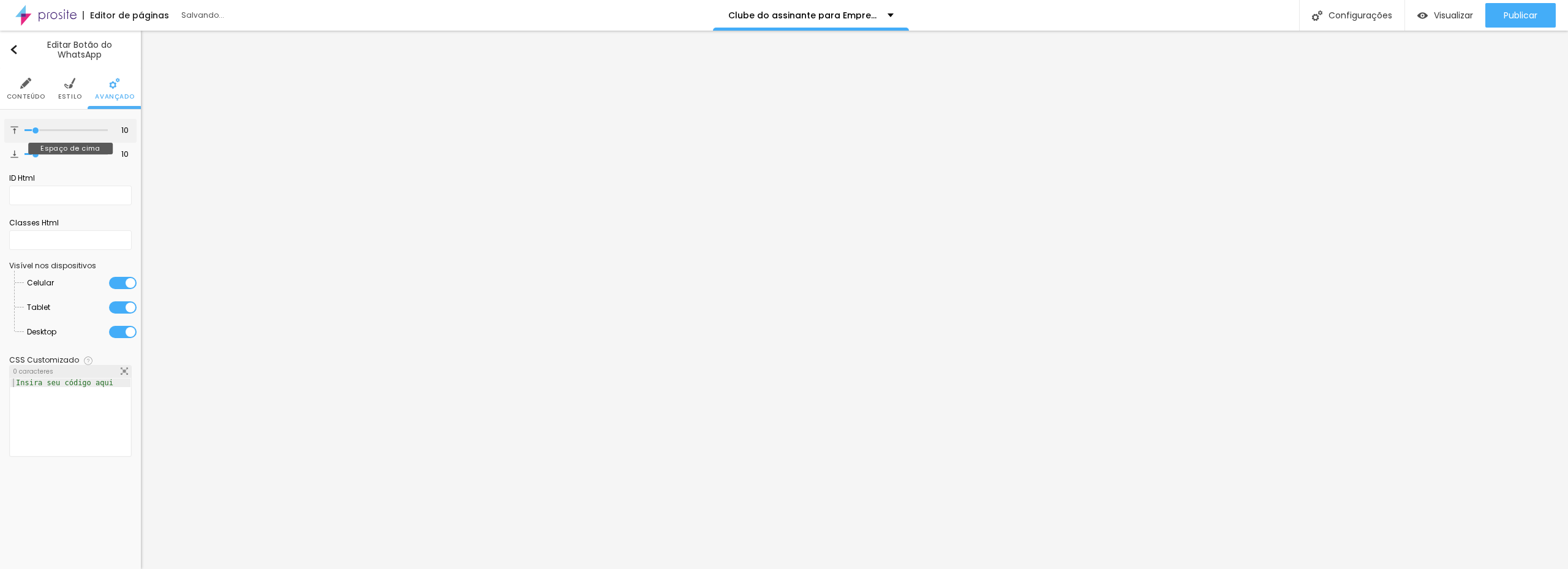
type input "7"
type input "15"
type input "25"
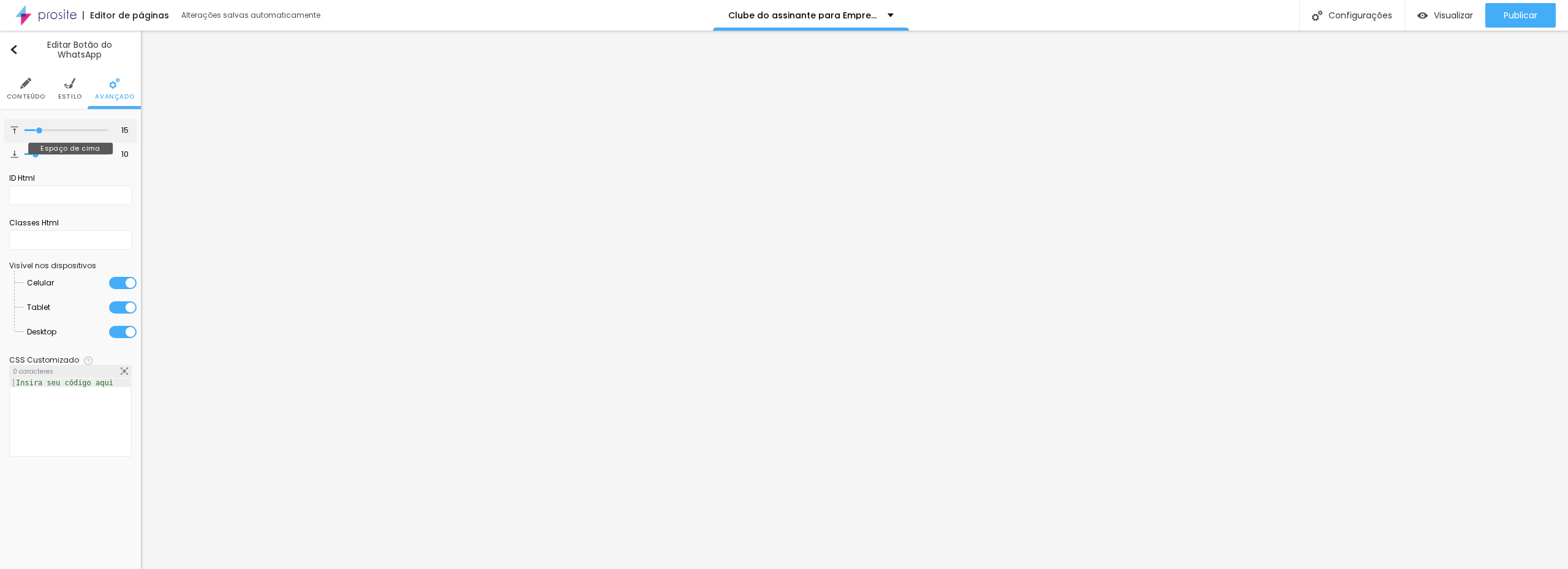
type input "25"
type input "26"
type input "28"
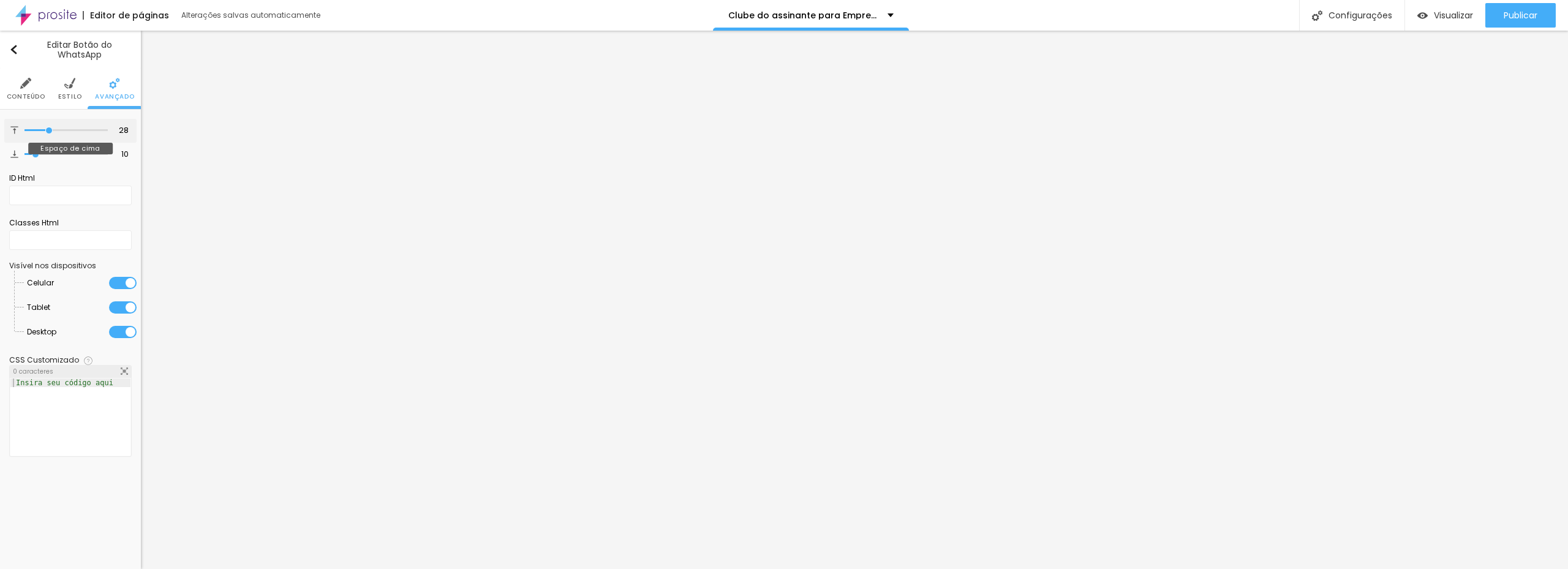
type input "30"
drag, startPoint x: 33, startPoint y: 134, endPoint x: 48, endPoint y: 136, distance: 15.1
type input "28"
click at [50, 134] on input "range" at bounding box center [66, 130] width 83 height 6
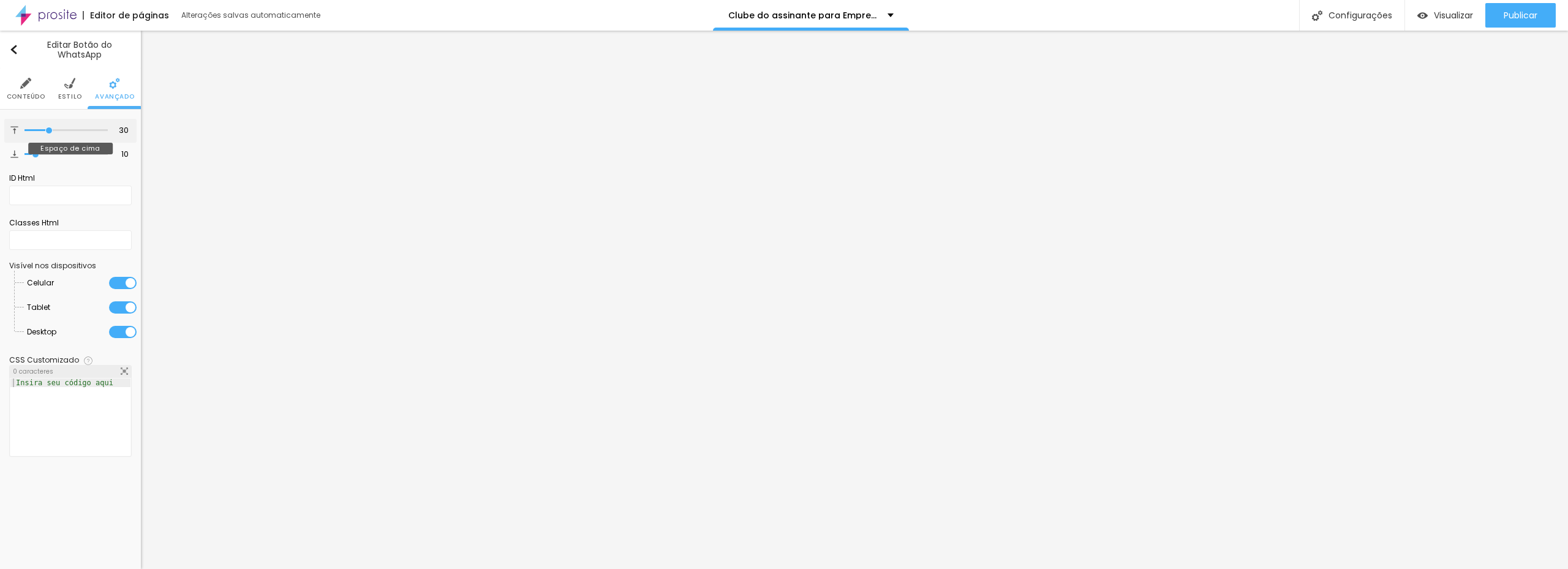
type input "28"
type input "11"
type input "20"
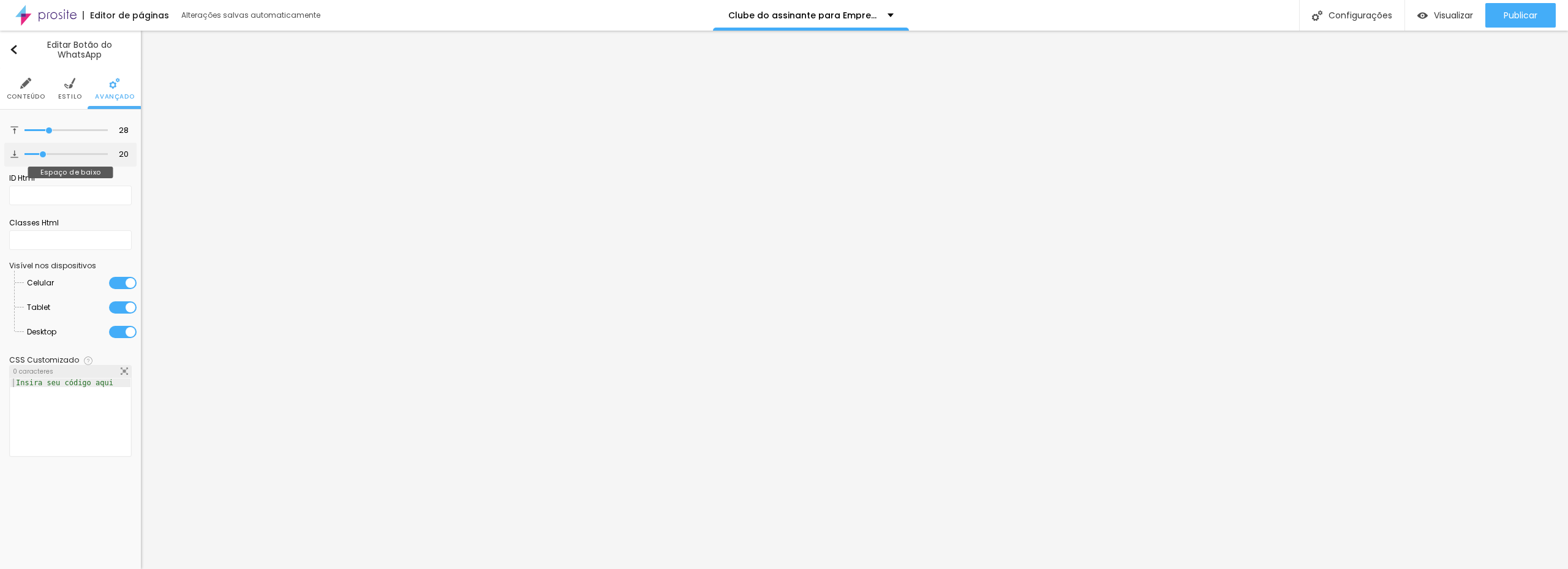
type input "23"
type input "24"
type input "25"
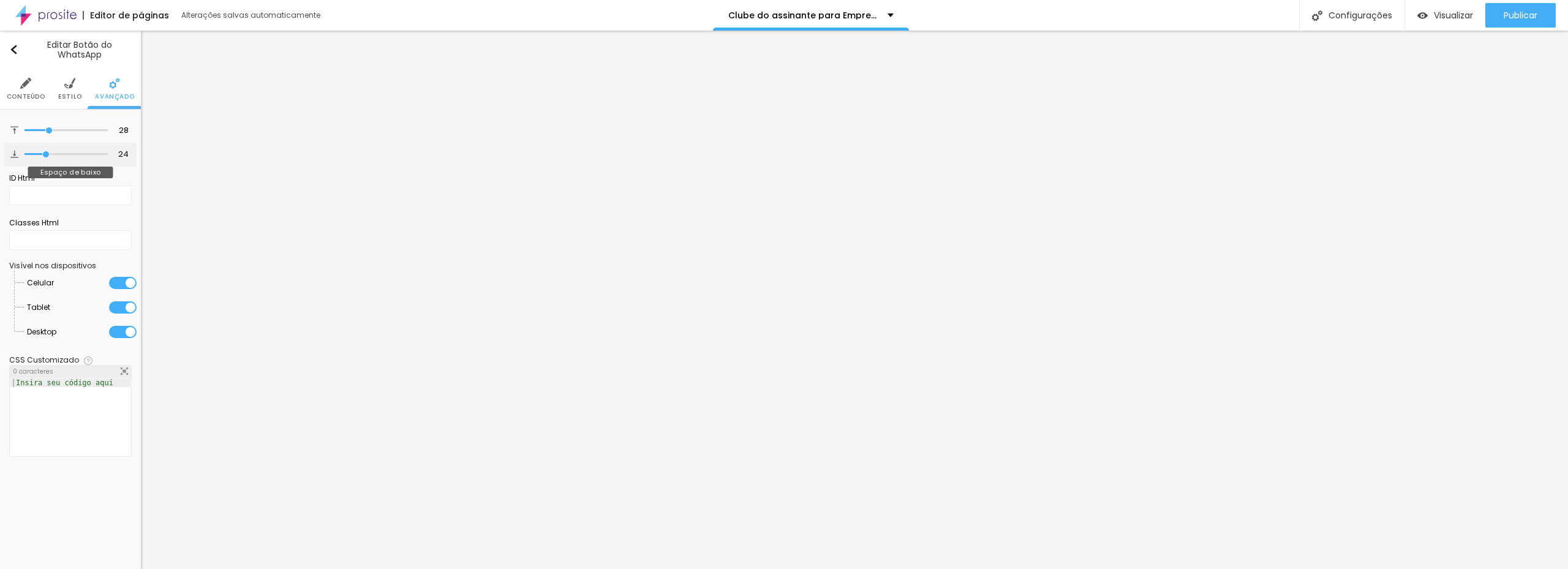
type input "25"
type input "26"
drag, startPoint x: 36, startPoint y: 155, endPoint x: 48, endPoint y: 155, distance: 12.0
click at [48, 155] on input "range" at bounding box center [66, 154] width 83 height 6
click at [47, 132] on input "range" at bounding box center [66, 130] width 83 height 6
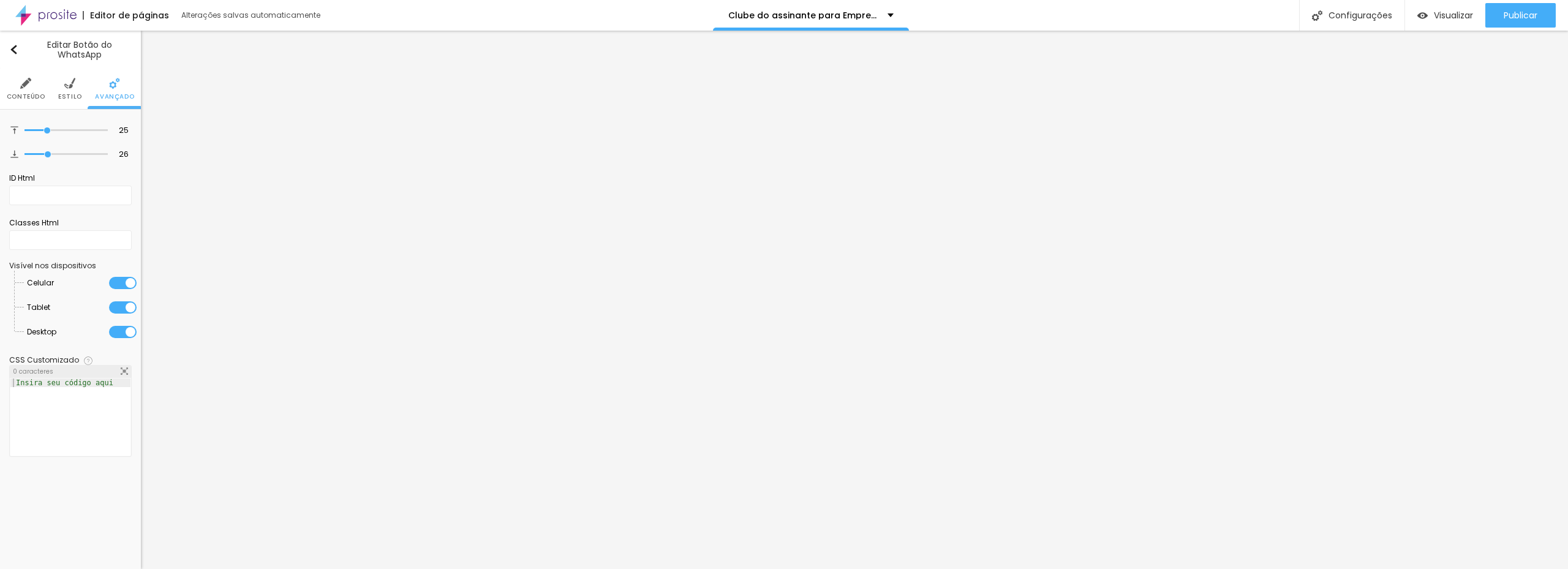
click at [67, 89] on img at bounding box center [70, 83] width 11 height 11
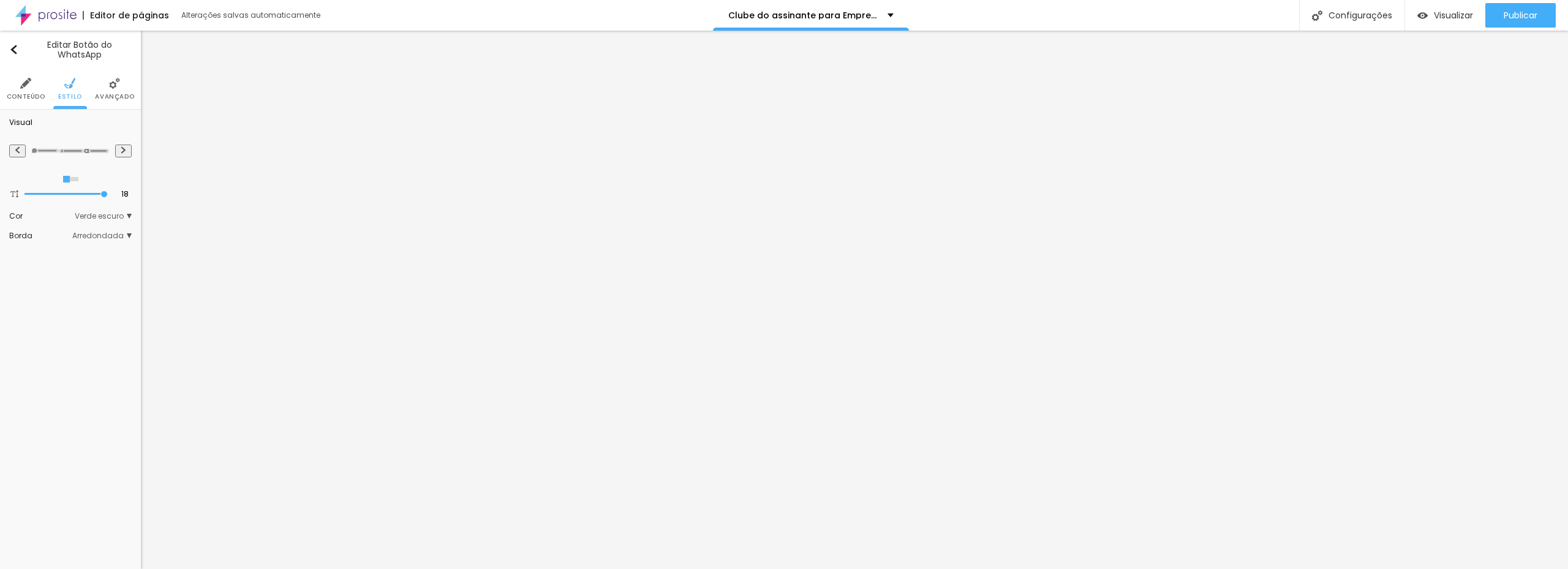
click at [25, 87] on img at bounding box center [25, 83] width 11 height 11
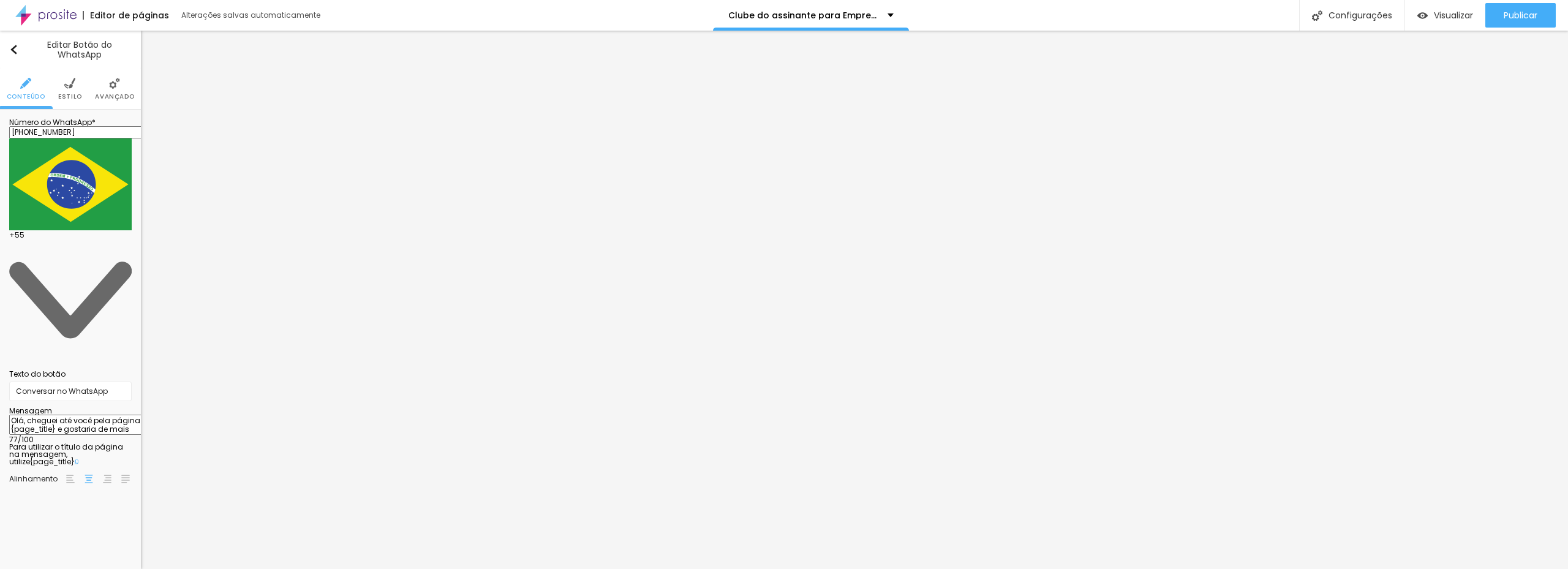
click at [20, 44] on div "Editar Botão do WhatsApp" at bounding box center [70, 49] width 123 height 19
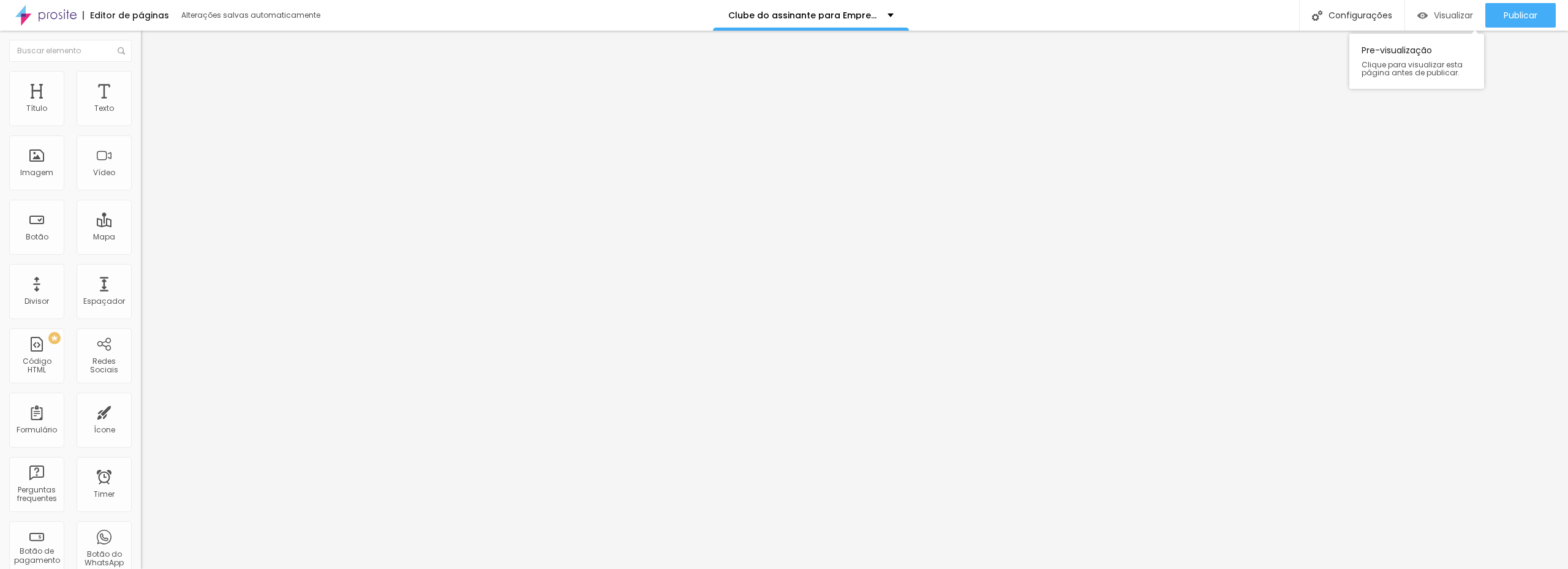
click at [1443, 16] on span "Visualizar" at bounding box center [1453, 15] width 39 height 10
click at [1363, 11] on div "Configurações" at bounding box center [1351, 15] width 105 height 31
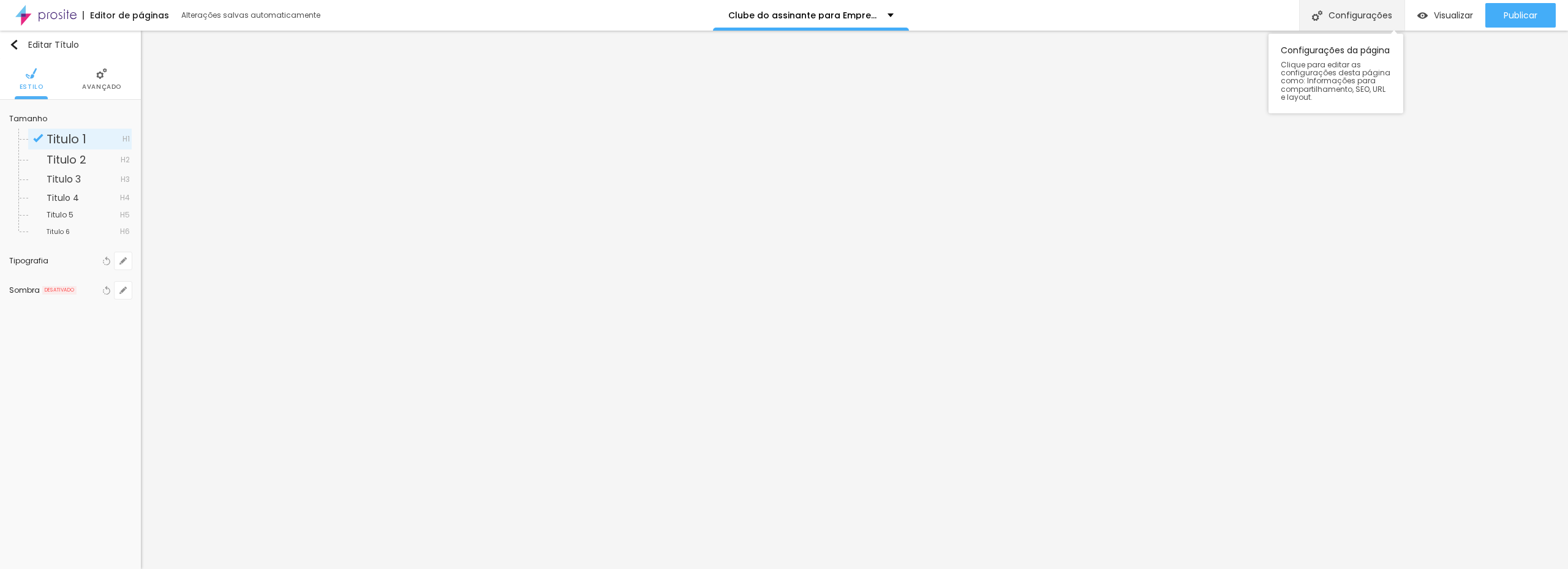
click at [1343, 18] on div "Configurações" at bounding box center [1351, 15] width 105 height 31
drag, startPoint x: 852, startPoint y: 146, endPoint x: 566, endPoint y: 179, distance: 287.9
paste input "e Vantagens"
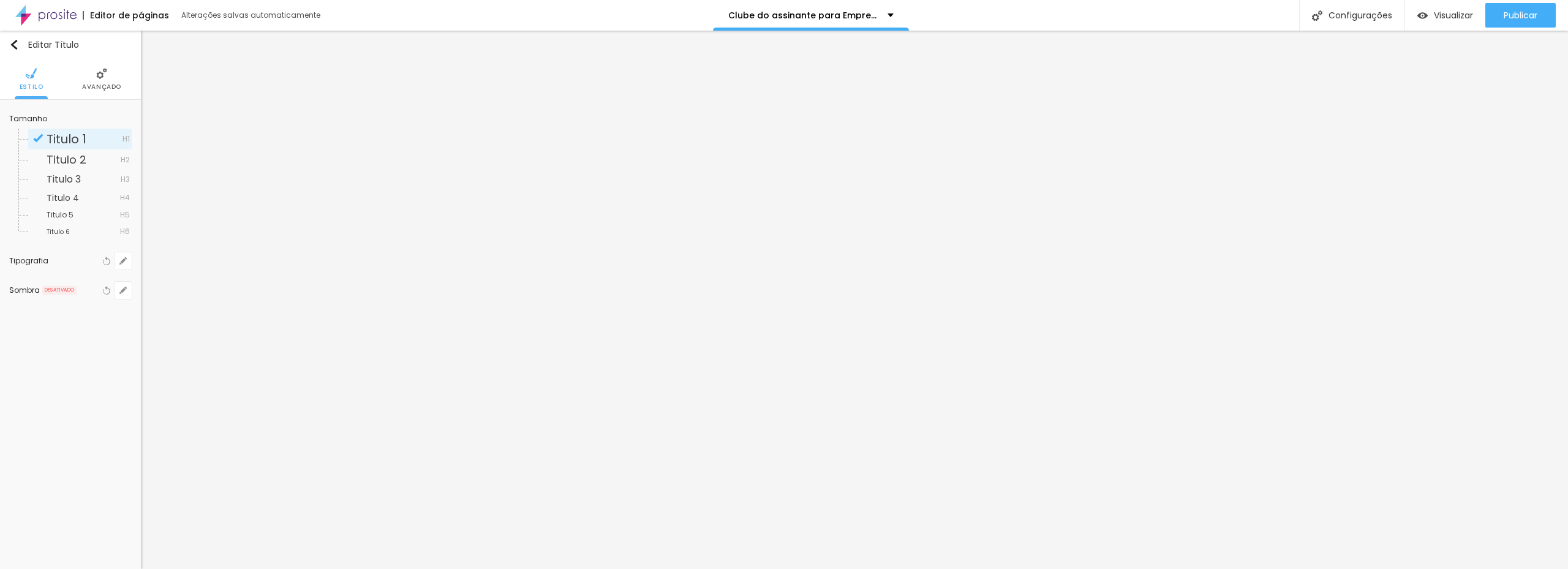
scroll to position [0, 0]
drag, startPoint x: 907, startPoint y: 293, endPoint x: 600, endPoint y: 315, distance: 307.8
paste input "Clube de Vantagens para Empreendedores"
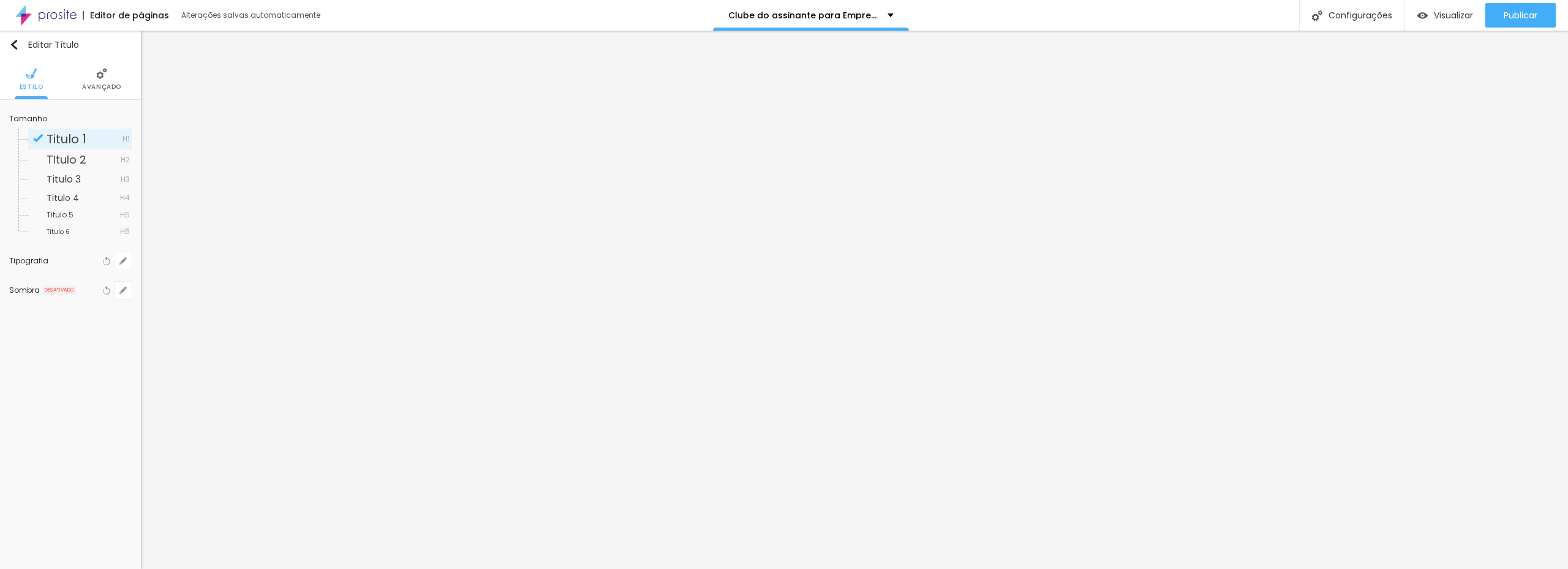
scroll to position [38, 0]
drag, startPoint x: 896, startPoint y: 333, endPoint x: 627, endPoint y: 273, distance: 275.6
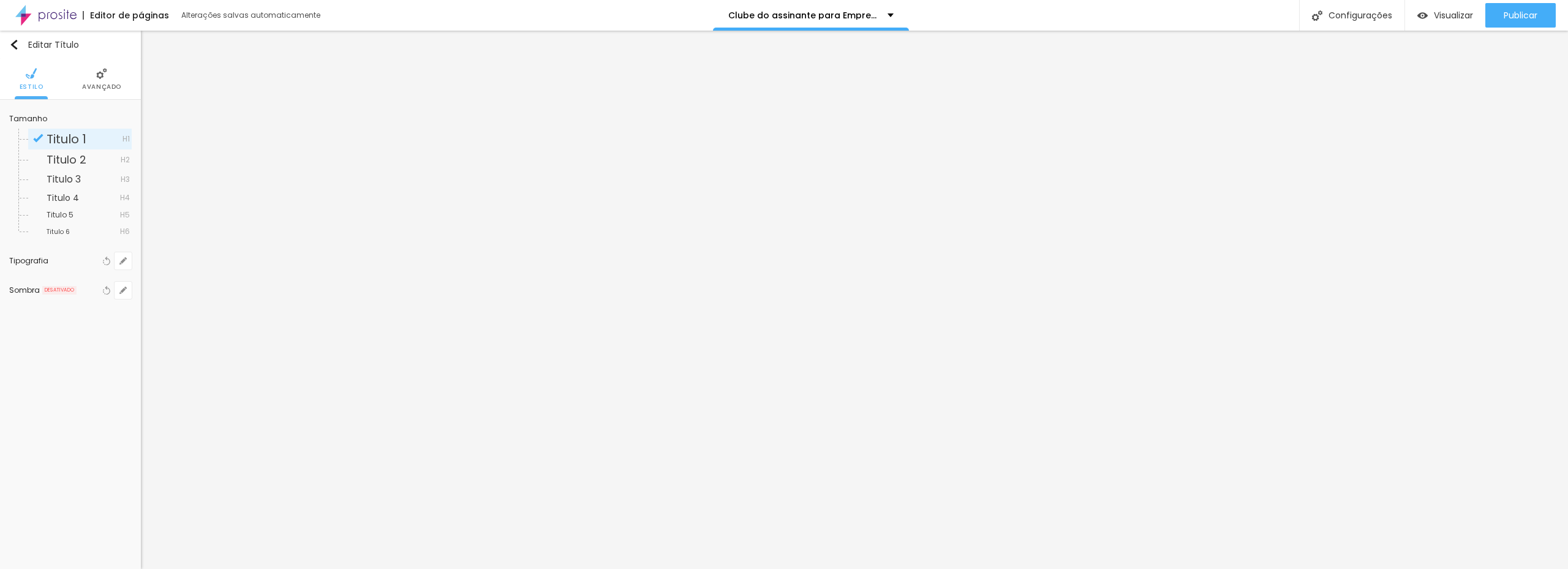
paste textarea "Transforme sua comunicação visual com o Clube de Vantagens BUSINESS da Rodrigo …"
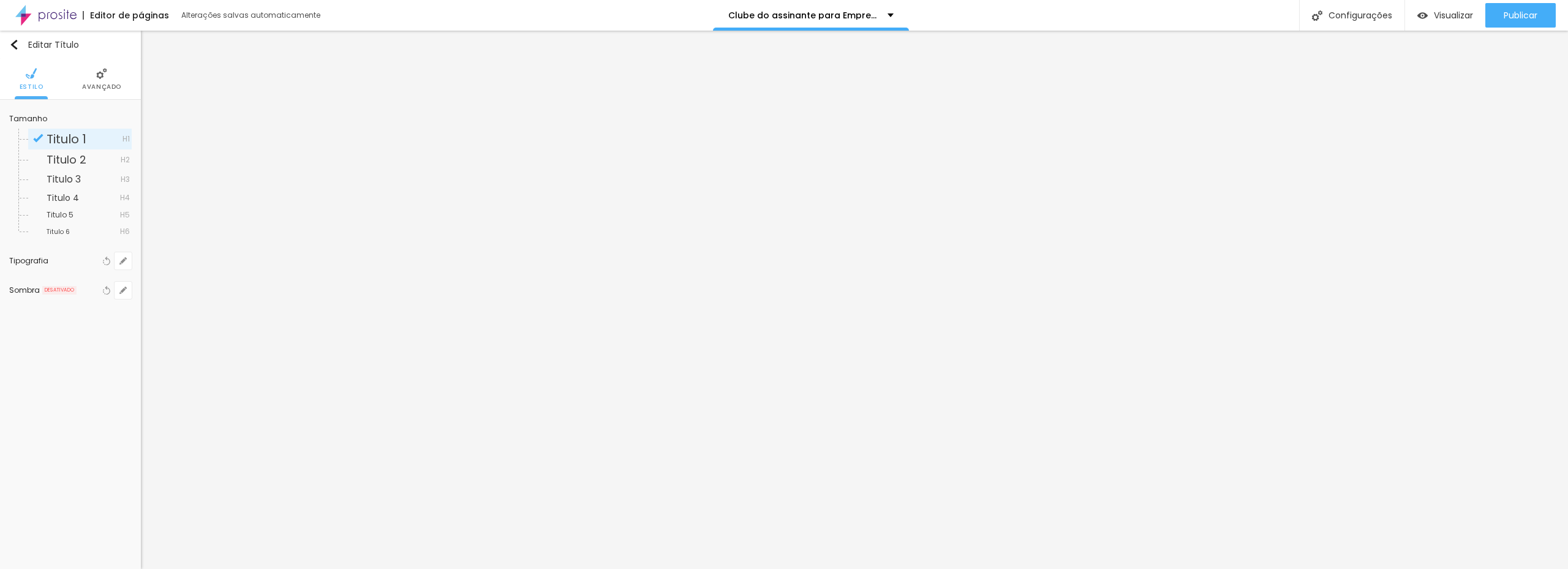
drag, startPoint x: 762, startPoint y: 350, endPoint x: 601, endPoint y: 283, distance: 174.4
paste textarea "Fotografia profissional para empresas com até 20% OFF, créditos 100% recuperáve…"
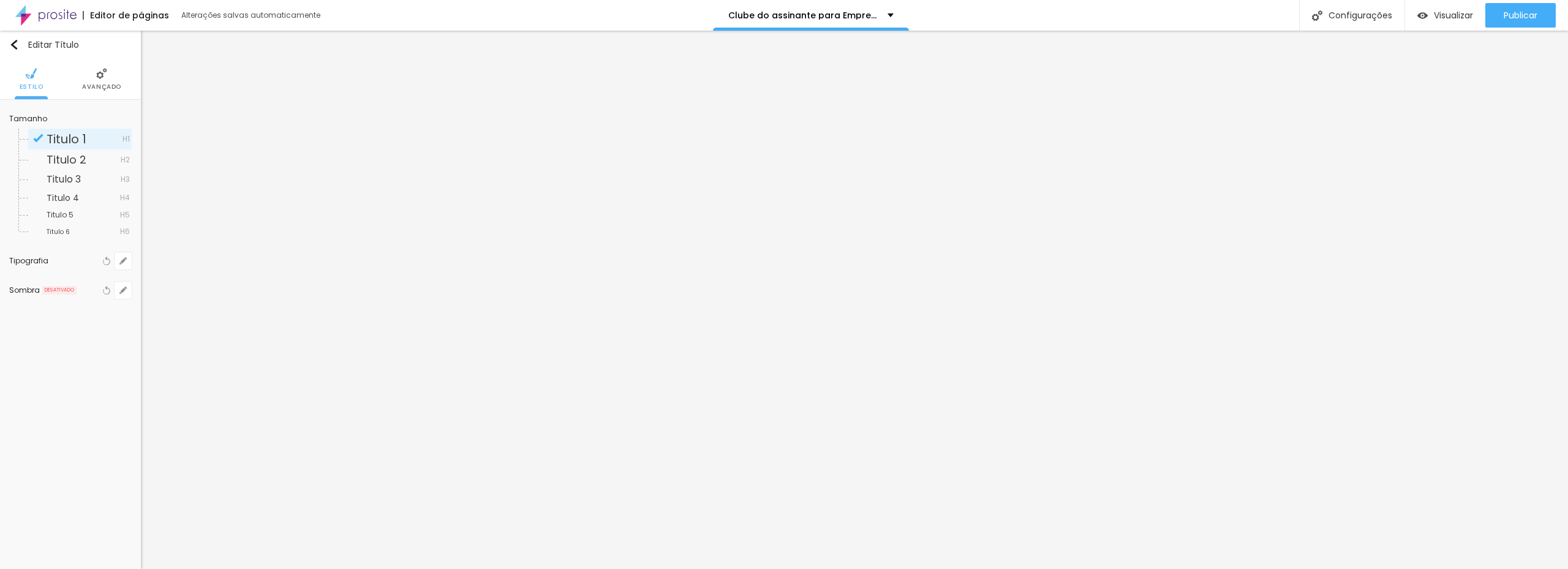
drag, startPoint x: 812, startPoint y: 433, endPoint x: 577, endPoint y: 354, distance: 247.9
paste textarea "fotografia profissional para empresas fotos corporativas fotógrafo para negócio…"
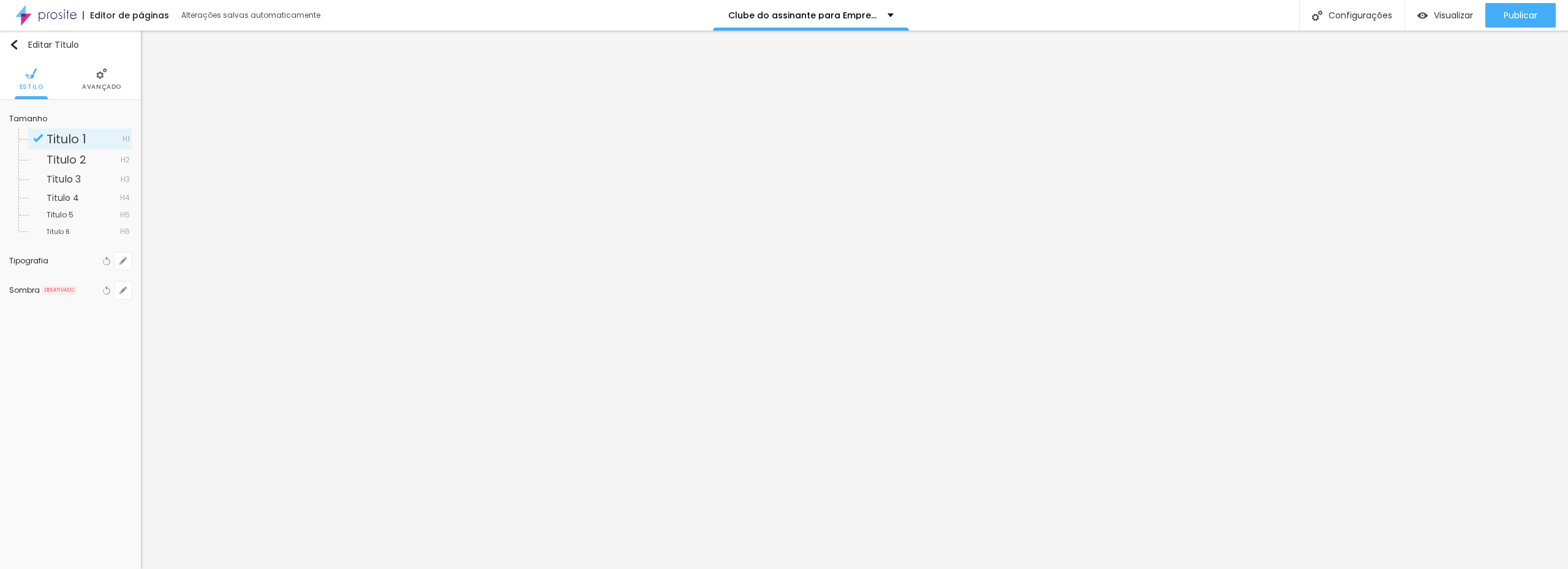
scroll to position [0, 0]
drag, startPoint x: 766, startPoint y: 437, endPoint x: 761, endPoint y: 439, distance: 5.4
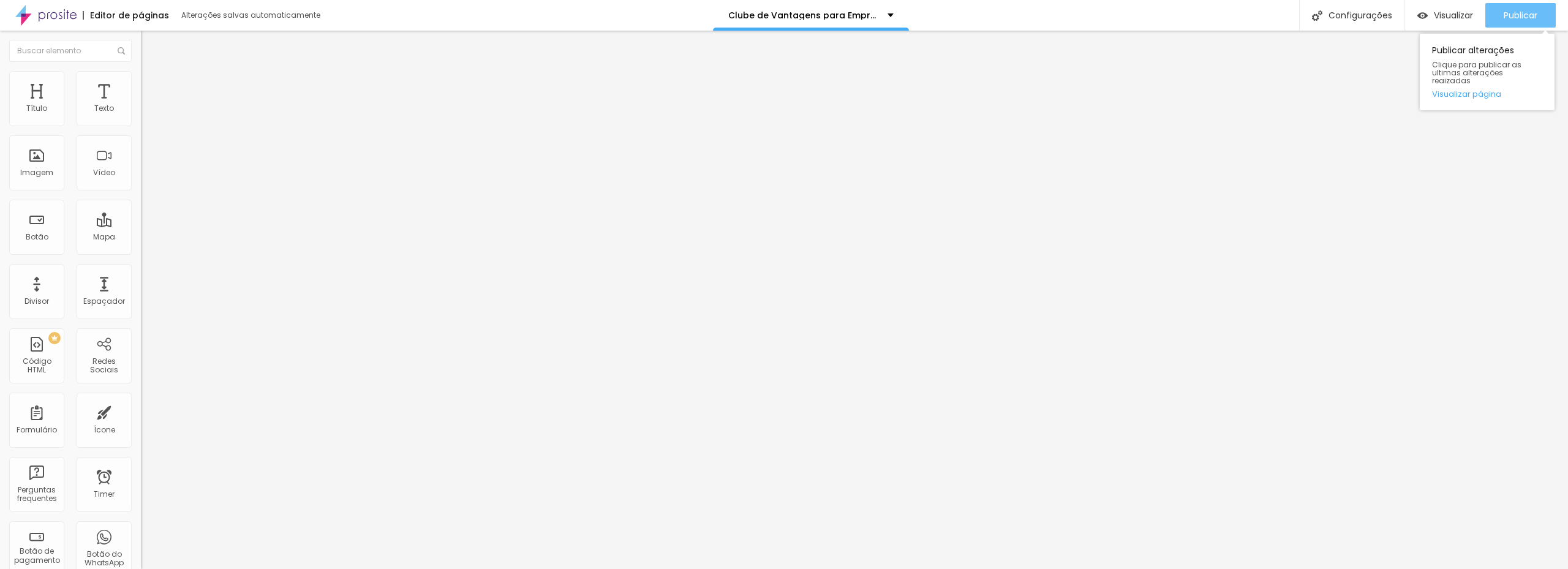
click at [1526, 15] on span "Publicar" at bounding box center [1520, 15] width 34 height 10
drag, startPoint x: 59, startPoint y: 15, endPoint x: 76, endPoint y: 8, distance: 18.4
click at [60, 15] on img at bounding box center [46, 15] width 61 height 31
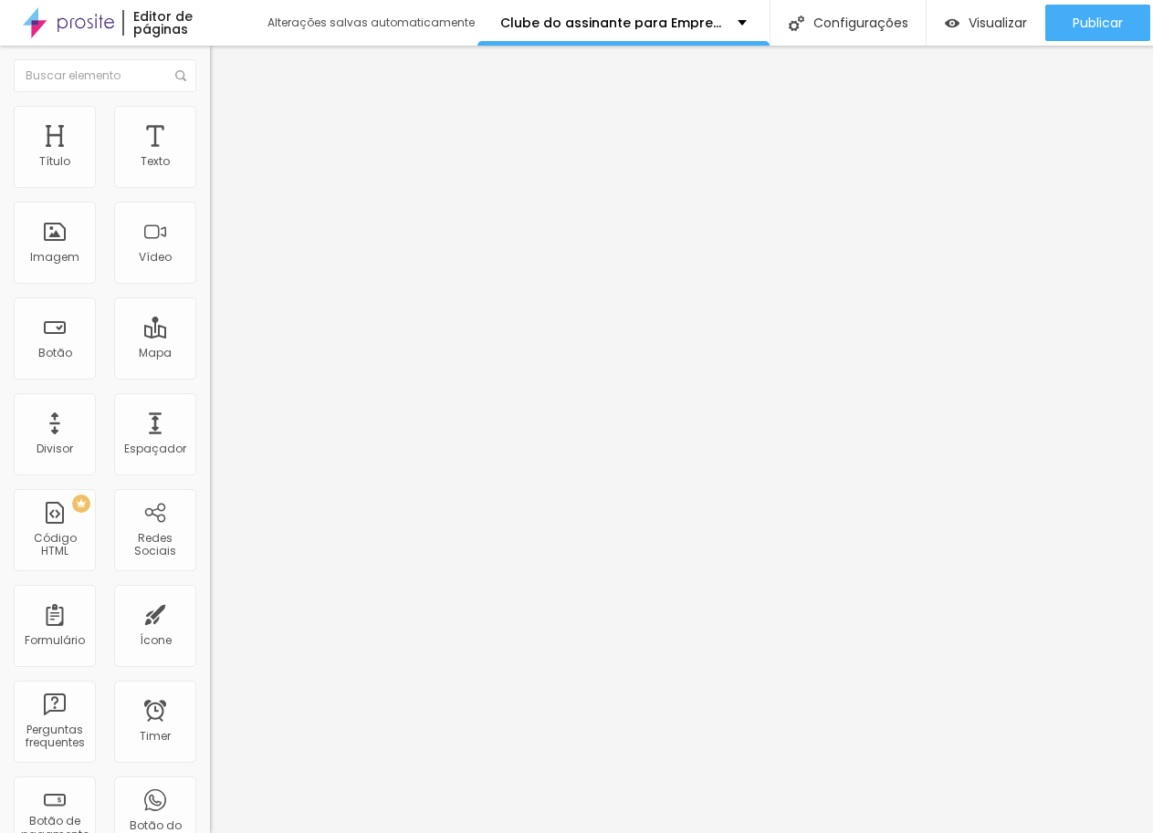
click at [210, 62] on button "Editar Seção" at bounding box center [315, 67] width 210 height 42
click at [224, 60] on img "button" at bounding box center [231, 66] width 15 height 15
click at [718, 21] on p "Clube do assinante para Empreendedores - RM Fotografia" at bounding box center [612, 22] width 224 height 13
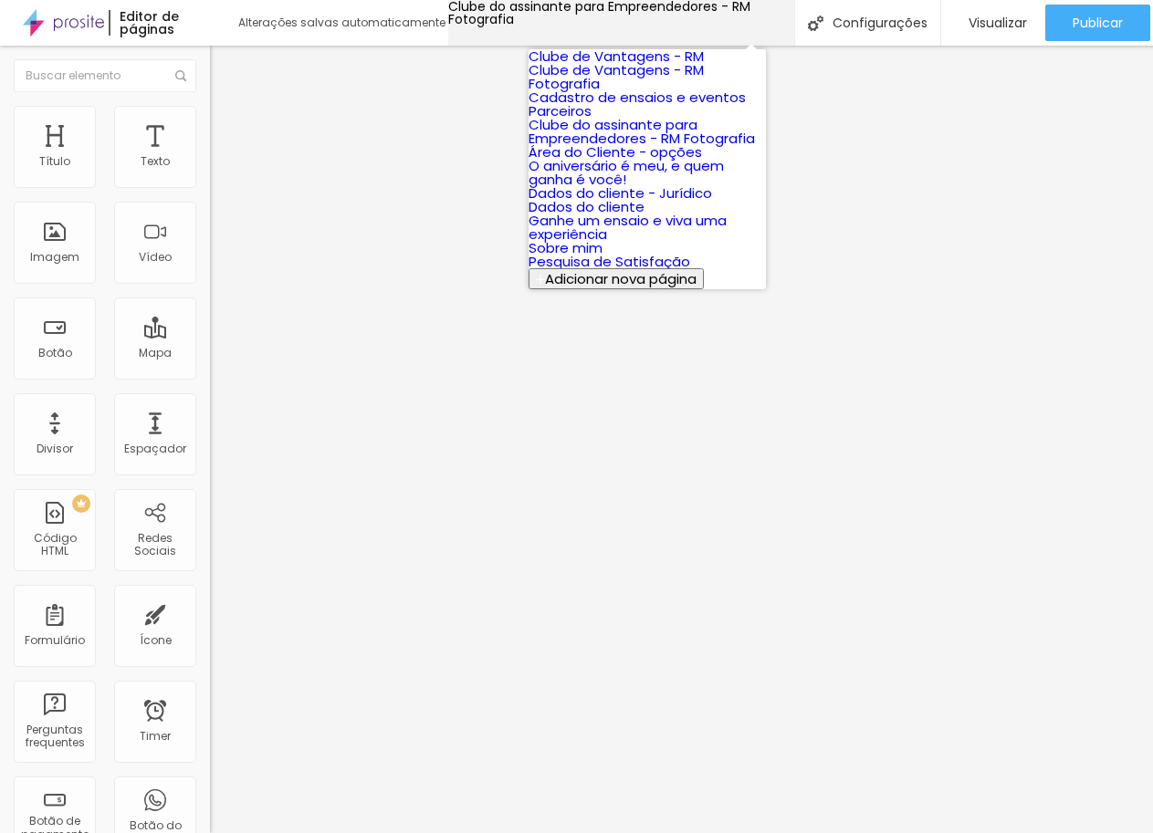
click at [719, 18] on p "Clube do assinante para Empreendedores - RM Fotografia" at bounding box center [621, 13] width 347 height 26
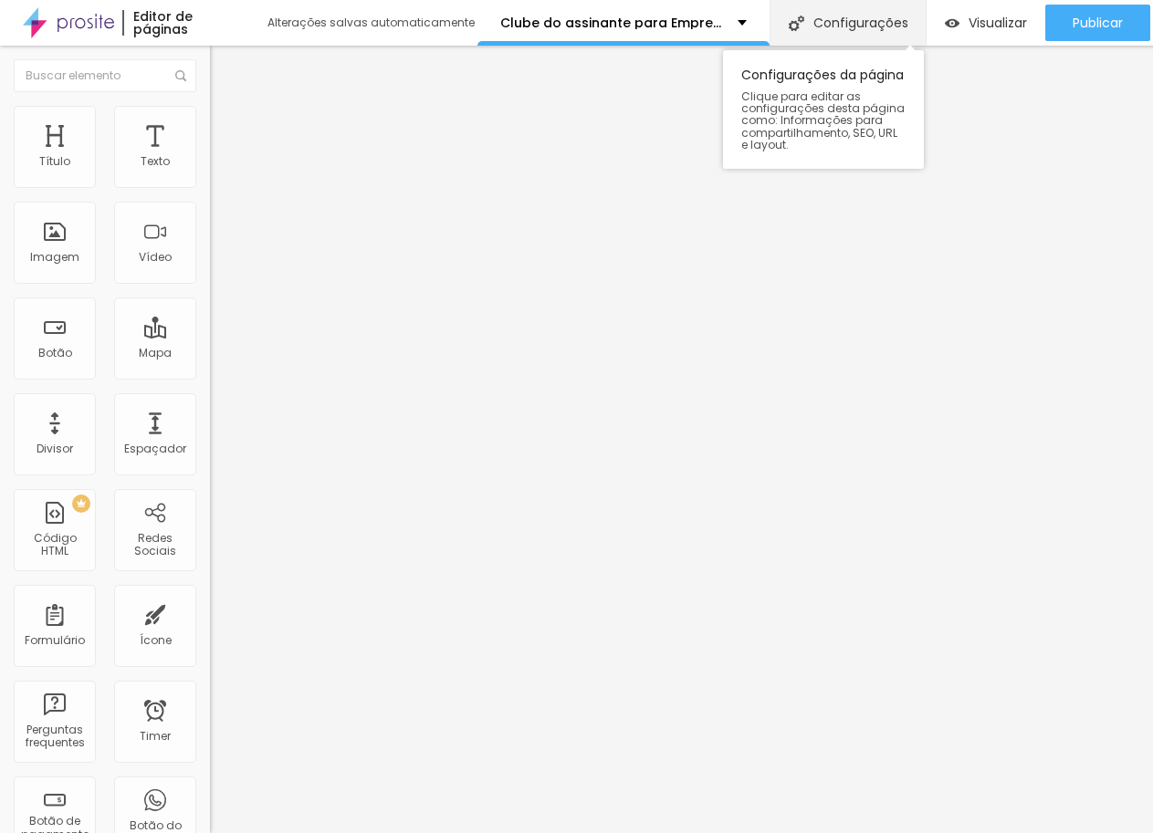
click at [831, 25] on div "Configurações" at bounding box center [847, 23] width 156 height 46
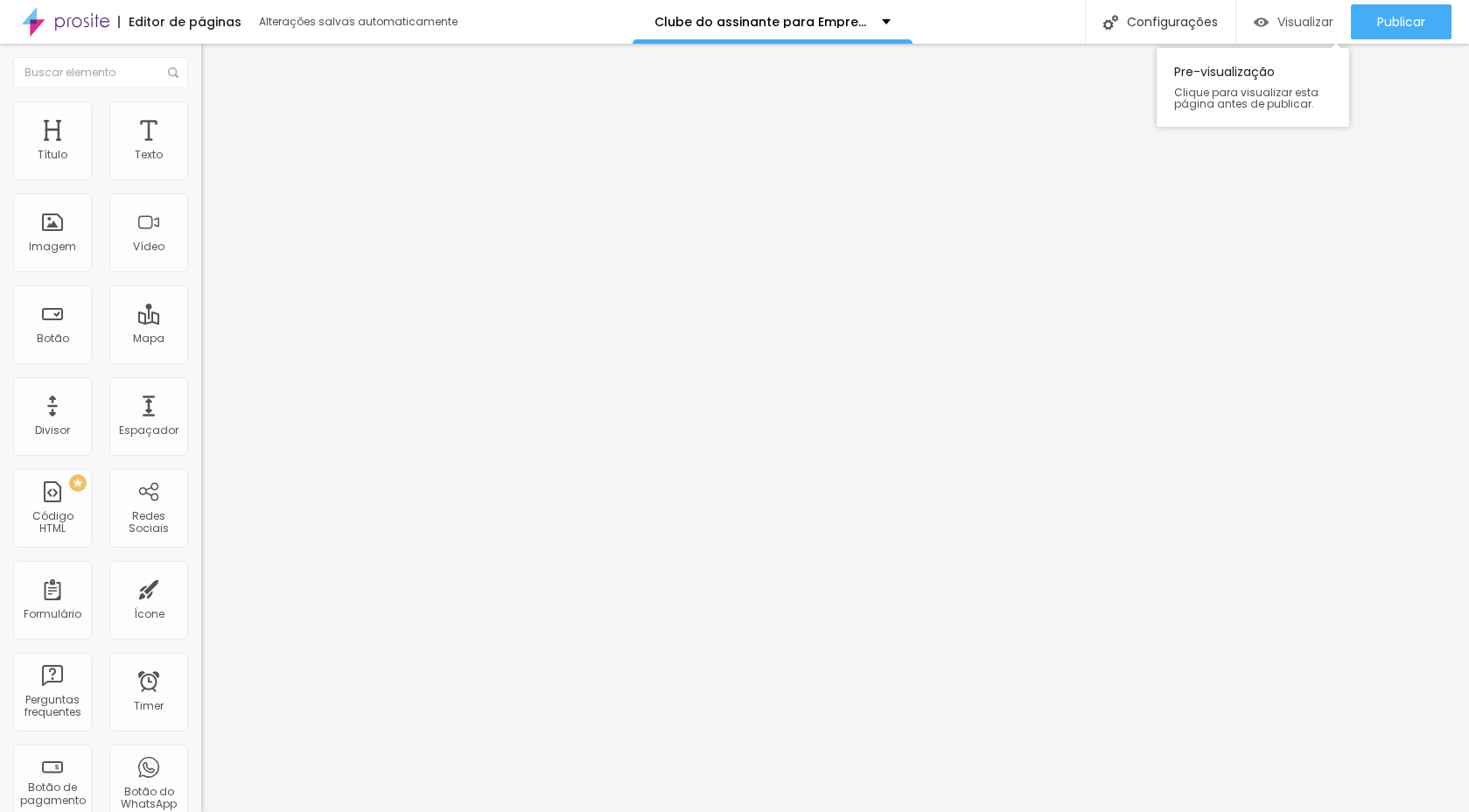
click at [1266, 23] on div "Visualizar" at bounding box center [1294, 23] width 80 height 15
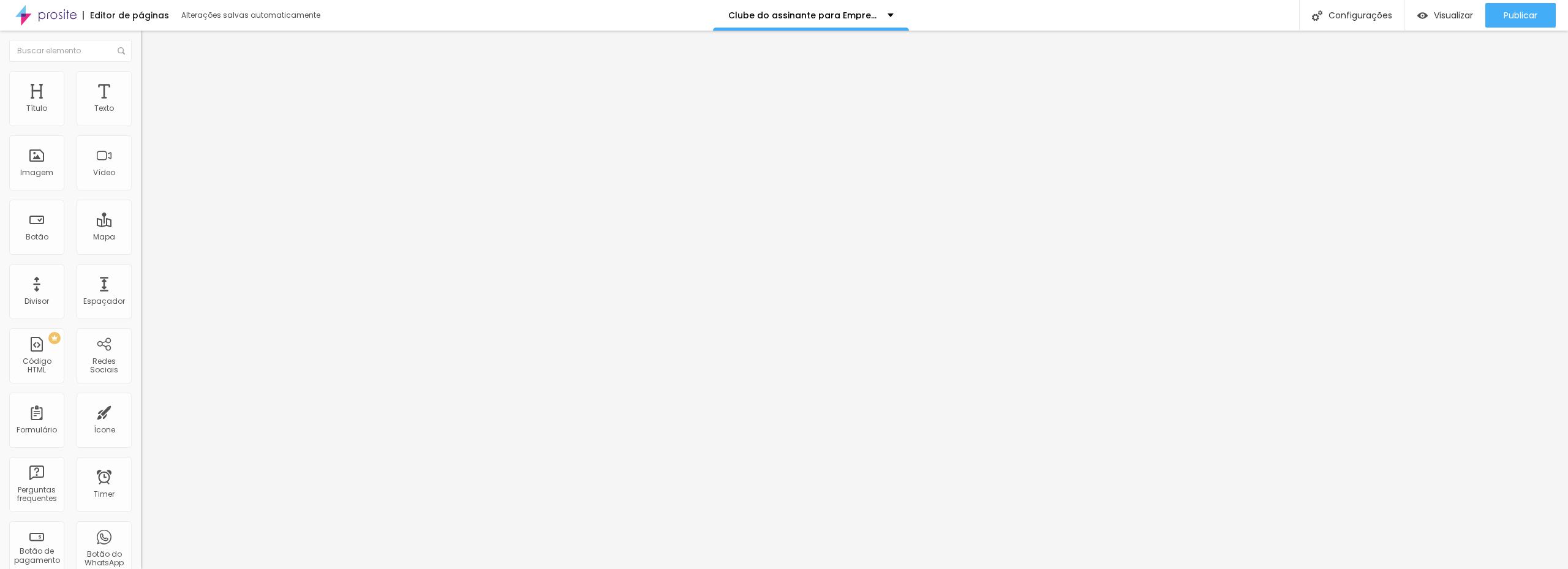
click at [141, 80] on li "Estilo" at bounding box center [211, 77] width 141 height 12
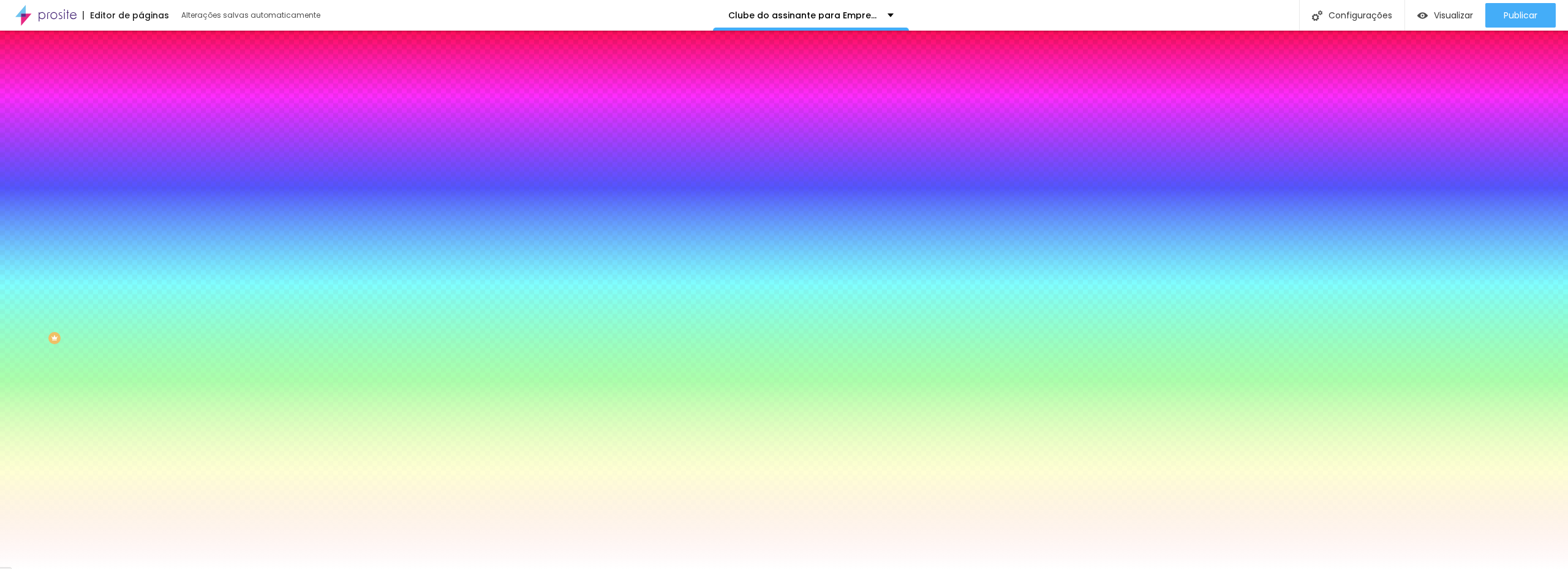
click at [141, 113] on span "Trocar imagem" at bounding box center [174, 107] width 66 height 11
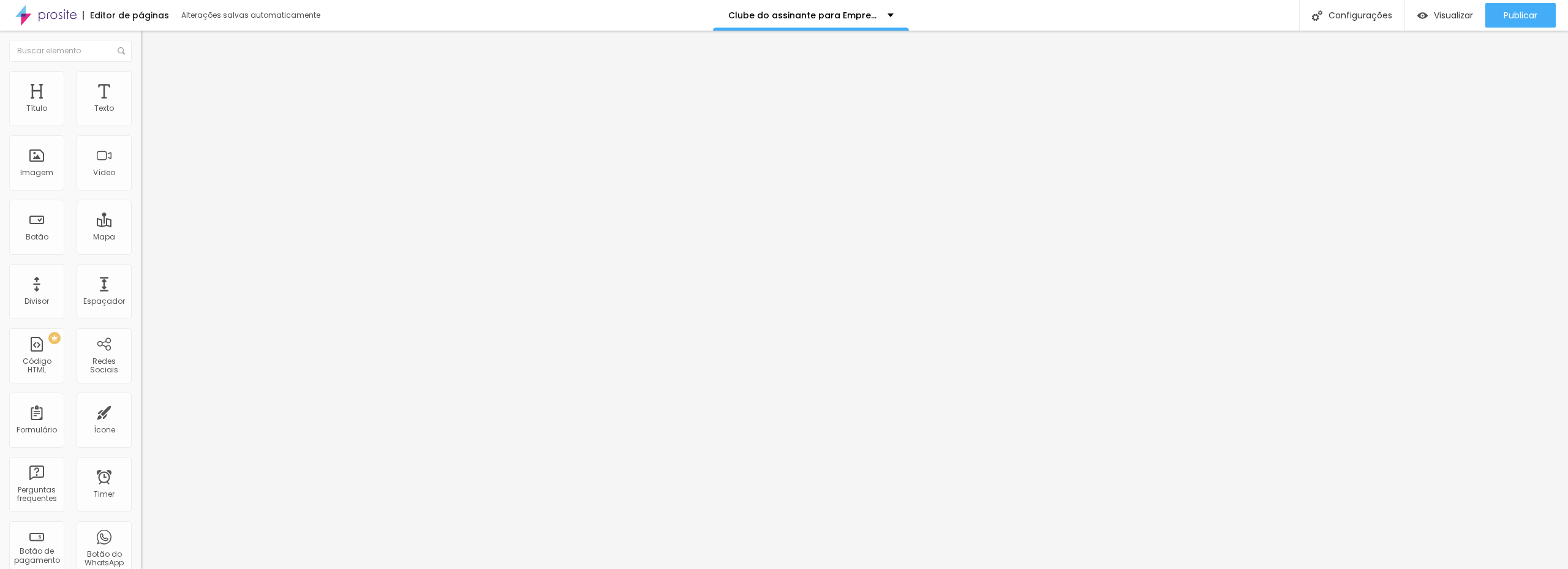
click at [141, 79] on img at bounding box center [146, 76] width 11 height 11
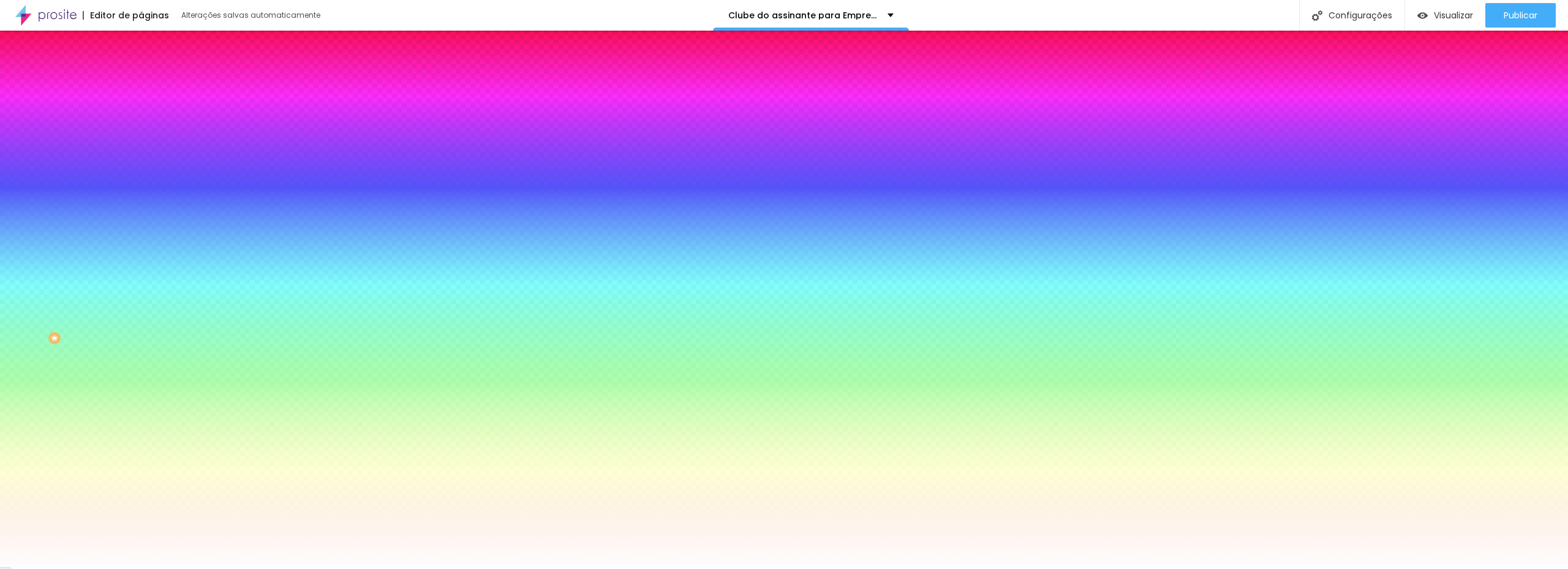
click at [141, 113] on span "Trocar imagem" at bounding box center [174, 107] width 66 height 11
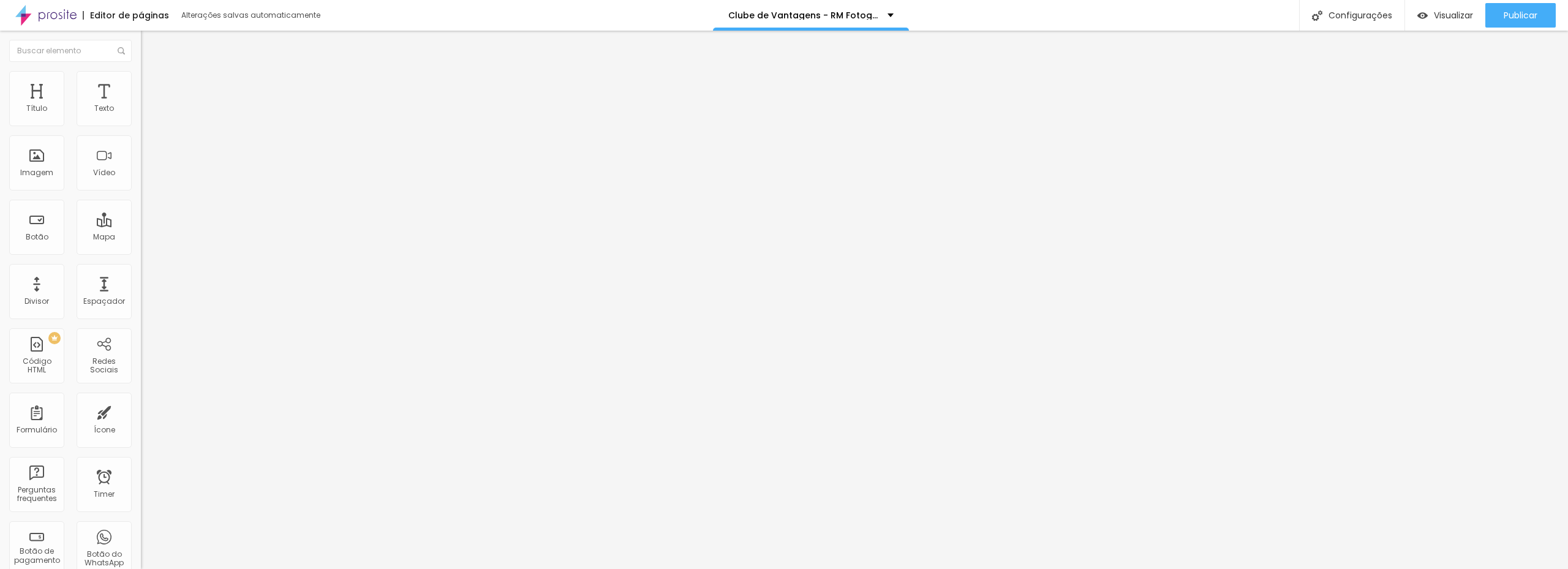
click at [141, 80] on ul "Conteúdo Estilo Avançado" at bounding box center [211, 77] width 141 height 37
click at [141, 79] on img at bounding box center [146, 76] width 11 height 11
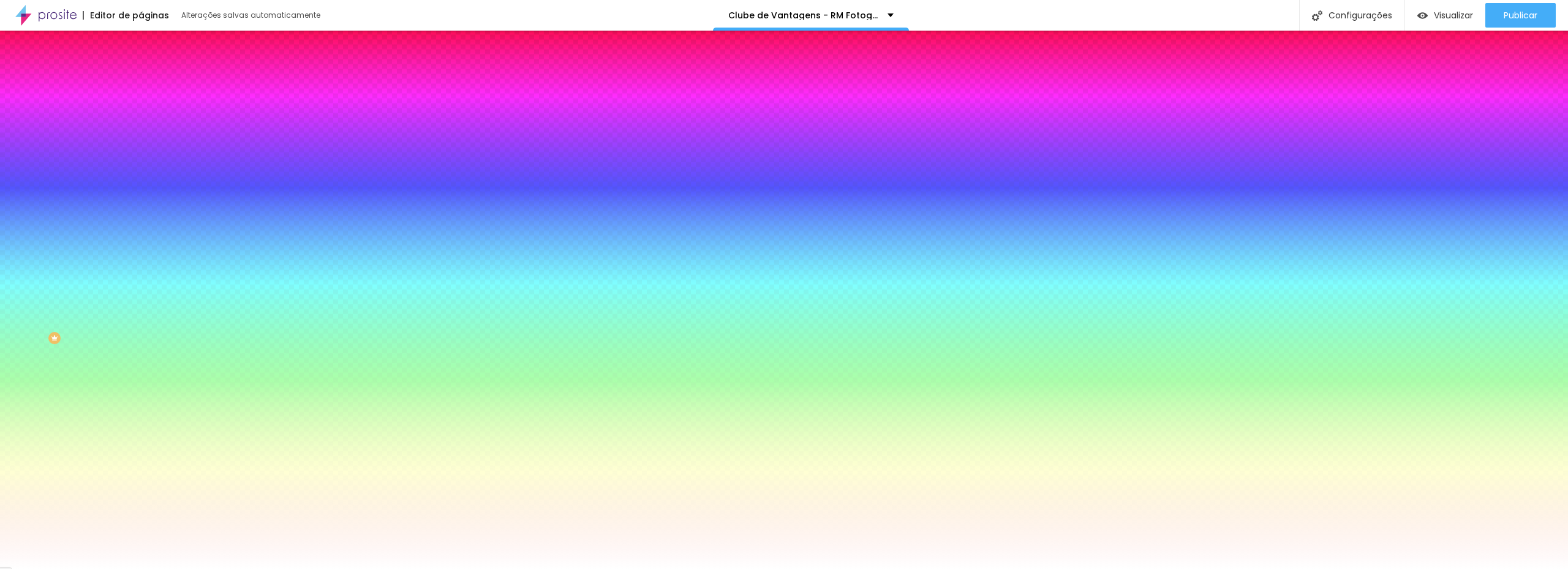
click at [141, 70] on img at bounding box center [146, 64] width 11 height 11
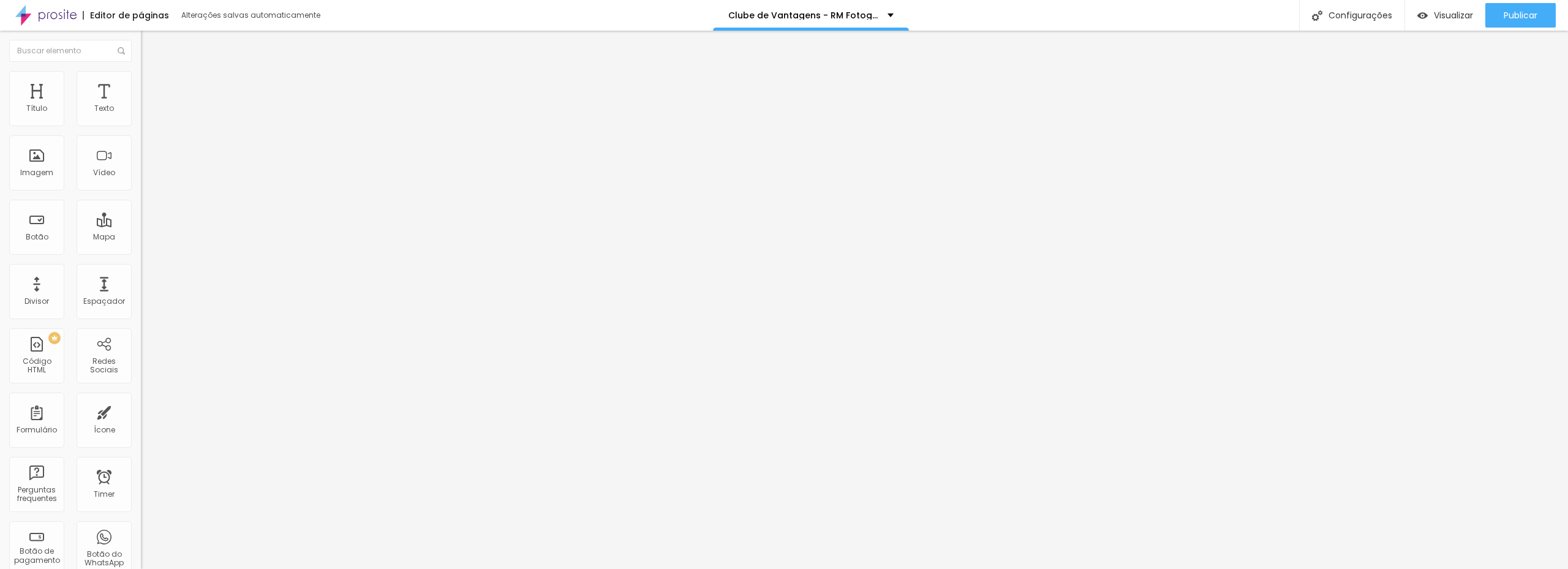
click at [141, 126] on div "Modo Encaixotado Encaixotado Completo" at bounding box center [211, 112] width 141 height 34
click at [141, 111] on span "Encaixotado" at bounding box center [164, 107] width 48 height 11
click at [141, 130] on span "Completo" at bounding box center [160, 125] width 38 height 11
click at [141, 119] on span "Encaixotado" at bounding box center [164, 114] width 48 height 11
click at [152, 85] on span "Estilo" at bounding box center [161, 79] width 19 height 11
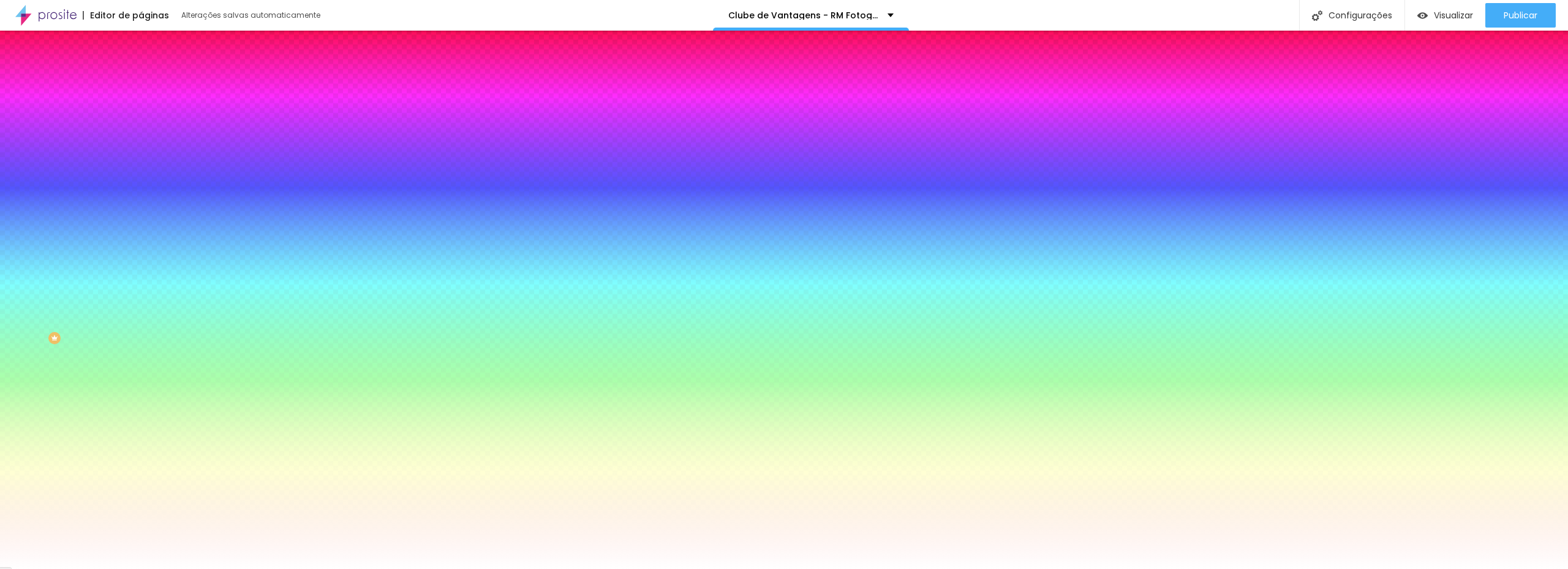
click at [141, 113] on span "Trocar imagem" at bounding box center [174, 107] width 66 height 11
